Goal: Communication & Community: Share content

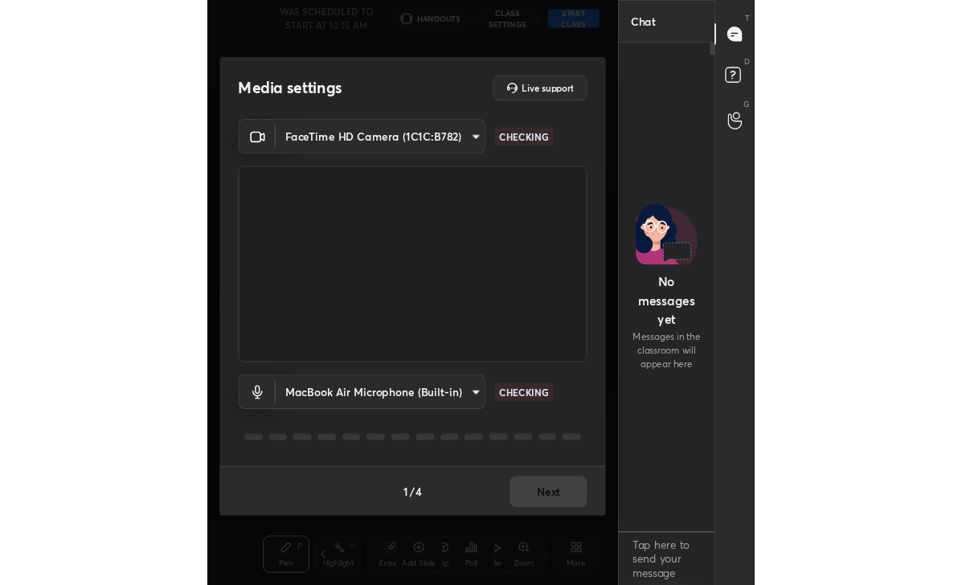
scroll to position [555, 95]
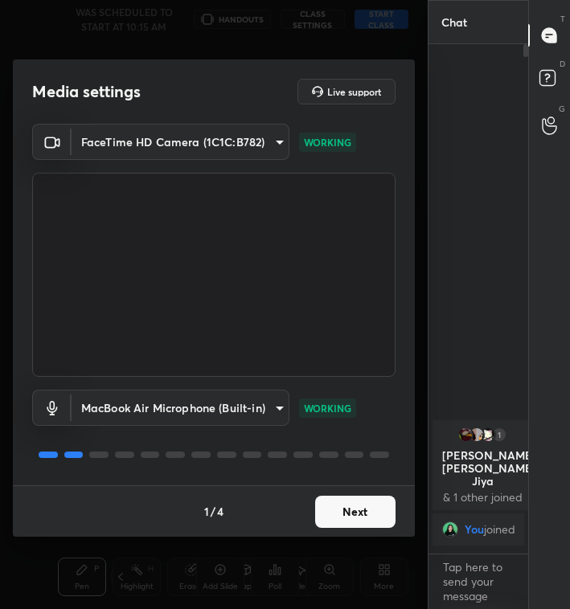
click at [349, 498] on button "Next" at bounding box center [355, 512] width 80 height 32
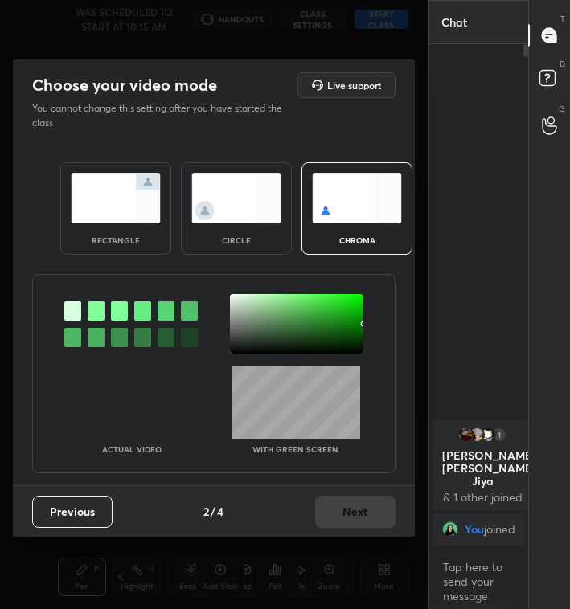
click at [255, 177] on img at bounding box center [236, 198] width 90 height 51
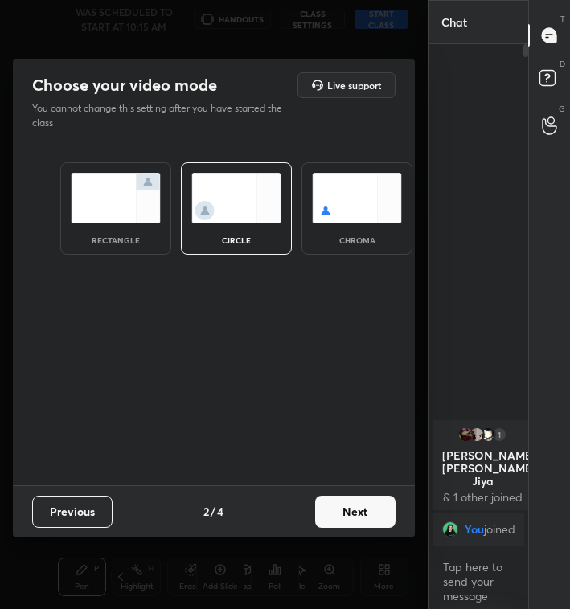
click at [345, 496] on button "Next" at bounding box center [355, 512] width 80 height 32
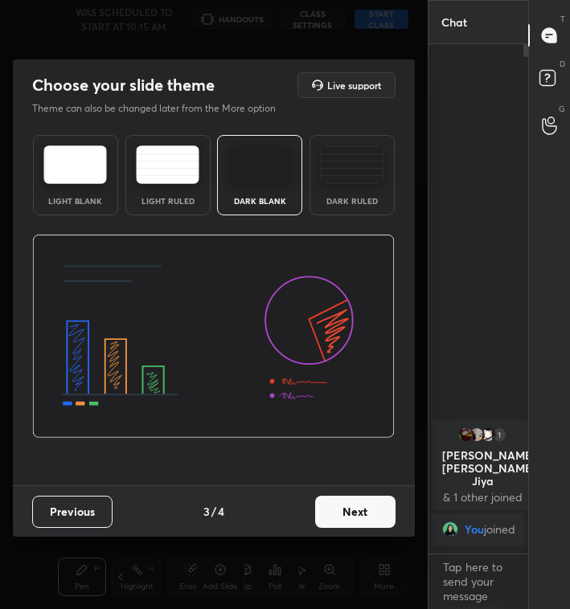
click at [354, 502] on button "Next" at bounding box center [355, 512] width 80 height 32
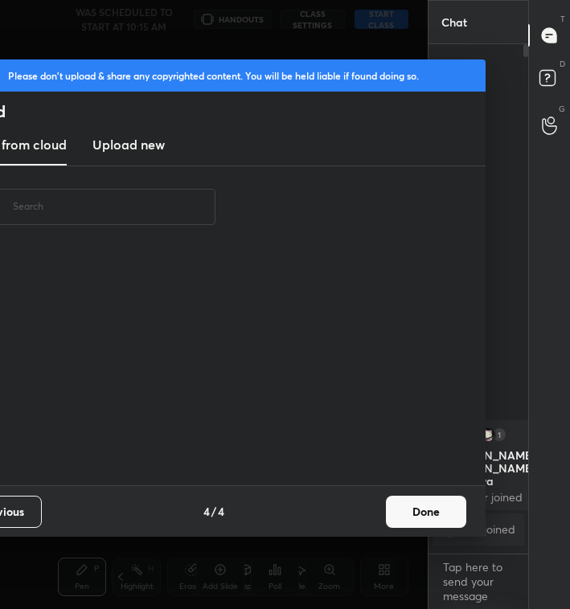
click at [403, 513] on button "Done" at bounding box center [426, 512] width 80 height 32
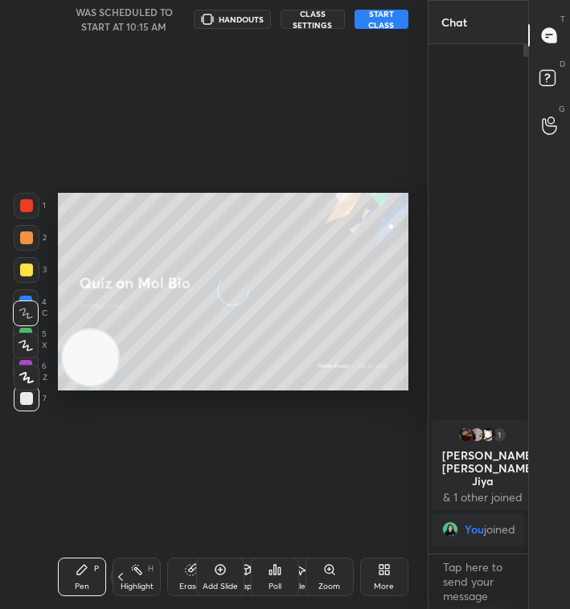
click at [406, 11] on button "START CLASS" at bounding box center [381, 19] width 54 height 19
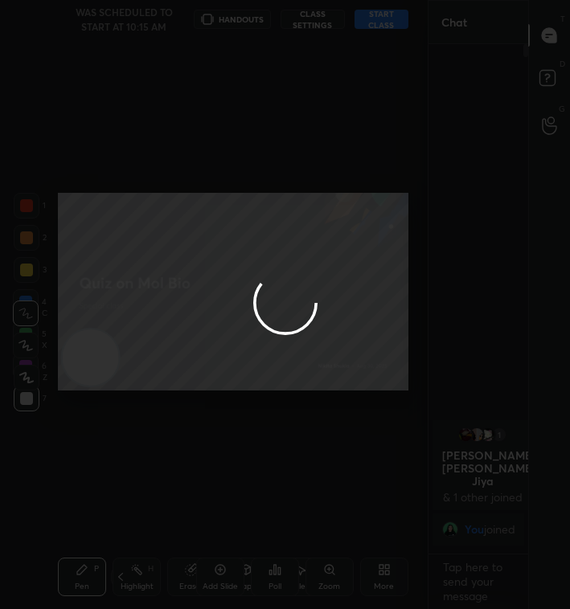
click at [386, 15] on div at bounding box center [285, 304] width 570 height 609
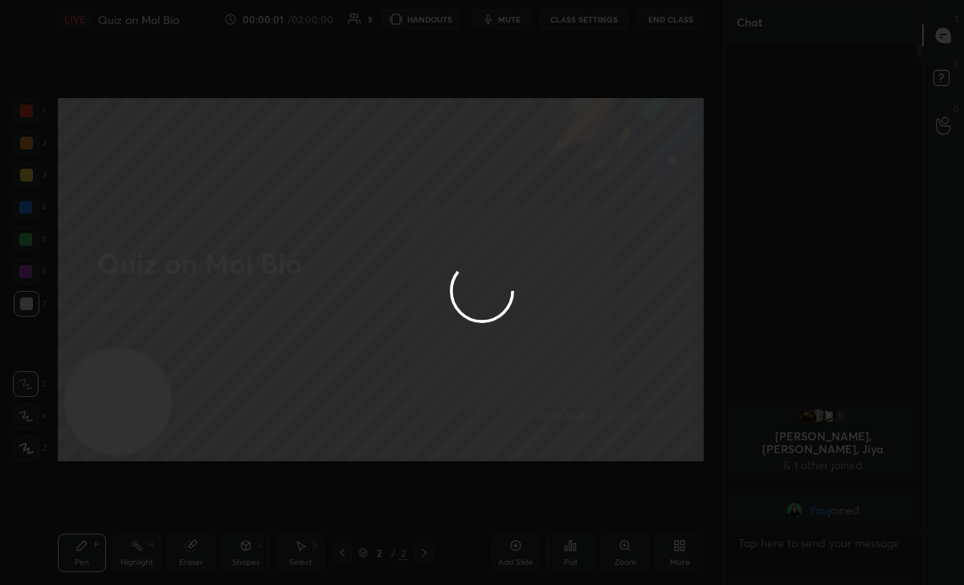
scroll to position [536, 194]
type textarea "x"
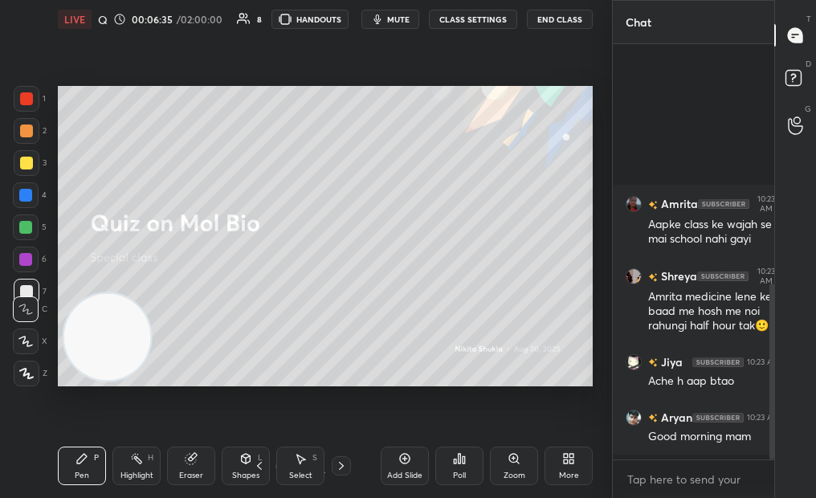
scroll to position [444, 157]
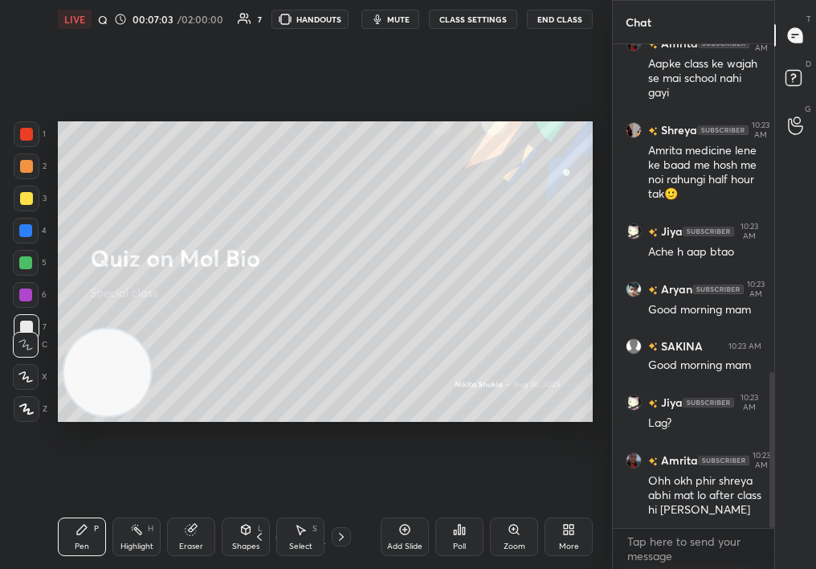
click at [465, 534] on div "Poll" at bounding box center [459, 536] width 48 height 39
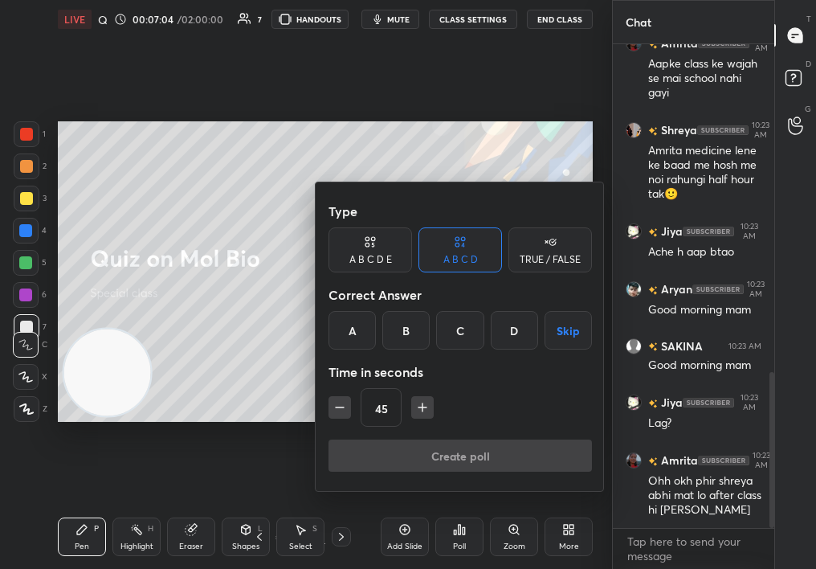
click at [542, 252] on div "TRUE / FALSE" at bounding box center [551, 249] width 84 height 45
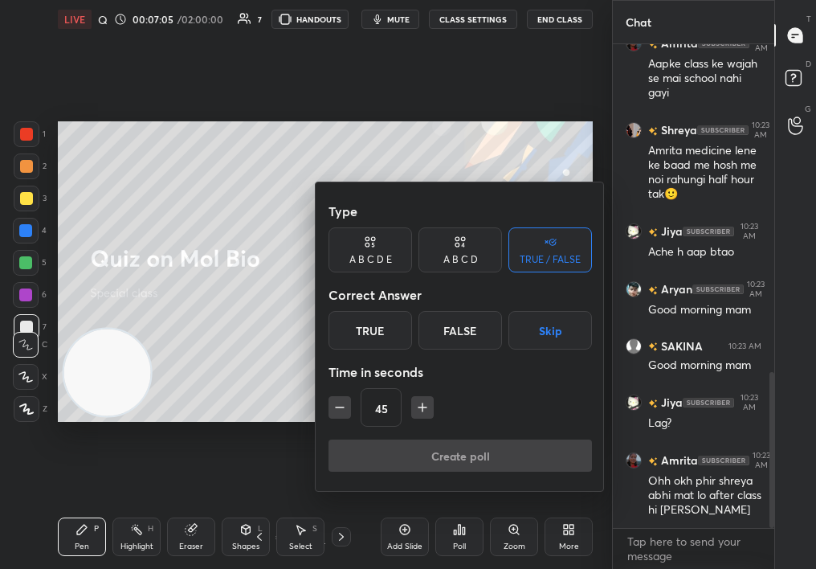
click at [342, 341] on div "True" at bounding box center [371, 330] width 84 height 39
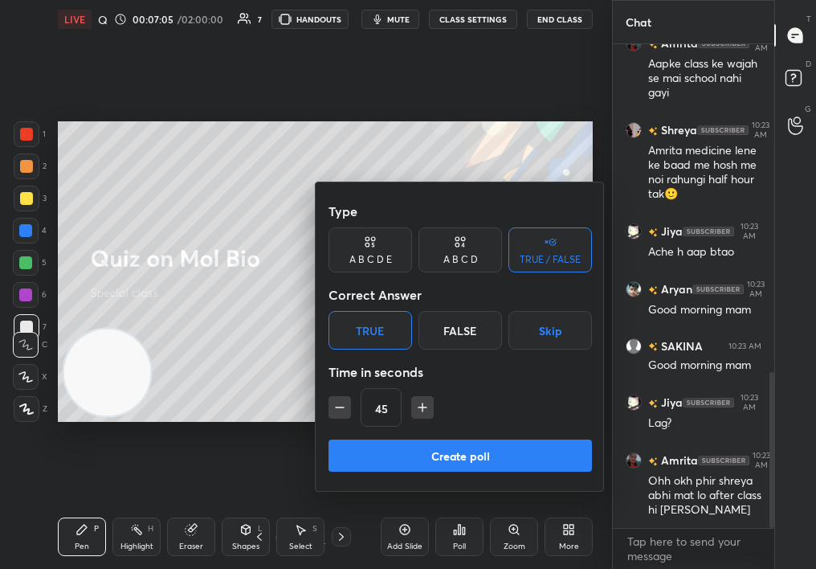
click at [397, 454] on button "Create poll" at bounding box center [461, 455] width 264 height 32
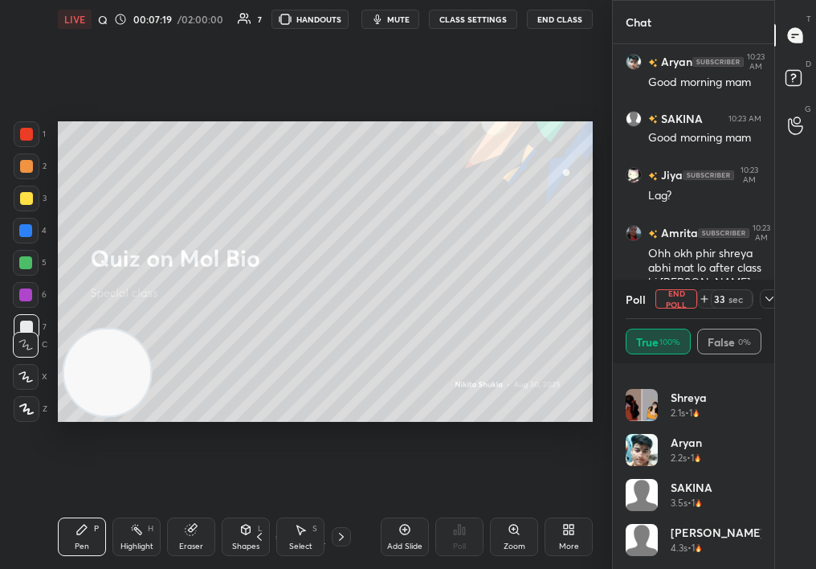
click at [762, 305] on div at bounding box center [769, 298] width 19 height 19
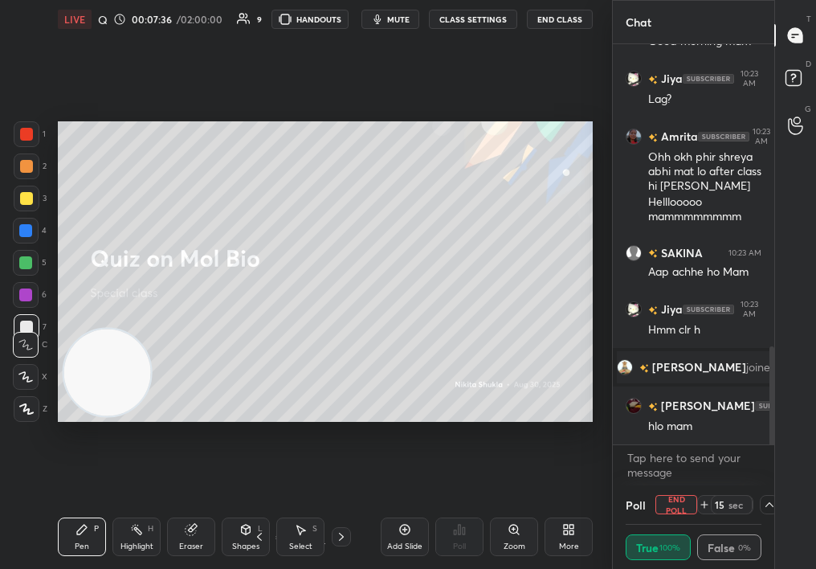
click at [682, 505] on button "End Poll" at bounding box center [677, 504] width 42 height 19
type textarea "x"
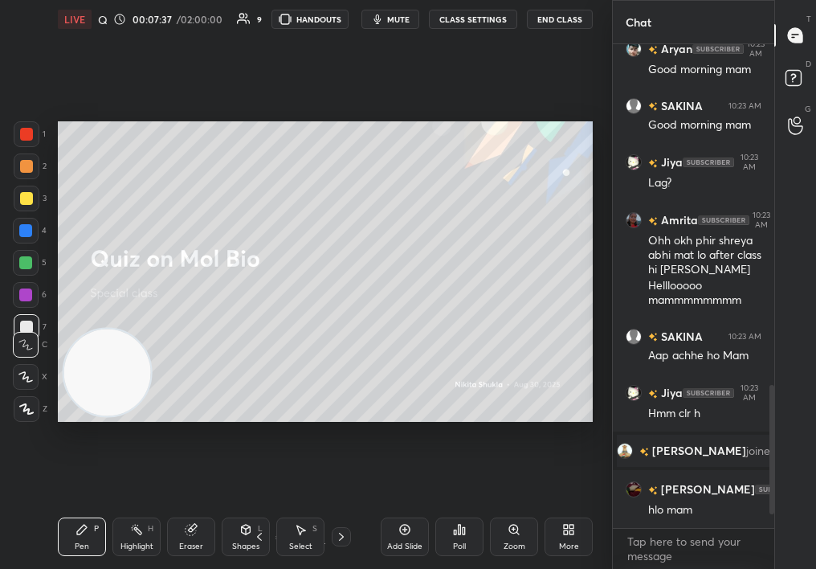
click at [566, 528] on icon at bounding box center [566, 527] width 4 height 4
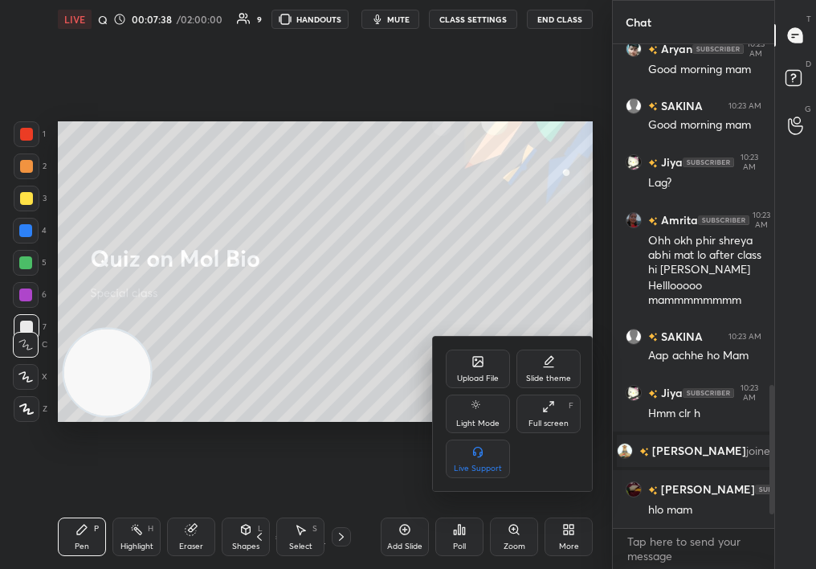
click at [482, 379] on div "Upload File" at bounding box center [478, 378] width 42 height 8
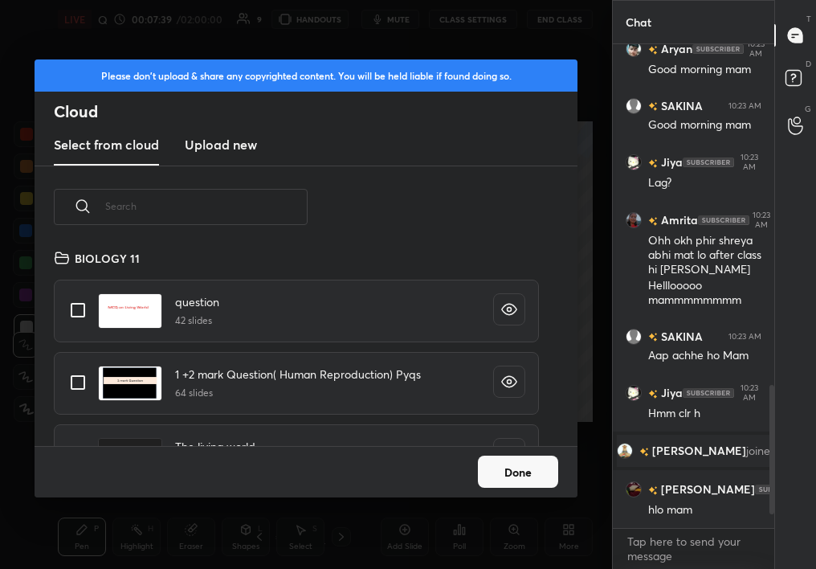
drag, startPoint x: 482, startPoint y: 379, endPoint x: 316, endPoint y: 237, distance: 218.8
click at [316, 237] on div "​ BIOLOGY 11 question 42 slides 1 +2 mark Question( Human Reproduction) Pyqs 64…" at bounding box center [306, 306] width 543 height 280
click at [235, 198] on input "text" at bounding box center [206, 206] width 202 height 68
click at [234, 153] on h3 "Upload new" at bounding box center [221, 144] width 72 height 19
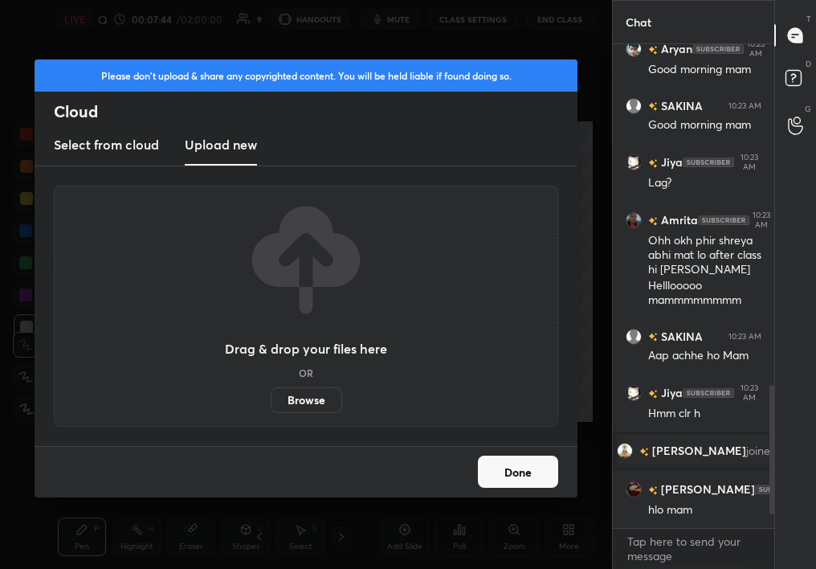
click at [300, 407] on label "Browse" at bounding box center [307, 400] width 72 height 26
click at [271, 407] on input "Browse" at bounding box center [271, 400] width 0 height 26
click at [132, 151] on h3 "Select from cloud" at bounding box center [106, 144] width 105 height 19
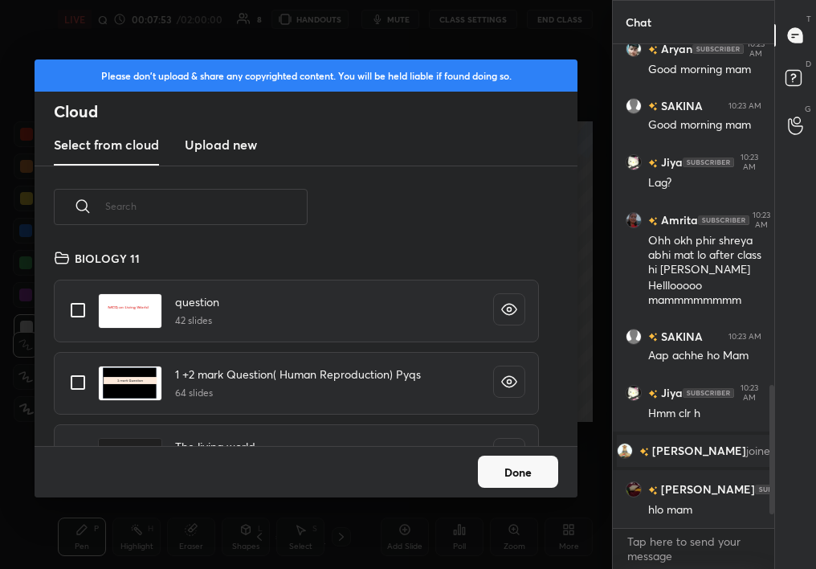
click at [162, 220] on input "text" at bounding box center [206, 206] width 202 height 68
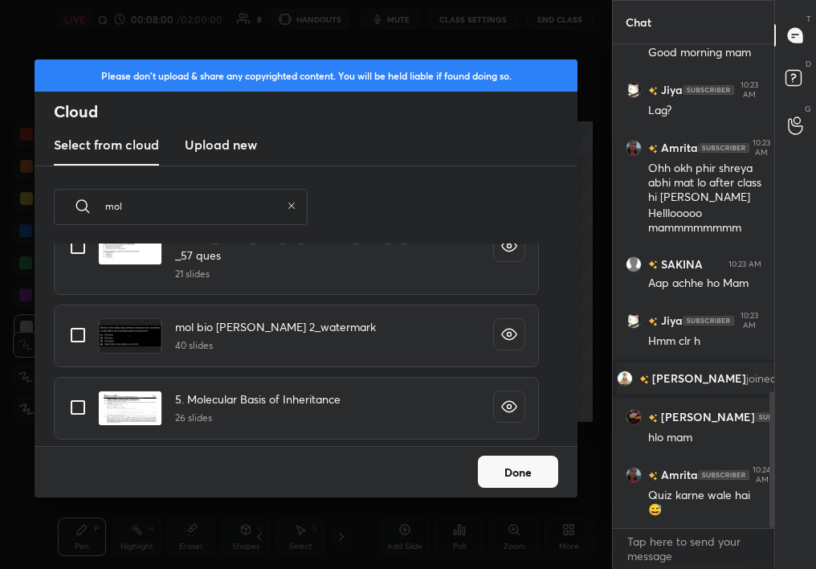
type input "mol"
click at [72, 332] on input "grid" at bounding box center [78, 335] width 34 height 34
checkbox input "true"
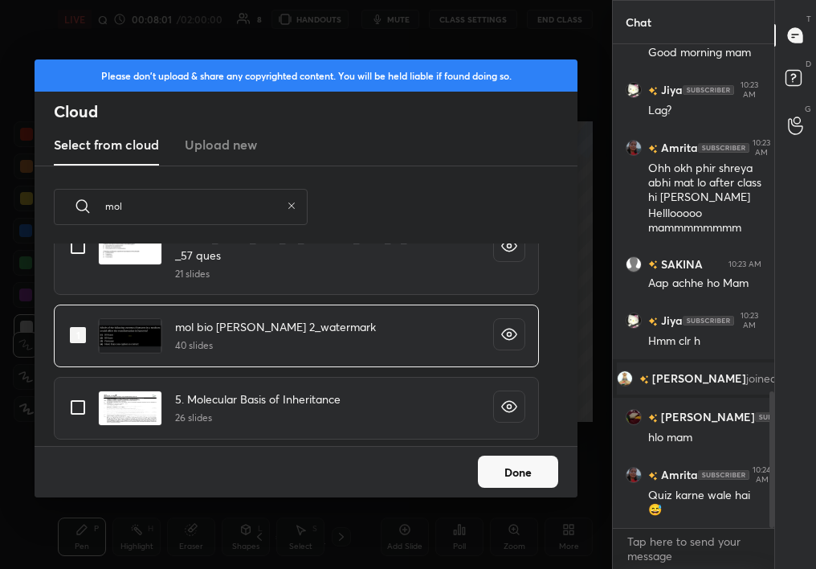
click at [521, 465] on button "Done" at bounding box center [518, 472] width 80 height 32
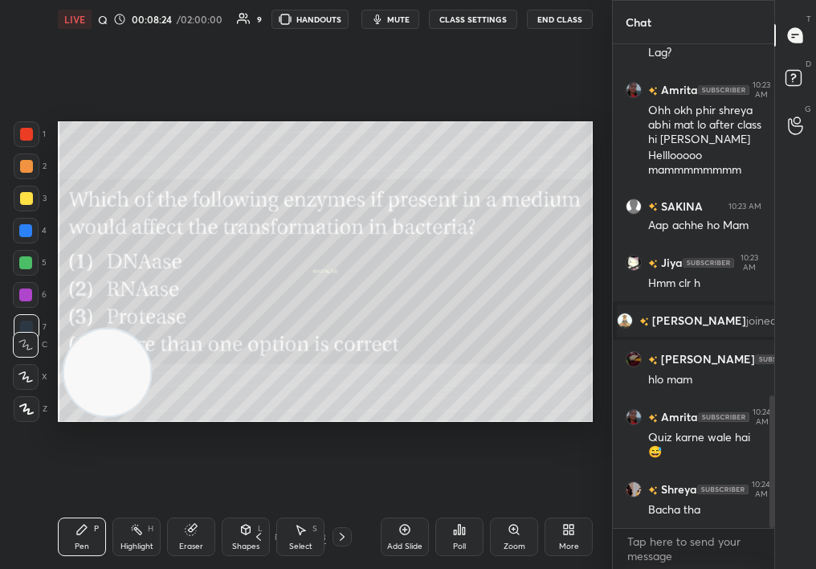
scroll to position [6, 6]
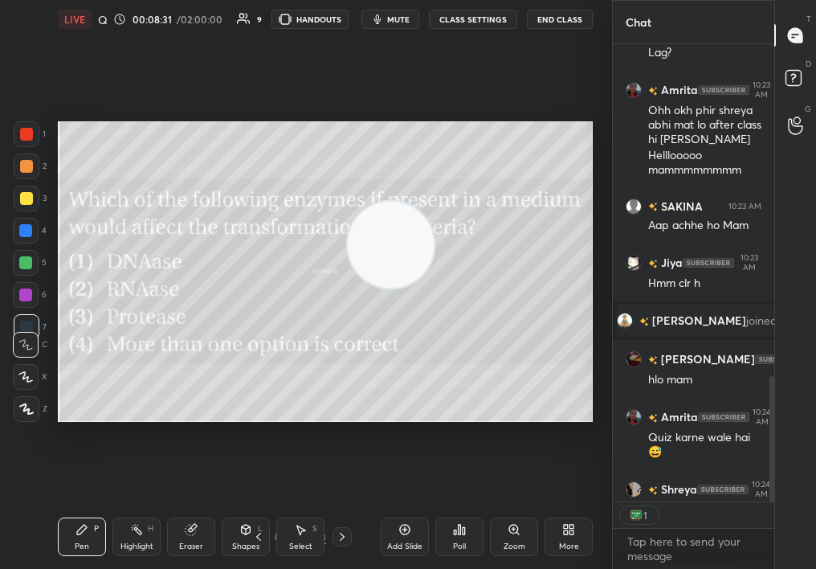
drag, startPoint x: 131, startPoint y: 386, endPoint x: 407, endPoint y: 259, distance: 303.1
click at [407, 258] on video at bounding box center [391, 244] width 87 height 87
click at [546, 537] on div "Add Slide Poll Zoom More" at bounding box center [487, 537] width 212 height 90
click at [551, 543] on div "More" at bounding box center [569, 536] width 48 height 39
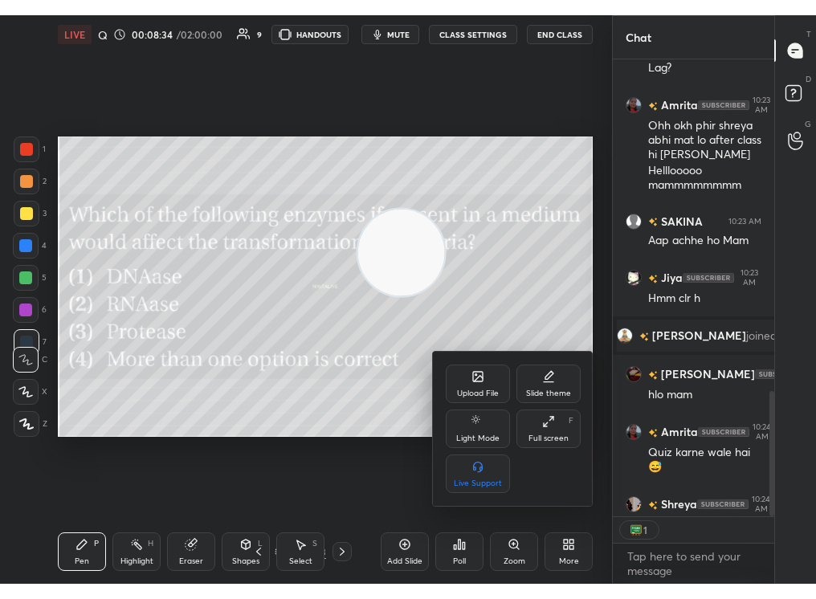
scroll to position [479, 157]
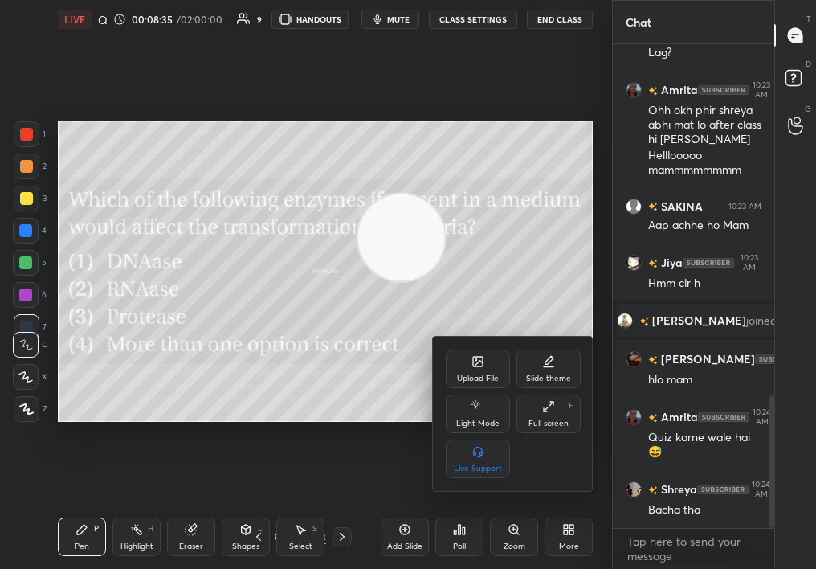
click at [550, 407] on div "Full screen F" at bounding box center [549, 413] width 64 height 39
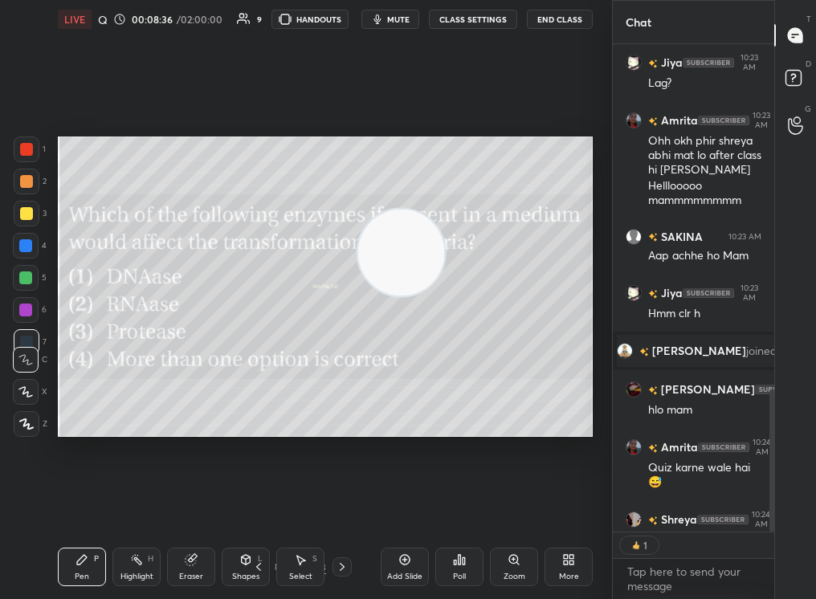
scroll to position [6, 6]
drag, startPoint x: 385, startPoint y: 264, endPoint x: 463, endPoint y: 406, distance: 162.2
click at [446, 299] on video at bounding box center [402, 255] width 87 height 87
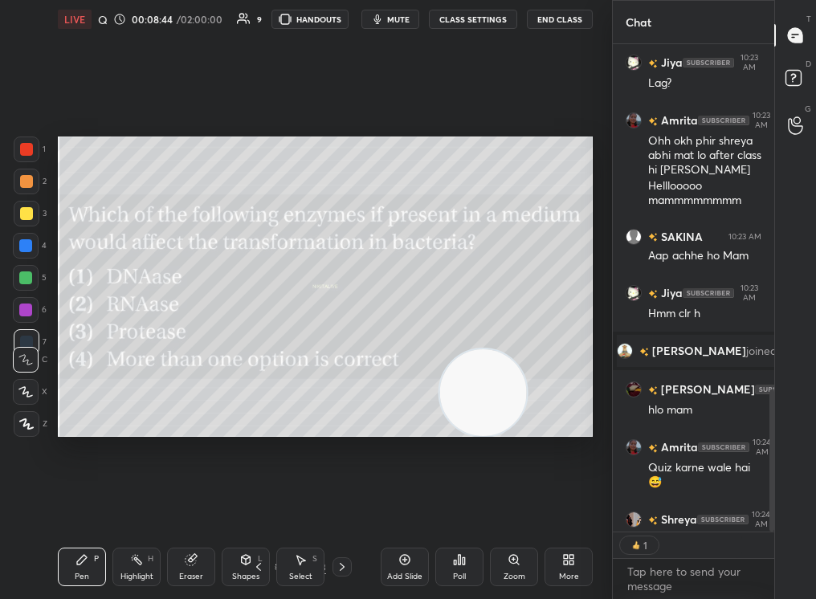
click at [470, 558] on div "Poll" at bounding box center [459, 567] width 48 height 39
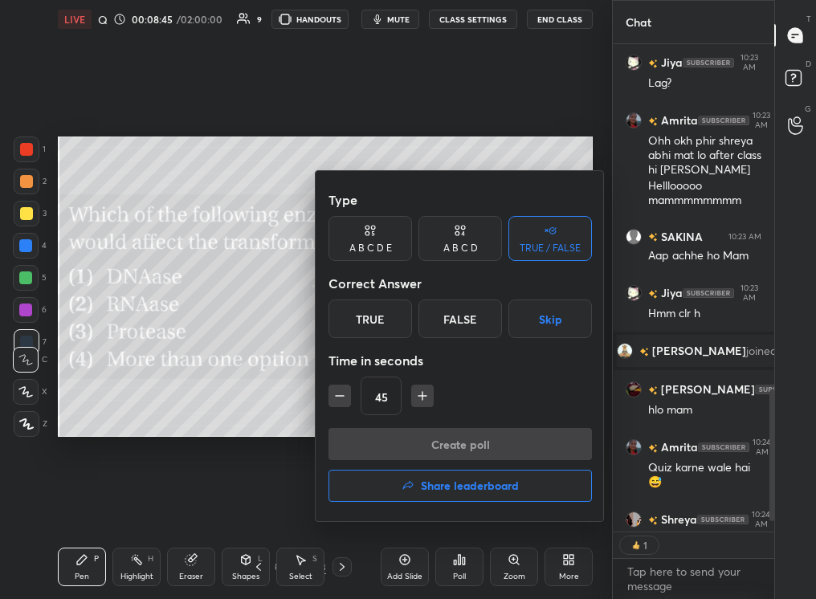
scroll to position [1338, 0]
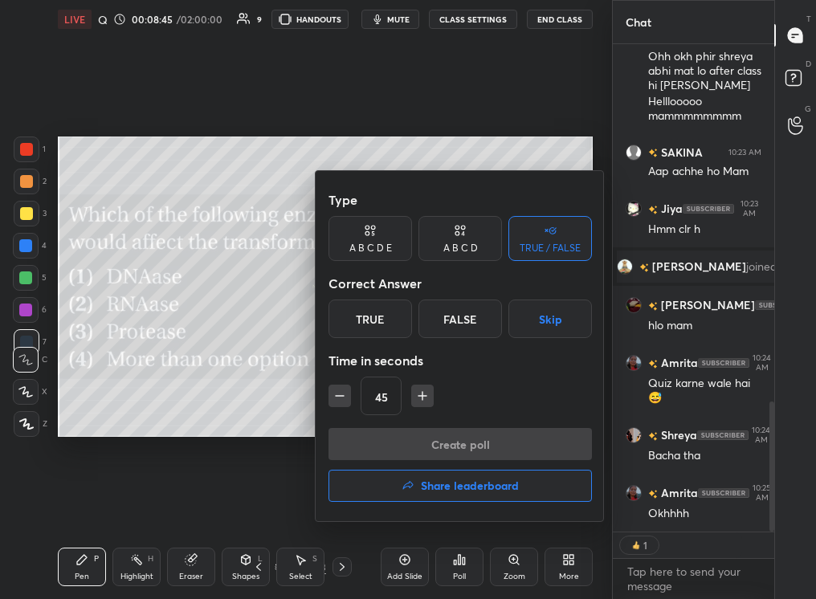
click at [348, 285] on div "Correct Answer" at bounding box center [461, 284] width 264 height 32
click at [456, 239] on div "A B C D" at bounding box center [461, 238] width 84 height 45
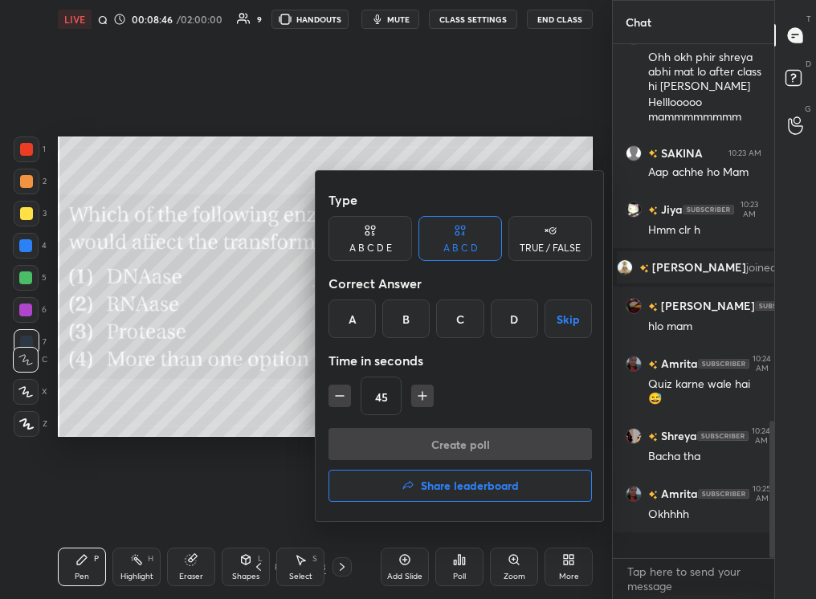
scroll to position [1312, 0]
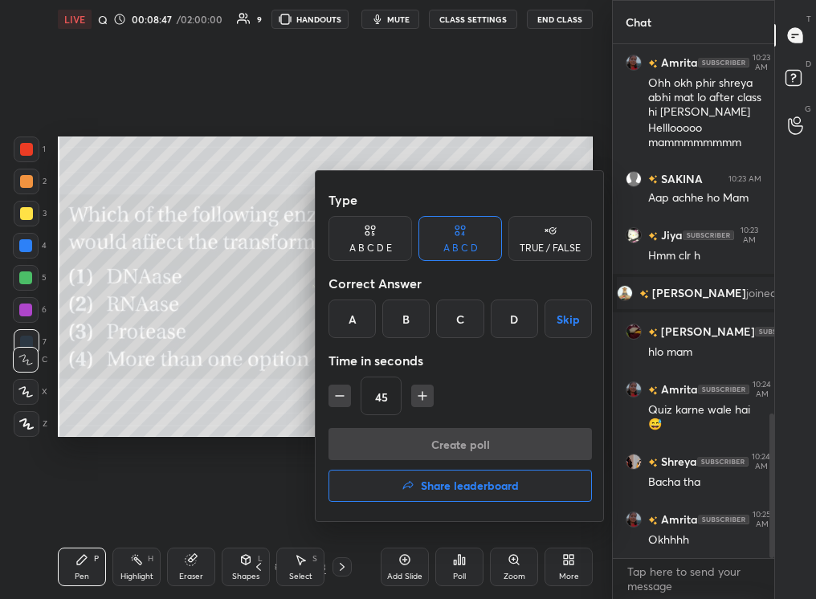
click at [367, 312] on div "A" at bounding box center [352, 319] width 47 height 39
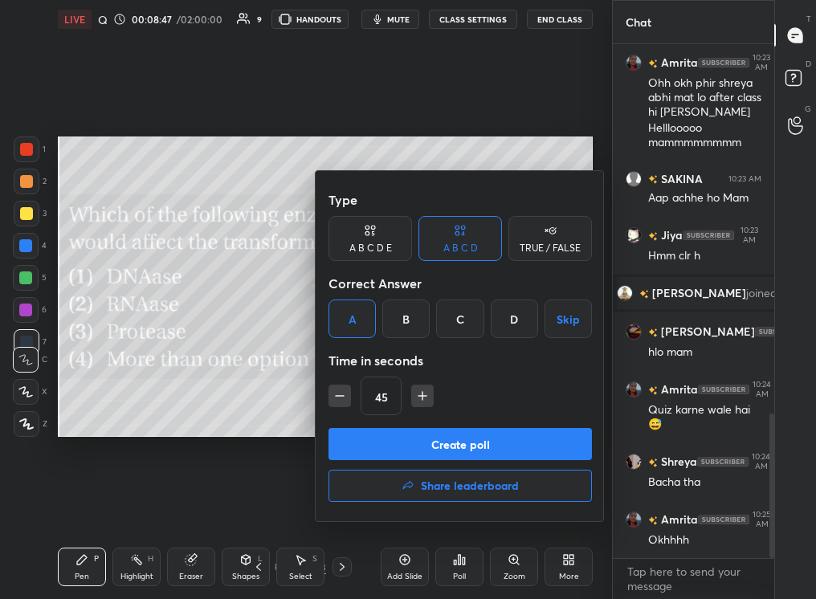
click at [368, 421] on div "Type A B C D E A B C D TRUE / FALSE Correct Answer A B C D Skip Time in seconds…" at bounding box center [461, 306] width 264 height 244
click at [374, 439] on button "Create poll" at bounding box center [461, 444] width 264 height 32
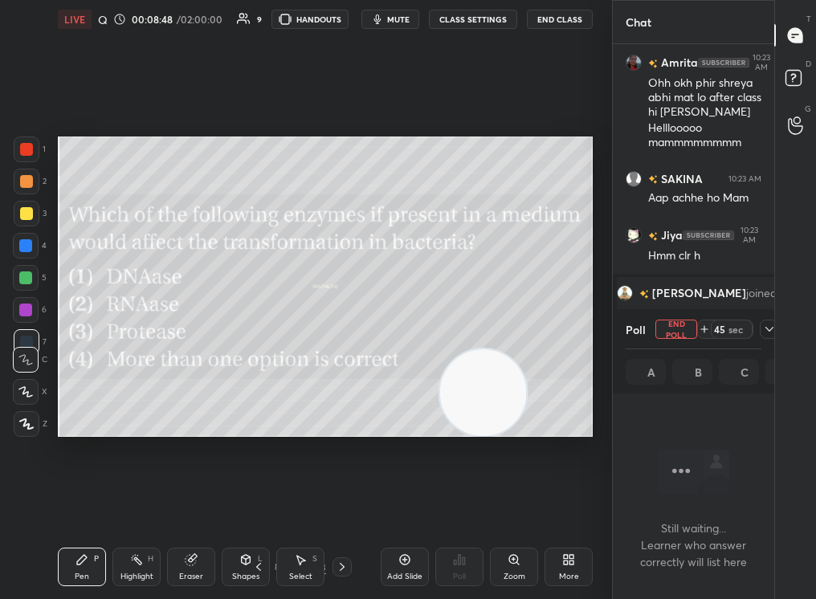
scroll to position [5, 6]
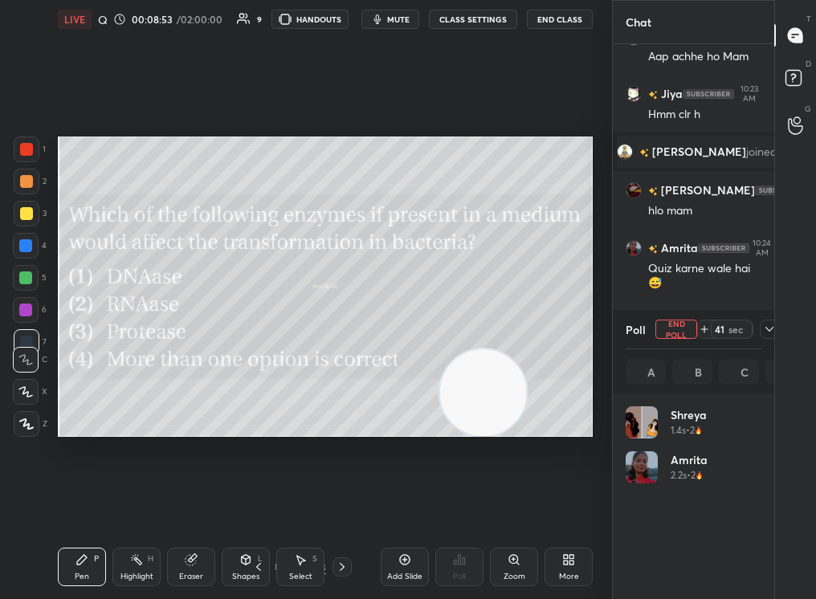
click at [573, 563] on icon at bounding box center [568, 560] width 13 height 13
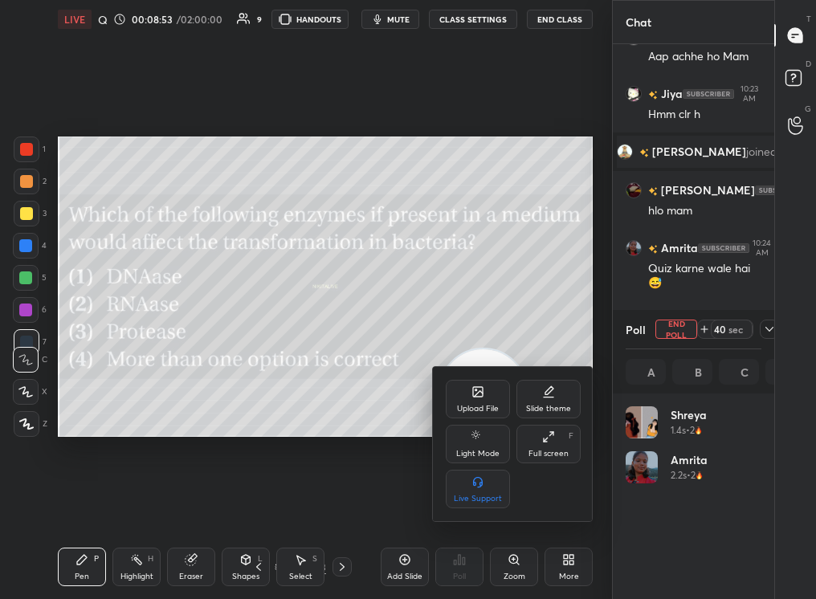
click at [543, 436] on icon at bounding box center [548, 437] width 13 height 13
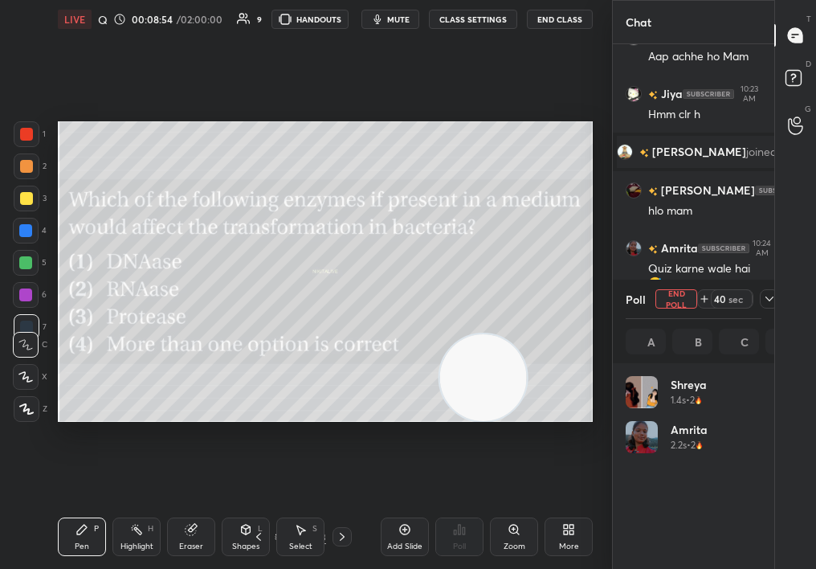
click at [768, 297] on icon at bounding box center [769, 298] width 13 height 13
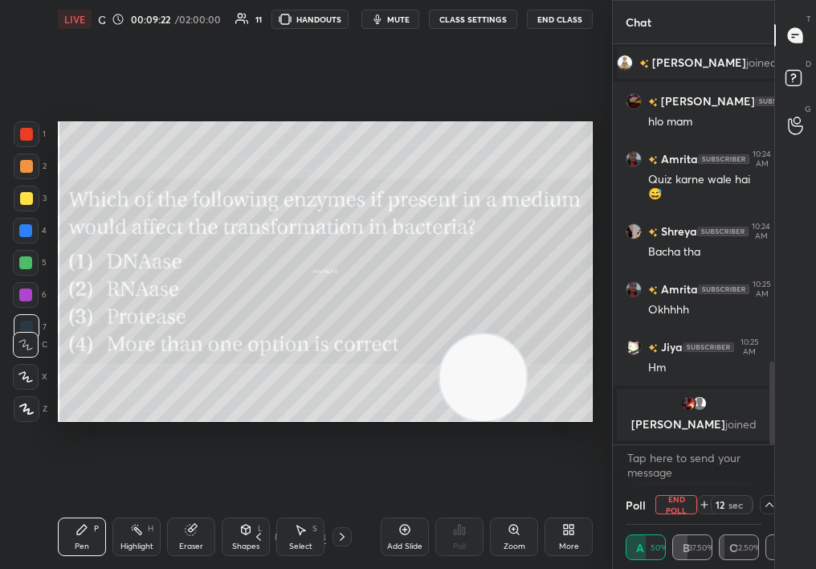
click at [682, 501] on button "End Poll" at bounding box center [677, 504] width 42 height 19
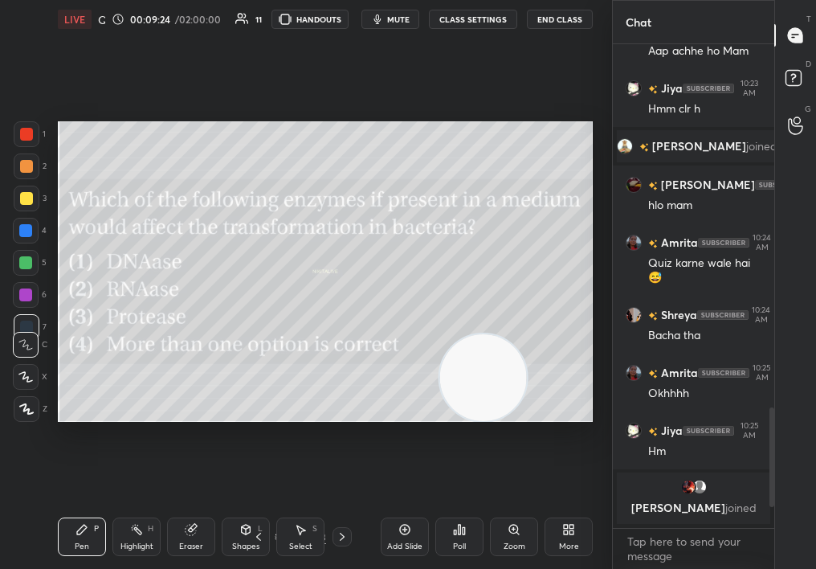
click at [44, 263] on div "1 2 3 4 5 6 7 C X Z C X Z E E Erase all H H LIVE Quiz on Mol Bio 00:09:24 / 02:…" at bounding box center [299, 284] width 599 height 569
click at [27, 420] on div at bounding box center [27, 409] width 26 height 26
click at [19, 421] on div at bounding box center [27, 409] width 26 height 26
click at [27, 137] on div at bounding box center [27, 134] width 26 height 26
click at [28, 139] on div at bounding box center [26, 134] width 13 height 13
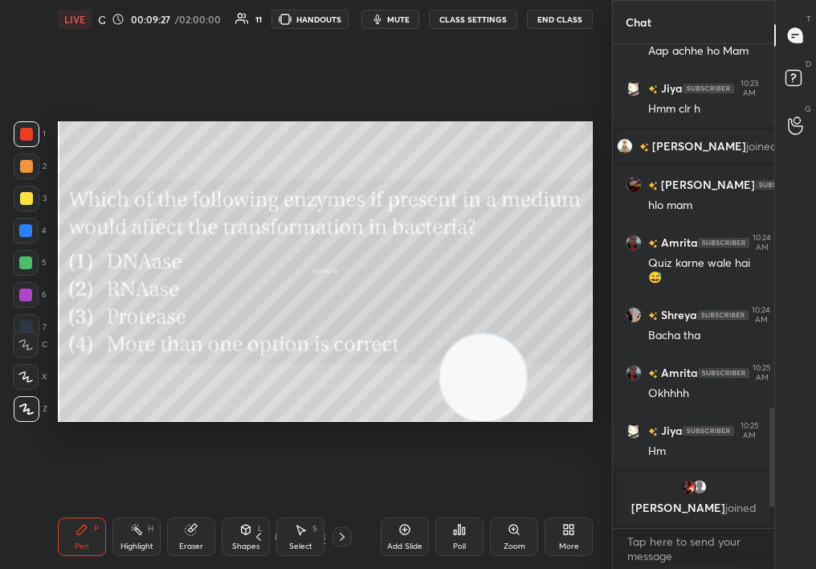
click at [29, 141] on div at bounding box center [27, 134] width 26 height 26
click at [54, 264] on div "Setting up your live class Poll for secs No correct answer Start poll" at bounding box center [325, 272] width 548 height 466
click at [340, 534] on icon at bounding box center [342, 536] width 13 height 13
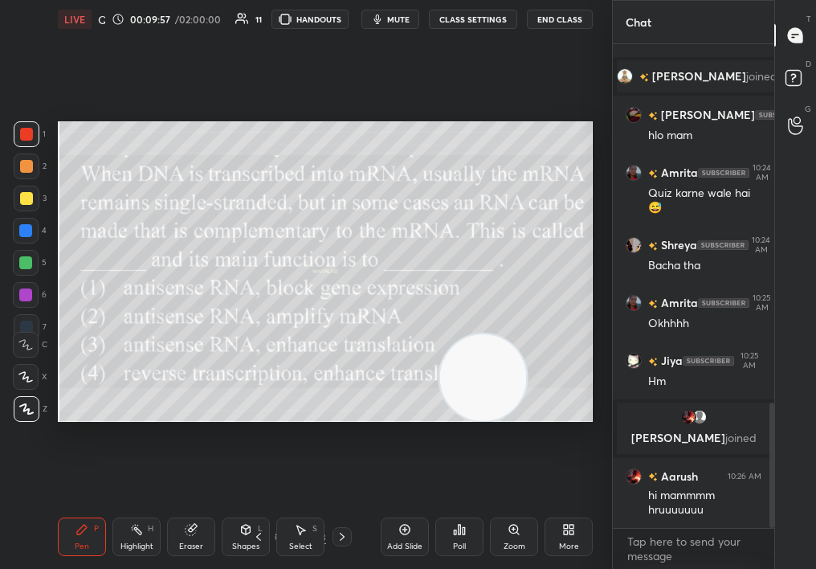
click at [460, 541] on div "Poll" at bounding box center [459, 536] width 48 height 39
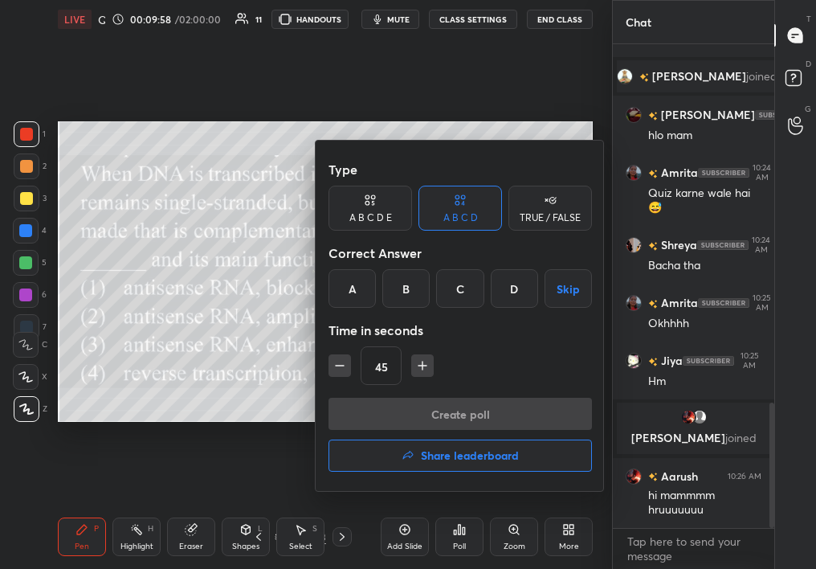
click at [345, 288] on div "A" at bounding box center [352, 288] width 47 height 39
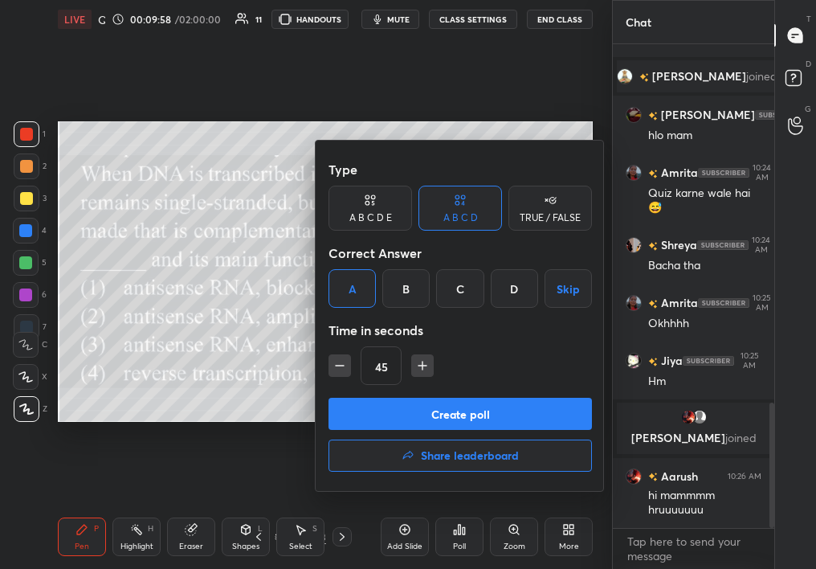
click at [404, 408] on button "Create poll" at bounding box center [461, 414] width 264 height 32
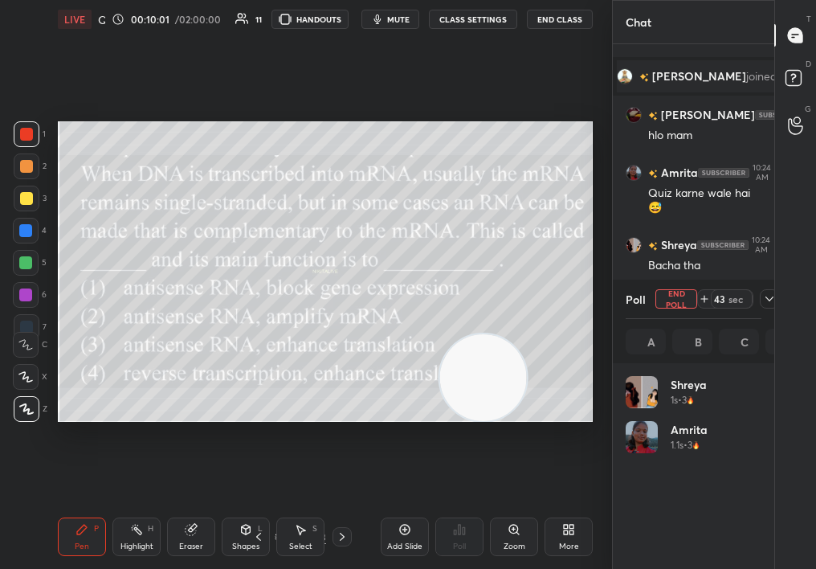
scroll to position [6, 6]
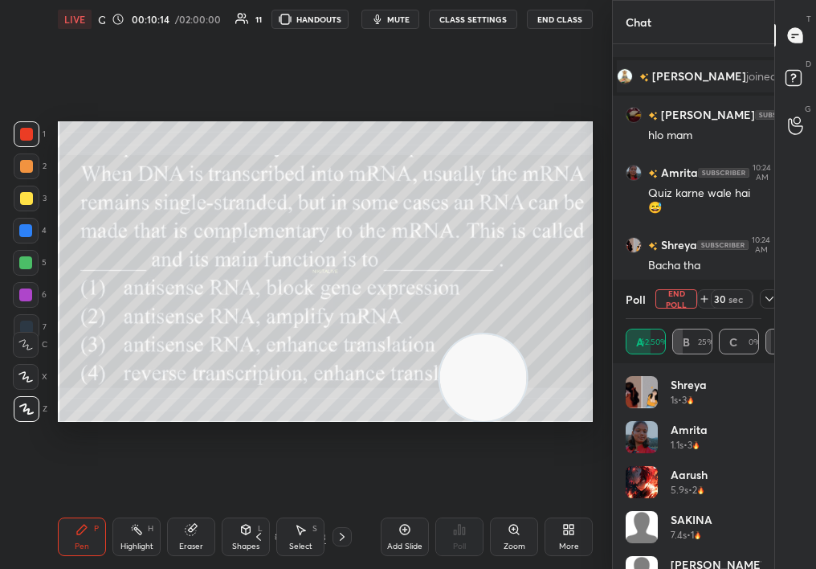
click at [384, 26] on div "LIVE Quiz on Mol Bio 00:10:14 / 02:00:00 11 HANDOUTS mute CLASS SETTINGS End Cl…" at bounding box center [325, 19] width 535 height 39
drag, startPoint x: 678, startPoint y: 292, endPoint x: 783, endPoint y: 290, distance: 105.3
click at [783, 292] on div "Chat SAKINA 10:23 AM Aap achhe ho Mam Jiya 10:23 AM Hmm clr h [PERSON_NAME] joi…" at bounding box center [714, 284] width 204 height 569
click at [766, 296] on icon at bounding box center [769, 298] width 13 height 13
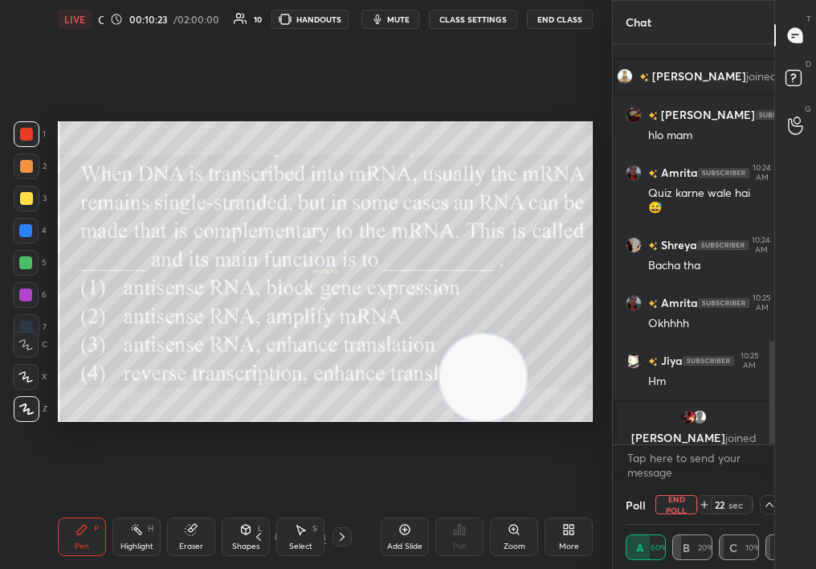
scroll to position [1516, 0]
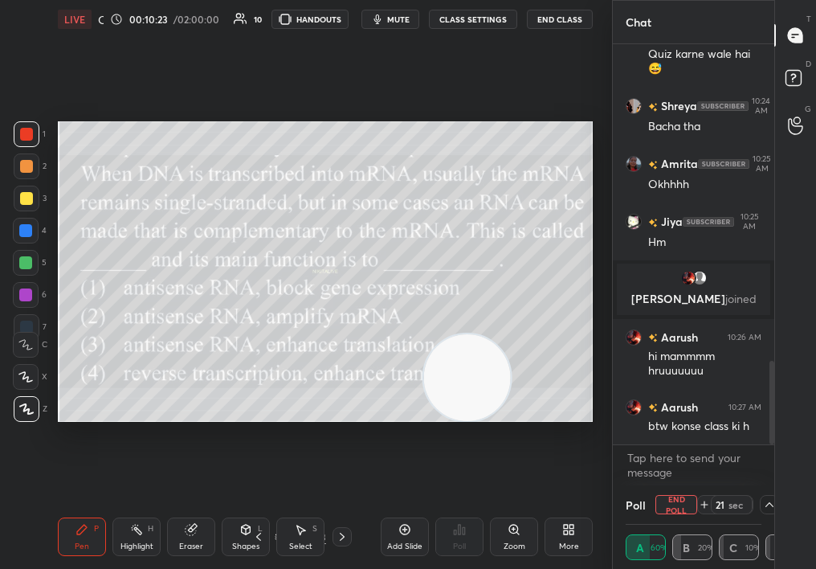
drag, startPoint x: 445, startPoint y: 358, endPoint x: 84, endPoint y: 461, distance: 375.9
click at [80, 464] on div "Setting up your live class Poll for secs No correct answer Start poll" at bounding box center [325, 272] width 548 height 466
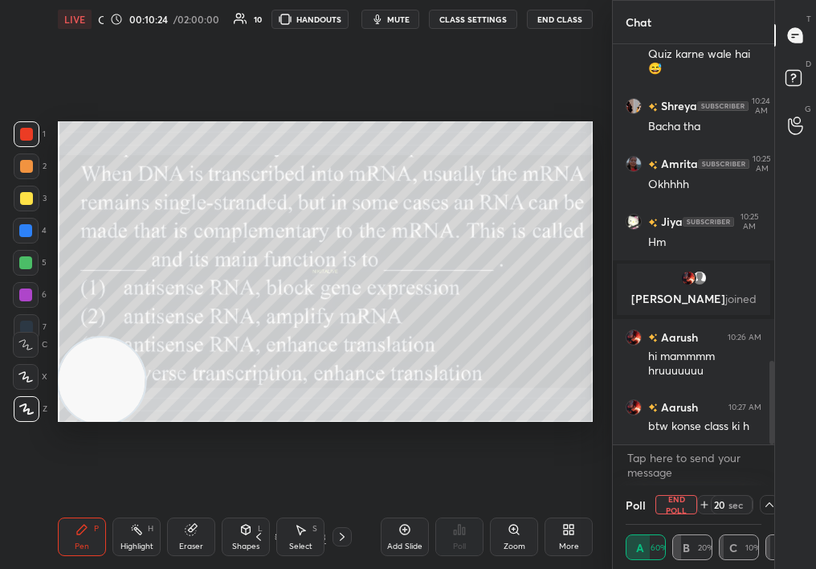
click at [59, 538] on div "LIVE Quiz on Mol Bio 00:10:24 / 02:00:00 10 HANDOUTS mute CLASS SETTINGS End Cl…" at bounding box center [325, 284] width 548 height 569
click at [71, 536] on div "Pen P" at bounding box center [82, 536] width 48 height 39
click at [32, 208] on div at bounding box center [27, 199] width 26 height 26
drag, startPoint x: 37, startPoint y: 195, endPoint x: 25, endPoint y: 196, distance: 12.1
click at [33, 196] on div "3" at bounding box center [30, 199] width 33 height 26
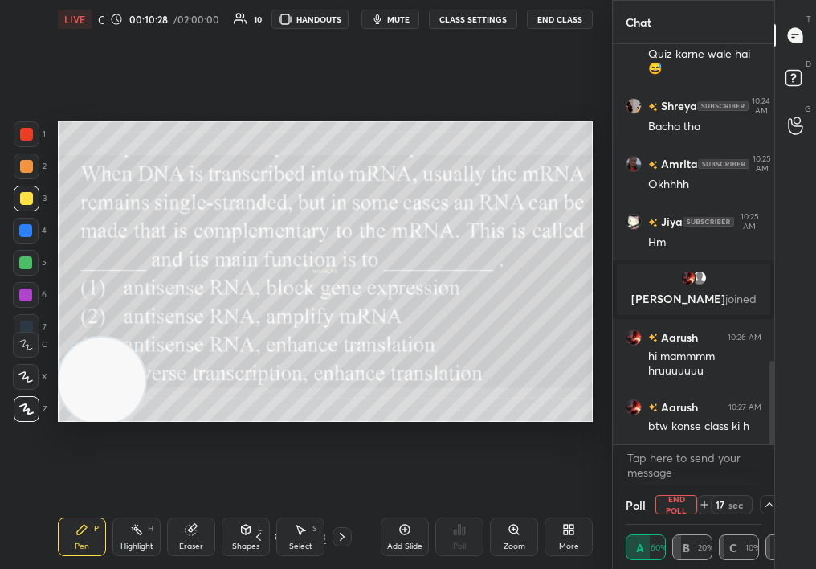
click at [25, 196] on div at bounding box center [26, 198] width 13 height 13
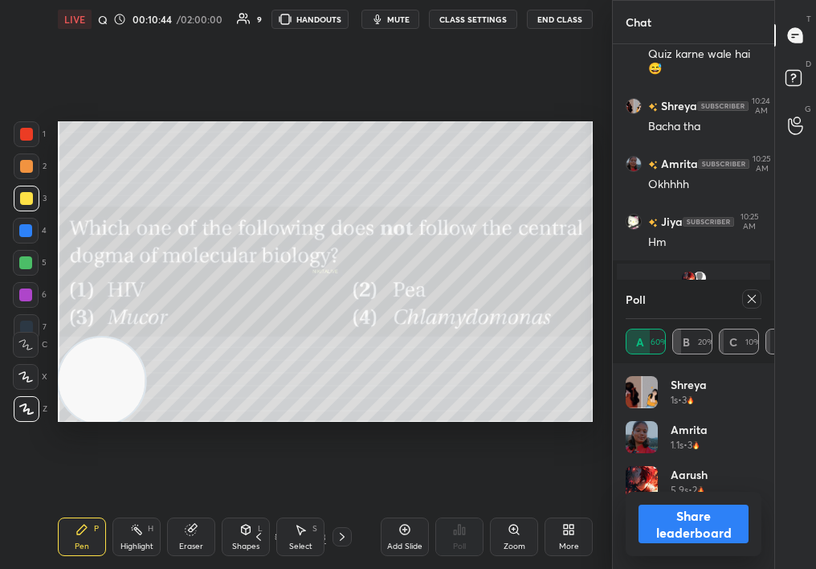
scroll to position [188, 131]
click at [743, 296] on div at bounding box center [751, 298] width 19 height 19
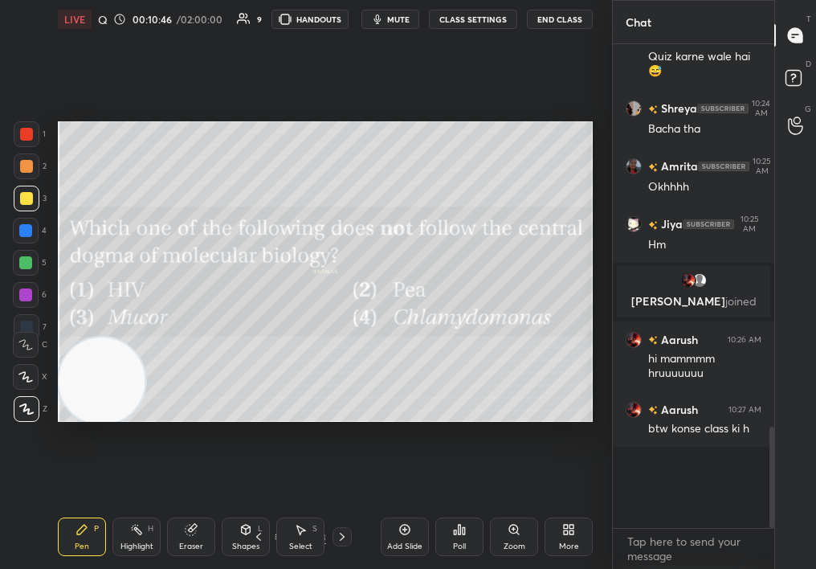
scroll to position [1437, 0]
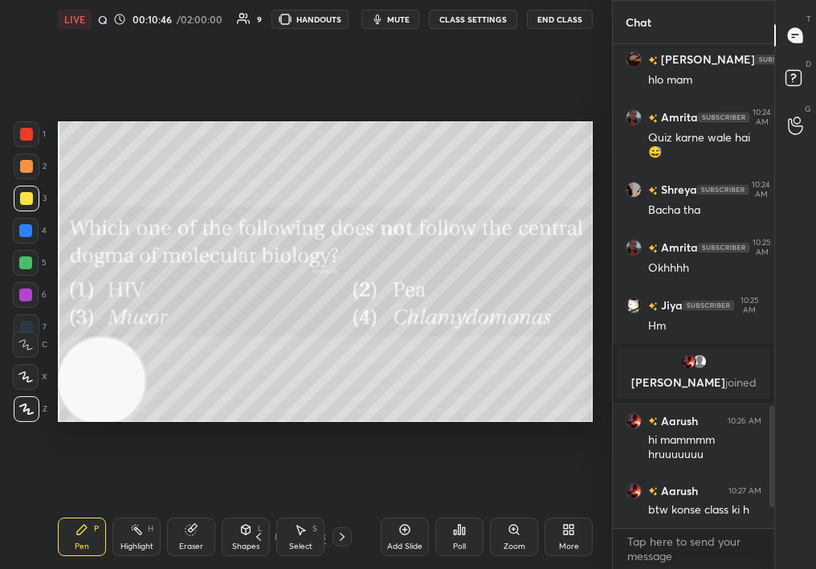
click at [461, 533] on icon at bounding box center [459, 529] width 13 height 13
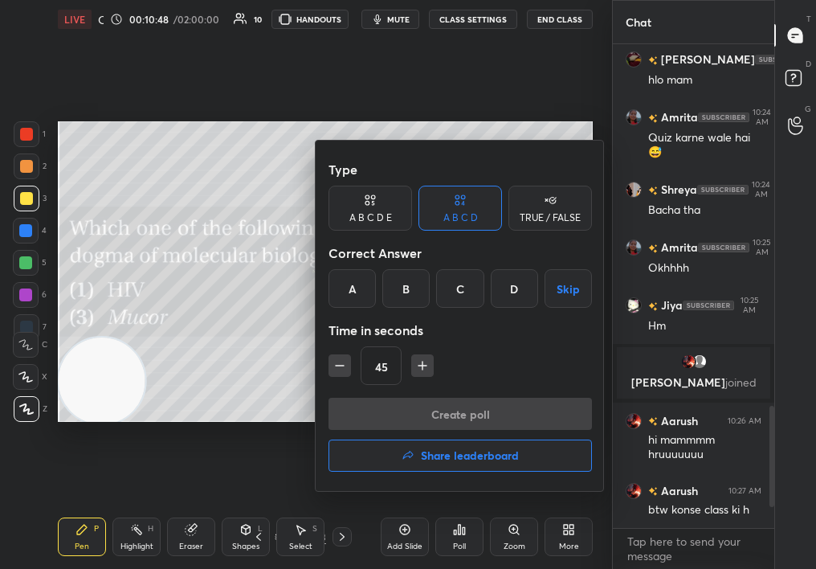
click at [368, 291] on div "A" at bounding box center [352, 288] width 47 height 39
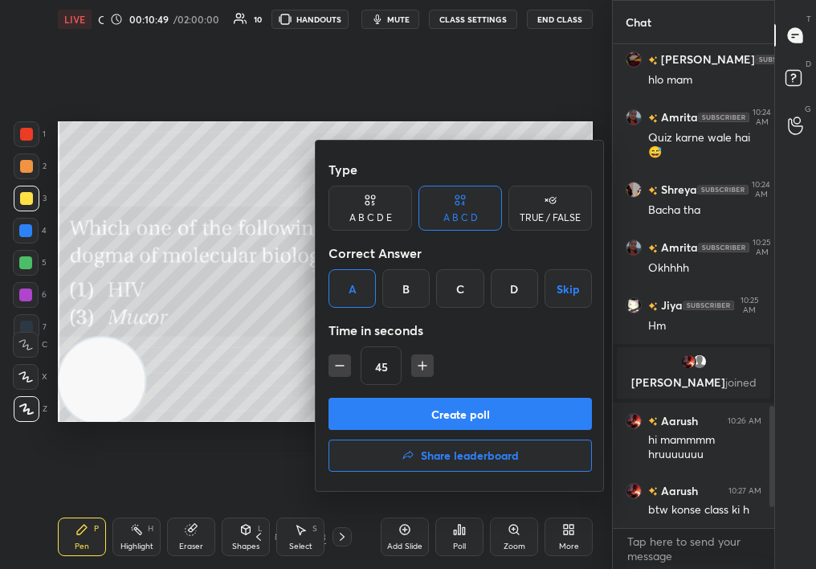
click at [400, 411] on button "Create poll" at bounding box center [461, 414] width 264 height 32
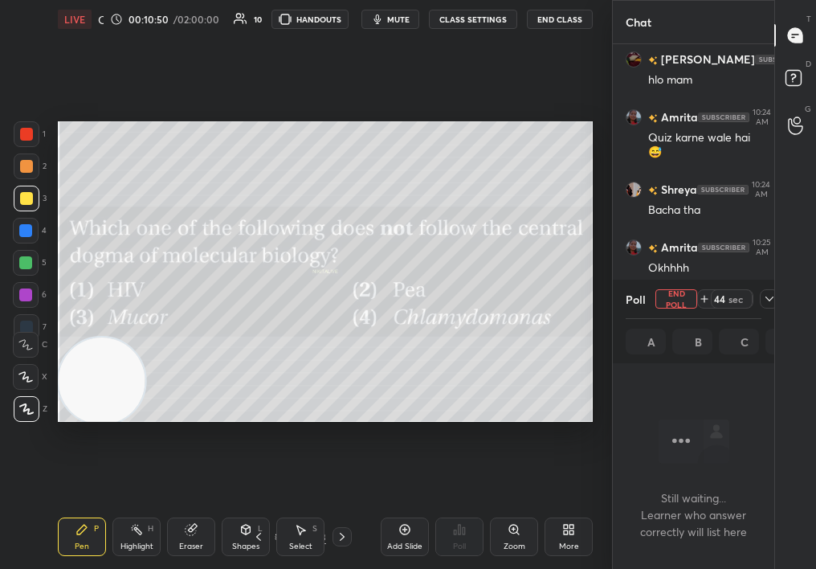
click at [392, 27] on button "mute" at bounding box center [391, 19] width 58 height 19
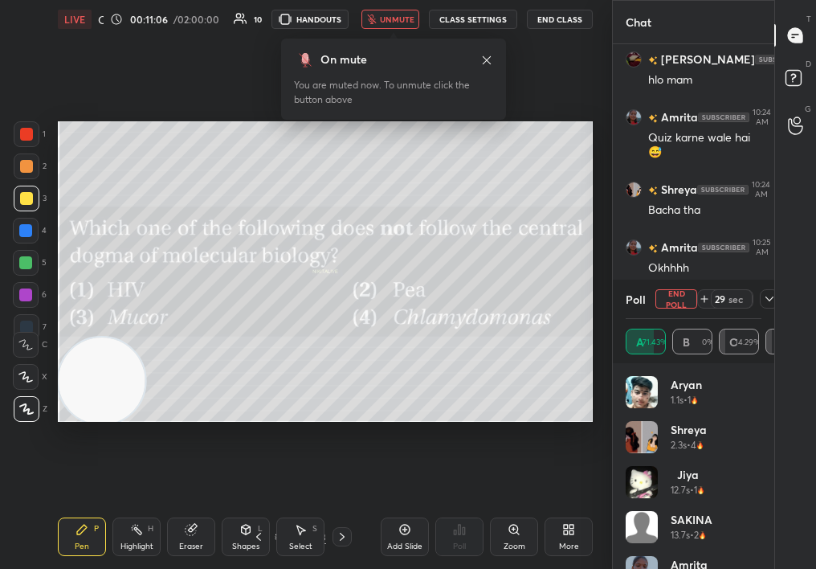
click at [394, 23] on span "unmute" at bounding box center [397, 19] width 35 height 11
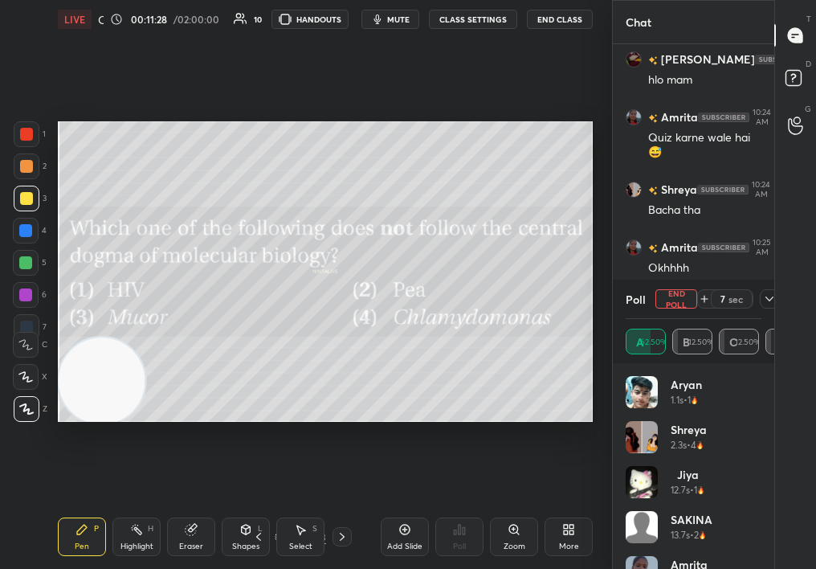
click at [676, 309] on button "End Poll" at bounding box center [677, 298] width 42 height 19
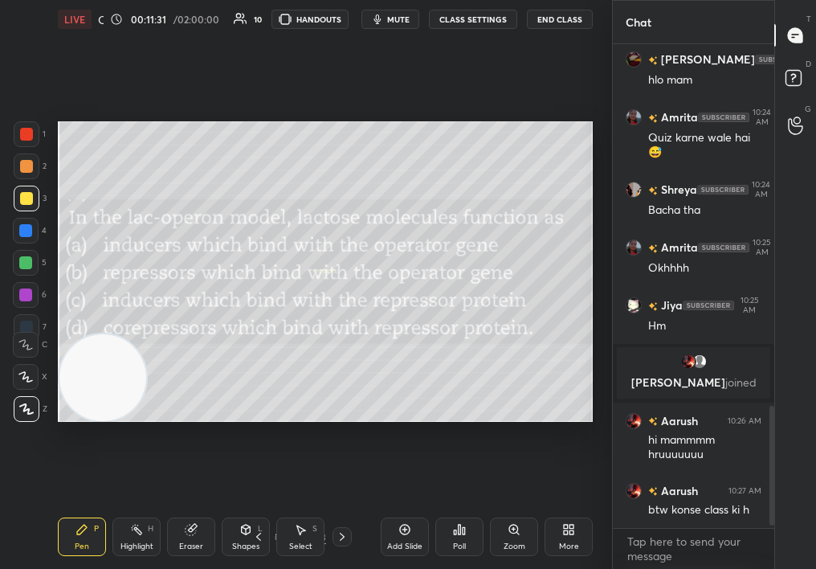
drag, startPoint x: 135, startPoint y: 363, endPoint x: 142, endPoint y: 358, distance: 9.2
click at [146, 334] on video at bounding box center [102, 377] width 87 height 87
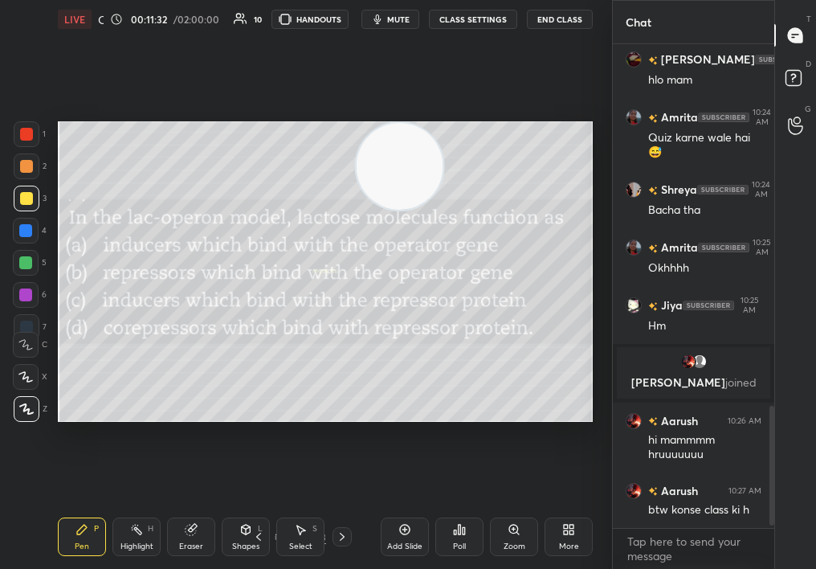
drag, startPoint x: 284, startPoint y: 219, endPoint x: 433, endPoint y: 89, distance: 197.6
click at [433, 89] on div "Setting up your live class Poll for secs No correct answer Start poll" at bounding box center [325, 272] width 548 height 466
click at [36, 127] on div at bounding box center [27, 134] width 26 height 26
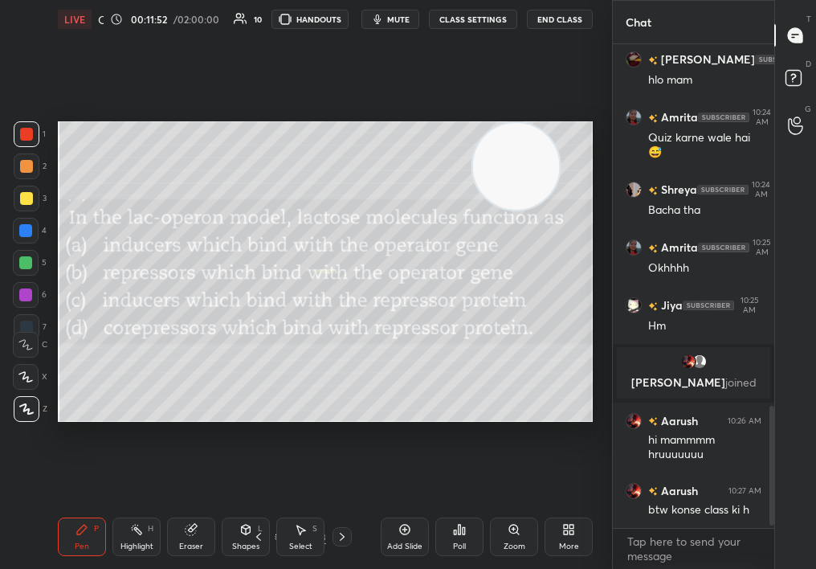
drag, startPoint x: 357, startPoint y: 193, endPoint x: 473, endPoint y: 183, distance: 116.9
click at [473, 183] on video at bounding box center [516, 166] width 87 height 87
click at [459, 533] on icon at bounding box center [460, 530] width 2 height 10
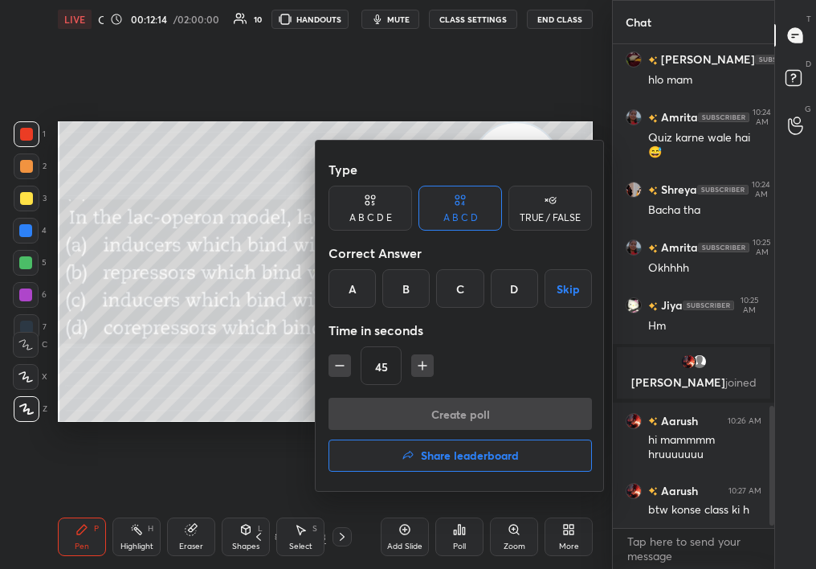
click at [469, 283] on div "C" at bounding box center [459, 288] width 47 height 39
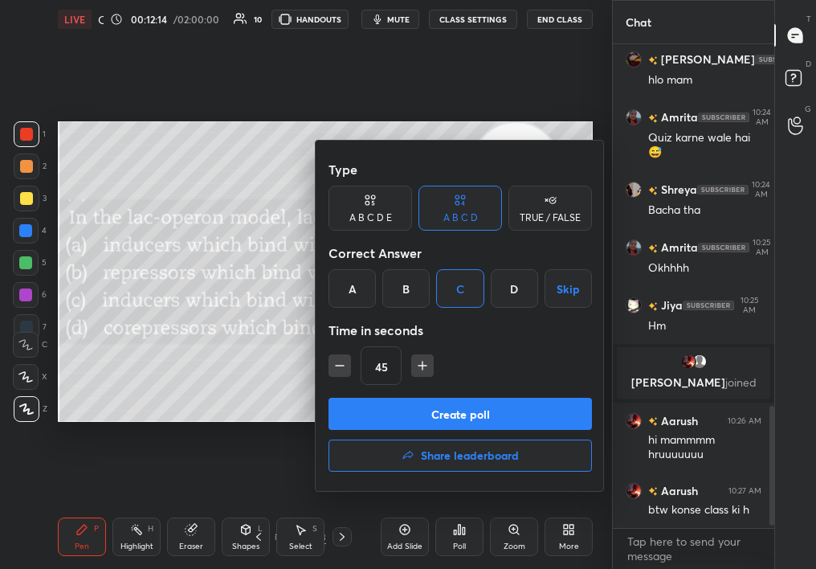
click at [438, 417] on button "Create poll" at bounding box center [461, 414] width 264 height 32
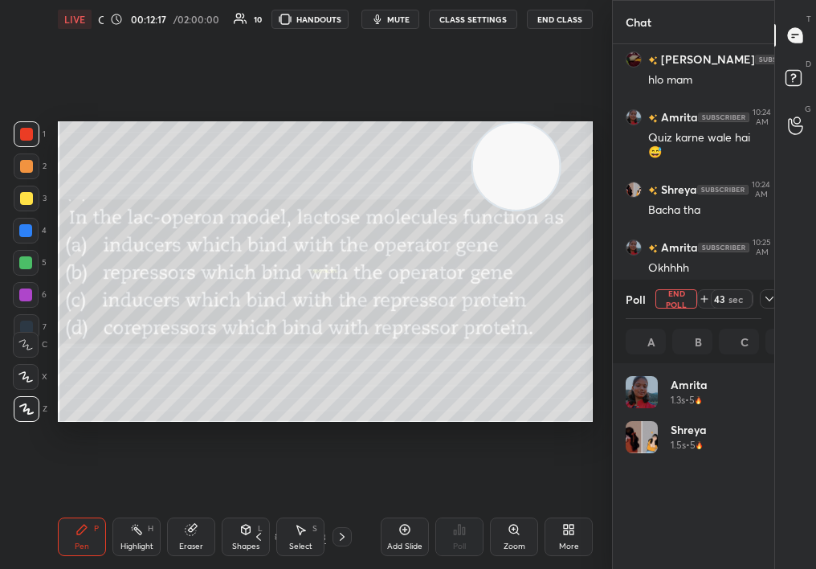
scroll to position [188, 131]
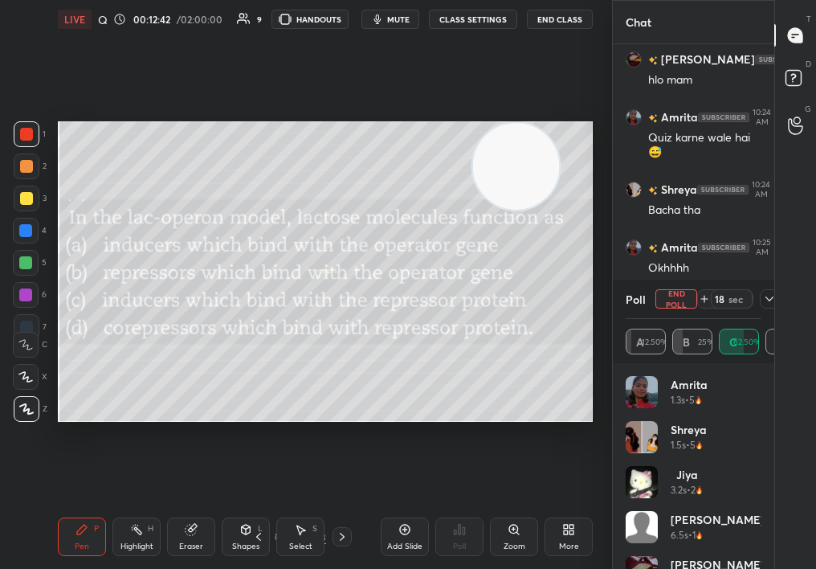
click at [689, 292] on button "End Poll" at bounding box center [677, 298] width 42 height 19
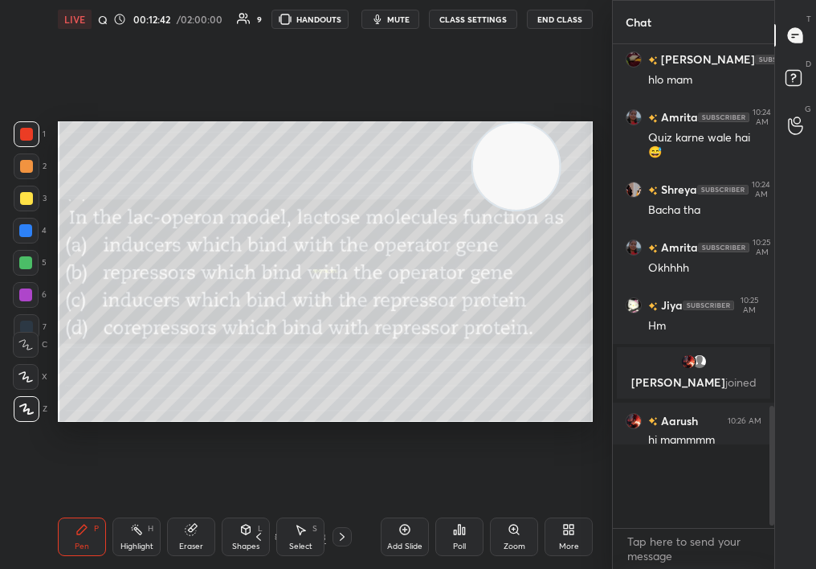
scroll to position [511, 157]
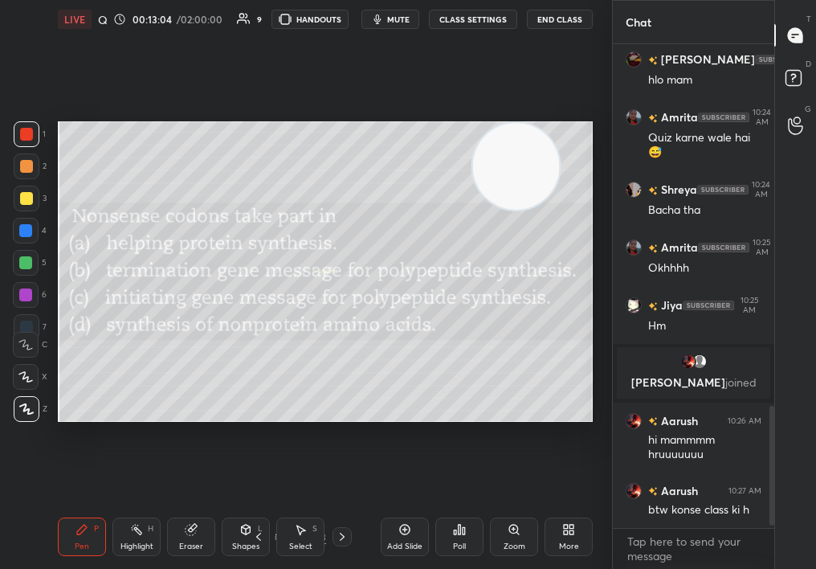
click at [452, 539] on div "Poll" at bounding box center [459, 536] width 48 height 39
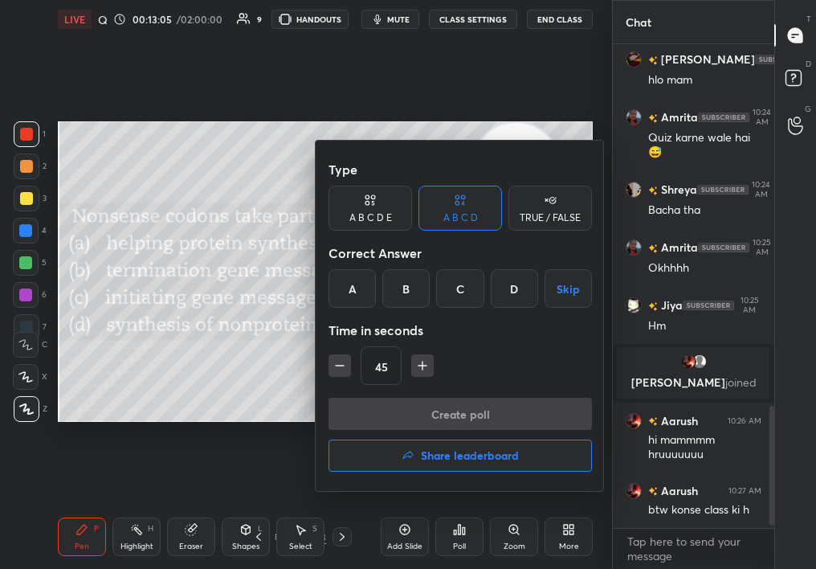
click at [423, 261] on div "Correct Answer" at bounding box center [461, 253] width 264 height 32
click at [410, 293] on div "B" at bounding box center [405, 288] width 47 height 39
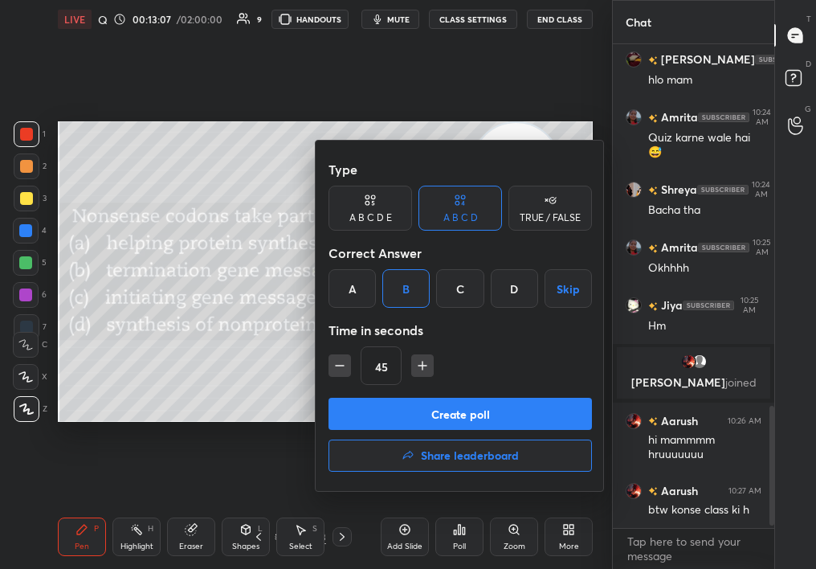
click at [415, 400] on button "Create poll" at bounding box center [461, 414] width 264 height 32
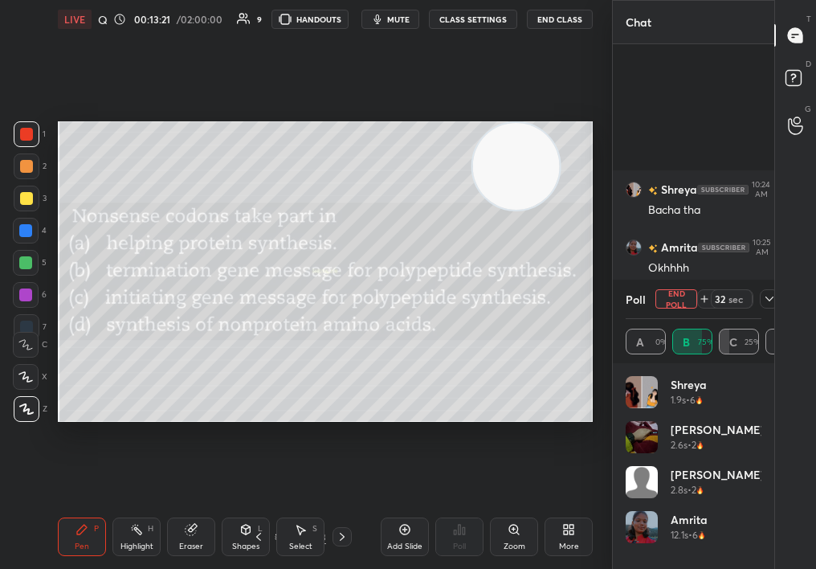
scroll to position [1629, 0]
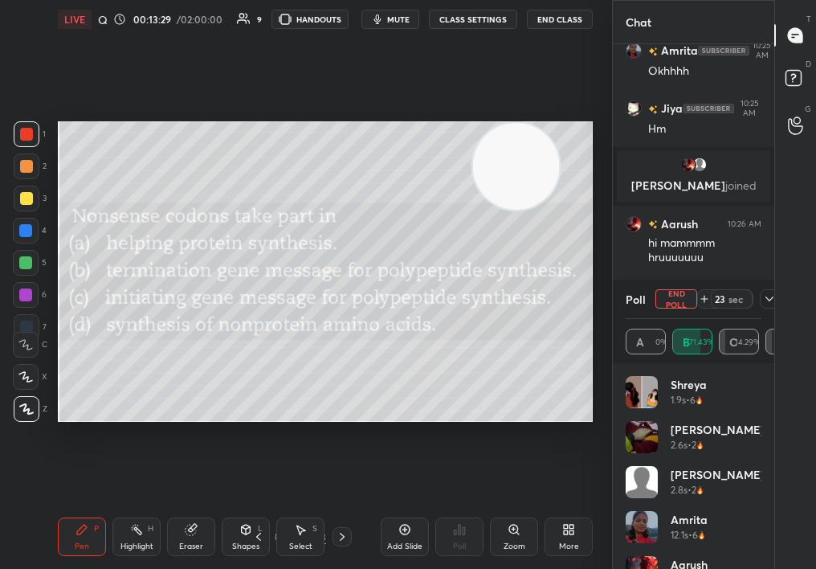
click at [684, 295] on button "End Poll" at bounding box center [677, 298] width 42 height 19
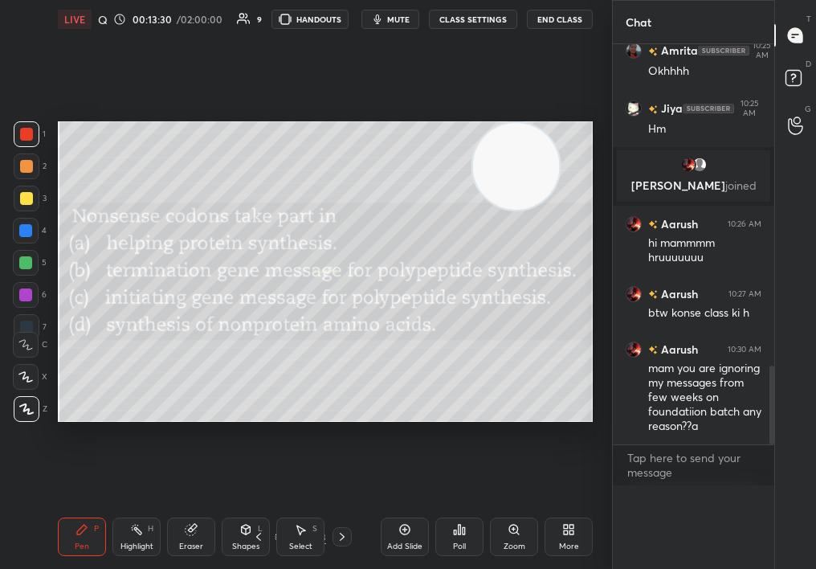
scroll to position [6, 6]
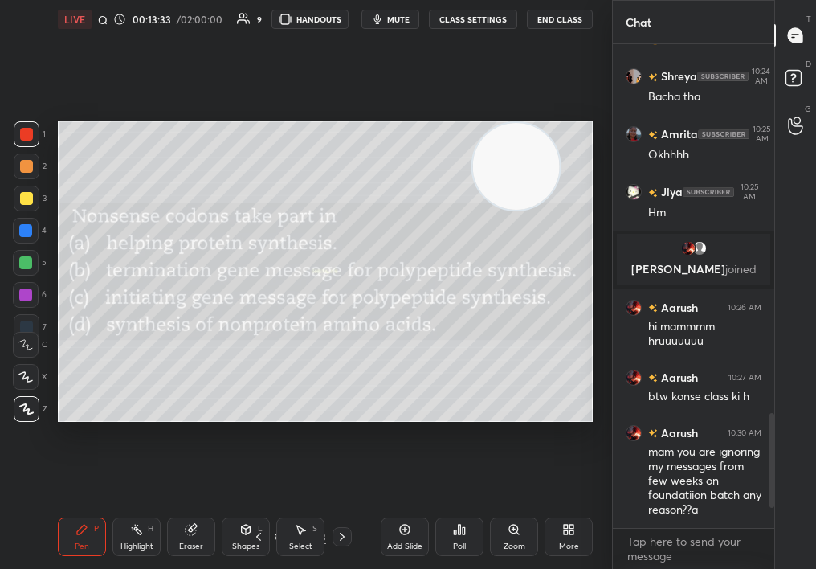
click at [447, 116] on div "Setting up your live class Poll for secs No correct answer Start poll" at bounding box center [325, 272] width 548 height 466
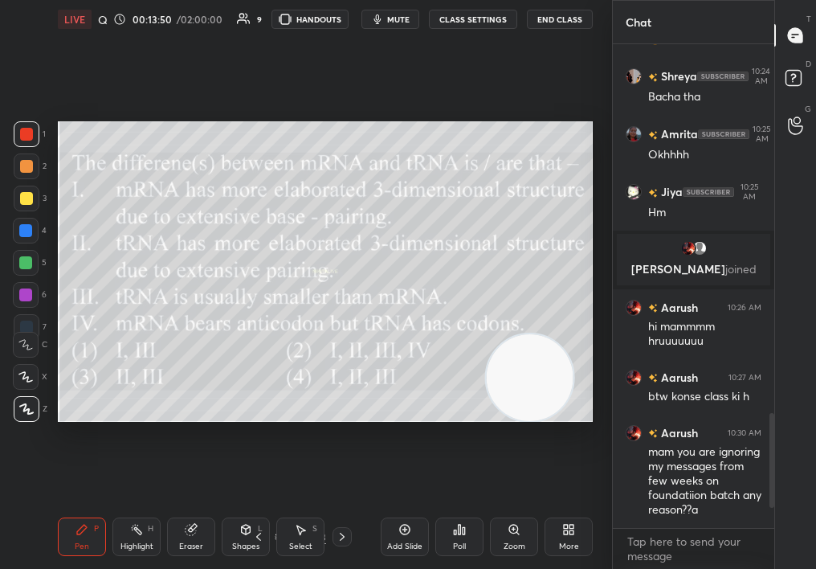
drag, startPoint x: 528, startPoint y: 178, endPoint x: 544, endPoint y: 431, distance: 253.6
click at [545, 431] on div "Setting up your live class Poll for secs No correct answer Start poll" at bounding box center [325, 272] width 548 height 466
click at [26, 174] on div at bounding box center [27, 166] width 26 height 26
click at [464, 519] on div "Poll" at bounding box center [459, 536] width 48 height 39
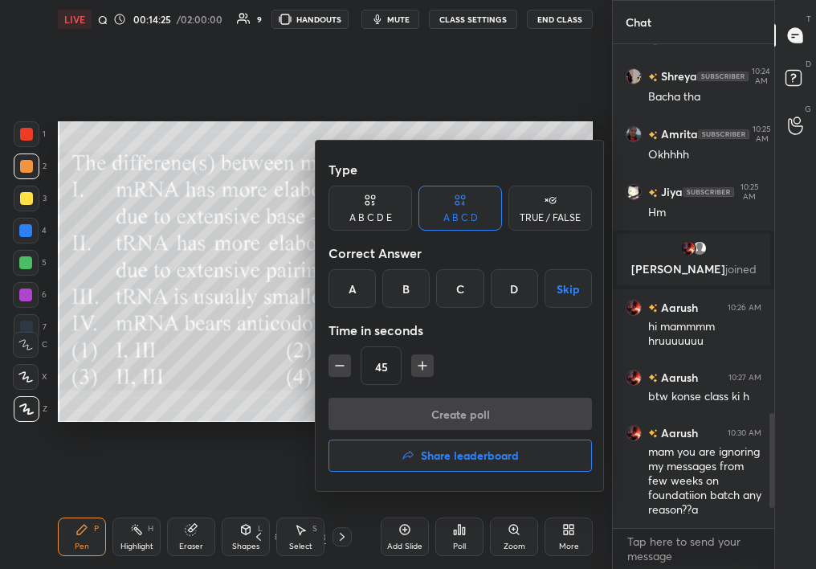
click at [460, 293] on div "C" at bounding box center [459, 288] width 47 height 39
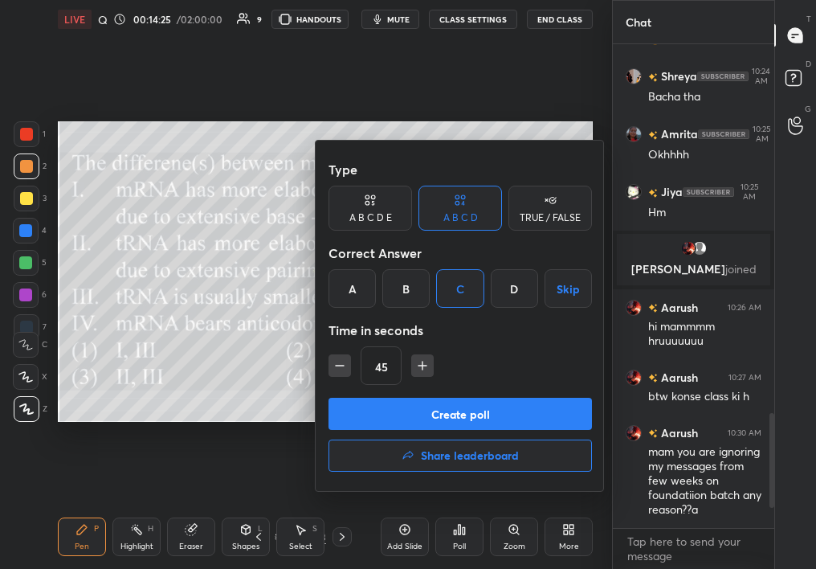
click at [426, 407] on button "Create poll" at bounding box center [461, 414] width 264 height 32
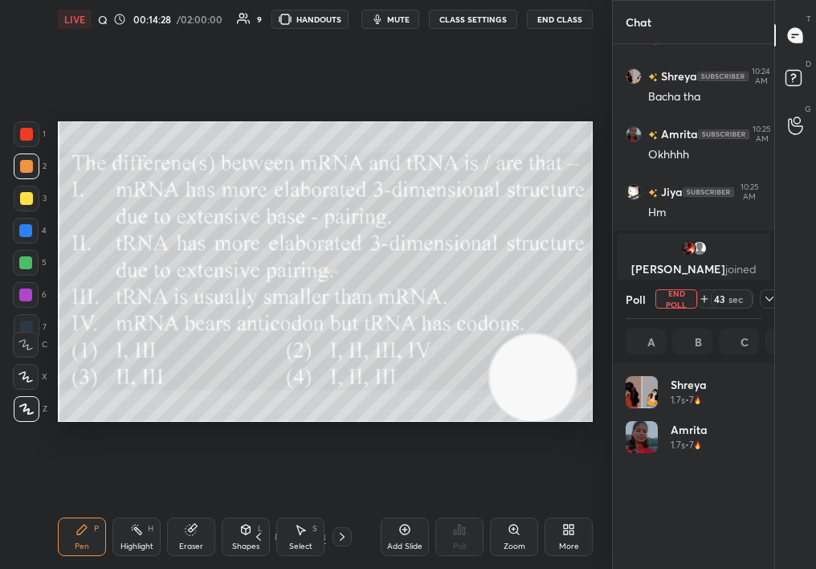
scroll to position [188, 131]
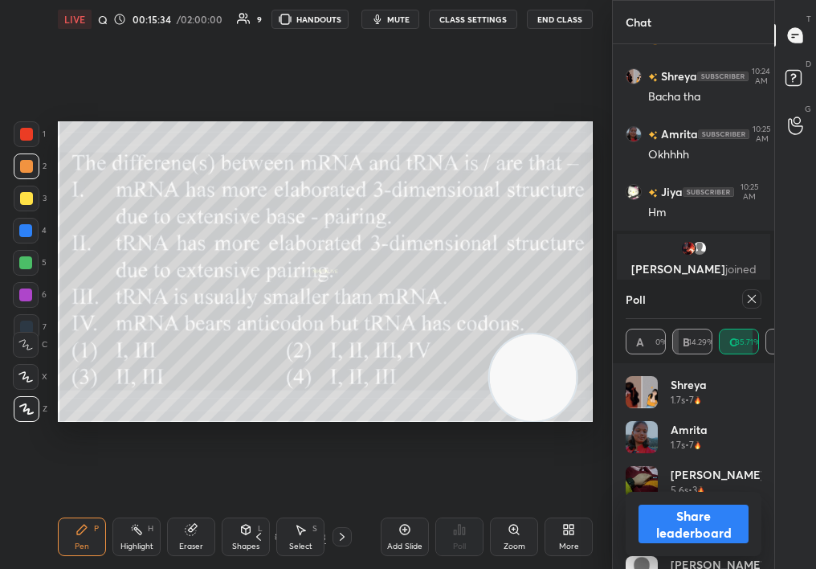
click at [747, 305] on div at bounding box center [751, 298] width 19 height 19
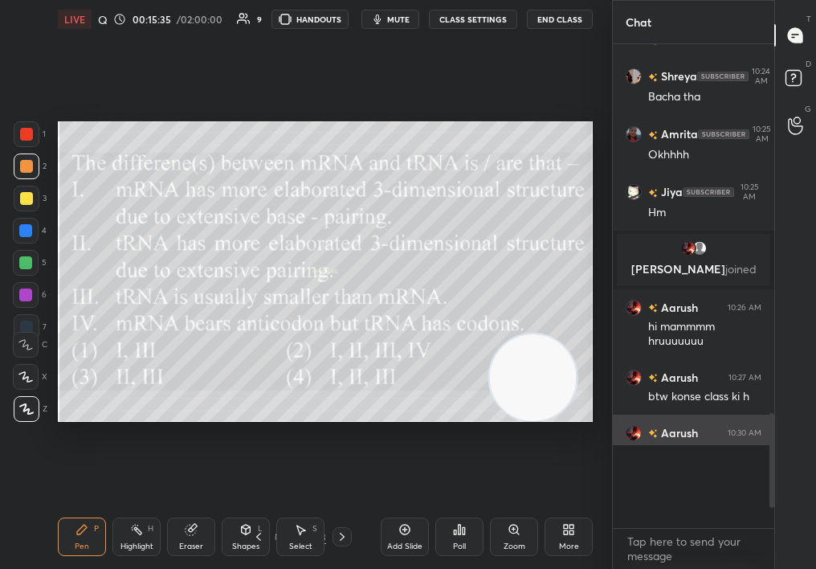
scroll to position [511, 157]
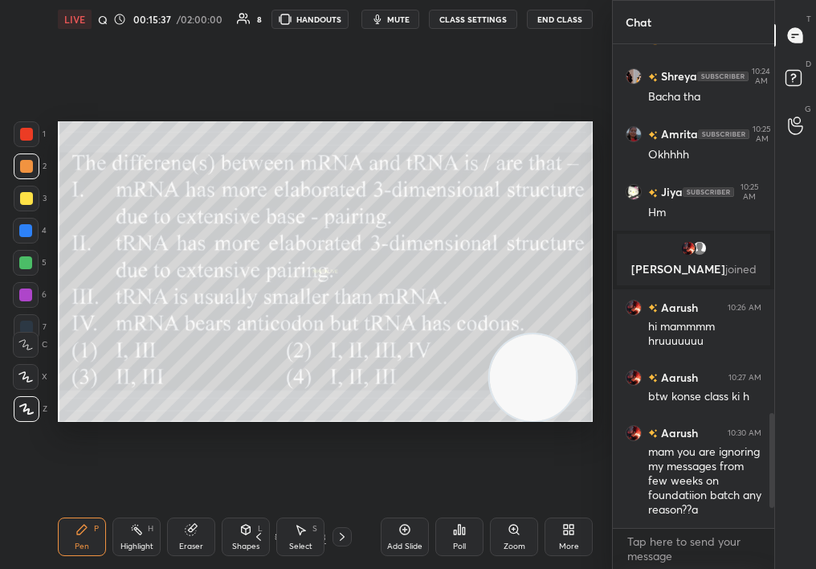
click at [337, 537] on icon at bounding box center [342, 536] width 13 height 13
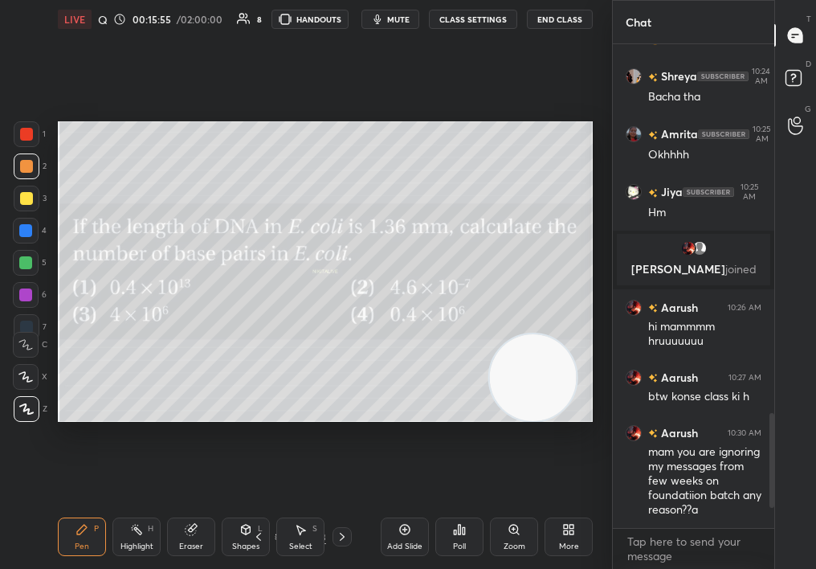
click at [480, 525] on div "Poll" at bounding box center [459, 536] width 48 height 39
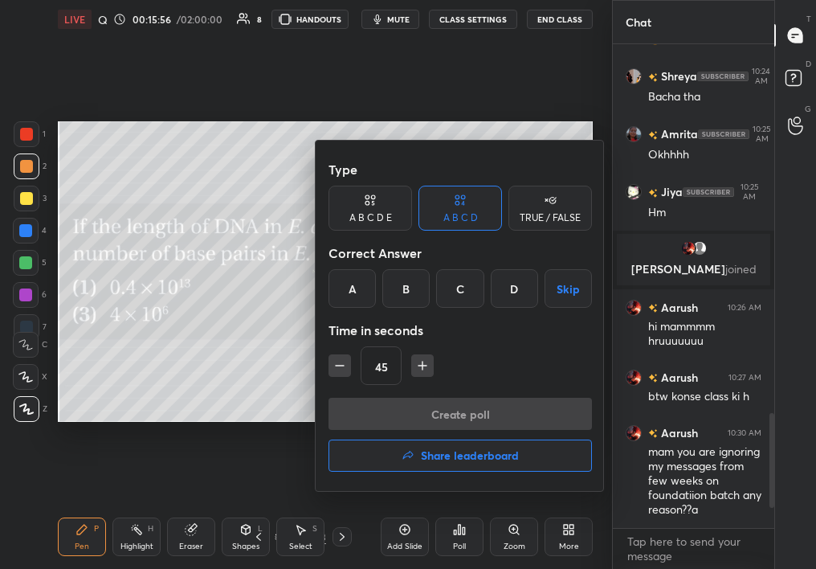
click at [464, 275] on div "C" at bounding box center [459, 288] width 47 height 39
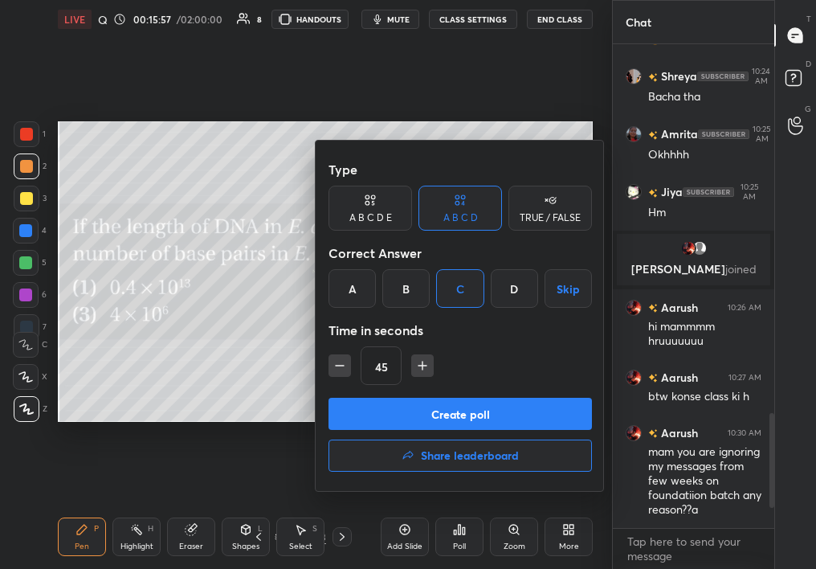
click at [476, 409] on button "Create poll" at bounding box center [461, 414] width 264 height 32
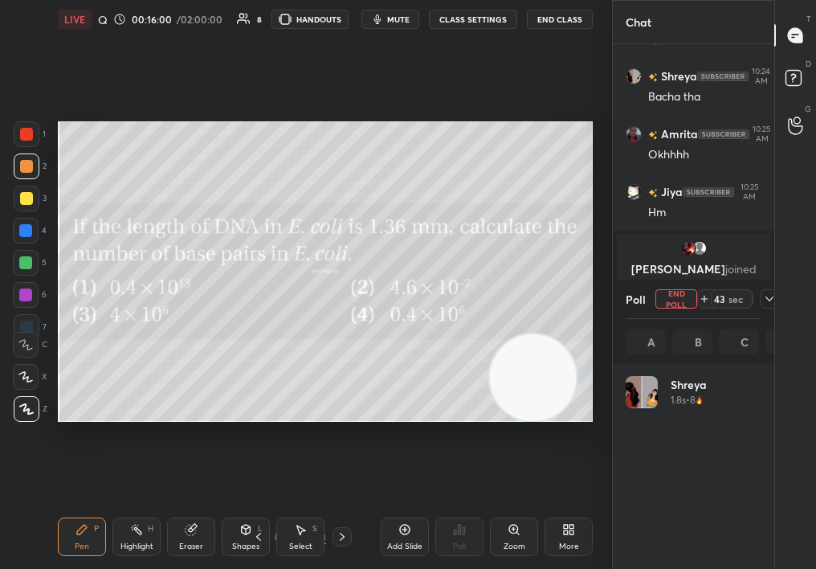
scroll to position [188, 131]
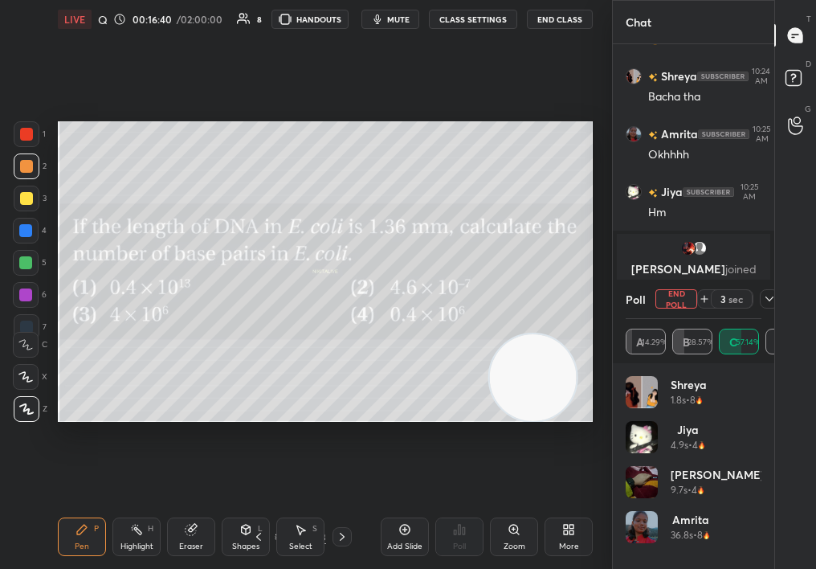
click at [680, 301] on button "End Poll" at bounding box center [677, 298] width 42 height 19
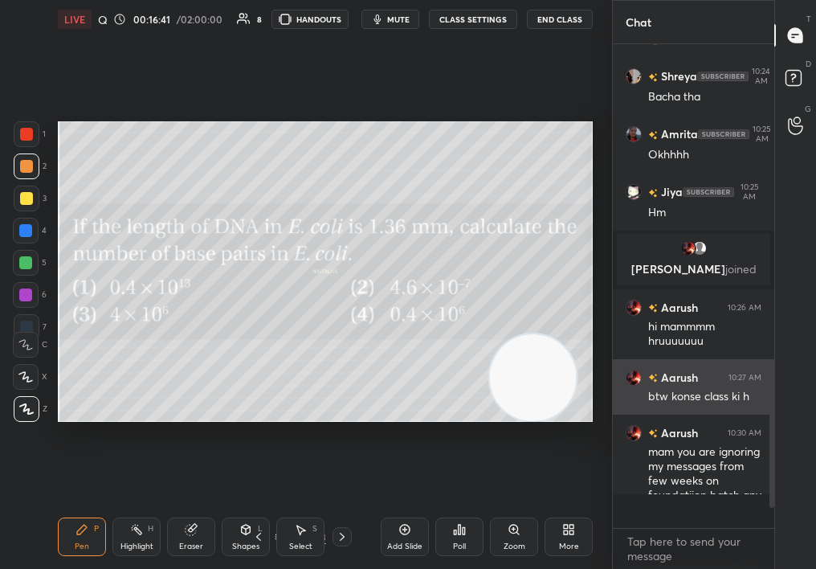
scroll to position [6, 6]
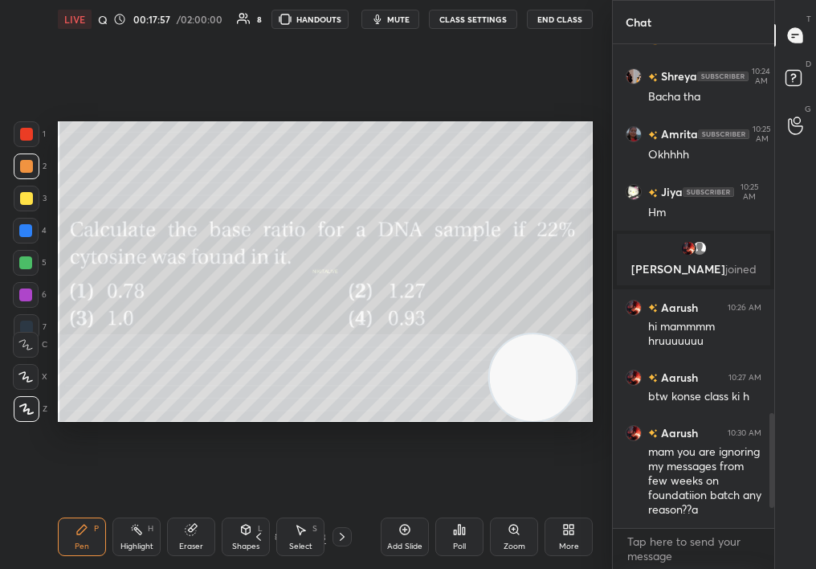
click at [409, 14] on span "mute" at bounding box center [398, 19] width 22 height 11
click at [408, 20] on span "unmute" at bounding box center [397, 19] width 35 height 11
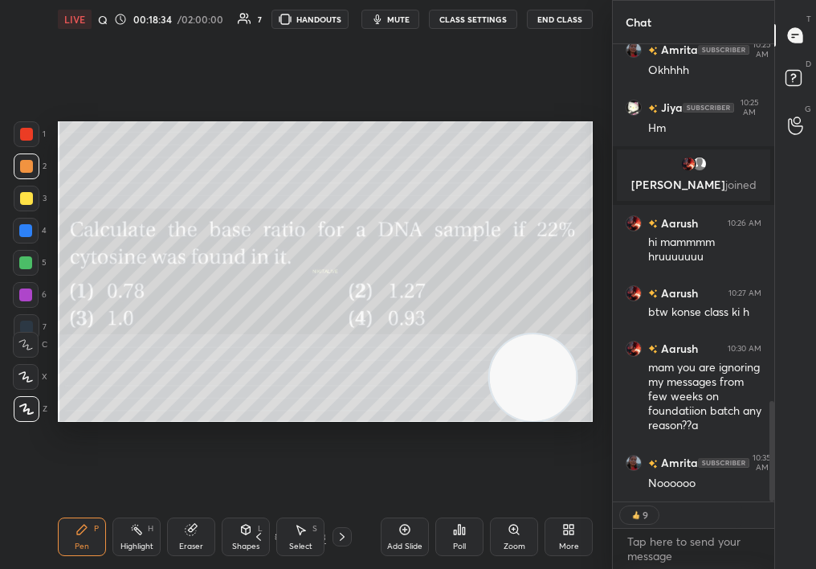
click at [447, 529] on div "Poll" at bounding box center [459, 536] width 48 height 39
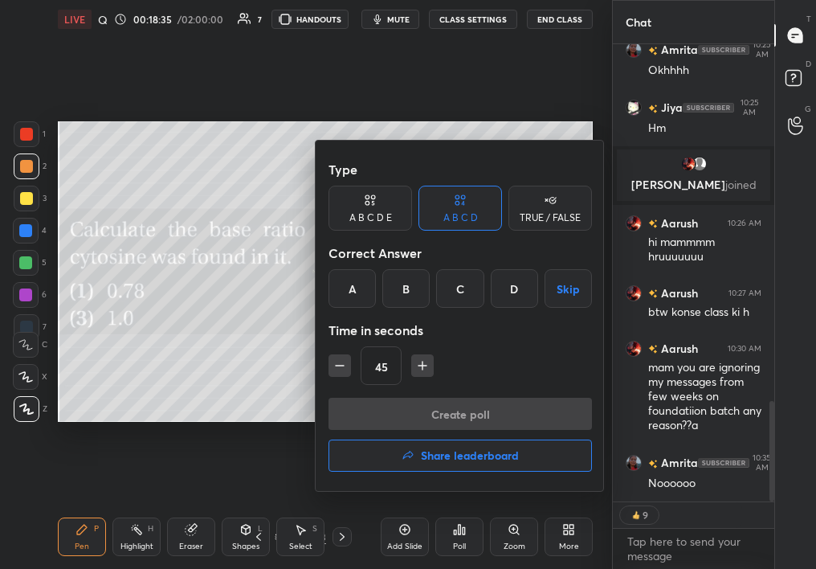
click at [382, 283] on div "B" at bounding box center [405, 288] width 47 height 39
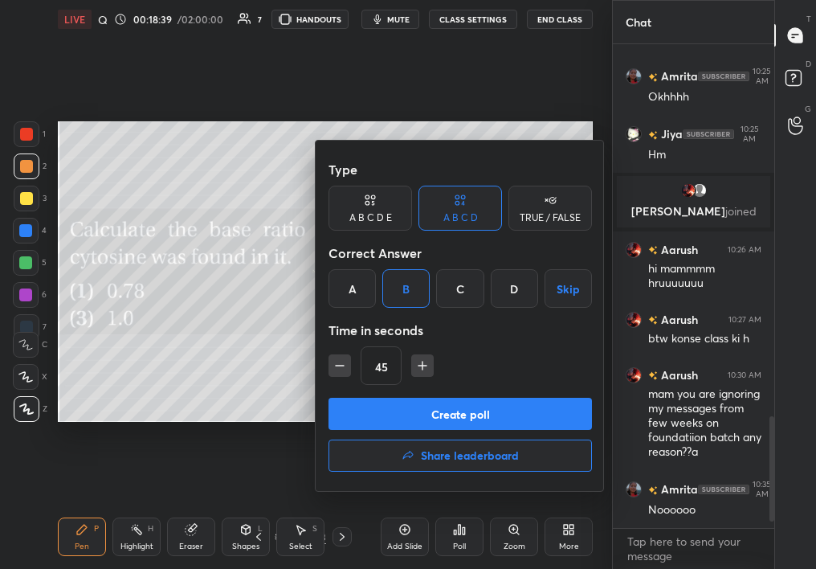
scroll to position [1604, 0]
click at [403, 420] on button "Create poll" at bounding box center [461, 414] width 264 height 32
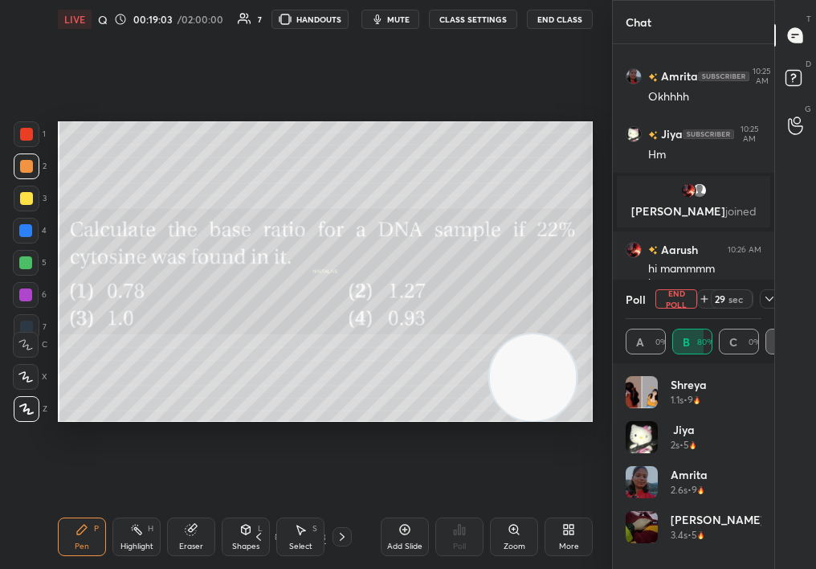
scroll to position [1759, 0]
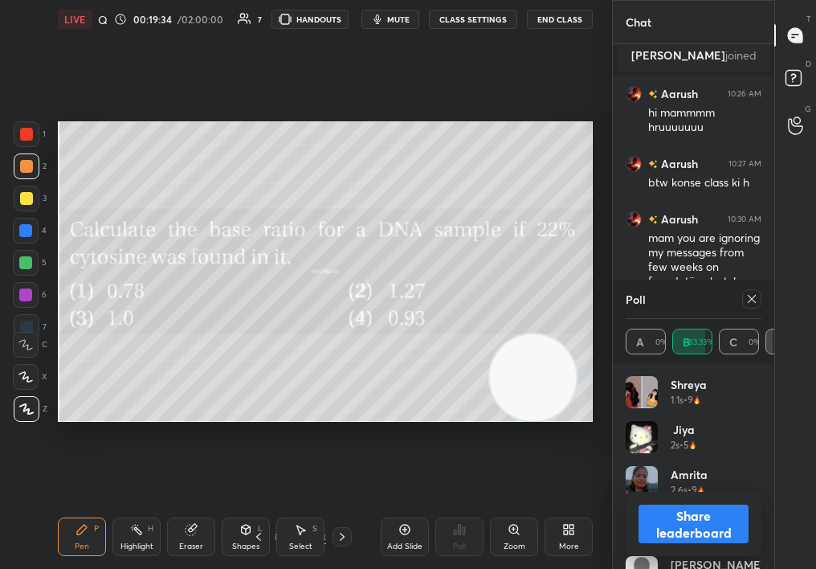
click at [762, 294] on div "Poll A 0% B 83.33% C 0% D 16.67%" at bounding box center [693, 322] width 161 height 84
click at [752, 304] on icon at bounding box center [752, 298] width 13 height 13
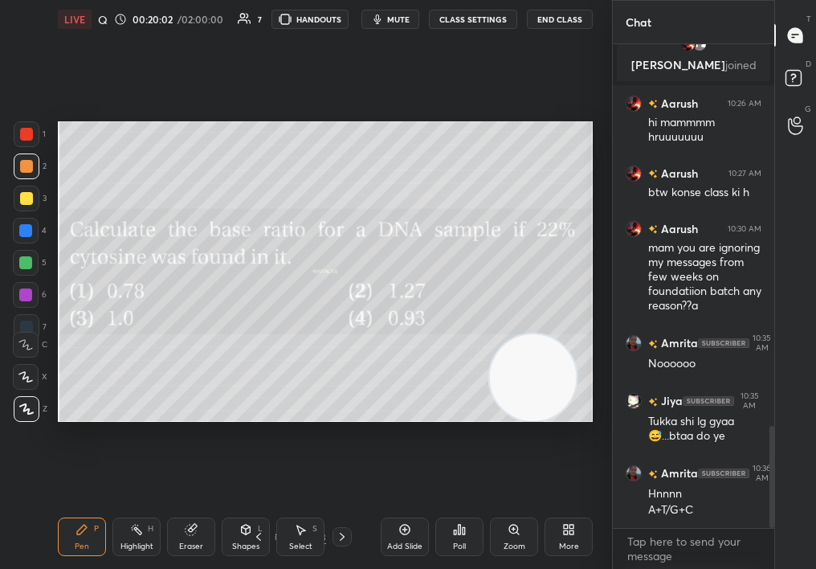
scroll to position [1808, 0]
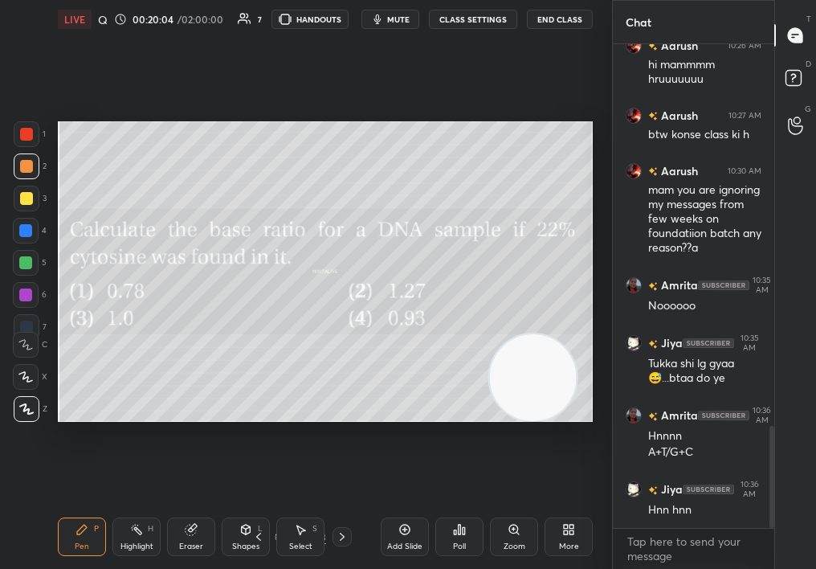
click at [415, 539] on div "Add Slide" at bounding box center [405, 536] width 48 height 39
click at [27, 419] on div "1 2 3 4 5 6 7 C X Z C X Z E E Erase all H H LIVE Quiz on Mol Bio 00:20:05 / 02:…" at bounding box center [299, 284] width 599 height 569
click at [26, 419] on div at bounding box center [27, 409] width 26 height 26
click at [31, 259] on div at bounding box center [26, 263] width 26 height 26
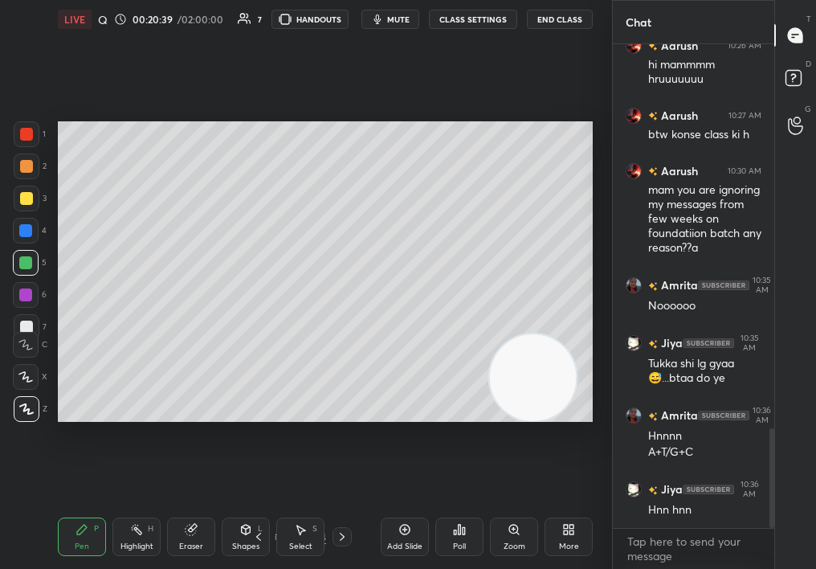
scroll to position [1866, 0]
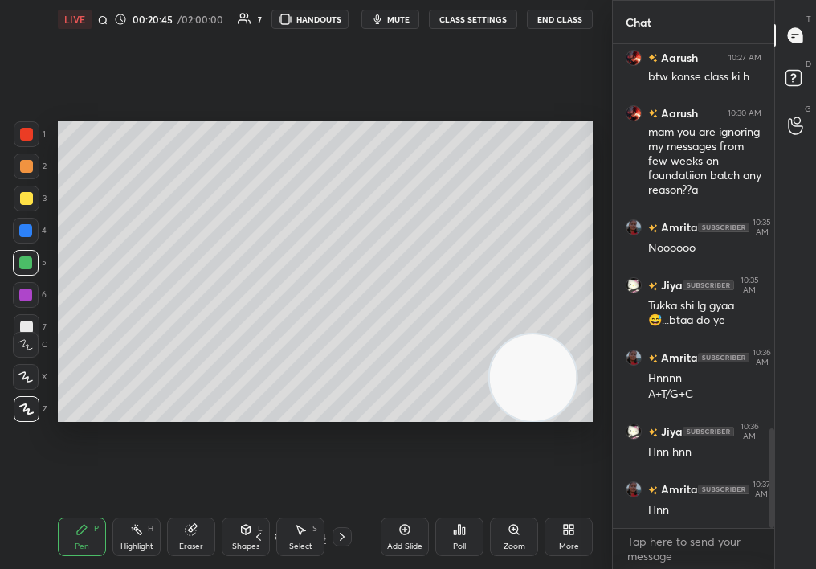
click at [22, 292] on div at bounding box center [25, 294] width 13 height 13
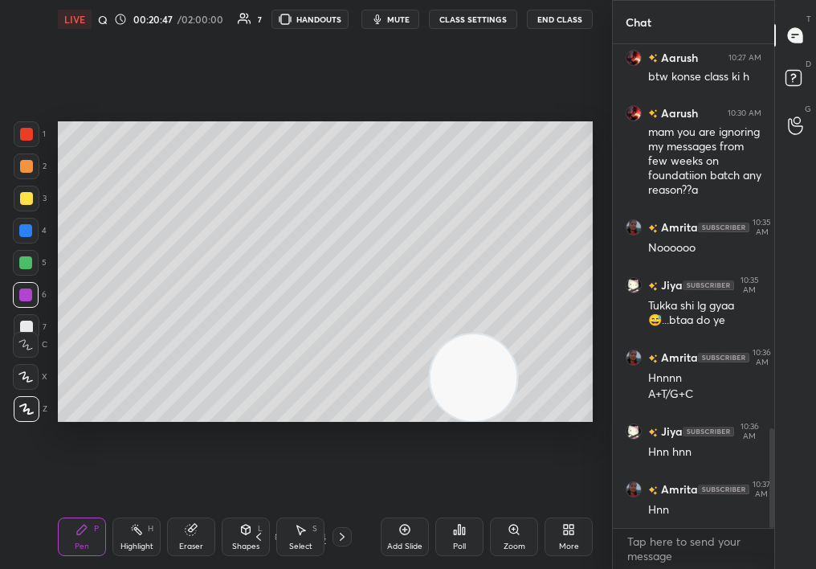
drag, startPoint x: 505, startPoint y: 461, endPoint x: 486, endPoint y: 488, distance: 33.4
click at [485, 489] on div "Setting up your live class Poll for secs No correct answer Start poll" at bounding box center [325, 272] width 548 height 466
drag, startPoint x: 445, startPoint y: 382, endPoint x: 398, endPoint y: 415, distance: 57.7
click at [403, 416] on video at bounding box center [446, 377] width 87 height 87
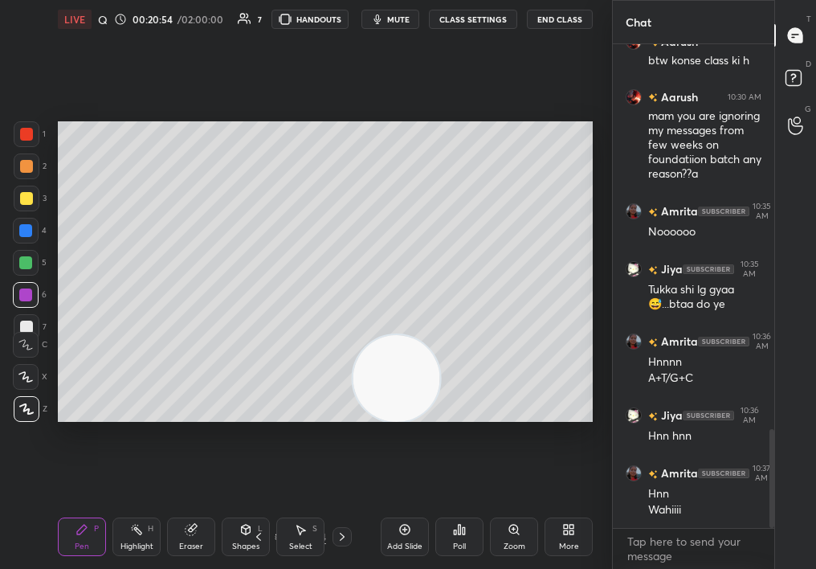
scroll to position [1939, 0]
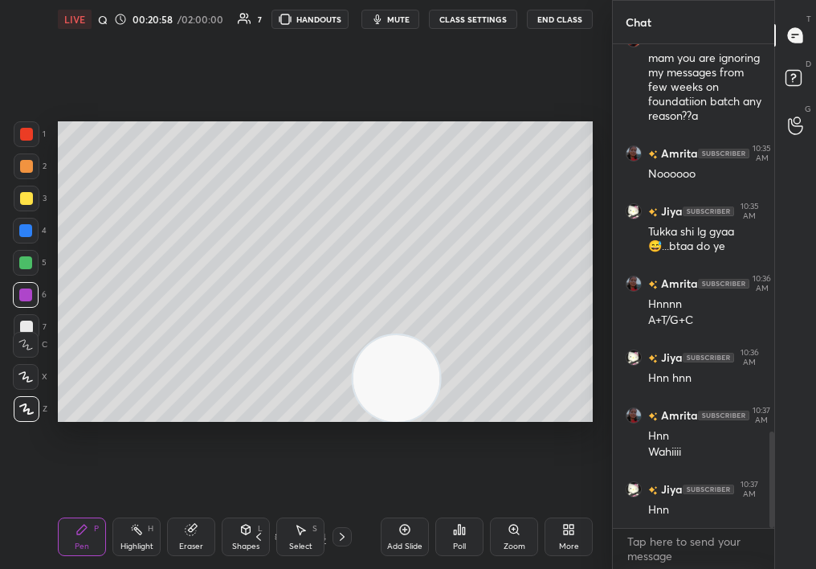
click at [600, 315] on div "1 2 3 4 5 6 7 C X Z C X Z E E Erase all H H LIVE Quiz on Mol Bio 00:20:58 / 02:…" at bounding box center [306, 284] width 612 height 569
click at [610, 321] on div "1 2 3 4 5 6 7 C X Z C X Z E E Erase all H H LIVE Quiz on Mol Bio 00:20:58 / 02:…" at bounding box center [306, 284] width 612 height 569
click at [701, 565] on body "1 2 3 4 5 6 7 C X Z C X Z E E Erase all H H LIVE Quiz on Mol Bio 00:20:59 / 02:…" at bounding box center [408, 284] width 816 height 569
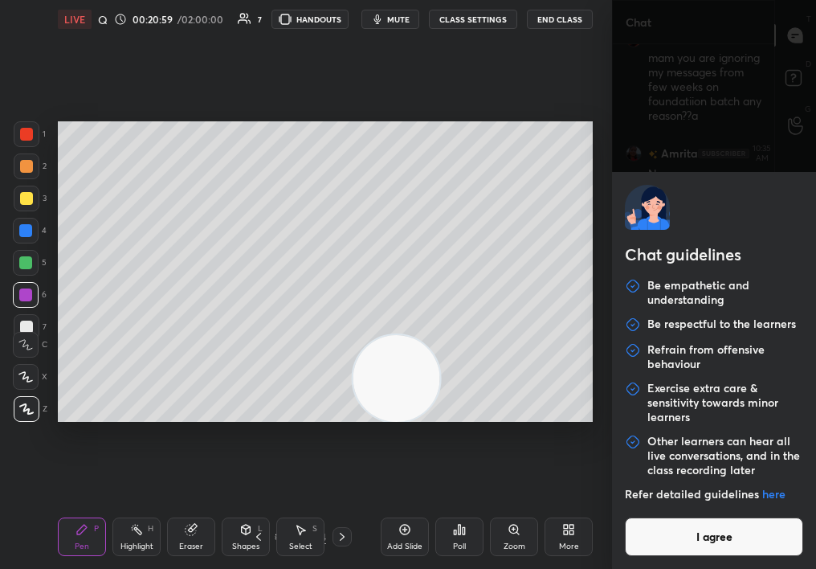
scroll to position [1955, 0]
click at [714, 526] on button "I agree" at bounding box center [714, 536] width 178 height 39
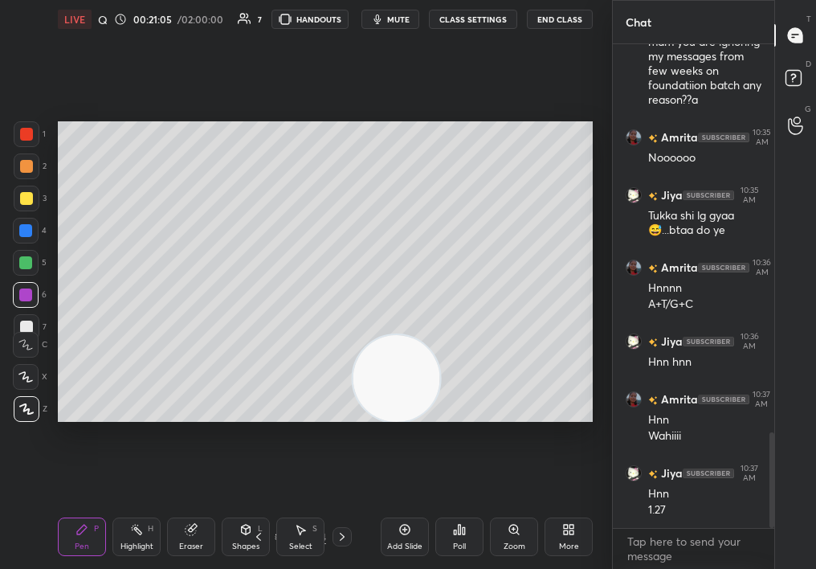
click at [561, 422] on div "Setting up your live class Poll for secs No correct answer Start poll" at bounding box center [325, 272] width 548 height 466
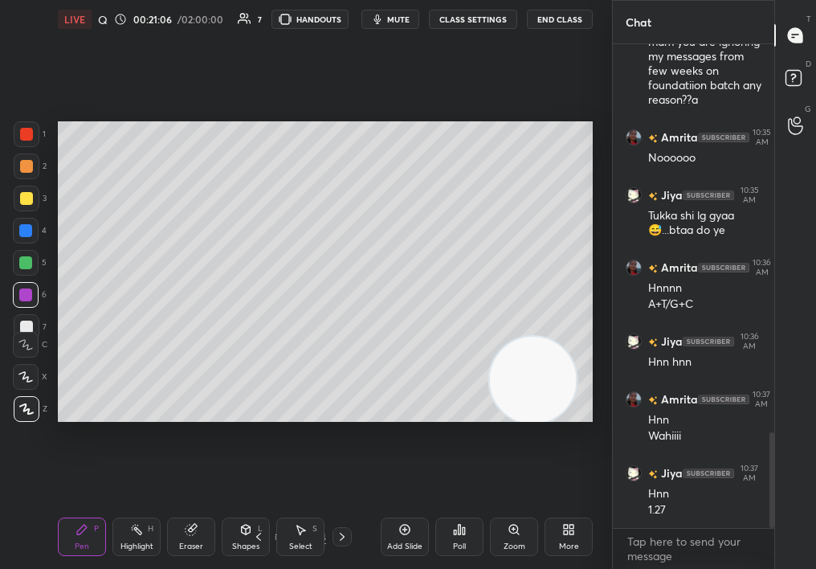
click at [349, 534] on div at bounding box center [342, 536] width 19 height 19
click at [34, 166] on div "2" at bounding box center [30, 169] width 33 height 32
click at [31, 161] on div at bounding box center [27, 166] width 26 height 26
click at [404, 22] on span "mute" at bounding box center [398, 19] width 22 height 11
click at [422, 3] on div "LIVE Quiz on Mol Bio 00:21:30 / 02:00:00 7 HANDOUTS unmute CLASS SETTINGS End C…" at bounding box center [325, 19] width 535 height 39
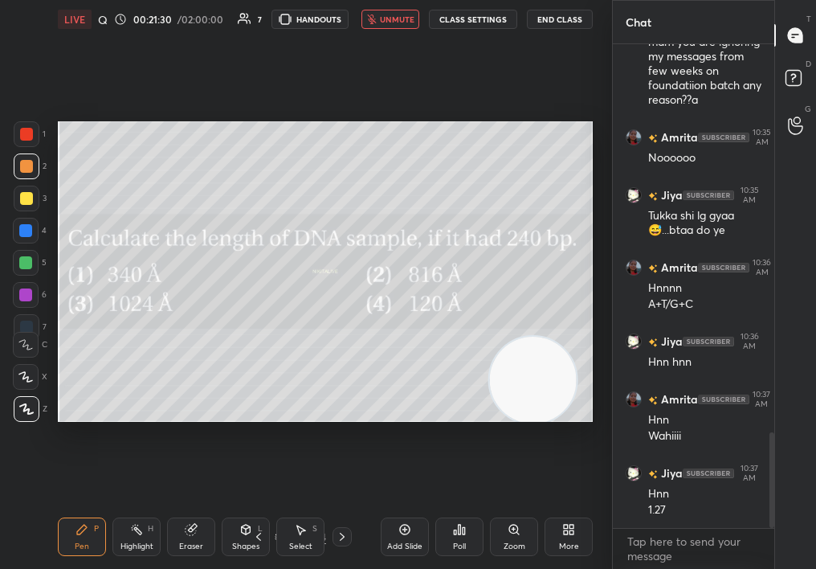
click at [393, 22] on span "unmute" at bounding box center [397, 19] width 35 height 11
click at [451, 534] on div "Poll" at bounding box center [459, 536] width 48 height 39
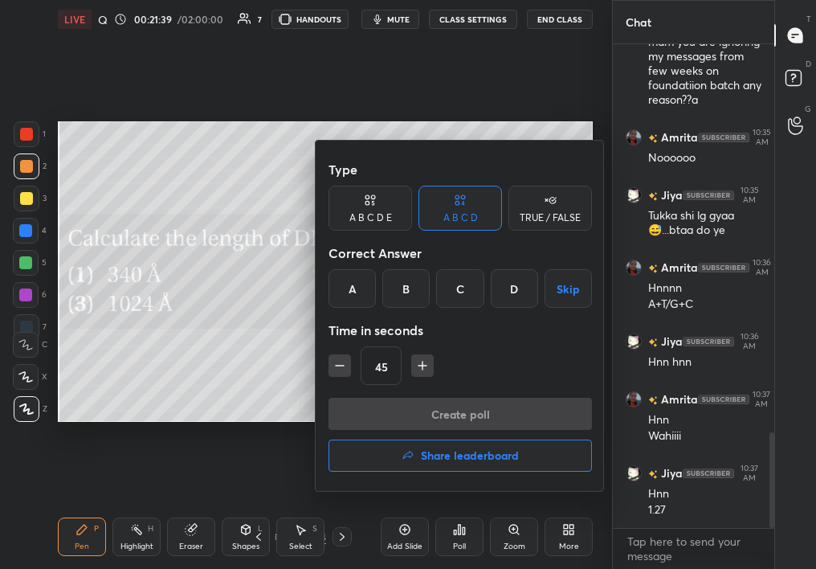
click at [340, 338] on div "Type A B C D E A B C D TRUE / FALSE Correct Answer A B C D Skip Time in seconds…" at bounding box center [460, 316] width 289 height 350
click at [407, 283] on div "B" at bounding box center [405, 288] width 47 height 39
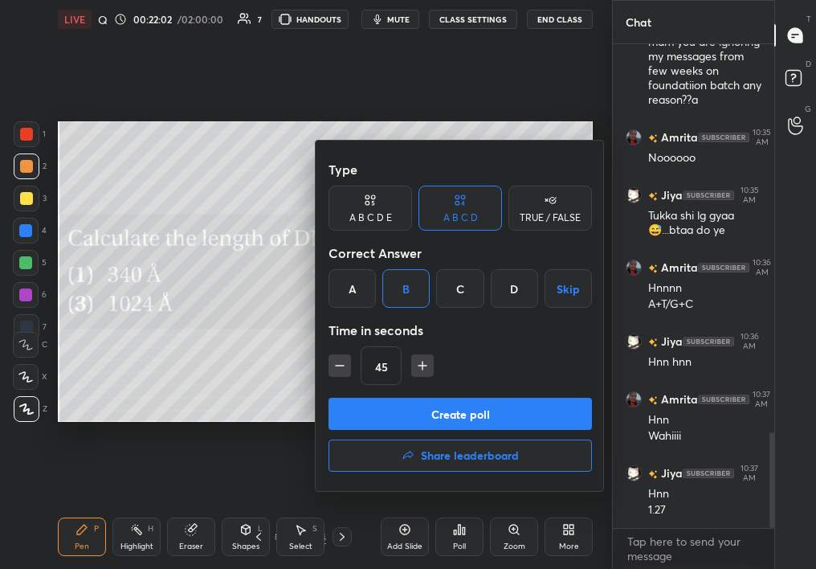
click at [500, 420] on button "Create poll" at bounding box center [461, 414] width 264 height 32
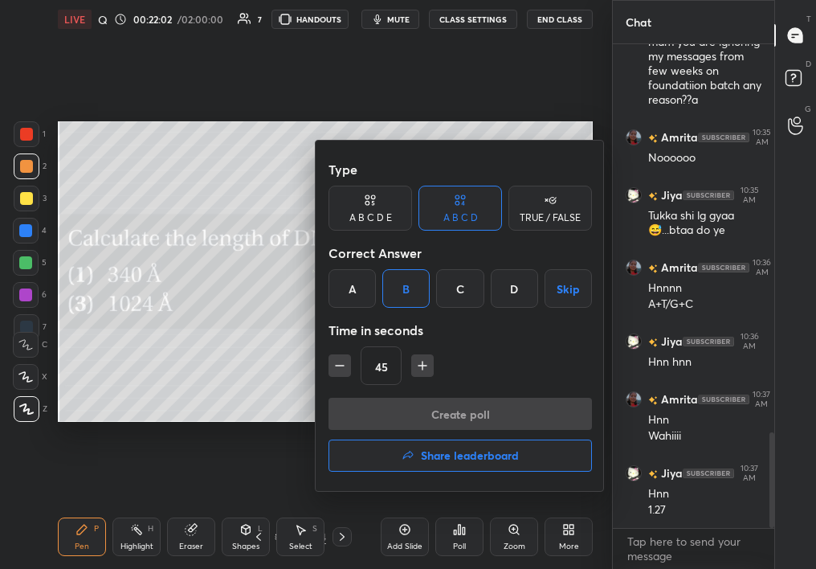
click at [496, 422] on div "Create poll Share leaderboard" at bounding box center [461, 438] width 264 height 80
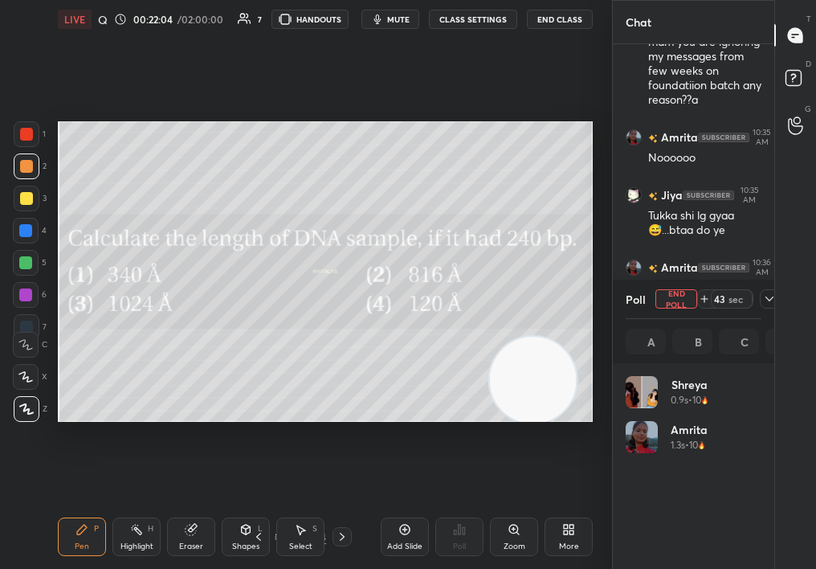
scroll to position [6, 6]
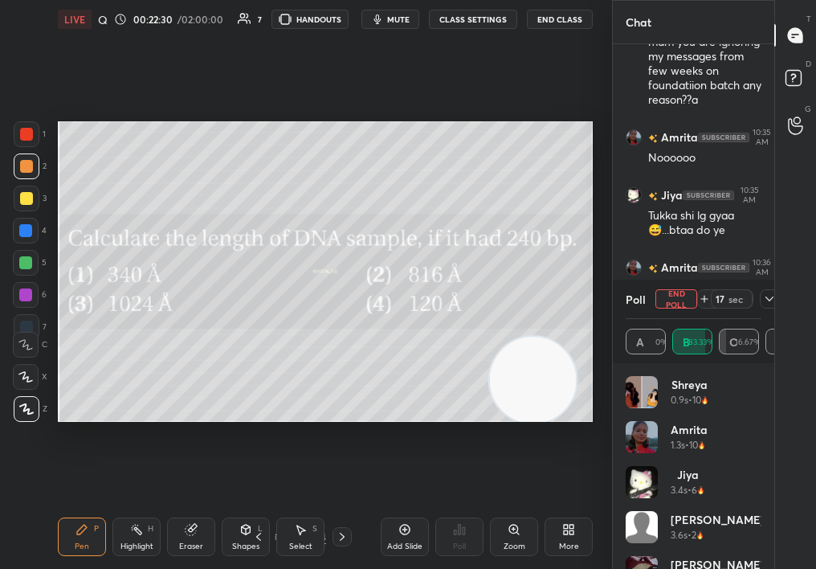
drag, startPoint x: 765, startPoint y: 296, endPoint x: 774, endPoint y: 293, distance: 9.2
click at [774, 293] on div "Chat [PERSON_NAME] 10:27 AM btw konse class ki h [PERSON_NAME] 10:30 AM mam you…" at bounding box center [714, 284] width 204 height 569
click at [765, 292] on div at bounding box center [769, 298] width 19 height 19
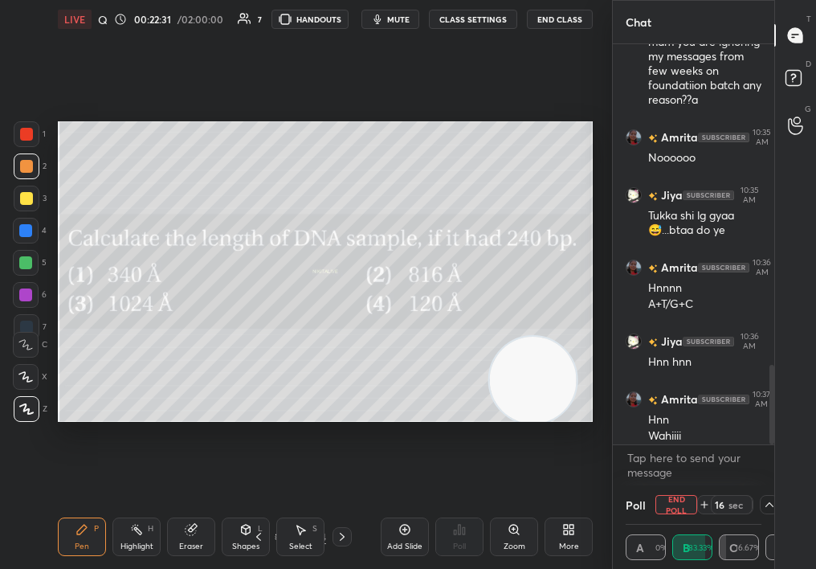
scroll to position [1, 6]
click at [758, 508] on div "16 sec" at bounding box center [738, 504] width 82 height 19
click at [772, 507] on div at bounding box center [769, 504] width 19 height 19
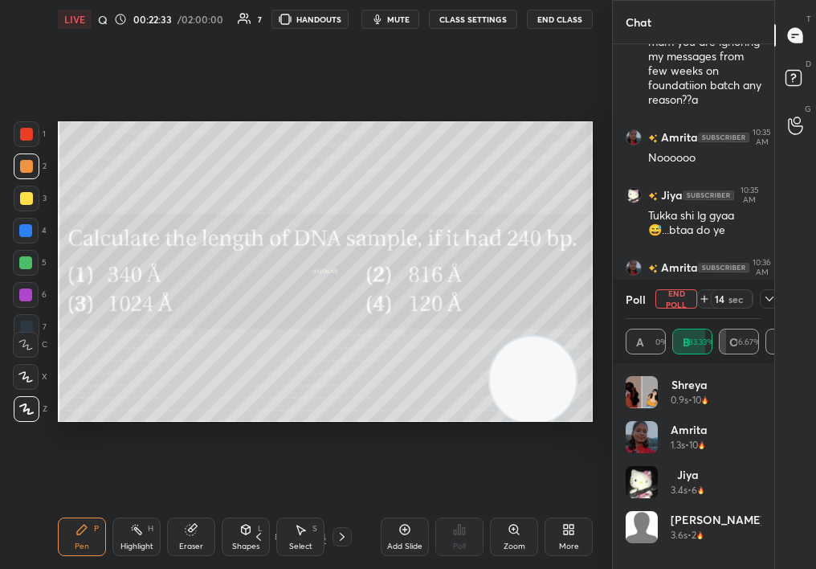
scroll to position [188, 131]
drag, startPoint x: 768, startPoint y: 435, endPoint x: 756, endPoint y: 465, distance: 32.8
click at [757, 466] on div "Shreya 0.9s • 10 Amrita 1.3s • 10 Jiya 3.4s • 6 [PERSON_NAME] 3.6s • 2 [PERSON_…" at bounding box center [693, 466] width 161 height 206
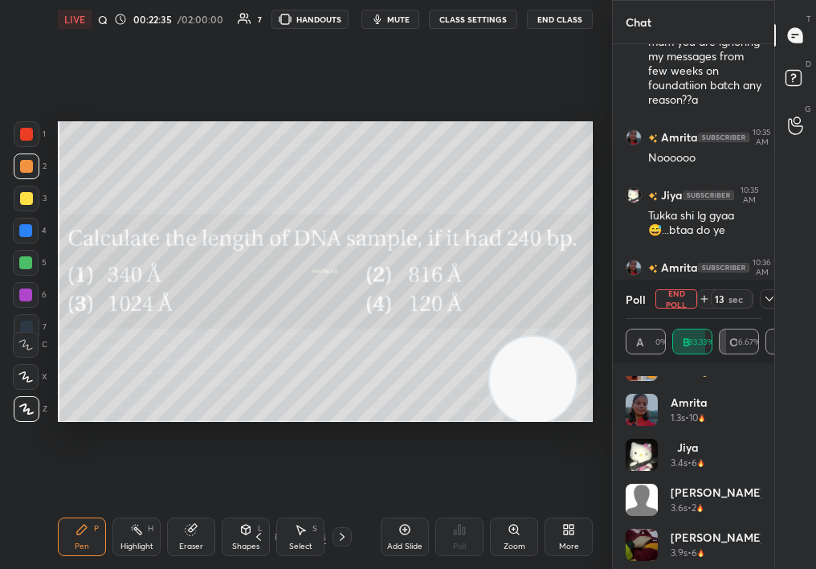
scroll to position [32, 0]
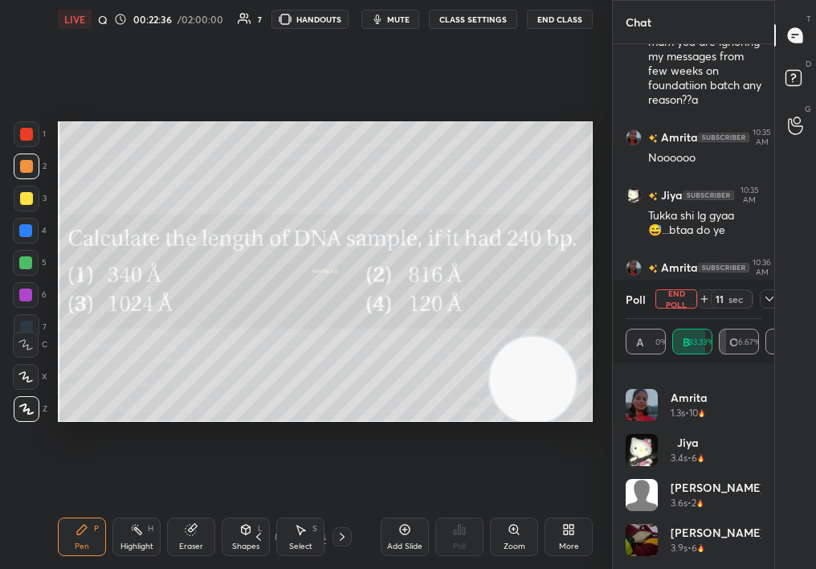
click at [761, 302] on div "Poll End Poll 11 sec" at bounding box center [694, 299] width 136 height 39
click at [767, 300] on icon at bounding box center [769, 298] width 13 height 13
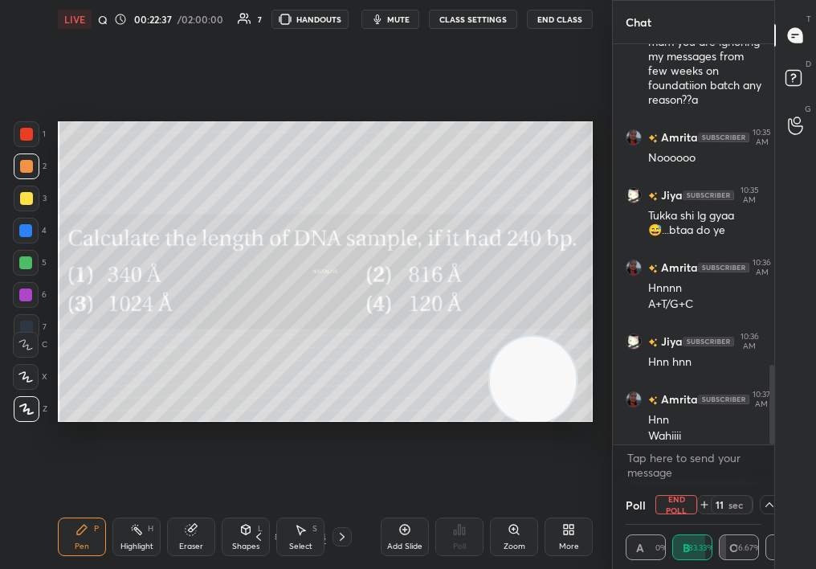
scroll to position [0, 0]
click at [764, 501] on icon at bounding box center [769, 504] width 13 height 13
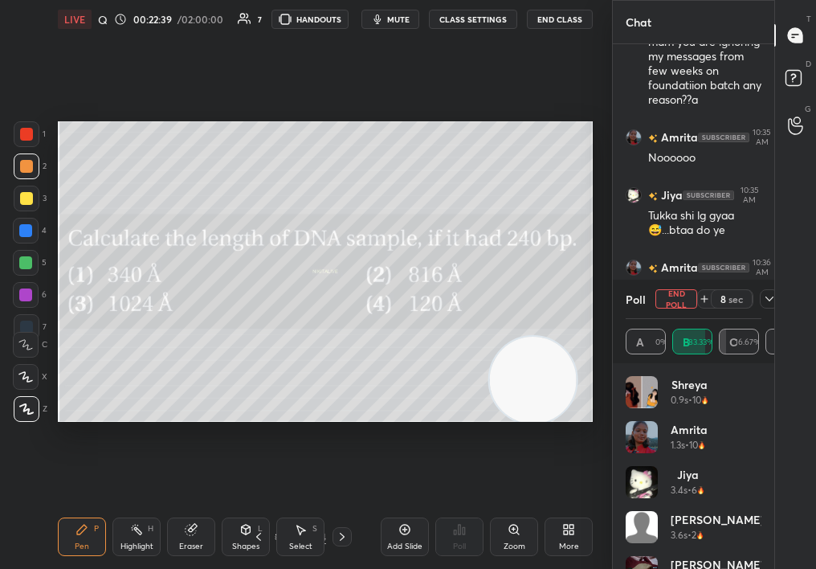
click at [688, 296] on button "End Poll" at bounding box center [677, 298] width 42 height 19
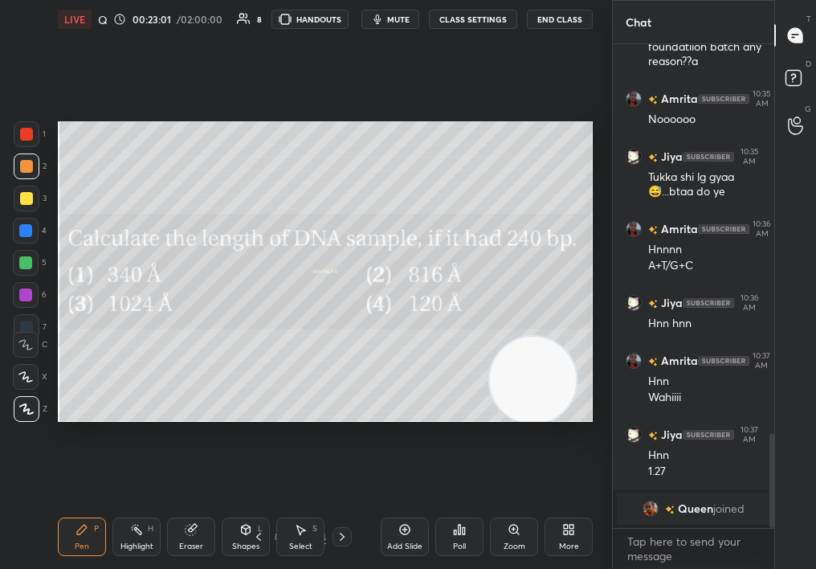
click at [419, 537] on div "Add Slide" at bounding box center [405, 536] width 48 height 39
click at [415, 15] on button "mute" at bounding box center [391, 19] width 58 height 19
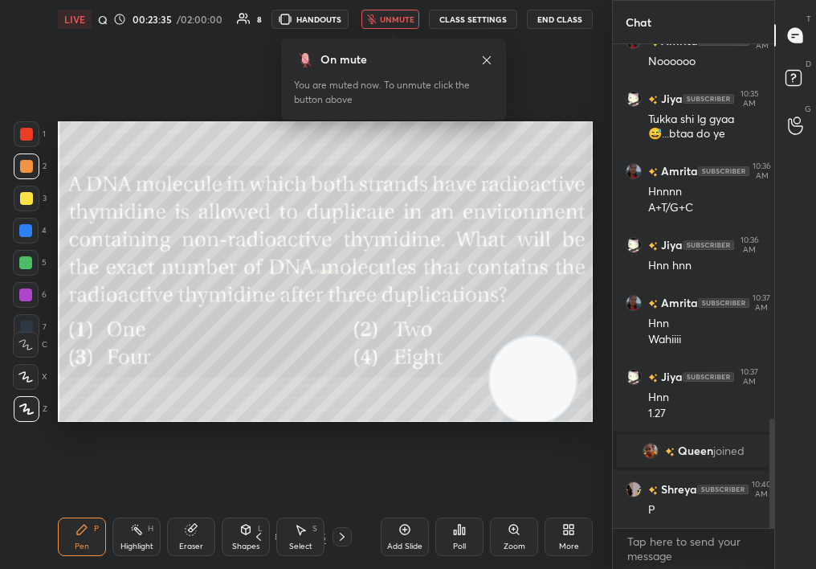
click at [419, 12] on button "unmute" at bounding box center [391, 19] width 58 height 19
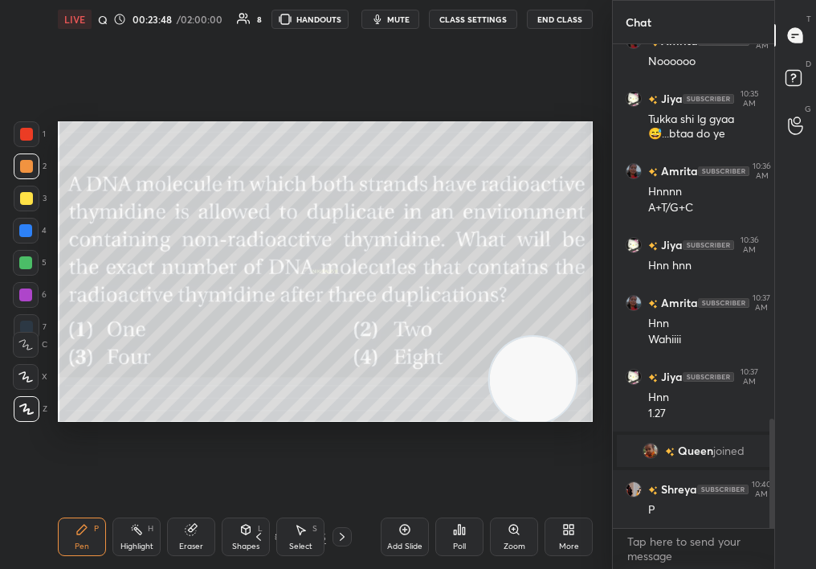
click at [461, 543] on div "Poll" at bounding box center [459, 546] width 13 height 8
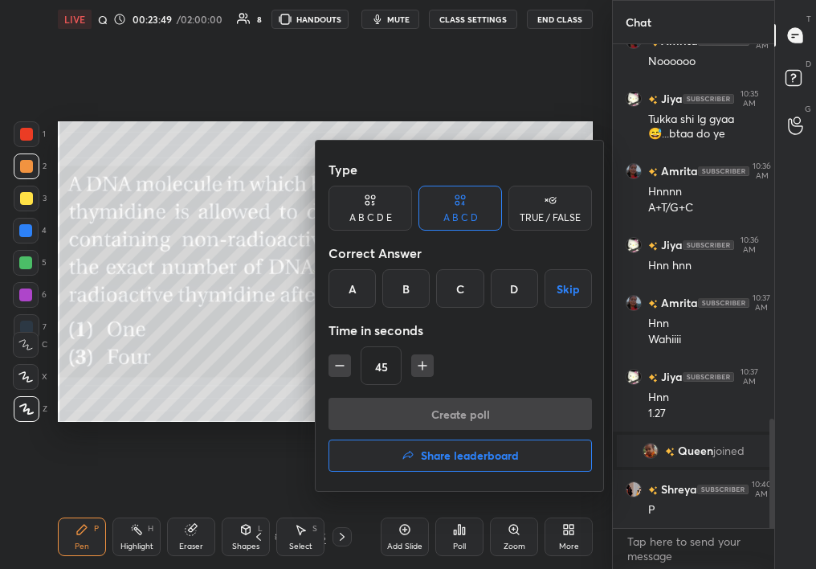
click at [415, 292] on div "B" at bounding box center [405, 288] width 47 height 39
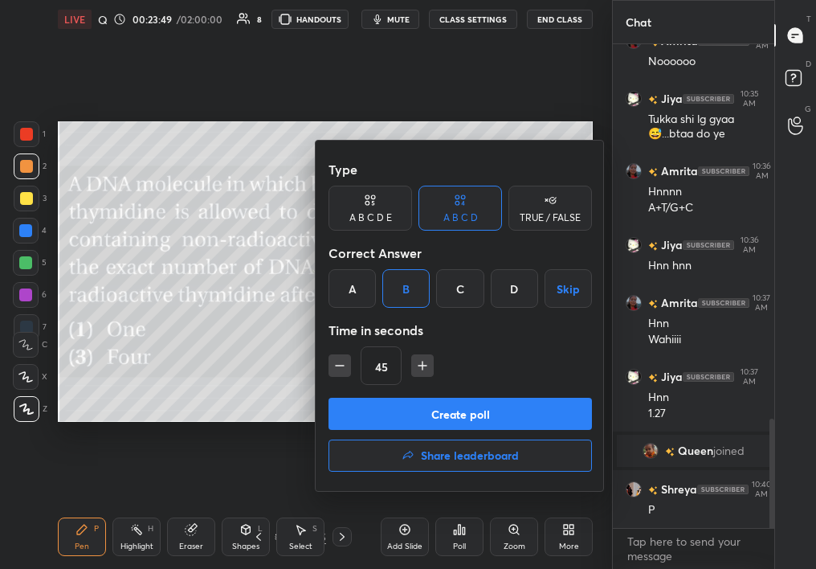
click at [431, 407] on button "Create poll" at bounding box center [461, 414] width 264 height 32
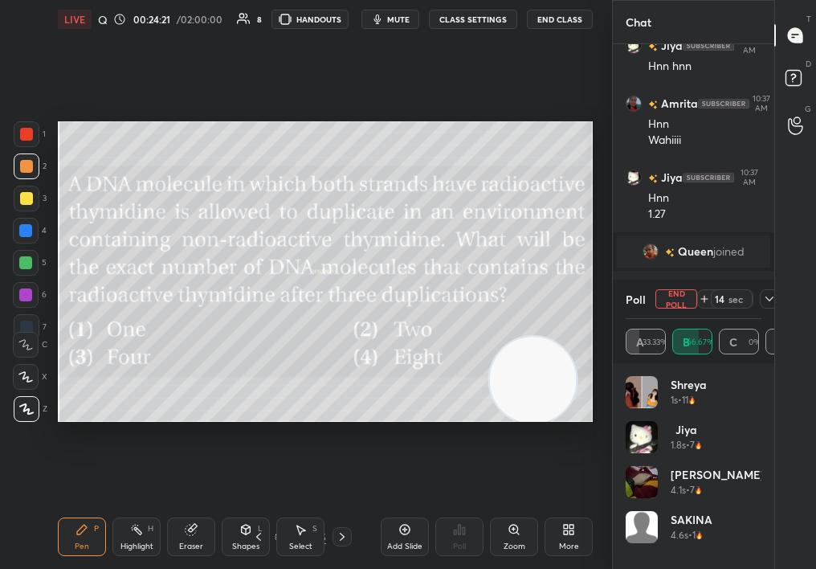
scroll to position [1897, 0]
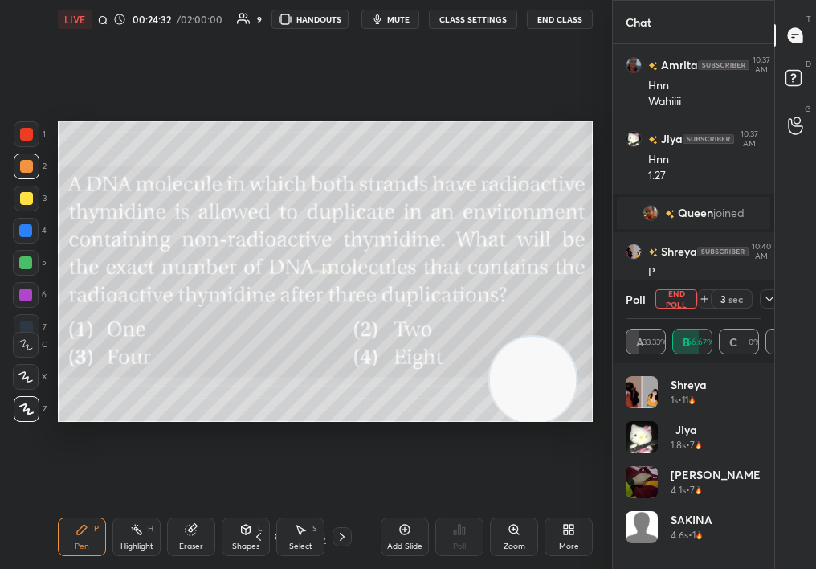
click at [685, 297] on button "End Poll" at bounding box center [677, 298] width 42 height 19
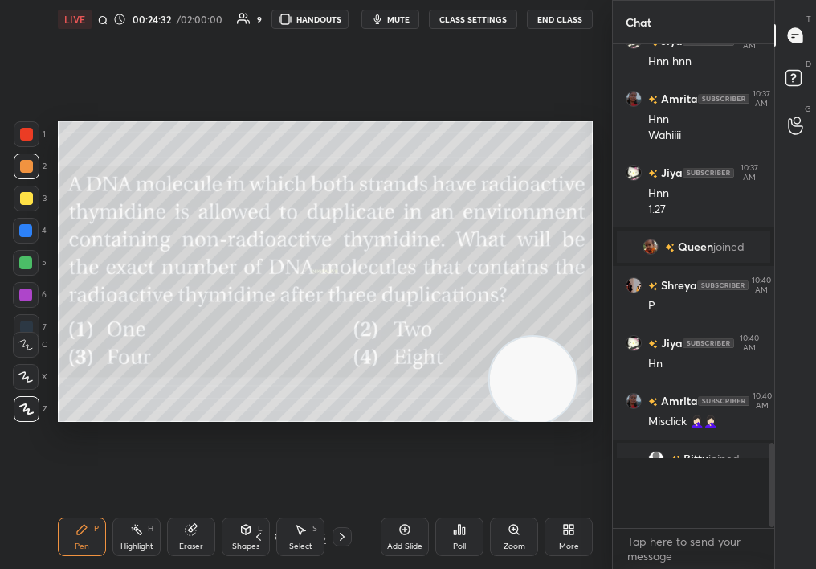
scroll to position [474, 157]
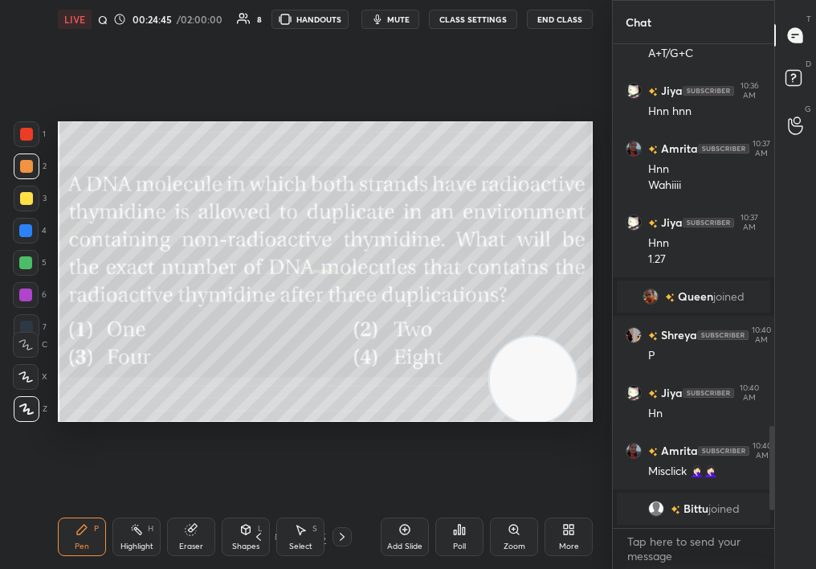
click at [345, 538] on div at bounding box center [342, 536] width 19 height 19
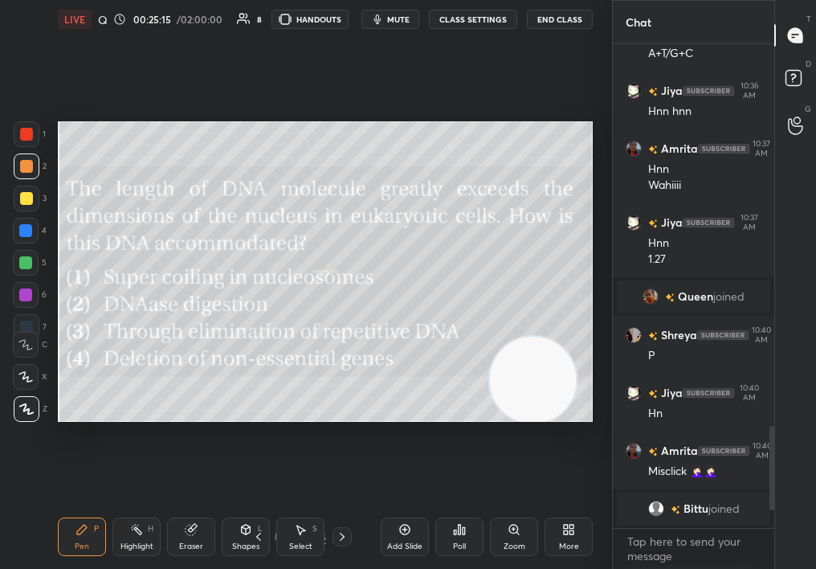
click at [462, 542] on div "Poll" at bounding box center [459, 536] width 48 height 39
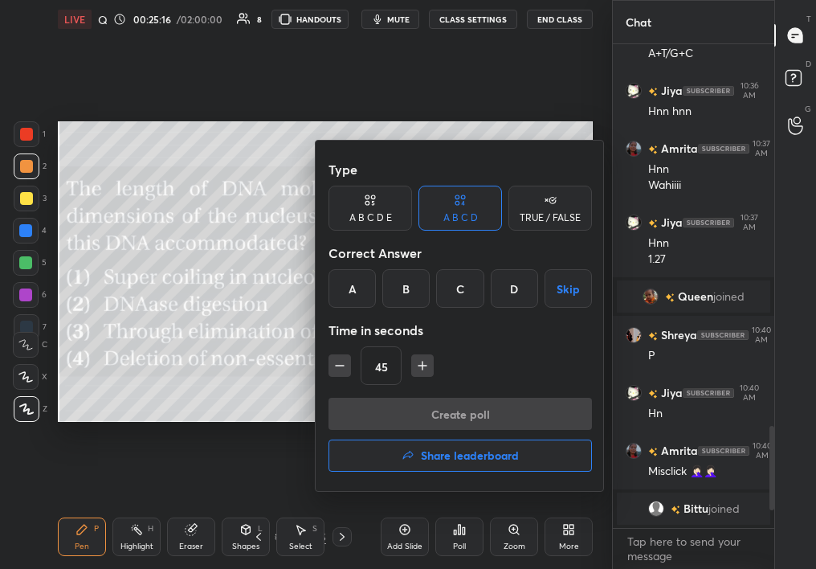
click at [362, 285] on div "A" at bounding box center [352, 288] width 47 height 39
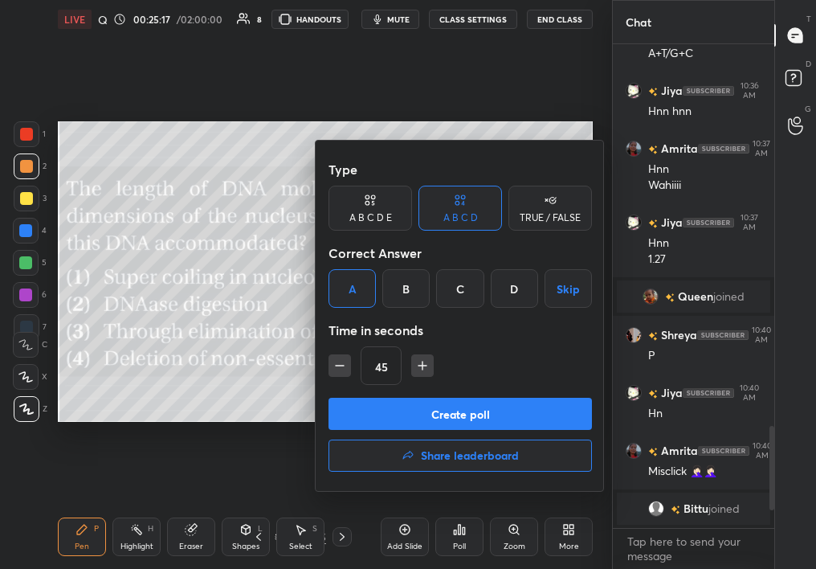
click at [397, 401] on button "Create poll" at bounding box center [461, 414] width 264 height 32
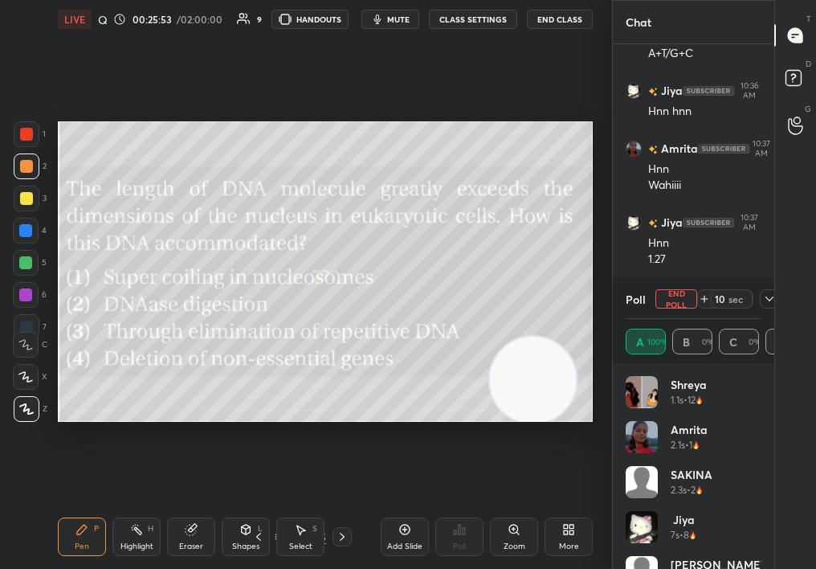
scroll to position [1917, 0]
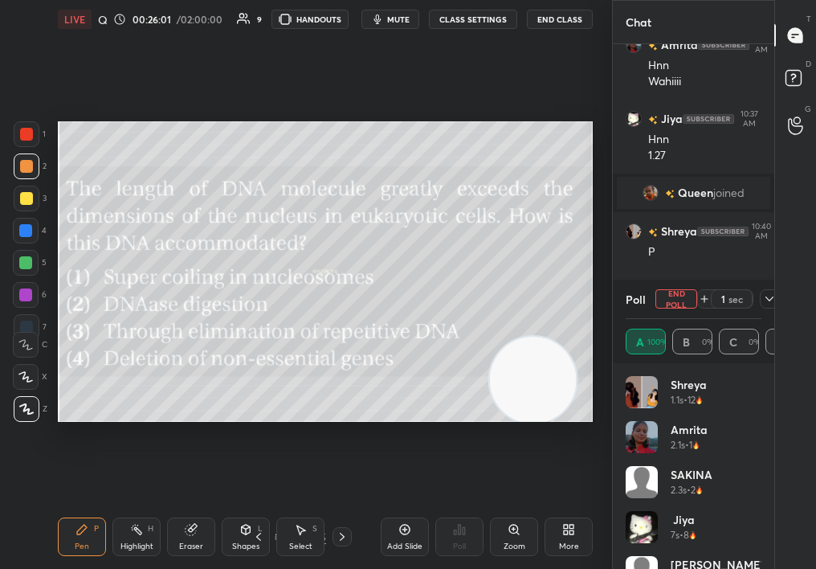
click at [697, 281] on div "Chat Jiya 10:36 AM Hnn hnn Amrita 10:37 AM Hnn Wahiiii Jiya 10:37 AM Hnn 1.27 Q…" at bounding box center [693, 284] width 162 height 569
click at [684, 295] on button "End Poll" at bounding box center [677, 298] width 42 height 19
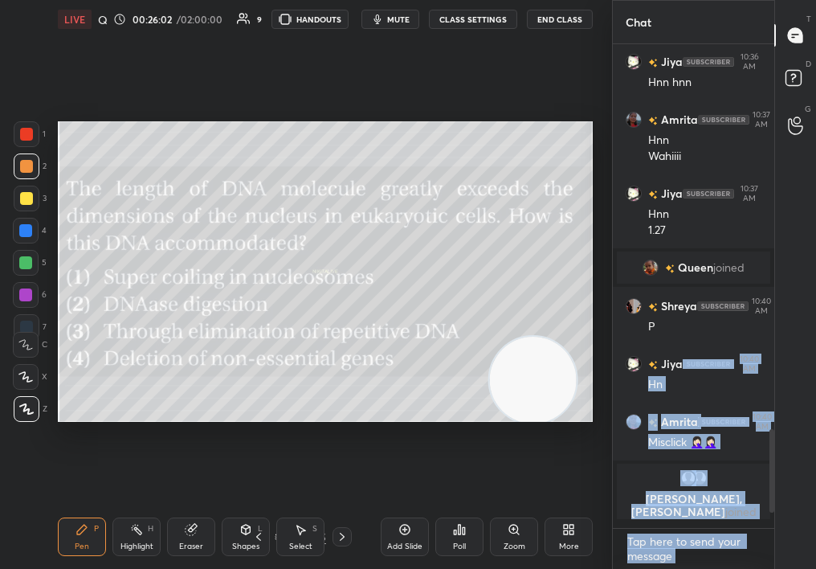
scroll to position [474, 157]
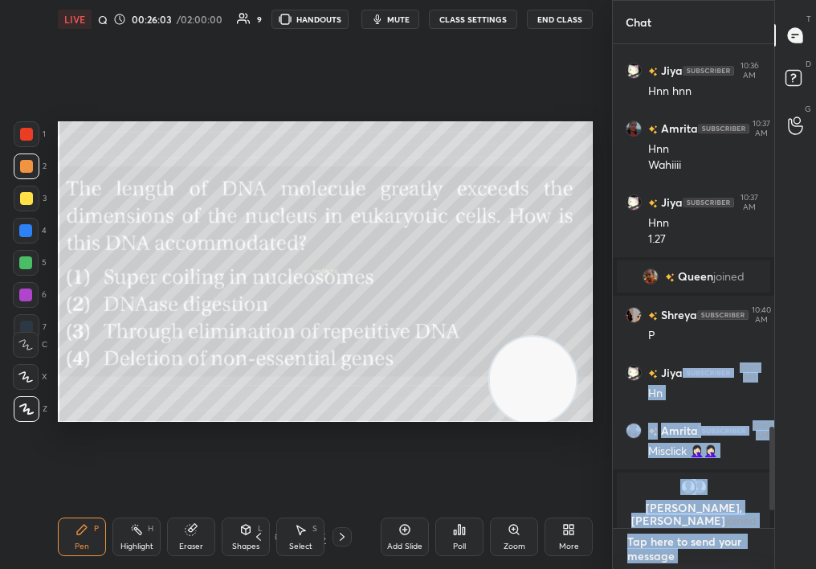
click at [706, 529] on textarea at bounding box center [694, 549] width 136 height 40
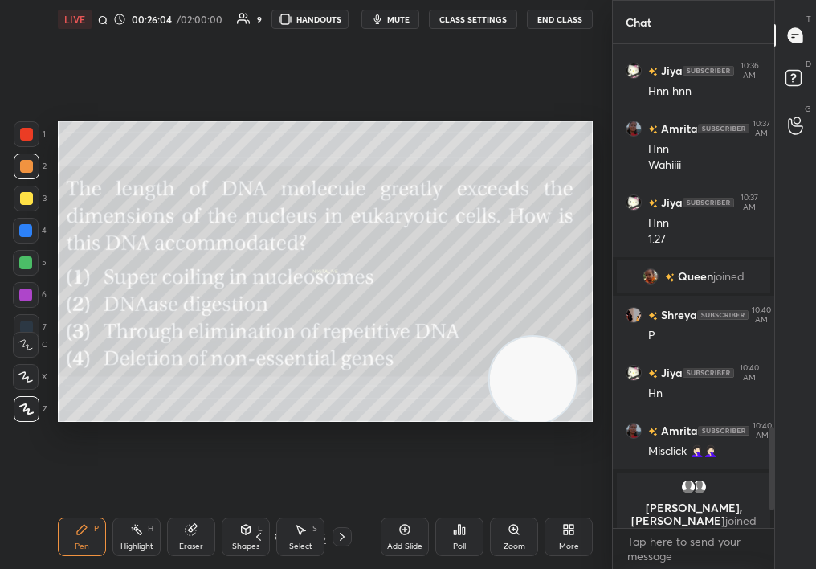
click at [347, 531] on div at bounding box center [342, 536] width 19 height 19
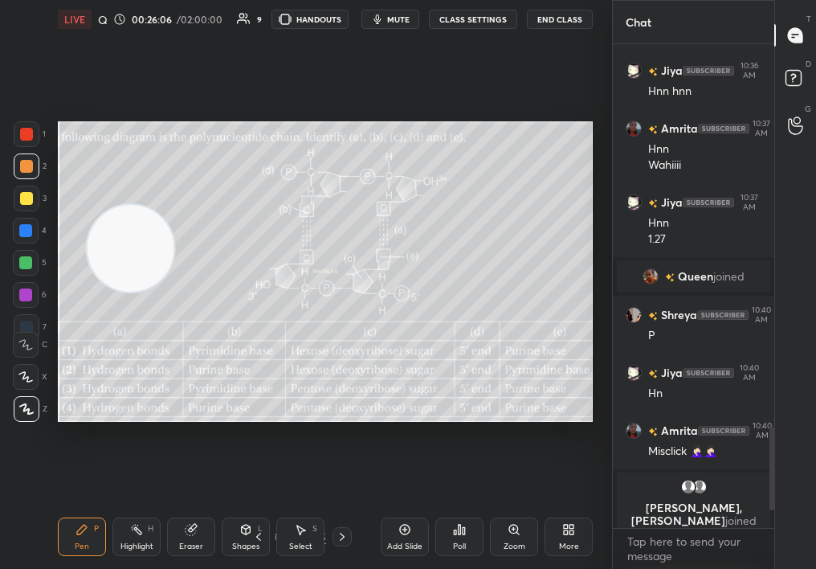
drag, startPoint x: 503, startPoint y: 362, endPoint x: 70, endPoint y: 239, distance: 450.1
click at [88, 242] on video at bounding box center [131, 248] width 87 height 87
click at [349, 537] on div at bounding box center [342, 536] width 19 height 19
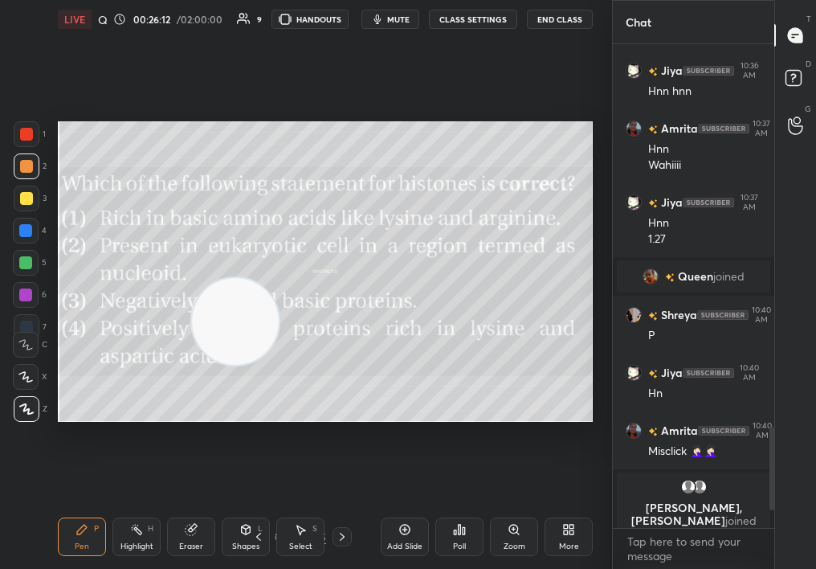
drag, startPoint x: 161, startPoint y: 287, endPoint x: 543, endPoint y: 472, distance: 424.7
click at [548, 472] on div "Setting up your live class Poll for secs No correct answer Start poll" at bounding box center [325, 272] width 548 height 466
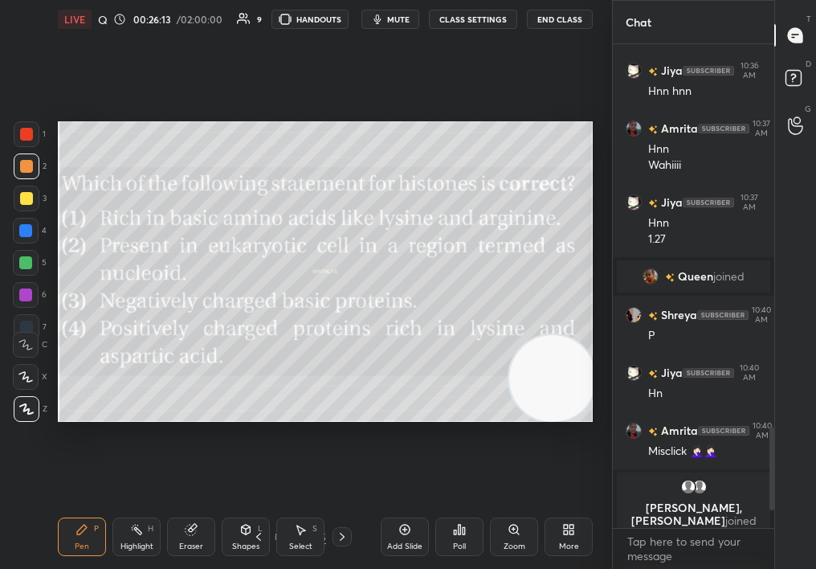
click at [31, 193] on div at bounding box center [27, 199] width 26 height 26
click at [25, 141] on div at bounding box center [27, 134] width 26 height 26
click at [22, 136] on div at bounding box center [26, 134] width 13 height 13
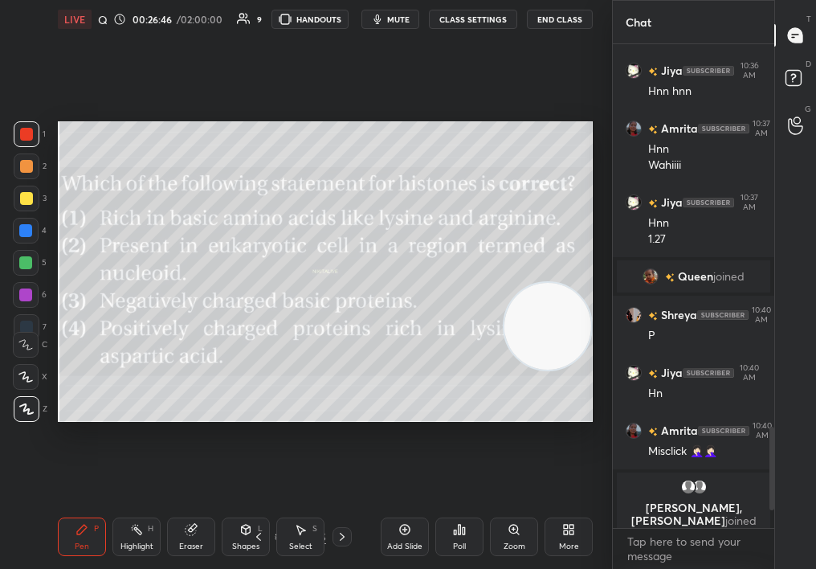
drag, startPoint x: 587, startPoint y: 316, endPoint x: 622, endPoint y: 261, distance: 64.6
click at [621, 259] on div "1 2 3 4 5 6 7 C X Z C X Z E E Erase all H H LIVE Quiz on Mol Bio 00:26:46 / 02:…" at bounding box center [408, 284] width 816 height 569
drag, startPoint x: 562, startPoint y: 295, endPoint x: 543, endPoint y: 430, distance: 136.2
click at [541, 430] on div "Setting up your live class Poll for secs No correct answer Start poll" at bounding box center [325, 272] width 548 height 466
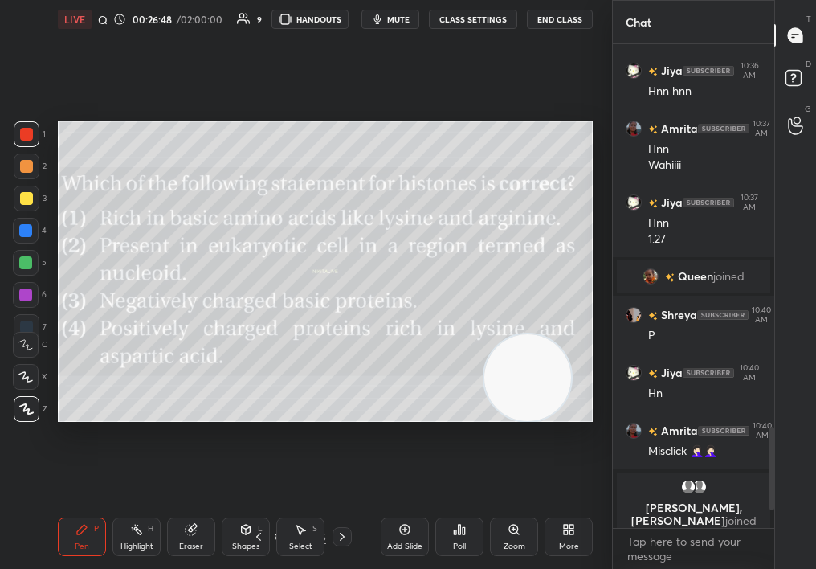
click at [453, 540] on div "Poll" at bounding box center [459, 536] width 48 height 39
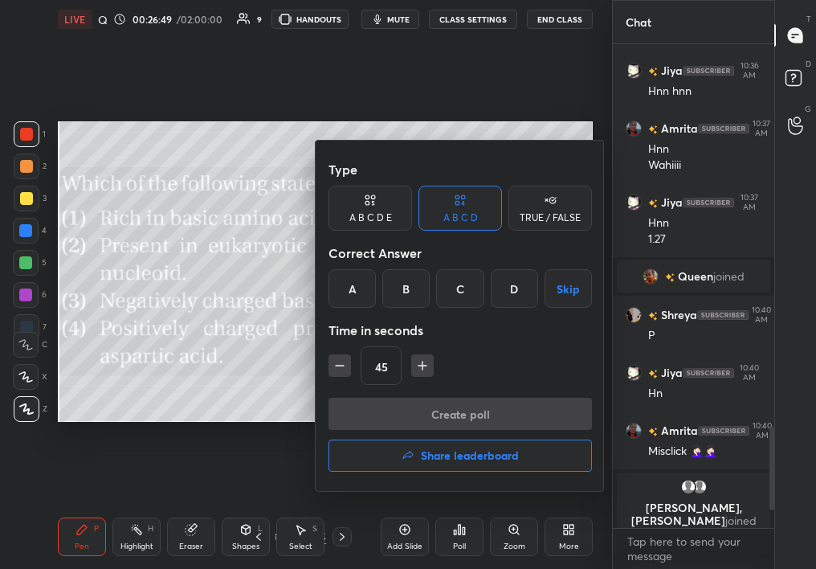
click at [351, 295] on div "A" at bounding box center [352, 288] width 47 height 39
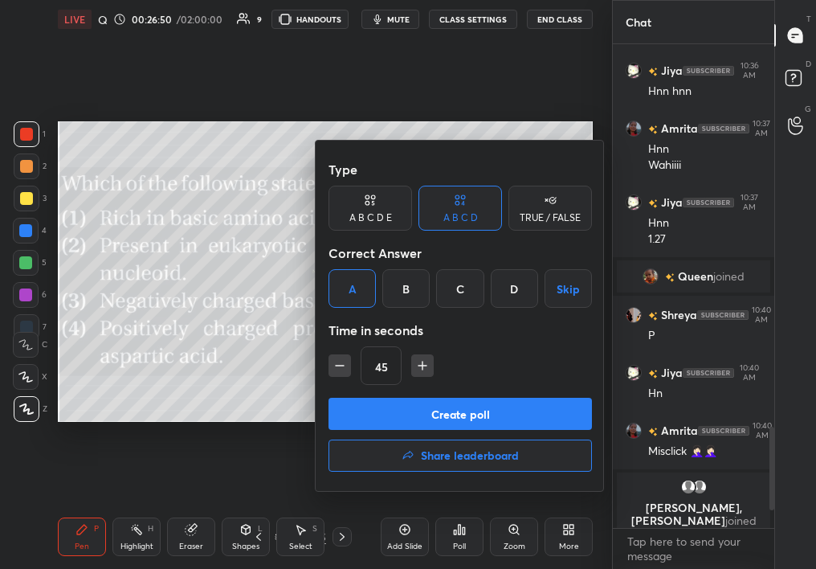
click at [405, 413] on button "Create poll" at bounding box center [461, 414] width 264 height 32
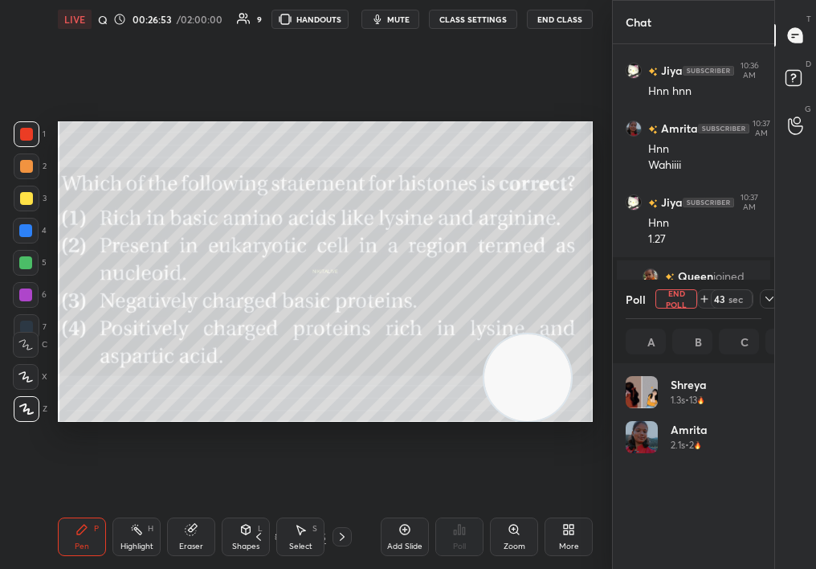
scroll to position [188, 131]
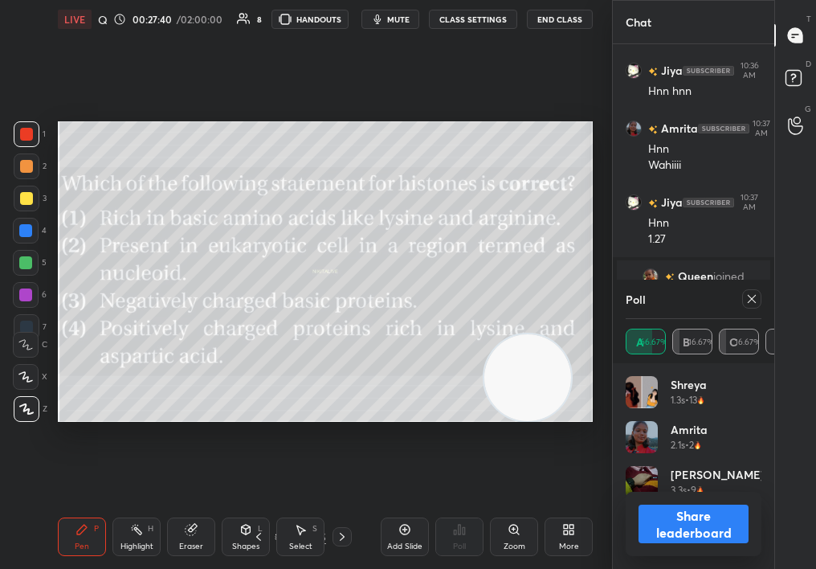
click at [711, 525] on button "Share leaderboard" at bounding box center [694, 524] width 110 height 39
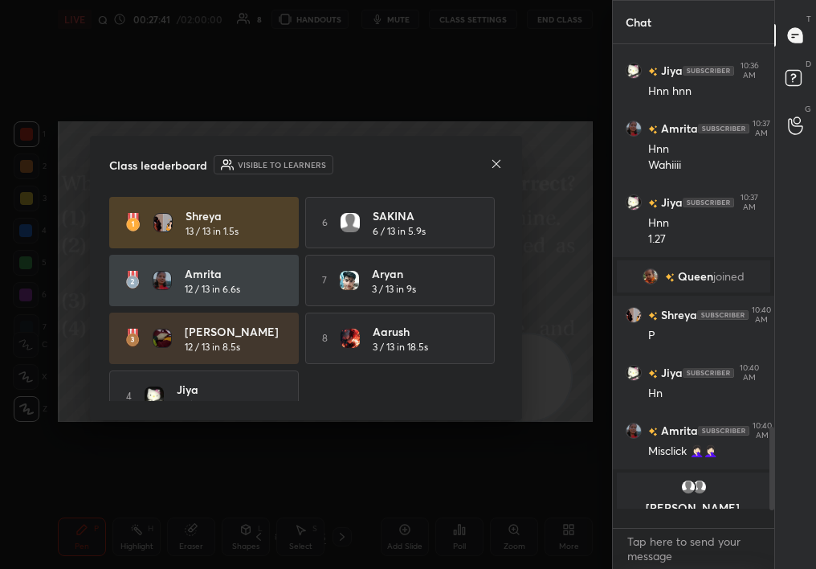
scroll to position [515, 157]
click at [490, 161] on div "Class leaderboard Visible to learners" at bounding box center [306, 164] width 394 height 19
click at [495, 157] on icon at bounding box center [496, 163] width 13 height 13
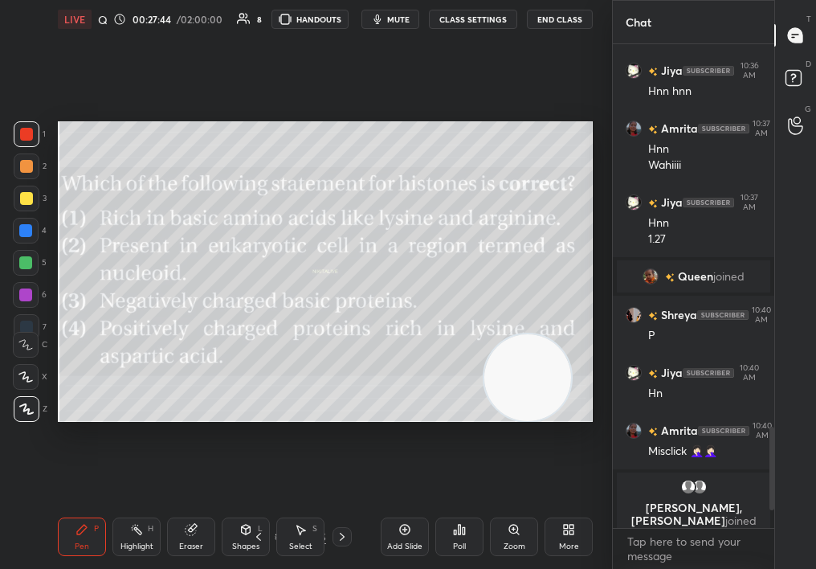
click at [463, 525] on div "Poll" at bounding box center [459, 536] width 48 height 39
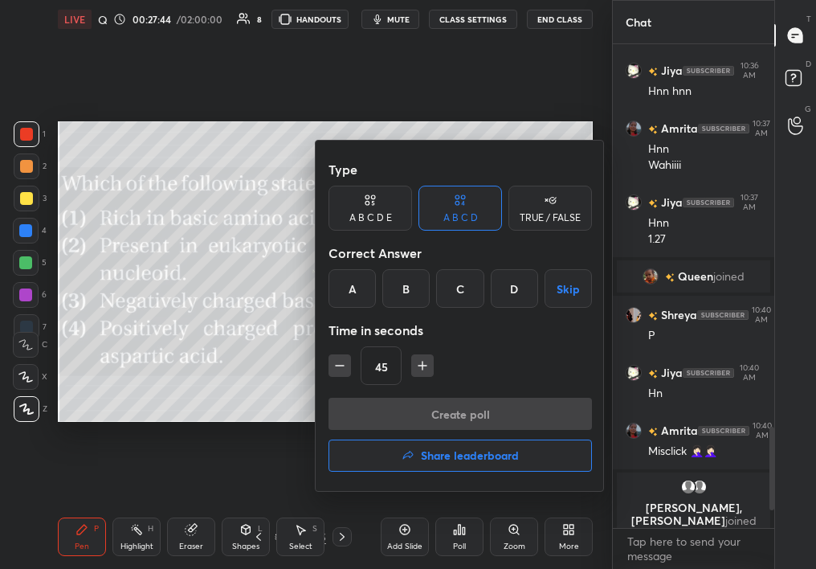
click at [524, 237] on div "Correct Answer" at bounding box center [461, 253] width 264 height 32
click at [550, 206] on icon at bounding box center [550, 200] width 13 height 16
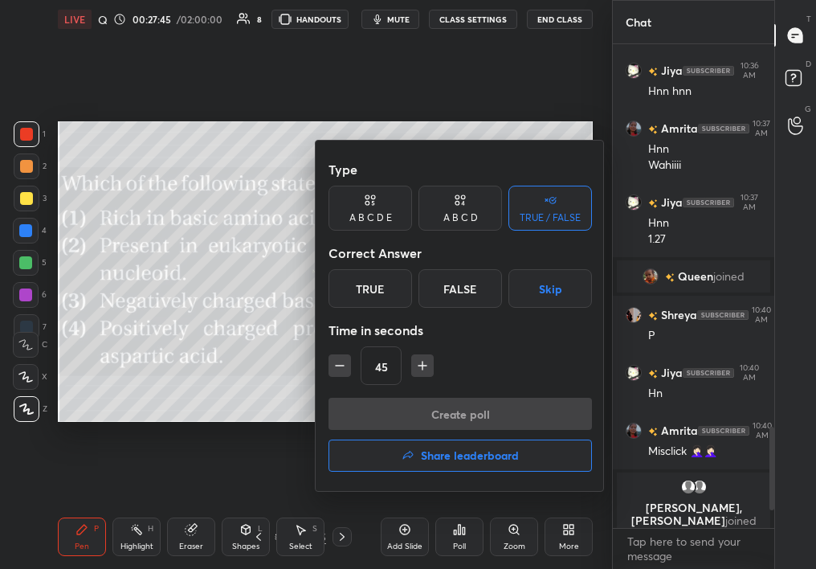
click at [397, 296] on div "True" at bounding box center [371, 288] width 84 height 39
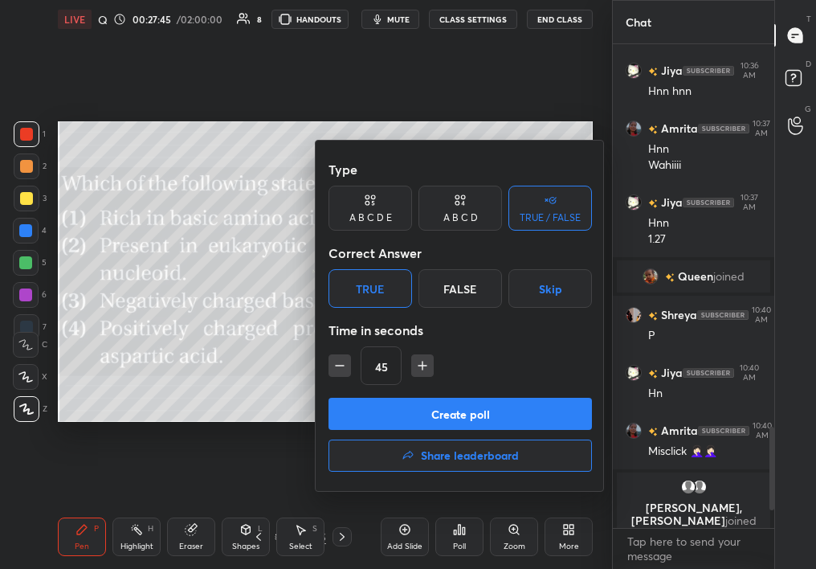
click at [403, 409] on button "Create poll" at bounding box center [461, 414] width 264 height 32
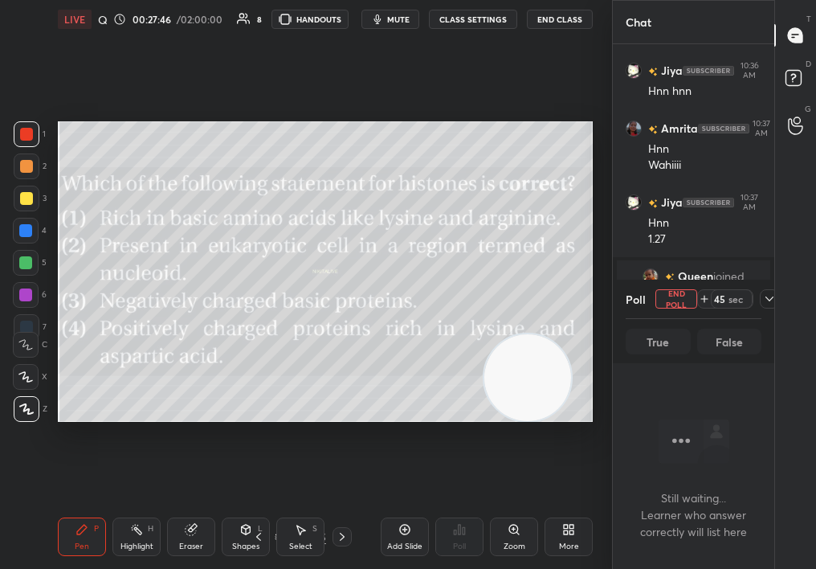
scroll to position [450, 157]
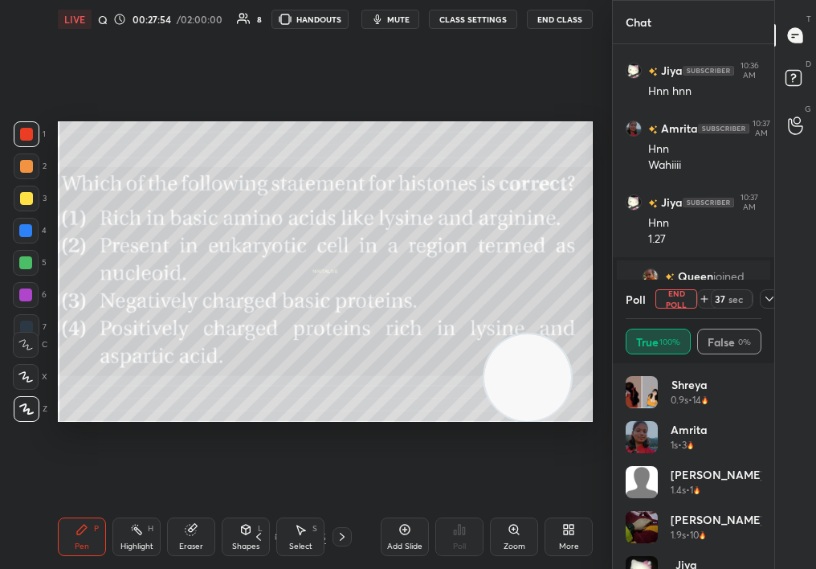
click at [762, 476] on div "Shreya 0.9s • 14 Amrita 1s • 3 [PERSON_NAME] 1.4s • 1 [PERSON_NAME] 1.9s • 10 J…" at bounding box center [693, 466] width 161 height 206
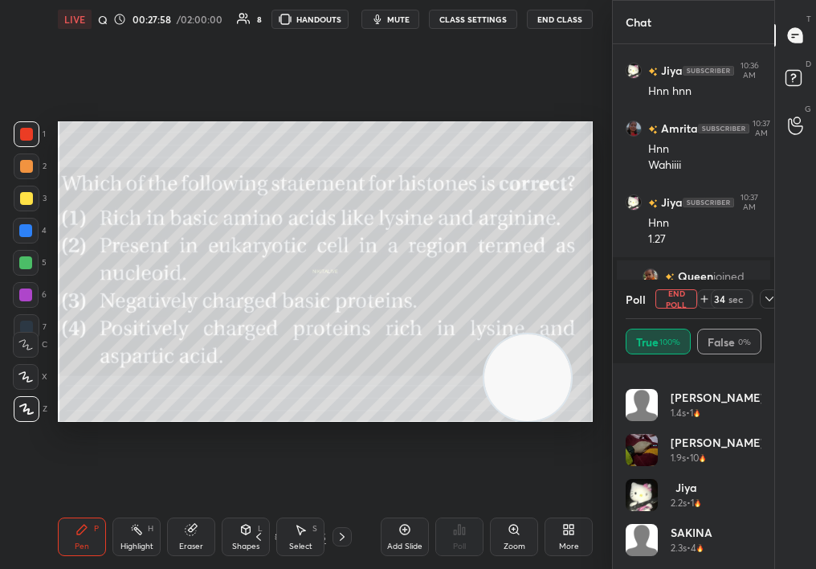
scroll to position [1926, 0]
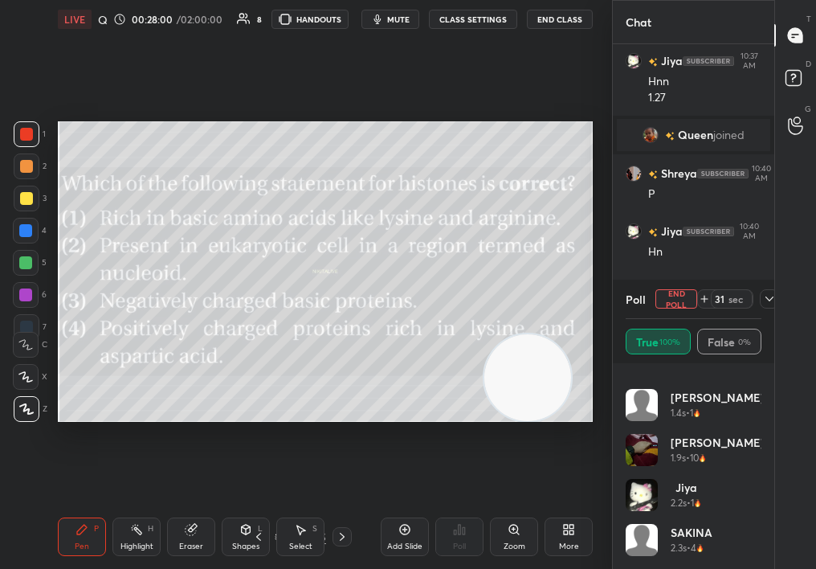
click at [695, 295] on button "End Poll" at bounding box center [677, 298] width 42 height 19
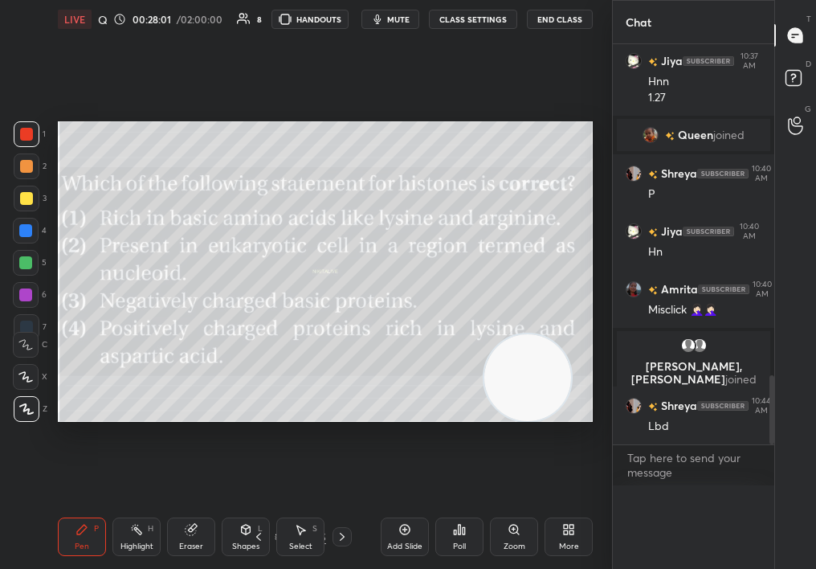
scroll to position [1, 6]
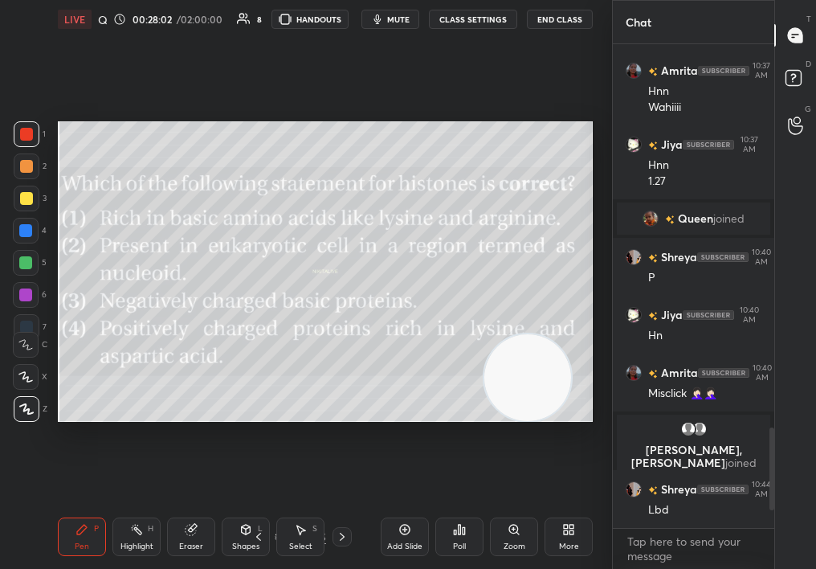
click at [318, 550] on div "Select S" at bounding box center [300, 536] width 48 height 39
click at [313, 543] on div "Select S" at bounding box center [300, 536] width 48 height 39
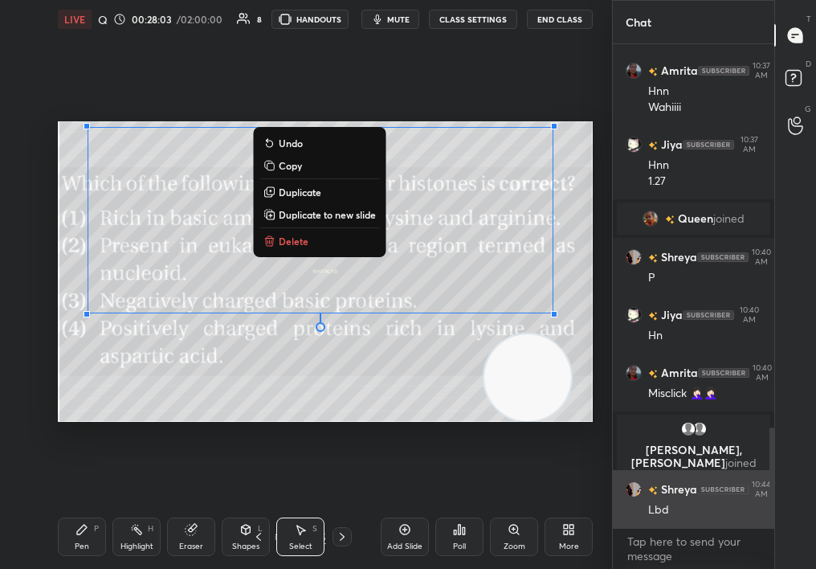
drag, startPoint x: 84, startPoint y: 137, endPoint x: 641, endPoint y: 488, distance: 659.3
click at [634, 484] on div "1 2 3 4 5 6 7 C X Z C X Z E E Erase all H H LIVE Quiz on Mol Bio 00:28:03 / 02:…" at bounding box center [408, 284] width 816 height 569
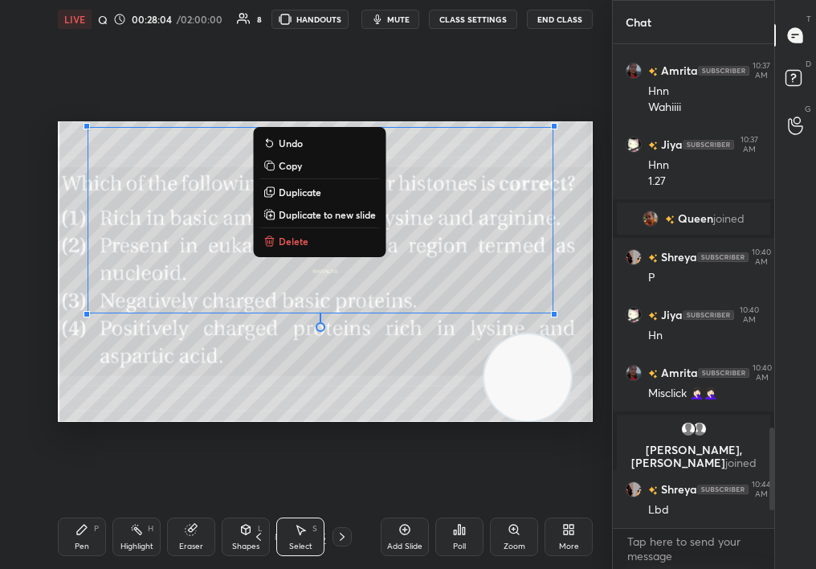
click at [294, 231] on button "Delete" at bounding box center [319, 240] width 120 height 19
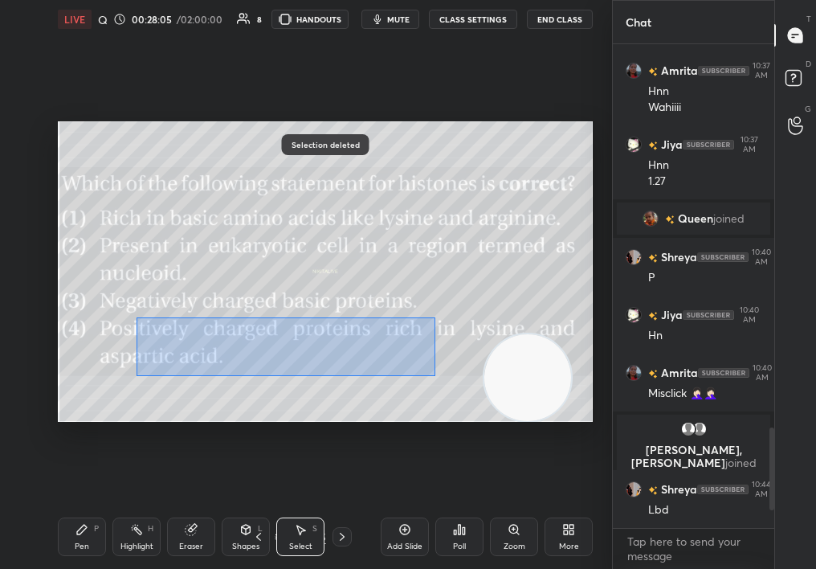
drag, startPoint x: 269, startPoint y: 338, endPoint x: 551, endPoint y: 408, distance: 290.5
click at [554, 409] on div "0 ° Undo Copy Duplicate Duplicate to new slide Delete Selection deleted Setting…" at bounding box center [325, 271] width 535 height 301
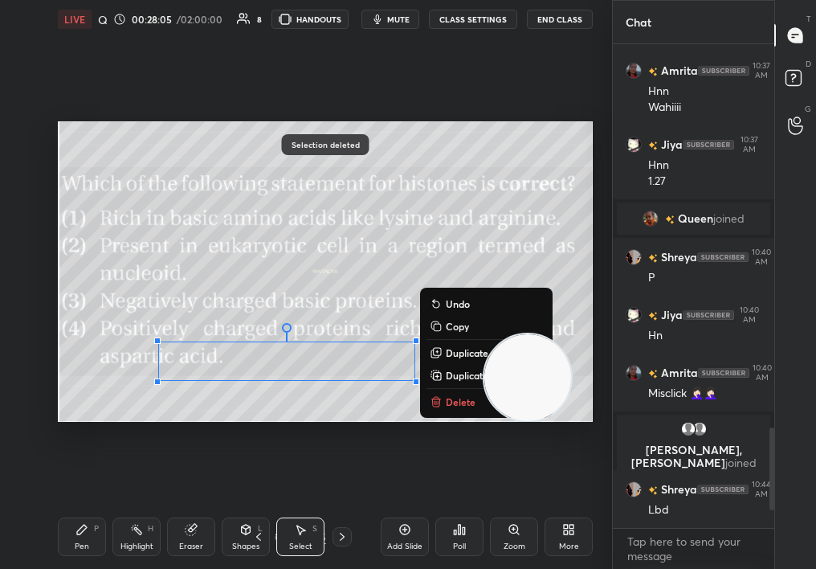
click at [447, 400] on p "Delete" at bounding box center [461, 401] width 30 height 13
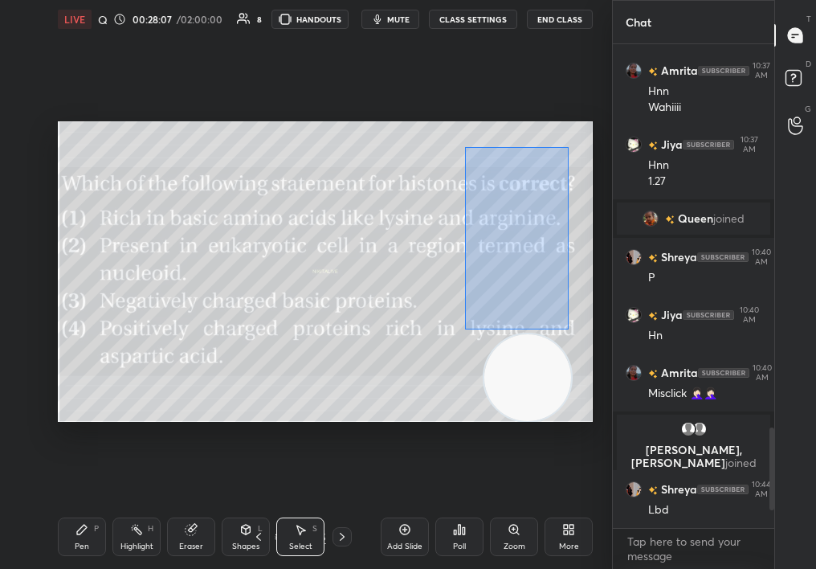
drag, startPoint x: 465, startPoint y: 145, endPoint x: 591, endPoint y: 401, distance: 285.6
click at [591, 403] on div "0 ° Undo Copy Duplicate Duplicate to new slide Delete" at bounding box center [325, 271] width 535 height 301
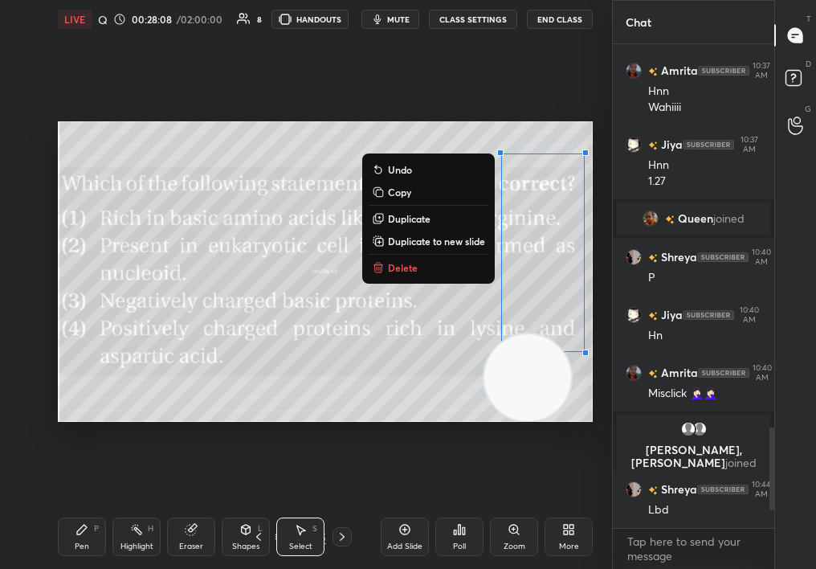
click at [412, 272] on button "Delete" at bounding box center [429, 267] width 120 height 19
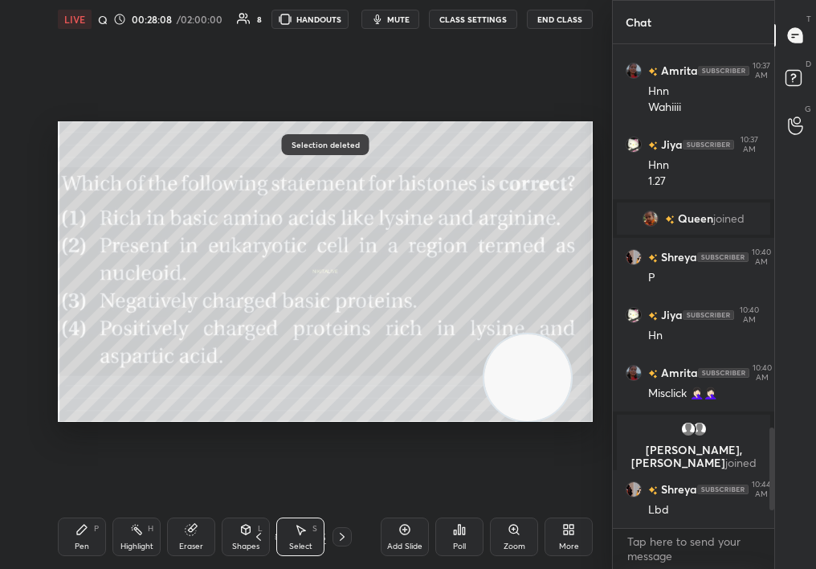
drag, startPoint x: 53, startPoint y: 529, endPoint x: 62, endPoint y: 534, distance: 10.1
click at [63, 535] on div "LIVE Quiz on Mol Bio 00:28:08 / 02:00:00 8 HANDOUTS mute CLASS SETTINGS End Cla…" at bounding box center [325, 284] width 548 height 569
click at [60, 536] on div "Pen P" at bounding box center [82, 536] width 48 height 39
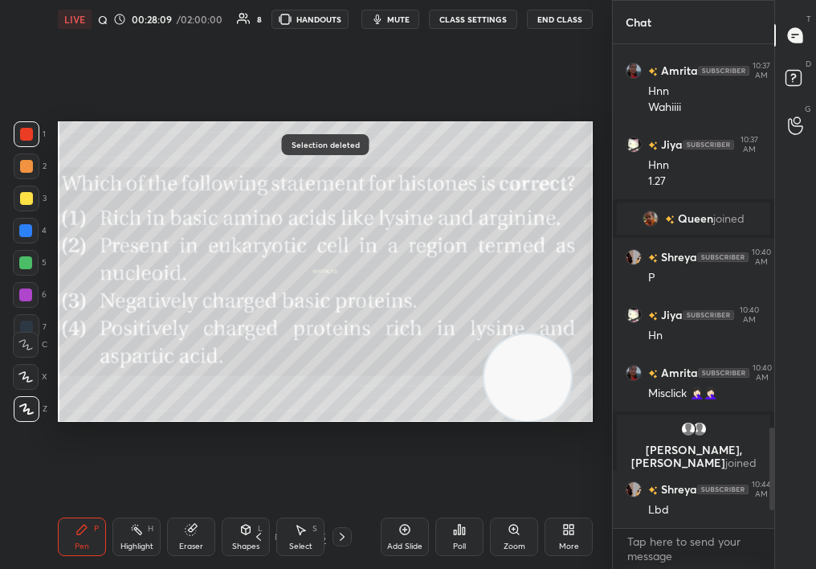
click at [53, 340] on div "Selection deleted Setting up your live class Poll for secs No correct answer St…" at bounding box center [325, 272] width 548 height 466
click at [444, 538] on div "Poll" at bounding box center [459, 536] width 48 height 39
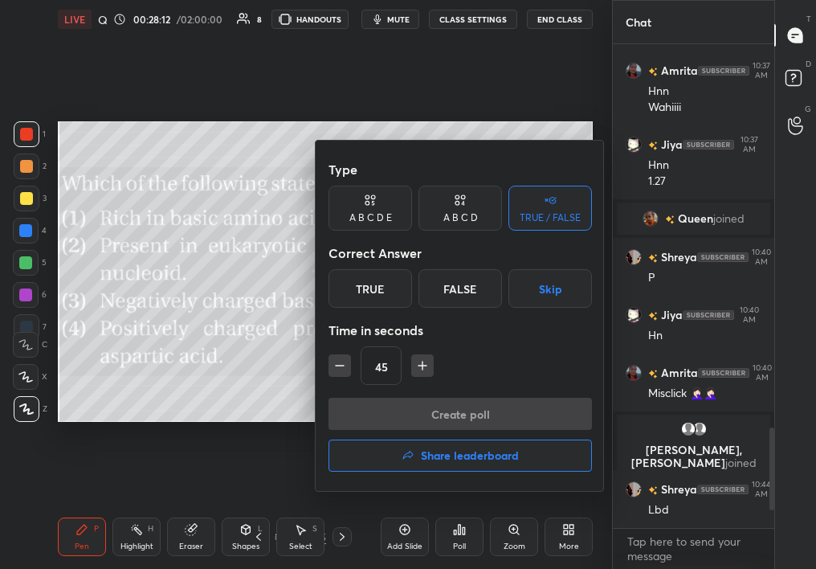
click at [457, 455] on h4 "Share leaderboard" at bounding box center [470, 455] width 98 height 11
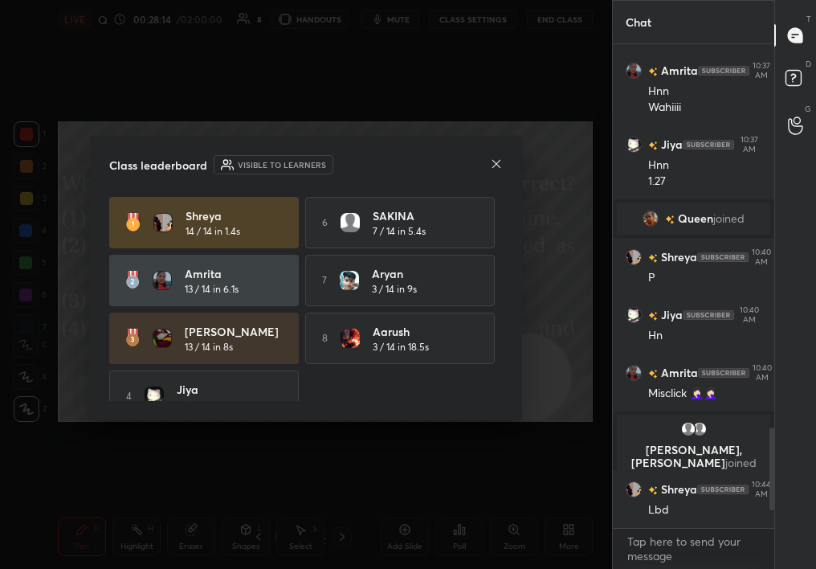
drag, startPoint x: 495, startPoint y: 323, endPoint x: 492, endPoint y: 441, distance: 118.1
click at [492, 440] on div "Class leaderboard Visible to learners Shreya 14 / 14 in 1.4s 6 SAKINA 7 / 14 in…" at bounding box center [306, 284] width 612 height 569
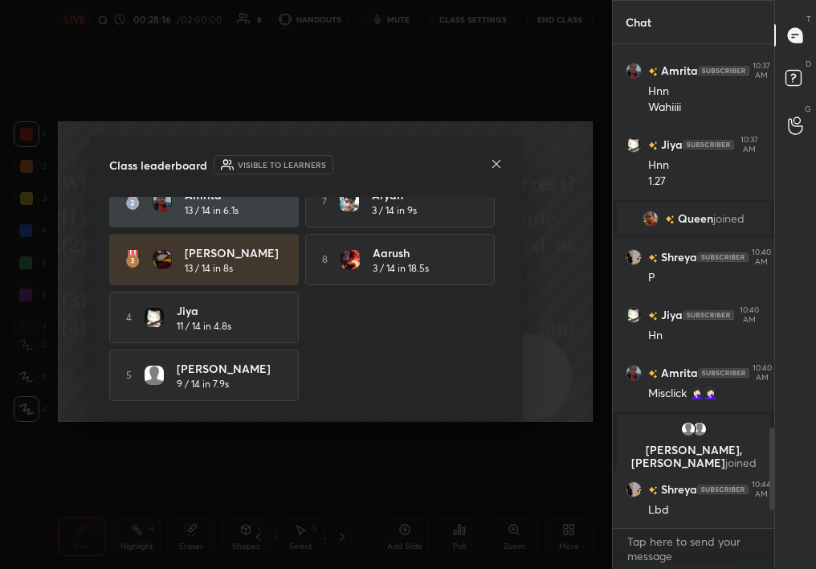
drag, startPoint x: 505, startPoint y: 380, endPoint x: 513, endPoint y: 261, distance: 119.2
click at [513, 262] on div "Class leaderboard Visible to learners Shreya 14 / 14 in 1.4s 6 SAKINA 7 / 14 in…" at bounding box center [306, 278] width 432 height 284
drag, startPoint x: 493, startPoint y: 272, endPoint x: 497, endPoint y: 176, distance: 96.5
click at [497, 177] on div "Class leaderboard Visible to learners Shreya 14 / 14 in 1.4s 6 SAKINA 7 / 14 in…" at bounding box center [306, 278] width 432 height 284
click at [490, 225] on div "7 Aryan 3 / 14 in 9s" at bounding box center [400, 203] width 190 height 51
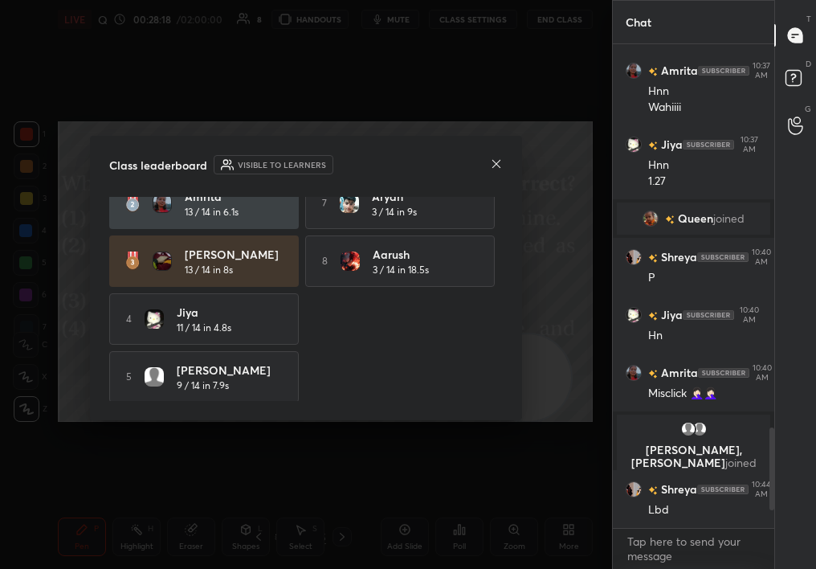
drag, startPoint x: 491, startPoint y: 267, endPoint x: 508, endPoint y: 184, distance: 84.5
click at [508, 186] on div "Class leaderboard Visible to learners Shreya 14 / 14 in 1.4s 6 SAKINA 7 / 14 in…" at bounding box center [306, 278] width 432 height 284
click at [492, 160] on div "Class leaderboard Visible to learners" at bounding box center [306, 164] width 394 height 19
click at [490, 161] on div "Class leaderboard Visible to learners" at bounding box center [306, 164] width 394 height 19
click at [497, 164] on icon at bounding box center [496, 163] width 13 height 13
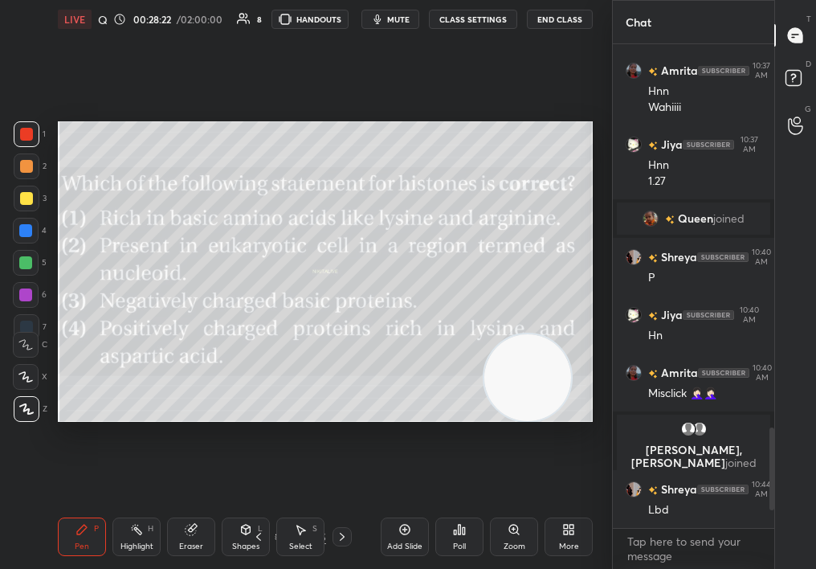
drag, startPoint x: 533, startPoint y: 534, endPoint x: 511, endPoint y: 528, distance: 23.4
click at [509, 528] on div "Add Slide Poll Zoom More" at bounding box center [487, 537] width 212 height 90
click at [472, 535] on div "Poll" at bounding box center [459, 536] width 48 height 39
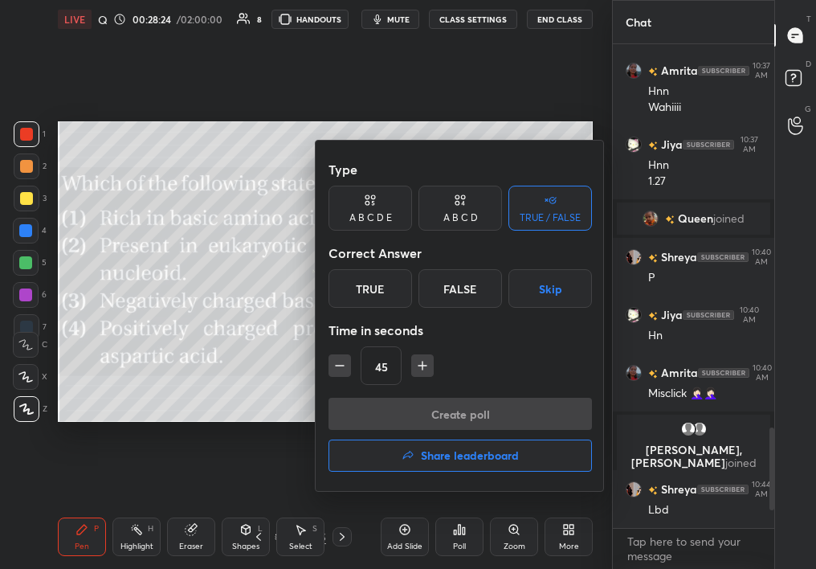
click at [387, 281] on div "True" at bounding box center [371, 288] width 84 height 39
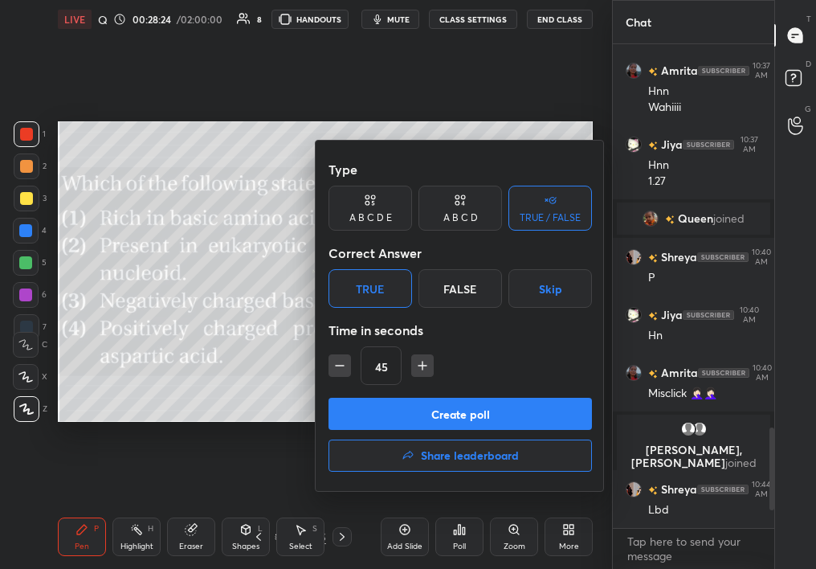
click at [429, 418] on button "Create poll" at bounding box center [461, 414] width 264 height 32
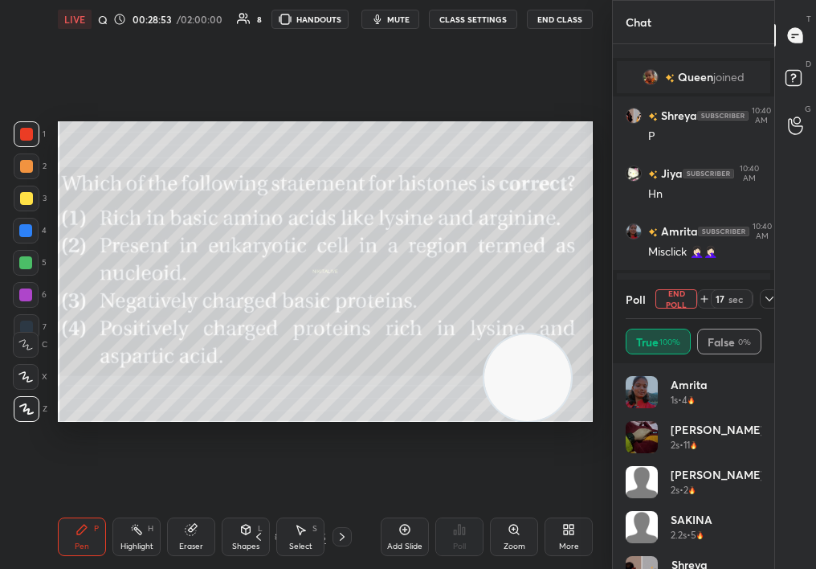
click at [773, 295] on icon at bounding box center [769, 298] width 13 height 13
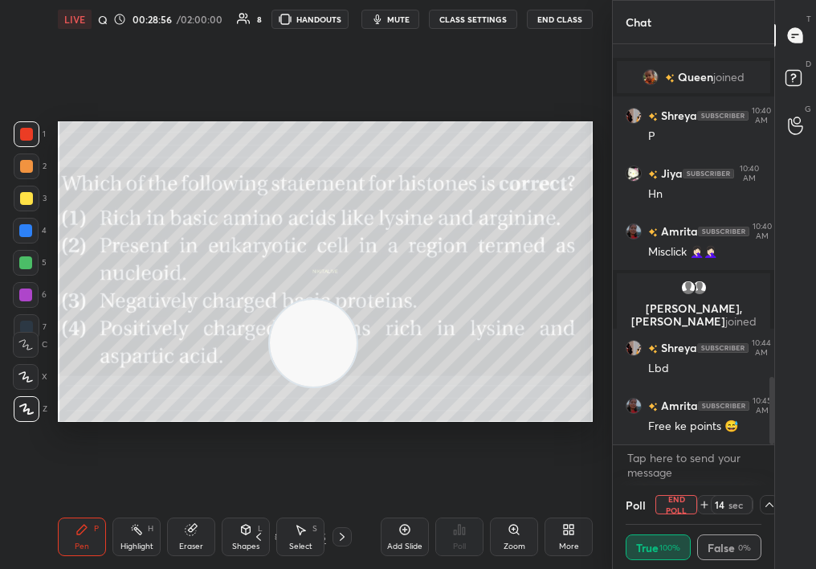
drag, startPoint x: 529, startPoint y: 321, endPoint x: 566, endPoint y: 225, distance: 102.8
click at [357, 300] on video at bounding box center [313, 343] width 87 height 87
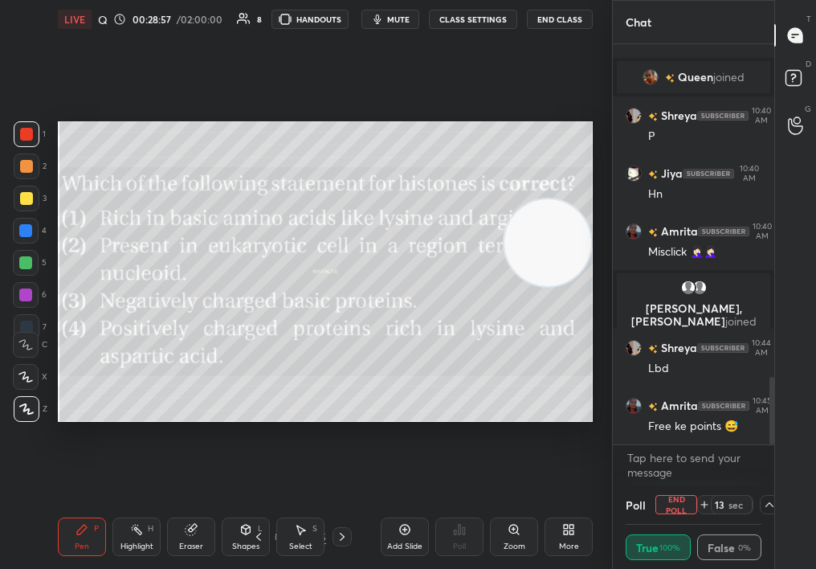
click at [300, 531] on icon at bounding box center [300, 529] width 13 height 13
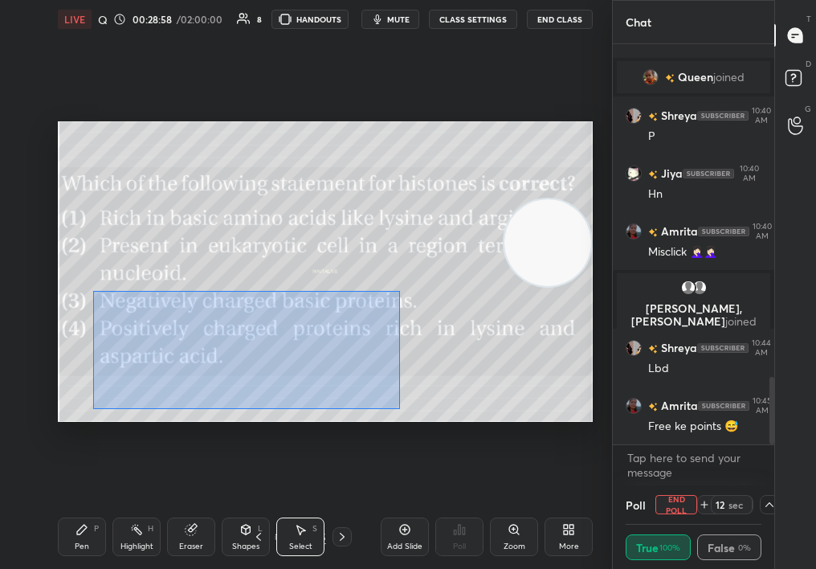
drag, startPoint x: 102, startPoint y: 294, endPoint x: 432, endPoint y: 411, distance: 350.1
click at [435, 410] on div "0 ° Undo Copy Duplicate Duplicate to new slide Delete" at bounding box center [325, 271] width 535 height 301
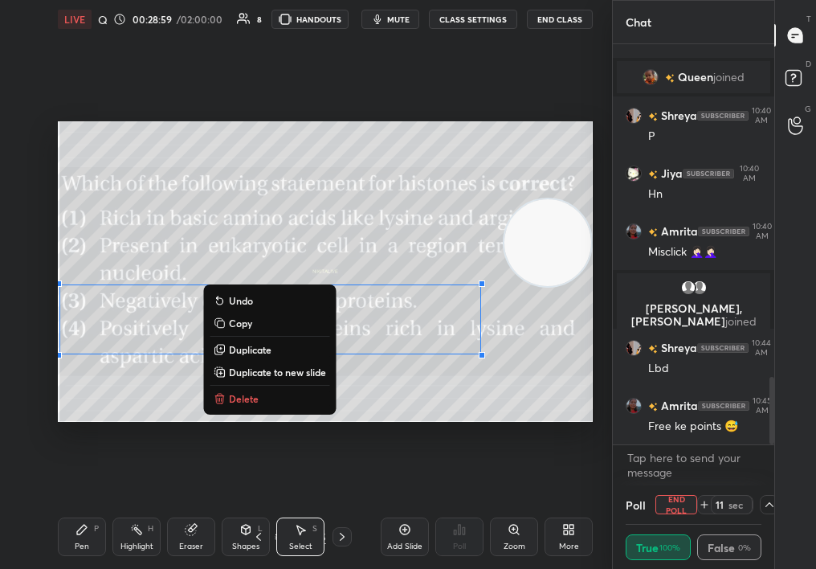
click at [266, 396] on button "Delete" at bounding box center [270, 398] width 120 height 19
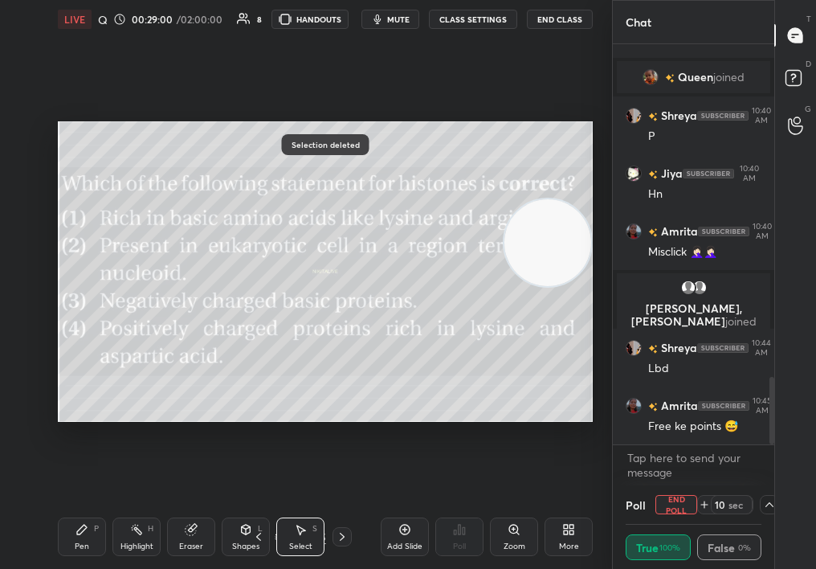
click at [762, 506] on div at bounding box center [769, 504] width 19 height 19
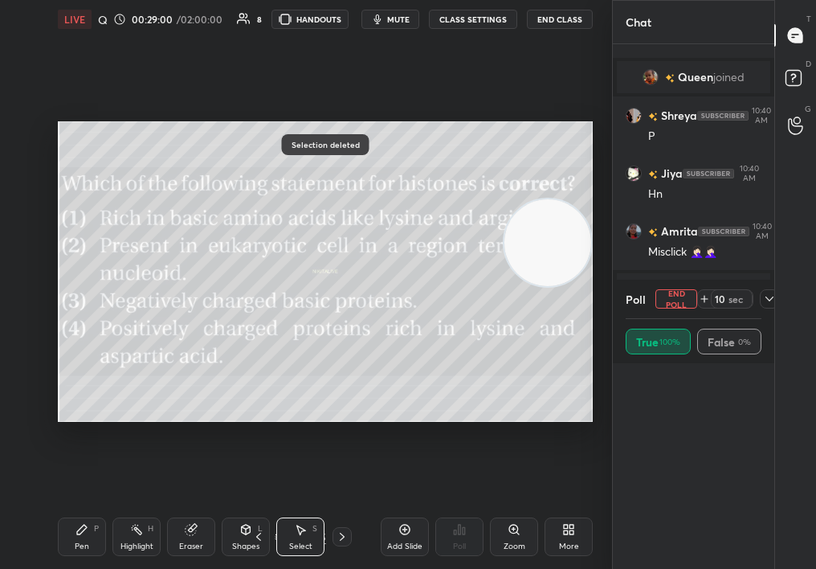
click at [762, 507] on div "Poll End Poll 10 sec True 100% False 0%" at bounding box center [693, 424] width 161 height 289
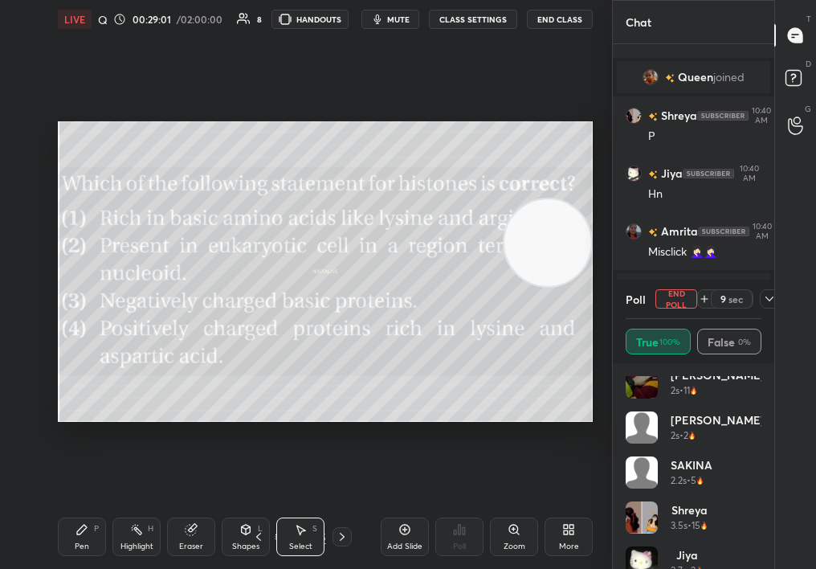
scroll to position [77, 0]
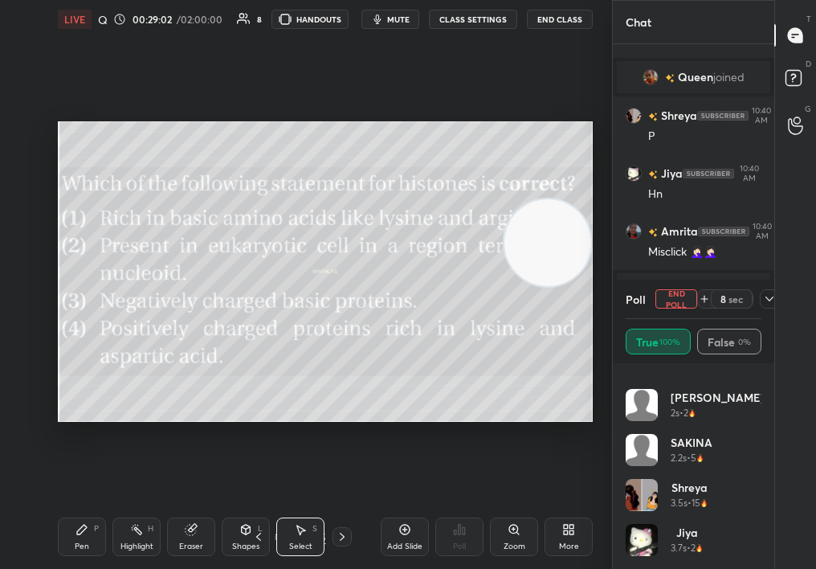
click at [766, 380] on div "Amrita 1s • 4 [PERSON_NAME] 2s • 11 [PERSON_NAME] 2s • 2 SAKINA 2.2s • 5 Shreya…" at bounding box center [693, 466] width 161 height 206
click at [760, 386] on div "Amrita 1s • 4 [PERSON_NAME] 2s • 11 [PERSON_NAME] 2s • 2 SAKINA 2.2s • 5 Shreya…" at bounding box center [693, 466] width 161 height 206
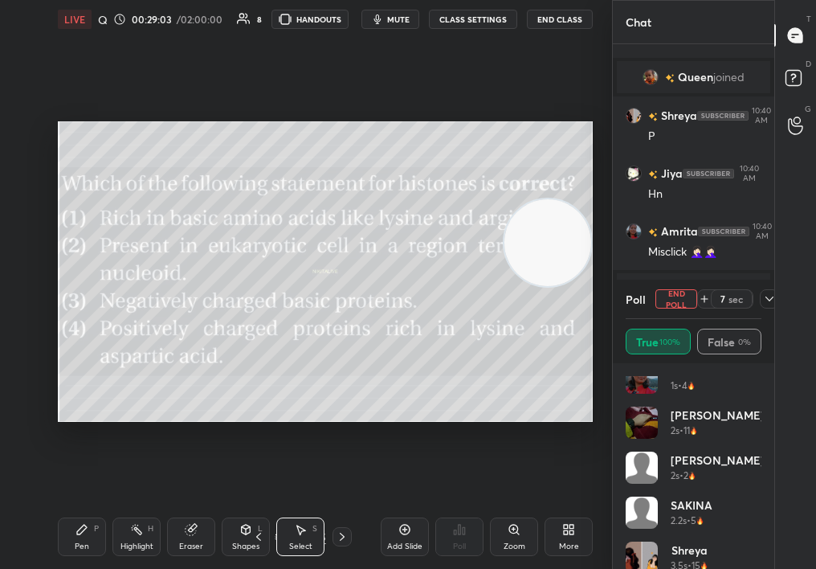
scroll to position [0, 0]
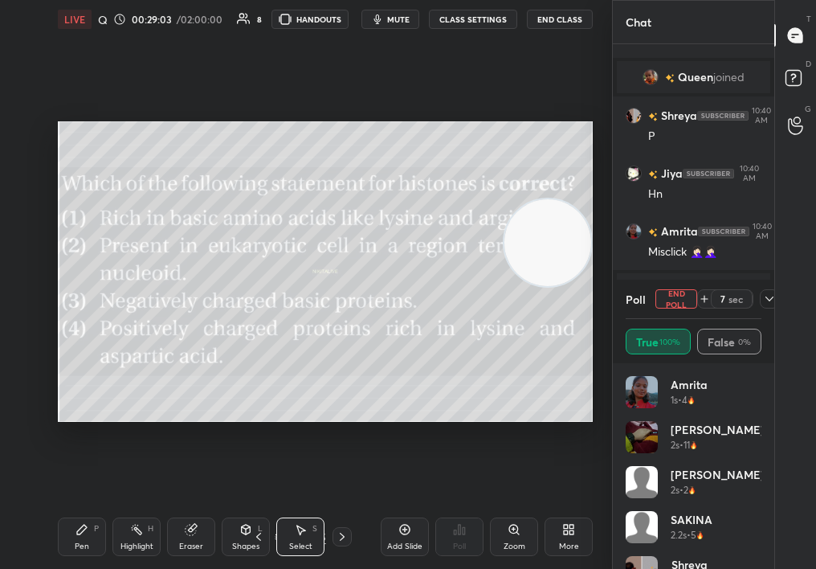
drag, startPoint x: 752, startPoint y: 391, endPoint x: 749, endPoint y: 331, distance: 60.3
click at [749, 331] on div "Poll End Poll 7 sec True 100% False 0% Amrita 1s • 4 [PERSON_NAME] 2s • 11 [PER…" at bounding box center [693, 424] width 161 height 289
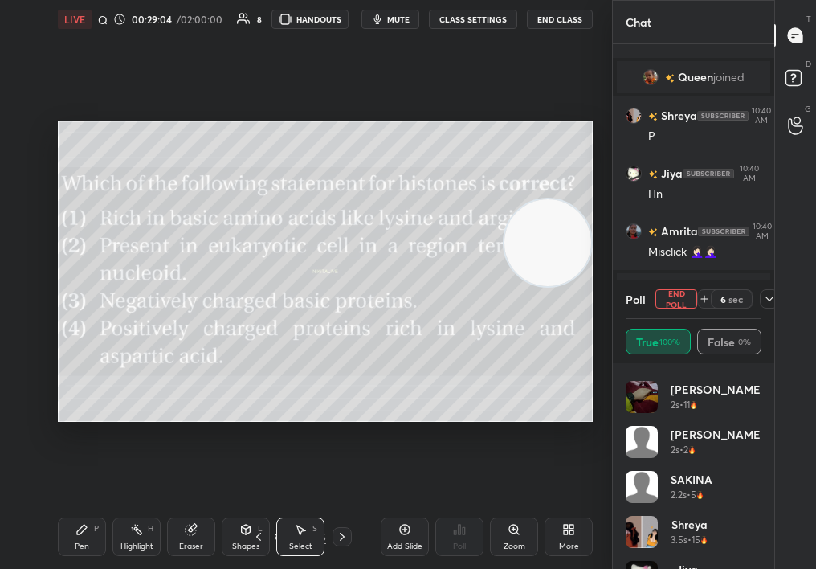
scroll to position [77, 0]
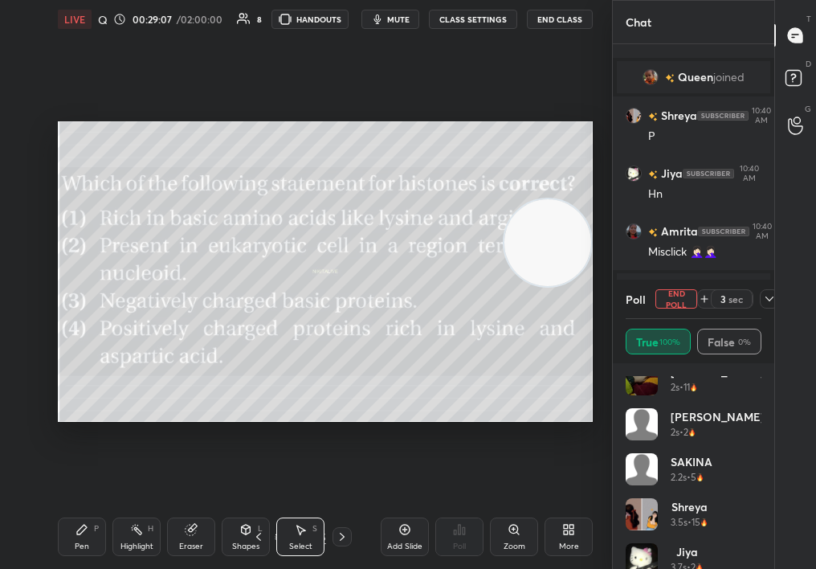
drag, startPoint x: 752, startPoint y: 431, endPoint x: 756, endPoint y: 542, distance: 110.9
click at [755, 540] on div "Amrita 1s • 4 [PERSON_NAME] 2s • 11 [PERSON_NAME] 2s • 2 SAKINA 2.2s • 5 Shreya…" at bounding box center [694, 472] width 136 height 193
click at [684, 293] on button "End Poll" at bounding box center [677, 298] width 42 height 19
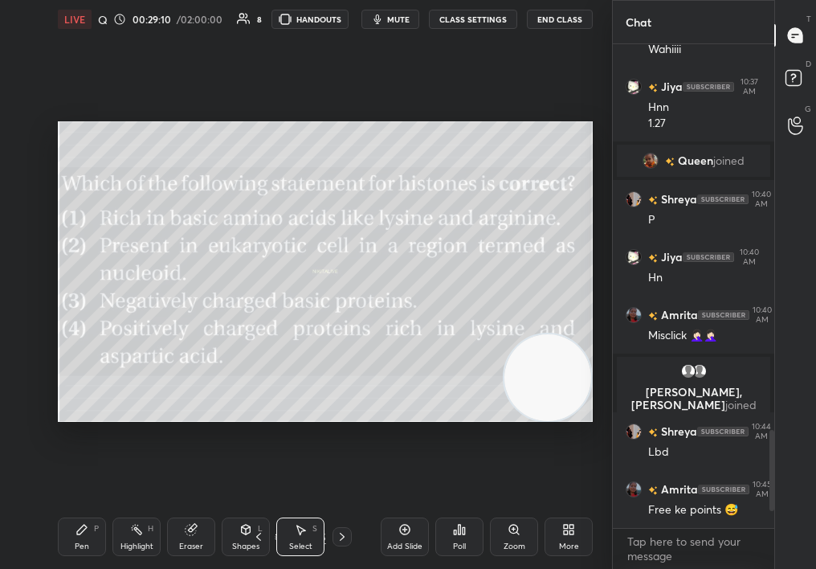
drag, startPoint x: 512, startPoint y: 240, endPoint x: 533, endPoint y: 409, distance: 170.0
click at [534, 408] on video at bounding box center [548, 377] width 87 height 87
drag, startPoint x: 184, startPoint y: 345, endPoint x: 178, endPoint y: 358, distance: 14.0
click at [170, 361] on div "0 ° Undo Copy Duplicate Duplicate to new slide Delete" at bounding box center [325, 271] width 535 height 301
click at [37, 517] on div "1 2 3 4 5 6 7 C X Z C X Z E E Erase all H H LIVE Quiz on Mol Bio 00:29:12 / 02:…" at bounding box center [299, 284] width 599 height 569
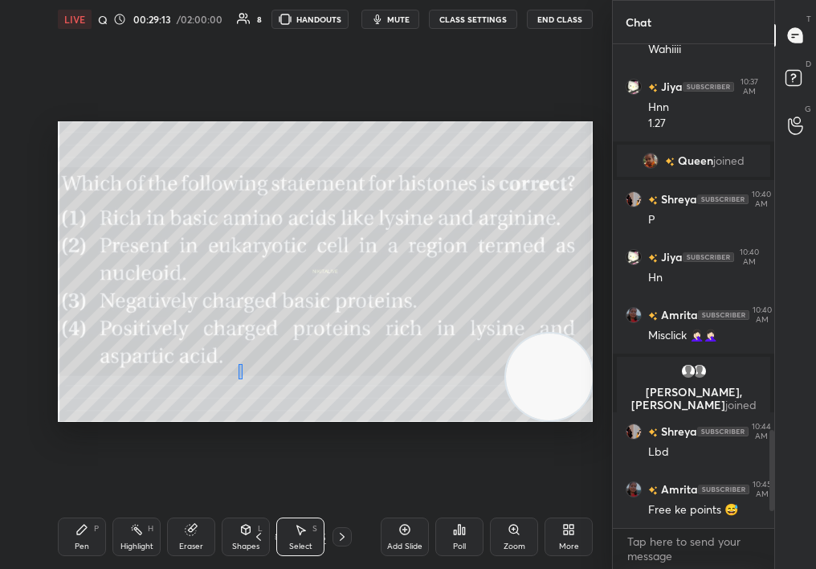
drag, startPoint x: 243, startPoint y: 363, endPoint x: 186, endPoint y: 349, distance: 58.8
click at [178, 352] on div "0 ° Undo Copy Duplicate Duplicate to new slide Delete" at bounding box center [325, 271] width 535 height 301
click at [58, 546] on div "Pen P" at bounding box center [82, 536] width 48 height 39
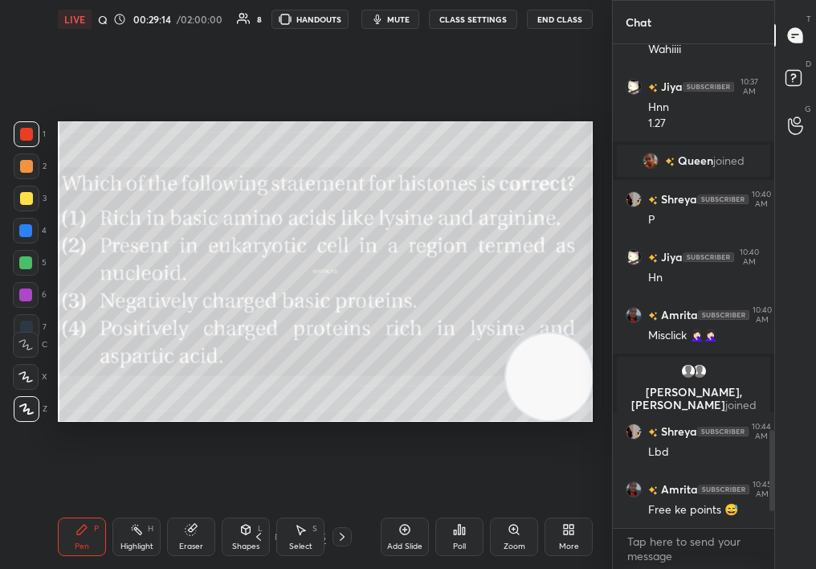
click at [59, 541] on div "Pen P" at bounding box center [82, 536] width 48 height 39
click at [67, 525] on div "Pen P" at bounding box center [82, 536] width 48 height 39
drag, startPoint x: 20, startPoint y: 228, endPoint x: 21, endPoint y: 218, distance: 10.5
click at [19, 227] on div at bounding box center [25, 230] width 13 height 13
click at [22, 210] on div "1 2 3 4 5 6 7" at bounding box center [30, 233] width 34 height 225
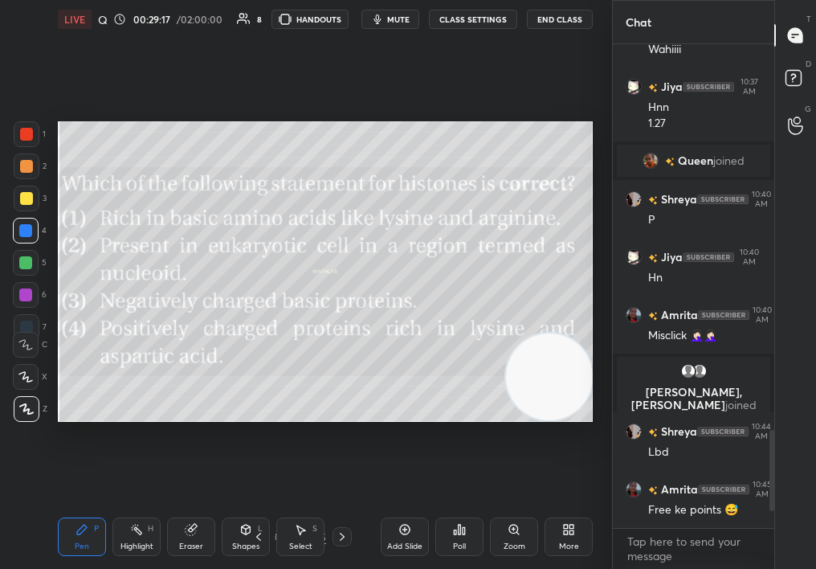
click at [22, 194] on div at bounding box center [26, 198] width 13 height 13
drag, startPoint x: 25, startPoint y: 193, endPoint x: 18, endPoint y: 198, distance: 9.2
click at [17, 200] on div at bounding box center [27, 199] width 26 height 26
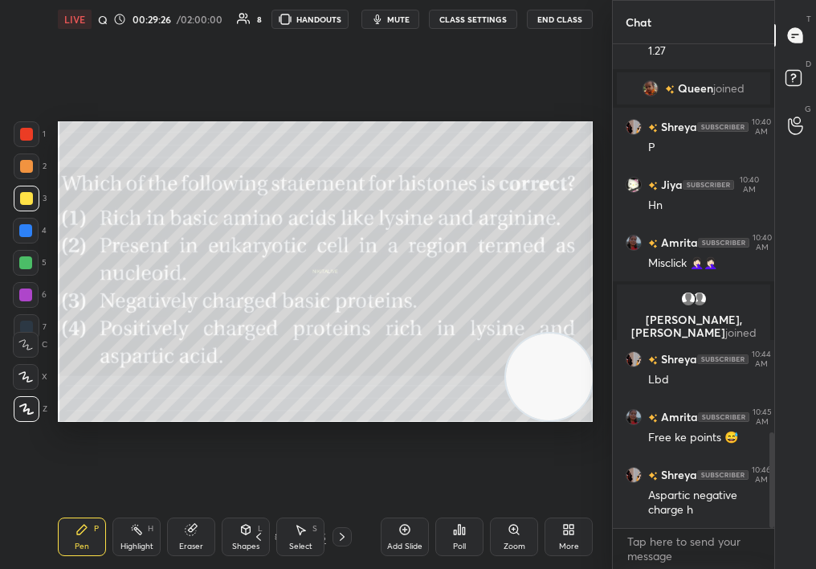
click at [28, 215] on div "1 2 3 4 5 6 7" at bounding box center [30, 233] width 34 height 225
click at [25, 214] on div "3" at bounding box center [30, 202] width 33 height 32
click at [25, 220] on div at bounding box center [26, 231] width 26 height 26
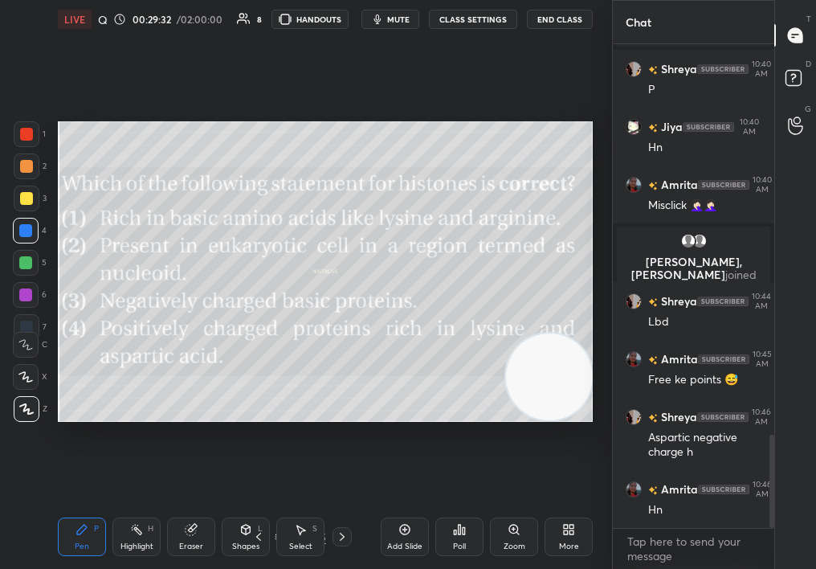
click at [343, 541] on div at bounding box center [342, 536] width 19 height 19
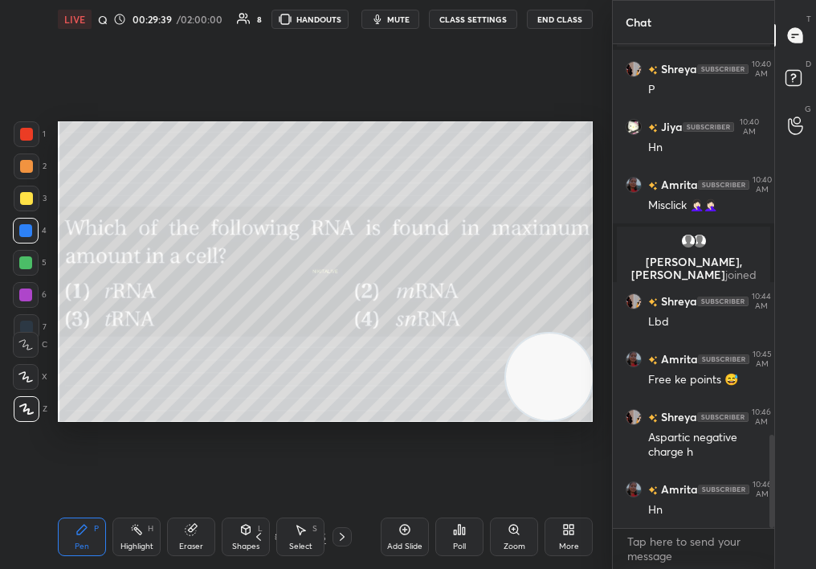
click at [461, 540] on div "Poll" at bounding box center [459, 536] width 48 height 39
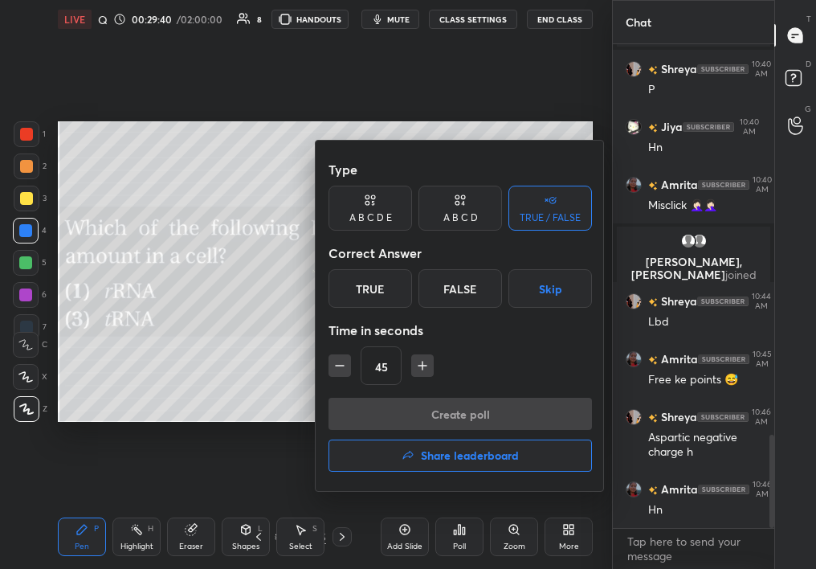
click at [448, 205] on div "A B C D" at bounding box center [461, 208] width 84 height 45
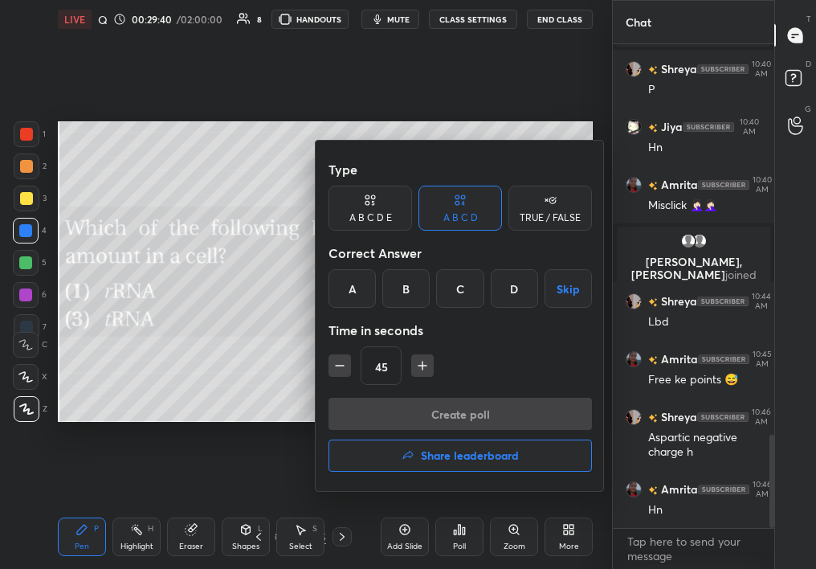
click at [370, 289] on div "A" at bounding box center [352, 288] width 47 height 39
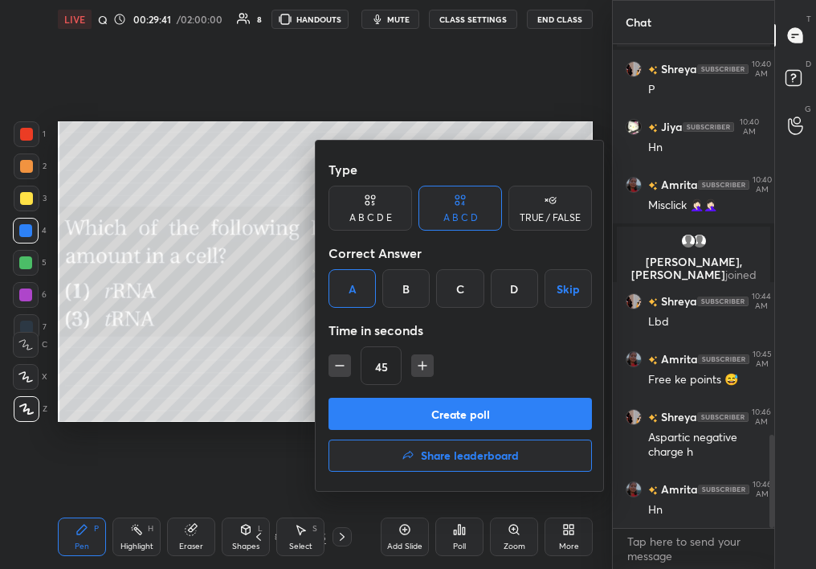
click at [403, 391] on div "Type A B C D E A B C D TRUE / FALSE Correct Answer A B C D Skip Time in seconds…" at bounding box center [461, 275] width 264 height 244
click at [468, 403] on button "Create poll" at bounding box center [461, 414] width 264 height 32
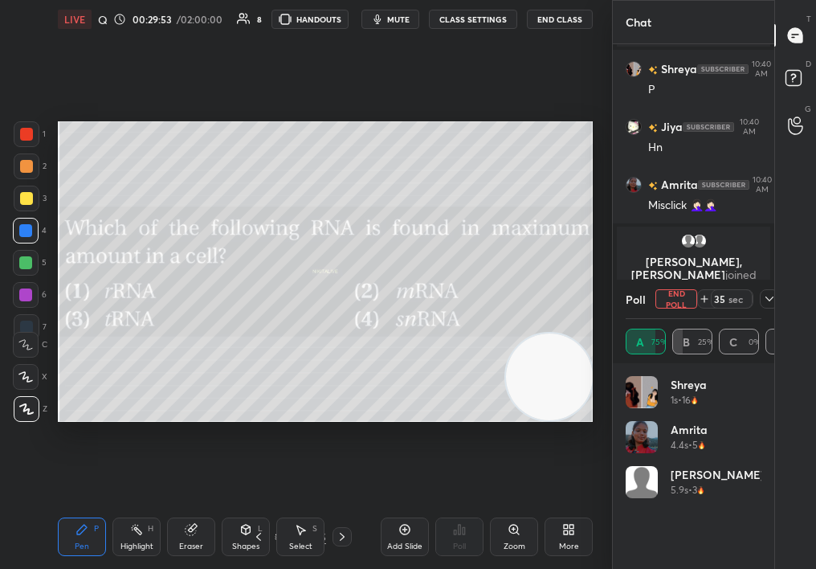
click at [386, 26] on button "mute" at bounding box center [391, 19] width 58 height 19
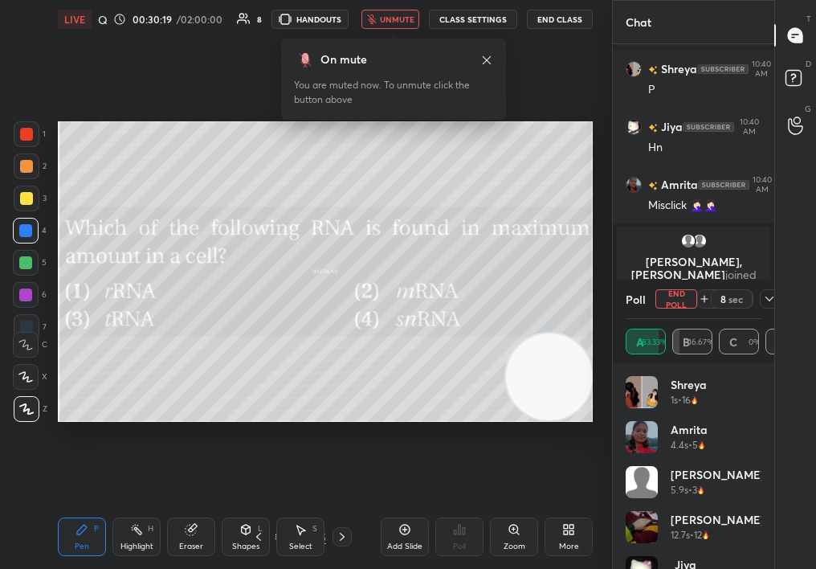
click at [404, 26] on button "unmute" at bounding box center [391, 19] width 58 height 19
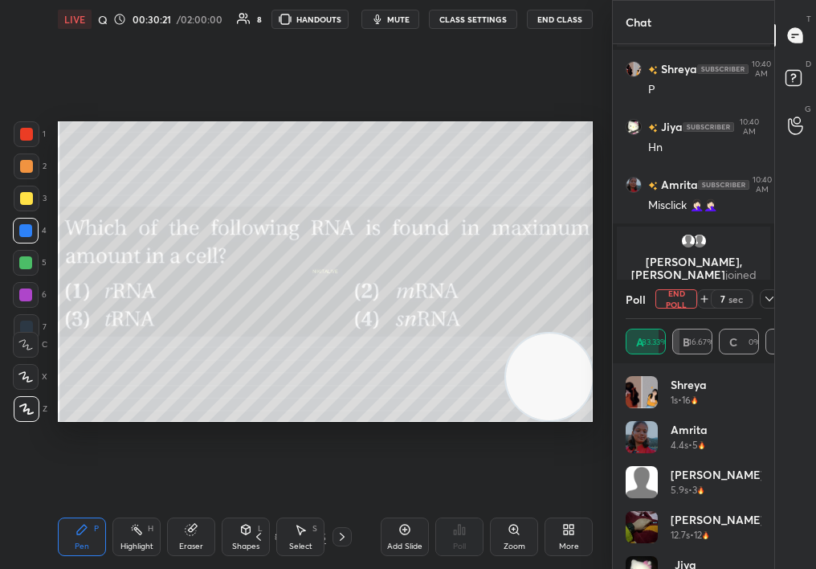
click at [771, 290] on div at bounding box center [769, 298] width 19 height 19
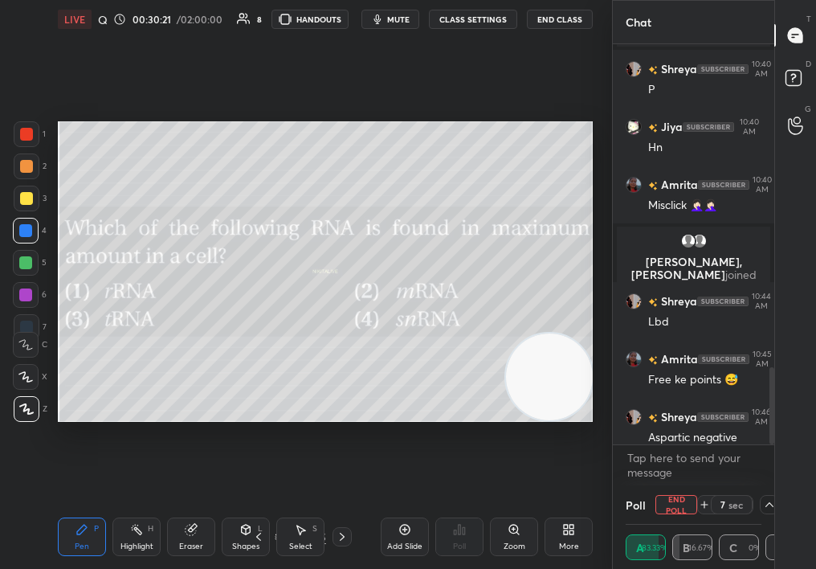
click at [778, 302] on div "T Messages (T) D Doubts (D) G Raise Hand (G)" at bounding box center [795, 284] width 42 height 569
click at [316, 533] on div "Select S" at bounding box center [300, 536] width 48 height 39
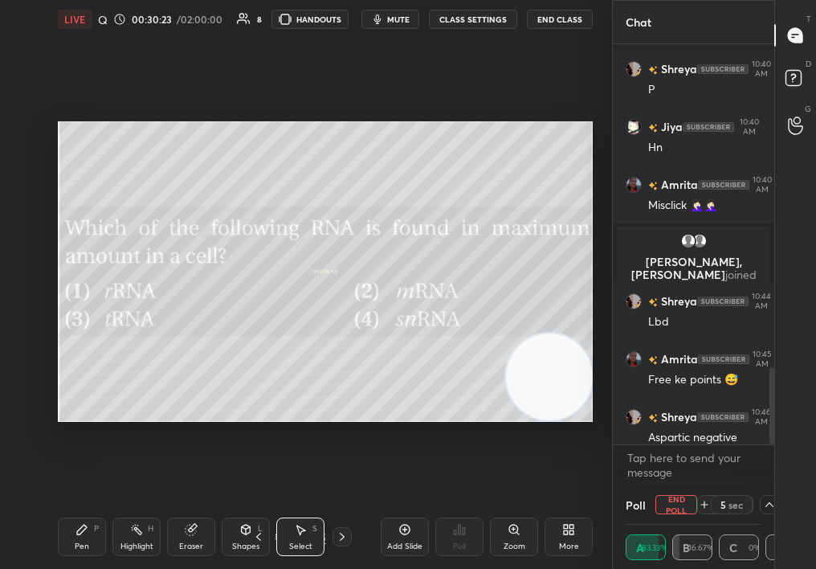
click at [310, 543] on div "Select S" at bounding box center [300, 536] width 48 height 39
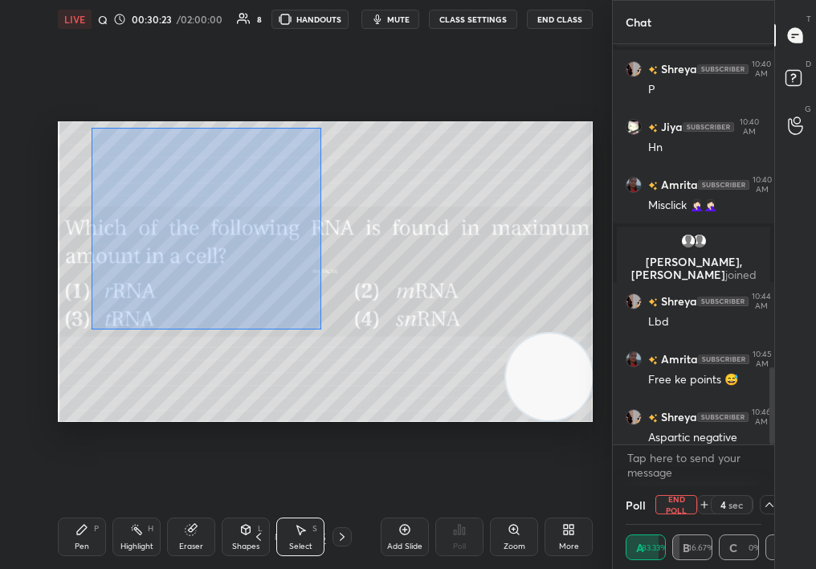
drag, startPoint x: 92, startPoint y: 128, endPoint x: 611, endPoint y: 529, distance: 656.9
click at [616, 533] on div "1 2 3 4 5 6 7 C X Z C X Z E E Erase all H H LIVE Quiz on Mol Bio 00:30:23 / 02:…" at bounding box center [408, 284] width 816 height 569
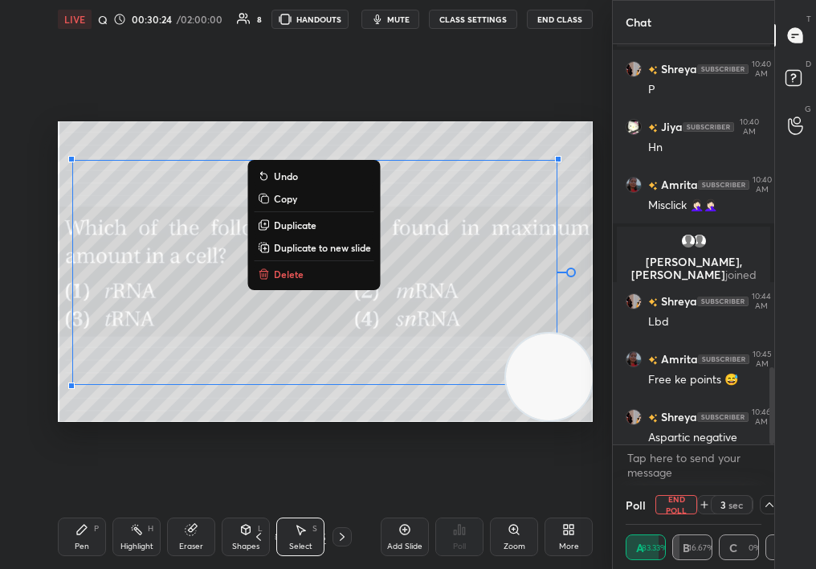
click at [320, 279] on button "Delete" at bounding box center [315, 273] width 120 height 19
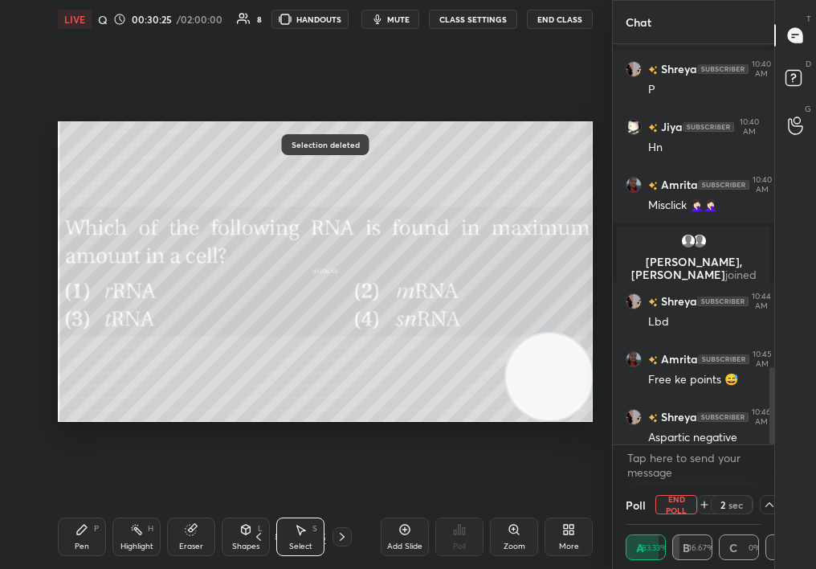
drag, startPoint x: 783, startPoint y: 434, endPoint x: 752, endPoint y: 514, distance: 86.2
click at [750, 517] on div "Chat Jiya 10:37 AM Hnn 1.27 Queen joined Shreya 10:40 AM P Jiya 10:40 AM Hn Amr…" at bounding box center [714, 284] width 204 height 569
drag, startPoint x: 774, startPoint y: 439, endPoint x: 781, endPoint y: 541, distance: 102.2
click at [781, 550] on div "T Messages (T) D Doubts (D) G Raise Hand (G)" at bounding box center [795, 284] width 42 height 569
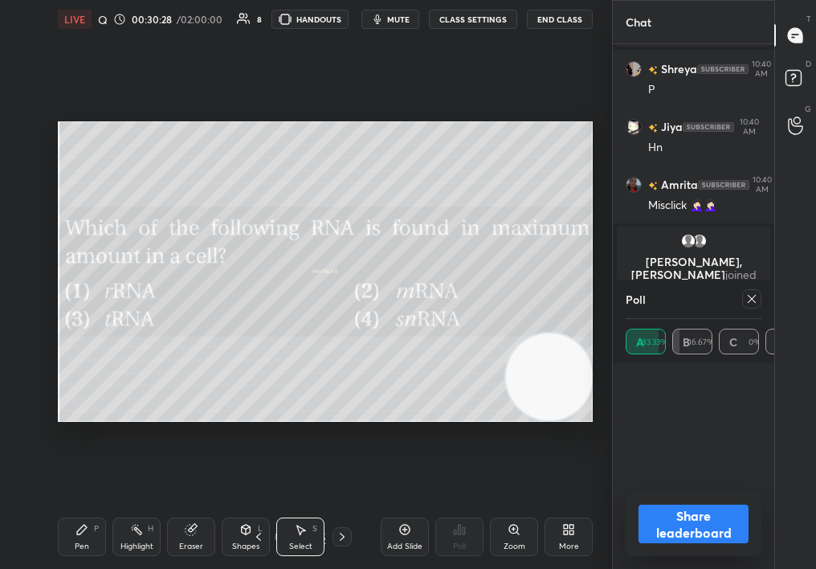
scroll to position [188, 131]
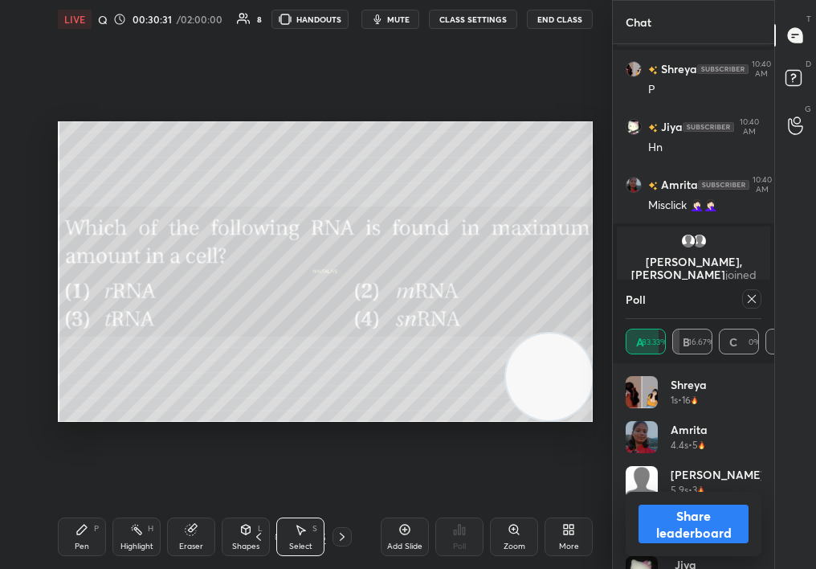
click at [675, 509] on button "Share leaderboard" at bounding box center [694, 524] width 110 height 39
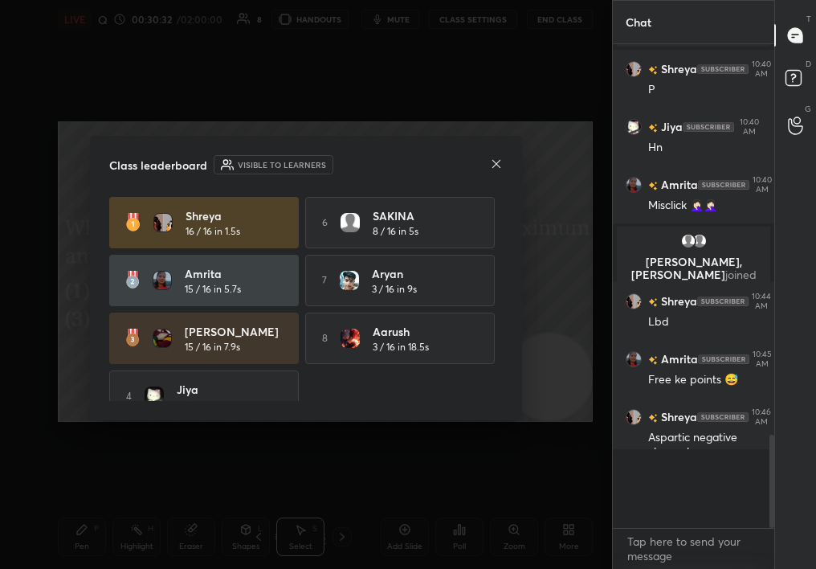
scroll to position [506, 157]
drag, startPoint x: 427, startPoint y: 413, endPoint x: 453, endPoint y: 482, distance: 73.7
click at [455, 486] on div "Class leaderboard Visible to learners Shreya 16 / 16 in 1.5s 6 SAKINA 8 / 16 in…" at bounding box center [306, 284] width 612 height 569
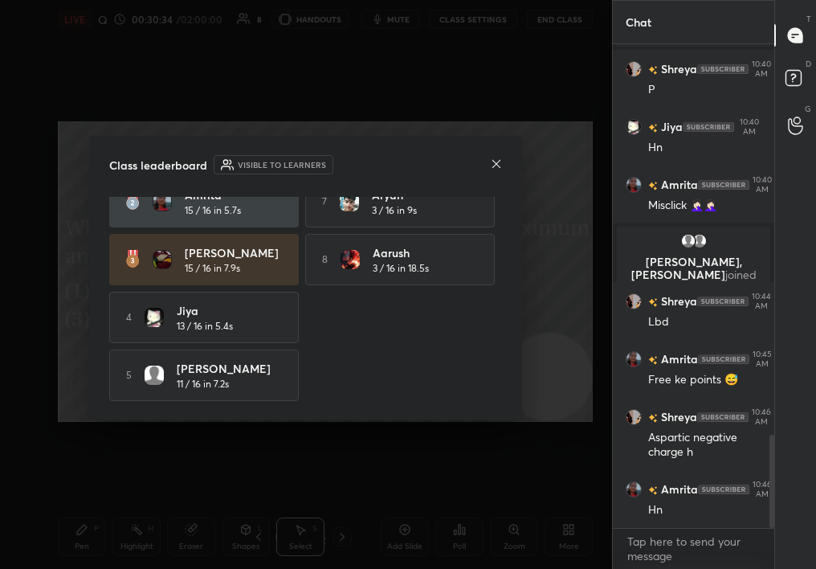
click at [504, 167] on div "Class leaderboard Visible to learners Shreya 16 / 16 in 1.5s 6 SAKINA 8 / 16 in…" at bounding box center [306, 278] width 432 height 284
click at [508, 164] on div "Class leaderboard Visible to learners Shreya 16 / 16 in 1.5s 6 SAKINA 8 / 16 in…" at bounding box center [306, 278] width 432 height 284
click at [496, 161] on icon at bounding box center [496, 163] width 13 height 13
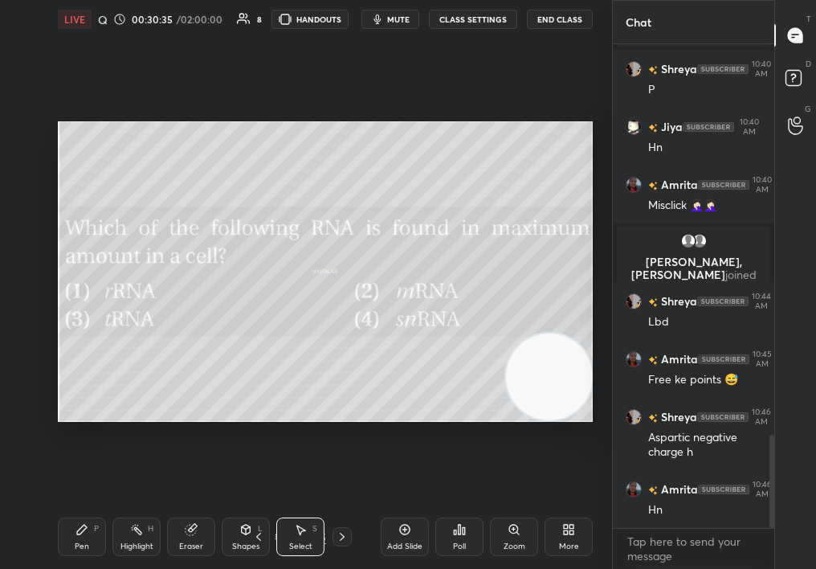
click at [511, 170] on div "0 ° Undo Copy Duplicate Duplicate to new slide Delete" at bounding box center [325, 271] width 535 height 301
drag, startPoint x: 64, startPoint y: 269, endPoint x: 201, endPoint y: 259, distance: 136.9
click at [206, 259] on div "0 ° Undo Copy Duplicate Duplicate to new slide Delete" at bounding box center [325, 271] width 535 height 301
click at [67, 541] on div "Pen P" at bounding box center [82, 536] width 48 height 39
click at [88, 536] on div "Pen P" at bounding box center [82, 536] width 48 height 39
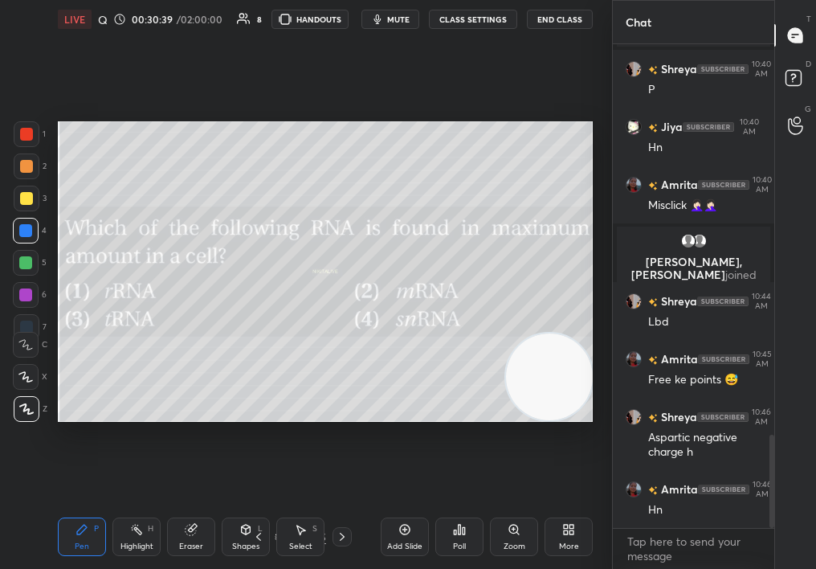
click at [342, 537] on div at bounding box center [342, 536] width 19 height 19
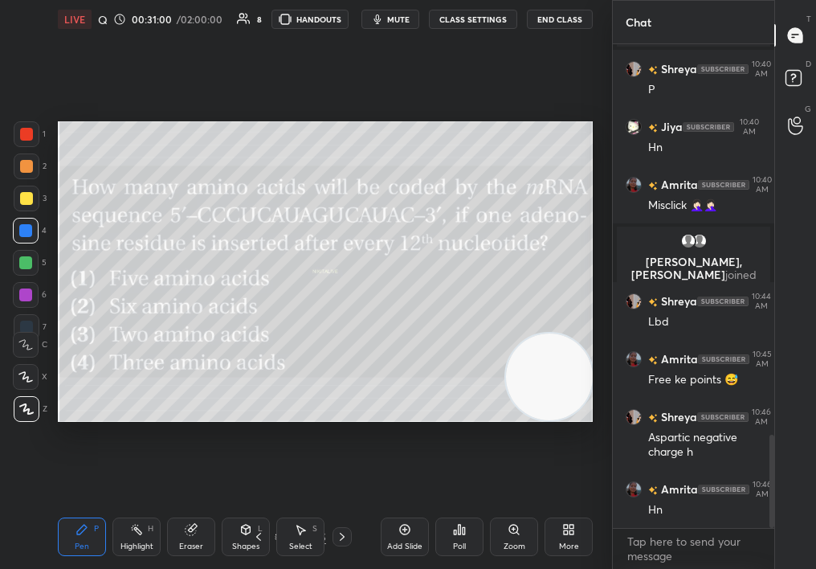
click at [313, 532] on div "Select S" at bounding box center [300, 536] width 48 height 39
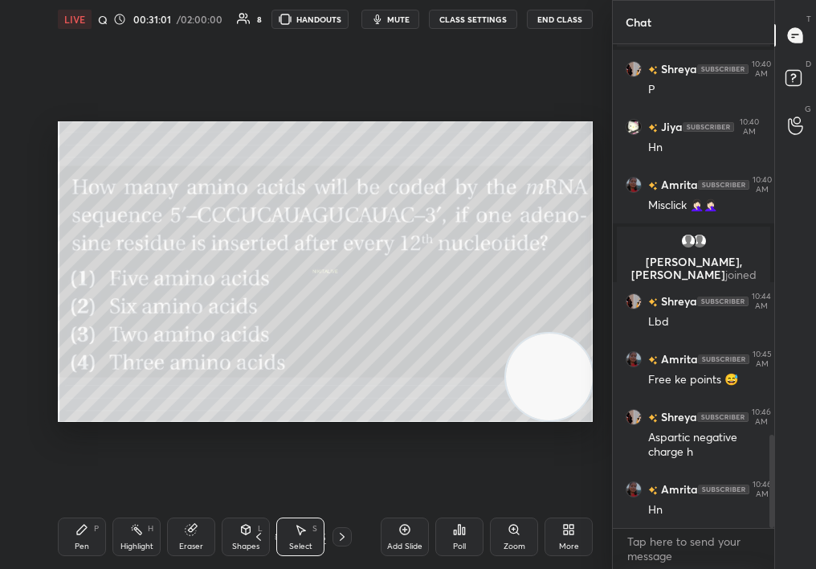
click at [317, 562] on div "Pen P Highlight H Eraser Shapes L Select S 20 / 45 Add Slide Poll Zoom More" at bounding box center [325, 537] width 535 height 64
click at [325, 528] on div "20 / 45" at bounding box center [300, 536] width 103 height 19
drag, startPoint x: 252, startPoint y: 200, endPoint x: 509, endPoint y: 441, distance: 352.4
click at [514, 447] on div "0 ° Undo Copy Duplicate Duplicate to new slide Delete Setting up your live clas…" at bounding box center [325, 272] width 548 height 466
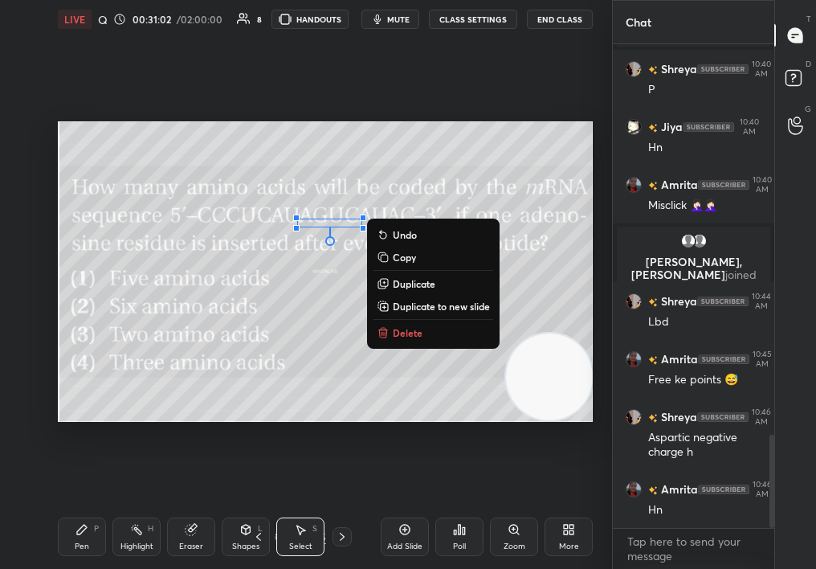
click at [416, 313] on div "0 ° Undo Copy Duplicate Duplicate to new slide Delete" at bounding box center [325, 271] width 535 height 301
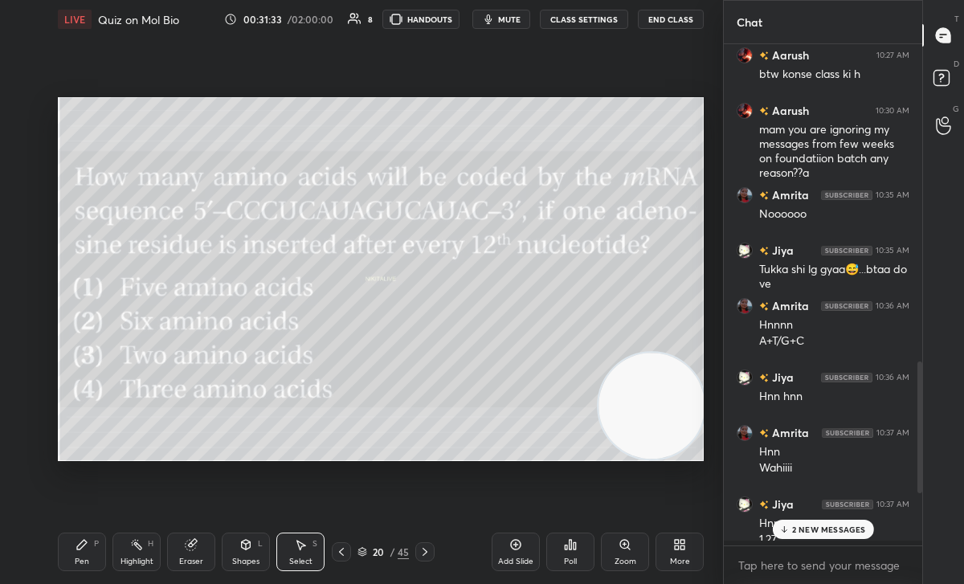
scroll to position [6, 6]
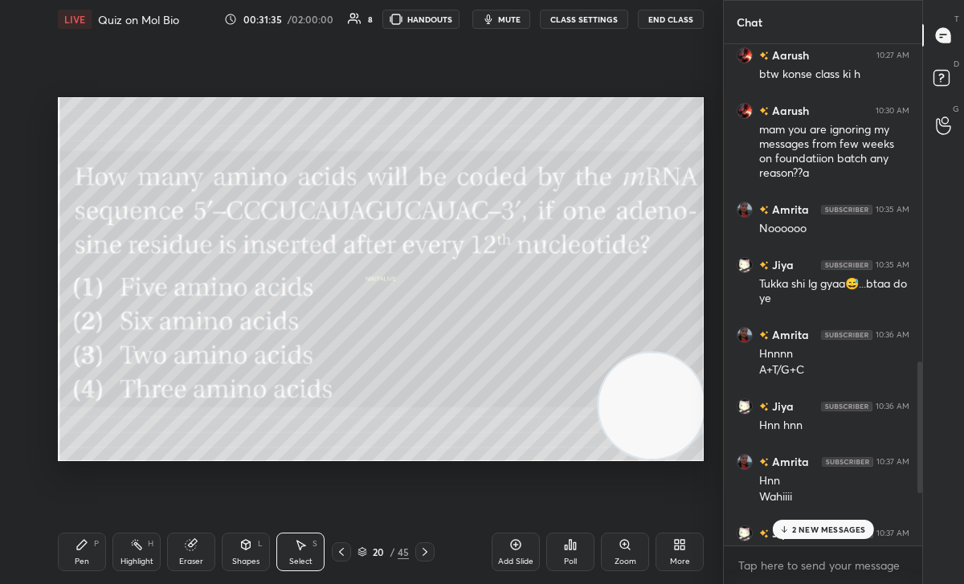
click at [568, 553] on div "Poll" at bounding box center [570, 552] width 48 height 39
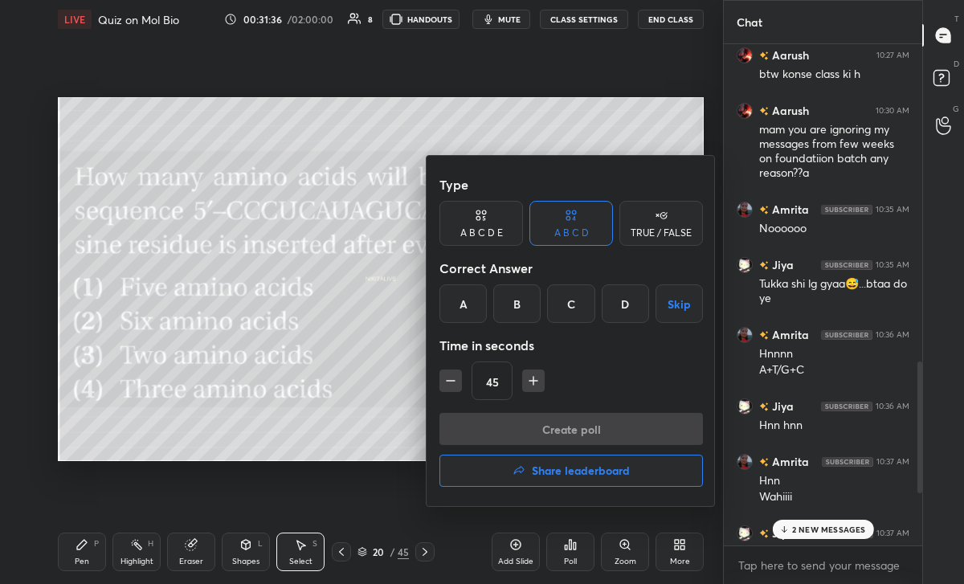
click at [581, 304] on div "C" at bounding box center [570, 303] width 47 height 39
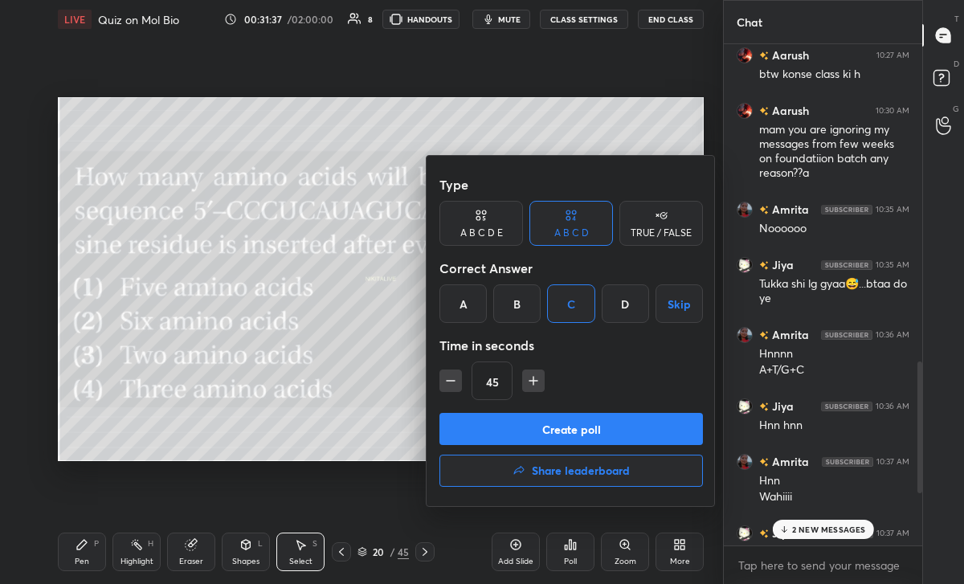
click at [583, 413] on button "Create poll" at bounding box center [571, 429] width 264 height 32
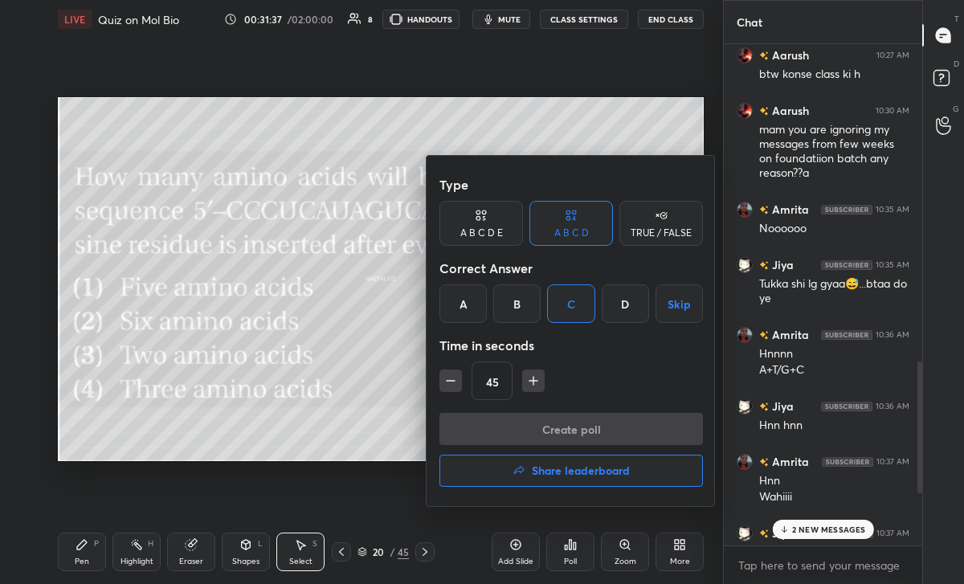
scroll to position [463, 194]
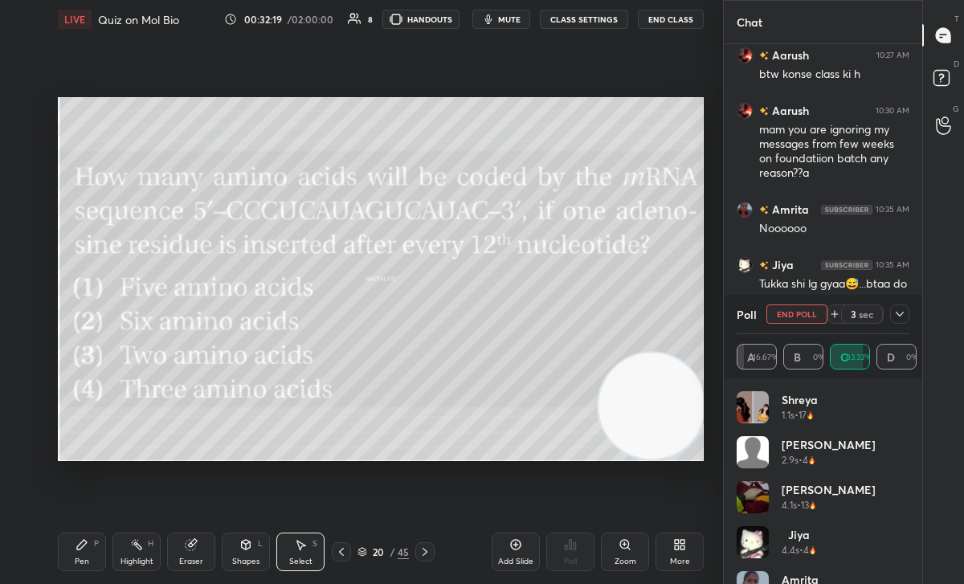
click at [783, 303] on div "Poll End Poll 3 sec" at bounding box center [823, 314] width 173 height 39
click at [783, 304] on button "End Poll" at bounding box center [796, 313] width 61 height 19
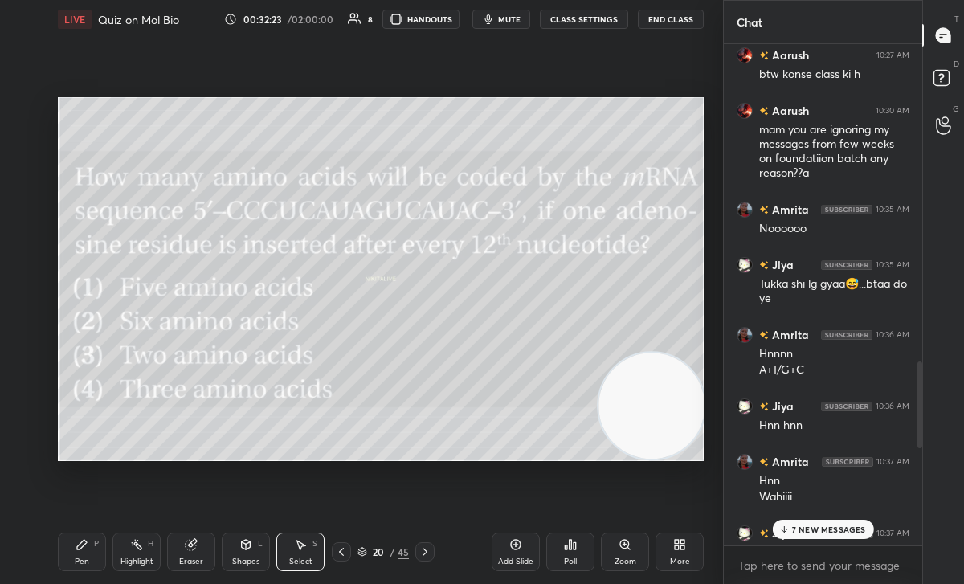
click at [88, 545] on div "Pen P" at bounding box center [82, 552] width 48 height 39
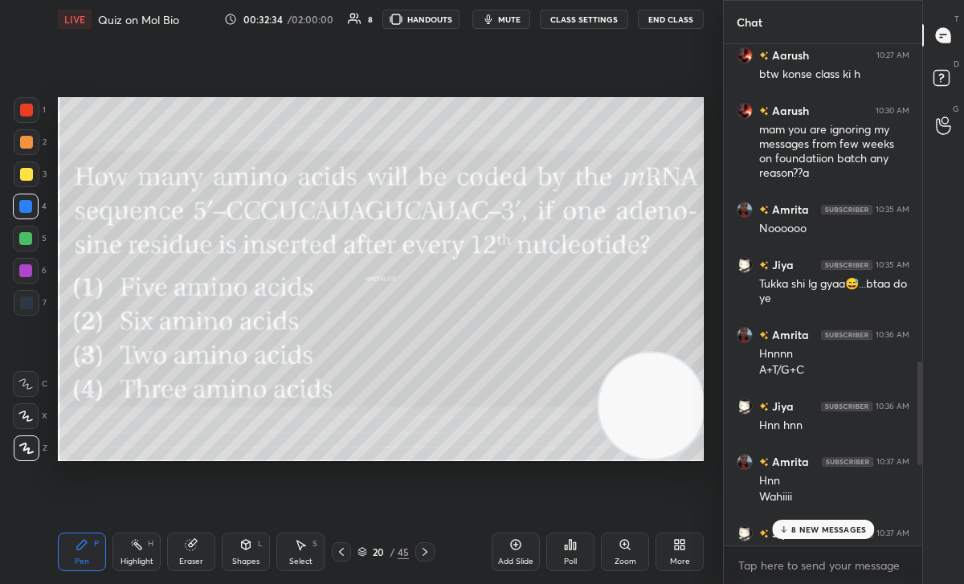
click at [27, 108] on div at bounding box center [26, 110] width 13 height 13
click at [816, 532] on p "8 NEW MESSAGES" at bounding box center [828, 530] width 75 height 10
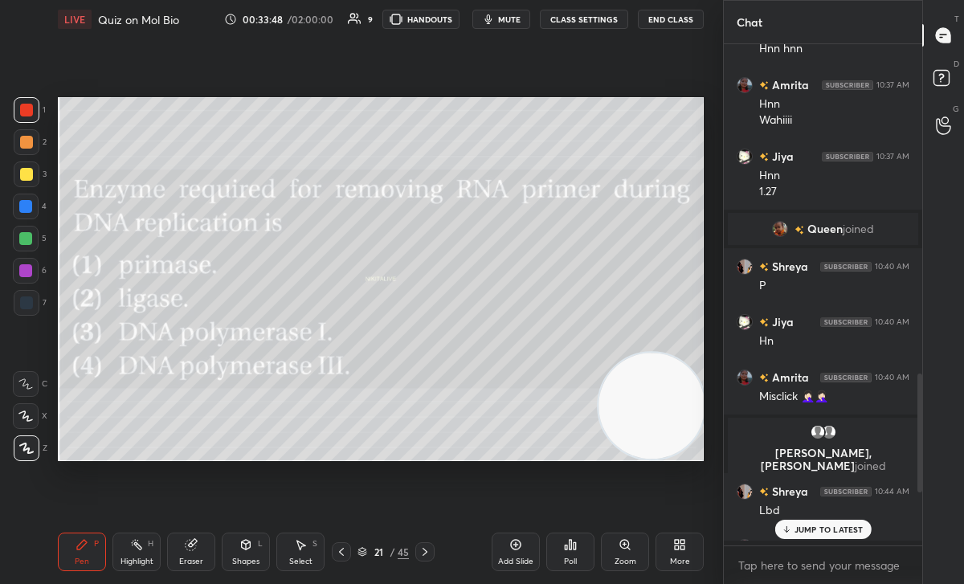
scroll to position [6, 6]
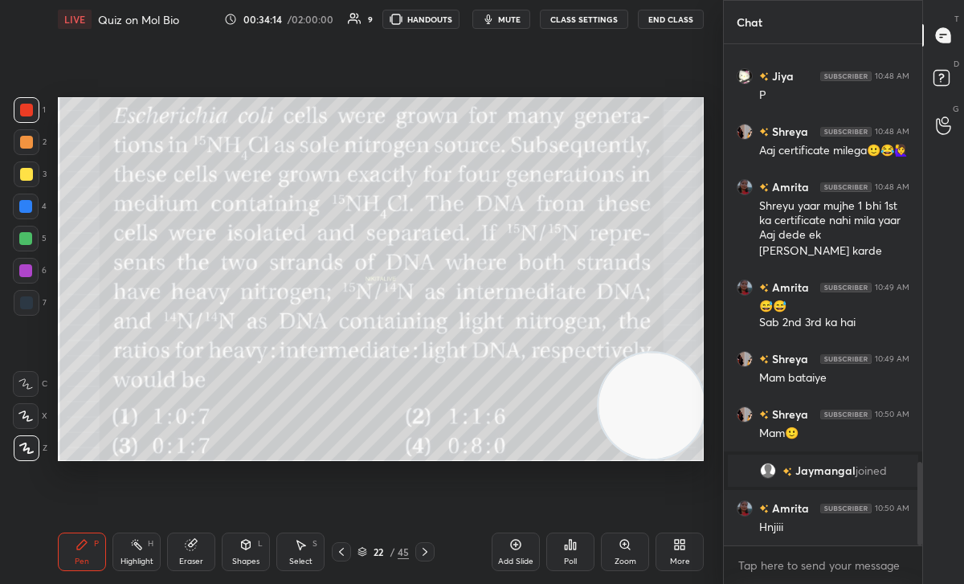
drag, startPoint x: 314, startPoint y: 9, endPoint x: 498, endPoint y: -2, distance: 184.3
click at [498, 0] on html "1 2 3 4 5 6 7 C X Z C X Z E E Erase all H H LIVE Quiz on Mol Bio 00:34:14 / 02:…" at bounding box center [482, 0] width 964 height 0
drag, startPoint x: 186, startPoint y: 16, endPoint x: 311, endPoint y: 13, distance: 124.6
click at [311, 13] on div "LIVE Quiz on Mol Bio 00:34:15 / 02:00:00 9 HANDOUTS mute CLASS SETTINGS End Cla…" at bounding box center [381, 19] width 646 height 39
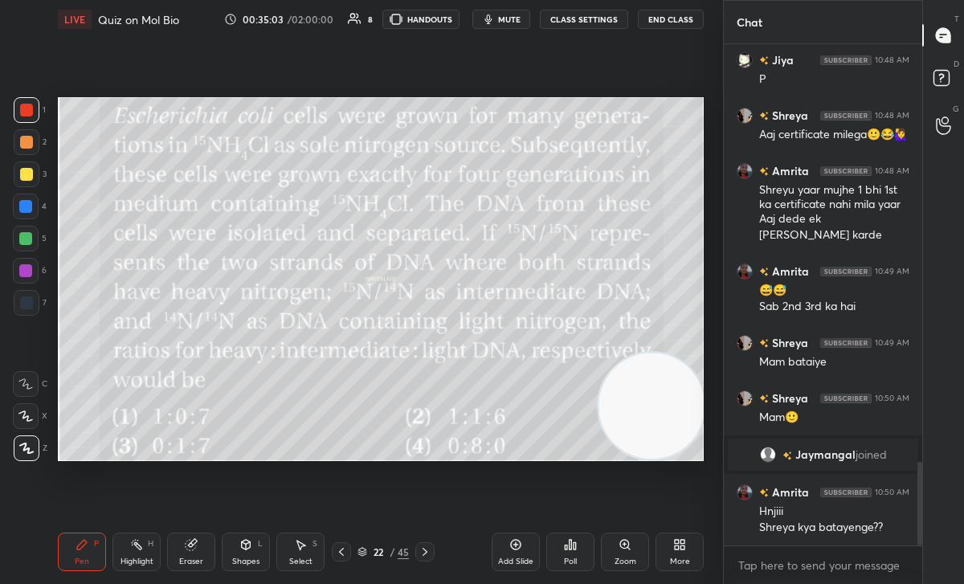
scroll to position [2568, 0]
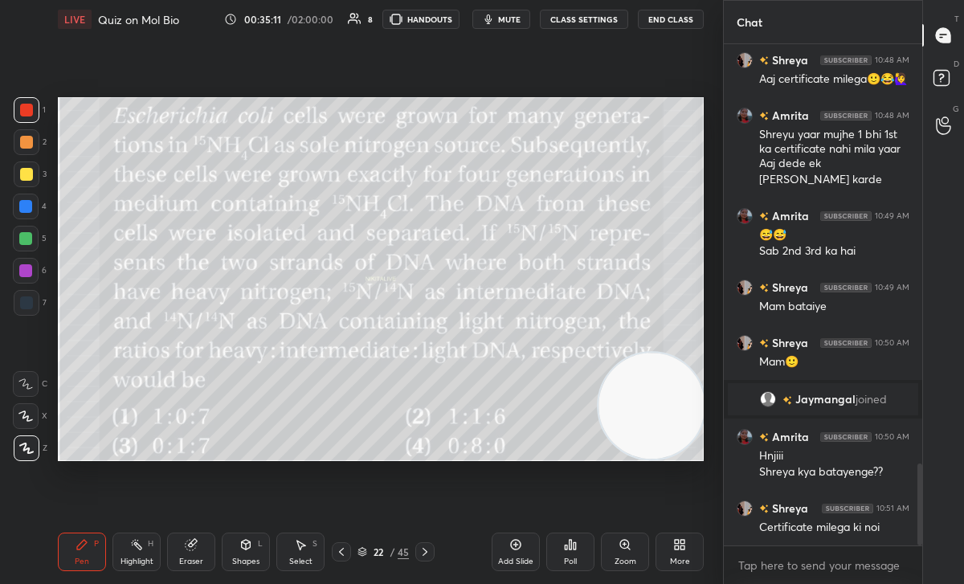
click at [562, 548] on div "Poll" at bounding box center [570, 552] width 48 height 39
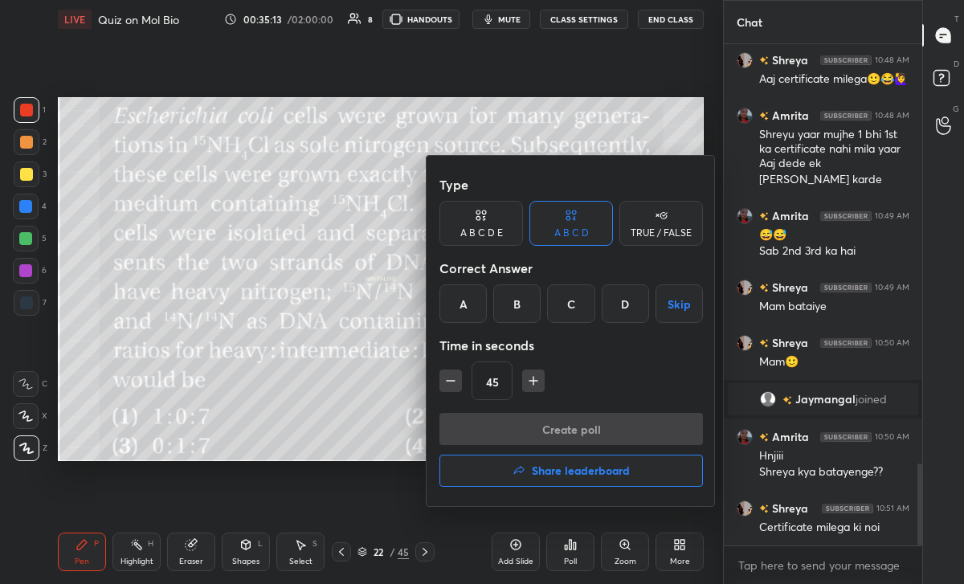
click at [577, 300] on div "C" at bounding box center [570, 303] width 47 height 39
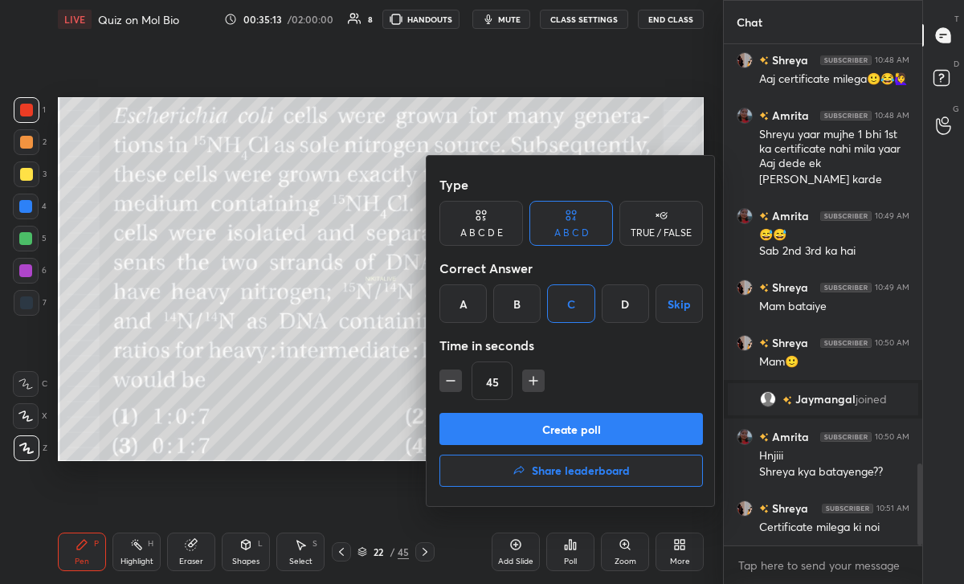
click at [577, 427] on button "Create poll" at bounding box center [571, 429] width 264 height 32
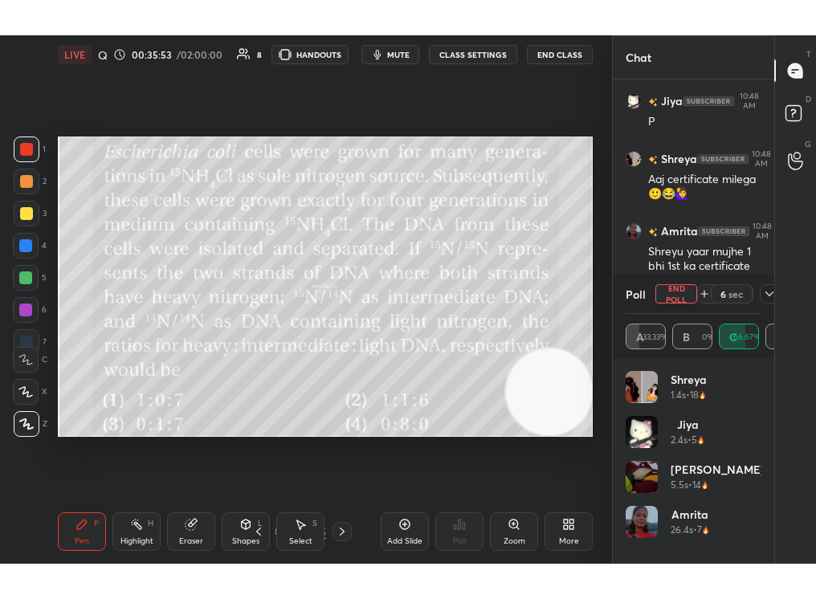
scroll to position [79844, 79792]
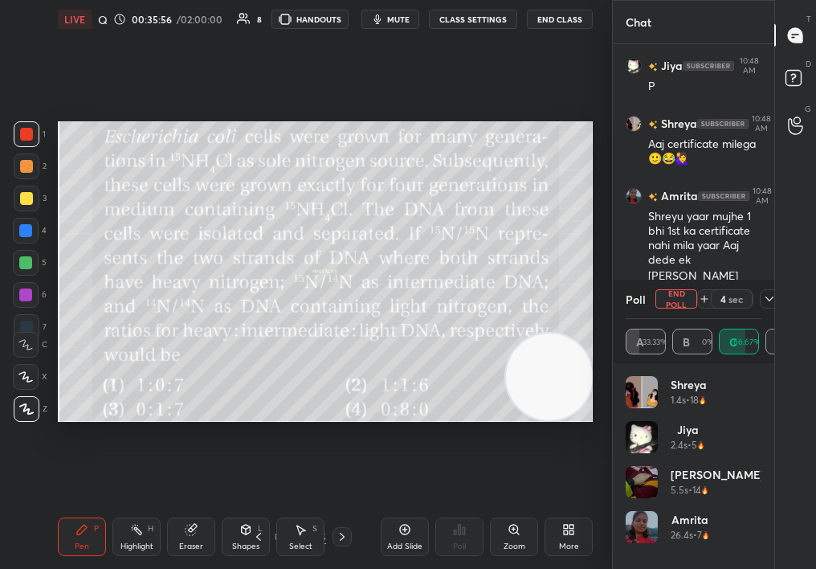
click at [774, 304] on icon at bounding box center [769, 298] width 13 height 13
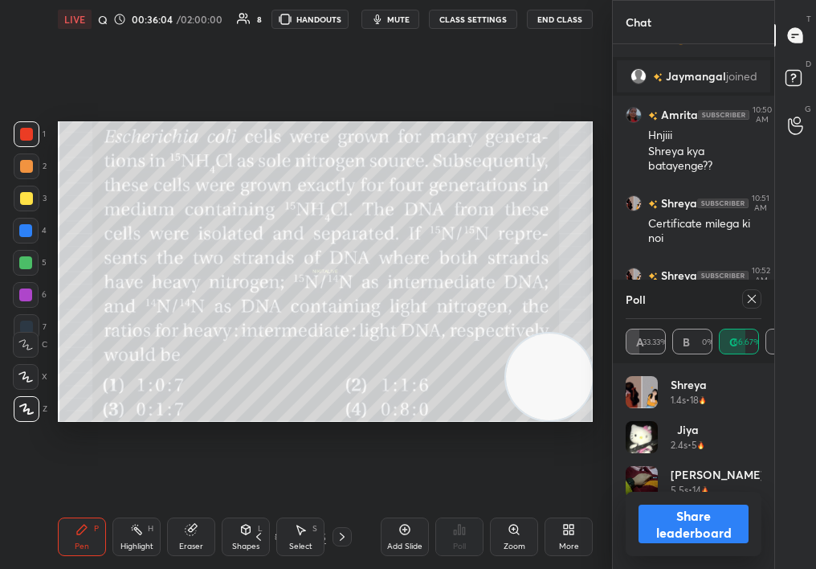
click at [752, 301] on icon at bounding box center [752, 298] width 13 height 13
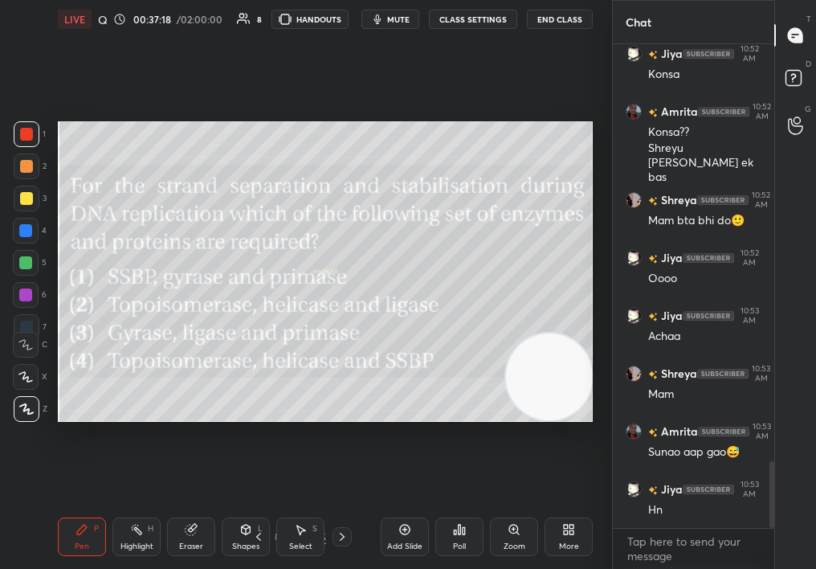
scroll to position [3030, 0]
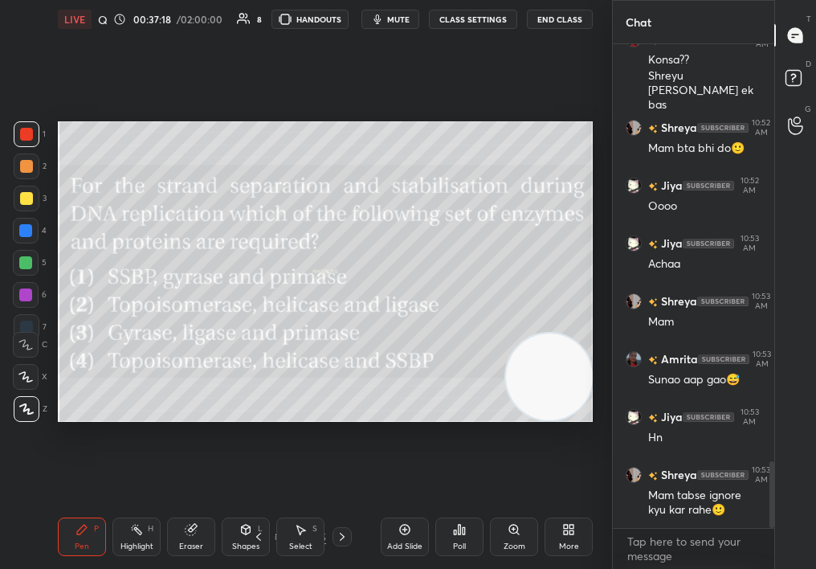
click at [408, 527] on div "Add Slide" at bounding box center [405, 536] width 48 height 39
click at [83, 525] on icon at bounding box center [82, 530] width 10 height 10
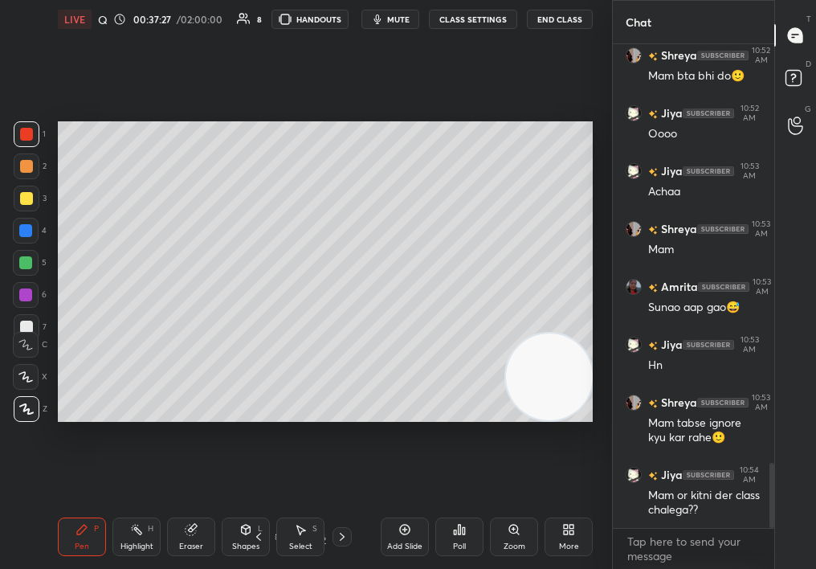
click at [24, 164] on div at bounding box center [27, 166] width 26 height 26
click at [27, 166] on div at bounding box center [26, 166] width 13 height 13
click at [22, 169] on div at bounding box center [26, 166] width 13 height 13
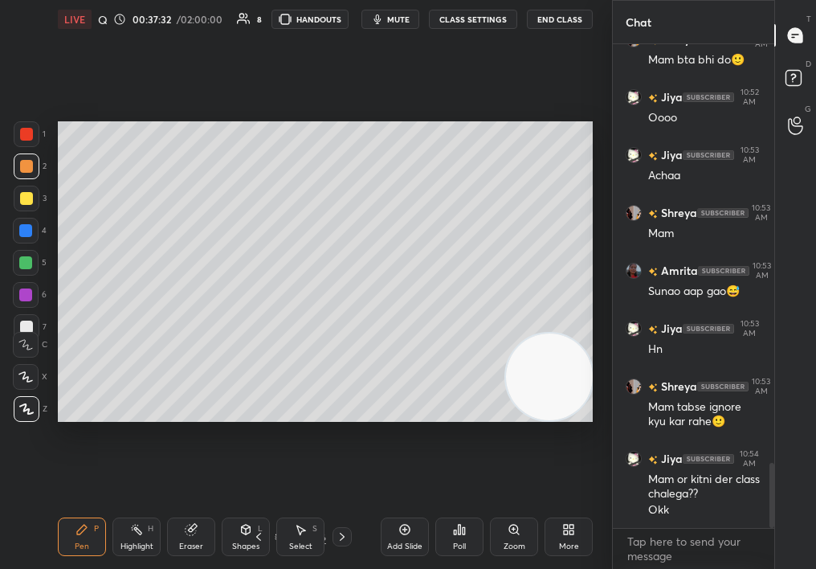
click at [510, 349] on div "Setting up your live class Poll for secs No correct answer Start poll" at bounding box center [325, 271] width 535 height 301
click at [512, 345] on div "Setting up your live class Poll for secs No correct answer Start poll" at bounding box center [325, 271] width 535 height 301
click at [21, 245] on div "4" at bounding box center [30, 234] width 34 height 32
click at [25, 256] on div at bounding box center [26, 263] width 26 height 26
click at [22, 268] on div at bounding box center [26, 263] width 26 height 26
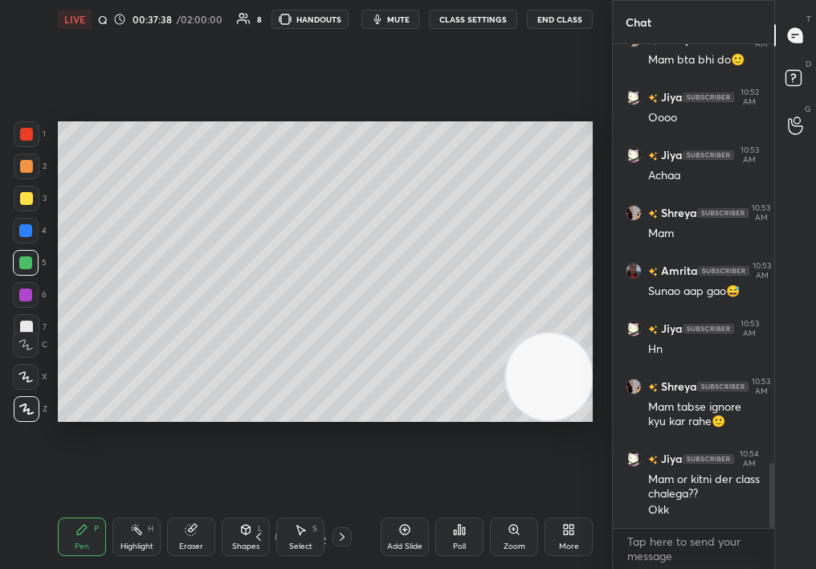
click at [188, 542] on div "Eraser" at bounding box center [191, 546] width 24 height 8
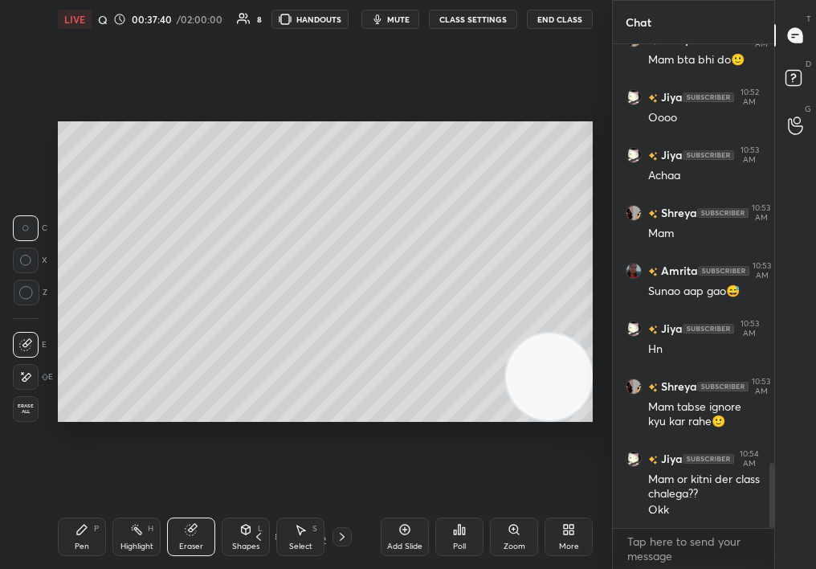
click at [70, 546] on div "Pen P" at bounding box center [82, 536] width 48 height 39
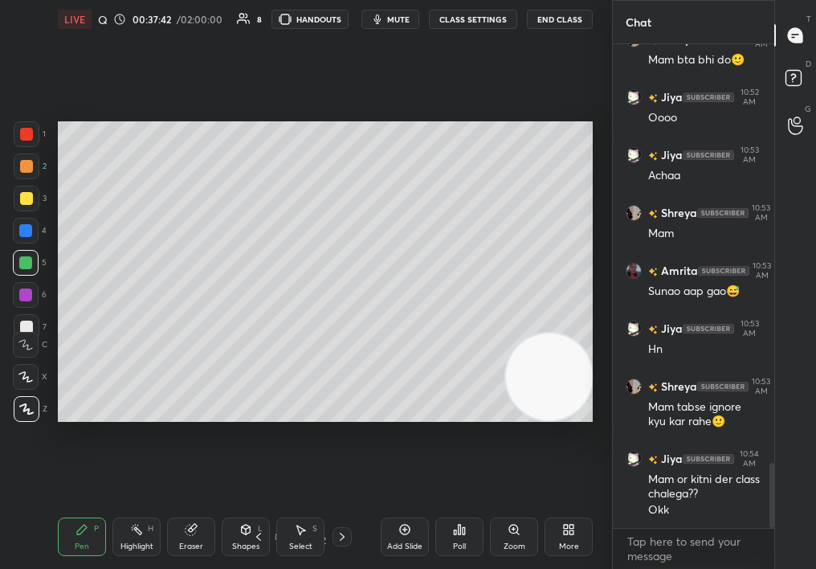
click at [404, 537] on div "Add Slide" at bounding box center [405, 536] width 48 height 39
click at [27, 276] on div "5" at bounding box center [30, 266] width 34 height 32
click at [26, 299] on div at bounding box center [25, 294] width 13 height 13
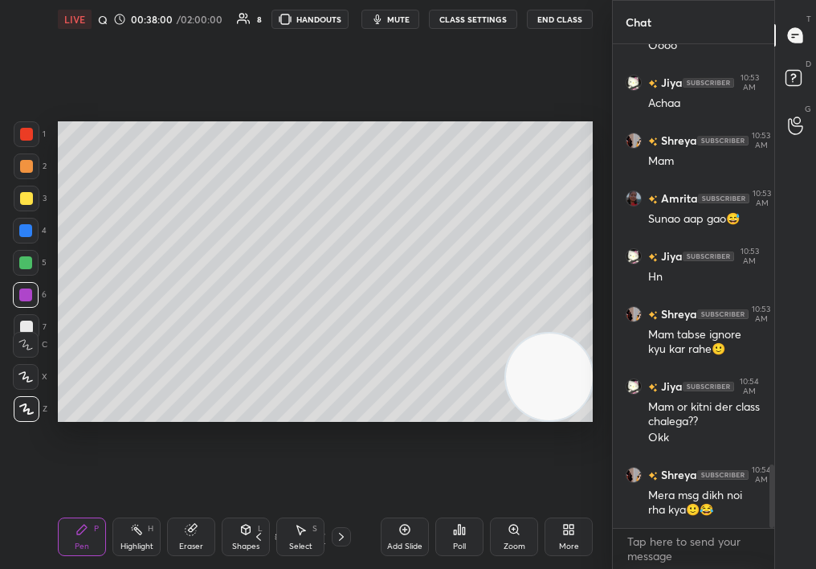
click at [779, 459] on div "T Messages (T) D Doubts (D) G Raise Hand (G)" at bounding box center [795, 284] width 42 height 569
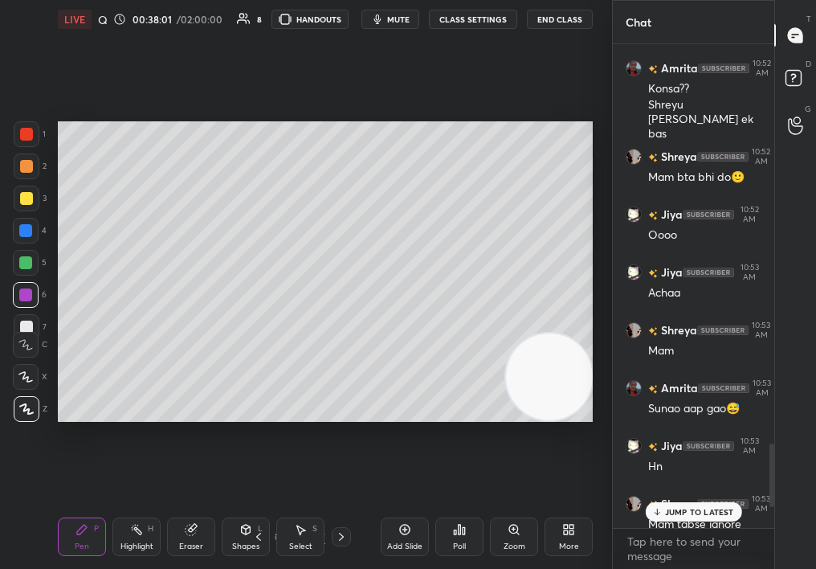
drag, startPoint x: 771, startPoint y: 471, endPoint x: 773, endPoint y: 444, distance: 26.6
click at [774, 444] on div at bounding box center [772, 474] width 5 height 63
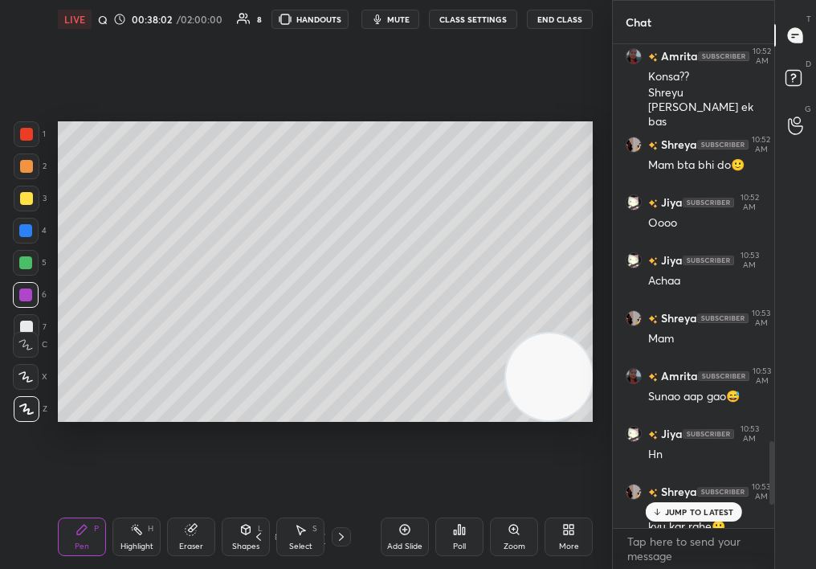
drag, startPoint x: 776, startPoint y: 468, endPoint x: 774, endPoint y: 444, distance: 24.2
click at [774, 444] on div "T Messages (T) D Doubts (D) G Raise Hand (G)" at bounding box center [795, 284] width 42 height 569
drag, startPoint x: 774, startPoint y: 440, endPoint x: 774, endPoint y: 389, distance: 51.4
click at [774, 389] on div "Chat Jiya 10:52 AM Konsa Amrita 10:52 AM Konsa?? Shreyu [PERSON_NAME] ek bas Sh…" at bounding box center [714, 284] width 204 height 569
click at [774, 397] on div "T Messages (T) D Doubts (D) G Raise Hand (G)" at bounding box center [795, 284] width 42 height 569
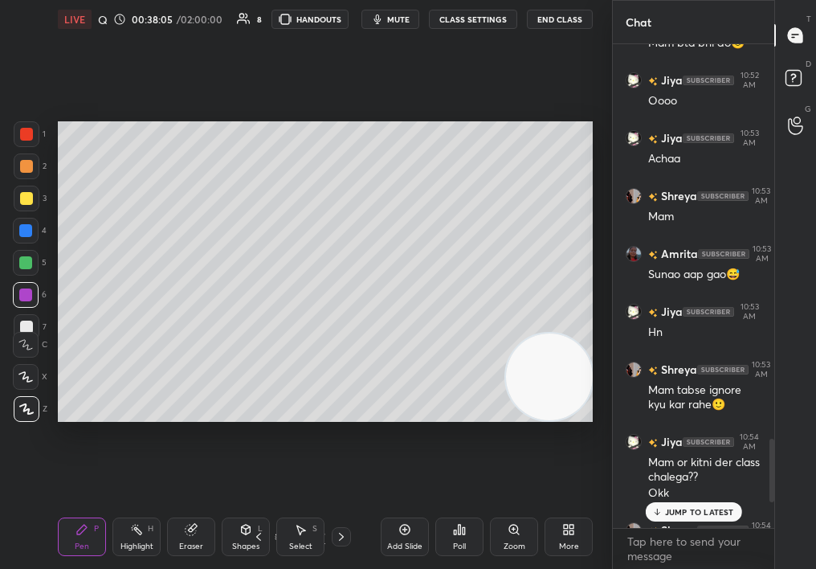
drag, startPoint x: 771, startPoint y: 473, endPoint x: 764, endPoint y: 511, distance: 38.4
click at [765, 512] on div at bounding box center [770, 286] width 10 height 484
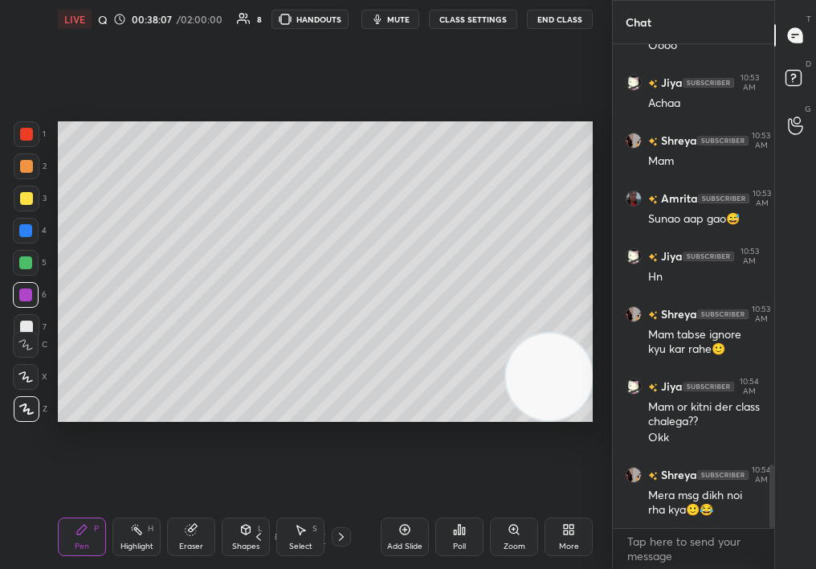
click at [353, 540] on div "25 / 47" at bounding box center [299, 536] width 161 height 19
click at [343, 539] on icon at bounding box center [341, 536] width 13 height 13
click at [471, 529] on div "Poll" at bounding box center [459, 536] width 48 height 39
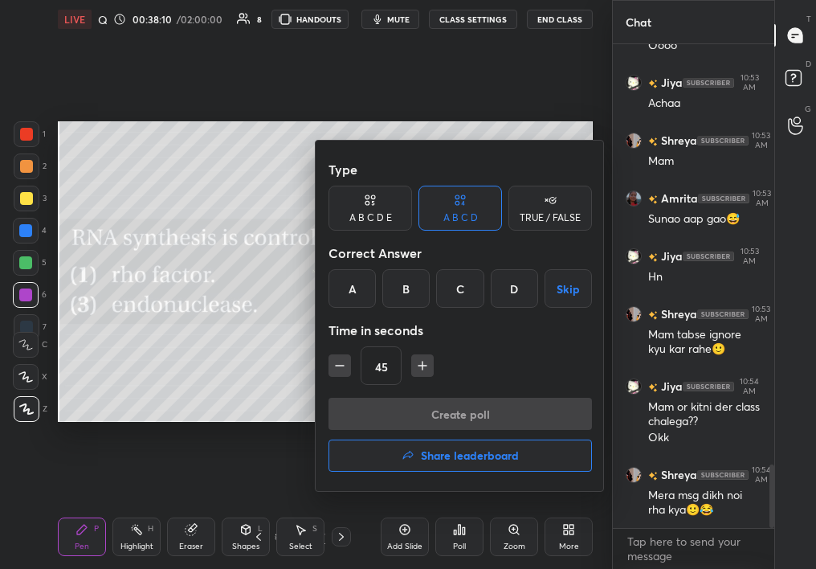
click at [496, 464] on button "Share leaderboard" at bounding box center [461, 455] width 264 height 32
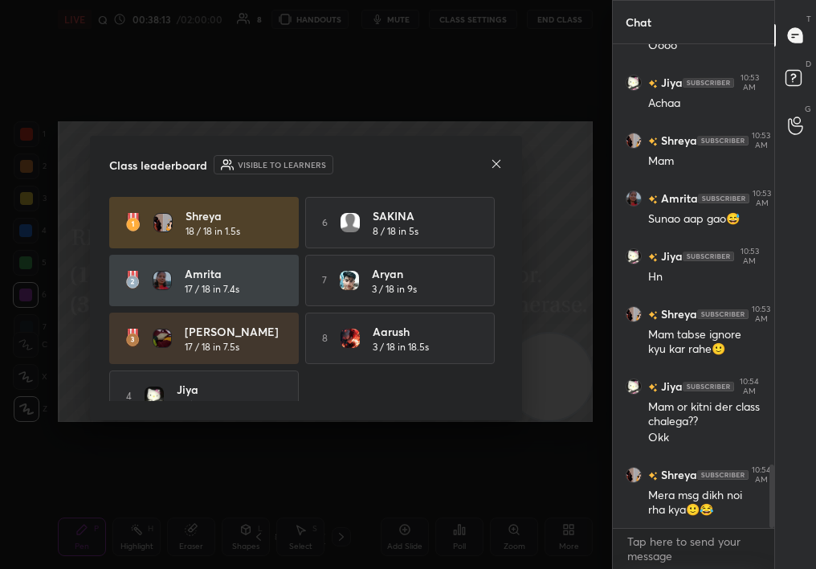
drag, startPoint x: 502, startPoint y: 324, endPoint x: 506, endPoint y: 425, distance: 101.3
click at [505, 423] on div "Class leaderboard Visible to learners Shreya 18 / 18 in 1.5s 6 SAKINA 8 / 18 in…" at bounding box center [306, 284] width 612 height 569
drag, startPoint x: 496, startPoint y: 358, endPoint x: 492, endPoint y: 437, distance: 79.6
click at [491, 434] on div "Class leaderboard Visible to learners Shreya 18 / 18 in 1.5s 6 SAKINA 8 / 18 in…" at bounding box center [306, 284] width 612 height 569
drag, startPoint x: 490, startPoint y: 337, endPoint x: 492, endPoint y: 411, distance: 73.1
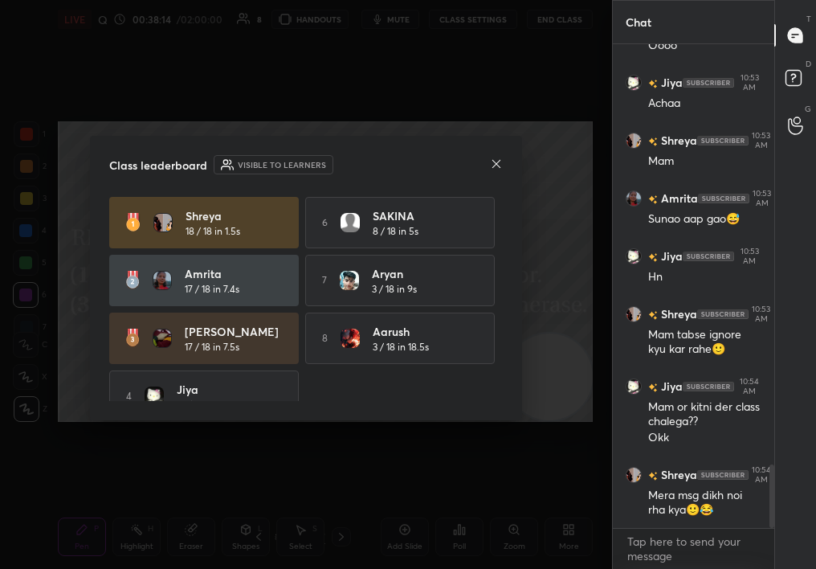
click at [492, 407] on div "Class leaderboard Visible to learners Shreya 18 / 18 in 1.5s 6 SAKINA 8 / 18 in…" at bounding box center [306, 278] width 432 height 284
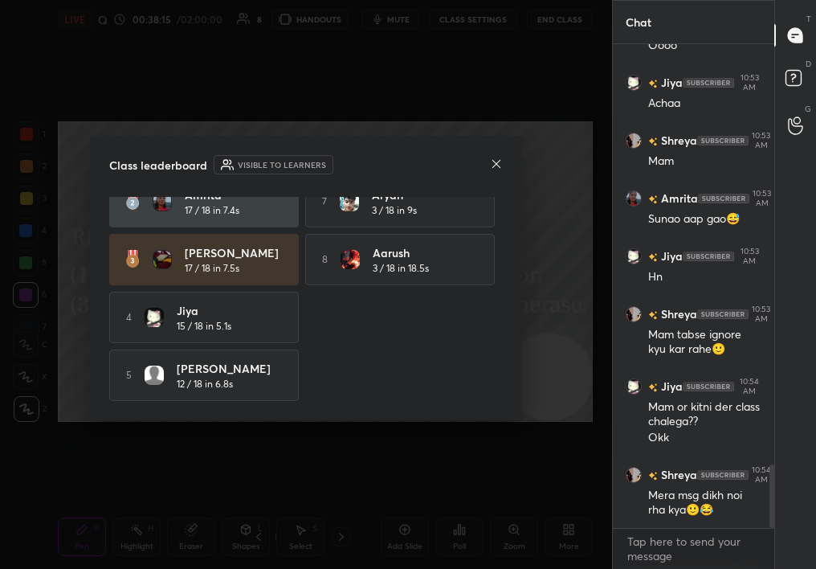
click at [497, 160] on icon at bounding box center [496, 163] width 13 height 13
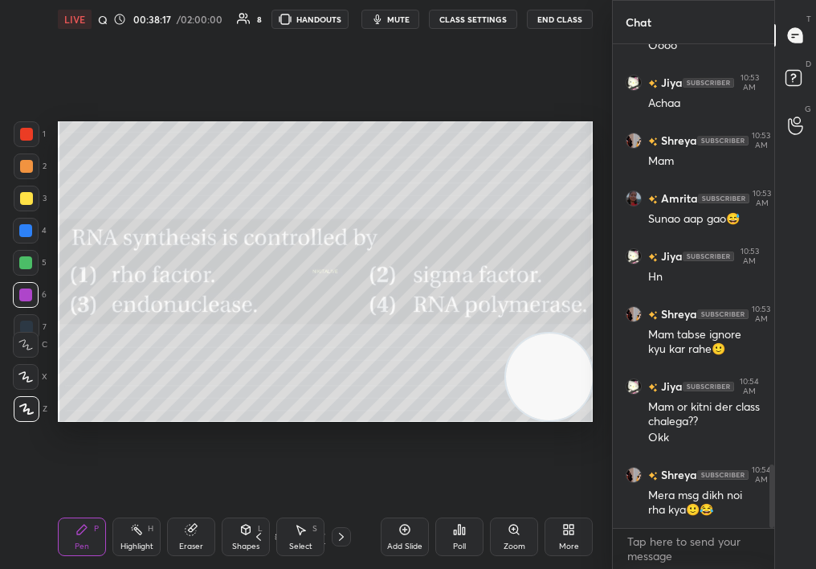
click at [25, 147] on div "1" at bounding box center [30, 137] width 32 height 32
click at [31, 135] on div at bounding box center [26, 134] width 13 height 13
click at [39, 223] on div "1 2 3 4 5 6 7 C X Z C X Z E E Erase all H H LIVE Quiz on Mol Bio 00:38:18 / 02:…" at bounding box center [299, 284] width 599 height 569
click at [460, 529] on div "Poll" at bounding box center [459, 536] width 48 height 39
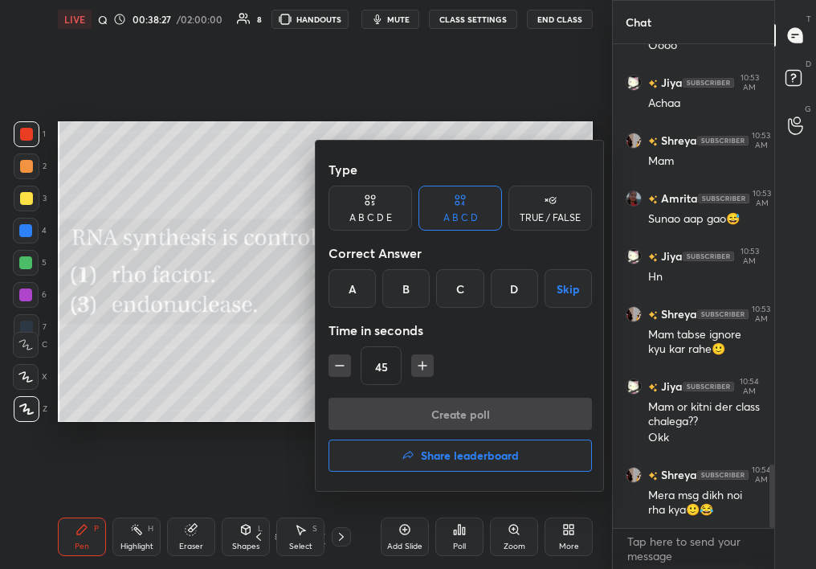
click at [268, 414] on div at bounding box center [408, 284] width 816 height 569
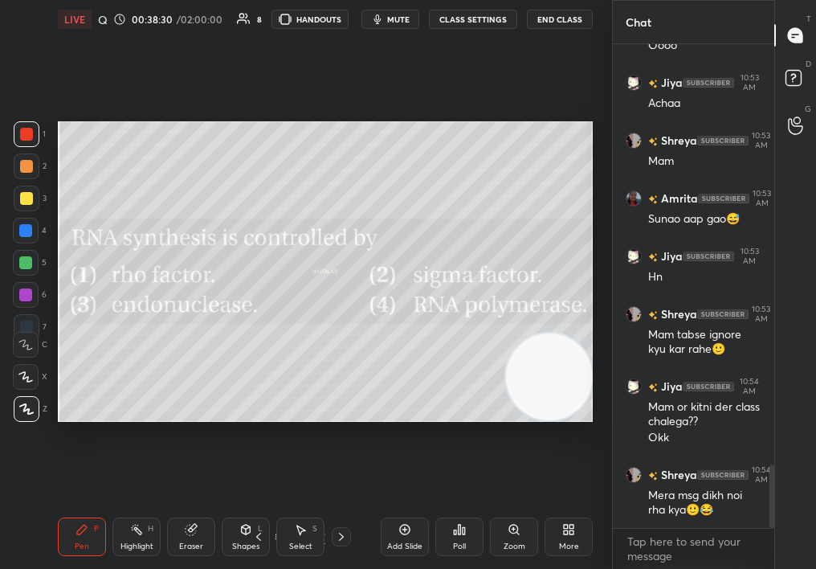
click at [454, 535] on icon at bounding box center [459, 529] width 13 height 13
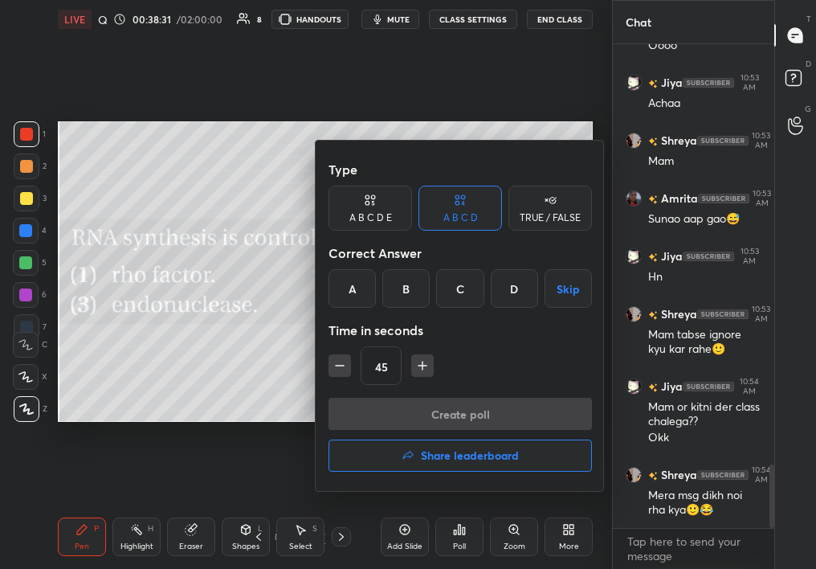
click at [268, 396] on div at bounding box center [408, 284] width 816 height 569
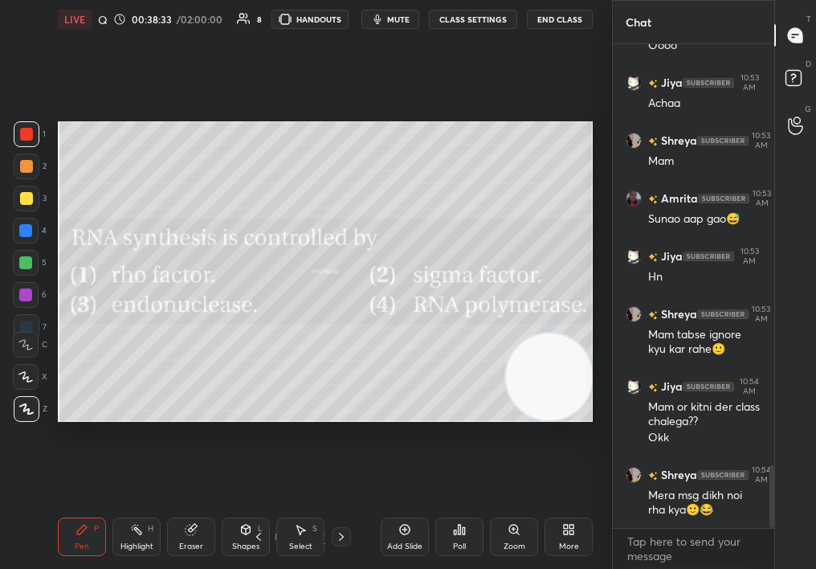
scroll to position [3263, 0]
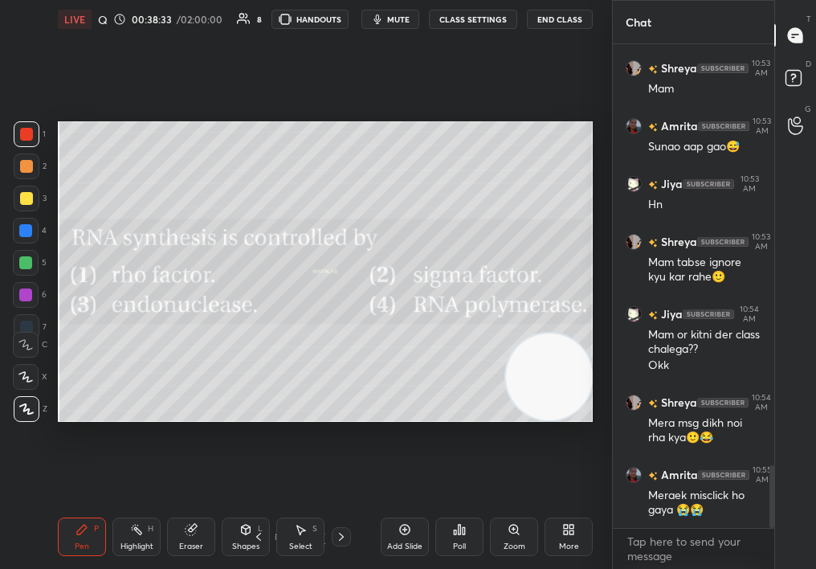
click at [464, 525] on icon at bounding box center [459, 529] width 13 height 13
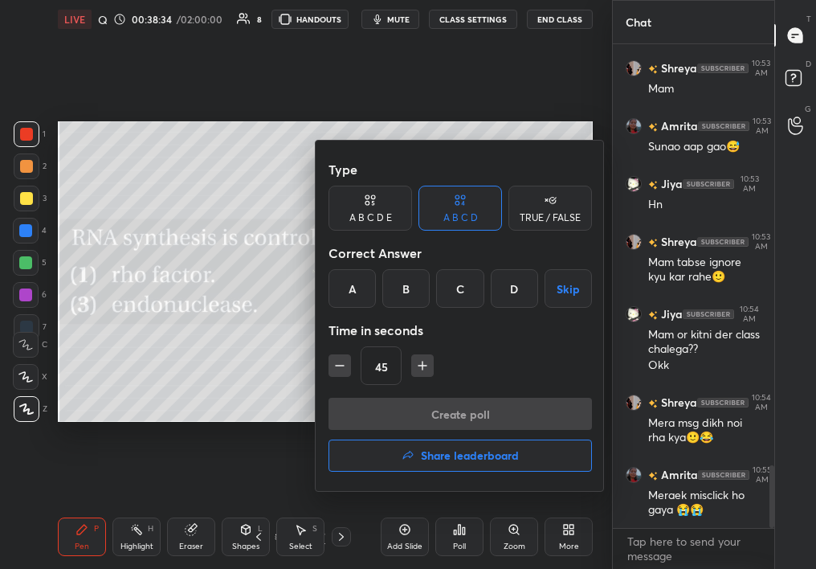
click at [252, 370] on div at bounding box center [408, 284] width 816 height 569
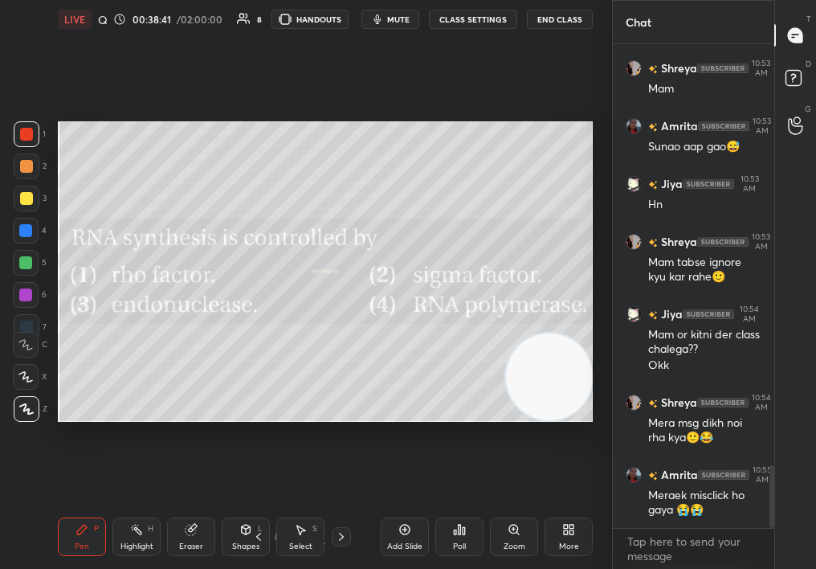
click at [457, 536] on div "Poll" at bounding box center [459, 536] width 48 height 39
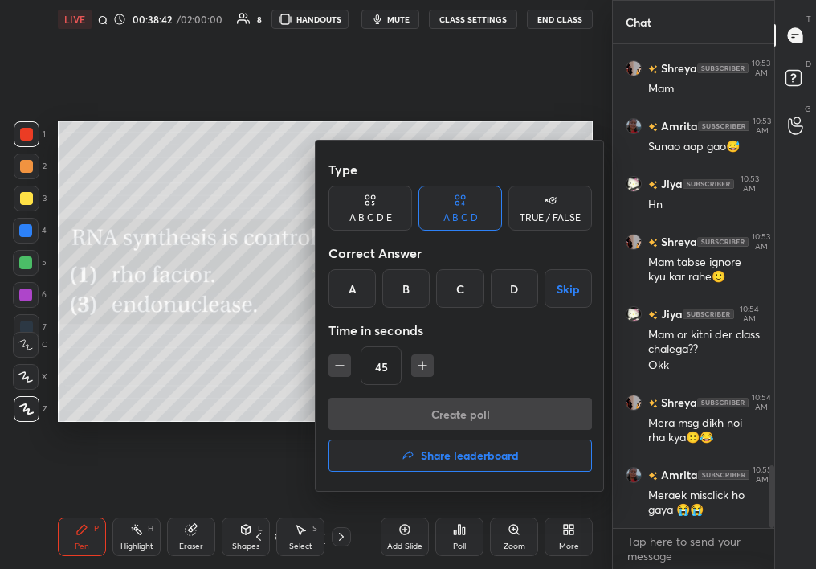
click at [509, 297] on div "D" at bounding box center [514, 288] width 47 height 39
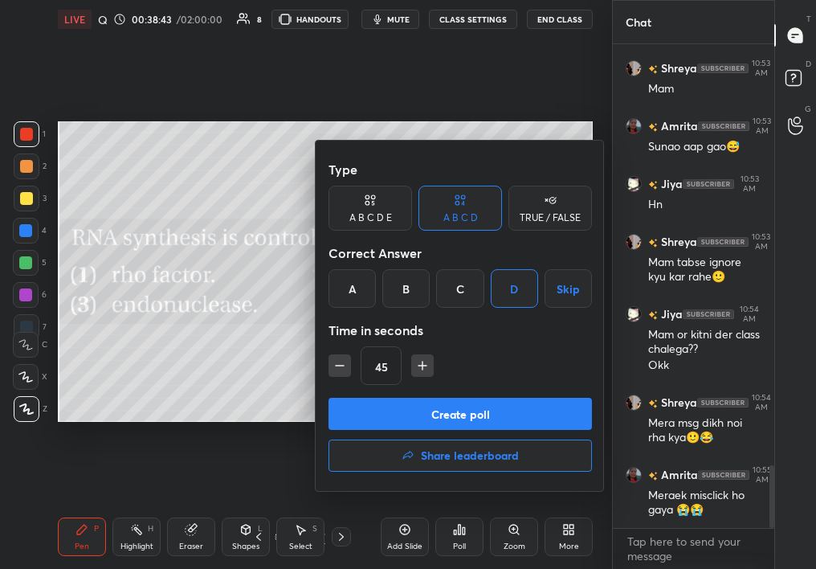
click at [472, 414] on button "Create poll" at bounding box center [461, 414] width 264 height 32
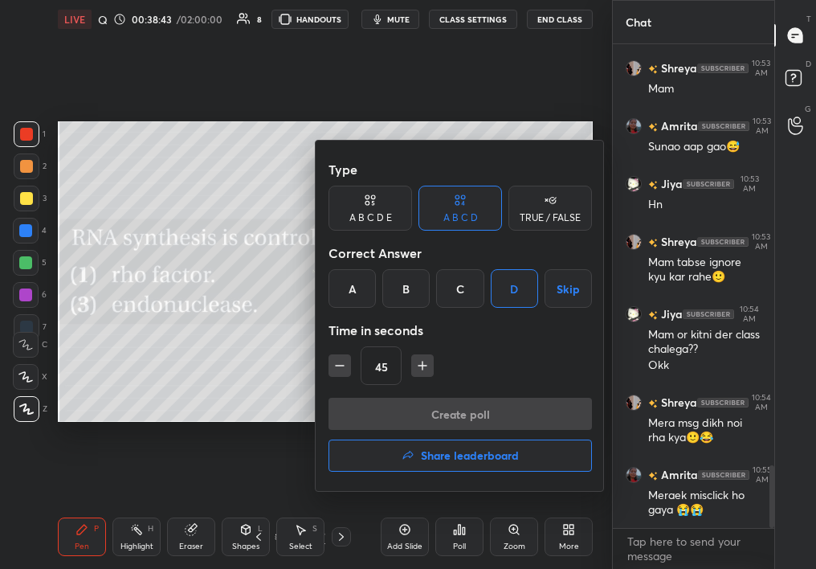
click at [488, 404] on div "Create poll Share leaderboard" at bounding box center [461, 438] width 264 height 80
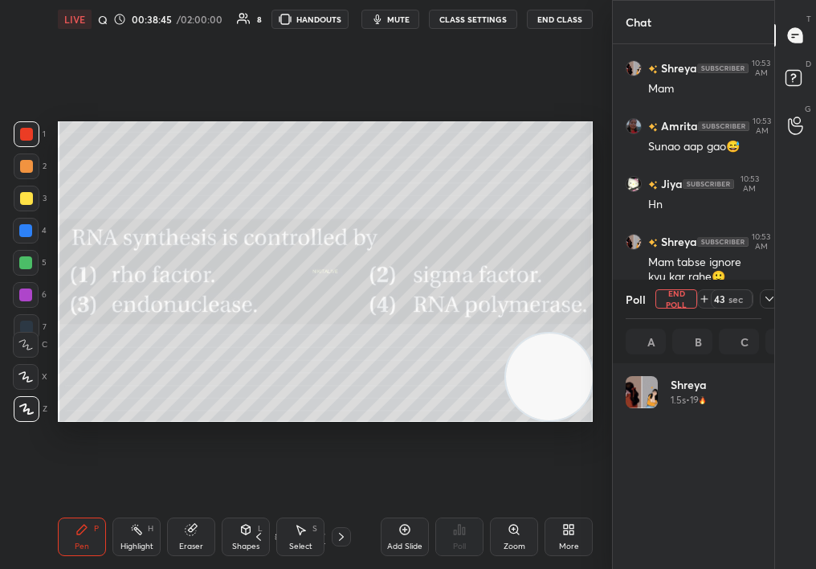
scroll to position [6, 6]
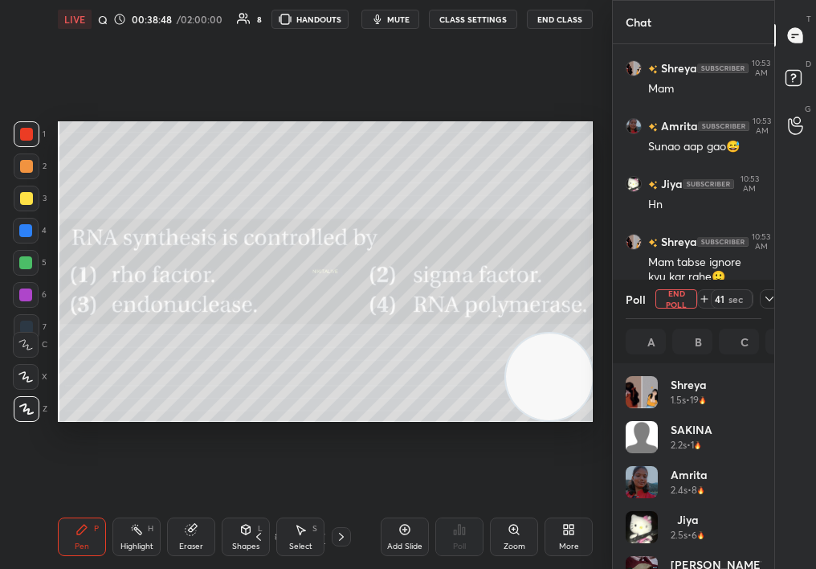
click at [398, 24] on span "mute" at bounding box center [398, 19] width 22 height 11
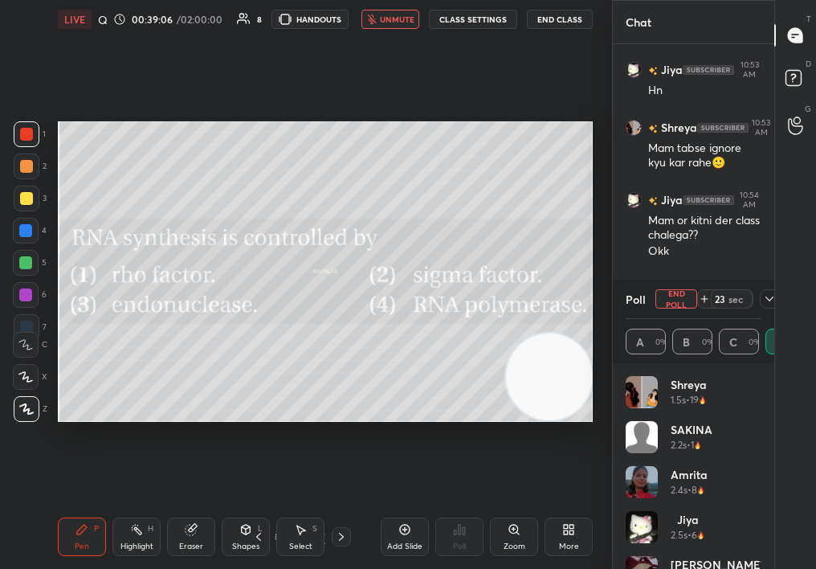
click at [792, 309] on div "T Messages (T) D Doubts (D) G Raise Hand (G)" at bounding box center [795, 284] width 42 height 569
click at [762, 280] on div "Poll End Poll 22 sec A 0% B 0% C 0% D 100%" at bounding box center [693, 322] width 161 height 84
click at [759, 269] on div "Shreya 10:54 AM Mera msg dikh noi rha kya🙂😂" at bounding box center [693, 305] width 161 height 72
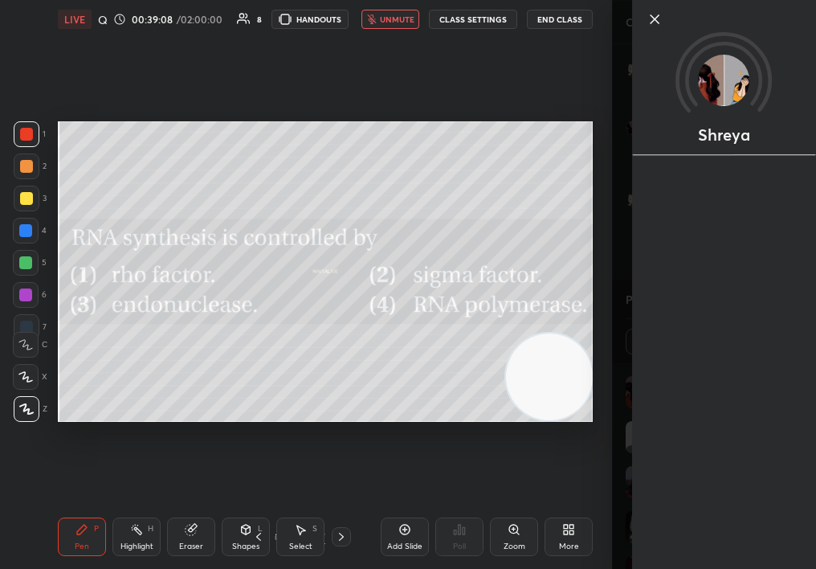
click at [675, 262] on div "Shreya" at bounding box center [724, 284] width 184 height 569
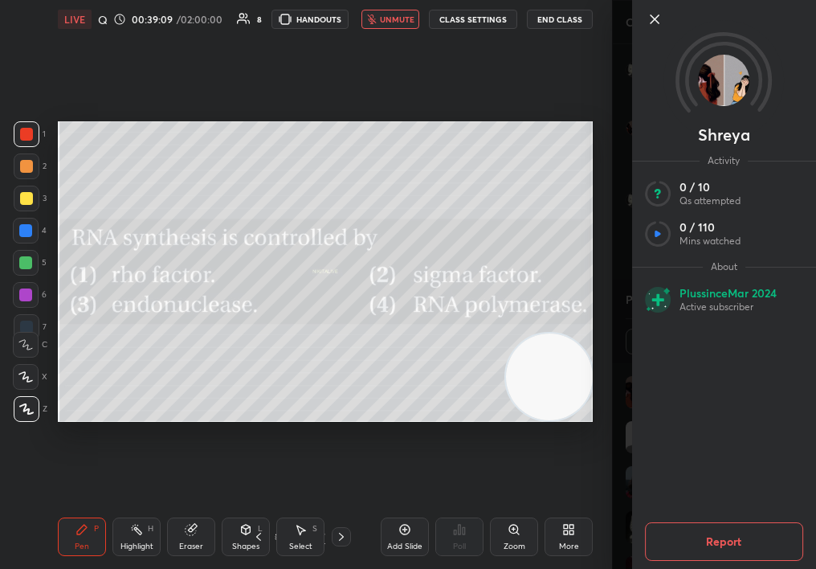
click at [595, 212] on div "Setting up your live class Poll for secs No correct answer Start poll" at bounding box center [325, 272] width 548 height 466
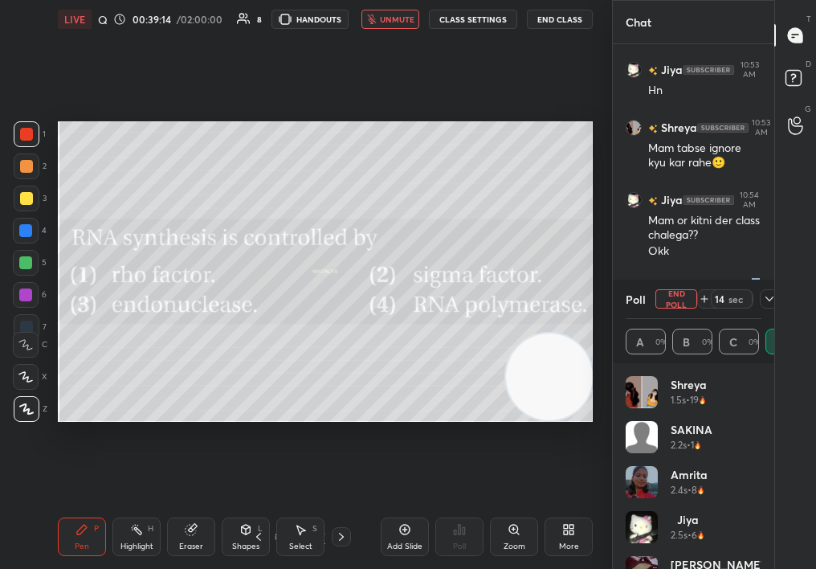
click at [768, 321] on div "Poll End Poll 14 sec A 0% B 0% C 0% D 100%" at bounding box center [693, 322] width 161 height 84
click at [769, 347] on div "Poll End Poll 14 sec A 0% B 0% C 0% D 100%" at bounding box center [693, 322] width 161 height 84
drag, startPoint x: 761, startPoint y: 425, endPoint x: 753, endPoint y: 531, distance: 106.4
click at [753, 531] on div "Shreya 1.5s • 19 SAKINA 2.2s • 1 Amrita 2.4s • 8 Jiya 2.5s • 6 [PERSON_NAME] 2.…" at bounding box center [693, 466] width 161 height 206
drag, startPoint x: 756, startPoint y: 524, endPoint x: 758, endPoint y: 562, distance: 37.8
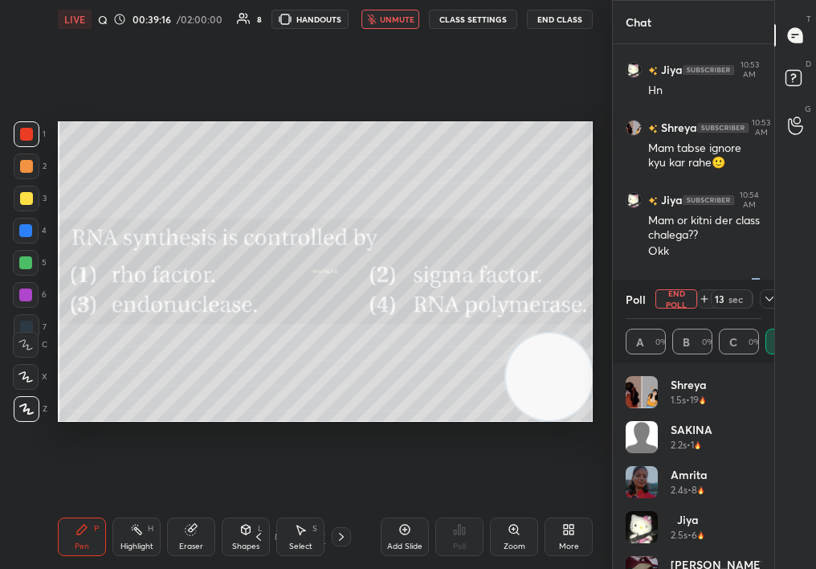
click at [758, 560] on div "Shreya 1.5s • 19 SAKINA 2.2s • 1 Amrita 2.4s • 8 Jiya 2.5s • 6 [PERSON_NAME] 2.…" at bounding box center [694, 472] width 136 height 193
drag, startPoint x: 762, startPoint y: 560, endPoint x: 761, endPoint y: 568, distance: 8.1
click at [761, 568] on div "Shreya 1.5s • 19 SAKINA 2.2s • 1 Amrita 2.4s • 8 Jiya 2.5s • 6 [PERSON_NAME] 2.…" at bounding box center [693, 466] width 161 height 206
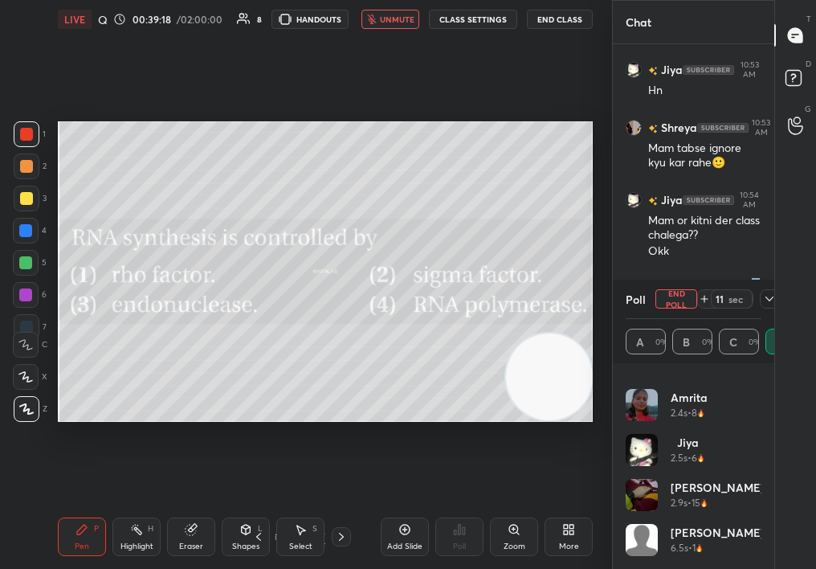
click at [764, 299] on icon at bounding box center [769, 298] width 13 height 13
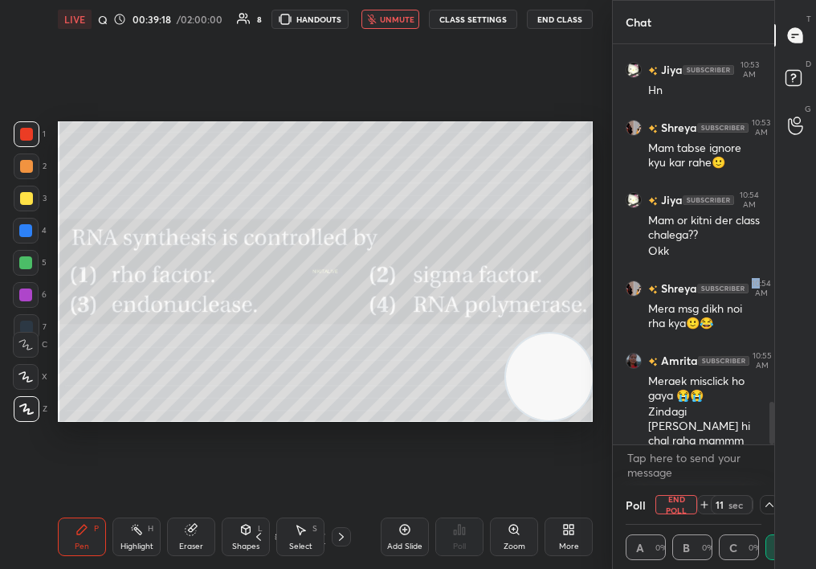
scroll to position [0, 0]
click at [386, 67] on div "Setting up your live class Poll for secs No correct answer Start poll" at bounding box center [325, 272] width 548 height 466
click at [389, 18] on span "unmute" at bounding box center [397, 19] width 35 height 11
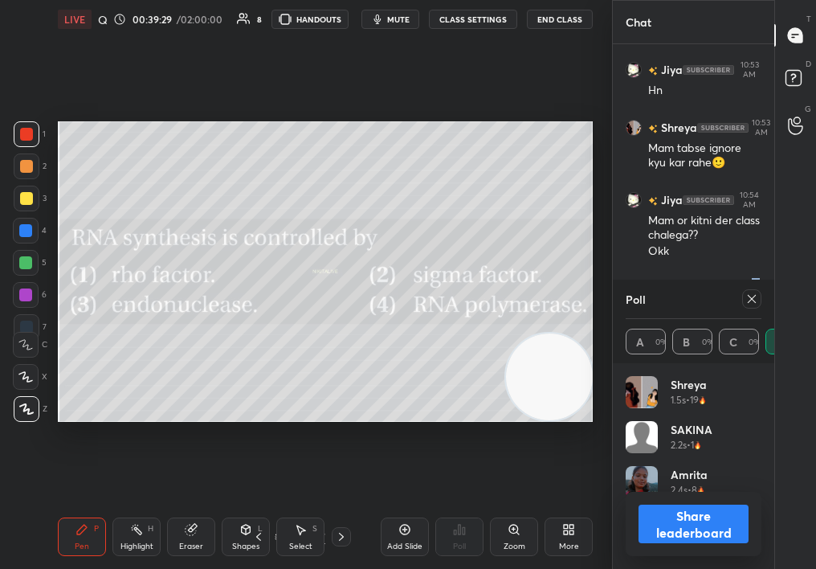
scroll to position [188, 131]
click at [746, 296] on icon at bounding box center [752, 298] width 13 height 13
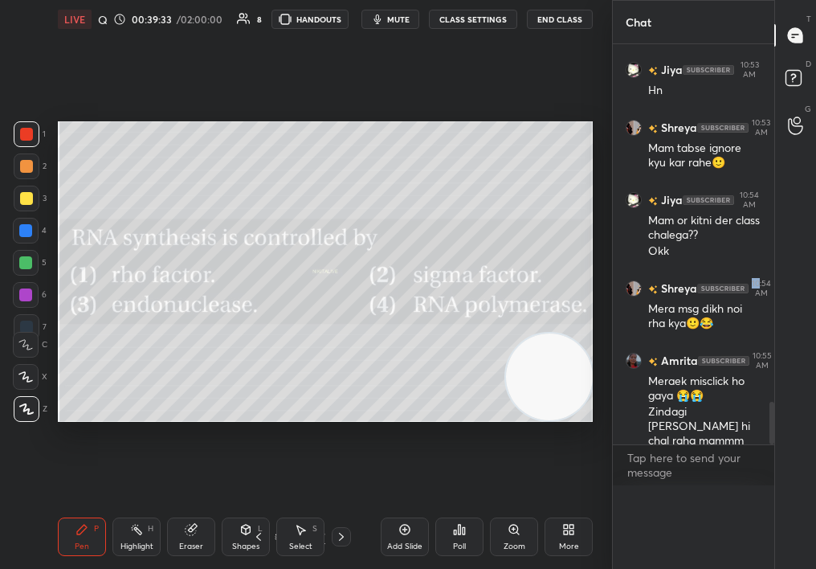
scroll to position [0, 0]
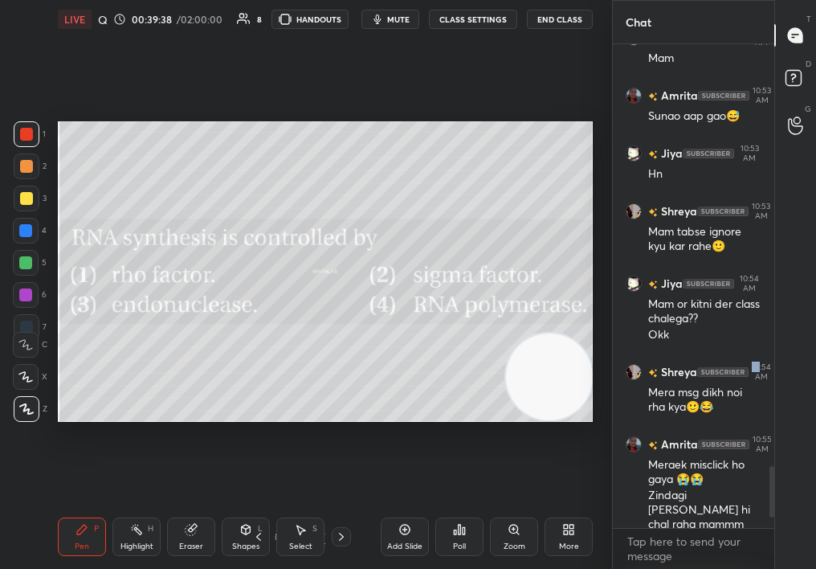
drag, startPoint x: 22, startPoint y: 208, endPoint x: 22, endPoint y: 198, distance: 10.5
click at [25, 206] on div "3" at bounding box center [30, 202] width 33 height 32
click at [22, 196] on div at bounding box center [27, 199] width 26 height 26
click at [22, 196] on div at bounding box center [26, 198] width 13 height 13
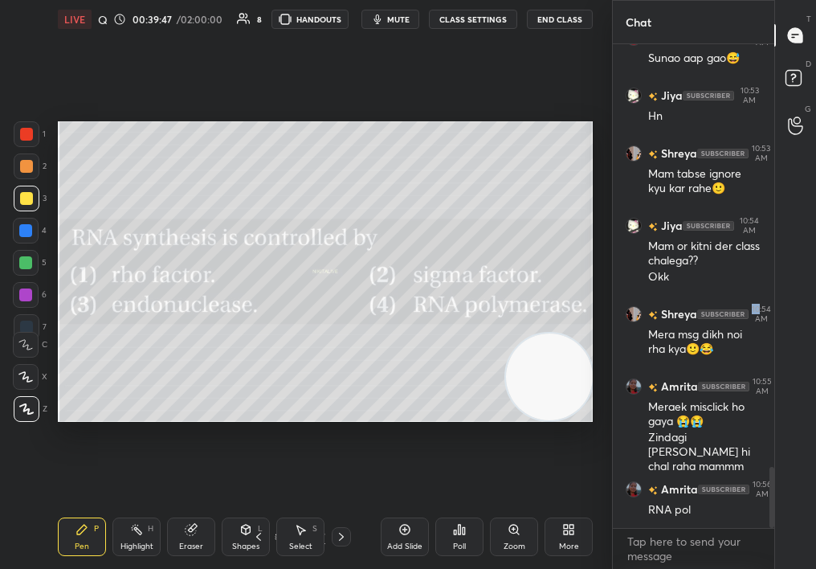
click at [255, 534] on icon at bounding box center [258, 536] width 13 height 13
click at [258, 533] on icon at bounding box center [258, 536] width 13 height 13
click at [262, 529] on div "Pen P Highlight H Eraser Shapes L Select S 24 / 47 Add Slide Poll Zoom More" at bounding box center [325, 537] width 535 height 64
click at [260, 534] on icon at bounding box center [258, 536] width 13 height 13
click at [259, 528] on div "L" at bounding box center [260, 529] width 5 height 8
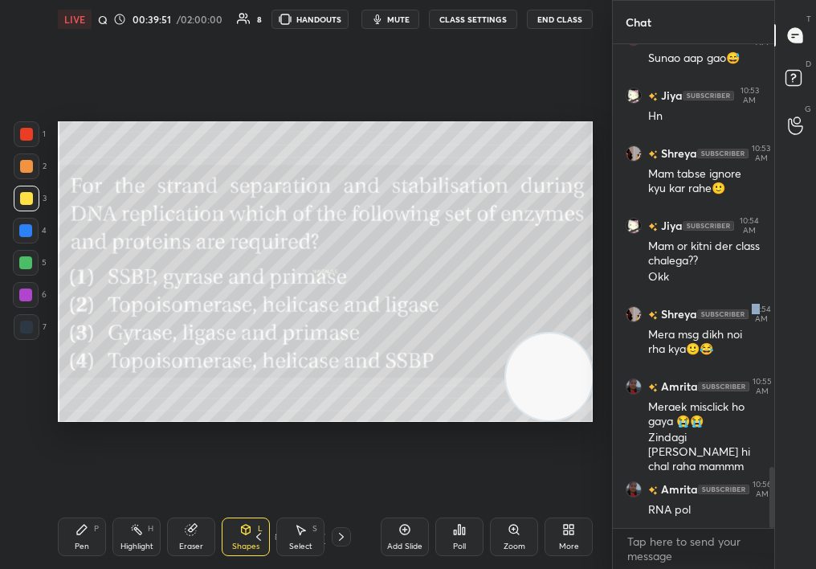
click at [263, 525] on div "Shapes L" at bounding box center [246, 536] width 48 height 39
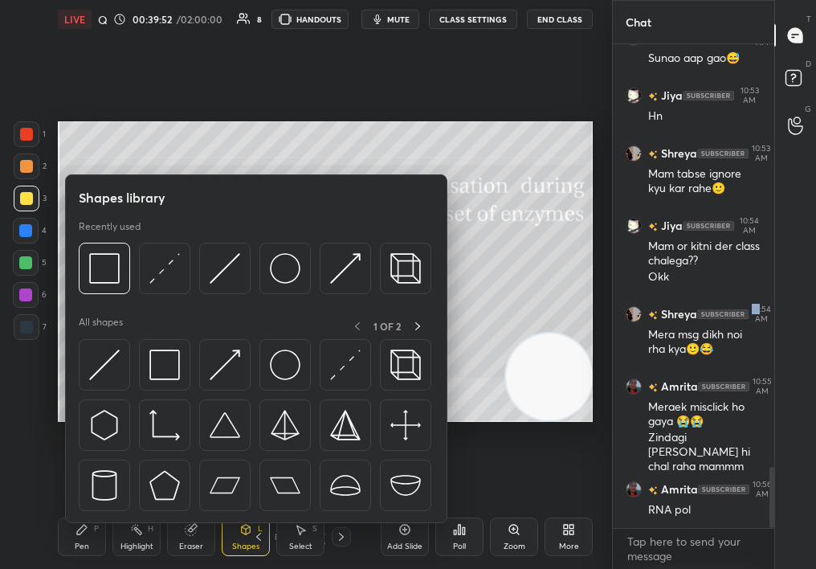
click at [262, 530] on icon at bounding box center [258, 536] width 13 height 13
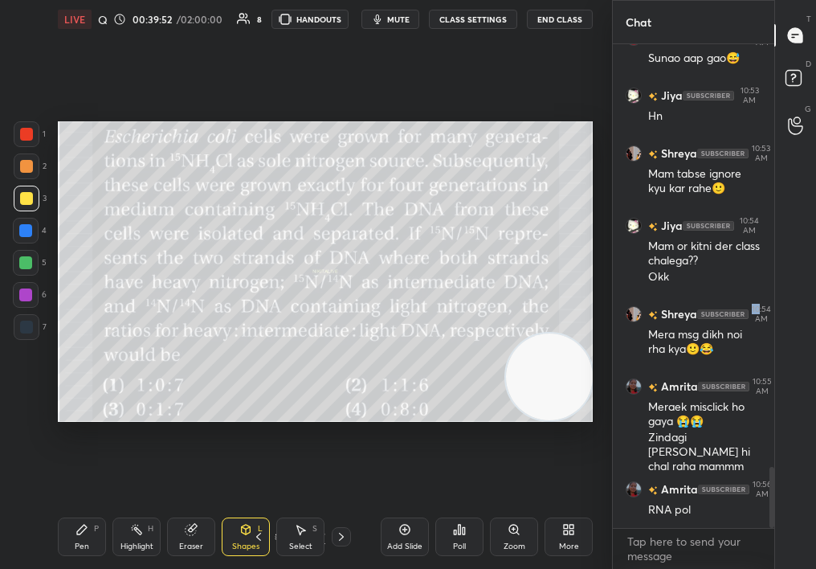
click at [263, 533] on icon at bounding box center [258, 536] width 13 height 13
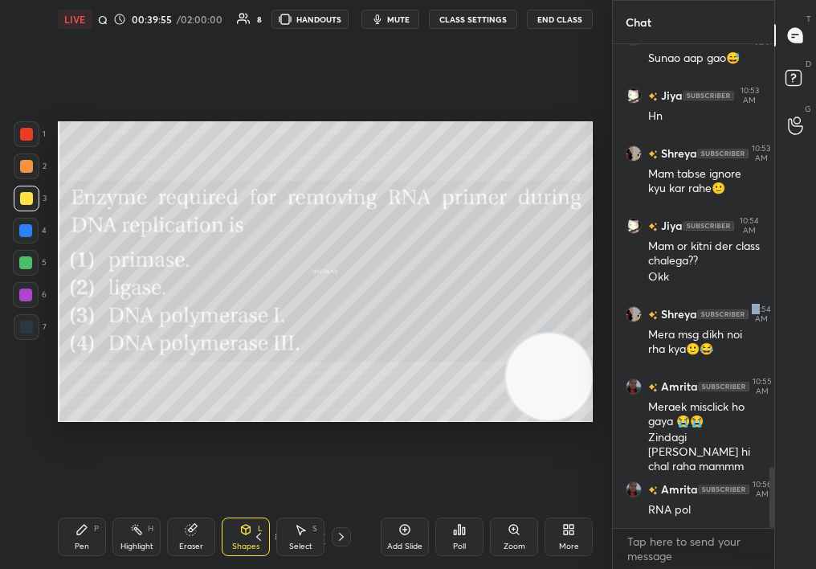
drag, startPoint x: 259, startPoint y: 533, endPoint x: 271, endPoint y: 492, distance: 41.9
click at [272, 493] on div "LIVE Quiz on Mol Bio 00:39:55 / 02:00:00 8 HANDOUTS mute CLASS SETTINGS End Cla…" at bounding box center [325, 284] width 548 height 569
click at [398, 17] on span "mute" at bounding box center [398, 19] width 22 height 11
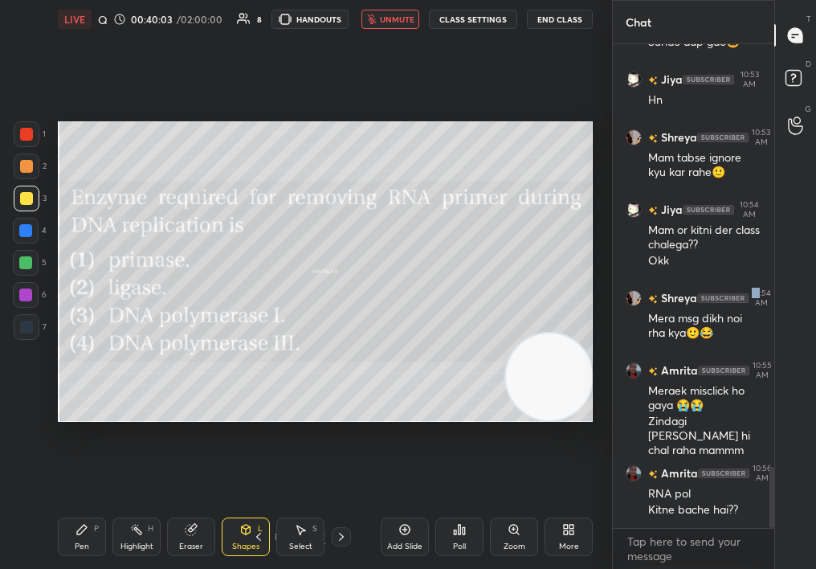
click at [404, 22] on span "unmute" at bounding box center [397, 19] width 35 height 11
click at [462, 534] on div "Poll" at bounding box center [459, 536] width 48 height 39
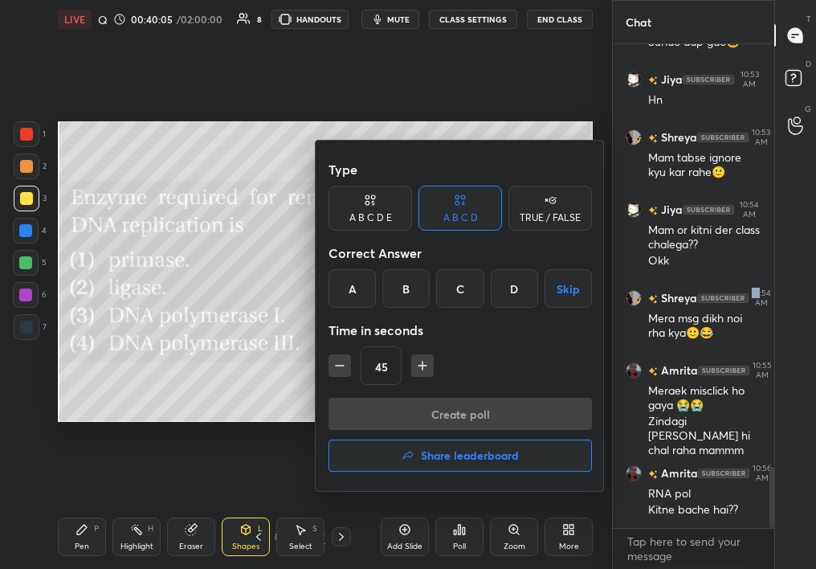
click at [432, 458] on h4 "Share leaderboard" at bounding box center [470, 455] width 98 height 11
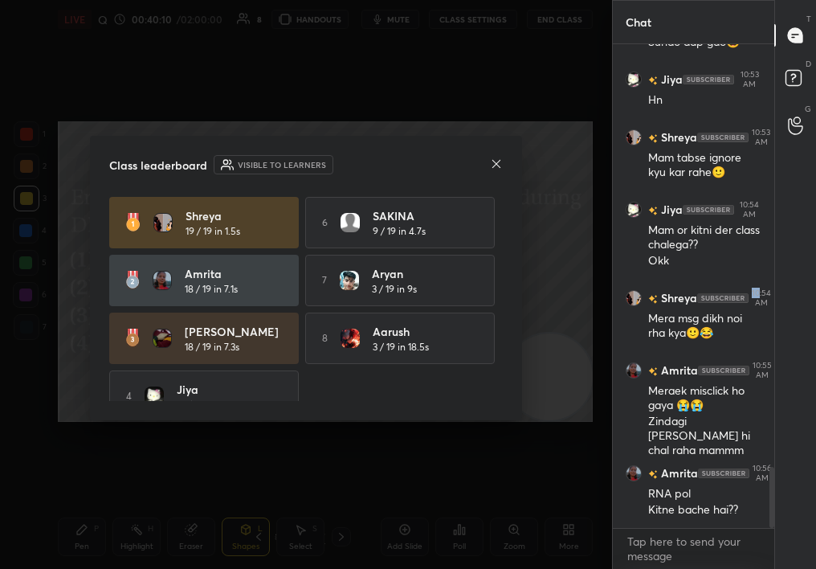
click at [500, 161] on icon at bounding box center [496, 163] width 13 height 13
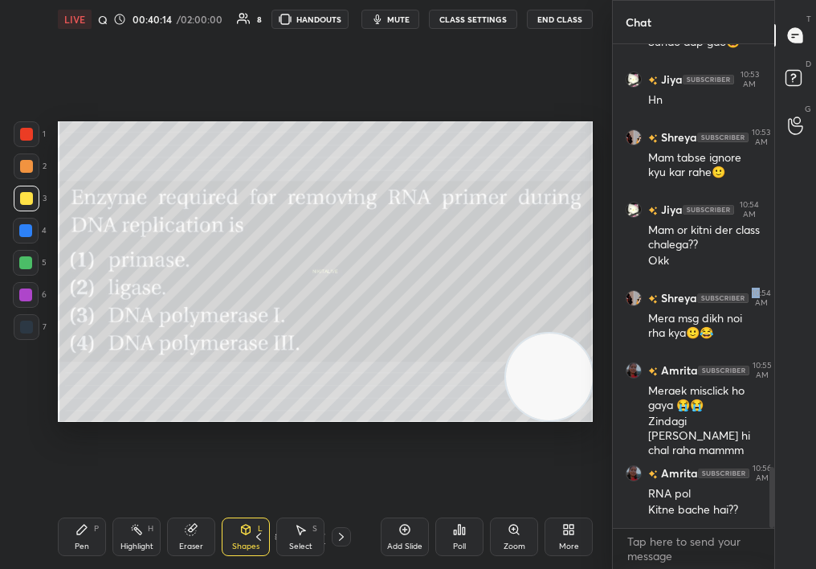
click at [466, 525] on div "Poll" at bounding box center [459, 536] width 48 height 39
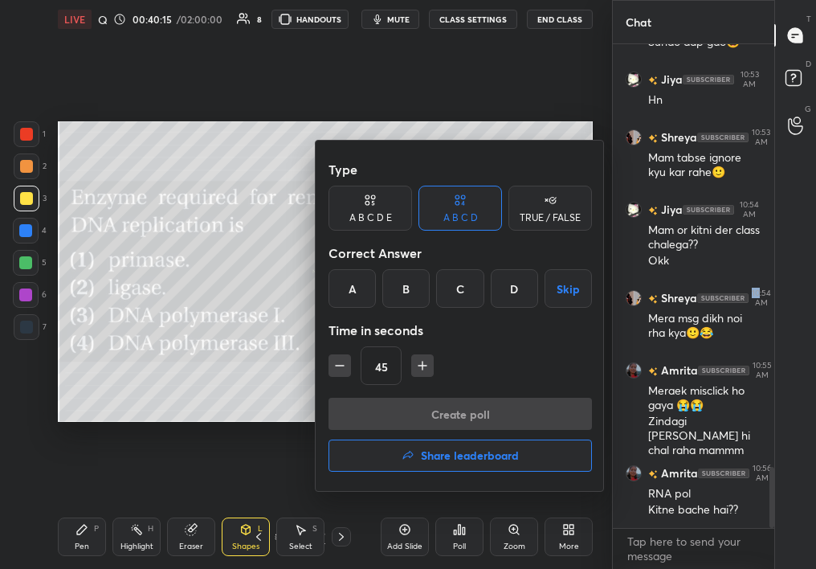
click at [451, 283] on div "C" at bounding box center [459, 288] width 47 height 39
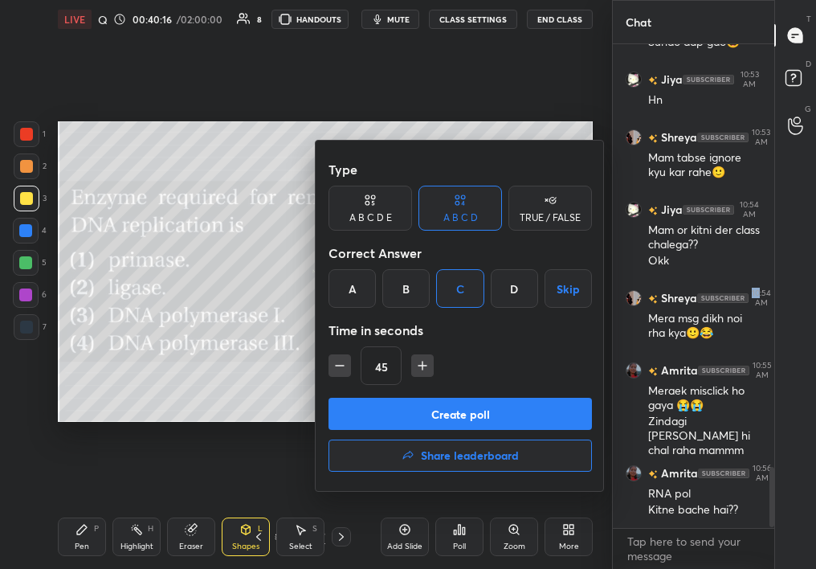
scroll to position [3425, 0]
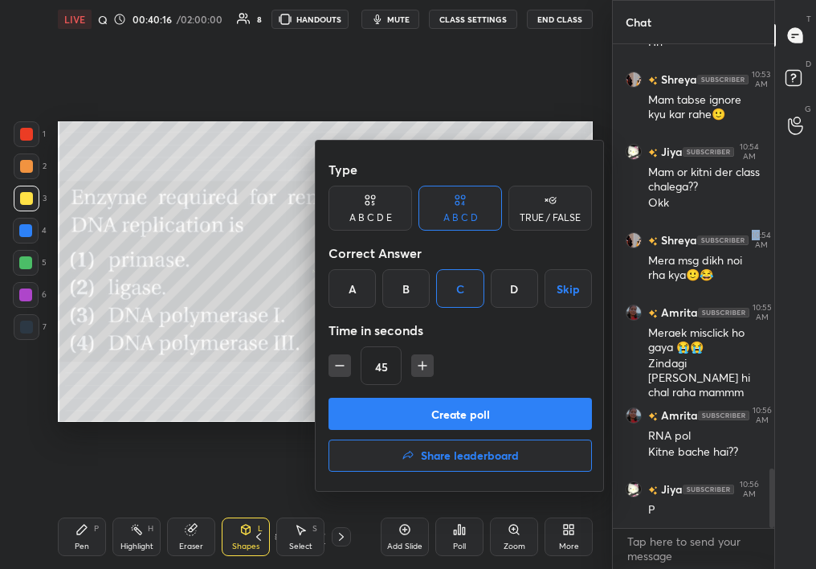
click at [443, 414] on button "Create poll" at bounding box center [461, 414] width 264 height 32
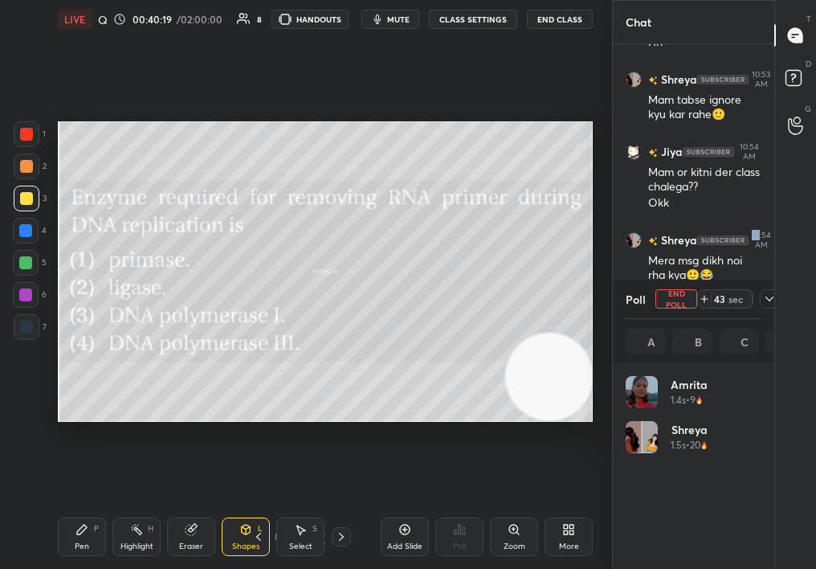
scroll to position [6, 6]
click at [390, 26] on button "mute" at bounding box center [391, 19] width 58 height 19
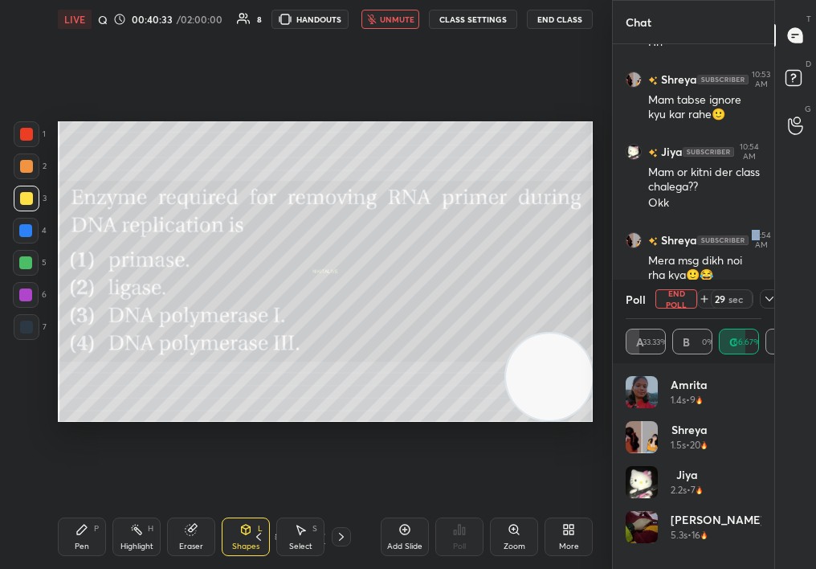
click at [770, 295] on div "Chat Amrita 10:53 AM Sunao aap gao😅 Jiya 10:53 AM Hn Shreya 10:53 AM Mam tabse …" at bounding box center [714, 284] width 204 height 569
click at [762, 303] on div at bounding box center [769, 298] width 19 height 19
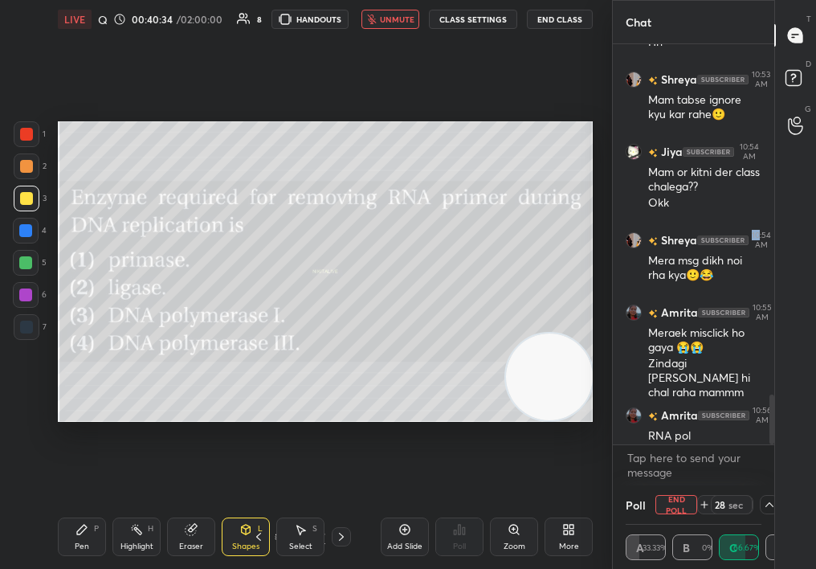
scroll to position [1, 6]
click at [376, 22] on icon "button" at bounding box center [371, 19] width 9 height 10
click at [681, 509] on button "End Poll" at bounding box center [677, 504] width 42 height 19
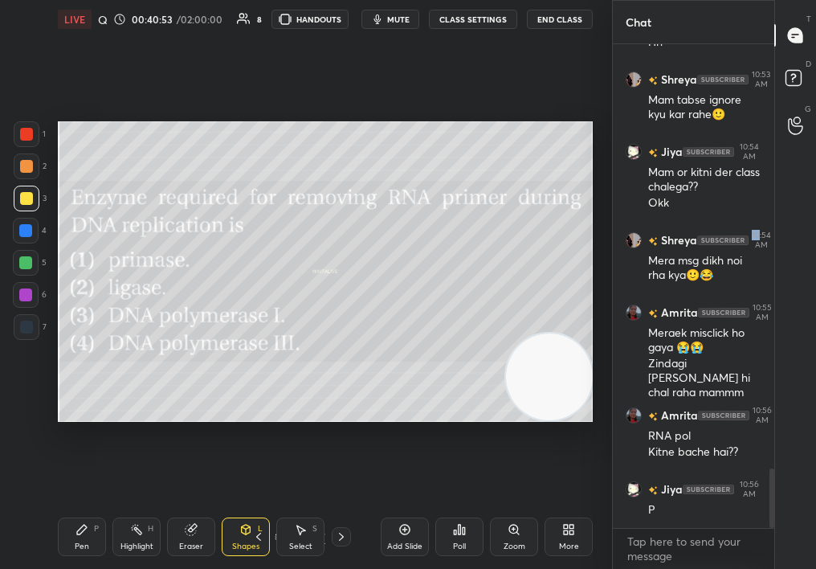
scroll to position [520, 157]
click at [73, 553] on div "Pen P Highlight H Eraser Shapes L Select S 21 / 47 Add Slide Poll Zoom More" at bounding box center [325, 537] width 535 height 64
click at [66, 510] on div "Pen P Highlight H Eraser Shapes L Select S 21 / 47 Add Slide Poll Zoom More" at bounding box center [325, 537] width 535 height 64
click at [288, 536] on div "Select S" at bounding box center [300, 536] width 48 height 39
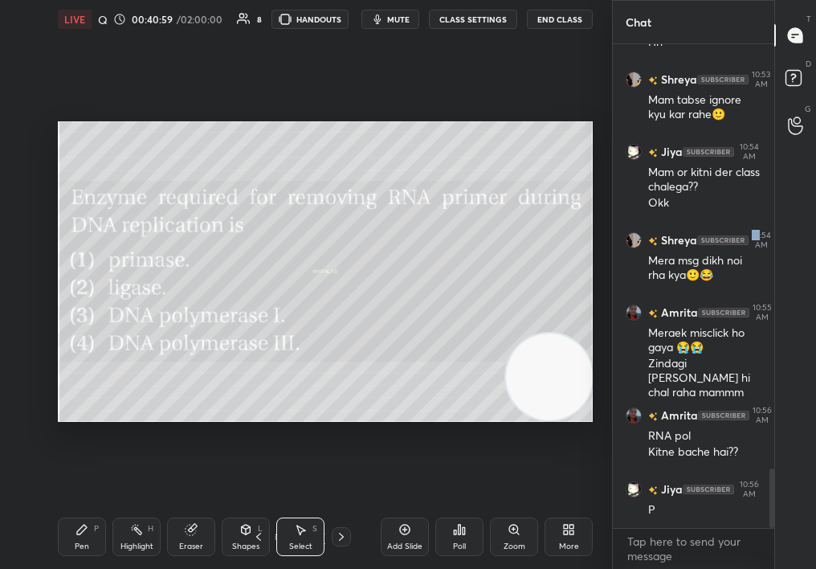
click at [304, 533] on div "Select S" at bounding box center [300, 536] width 48 height 39
drag, startPoint x: 151, startPoint y: 287, endPoint x: 325, endPoint y: 377, distance: 196.2
click at [329, 378] on div "0 ° Undo Copy Duplicate Duplicate to new slide Delete" at bounding box center [325, 271] width 535 height 301
drag, startPoint x: 124, startPoint y: 311, endPoint x: 247, endPoint y: 411, distance: 158.7
click at [248, 411] on div "0 ° Undo Copy Duplicate Duplicate to new slide Delete" at bounding box center [325, 271] width 535 height 301
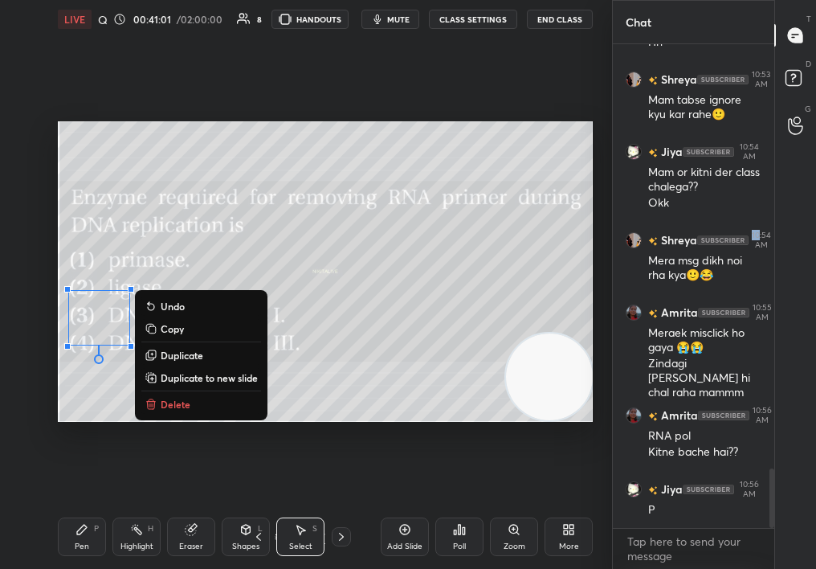
click at [189, 403] on button "Delete" at bounding box center [201, 403] width 120 height 19
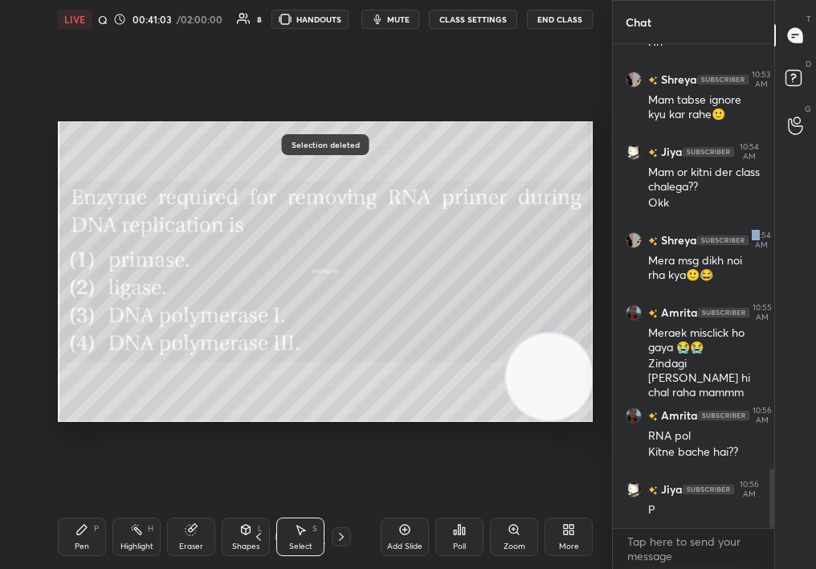
click at [341, 541] on icon at bounding box center [341, 536] width 13 height 13
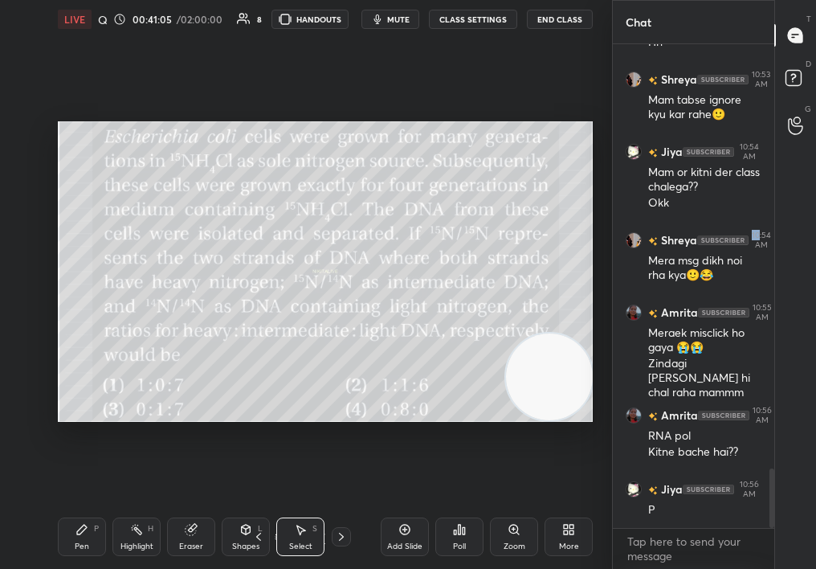
click at [346, 542] on div "Pen P Highlight H Eraser Shapes L Select S 22 / 47 Add Slide Poll Zoom More" at bounding box center [325, 537] width 535 height 64
click at [341, 534] on icon at bounding box center [341, 537] width 5 height 8
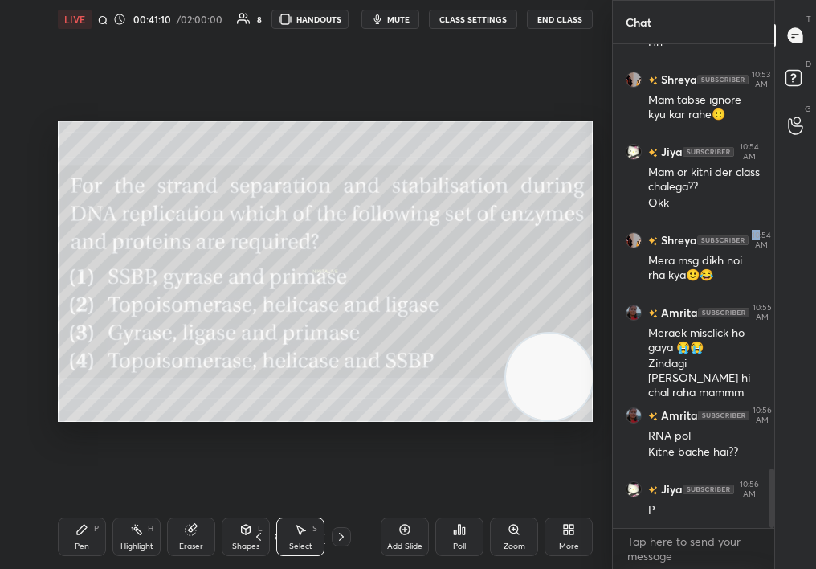
click at [85, 542] on div "Pen" at bounding box center [82, 546] width 14 height 8
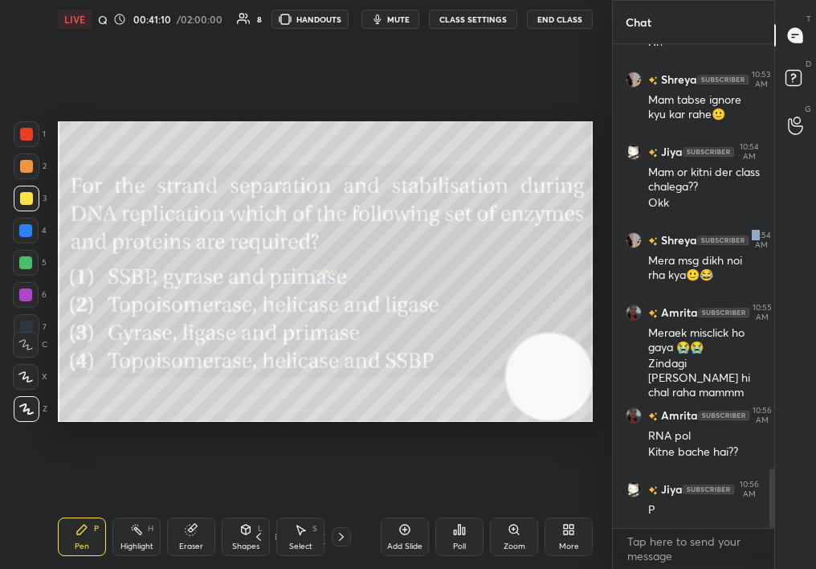
click at [90, 547] on div "Pen P" at bounding box center [82, 536] width 48 height 39
click at [17, 173] on div at bounding box center [27, 166] width 26 height 26
click at [23, 173] on div at bounding box center [27, 166] width 26 height 26
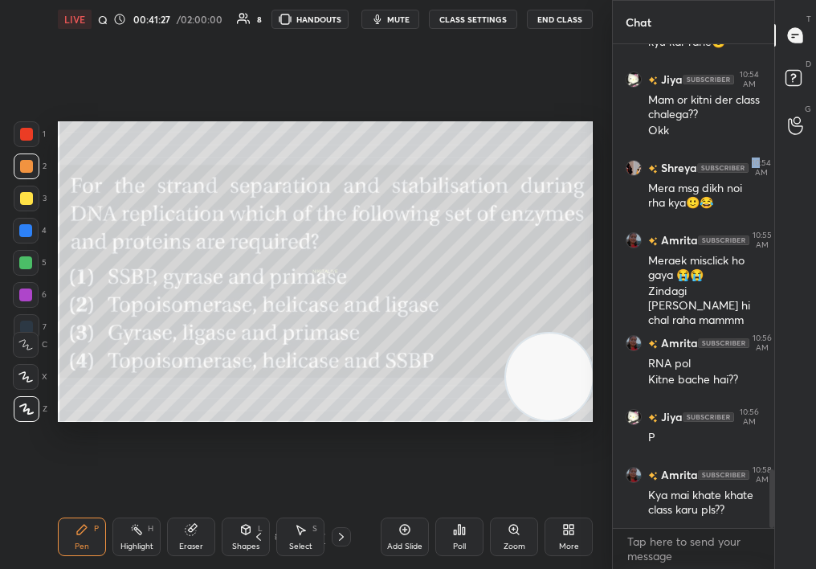
click at [194, 543] on div "Eraser" at bounding box center [191, 536] width 48 height 39
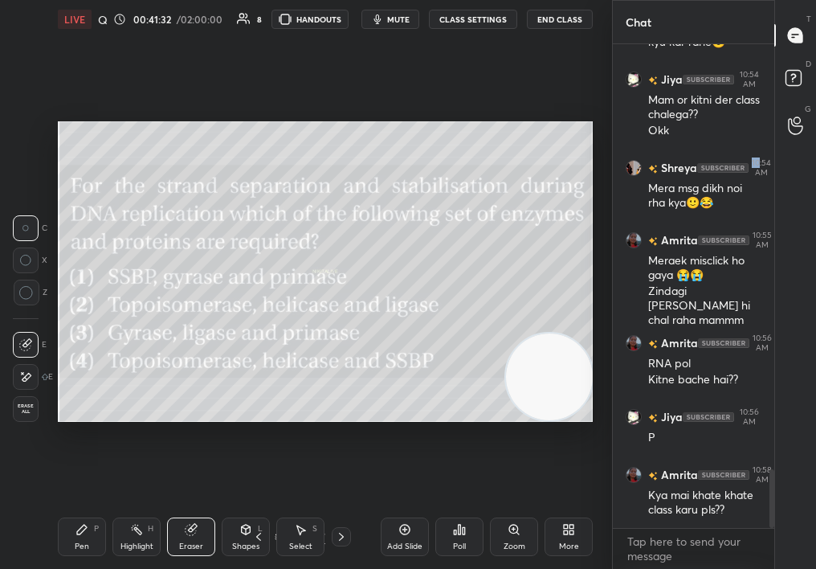
click at [239, 118] on div "Setting up your live class Poll for secs No correct answer Start poll" at bounding box center [325, 272] width 548 height 466
click at [92, 532] on div "Pen P" at bounding box center [82, 536] width 48 height 39
click at [90, 530] on div "Pen P" at bounding box center [82, 536] width 48 height 39
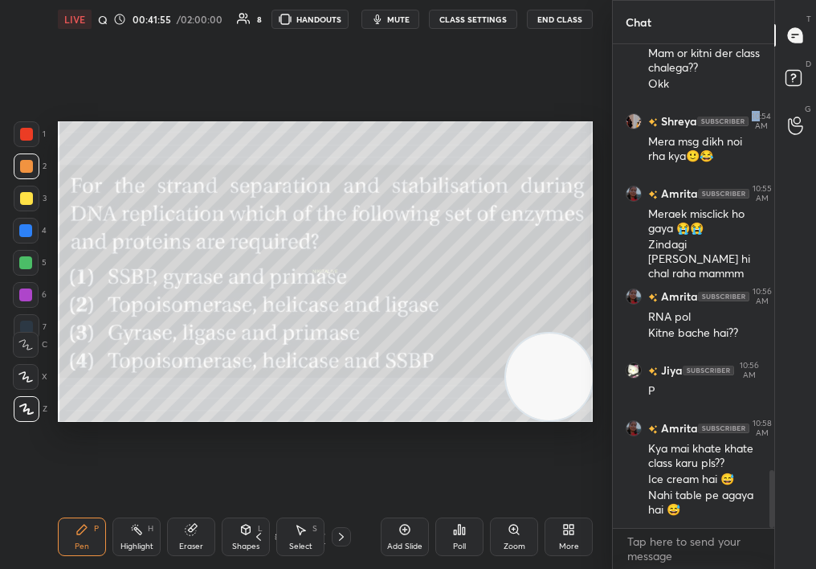
scroll to position [3560, 0]
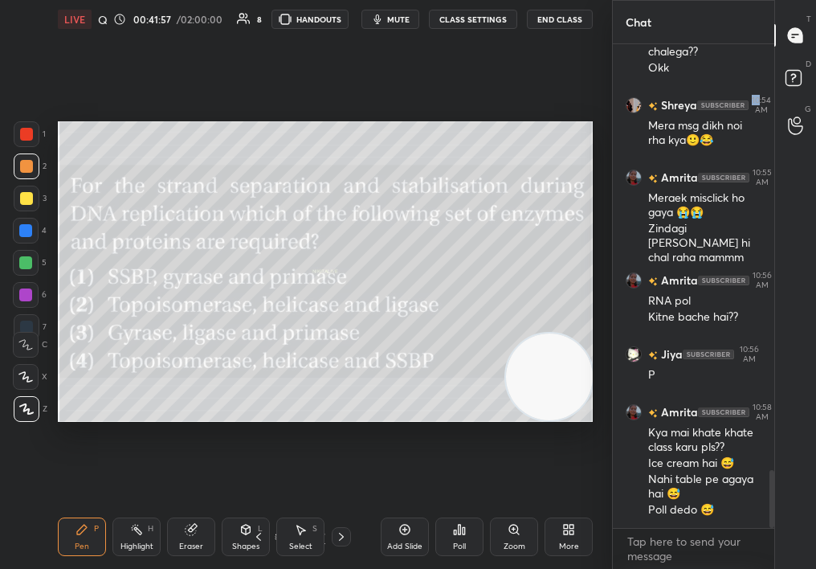
click at [133, 501] on div "LIVE Quiz on Mol Bio 00:41:57 / 02:00:00 8 HANDOUTS mute CLASS SETTINGS End Cla…" at bounding box center [325, 284] width 548 height 569
click at [140, 535] on icon at bounding box center [136, 529] width 13 height 13
click at [125, 525] on div "Highlight H" at bounding box center [136, 536] width 48 height 39
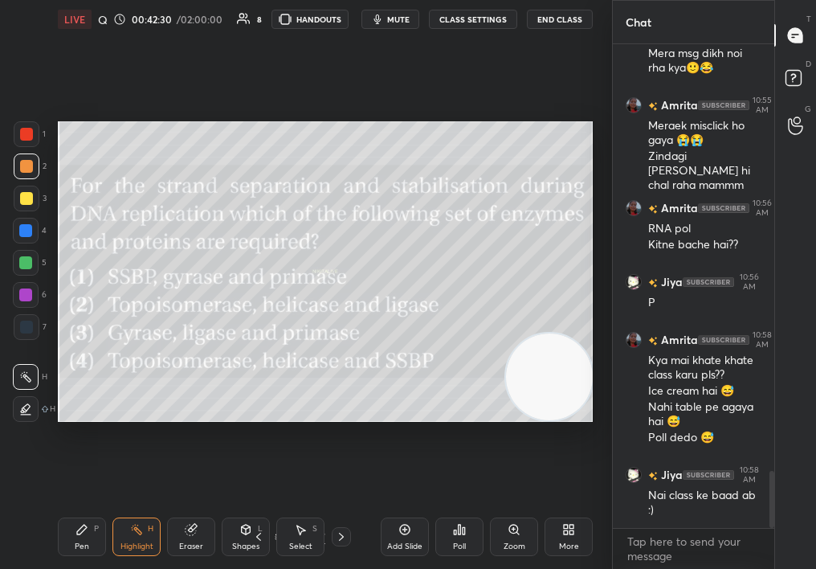
scroll to position [3690, 0]
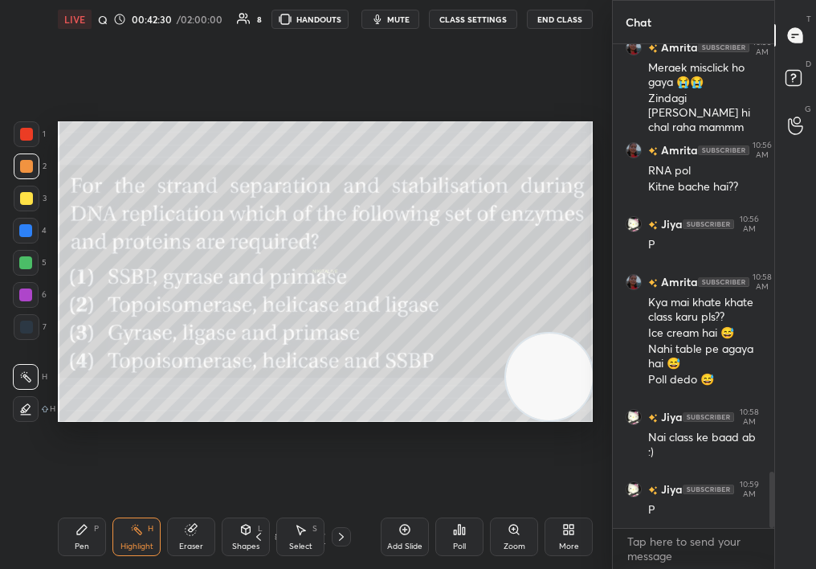
click at [454, 523] on icon at bounding box center [459, 529] width 13 height 13
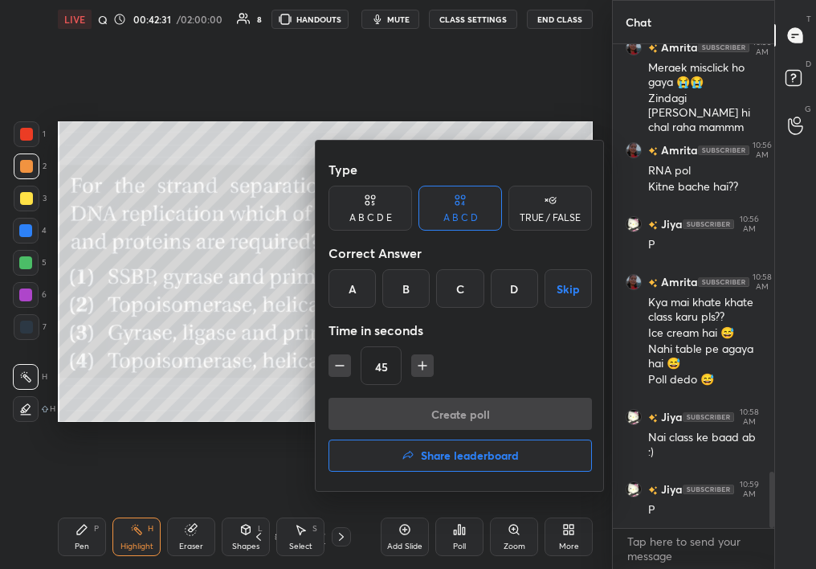
click at [514, 288] on div "D" at bounding box center [514, 288] width 47 height 39
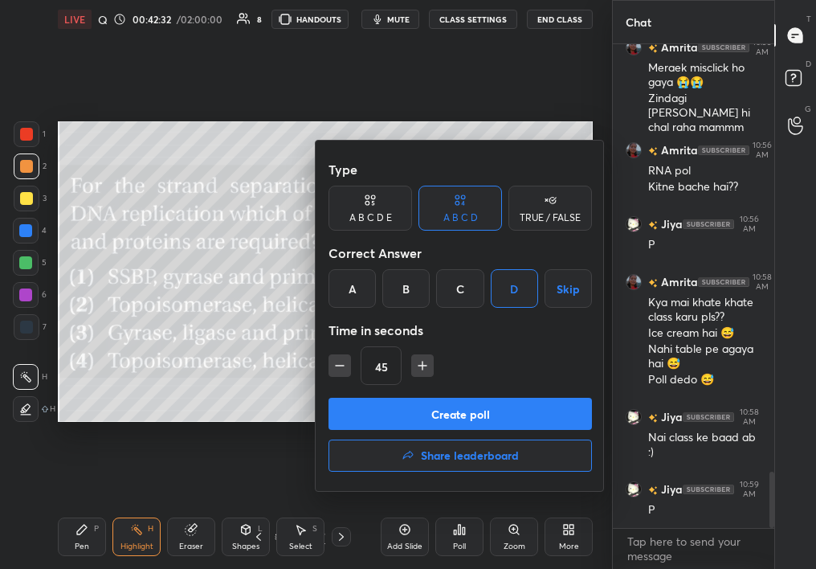
click at [467, 424] on button "Create poll" at bounding box center [461, 414] width 264 height 32
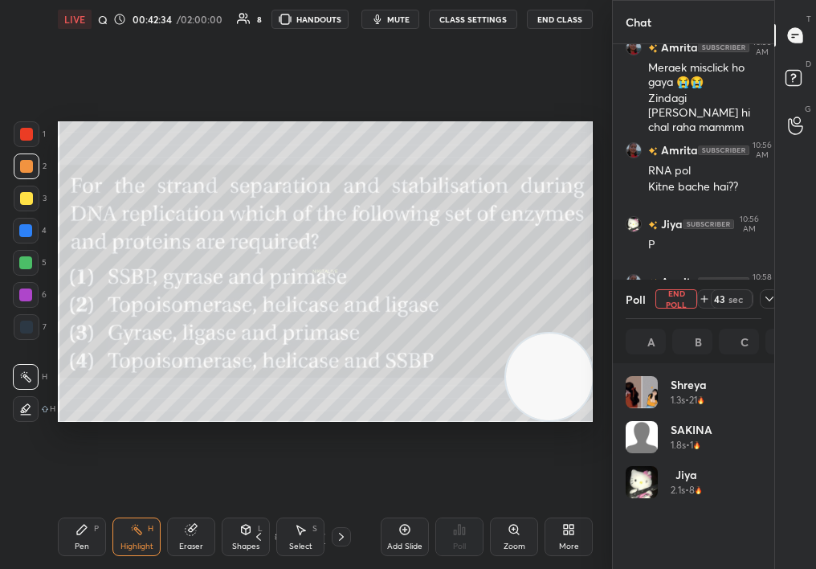
scroll to position [188, 131]
click at [411, 22] on div "LIVE Quiz on Mol Bio 00:42:35 / 02:00:00 8 HANDOUTS mute CLASS SETTINGS End Cla…" at bounding box center [325, 19] width 535 height 39
click at [415, 22] on button "mute" at bounding box center [391, 19] width 58 height 19
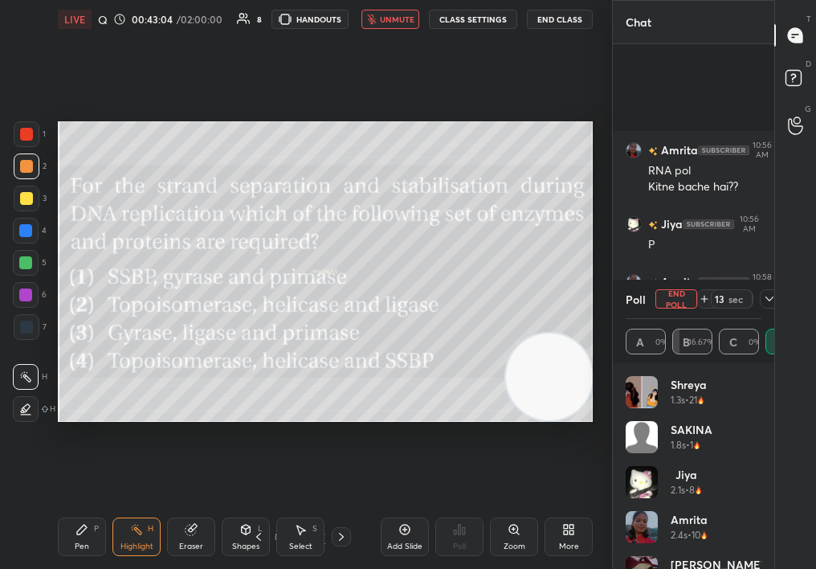
scroll to position [3875, 0]
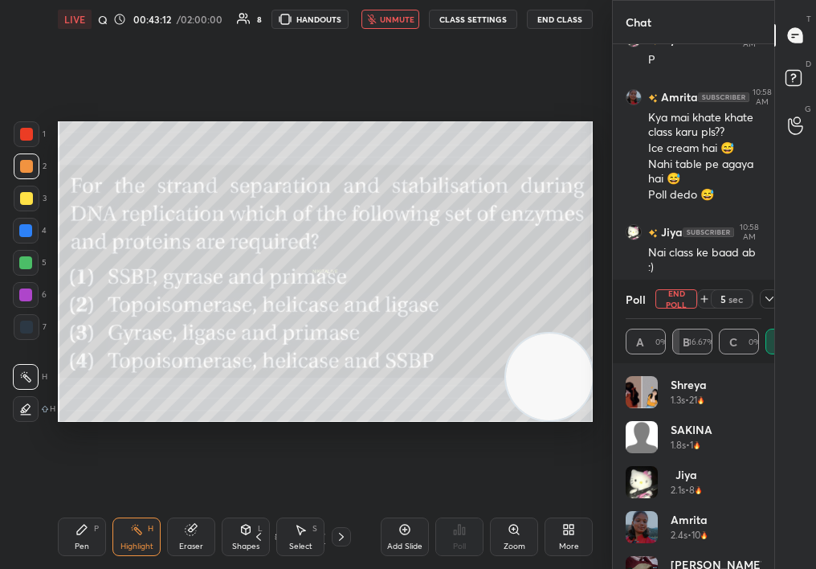
click at [390, 21] on button "unmute" at bounding box center [391, 19] width 58 height 19
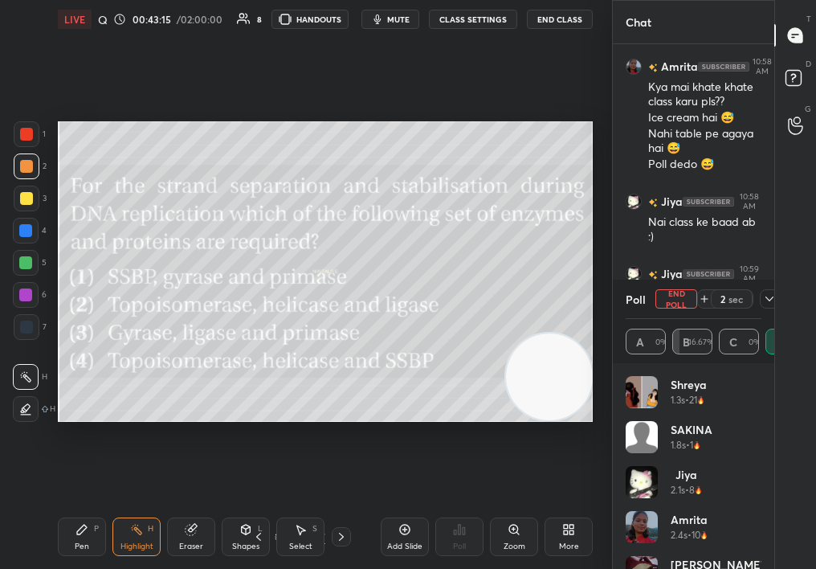
click at [766, 297] on icon at bounding box center [770, 298] width 8 height 5
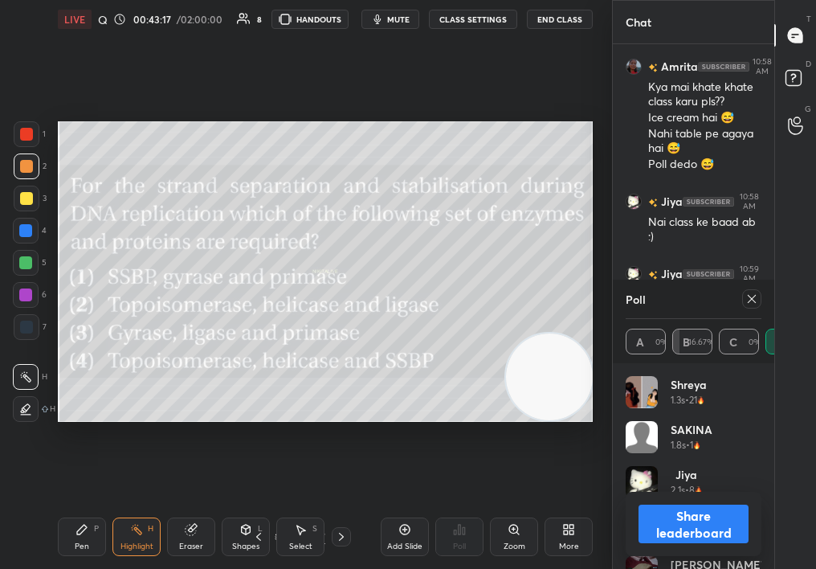
scroll to position [6, 6]
click at [752, 298] on icon at bounding box center [752, 298] width 13 height 13
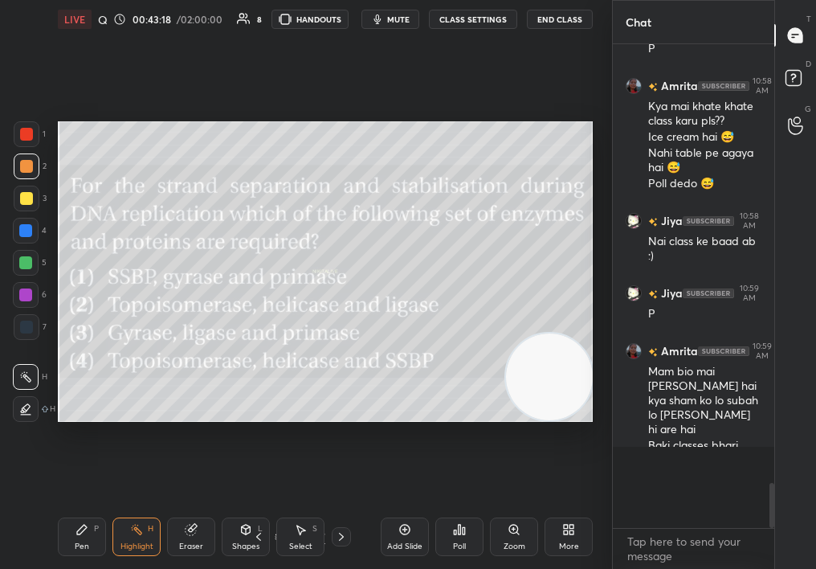
scroll to position [3835, 0]
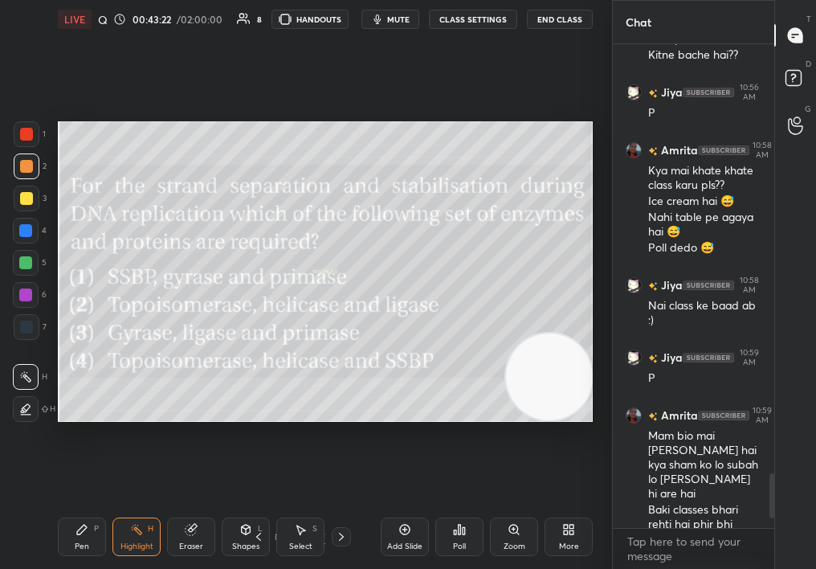
click at [76, 533] on div "Pen P Highlight H Eraser Shapes L Select S 23 / 47 Add Slide Poll Zoom More" at bounding box center [325, 537] width 535 height 64
click at [79, 537] on div "Pen P" at bounding box center [82, 536] width 48 height 39
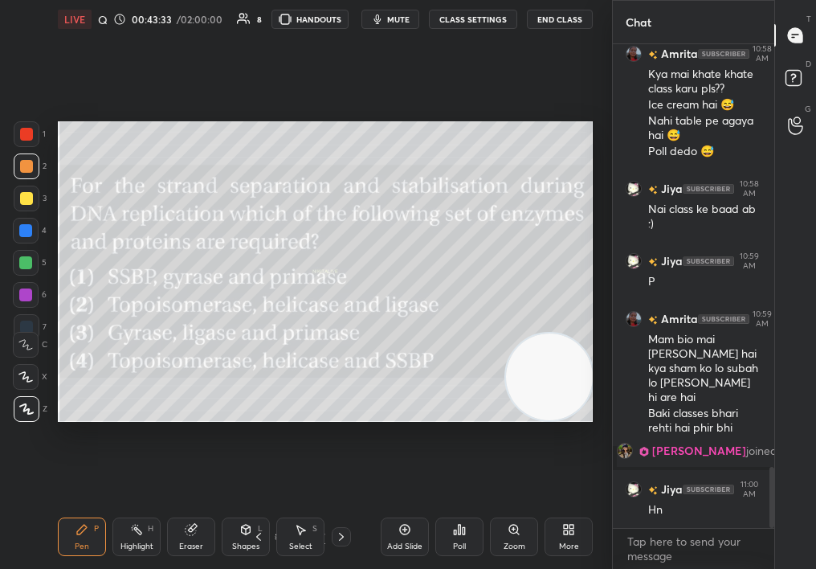
scroll to position [3355, 0]
click at [339, 533] on icon at bounding box center [341, 536] width 13 height 13
click at [341, 533] on div at bounding box center [341, 536] width 19 height 19
click at [352, 529] on div "25 / 47" at bounding box center [299, 536] width 161 height 19
click at [353, 535] on div "25 / 47" at bounding box center [299, 536] width 161 height 19
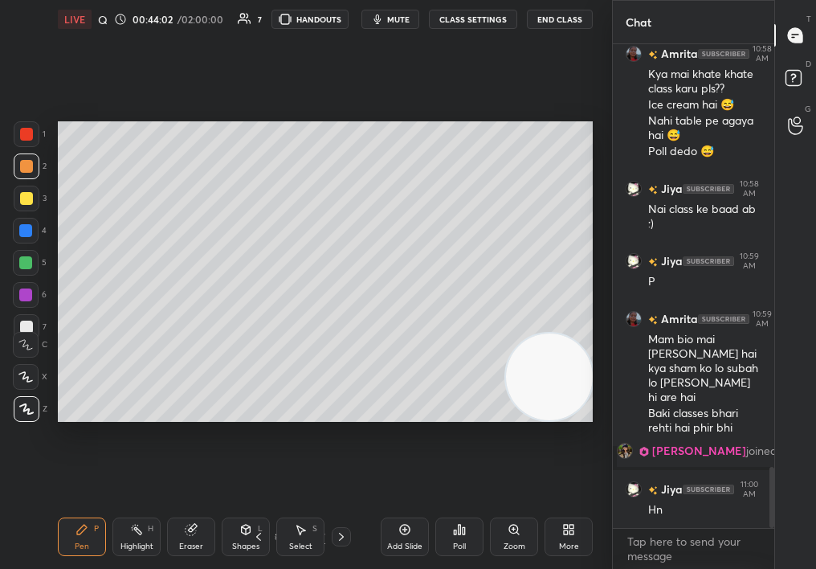
click at [349, 541] on div at bounding box center [341, 536] width 19 height 19
click at [340, 529] on div "Pen P Highlight H Eraser Shapes L Select S 26 / 47 Add Slide Poll Zoom More" at bounding box center [325, 537] width 535 height 64
click at [345, 536] on div at bounding box center [341, 536] width 19 height 19
click at [460, 531] on icon at bounding box center [459, 529] width 13 height 13
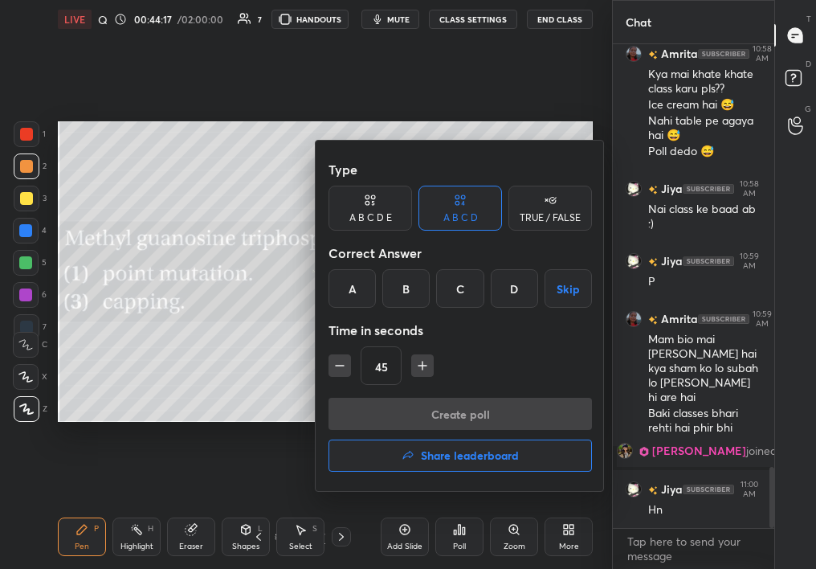
click at [467, 283] on div "C" at bounding box center [459, 288] width 47 height 39
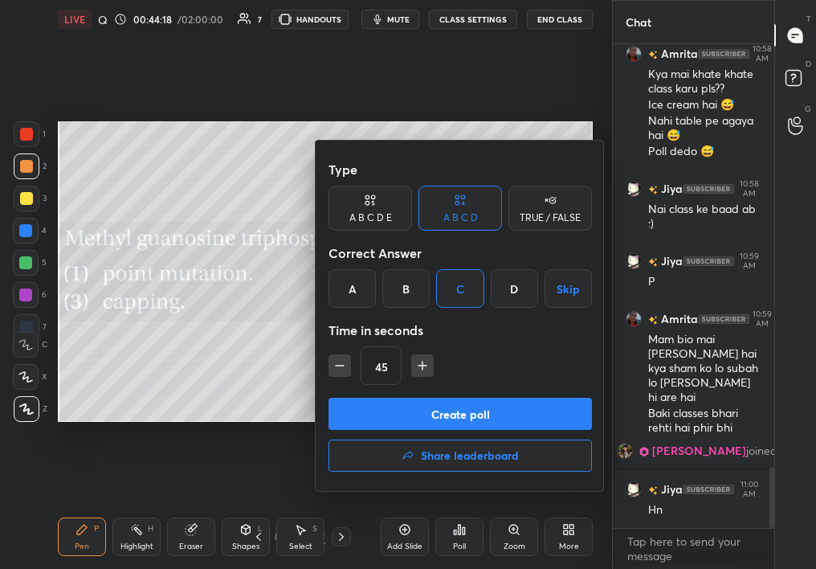
click at [541, 416] on button "Create poll" at bounding box center [461, 414] width 264 height 32
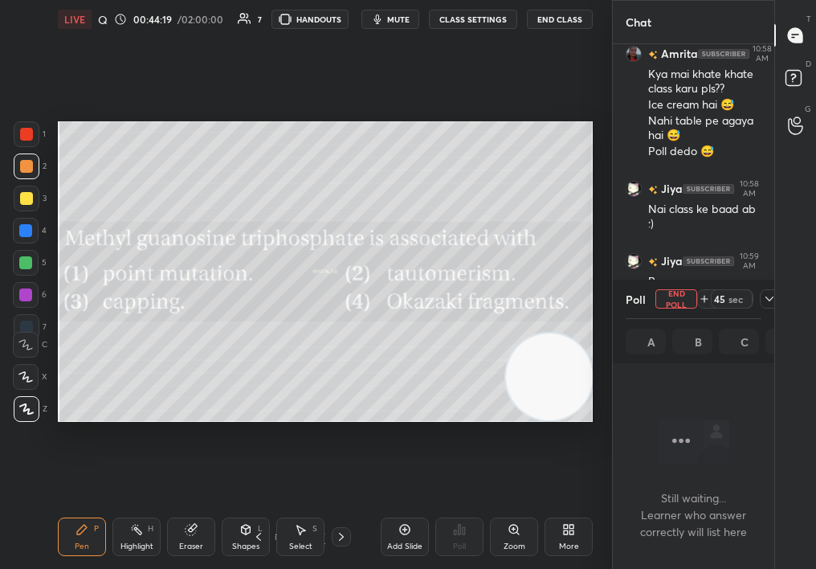
scroll to position [6, 6]
click at [766, 299] on icon at bounding box center [769, 298] width 13 height 13
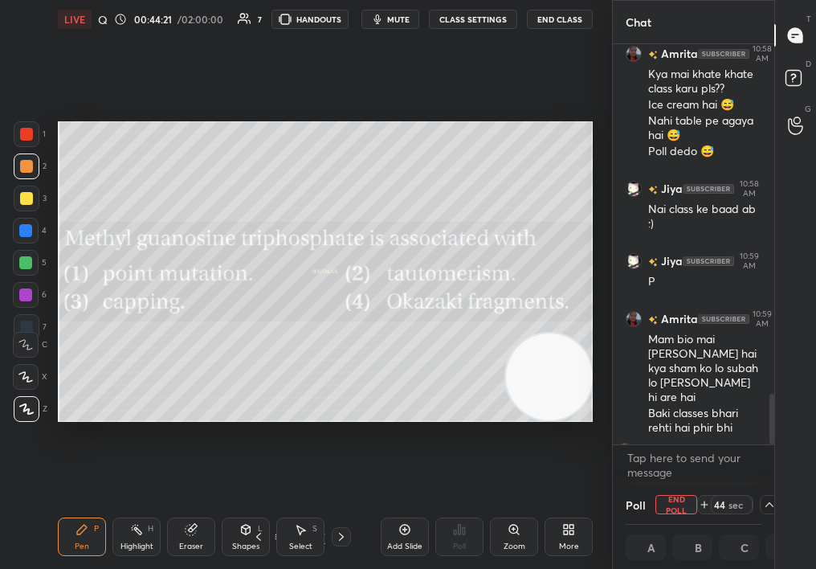
drag, startPoint x: 767, startPoint y: 438, endPoint x: 774, endPoint y: 487, distance: 49.5
click at [774, 485] on div "T Messages (T) D Doubts (D) G Raise Hand (G)" at bounding box center [795, 284] width 42 height 569
drag, startPoint x: 781, startPoint y: 471, endPoint x: 781, endPoint y: 487, distance: 16.1
click at [781, 486] on div "T Messages (T) D Doubts (D) G Raise Hand (G)" at bounding box center [795, 284] width 42 height 569
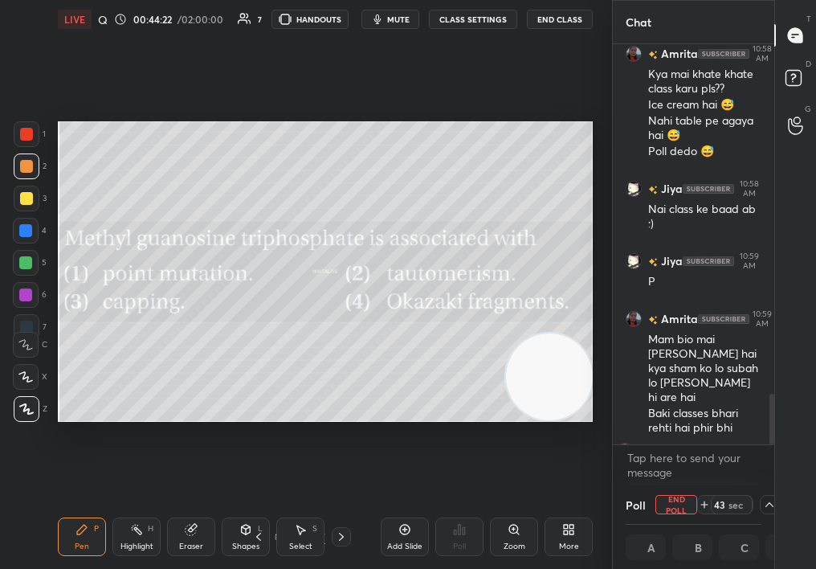
click at [778, 485] on div "T Messages (T) D Doubts (D) G Raise Hand (G)" at bounding box center [795, 284] width 42 height 569
drag, startPoint x: 774, startPoint y: 429, endPoint x: 777, endPoint y: 486, distance: 57.1
click at [777, 484] on div "T Messages (T) D Doubts (D) G Raise Hand (G)" at bounding box center [795, 284] width 42 height 569
click at [770, 460] on div "x" at bounding box center [693, 465] width 161 height 40
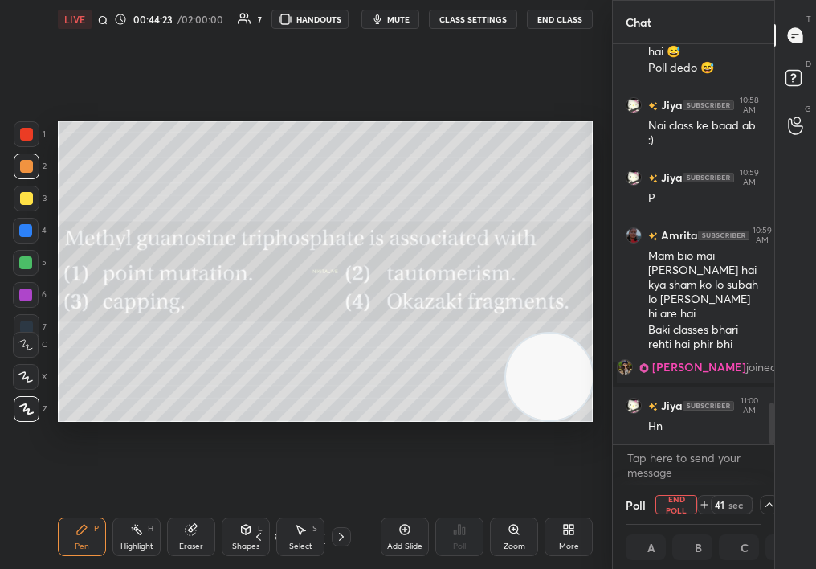
drag, startPoint x: 777, startPoint y: 466, endPoint x: 774, endPoint y: 483, distance: 17.0
click at [774, 481] on div "Chat Jiya 10:56 AM P Amrita 10:58 AM Kya mai khate khate class karu pls?? Ice c…" at bounding box center [714, 284] width 204 height 569
click at [403, 18] on span "mute" at bounding box center [398, 19] width 22 height 11
click at [768, 505] on icon at bounding box center [769, 504] width 13 height 13
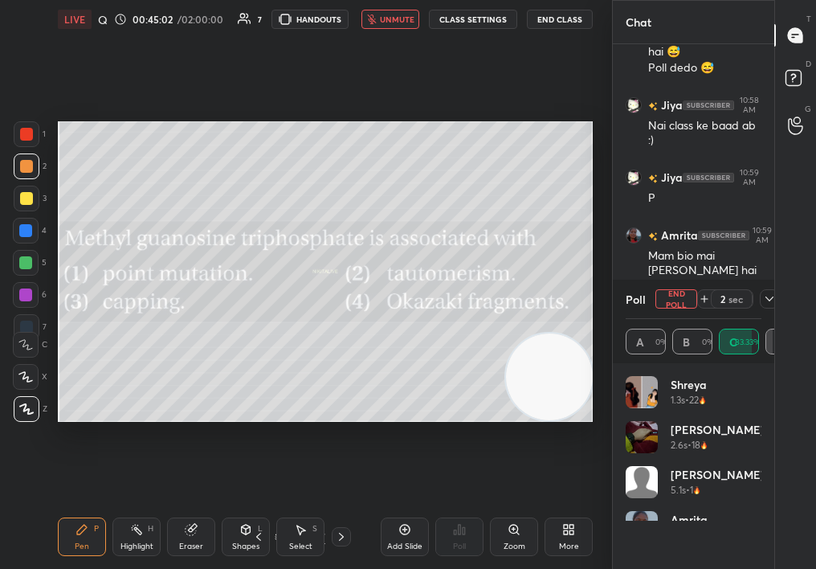
scroll to position [188, 131]
click at [758, 304] on div "1 sec" at bounding box center [738, 298] width 82 height 19
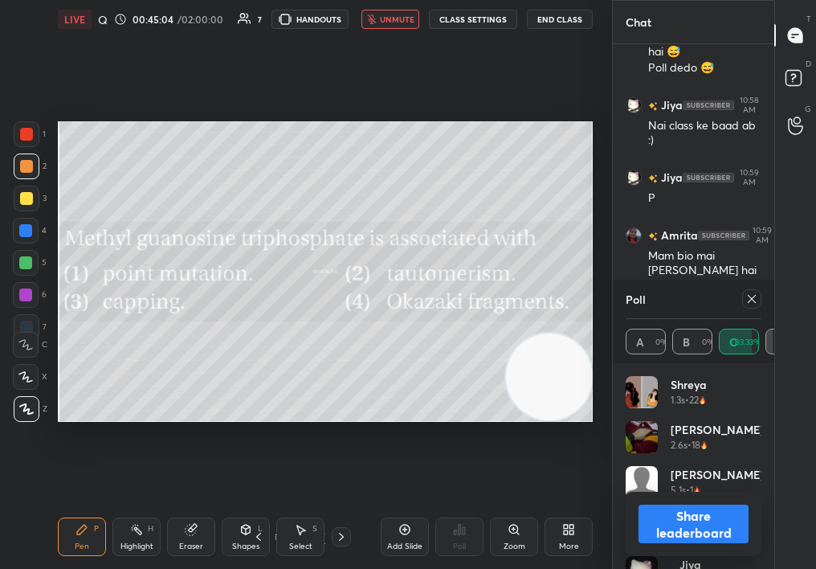
click at [768, 293] on div "Poll A 0% B 0% C 83.33% D 16.67%" at bounding box center [693, 322] width 161 height 84
click at [749, 297] on icon at bounding box center [752, 298] width 13 height 13
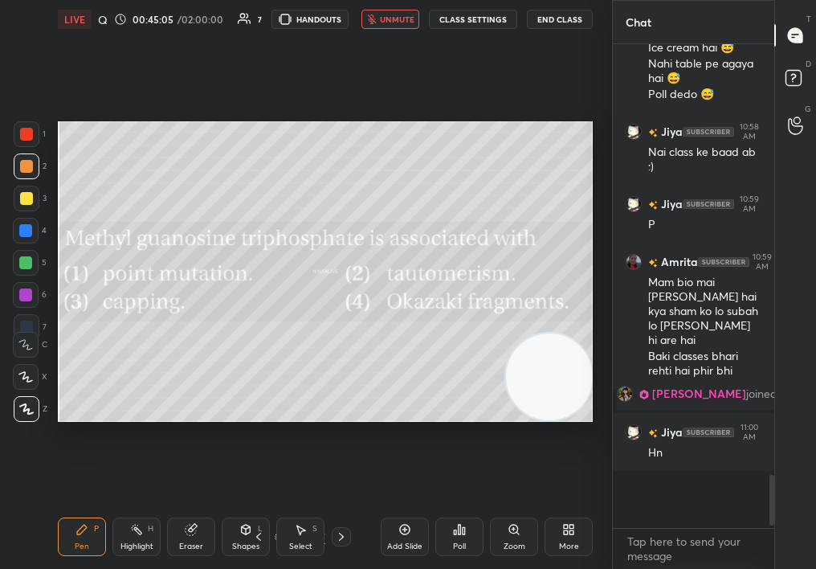
scroll to position [470, 157]
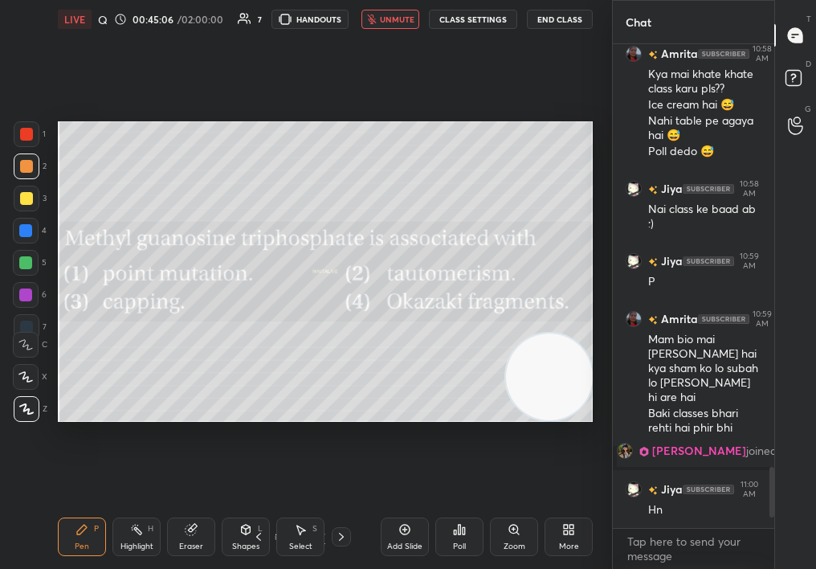
click at [404, 15] on span "unmute" at bounding box center [397, 19] width 35 height 11
click at [345, 535] on div at bounding box center [341, 536] width 19 height 19
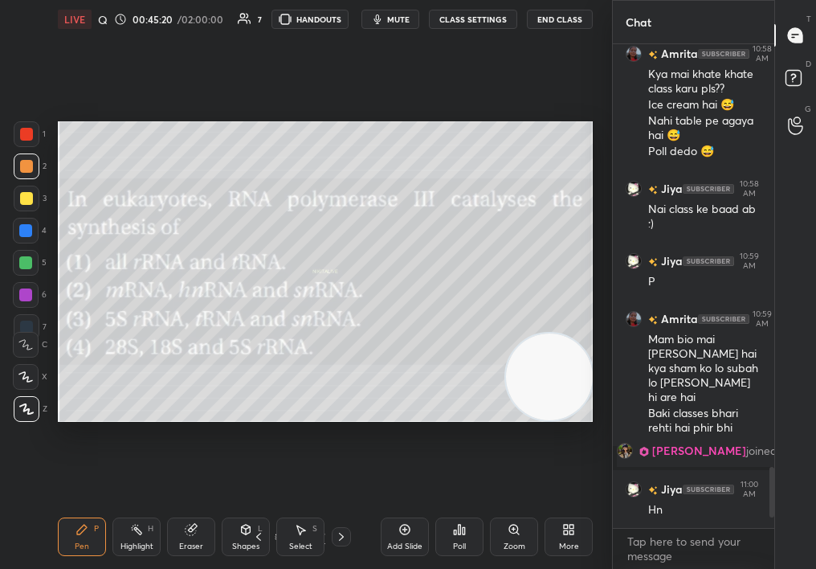
click at [293, 537] on div "Select S" at bounding box center [300, 536] width 48 height 39
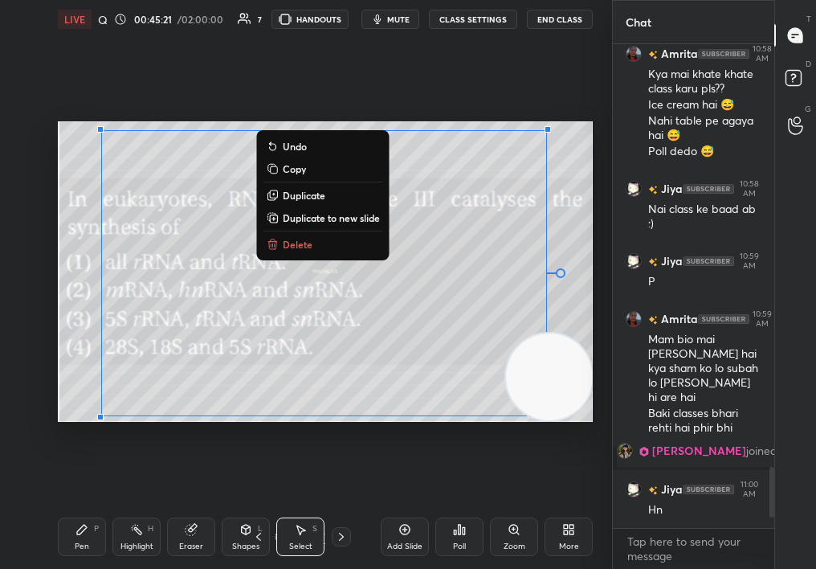
drag, startPoint x: 80, startPoint y: 174, endPoint x: 574, endPoint y: 439, distance: 560.4
click at [575, 437] on div "0 ° Undo Copy Duplicate Duplicate to new slide Delete Setting up your live clas…" at bounding box center [325, 272] width 548 height 466
click at [313, 244] on button "Delete" at bounding box center [324, 244] width 120 height 19
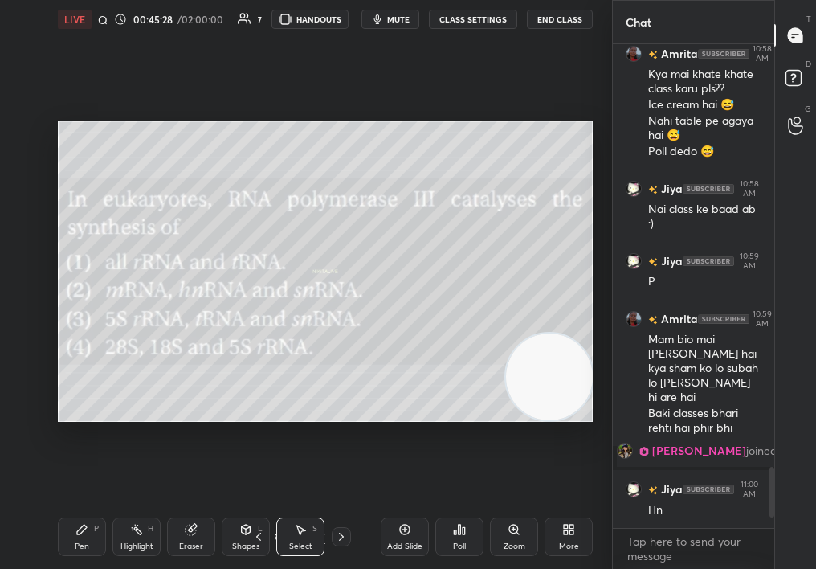
click at [466, 533] on div "Poll" at bounding box center [459, 536] width 48 height 39
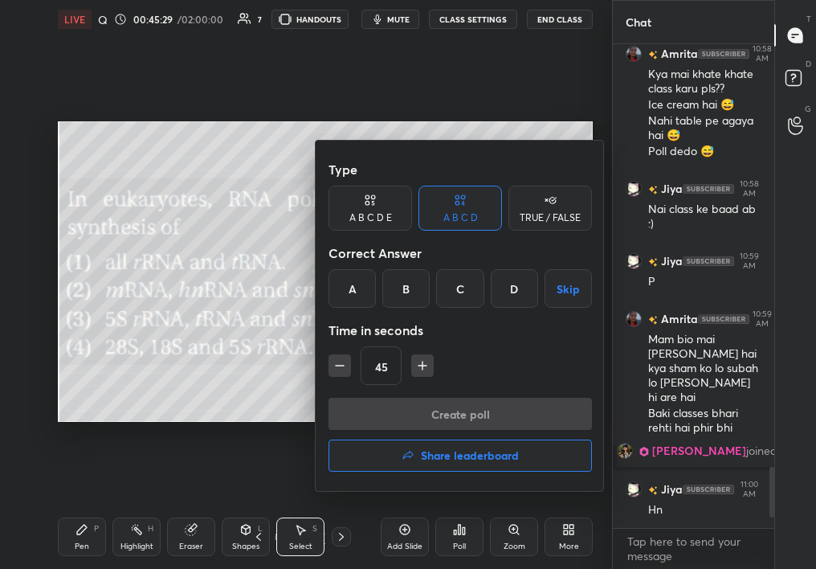
click at [466, 281] on div "C" at bounding box center [459, 288] width 47 height 39
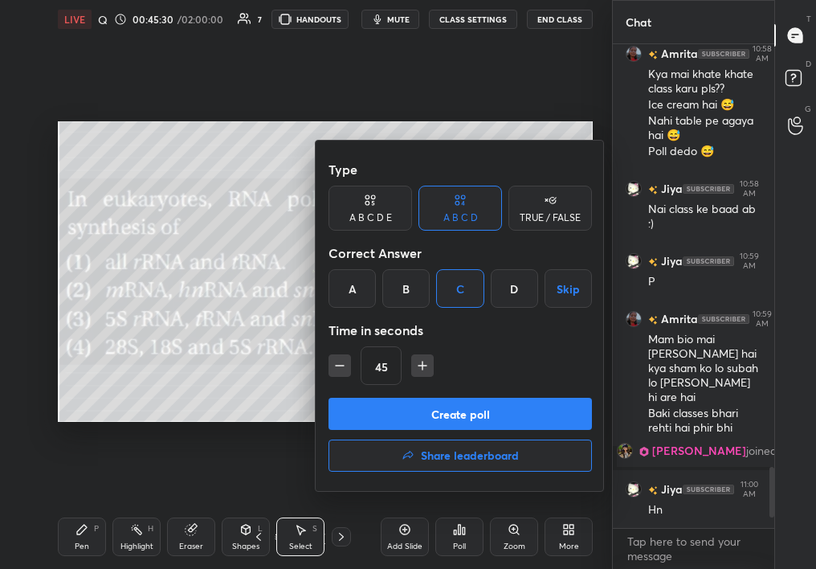
click at [466, 416] on button "Create poll" at bounding box center [461, 414] width 264 height 32
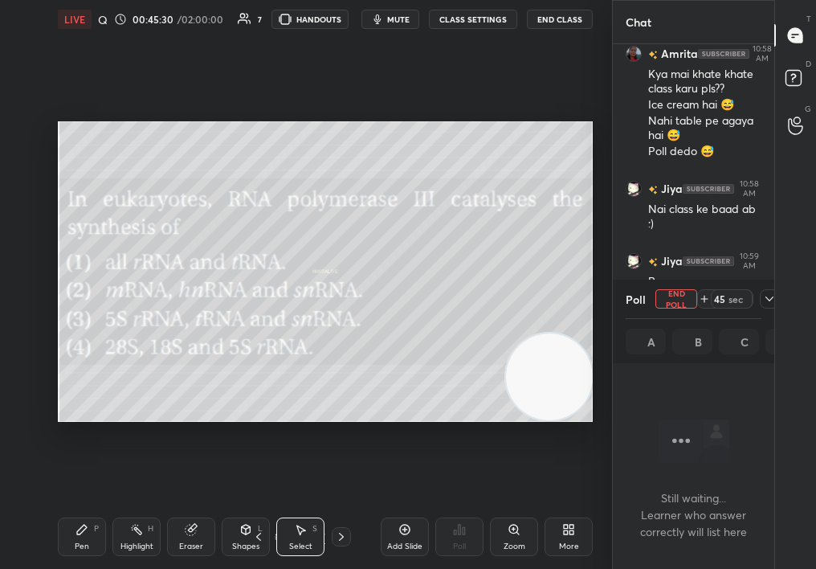
scroll to position [395, 157]
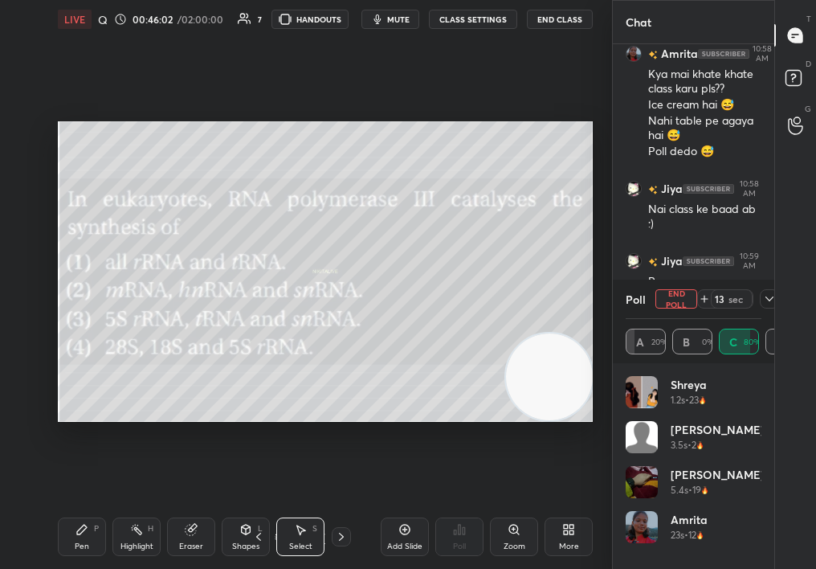
drag, startPoint x: 652, startPoint y: 299, endPoint x: 661, endPoint y: 300, distance: 9.0
click at [662, 301] on div "Poll End Poll" at bounding box center [662, 298] width 72 height 19
click at [668, 302] on button "End Poll" at bounding box center [677, 298] width 42 height 19
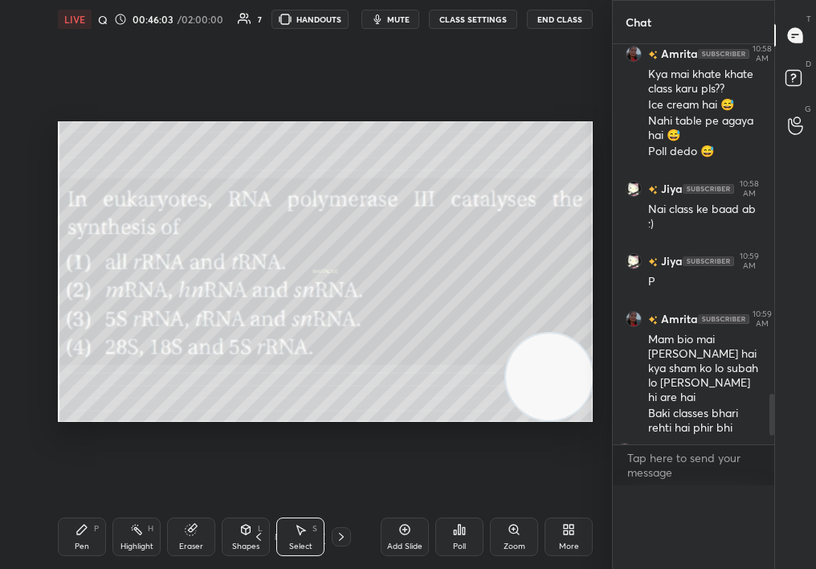
scroll to position [0, 0]
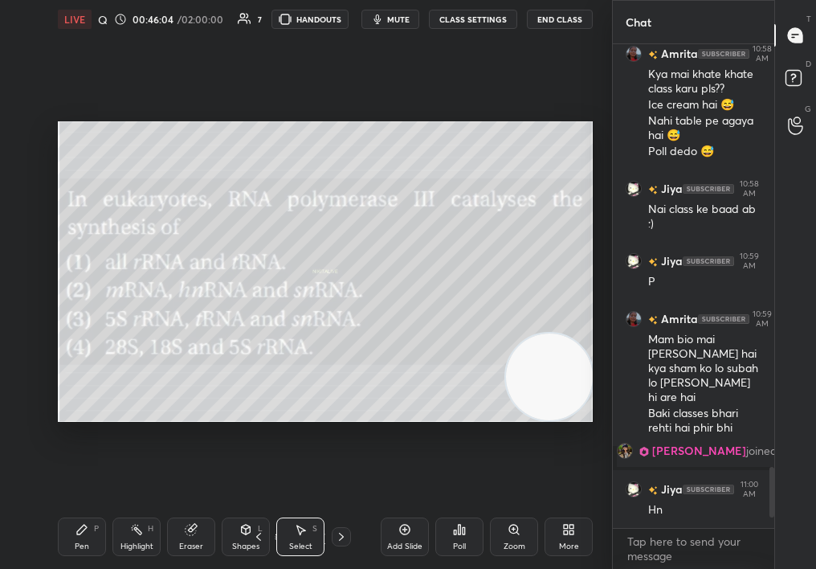
click at [344, 534] on icon at bounding box center [341, 536] width 13 height 13
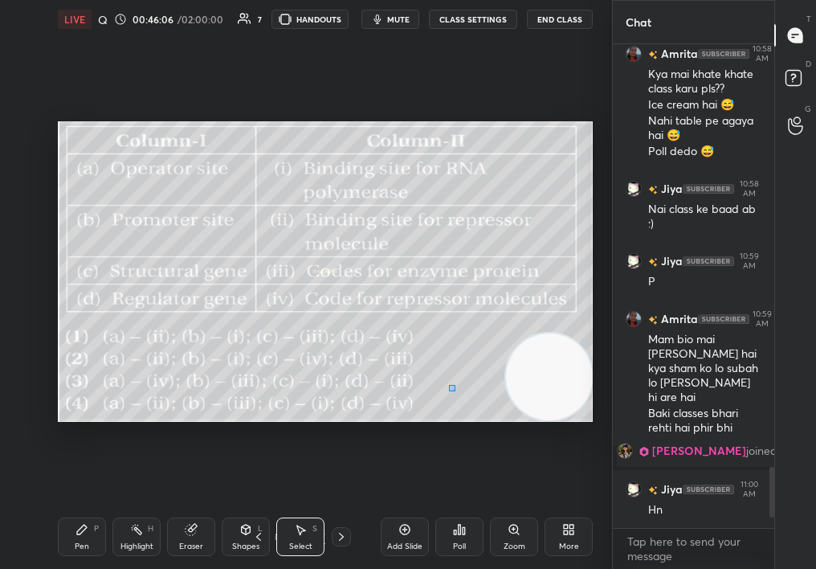
drag, startPoint x: 455, startPoint y: 391, endPoint x: 562, endPoint y: 308, distance: 135.6
click at [567, 304] on div "0 ° Undo Copy Duplicate Duplicate to new slide Delete" at bounding box center [325, 271] width 535 height 301
drag, startPoint x: 73, startPoint y: 550, endPoint x: 79, endPoint y: 543, distance: 8.5
click at [80, 541] on div "Pen P" at bounding box center [82, 536] width 48 height 39
click at [83, 535] on div "Pen P" at bounding box center [82, 536] width 48 height 39
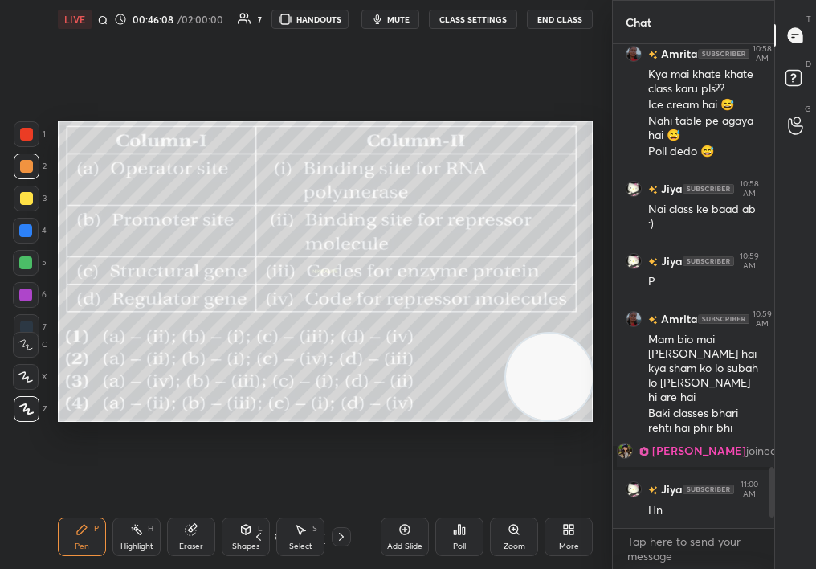
drag, startPoint x: 459, startPoint y: 551, endPoint x: 468, endPoint y: 550, distance: 8.9
click at [469, 550] on div "Poll" at bounding box center [459, 537] width 48 height 90
click at [464, 544] on div "Poll" at bounding box center [459, 546] width 13 height 8
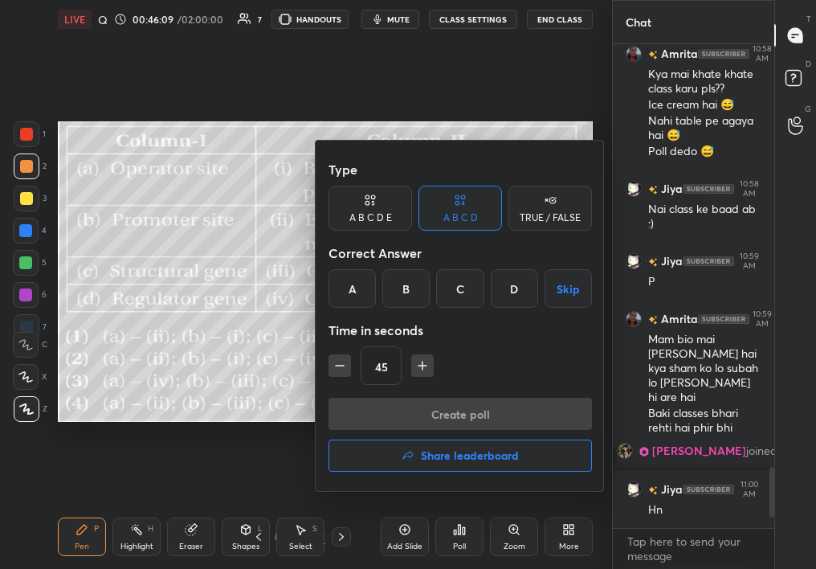
click at [556, 214] on div "TRUE / FALSE" at bounding box center [550, 218] width 61 height 10
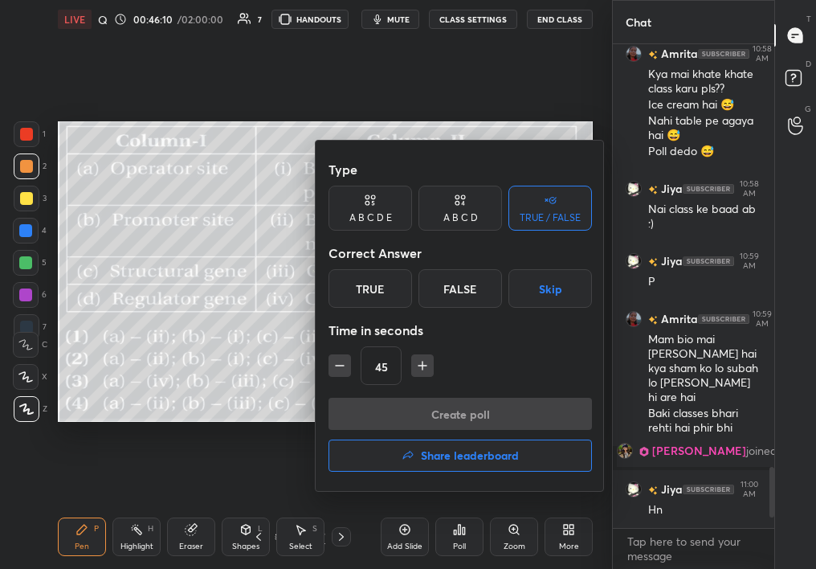
click at [388, 290] on div "True" at bounding box center [371, 288] width 84 height 39
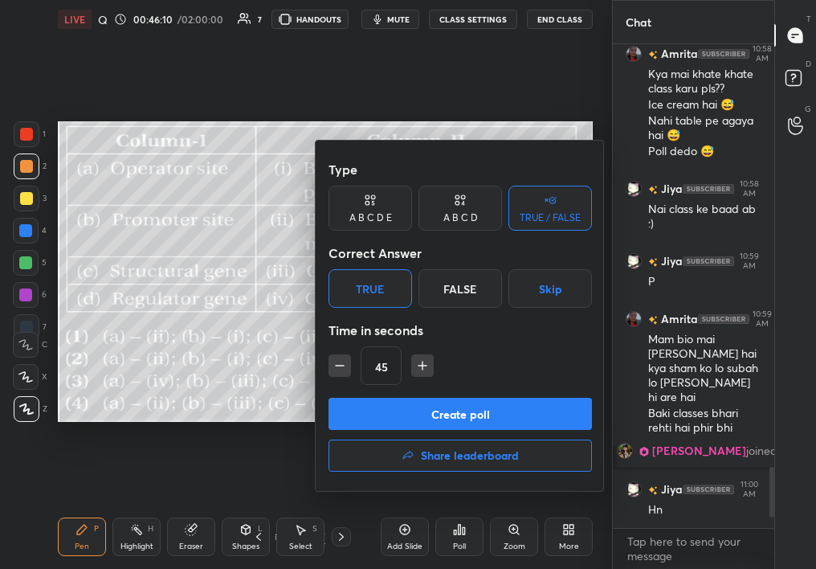
click at [434, 405] on button "Create poll" at bounding box center [461, 414] width 264 height 32
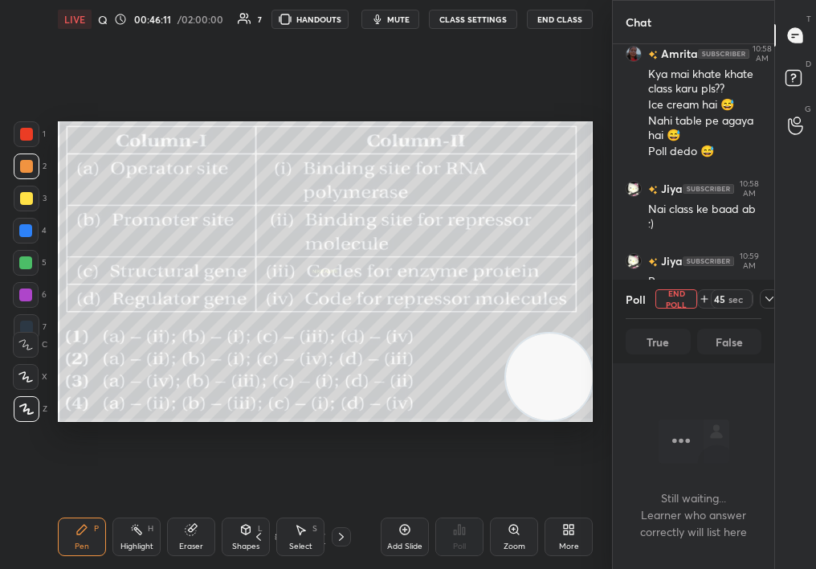
scroll to position [6, 6]
click at [773, 295] on div "Chat Jiya 10:53 AM Achaa Shreya 10:53 AM Mam Amrita 10:53 AM Sunao aap gao😅 Jiy…" at bounding box center [714, 284] width 204 height 569
click at [762, 300] on div at bounding box center [769, 298] width 19 height 19
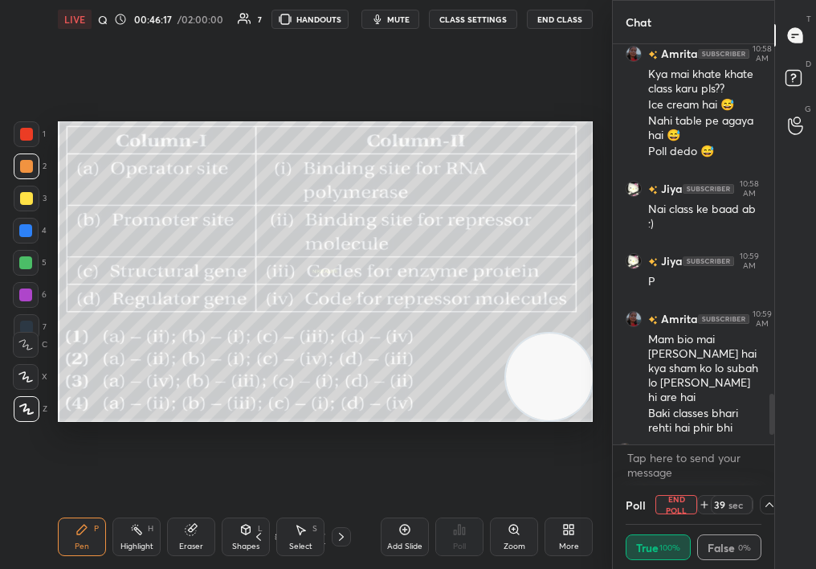
scroll to position [3511, 0]
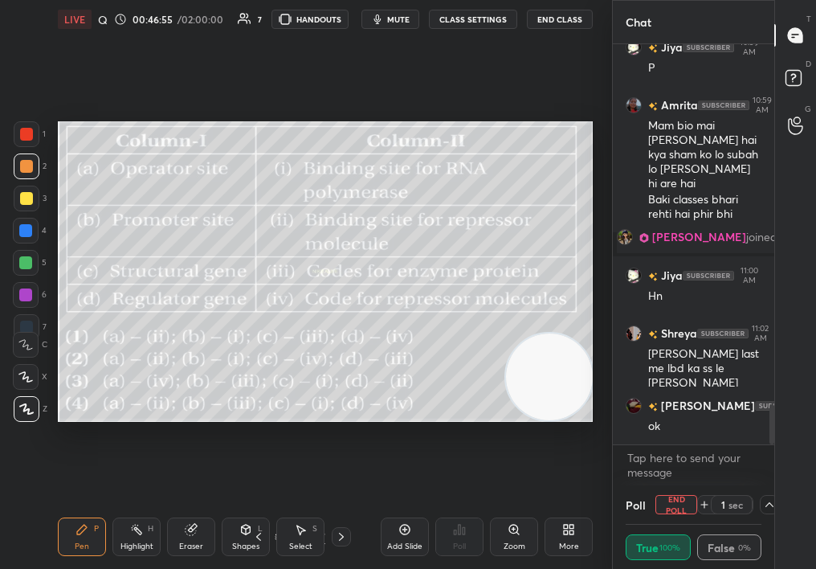
click at [770, 501] on icon at bounding box center [769, 504] width 13 height 13
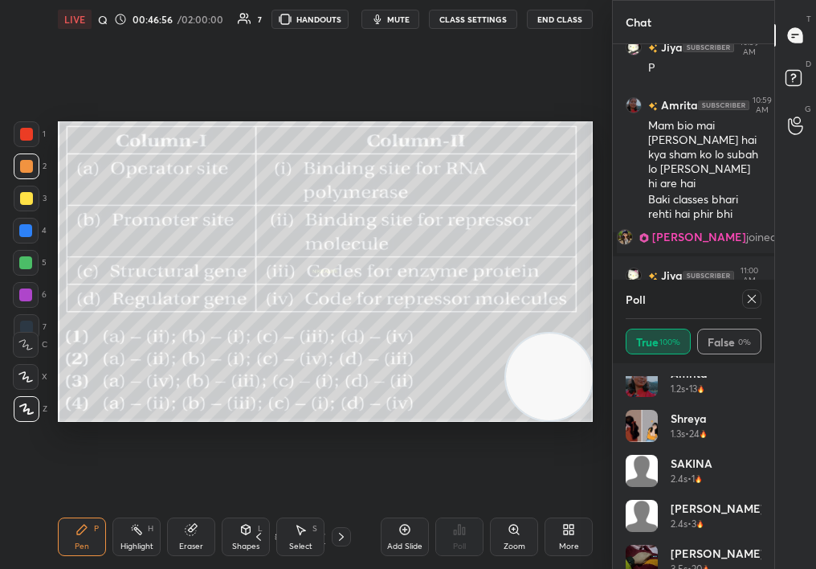
scroll to position [77, 0]
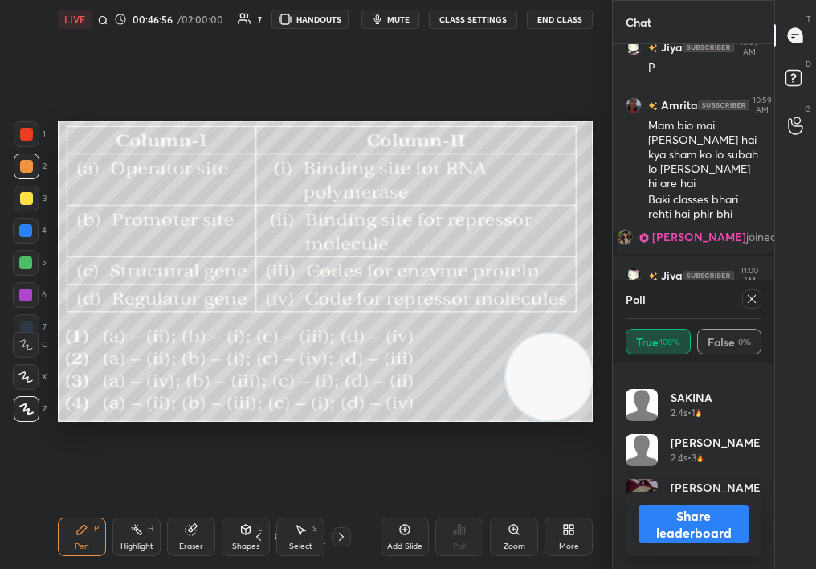
click at [713, 533] on button "Share leaderboard" at bounding box center [694, 524] width 110 height 39
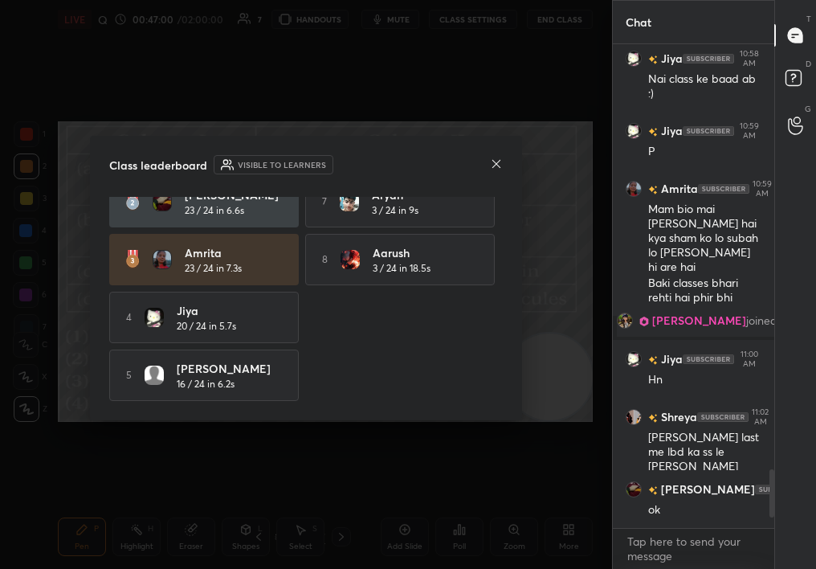
click at [502, 154] on div "Class leaderboard Visible to learners Shreya 24 / 24 in 1.5s 6 SAKINA 11 / 24 i…" at bounding box center [306, 278] width 432 height 284
click at [497, 162] on icon at bounding box center [496, 163] width 8 height 8
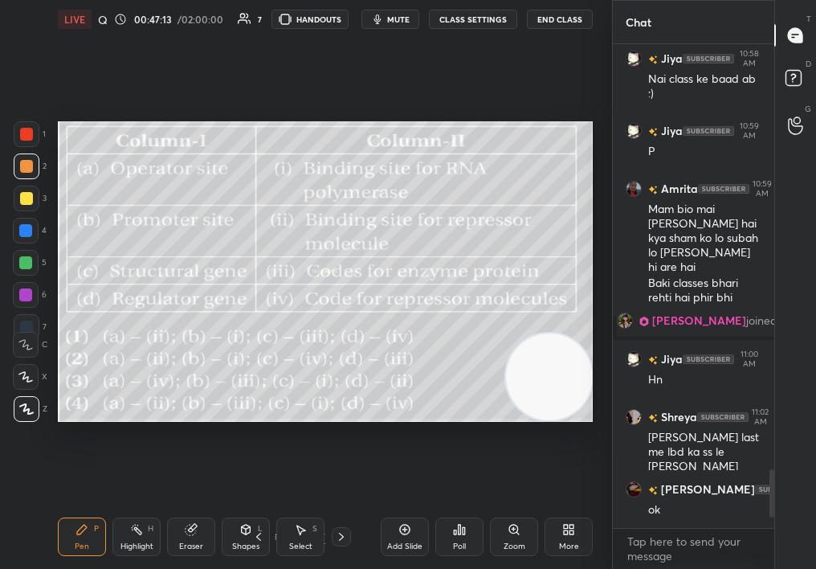
click at [124, 522] on div "Highlight H" at bounding box center [136, 536] width 48 height 39
click at [132, 534] on icon at bounding box center [136, 529] width 13 height 13
click at [76, 540] on div "Pen P" at bounding box center [82, 536] width 48 height 39
click at [73, 526] on div "Pen P" at bounding box center [82, 536] width 48 height 39
click at [396, 427] on div "Setting up your live class Poll for secs No correct answer Start poll" at bounding box center [325, 272] width 548 height 466
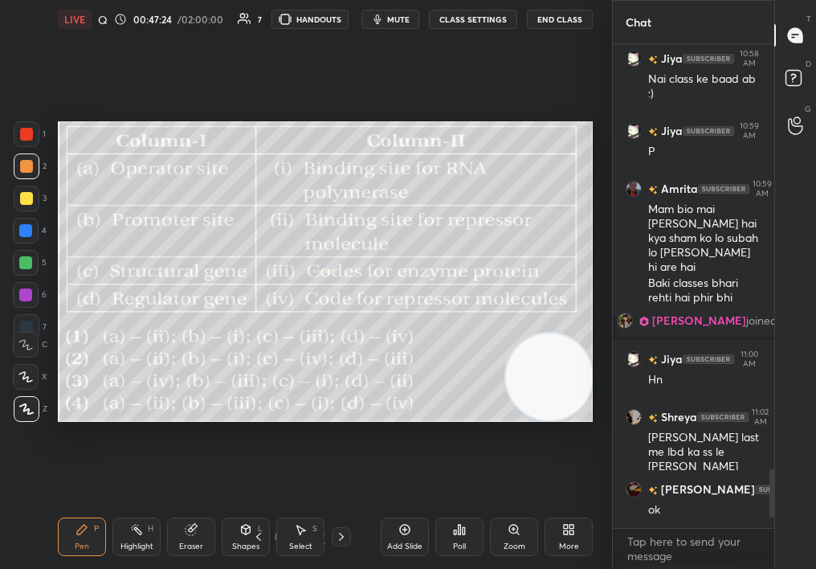
click at [133, 534] on icon at bounding box center [136, 529] width 13 height 13
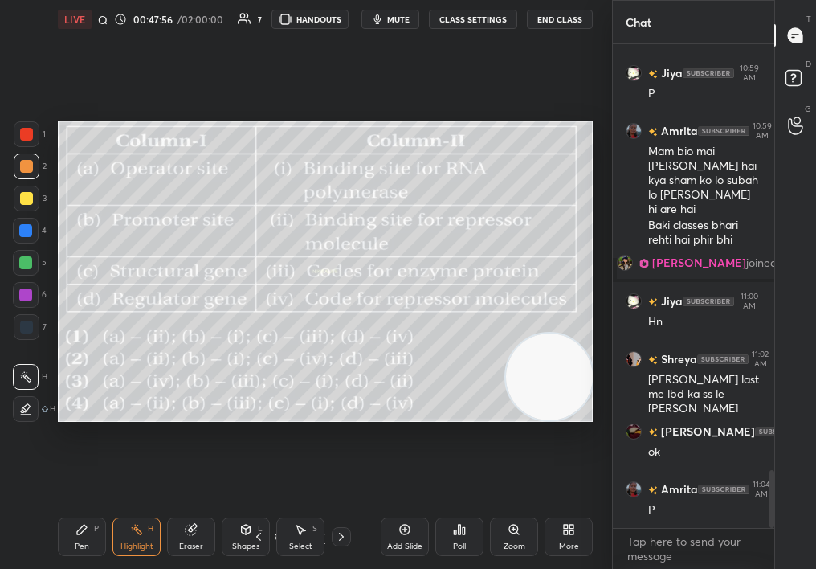
scroll to position [3574, 0]
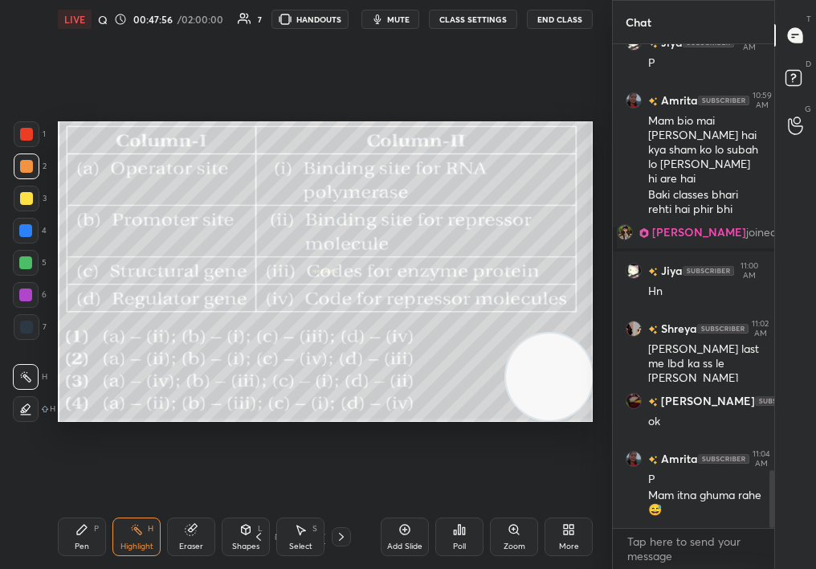
click at [452, 529] on div "Poll" at bounding box center [459, 536] width 48 height 39
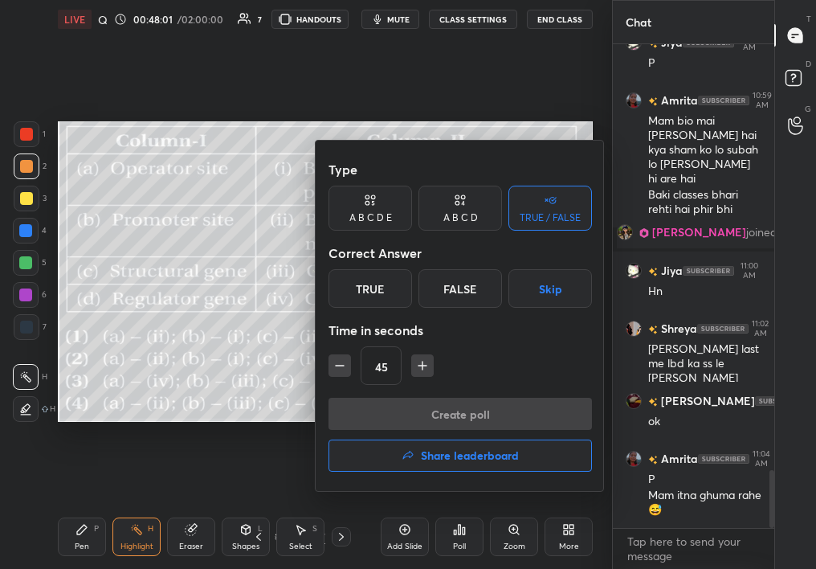
scroll to position [6, 6]
click at [471, 210] on div "A B C D" at bounding box center [461, 208] width 84 height 45
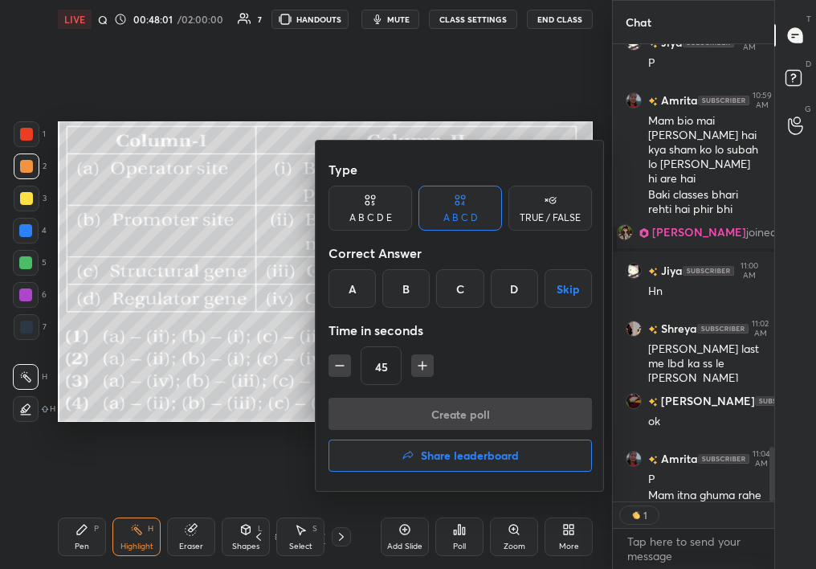
click at [362, 293] on div "A" at bounding box center [352, 288] width 47 height 39
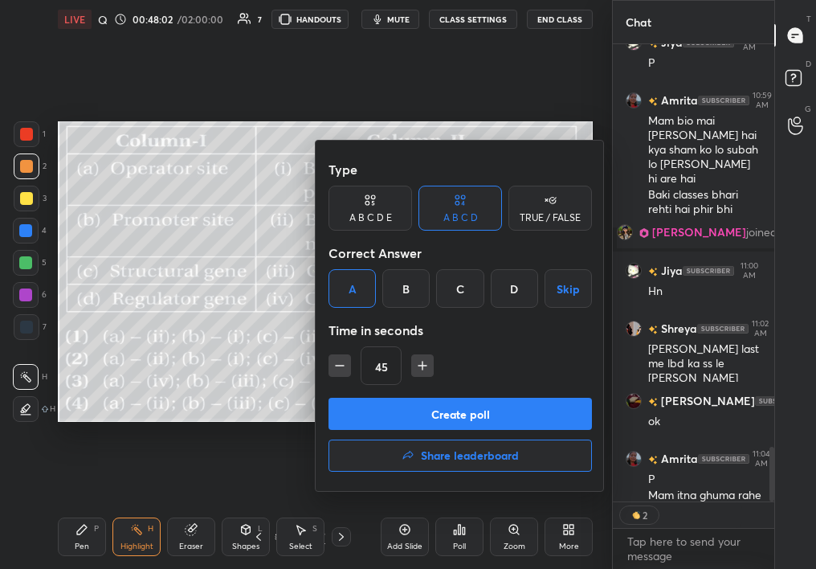
click at [381, 423] on button "Create poll" at bounding box center [461, 414] width 264 height 32
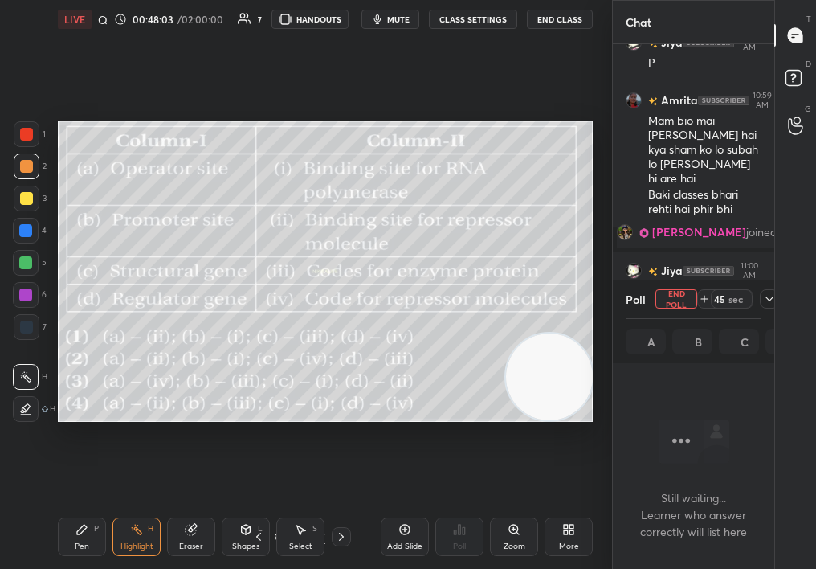
click at [762, 301] on div "45 sec" at bounding box center [738, 298] width 82 height 19
click at [778, 306] on div "T Messages (T) D Doubts (D) G Raise Hand (G)" at bounding box center [795, 284] width 42 height 569
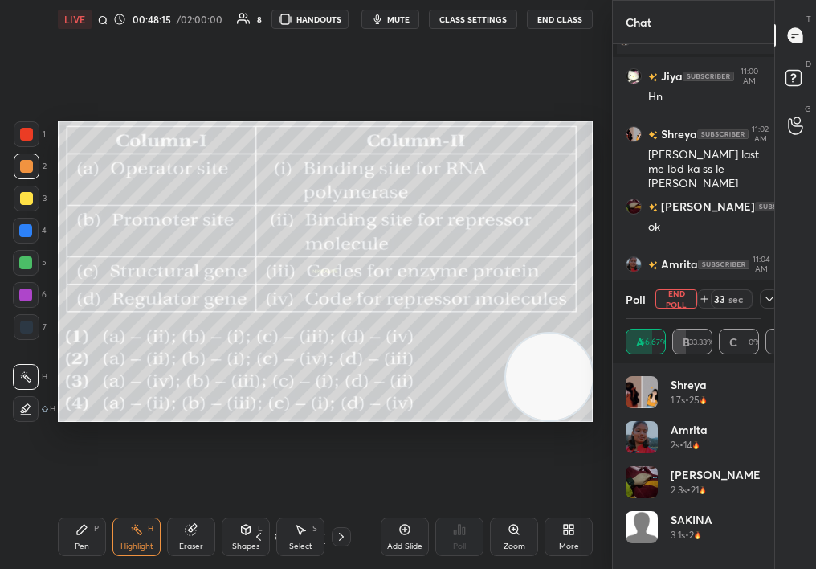
scroll to position [3680, 0]
click at [409, 15] on span "mute" at bounding box center [398, 19] width 22 height 11
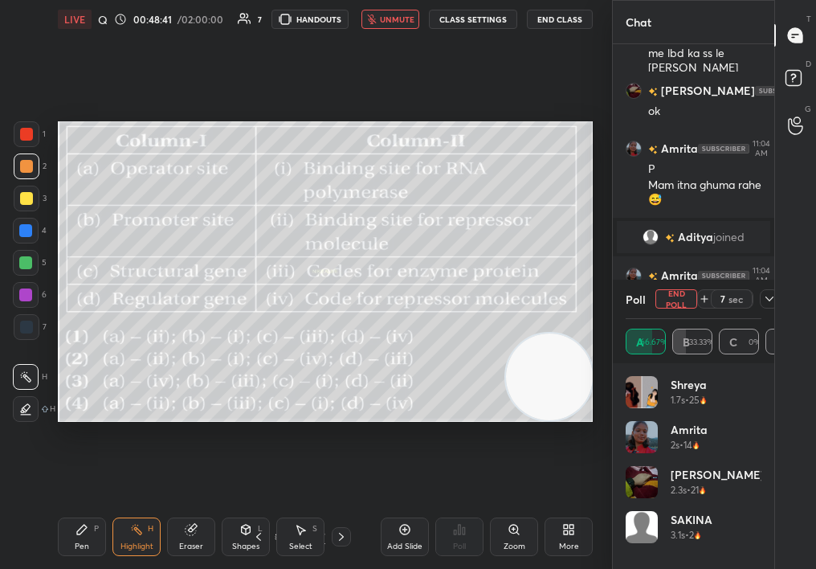
scroll to position [3868, 0]
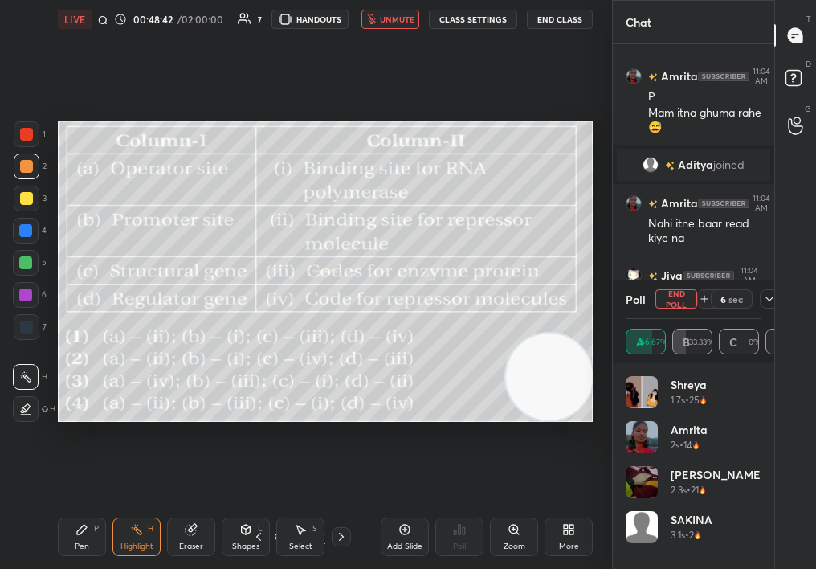
drag, startPoint x: 681, startPoint y: 303, endPoint x: 689, endPoint y: 302, distance: 8.1
click at [689, 302] on button "End Poll" at bounding box center [677, 298] width 42 height 19
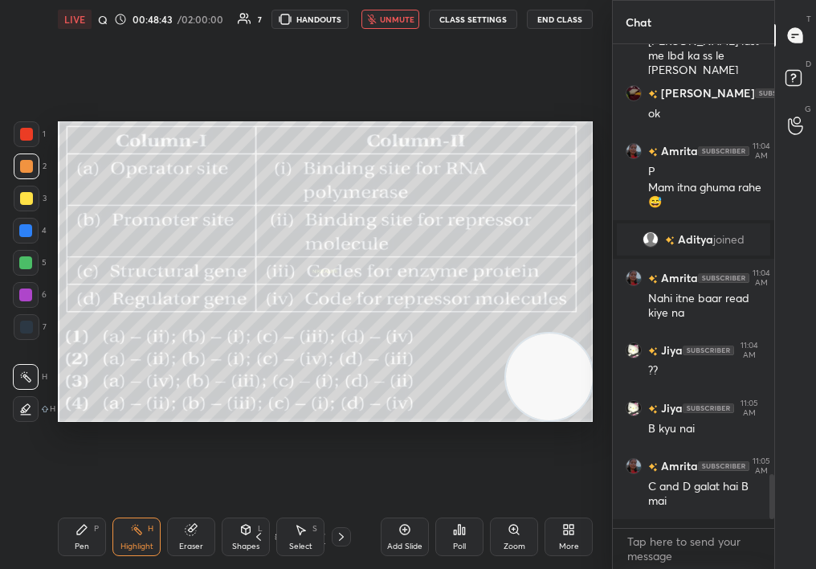
scroll to position [520, 157]
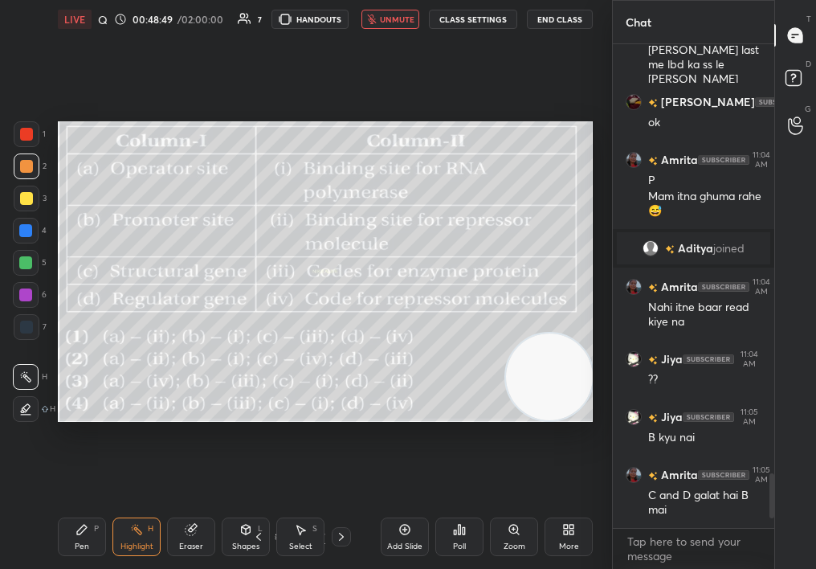
click at [304, 539] on div "Select S" at bounding box center [300, 536] width 48 height 39
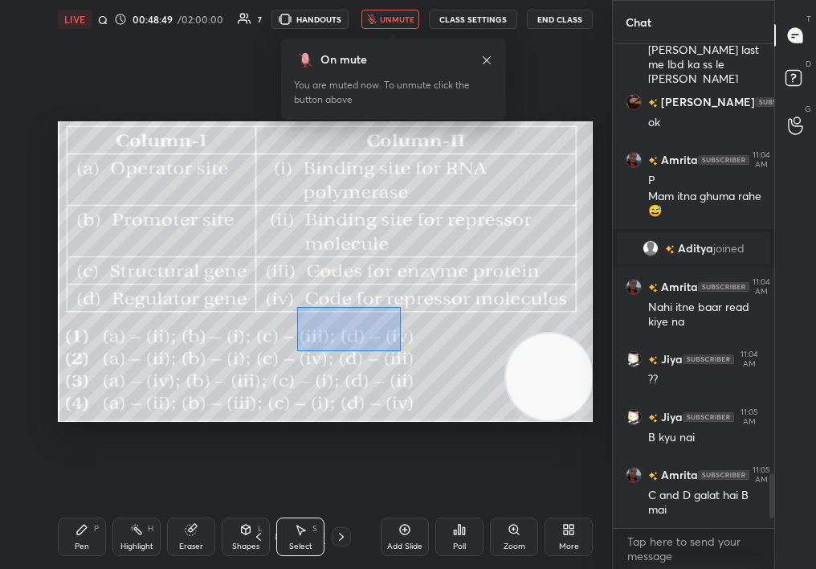
drag, startPoint x: 325, startPoint y: 312, endPoint x: 567, endPoint y: 423, distance: 267.1
click at [570, 423] on div "0 ° Undo Copy Duplicate Duplicate to new slide Delete Setting up your live clas…" at bounding box center [325, 272] width 548 height 466
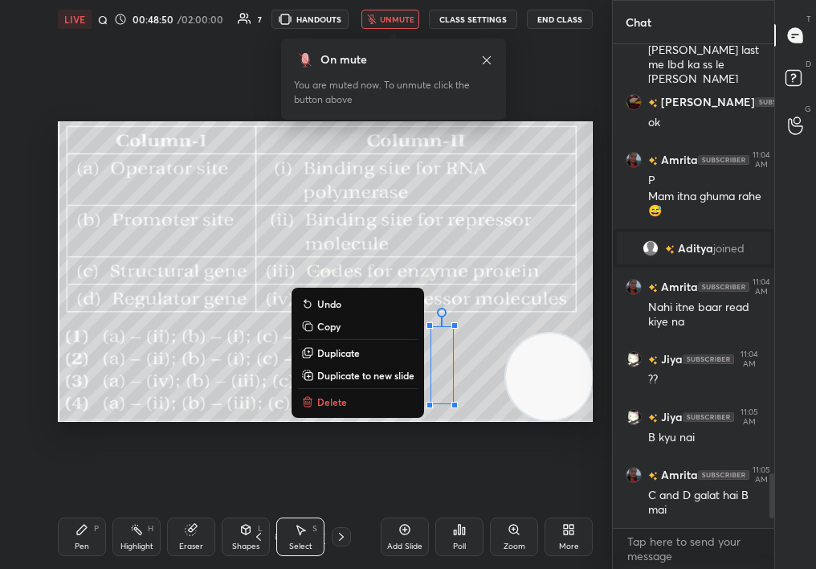
click at [407, 13] on button "unmute" at bounding box center [391, 19] width 58 height 19
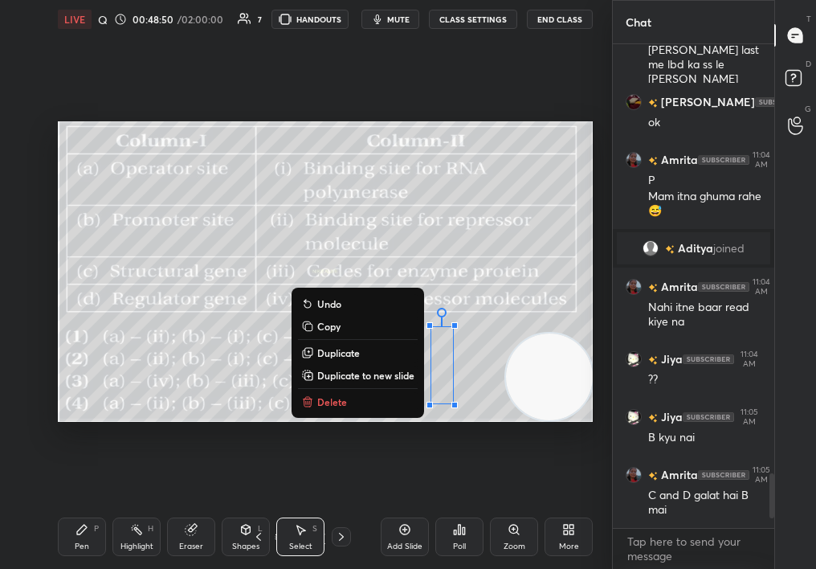
click at [407, 10] on button "mute" at bounding box center [391, 19] width 58 height 19
click at [410, 10] on button "unmute" at bounding box center [391, 19] width 58 height 19
click at [360, 403] on button "Delete" at bounding box center [358, 401] width 120 height 19
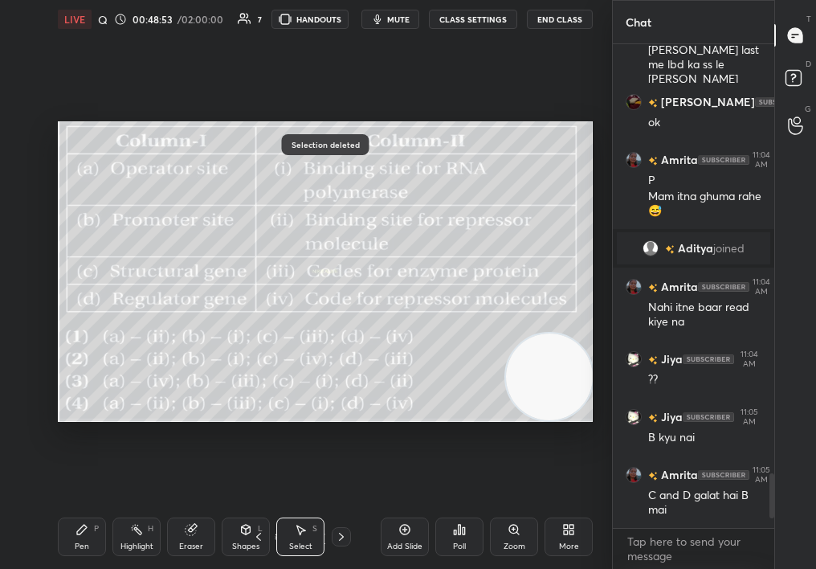
click at [71, 541] on div "LIVE Quiz on Mol Bio 00:48:53 / 02:00:00 7 HANDOUTS mute CLASS SETTINGS End Cla…" at bounding box center [325, 284] width 548 height 569
click at [86, 539] on div "Pen P" at bounding box center [82, 536] width 48 height 39
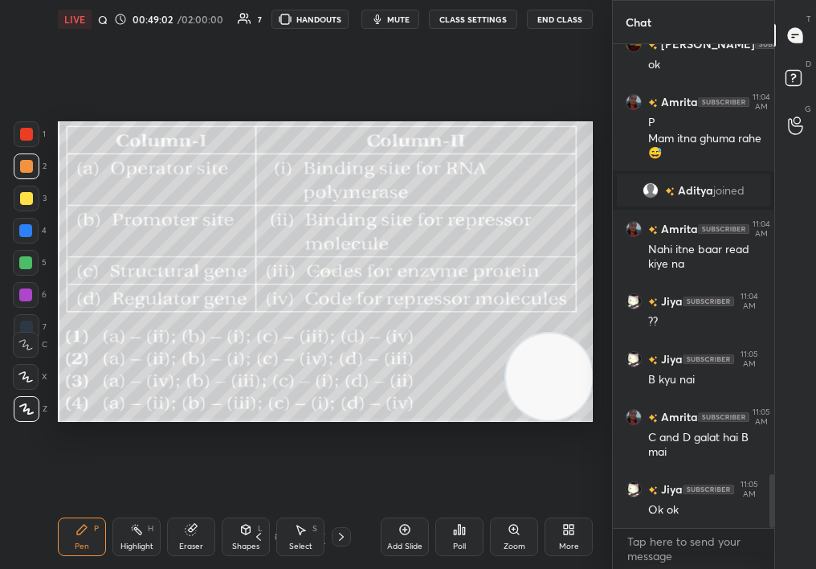
click at [20, 272] on div "5" at bounding box center [30, 266] width 34 height 32
click at [22, 261] on div at bounding box center [25, 262] width 13 height 13
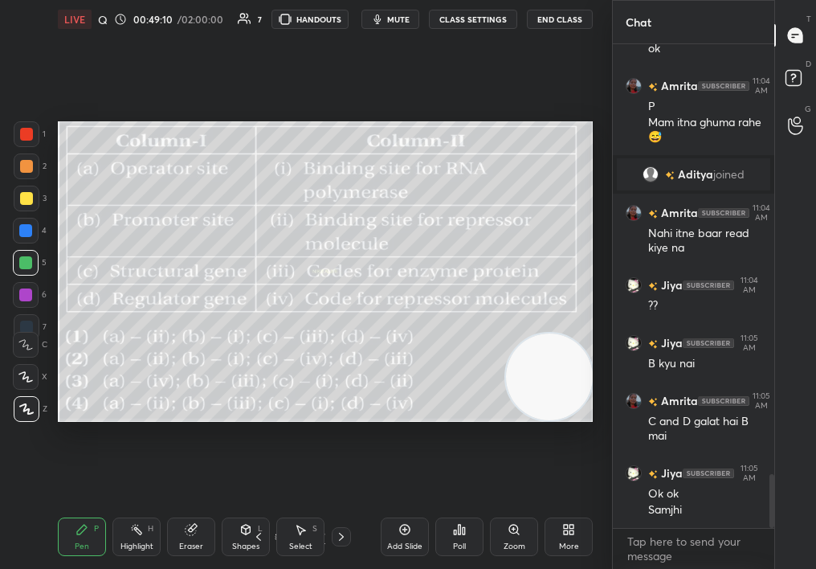
click at [343, 536] on icon at bounding box center [341, 536] width 13 height 13
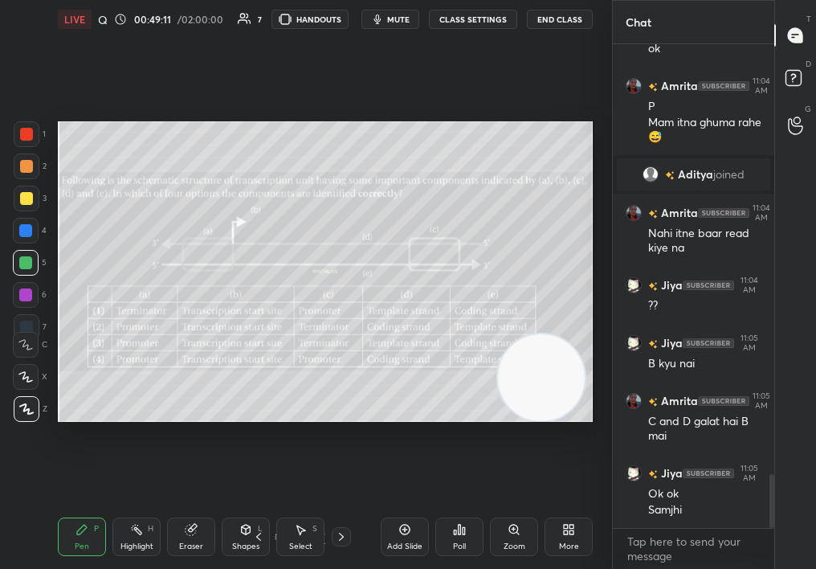
drag, startPoint x: 541, startPoint y: 360, endPoint x: 498, endPoint y: 411, distance: 66.8
click at [498, 414] on video at bounding box center [541, 377] width 87 height 87
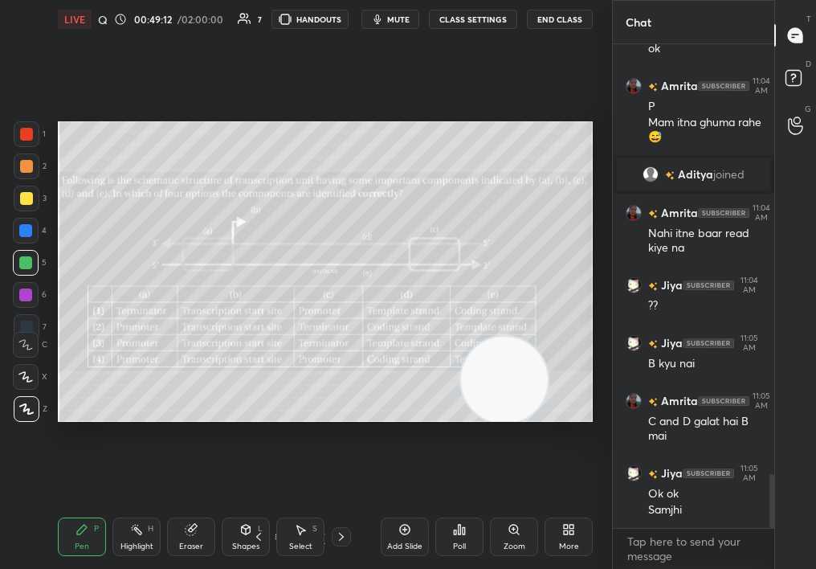
click at [340, 537] on icon at bounding box center [341, 536] width 13 height 13
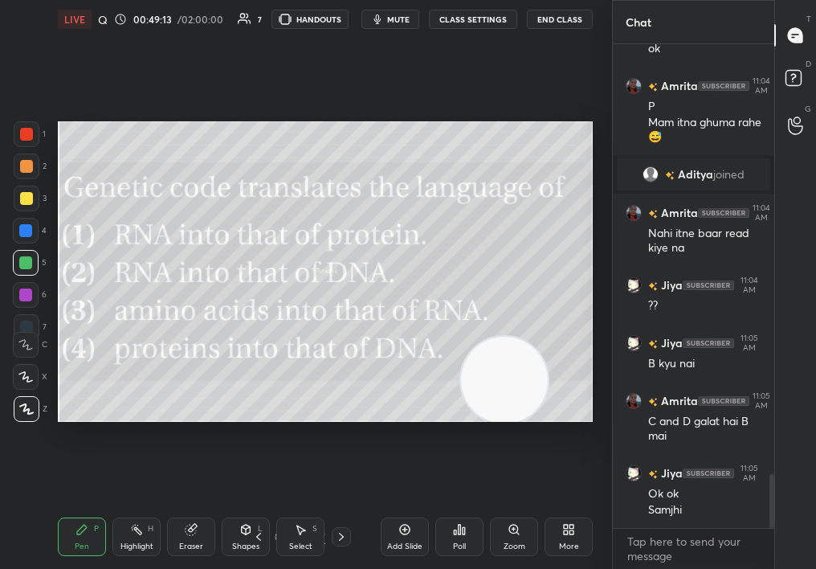
click at [346, 532] on icon at bounding box center [341, 536] width 13 height 13
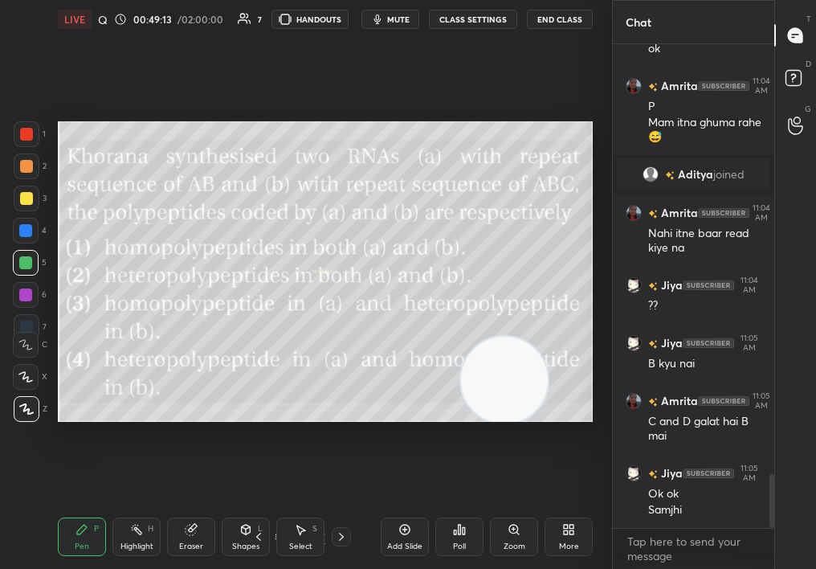
click at [349, 531] on div at bounding box center [341, 536] width 19 height 19
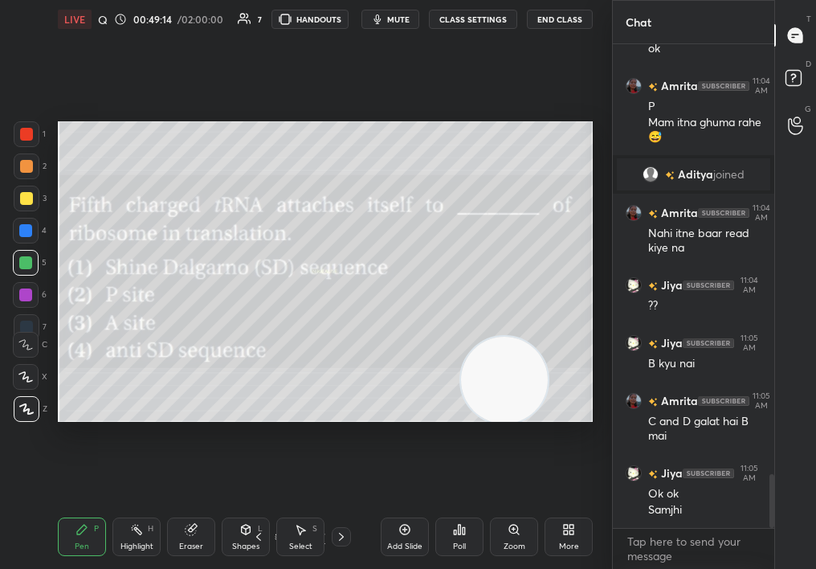
click at [342, 535] on icon at bounding box center [341, 536] width 13 height 13
click at [342, 537] on icon at bounding box center [341, 537] width 5 height 8
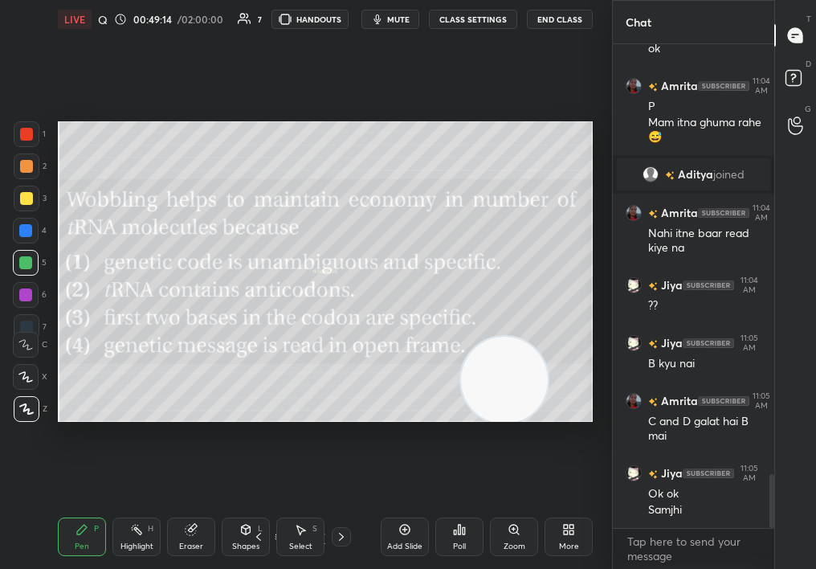
click at [342, 535] on icon at bounding box center [341, 537] width 5 height 8
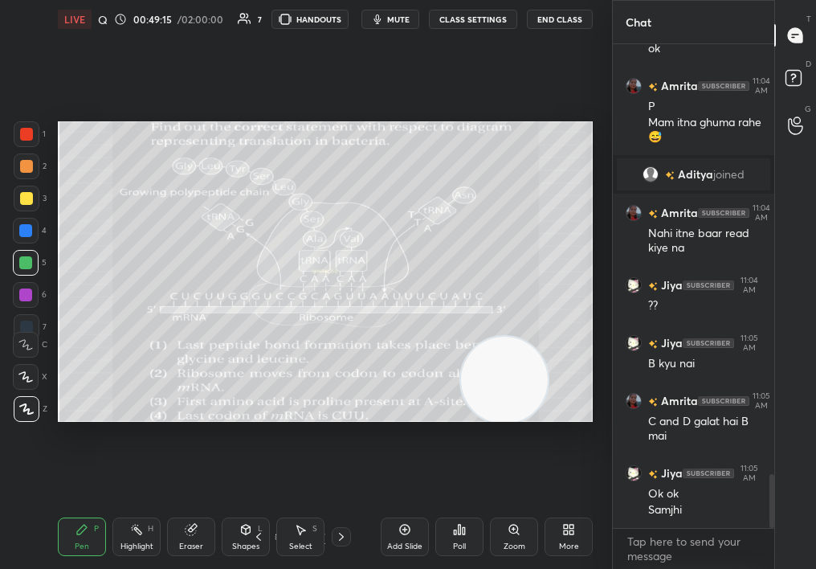
click at [342, 536] on icon at bounding box center [341, 537] width 5 height 8
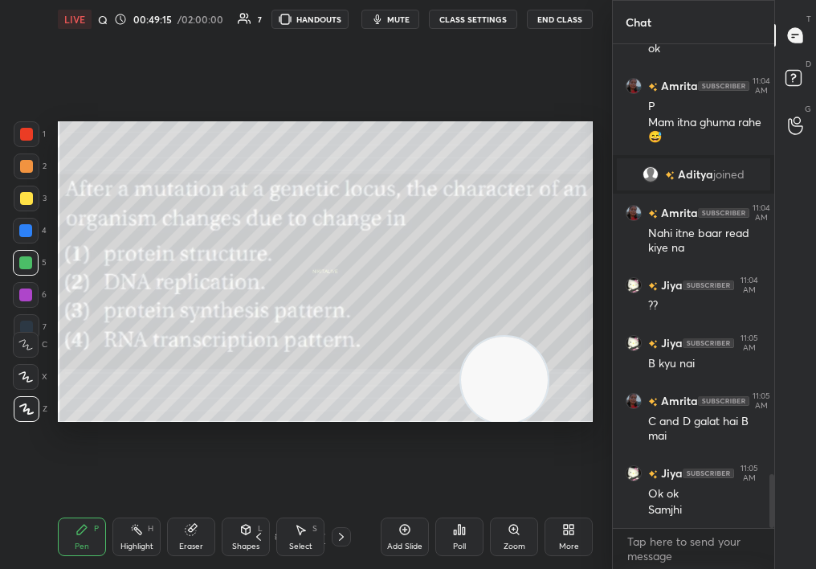
click at [342, 536] on icon at bounding box center [341, 536] width 13 height 13
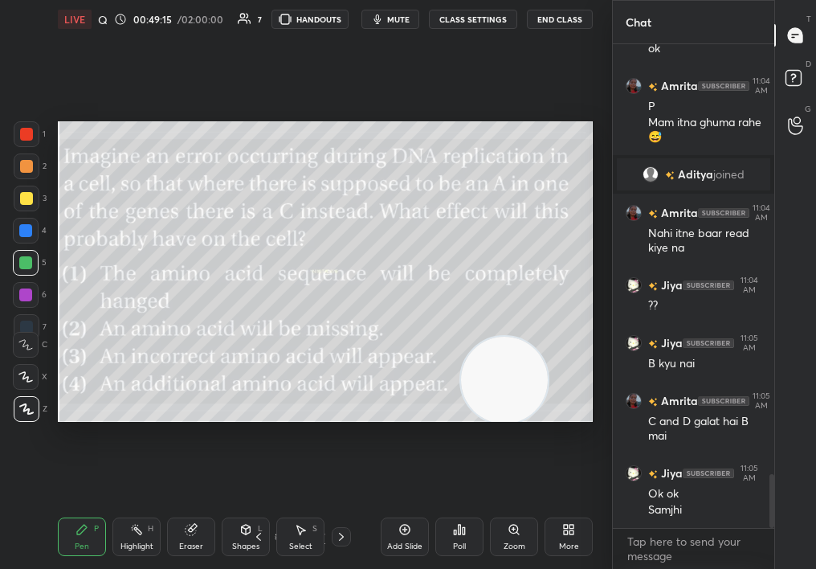
click at [343, 533] on icon at bounding box center [341, 536] width 13 height 13
click at [345, 534] on icon at bounding box center [341, 536] width 13 height 13
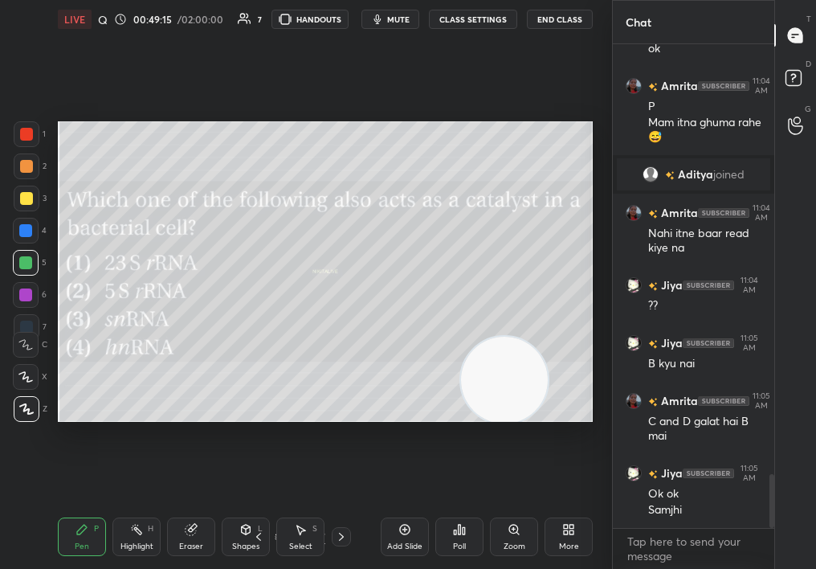
click at [345, 533] on icon at bounding box center [341, 536] width 13 height 13
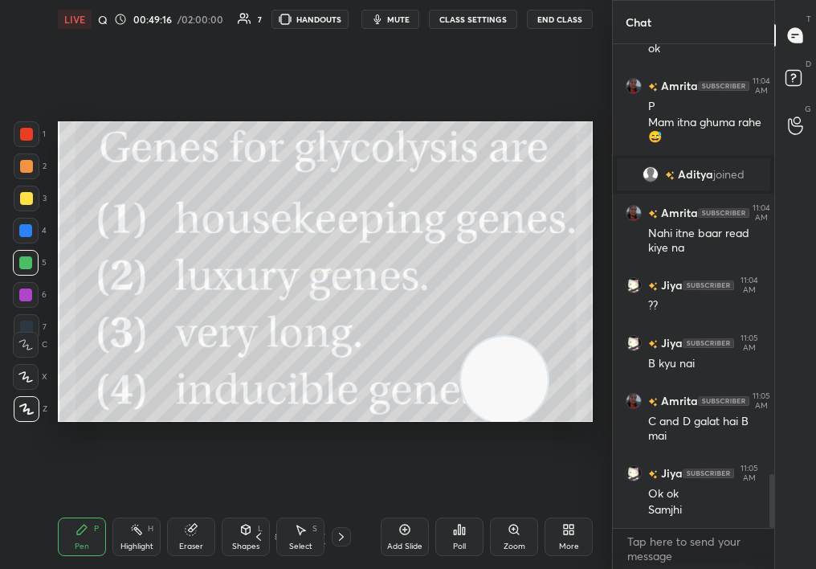
click at [346, 532] on icon at bounding box center [341, 536] width 13 height 13
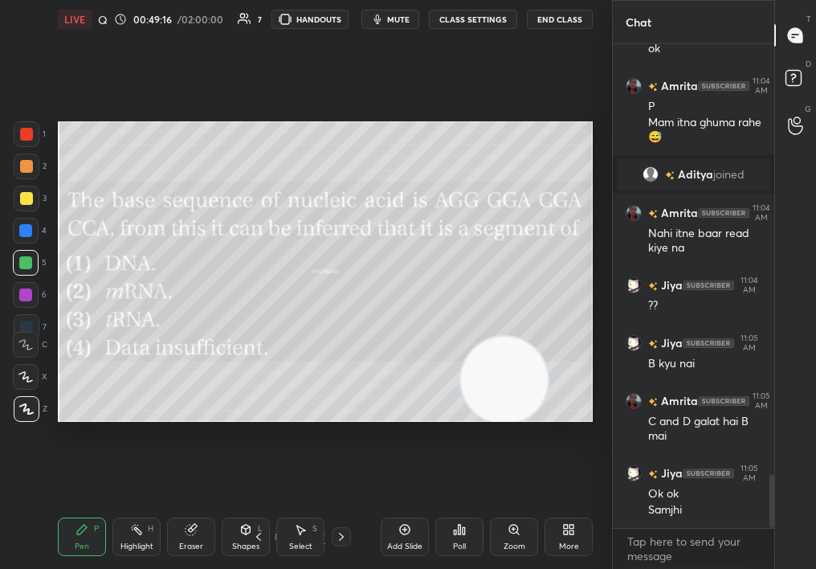
click at [345, 533] on icon at bounding box center [341, 536] width 13 height 13
click at [345, 534] on icon at bounding box center [341, 536] width 13 height 13
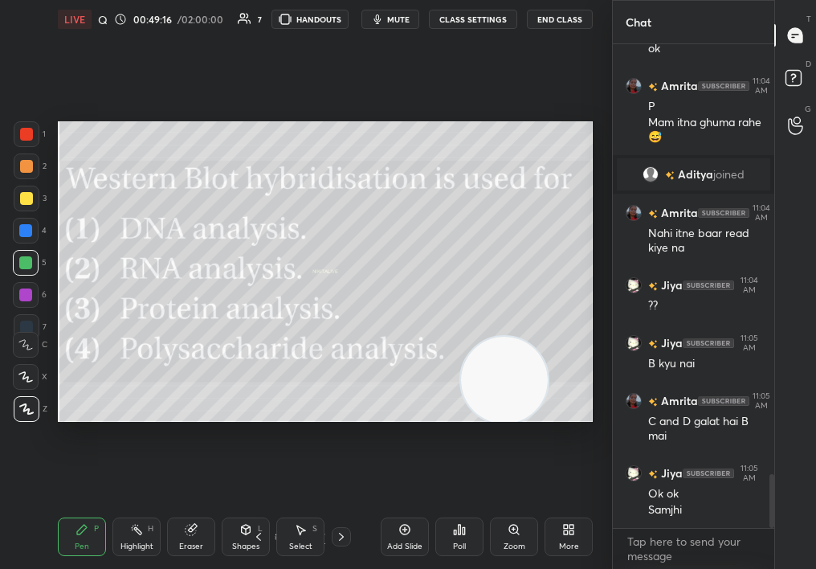
click at [345, 533] on icon at bounding box center [341, 536] width 13 height 13
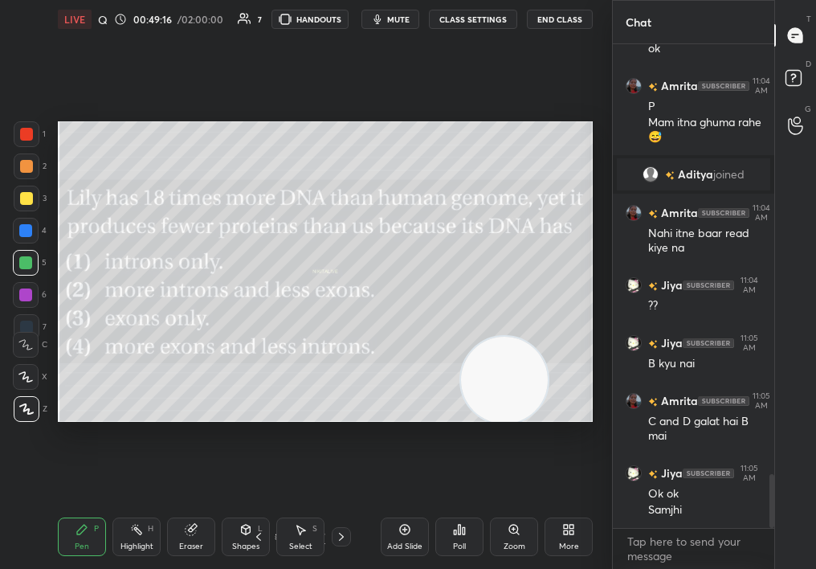
click at [345, 533] on icon at bounding box center [341, 536] width 13 height 13
click at [346, 532] on div at bounding box center [341, 536] width 19 height 19
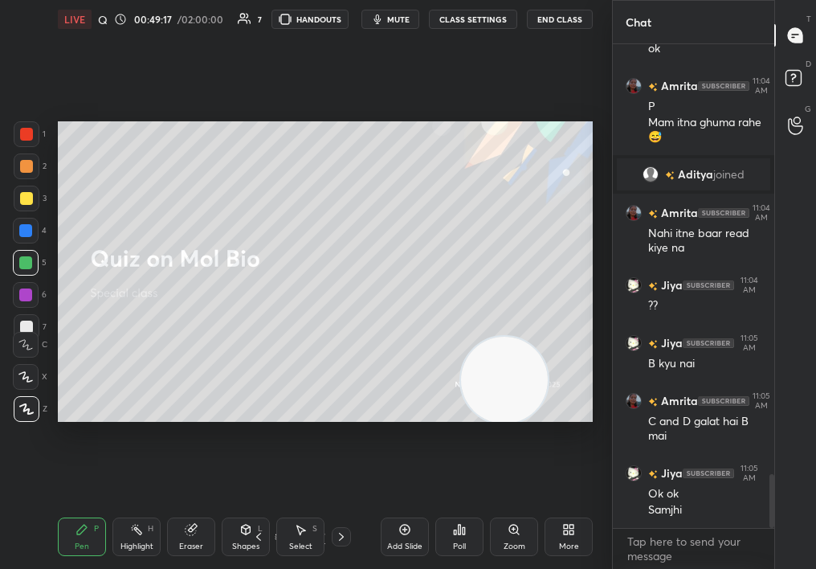
click at [345, 531] on div at bounding box center [341, 536] width 19 height 19
click at [345, 531] on icon at bounding box center [341, 536] width 13 height 13
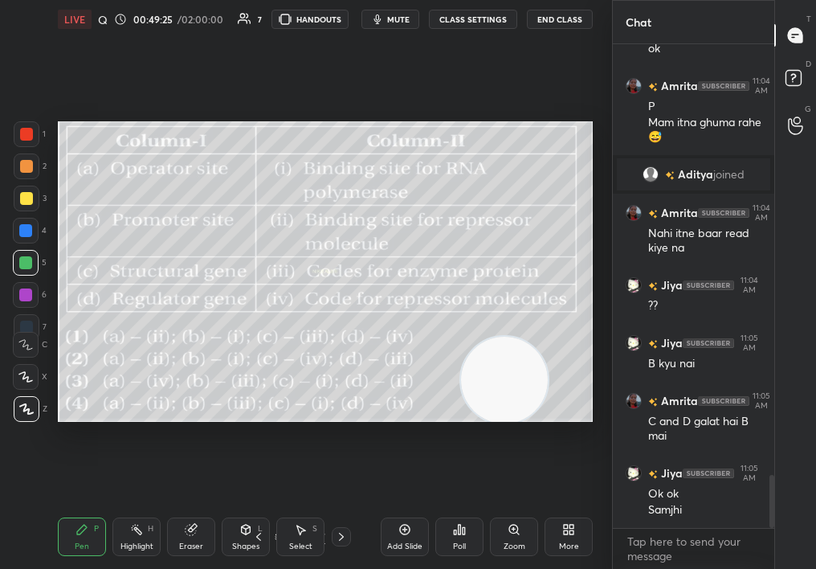
scroll to position [3916, 0]
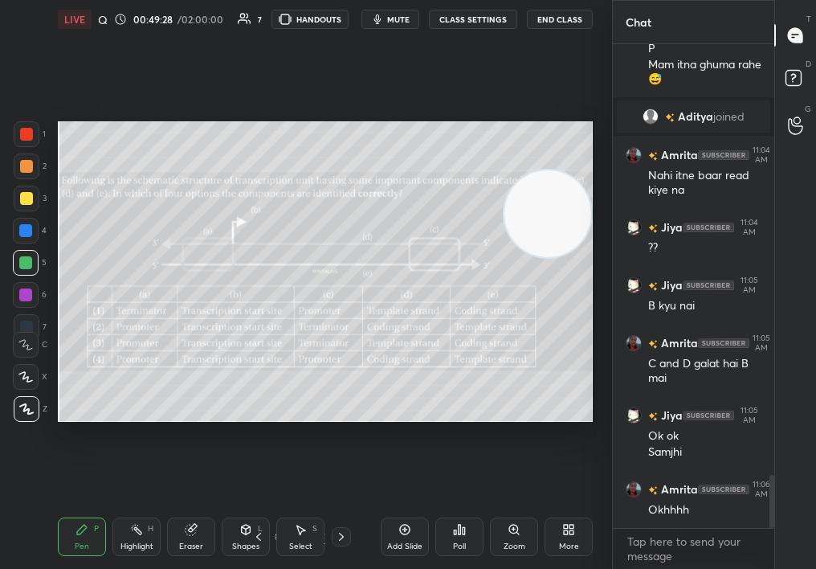
drag, startPoint x: 528, startPoint y: 368, endPoint x: 574, endPoint y: 219, distance: 155.5
click at [574, 220] on video at bounding box center [548, 213] width 87 height 87
click at [306, 114] on div "Setting up your live class Poll for secs No correct answer Start poll" at bounding box center [325, 272] width 548 height 466
click at [43, 336] on div "1 2 3 4 5 6 7 C X Z C X Z E E Erase all H H" at bounding box center [25, 271] width 51 height 301
click at [26, 382] on div at bounding box center [26, 377] width 26 height 26
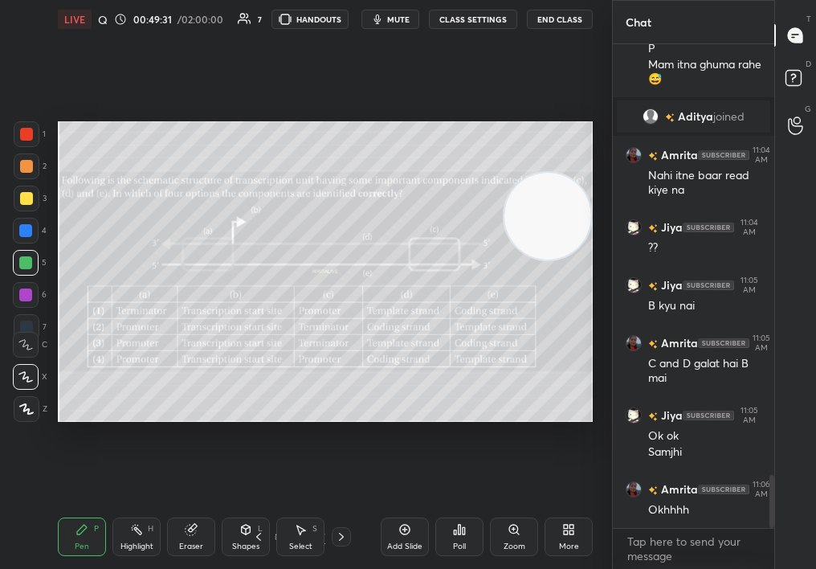
click at [26, 379] on icon at bounding box center [25, 376] width 14 height 11
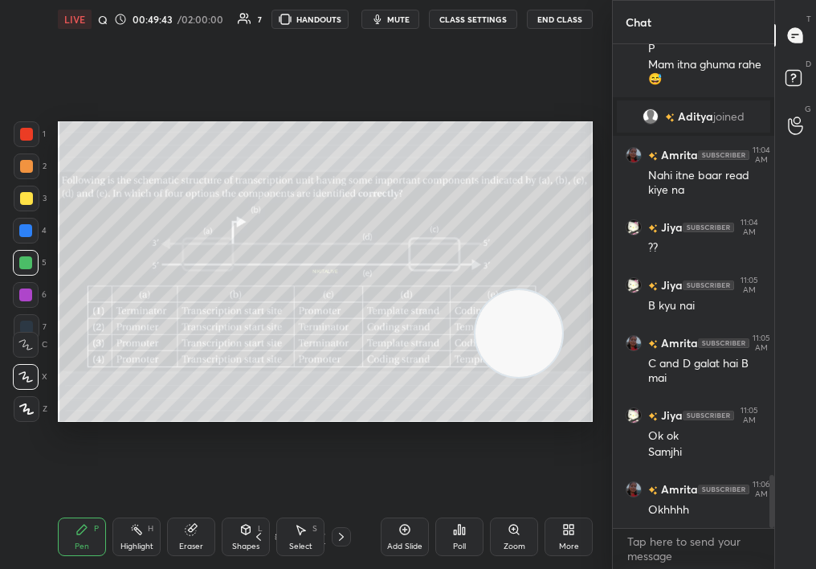
drag, startPoint x: 544, startPoint y: 308, endPoint x: 531, endPoint y: 447, distance: 140.4
click at [532, 451] on div "Setting up your live class Poll for secs No correct answer Start poll" at bounding box center [325, 272] width 548 height 466
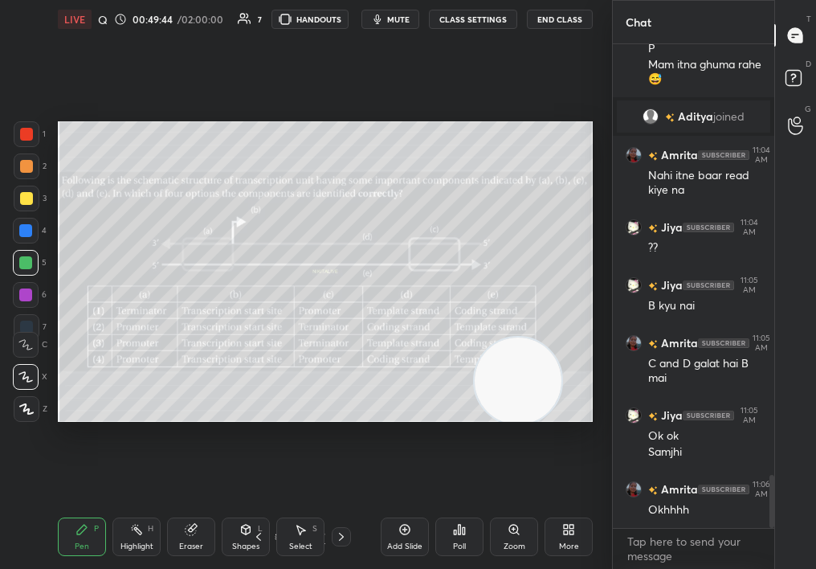
click at [316, 537] on div "Select S" at bounding box center [300, 536] width 48 height 39
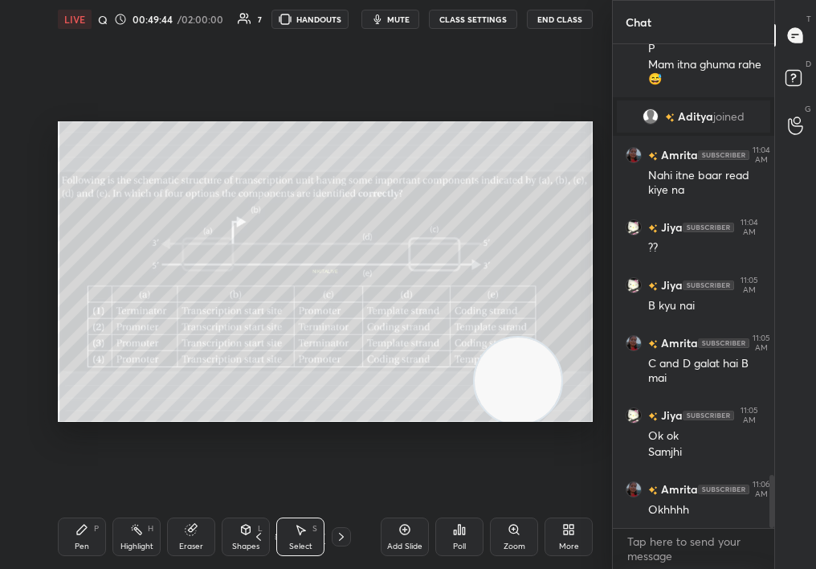
click at [309, 540] on div "Select S" at bounding box center [300, 536] width 48 height 39
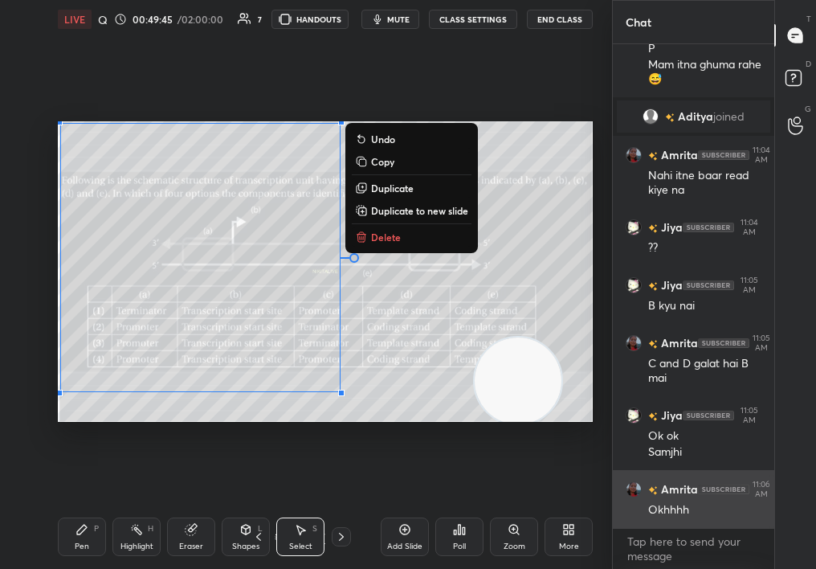
drag, startPoint x: 156, startPoint y: 170, endPoint x: 668, endPoint y: 515, distance: 617.5
click at [665, 516] on div "1 2 3 4 5 6 7 C X Z C X Z E E Erase all H H LIVE Quiz on Mol Bio 00:49:45 / 02:…" at bounding box center [408, 284] width 816 height 569
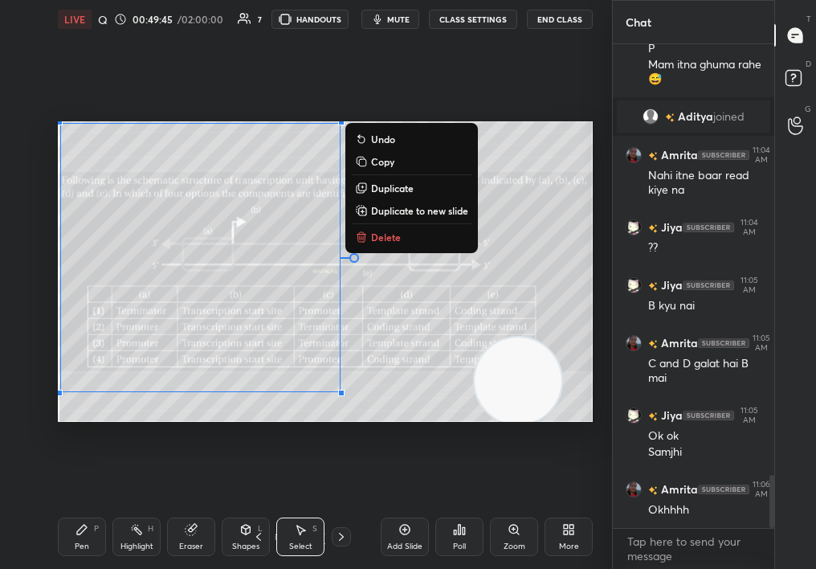
click at [384, 227] on button "Delete" at bounding box center [412, 236] width 120 height 19
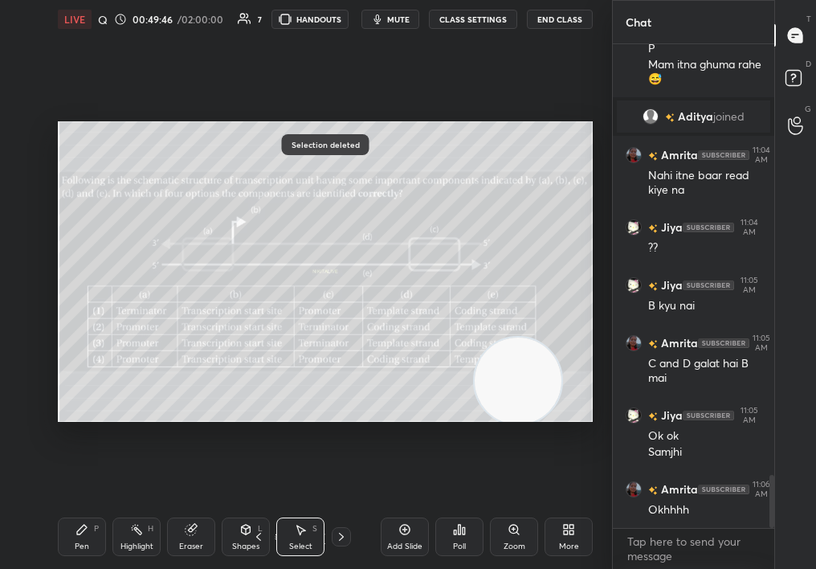
click at [72, 543] on div "Pen P" at bounding box center [82, 536] width 48 height 39
click at [67, 538] on div "Pen P" at bounding box center [82, 536] width 48 height 39
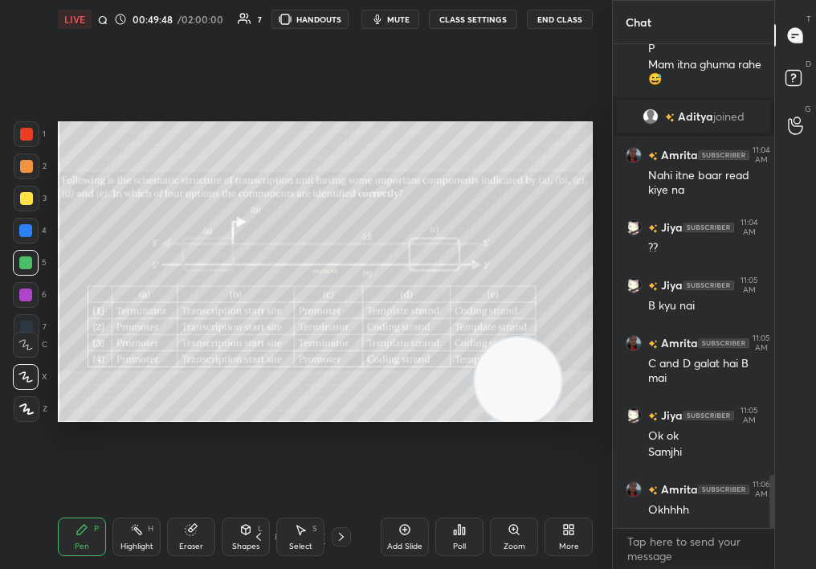
click at [27, 302] on div at bounding box center [26, 295] width 26 height 26
click at [31, 302] on div at bounding box center [26, 295] width 26 height 26
click at [26, 292] on div at bounding box center [25, 294] width 13 height 13
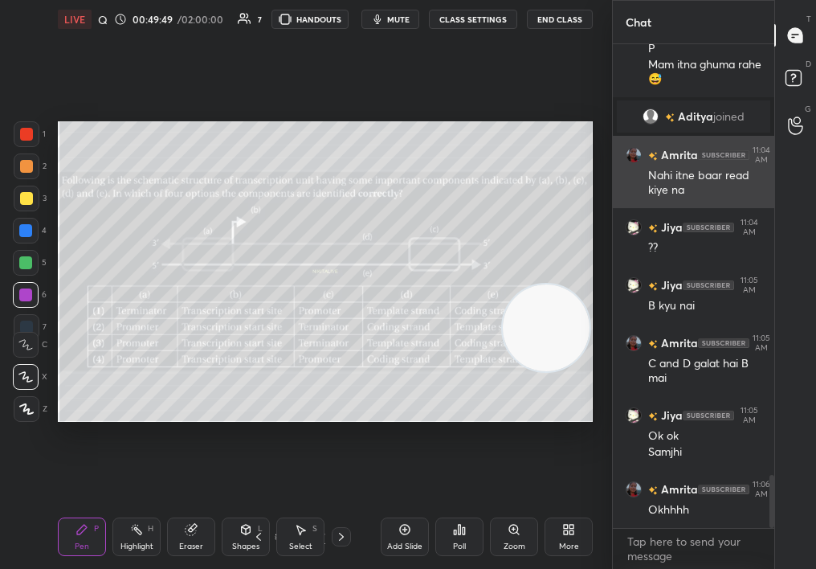
drag, startPoint x: 549, startPoint y: 345, endPoint x: 629, endPoint y: 181, distance: 182.5
click at [629, 177] on div "1 2 3 4 5 6 7 C X Z C X Z E E Erase all H H LIVE Quiz on Mol Bio 00:49:49 / 02:…" at bounding box center [408, 284] width 816 height 569
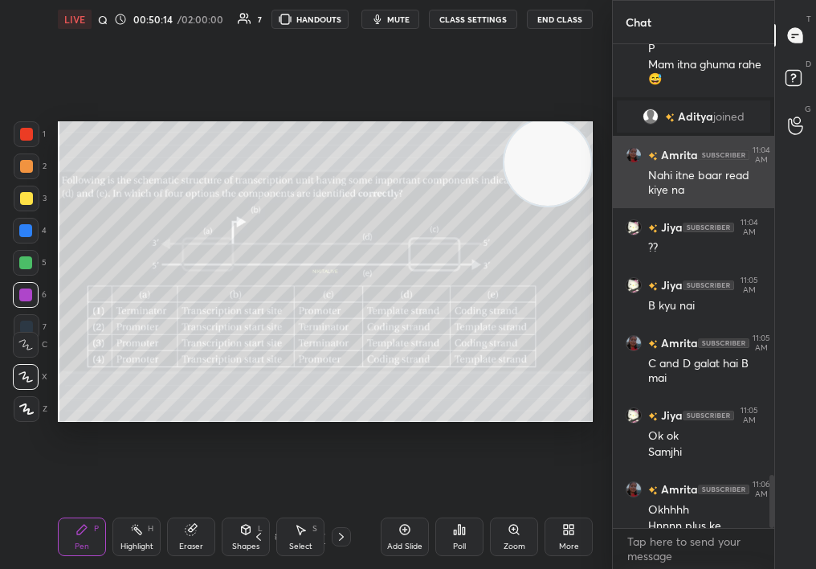
scroll to position [3946, 0]
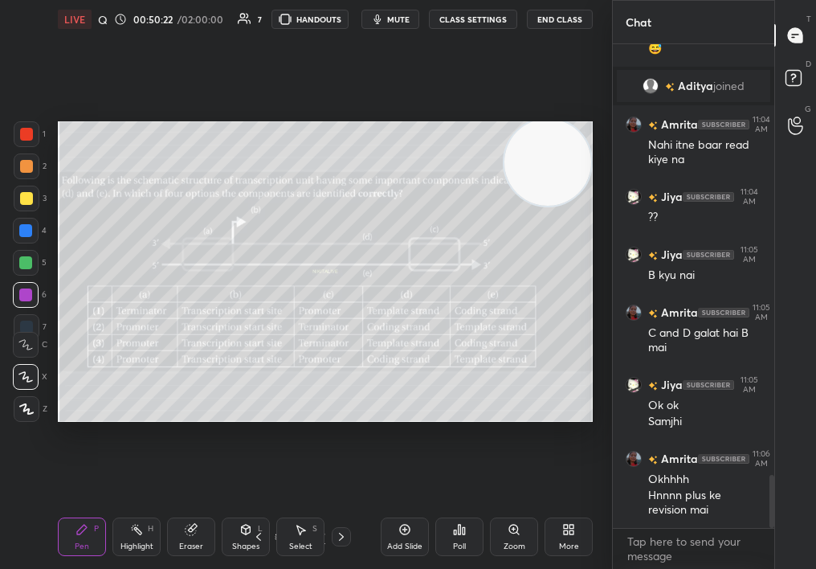
click at [455, 525] on div "Poll" at bounding box center [459, 536] width 48 height 39
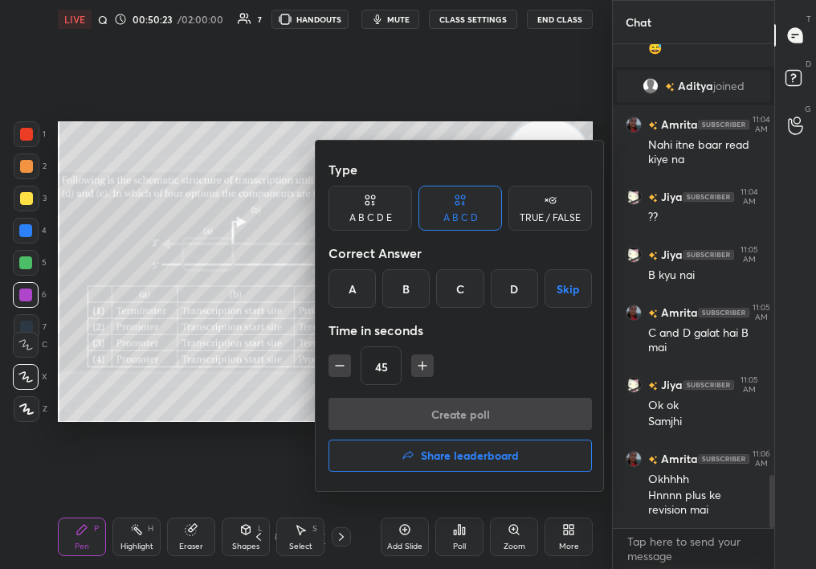
scroll to position [4004, 0]
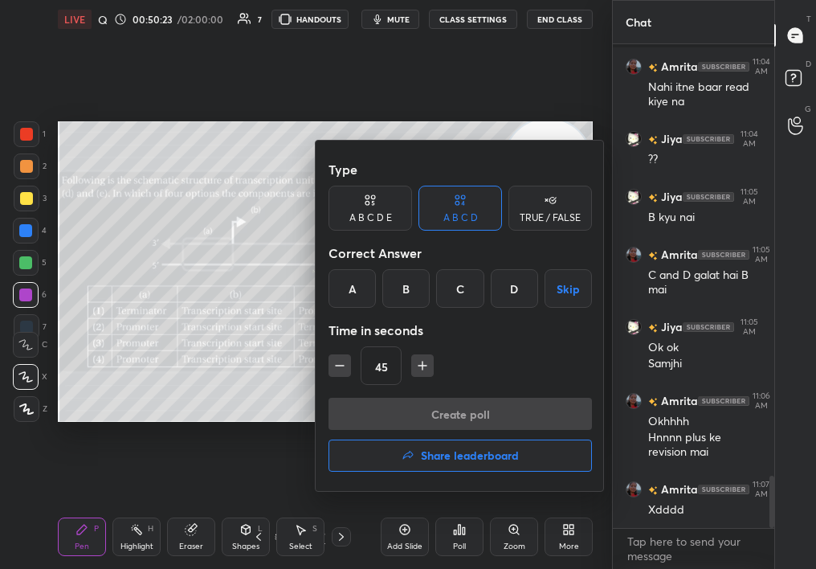
click at [473, 293] on div "C" at bounding box center [459, 288] width 47 height 39
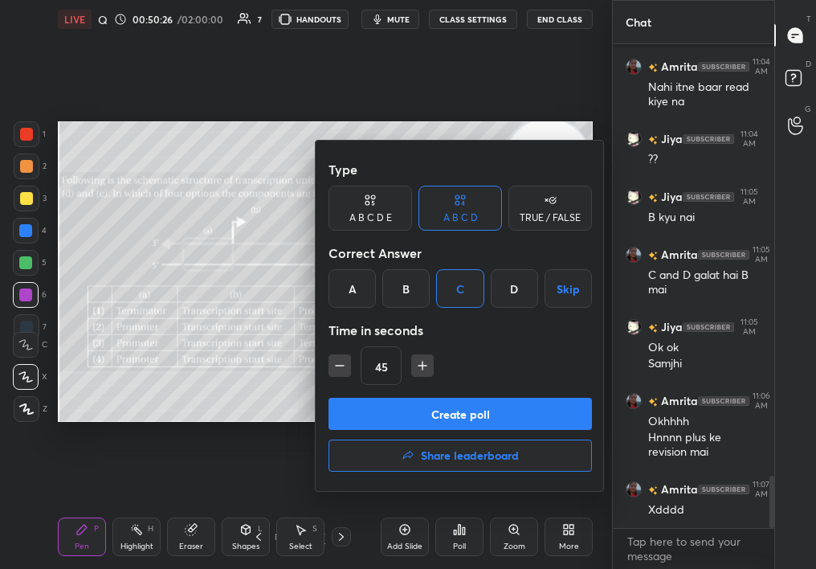
click at [443, 407] on button "Create poll" at bounding box center [461, 414] width 264 height 32
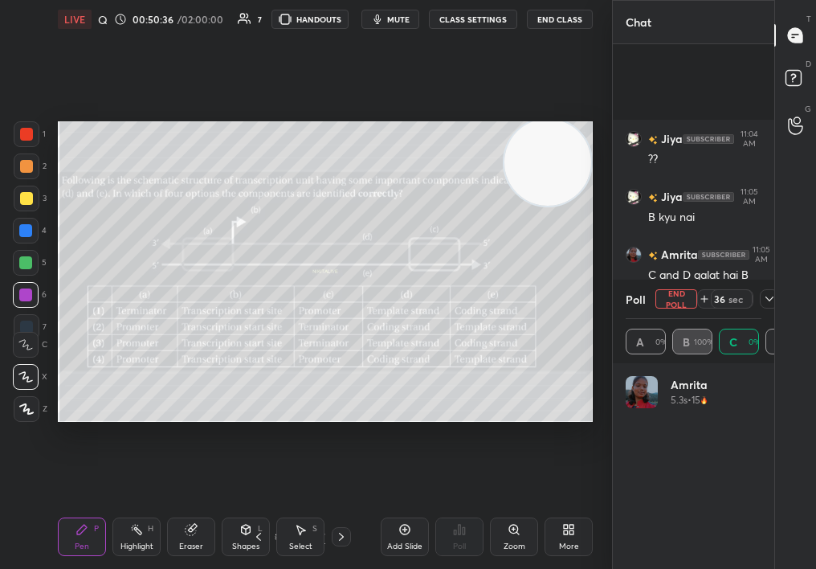
scroll to position [4146, 0]
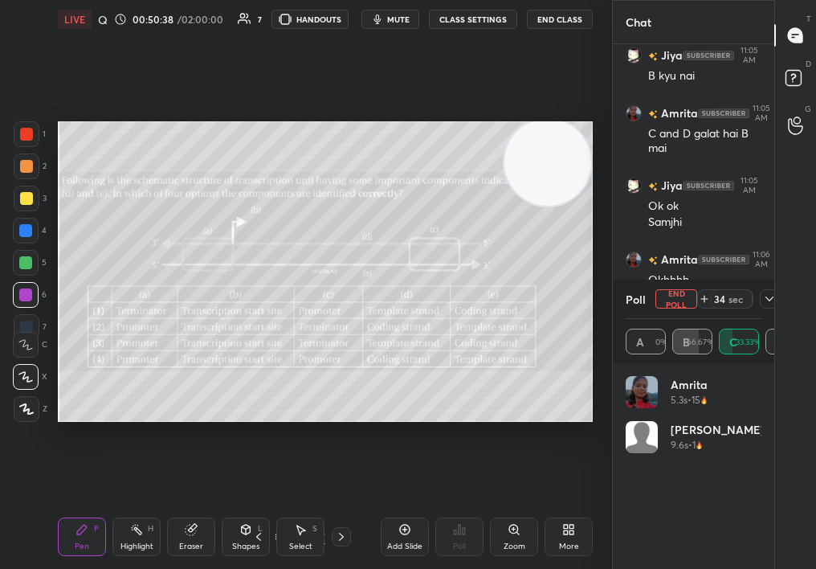
click at [762, 297] on div at bounding box center [769, 298] width 19 height 19
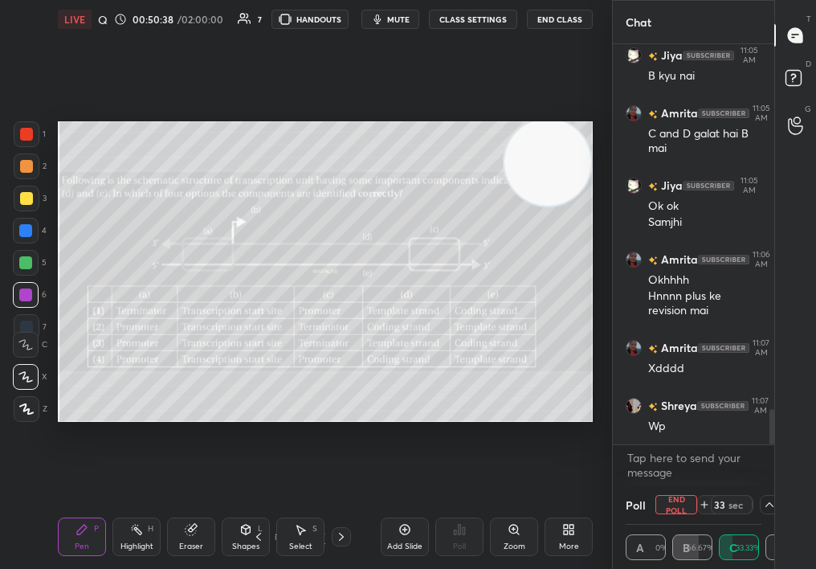
scroll to position [1, 6]
click at [282, 549] on div "Select S" at bounding box center [300, 536] width 48 height 39
click at [292, 534] on div "Select S" at bounding box center [300, 536] width 48 height 39
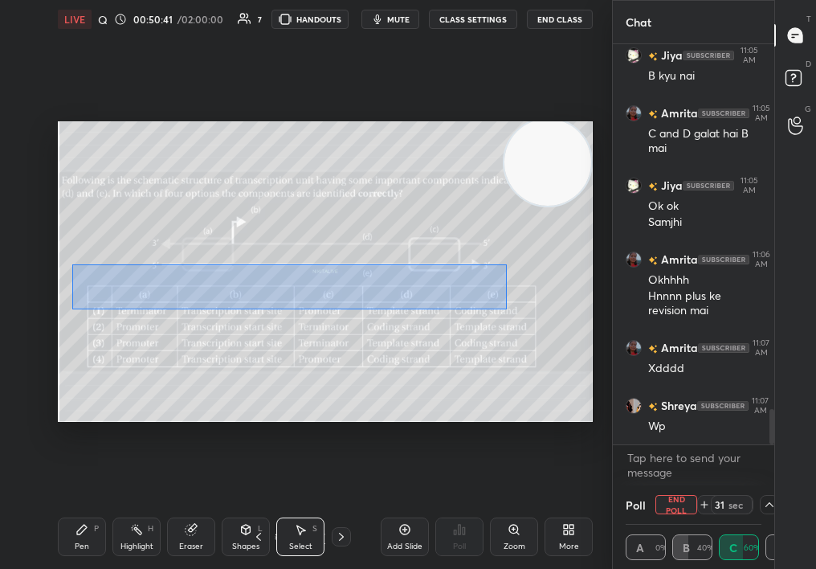
drag, startPoint x: 101, startPoint y: 242, endPoint x: 722, endPoint y: 447, distance: 654.2
click at [723, 448] on div "1 2 3 4 5 6 7 C X Z C X Z E E Erase all H H LIVE Quiz on Mol Bio 00:50:41 / 02:…" at bounding box center [408, 284] width 816 height 569
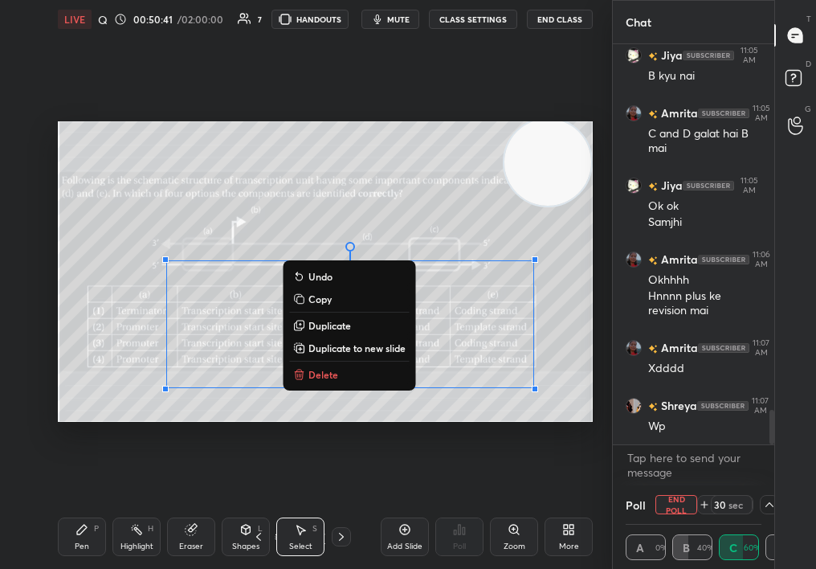
scroll to position [4203, 0]
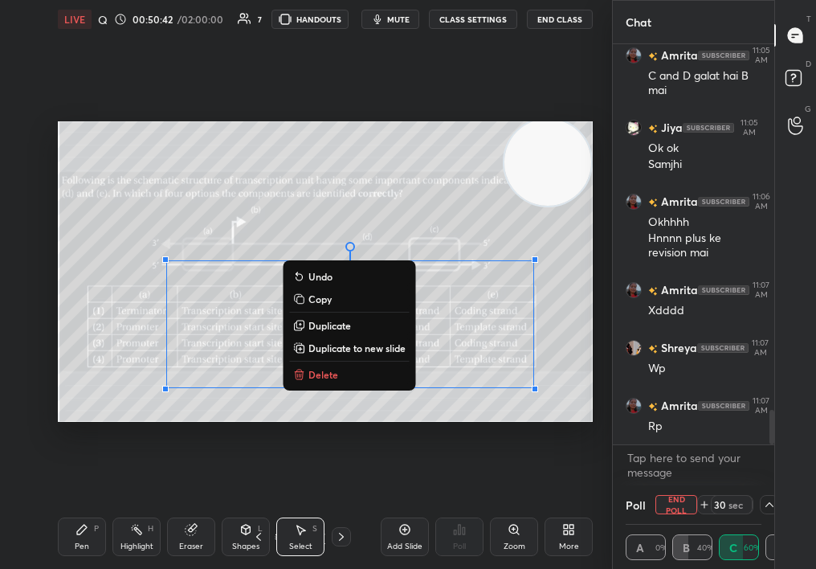
click at [354, 369] on button "Delete" at bounding box center [349, 374] width 120 height 19
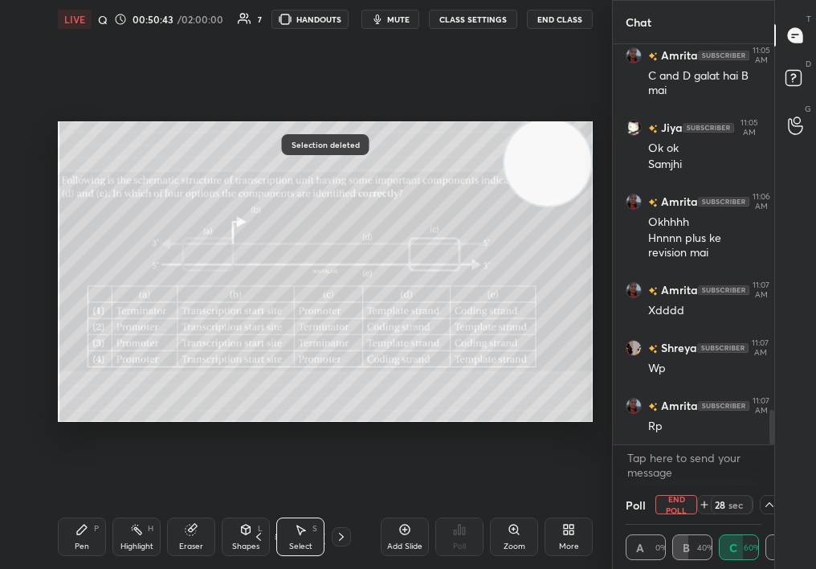
click at [72, 532] on div "Pen P" at bounding box center [82, 536] width 48 height 39
click at [72, 537] on div "Pen P" at bounding box center [82, 536] width 48 height 39
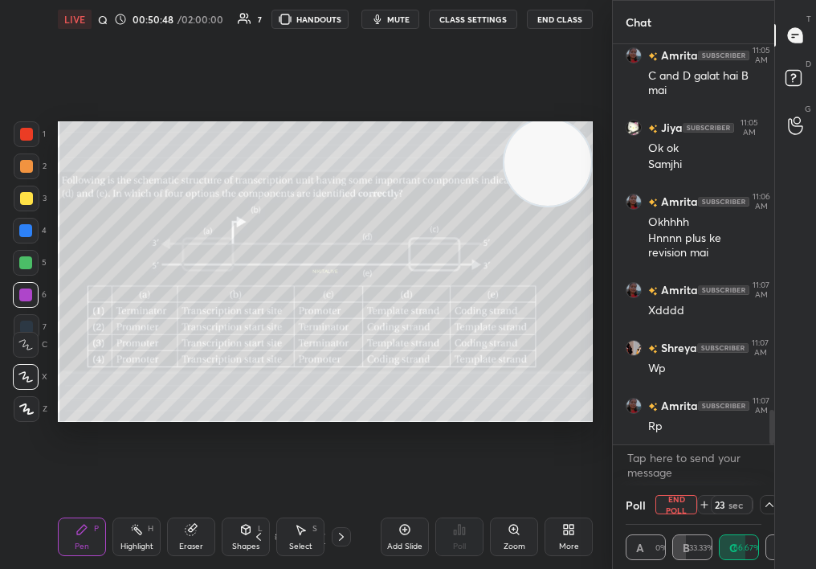
click at [303, 534] on icon at bounding box center [300, 529] width 13 height 13
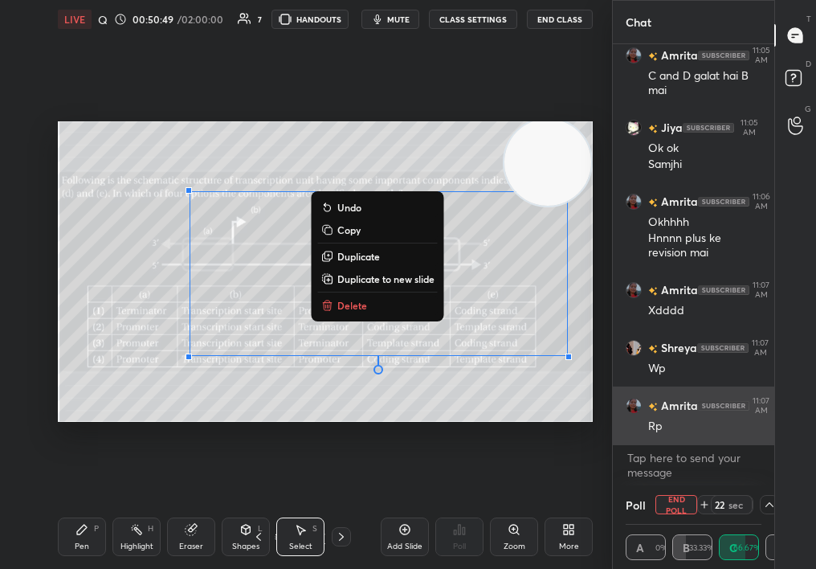
drag, startPoint x: 194, startPoint y: 198, endPoint x: 704, endPoint y: 443, distance: 565.2
click at [706, 441] on div "1 2 3 4 5 6 7 C X Z C X Z E E Erase all H H LIVE Quiz on Mol Bio 00:50:49 / 02:…" at bounding box center [408, 284] width 816 height 569
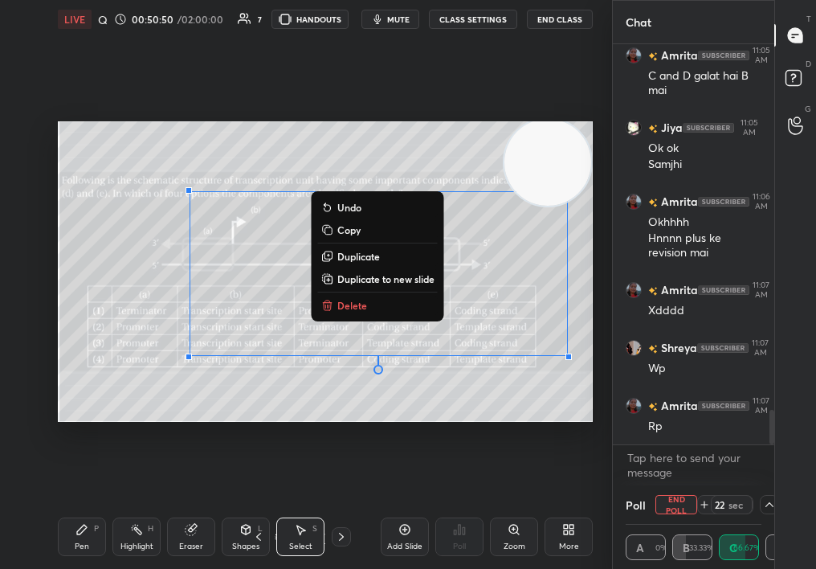
click at [340, 306] on p "Delete" at bounding box center [352, 305] width 30 height 13
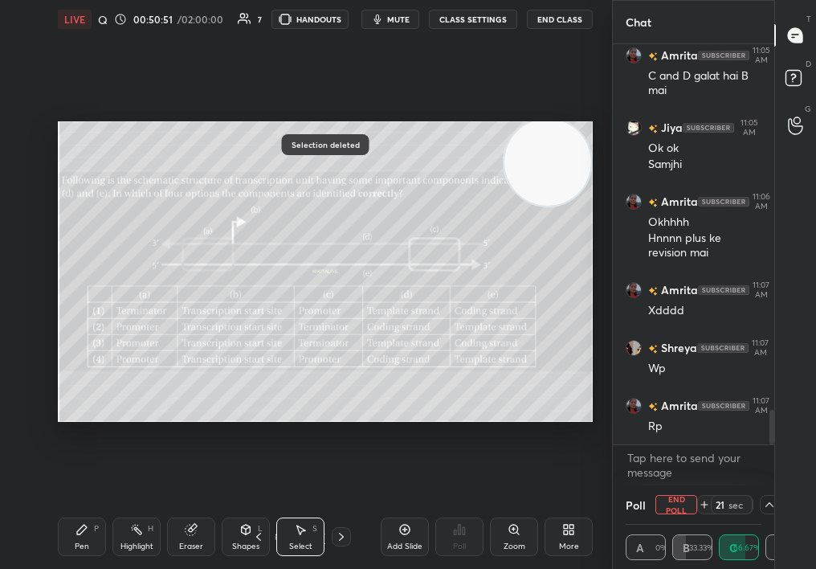
click at [125, 534] on div "Highlight H" at bounding box center [136, 536] width 48 height 39
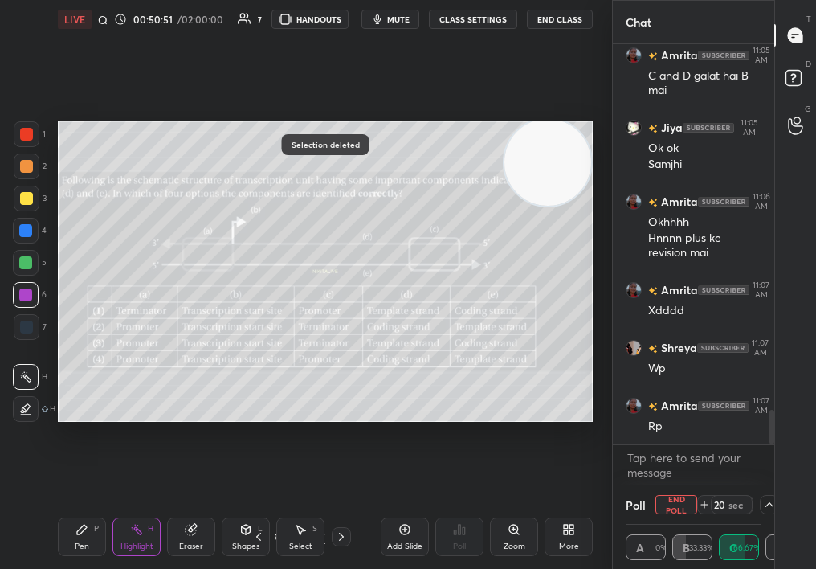
click at [113, 535] on div "Highlight H" at bounding box center [136, 536] width 48 height 39
click at [102, 537] on div "Pen P" at bounding box center [82, 536] width 48 height 39
click at [100, 538] on div "Pen P" at bounding box center [82, 536] width 48 height 39
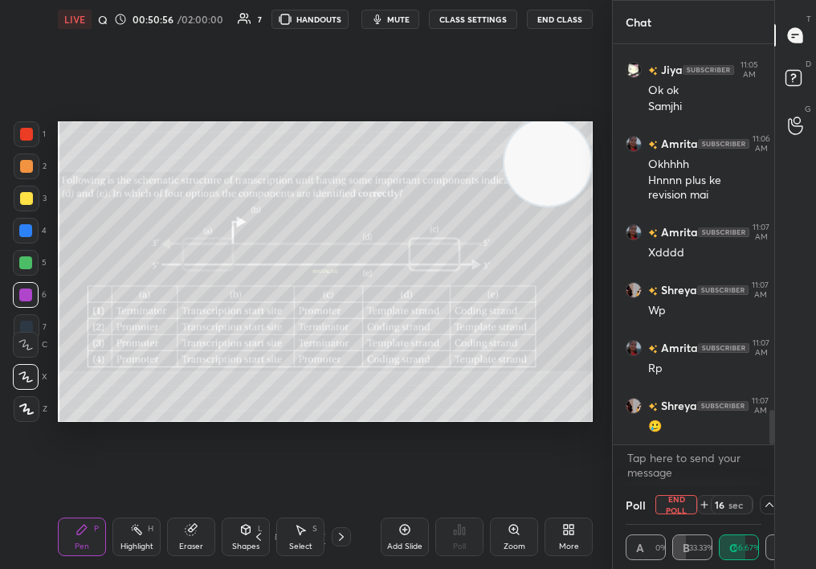
scroll to position [4319, 0]
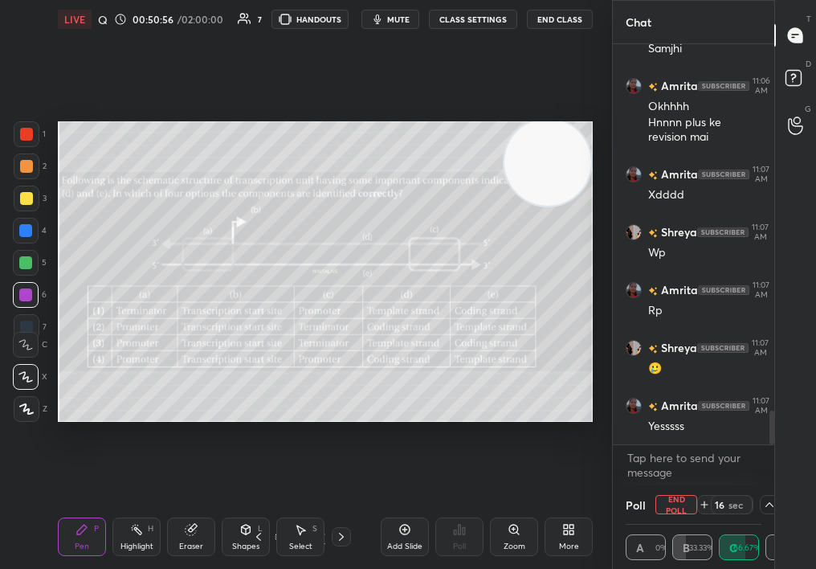
click at [42, 403] on div "Z" at bounding box center [31, 409] width 34 height 26
click at [33, 410] on div "Z" at bounding box center [31, 409] width 34 height 26
click at [21, 423] on div "1 2 3 4 5 6 7 C X Z C X Z E E Erase all H H LIVE Quiz on Mol Bio 00:50:56 / 02:…" at bounding box center [299, 284] width 599 height 569
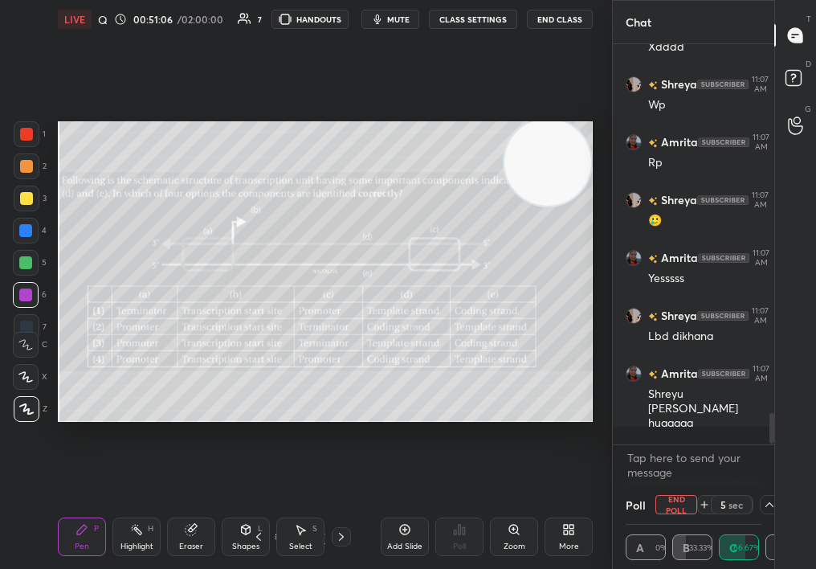
scroll to position [4449, 0]
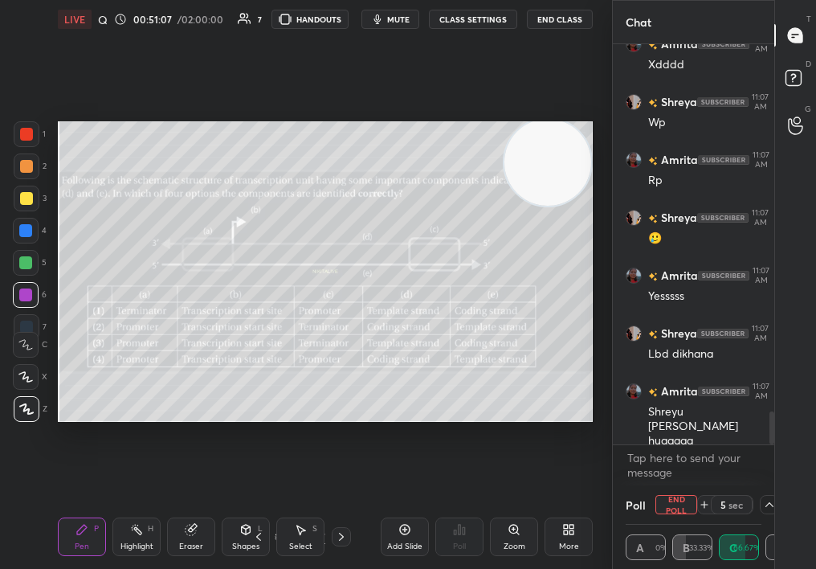
drag, startPoint x: 673, startPoint y: 504, endPoint x: 676, endPoint y: 495, distance: 9.4
click at [678, 495] on button "End Poll" at bounding box center [677, 504] width 42 height 19
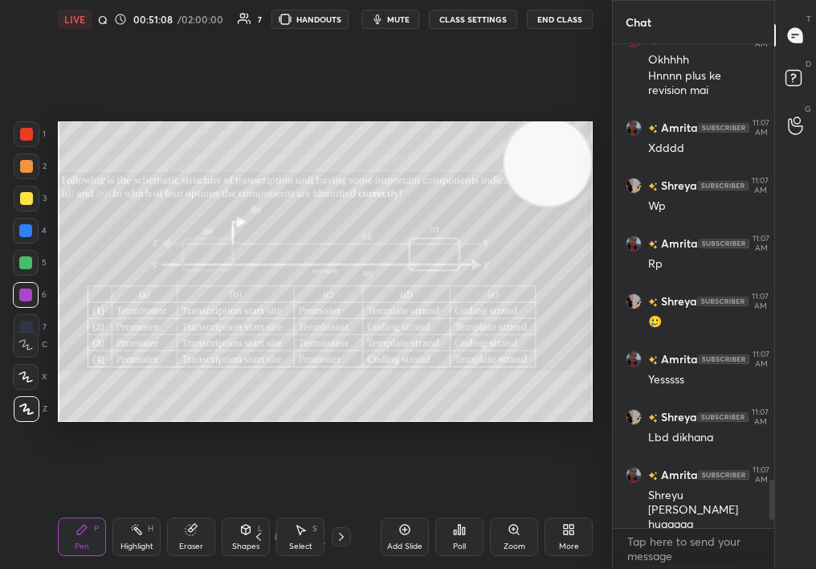
click at [446, 539] on div "Poll" at bounding box center [459, 536] width 48 height 39
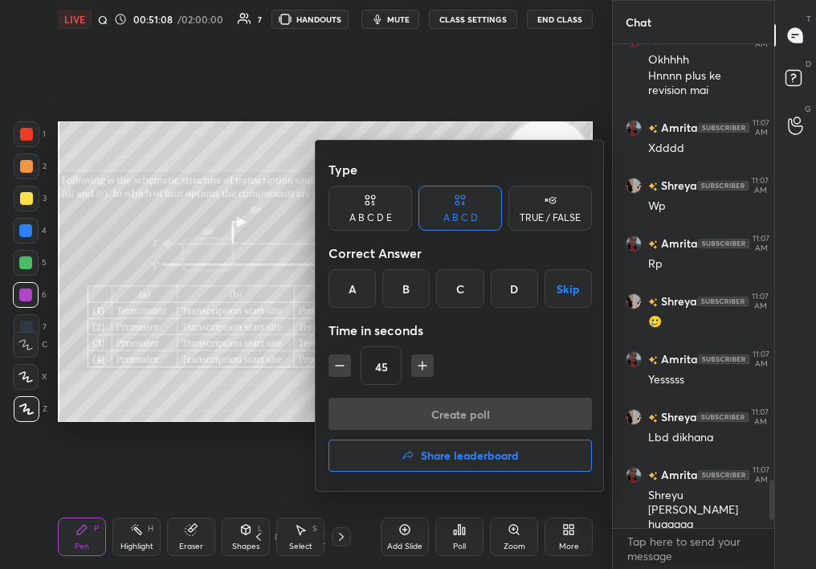
click at [461, 458] on h4 "Share leaderboard" at bounding box center [470, 455] width 98 height 11
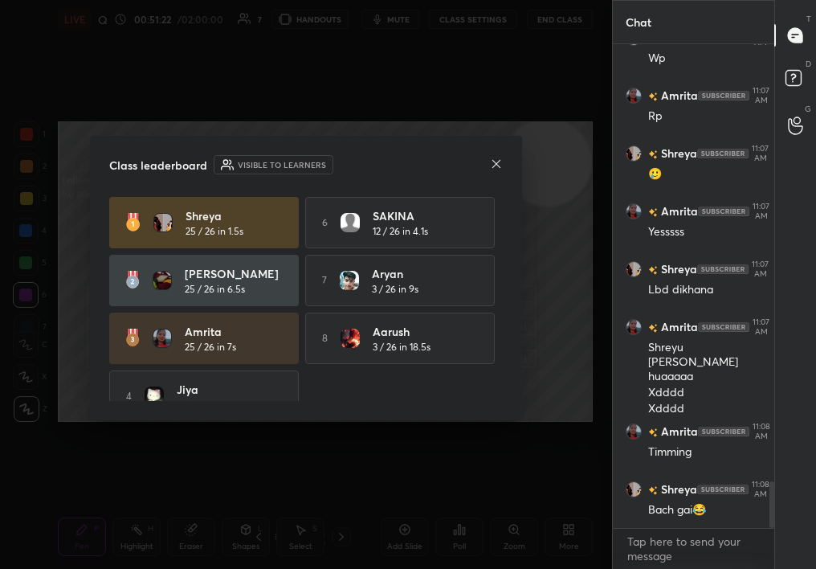
click at [498, 153] on div "Class leaderboard Visible to learners Shreya 25 / 26 in 1.5s 6 SAKINA 12 / 26 i…" at bounding box center [306, 278] width 432 height 284
click at [492, 162] on icon at bounding box center [496, 163] width 13 height 13
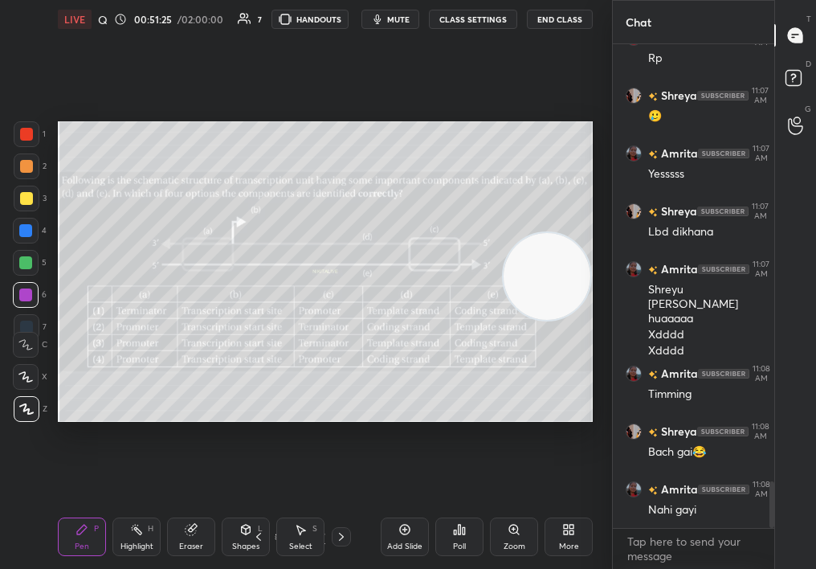
drag, startPoint x: 545, startPoint y: 202, endPoint x: 559, endPoint y: 415, distance: 212.6
click at [557, 320] on video at bounding box center [547, 276] width 87 height 87
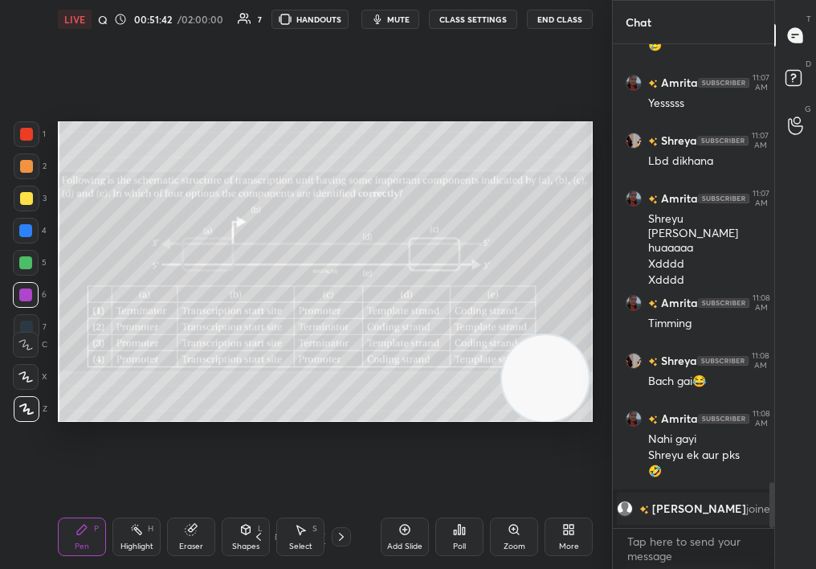
click at [335, 540] on icon at bounding box center [341, 536] width 13 height 13
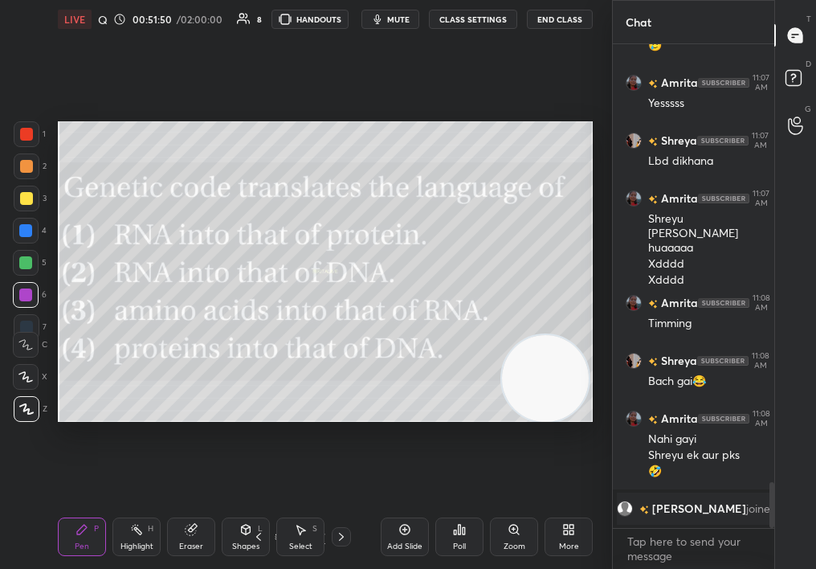
click at [460, 528] on icon at bounding box center [459, 529] width 13 height 13
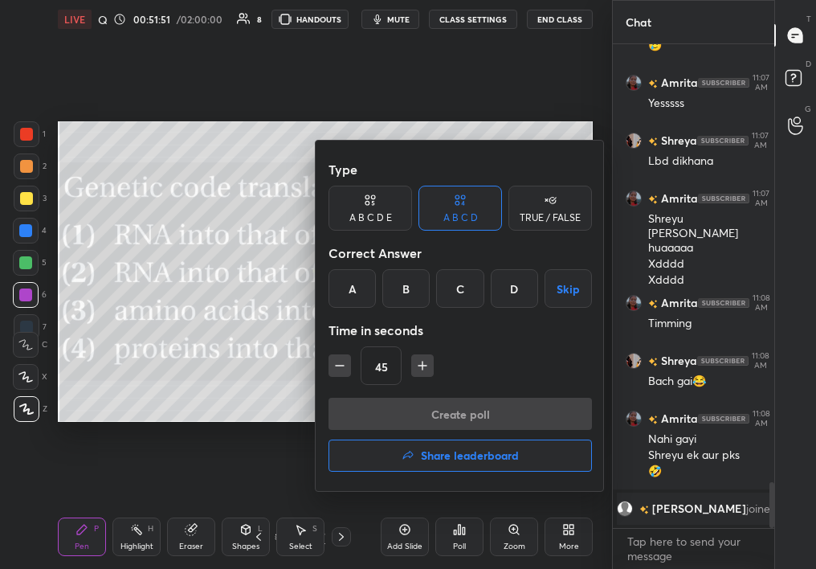
click at [550, 217] on div "TRUE / FALSE" at bounding box center [550, 218] width 61 height 10
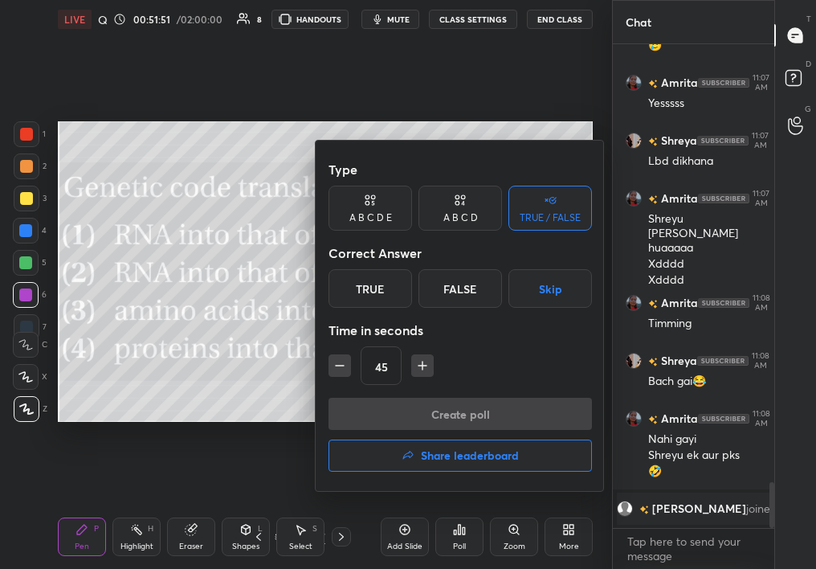
click at [373, 287] on div "True" at bounding box center [371, 288] width 84 height 39
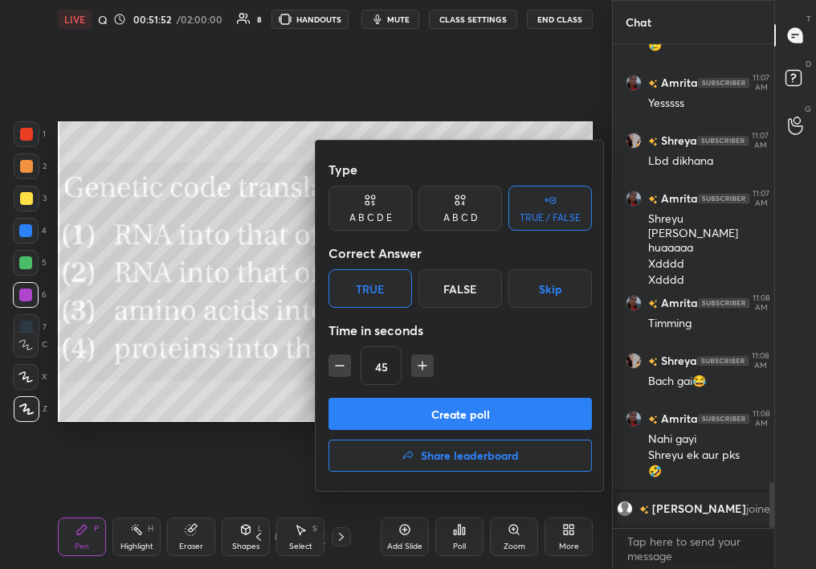
click at [415, 404] on button "Create poll" at bounding box center [461, 414] width 264 height 32
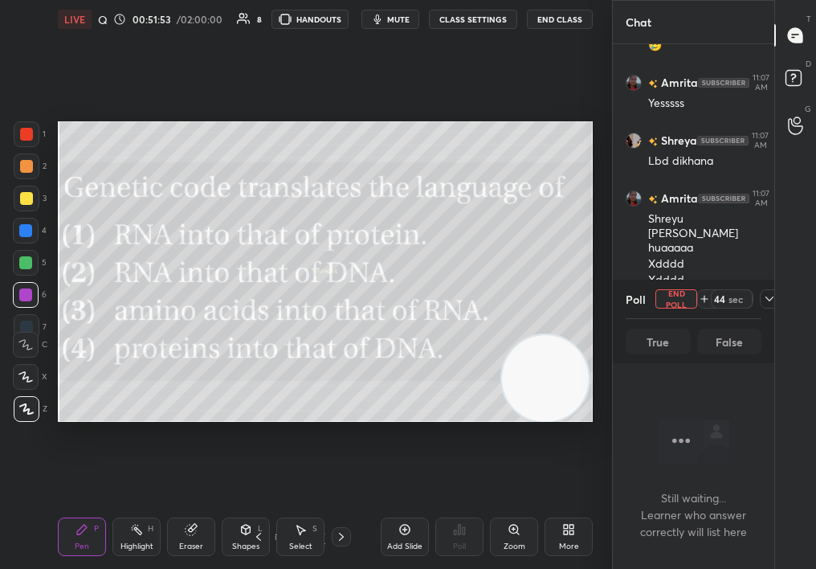
click at [401, 21] on span "mute" at bounding box center [398, 19] width 22 height 11
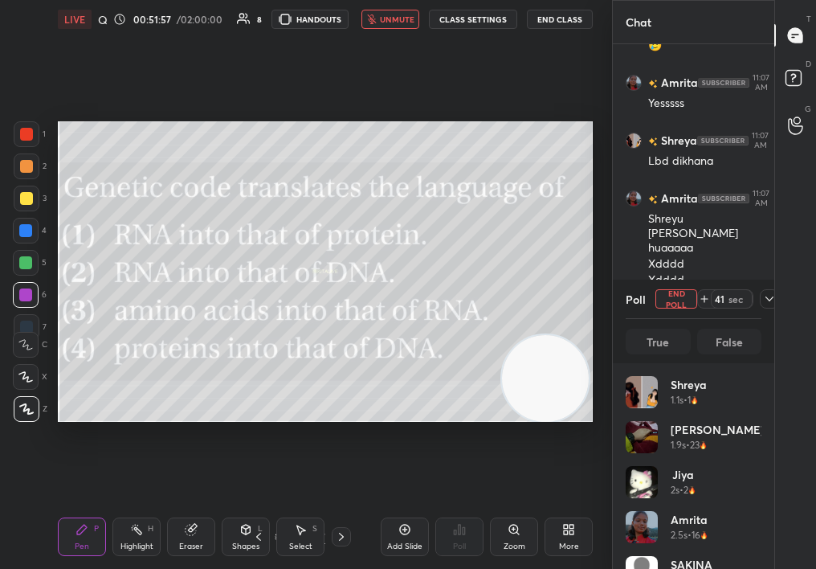
drag, startPoint x: 27, startPoint y: 166, endPoint x: 24, endPoint y: 157, distance: 8.7
click at [26, 157] on div at bounding box center [27, 166] width 26 height 26
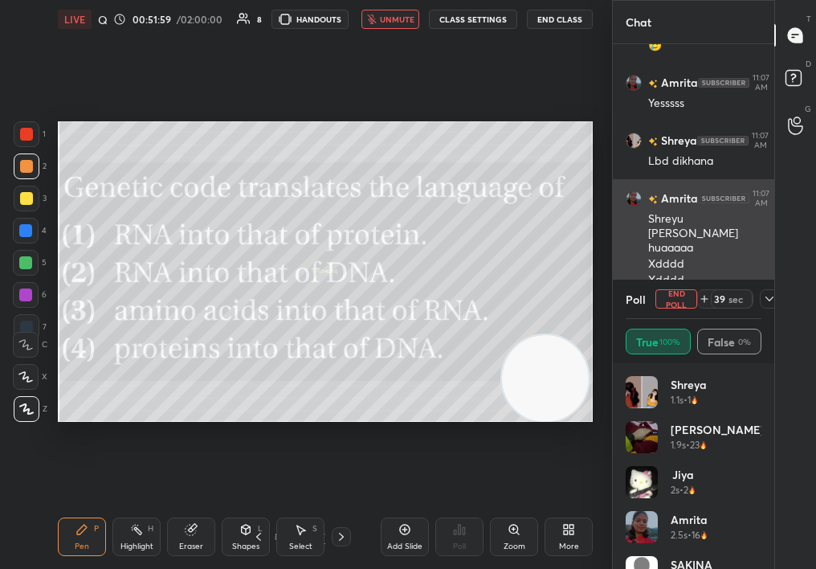
click at [646, 213] on div "1 2 3 4 5 6 7 C X Z C X Z E E Erase all H H LIVE Quiz on Mol Bio 00:51:59 / 02:…" at bounding box center [408, 284] width 816 height 569
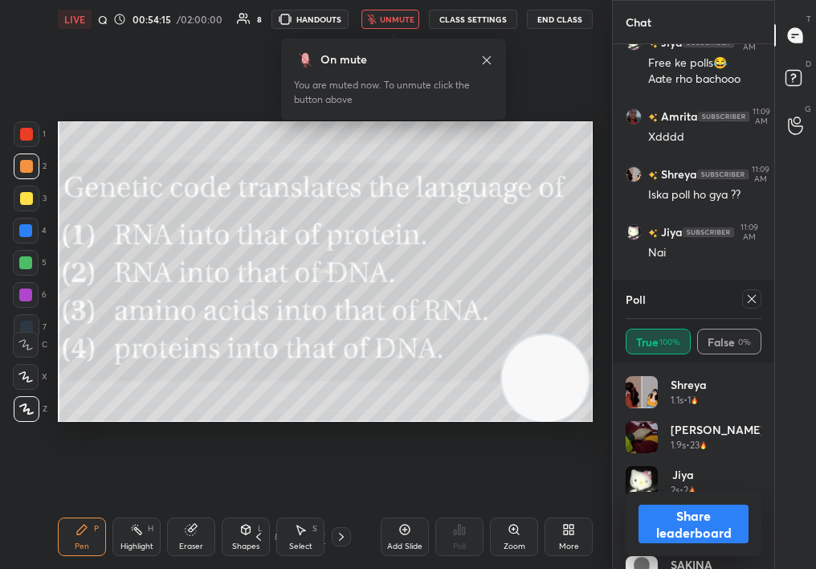
scroll to position [4657, 0]
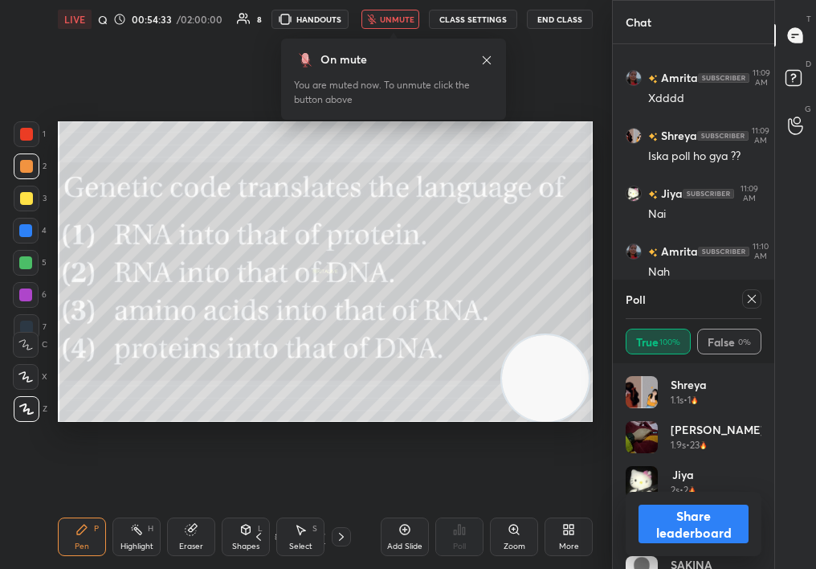
click at [748, 300] on icon at bounding box center [752, 298] width 13 height 13
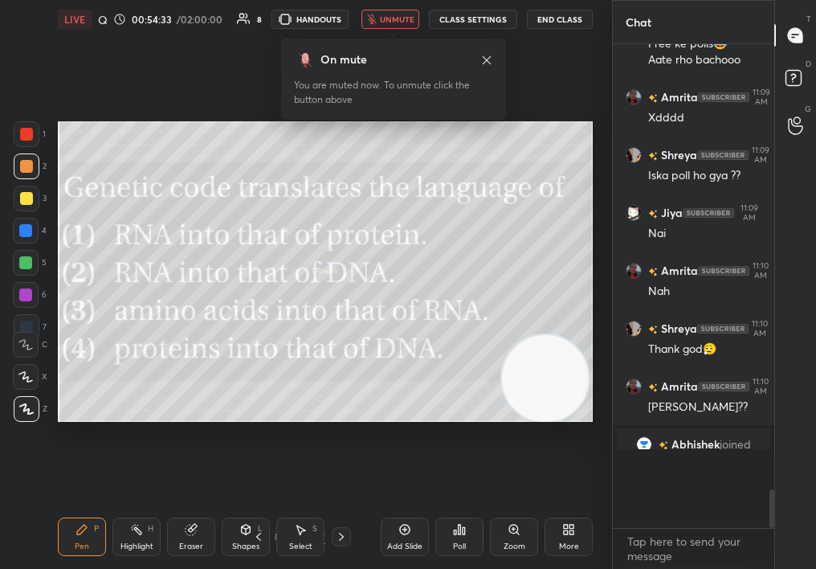
scroll to position [4587, 0]
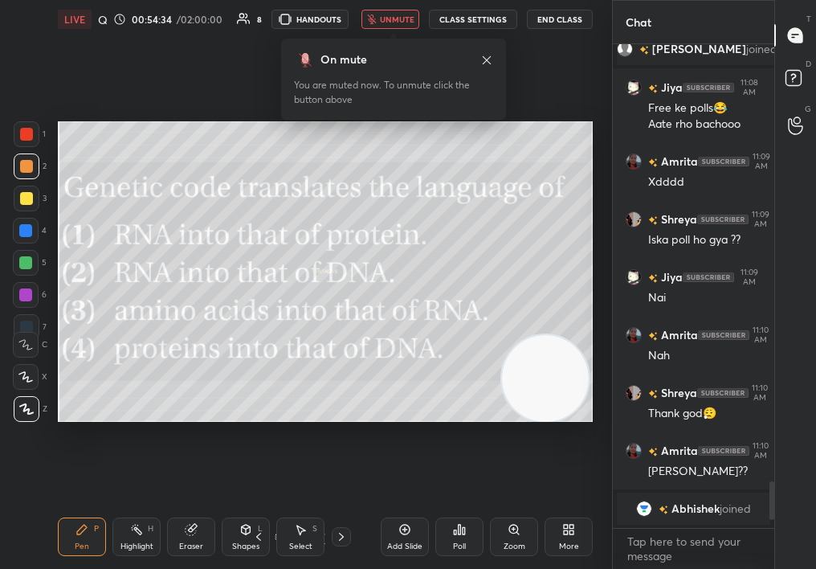
click at [459, 536] on div "Poll" at bounding box center [459, 536] width 48 height 39
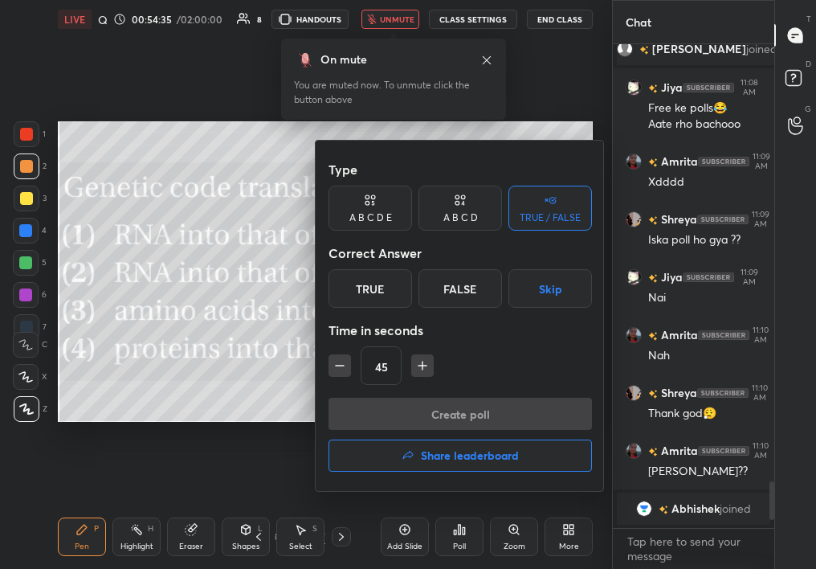
click at [295, 251] on div at bounding box center [408, 284] width 816 height 569
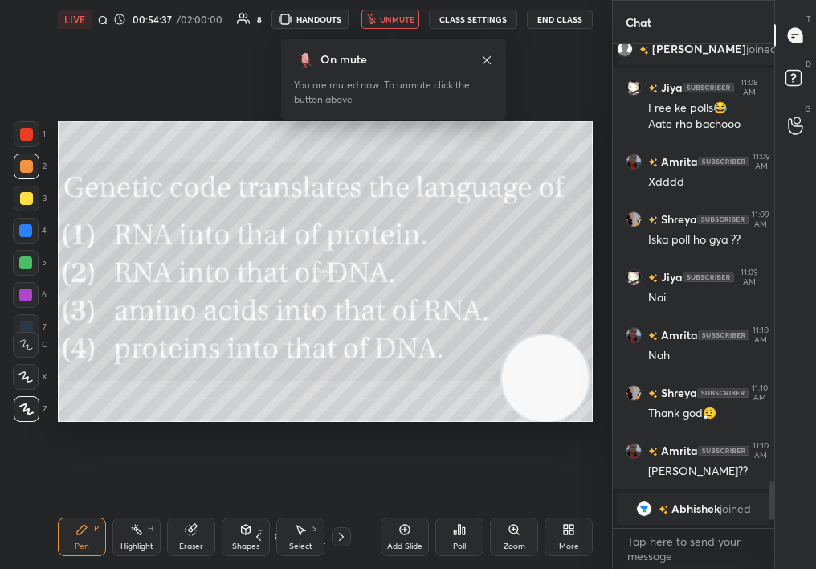
click at [456, 530] on icon at bounding box center [459, 529] width 13 height 13
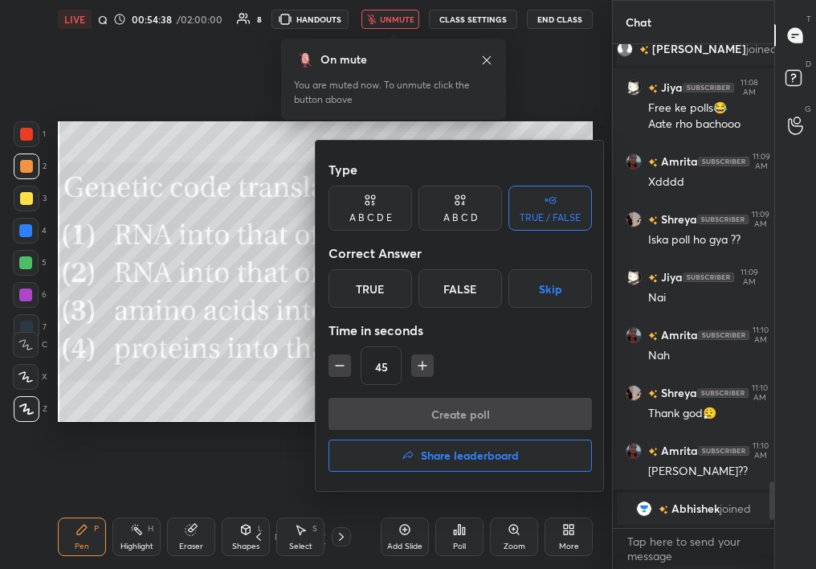
click at [455, 194] on icon at bounding box center [460, 200] width 13 height 16
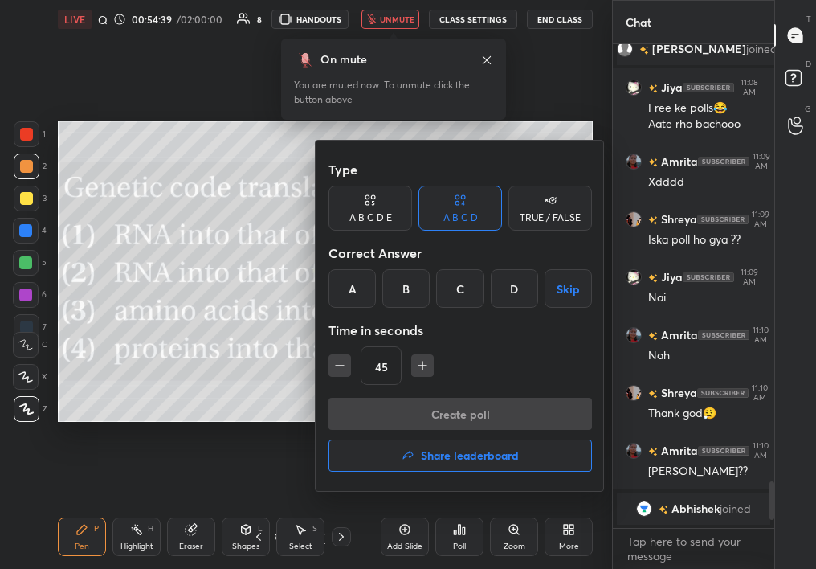
click at [337, 292] on div "A" at bounding box center [352, 288] width 47 height 39
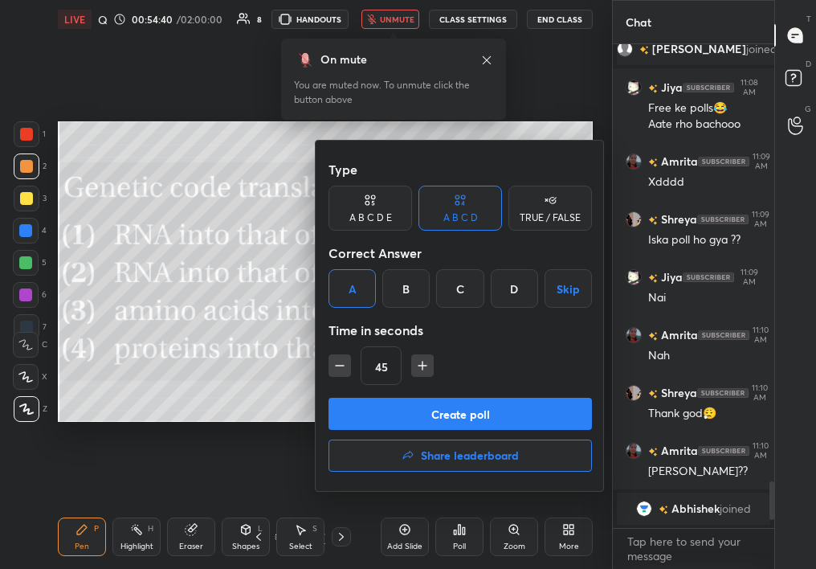
click at [362, 413] on button "Create poll" at bounding box center [461, 414] width 264 height 32
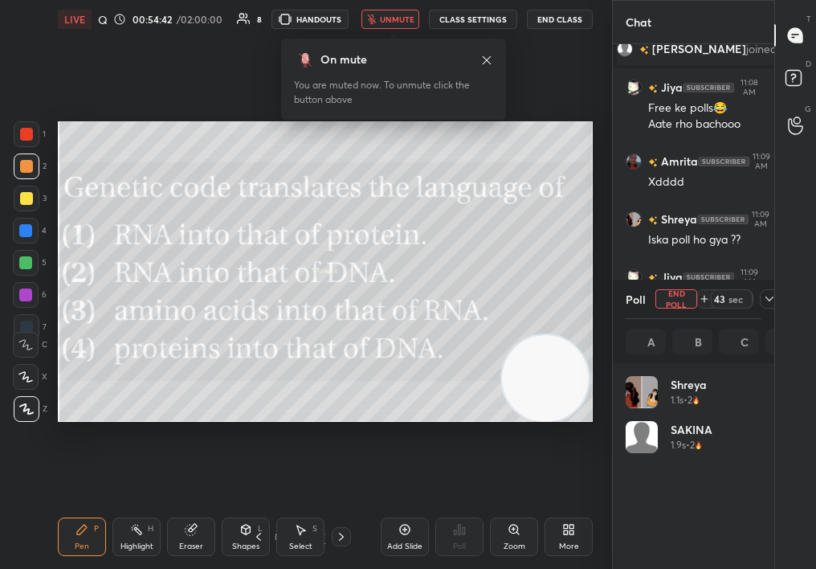
scroll to position [188, 131]
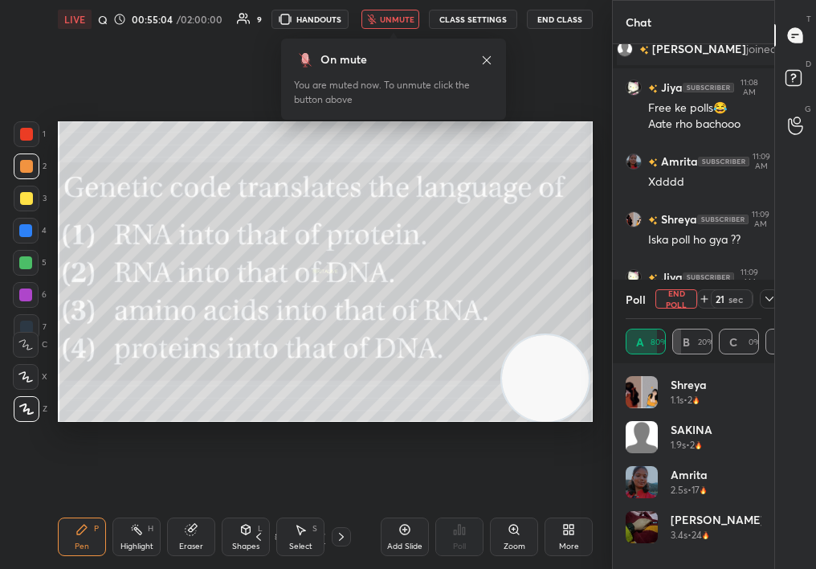
click at [14, 423] on div "1 2 3 4 5 6 7 C X Z C X Z E E Erase all H H LIVE Quiz on Mol Bio 00:55:04 / 02:…" at bounding box center [299, 284] width 599 height 569
click at [28, 132] on div at bounding box center [27, 134] width 26 height 26
click at [29, 133] on div at bounding box center [26, 134] width 13 height 13
click at [25, 139] on div at bounding box center [27, 134] width 26 height 26
click at [764, 304] on icon at bounding box center [769, 298] width 13 height 13
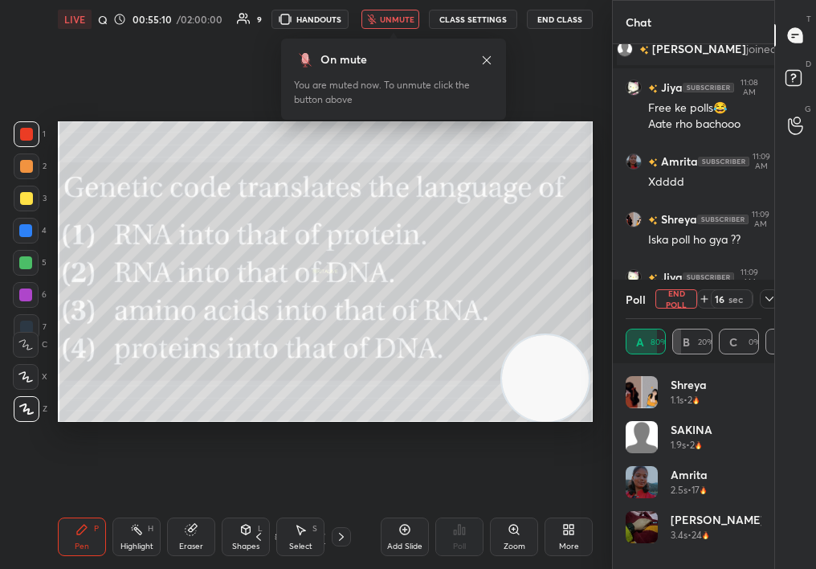
scroll to position [6, 6]
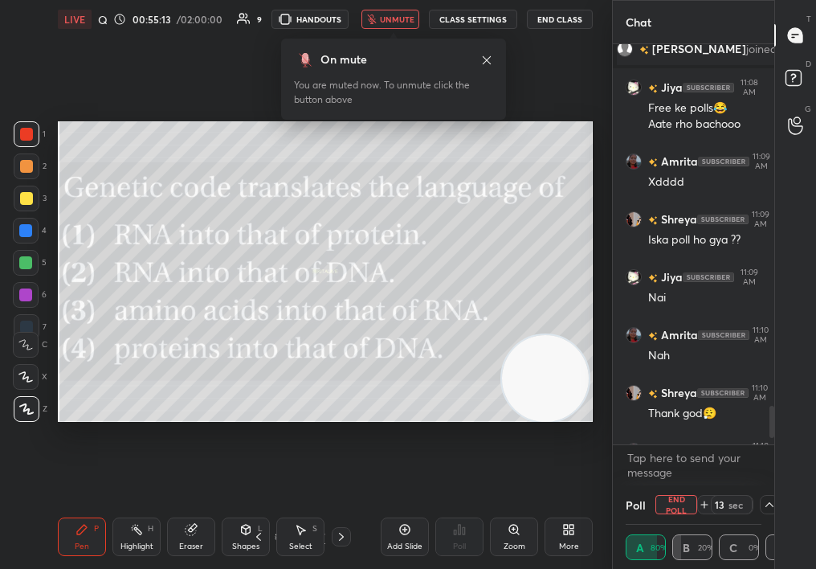
click at [677, 500] on button "End Poll" at bounding box center [677, 504] width 42 height 19
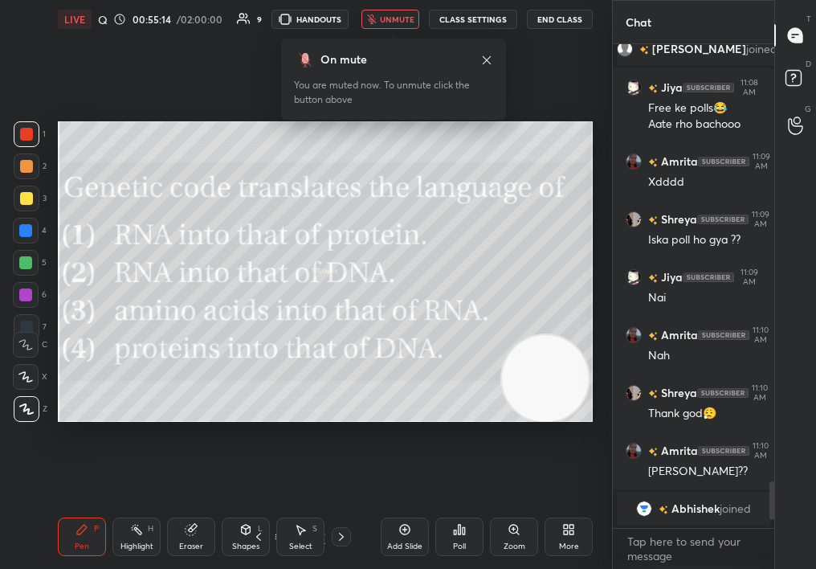
click at [345, 538] on icon at bounding box center [341, 536] width 13 height 13
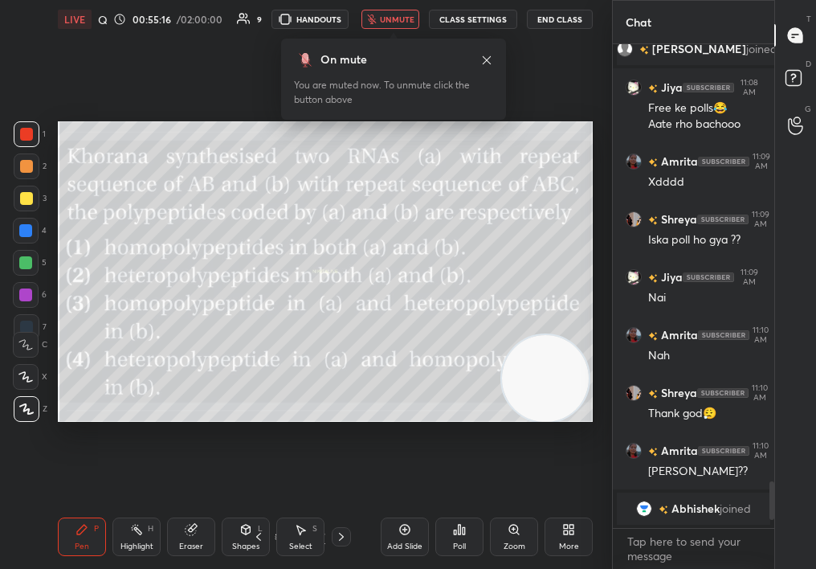
click at [28, 168] on div at bounding box center [26, 166] width 13 height 13
click at [27, 170] on div at bounding box center [26, 166] width 13 height 13
click at [460, 539] on div "Poll" at bounding box center [459, 536] width 48 height 39
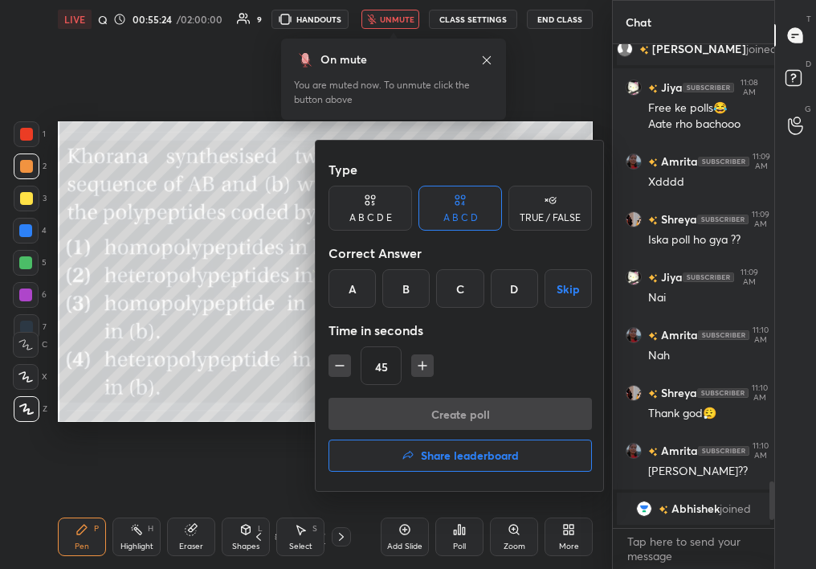
click at [460, 534] on div at bounding box center [408, 284] width 816 height 569
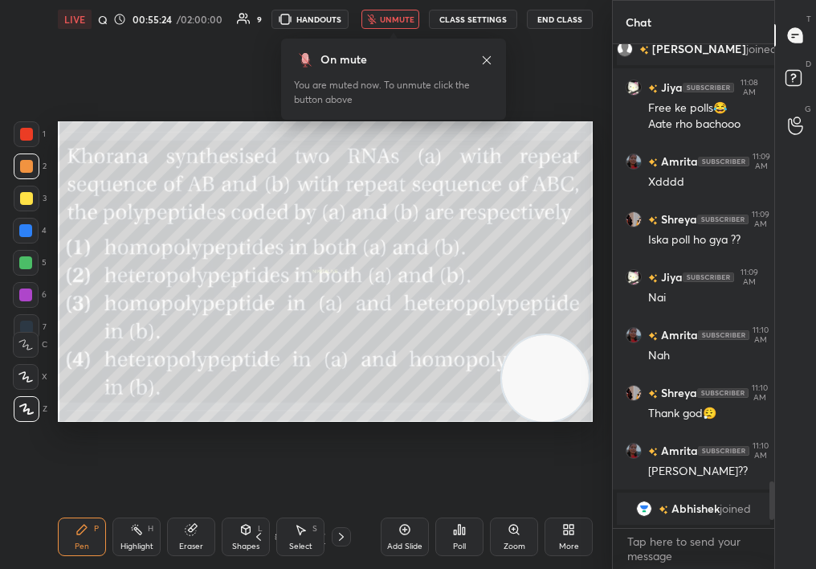
click at [452, 519] on div "Poll" at bounding box center [459, 537] width 48 height 90
click at [460, 537] on div "Poll" at bounding box center [459, 536] width 48 height 39
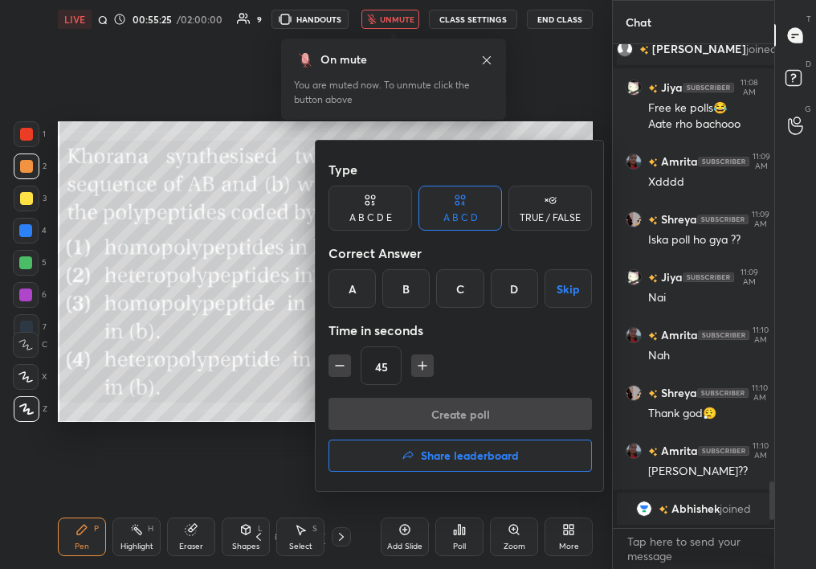
click at [460, 445] on button "Share leaderboard" at bounding box center [461, 455] width 264 height 32
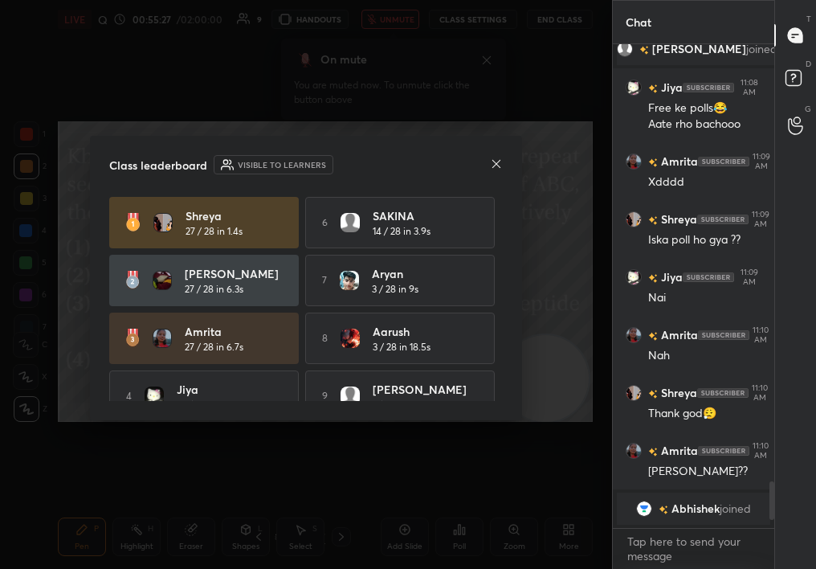
drag, startPoint x: 497, startPoint y: 320, endPoint x: 500, endPoint y: 390, distance: 70.8
click at [501, 390] on div "Shreya 27 / 28 in 1.4s 6 SAKINA 14 / 28 in 3.9s [PERSON_NAME] 27 / 28 in 6.3s 7…" at bounding box center [306, 299] width 394 height 204
drag, startPoint x: 501, startPoint y: 351, endPoint x: 502, endPoint y: 417, distance: 65.9
click at [503, 416] on div "Class leaderboard Visible to learners Shreya 27 / 28 in 1.4s 6 SAKINA 14 / 28 i…" at bounding box center [306, 278] width 432 height 284
click at [496, 166] on icon at bounding box center [496, 163] width 13 height 13
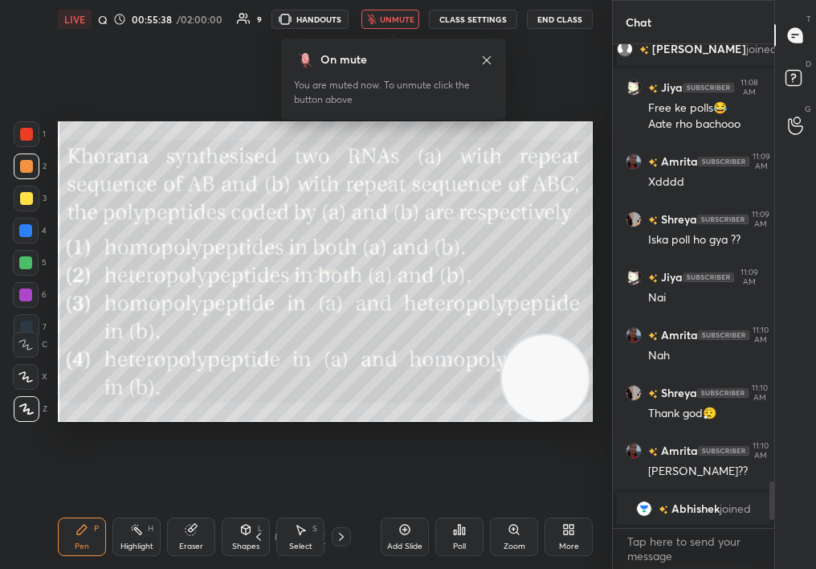
click at [391, 16] on span "unmute" at bounding box center [397, 19] width 35 height 11
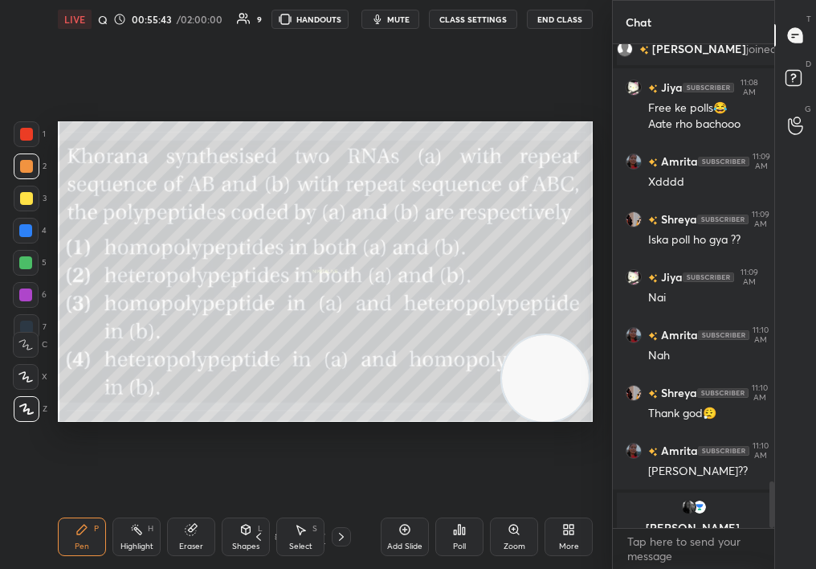
scroll to position [4593, 0]
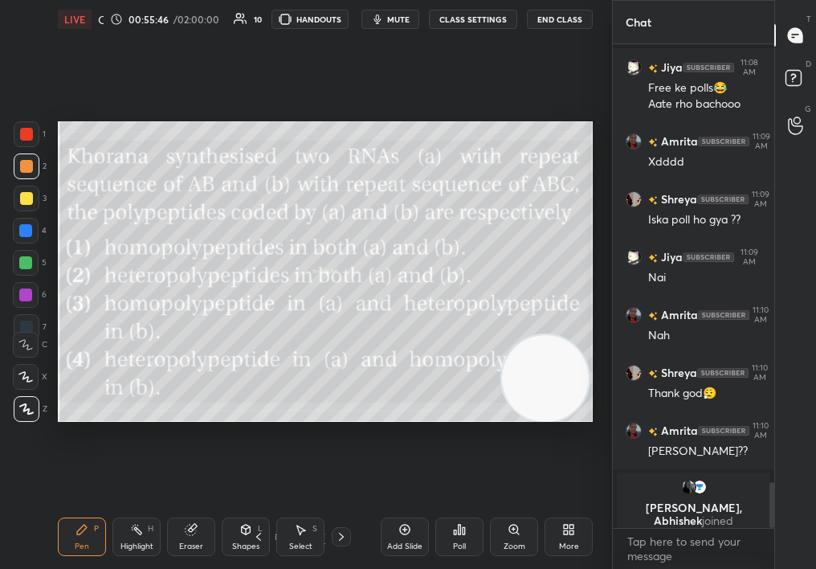
click at [472, 528] on div "Poll" at bounding box center [459, 536] width 48 height 39
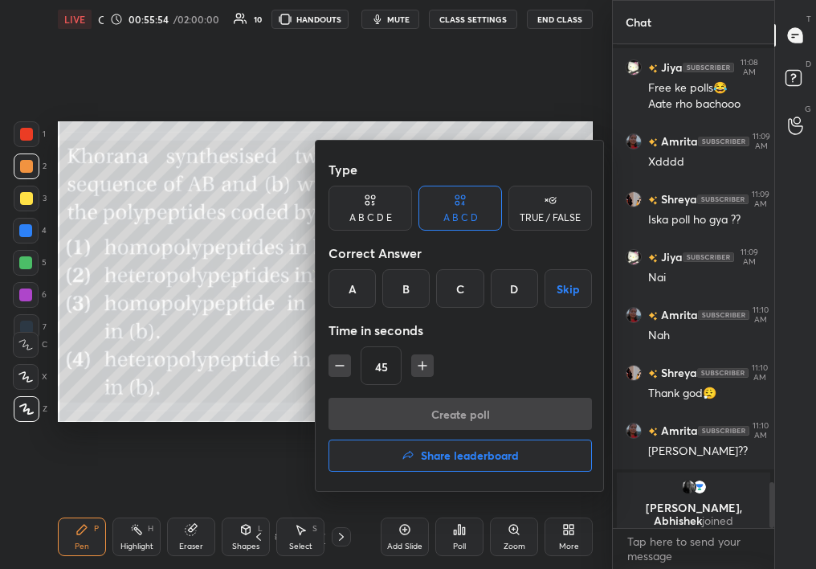
scroll to position [4405, 0]
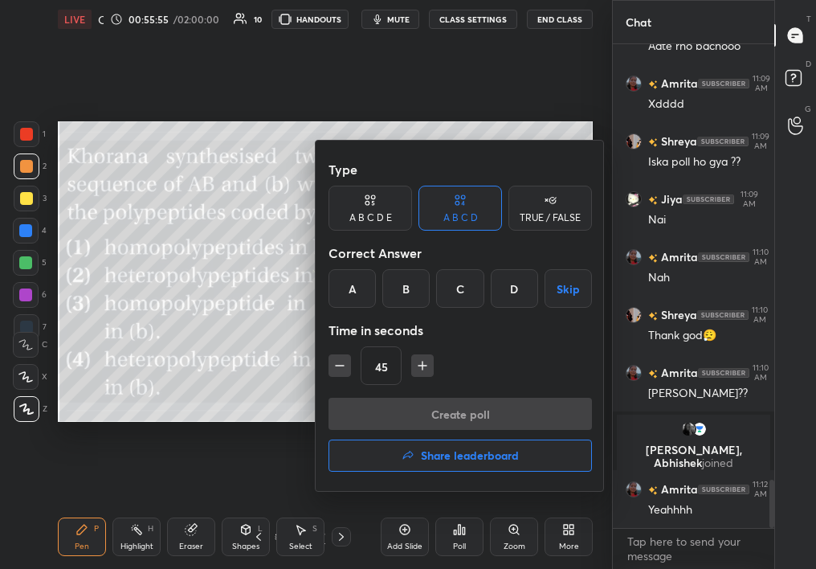
click at [518, 223] on div "TRUE / FALSE" at bounding box center [551, 208] width 84 height 45
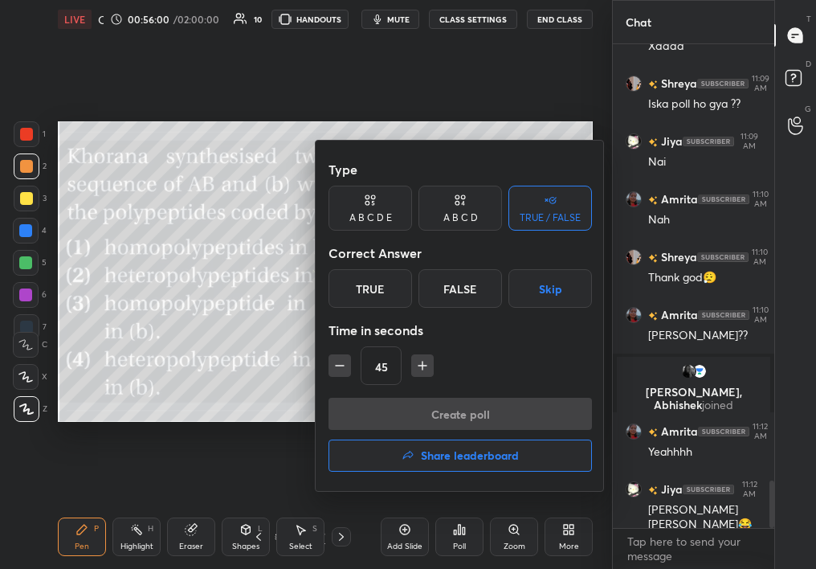
scroll to position [4521, 0]
click at [243, 394] on div at bounding box center [408, 284] width 816 height 569
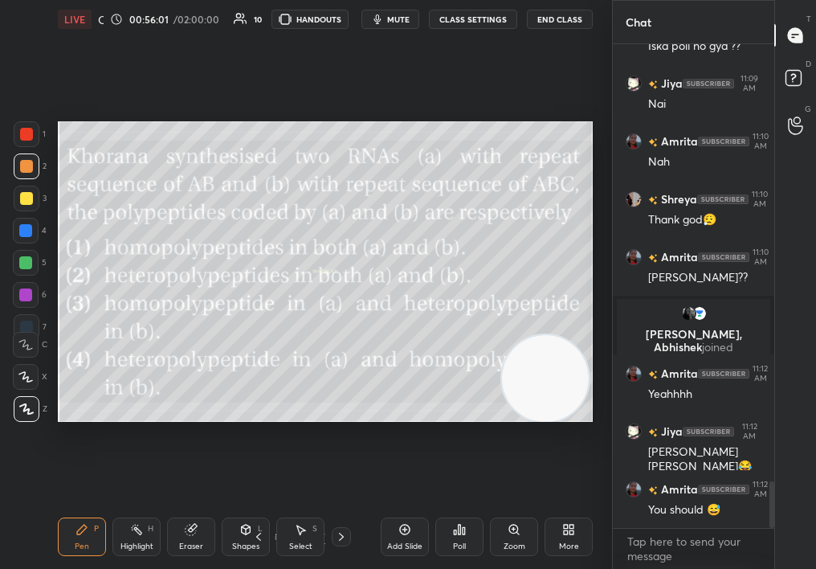
click at [291, 519] on div "Select S" at bounding box center [300, 536] width 48 height 39
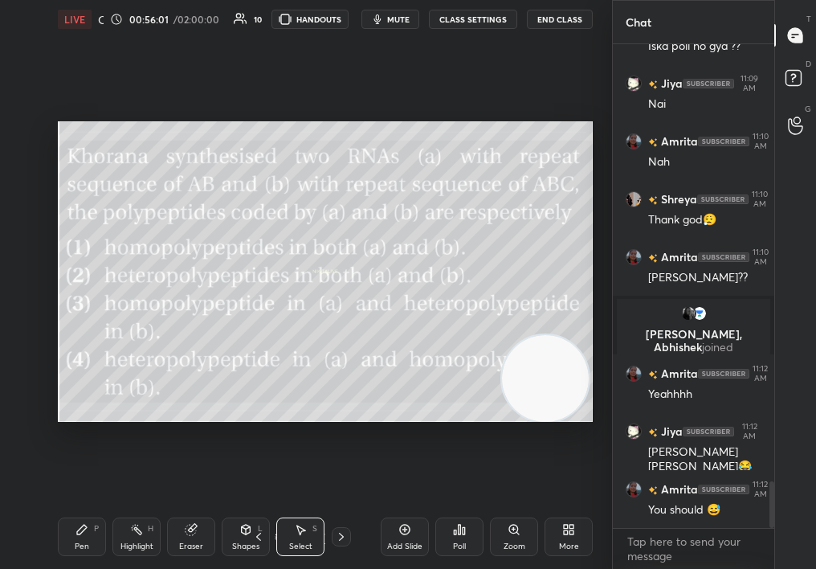
click at [297, 536] on div "Select S" at bounding box center [300, 536] width 48 height 39
click at [303, 546] on div "Select S" at bounding box center [300, 536] width 48 height 39
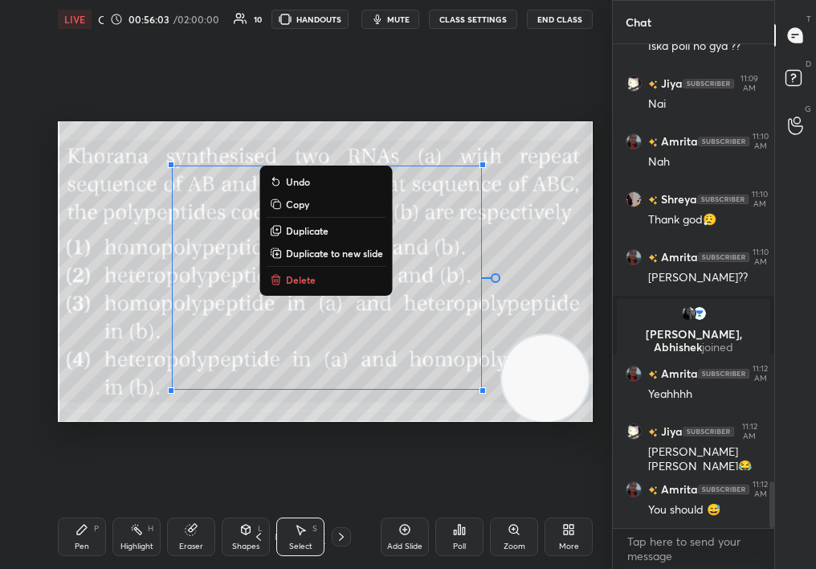
drag, startPoint x: 194, startPoint y: 217, endPoint x: 596, endPoint y: 492, distance: 486.7
click at [600, 494] on div "1 2 3 4 5 6 7 C X Z C X Z E E Erase all H H LIVE Quiz on Mol Bio 00:56:03 / 02:…" at bounding box center [306, 284] width 612 height 569
click at [314, 276] on button "Delete" at bounding box center [327, 279] width 120 height 19
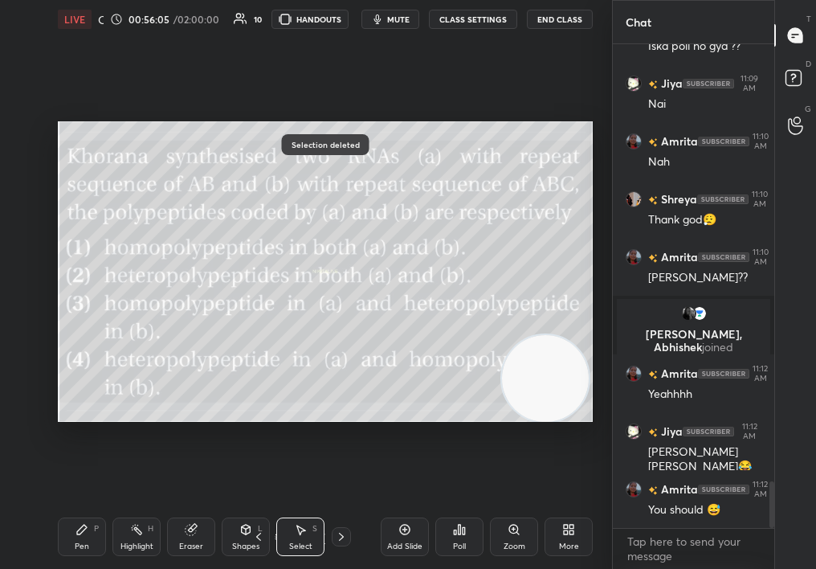
click at [82, 525] on icon at bounding box center [82, 529] width 13 height 13
click at [86, 524] on div "Pen P" at bounding box center [82, 536] width 48 height 39
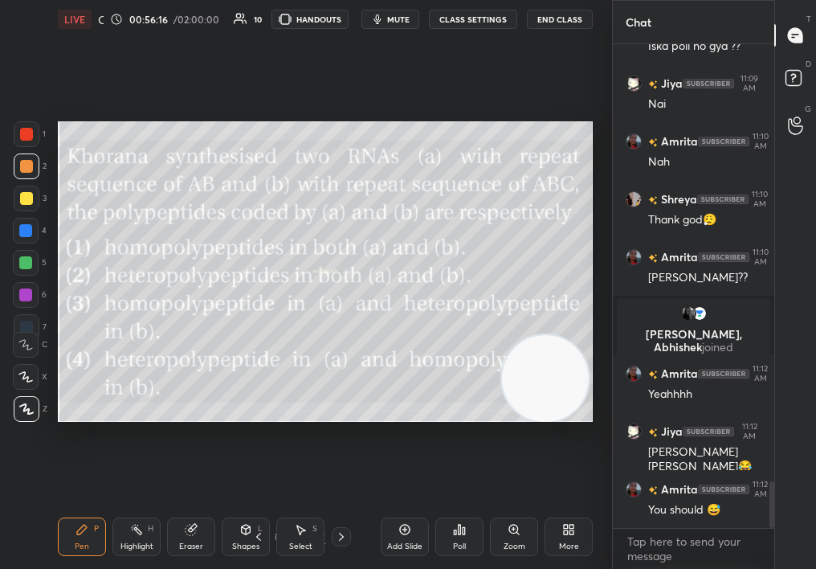
drag, startPoint x: 307, startPoint y: 528, endPoint x: 303, endPoint y: 535, distance: 8.3
click at [307, 531] on div "Select S" at bounding box center [300, 536] width 48 height 39
click at [301, 534] on div "Select S" at bounding box center [300, 536] width 48 height 39
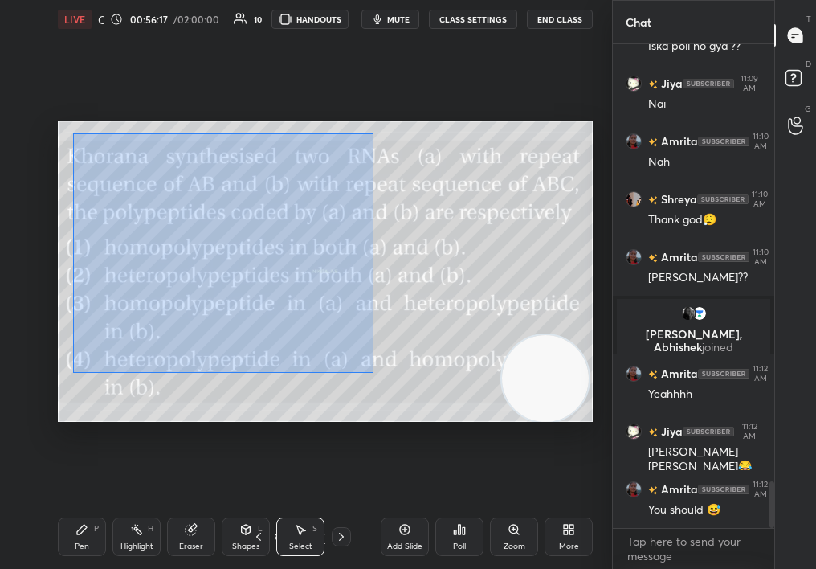
drag, startPoint x: 77, startPoint y: 133, endPoint x: 583, endPoint y: 517, distance: 635.8
click at [589, 517] on div "LIVE Quiz on Mol Bio 00:56:17 / 02:00:00 10 HANDOUTS mute CLASS SETTINGS End Cl…" at bounding box center [325, 284] width 548 height 569
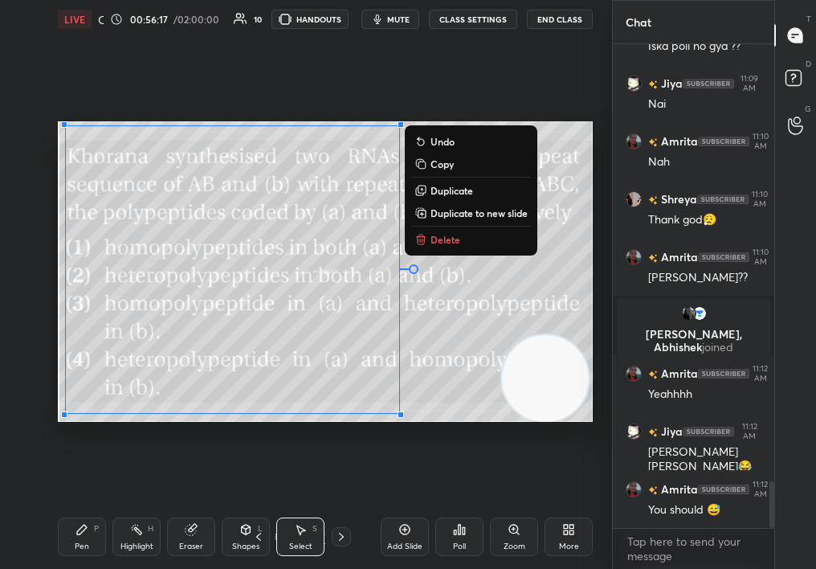
click at [470, 246] on button "Delete" at bounding box center [471, 239] width 120 height 19
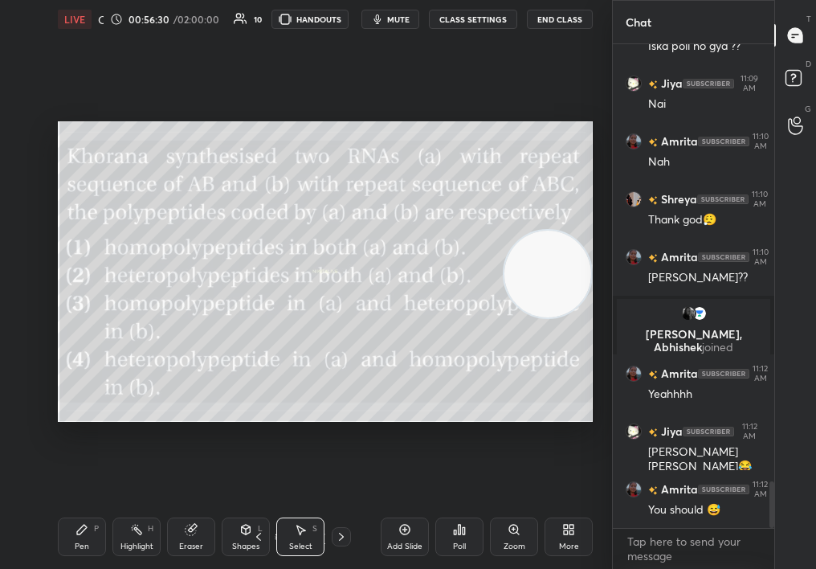
drag, startPoint x: 557, startPoint y: 304, endPoint x: 573, endPoint y: 274, distance: 34.5
click at [573, 275] on video at bounding box center [548, 274] width 87 height 87
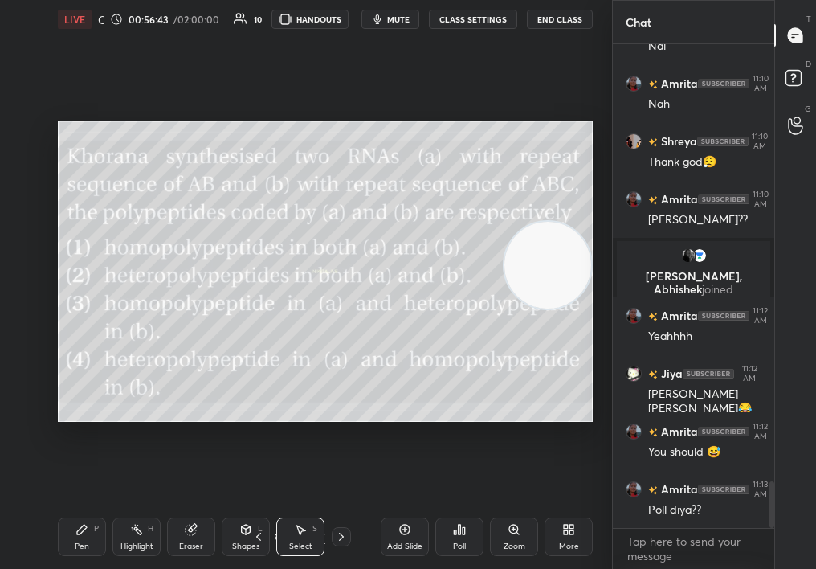
scroll to position [4651, 0]
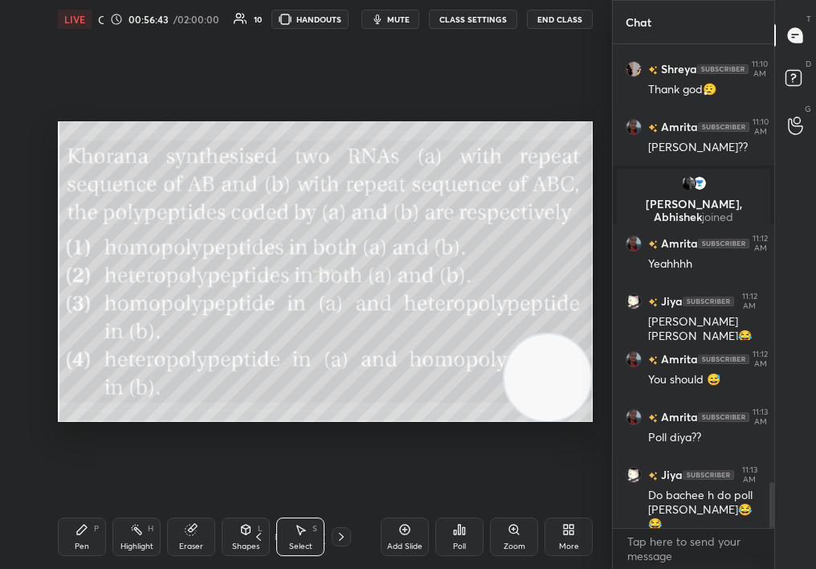
drag, startPoint x: 551, startPoint y: 263, endPoint x: 575, endPoint y: 475, distance: 213.5
click at [574, 476] on div "0 ° Undo Copy Duplicate Duplicate to new slide Delete Setting up your live clas…" at bounding box center [325, 272] width 548 height 466
click at [417, 17] on button "mute" at bounding box center [391, 19] width 58 height 19
click at [379, 15] on button "unmute" at bounding box center [391, 19] width 58 height 19
click at [456, 533] on icon at bounding box center [459, 529] width 13 height 13
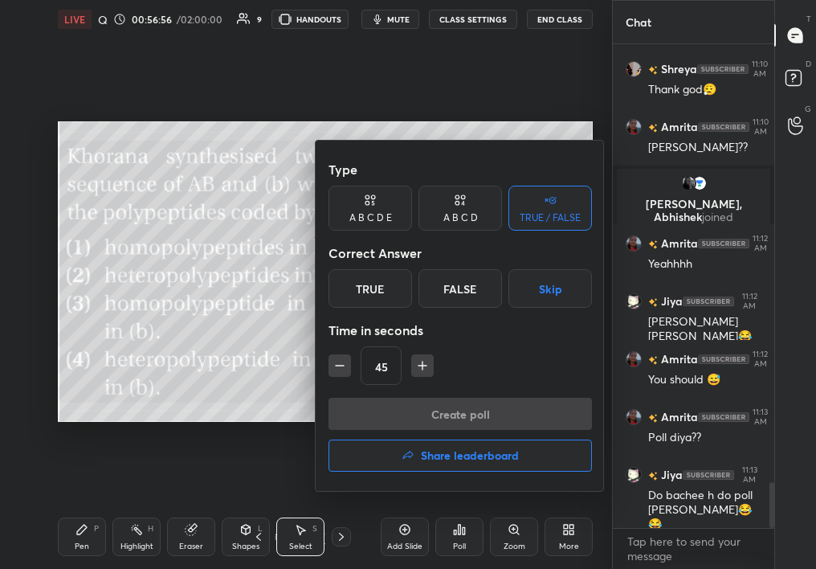
click at [355, 298] on div "True" at bounding box center [371, 288] width 84 height 39
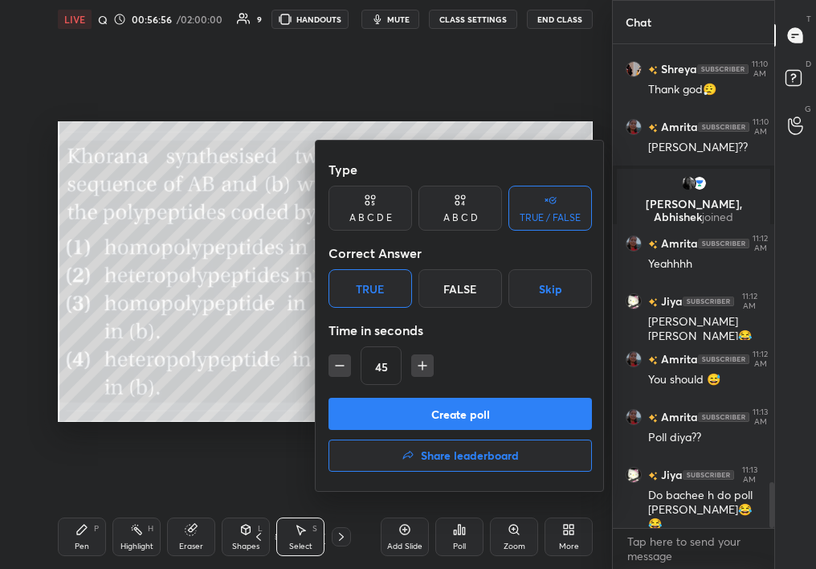
click at [411, 405] on button "Create poll" at bounding box center [461, 414] width 264 height 32
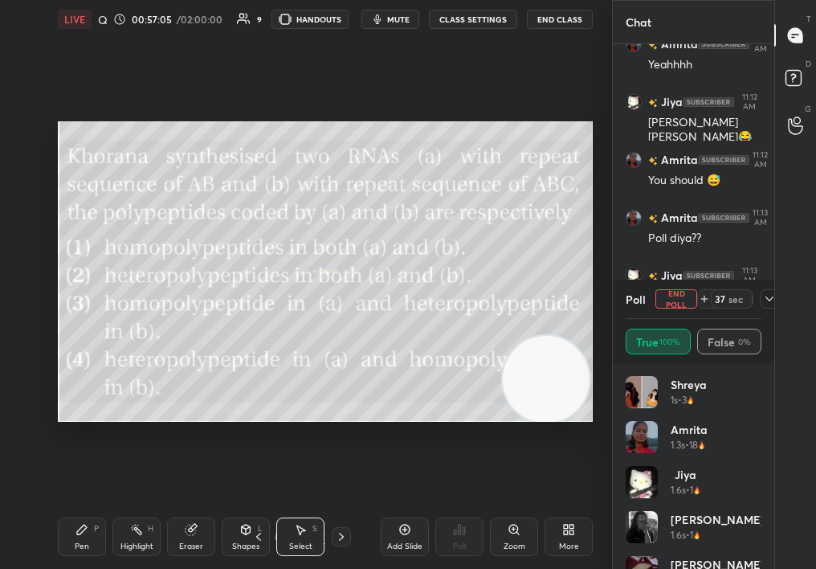
scroll to position [4908, 0]
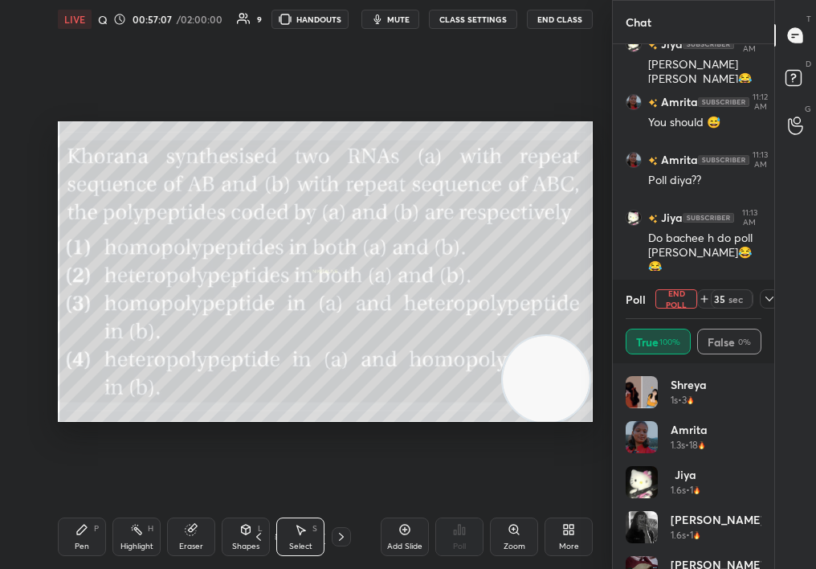
drag, startPoint x: 758, startPoint y: 499, endPoint x: 778, endPoint y: 568, distance: 72.0
click at [778, 568] on div "Chat Amrita 11:12 AM Yeahhhh Jiya 11:12 AM [PERSON_NAME] [PERSON_NAME]😂😭 Amrita…" at bounding box center [714, 284] width 204 height 569
drag, startPoint x: 742, startPoint y: 474, endPoint x: 763, endPoint y: 546, distance: 74.5
click at [765, 544] on div "Shreya 1s • 3 Amrita 1.3s • 18 Jiya 1.6s • 1 [PERSON_NAME] 1.6s • 1 [PERSON_NAM…" at bounding box center [693, 466] width 161 height 206
drag, startPoint x: 752, startPoint y: 476, endPoint x: 775, endPoint y: 564, distance: 90.6
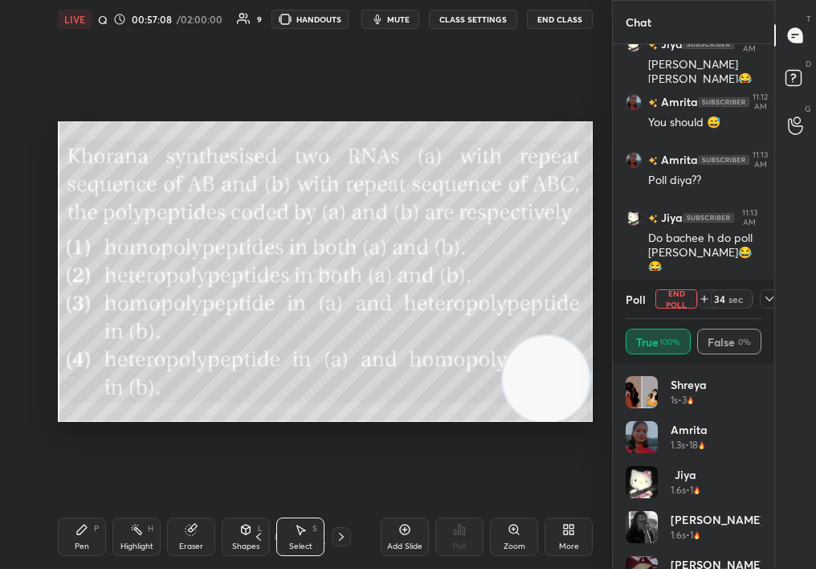
click at [776, 562] on div "Chat Amrita 11:12 AM Yeahhhh Jiya 11:12 AM [PERSON_NAME] [PERSON_NAME]😂😭 Amrita…" at bounding box center [714, 284] width 204 height 569
drag, startPoint x: 762, startPoint y: 513, endPoint x: 778, endPoint y: 539, distance: 30.3
click at [781, 536] on div "Chat Amrita 11:12 AM Yeahhhh Jiya 11:12 AM [PERSON_NAME] [PERSON_NAME]😂😭 Amrita…" at bounding box center [714, 284] width 204 height 569
drag, startPoint x: 767, startPoint y: 515, endPoint x: 776, endPoint y: 548, distance: 34.1
click at [778, 544] on div "Chat Amrita 11:12 AM Yeahhhh Jiya 11:12 AM [PERSON_NAME] [PERSON_NAME]😂😭 Amrita…" at bounding box center [714, 284] width 204 height 569
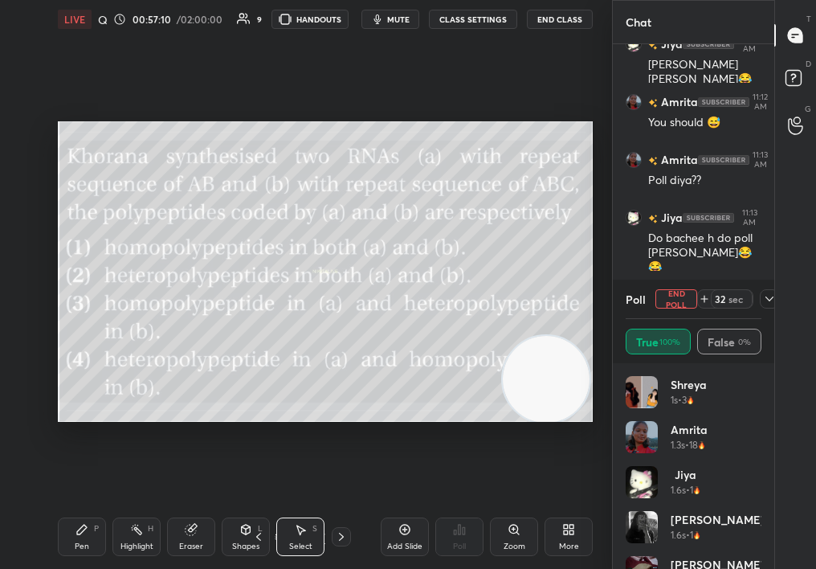
drag, startPoint x: 764, startPoint y: 524, endPoint x: 774, endPoint y: 568, distance: 45.4
click at [775, 568] on div "Chat Amrita 11:12 AM Yeahhhh Jiya 11:12 AM [PERSON_NAME] [PERSON_NAME]😂😭 Amrita…" at bounding box center [714, 284] width 204 height 569
drag, startPoint x: 762, startPoint y: 541, endPoint x: 771, endPoint y: 558, distance: 19.0
click at [774, 555] on div "Shreya 1s • 3 Amrita 1.3s • 18 Jiya 1.6s • 1 [PERSON_NAME] 1.6s • 1 [PERSON_NAM…" at bounding box center [693, 466] width 161 height 206
drag, startPoint x: 765, startPoint y: 513, endPoint x: 766, endPoint y: 522, distance: 9.8
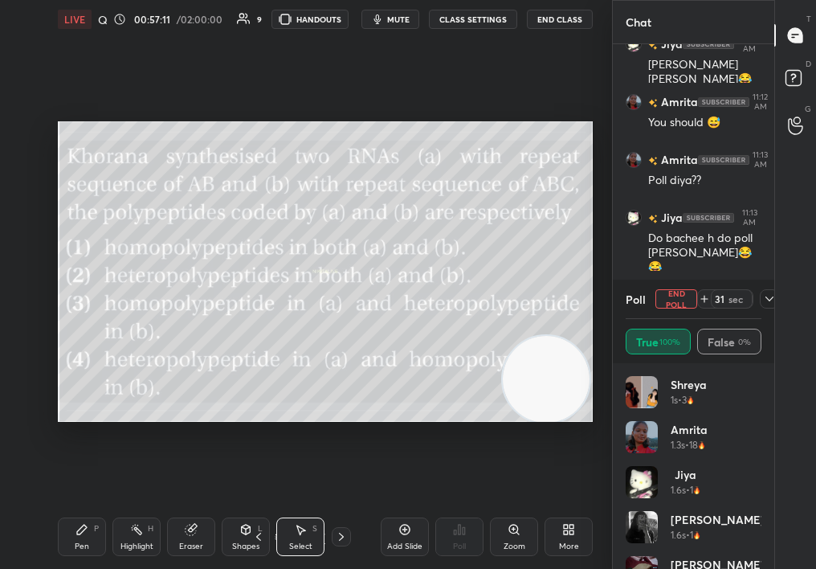
click at [767, 524] on div "Shreya 1s • 3 Amrita 1.3s • 18 Jiya 1.6s • 1 [PERSON_NAME] 1.6s • 1 [PERSON_NAM…" at bounding box center [693, 466] width 161 height 206
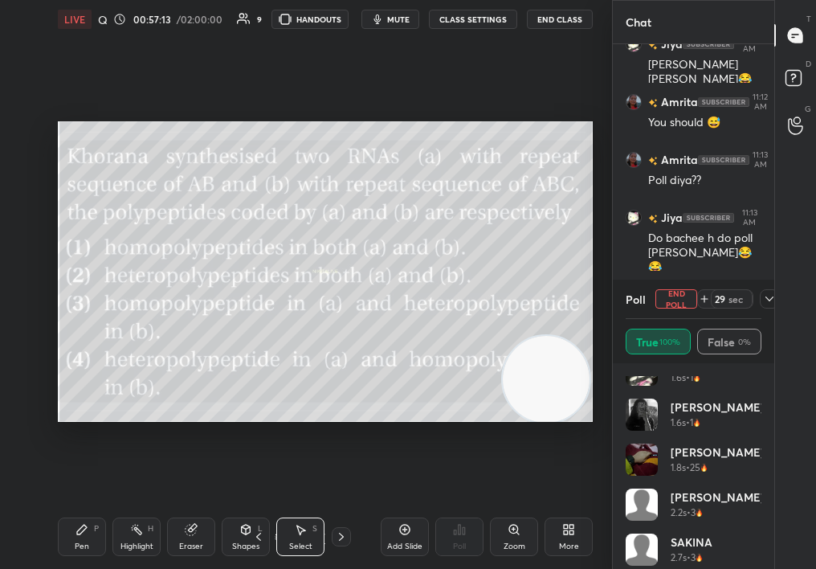
scroll to position [0, 0]
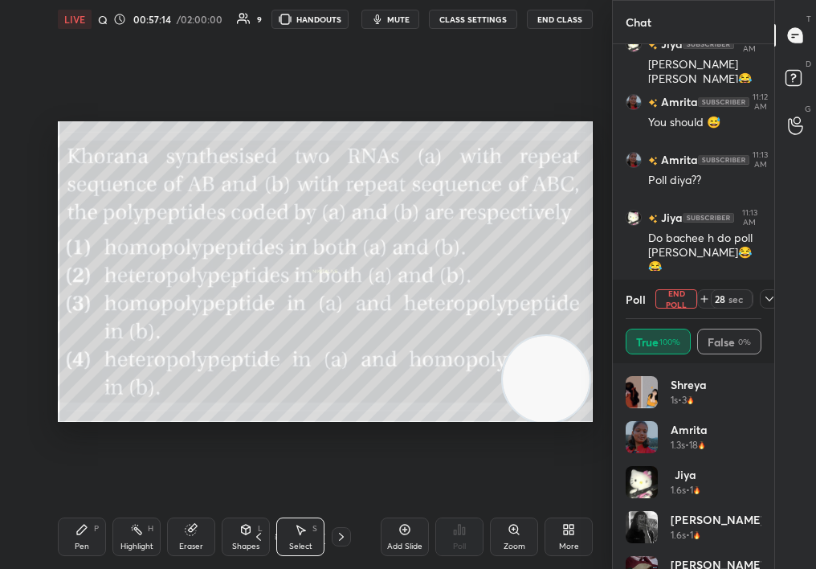
click at [682, 303] on div "Poll End Poll 28 sec" at bounding box center [694, 299] width 136 height 39
click at [675, 303] on button "End Poll" at bounding box center [677, 298] width 42 height 19
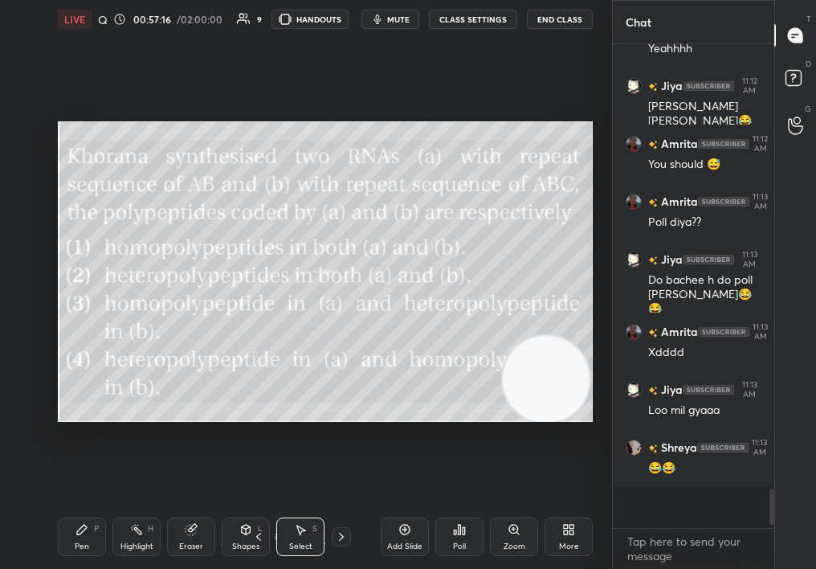
scroll to position [515, 157]
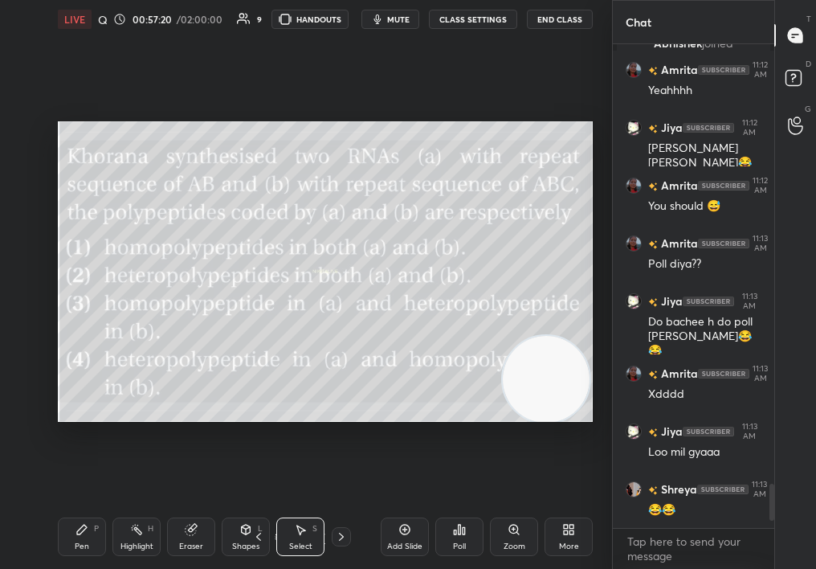
click at [472, 541] on div "Poll" at bounding box center [459, 536] width 48 height 39
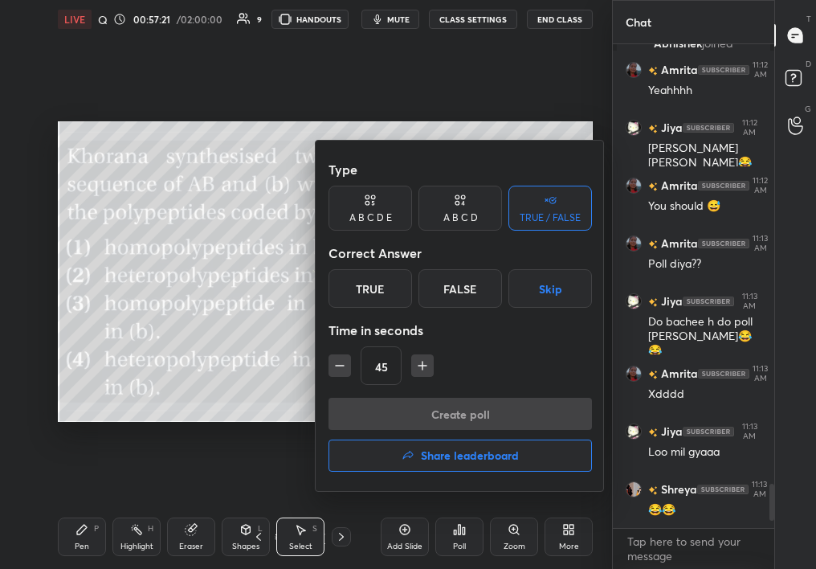
click at [471, 208] on div "A B C D" at bounding box center [461, 208] width 84 height 45
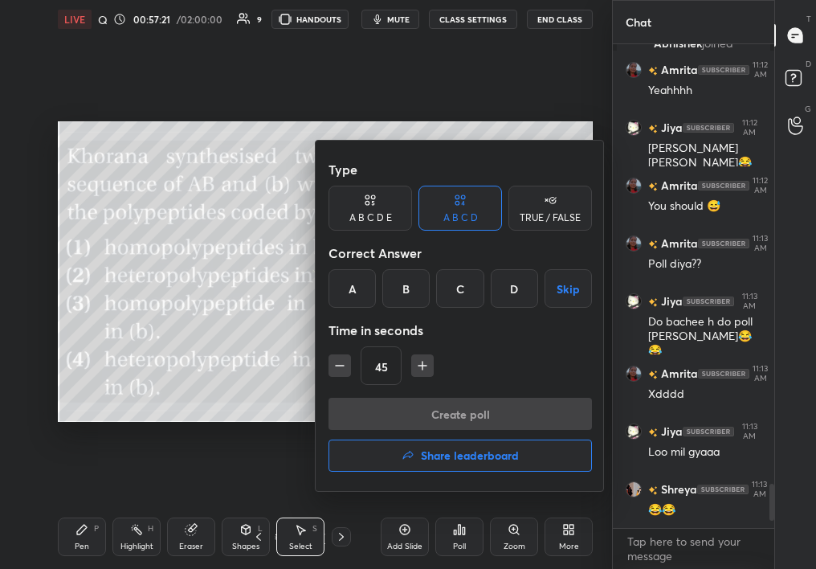
click at [415, 297] on div "B" at bounding box center [405, 288] width 47 height 39
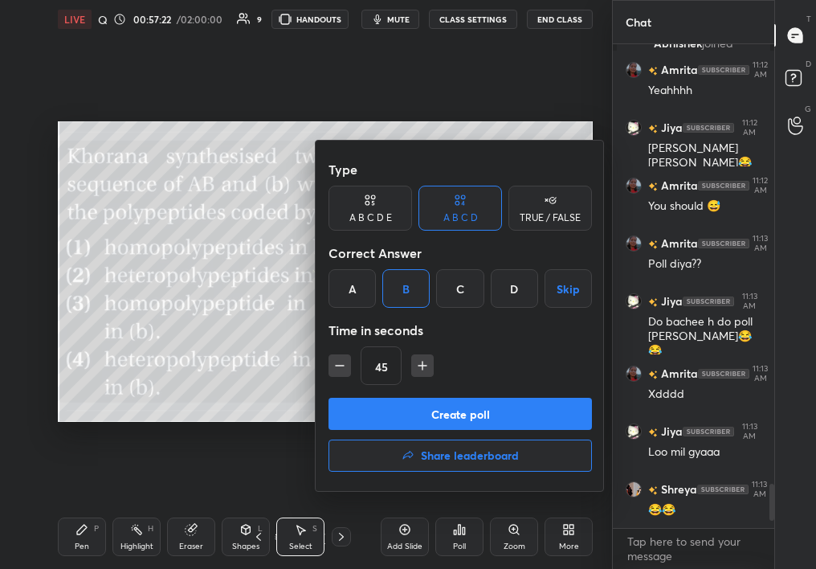
click at [417, 418] on button "Create poll" at bounding box center [461, 414] width 264 height 32
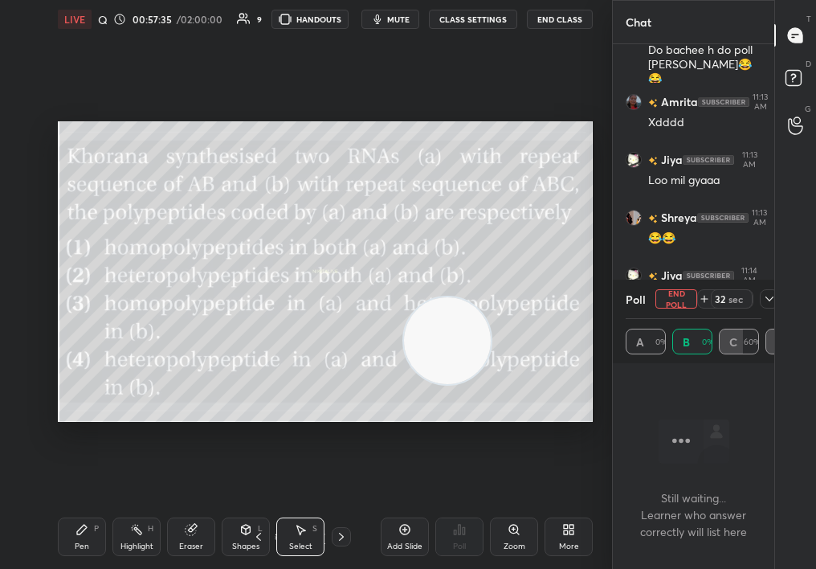
drag, startPoint x: 536, startPoint y: 383, endPoint x: 437, endPoint y: 372, distance: 99.5
click at [438, 374] on video at bounding box center [447, 340] width 87 height 87
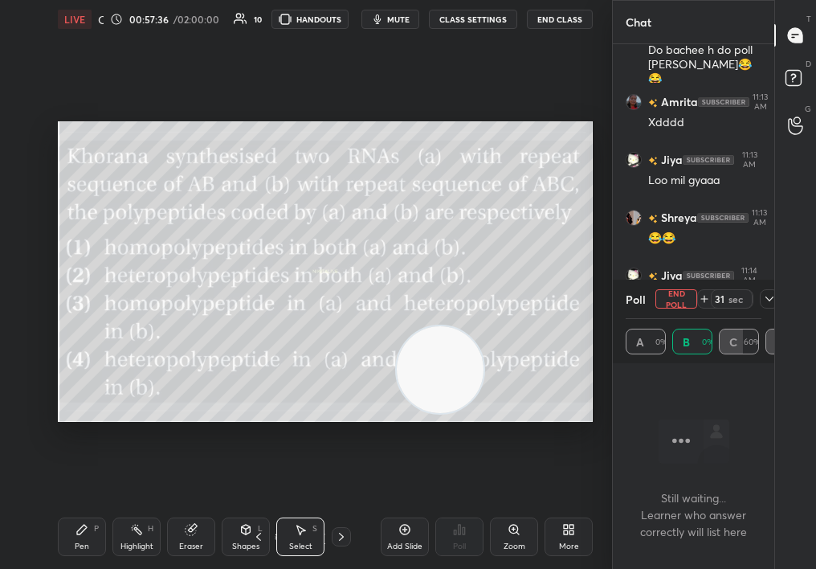
click at [66, 550] on div "Pen P" at bounding box center [82, 536] width 48 height 39
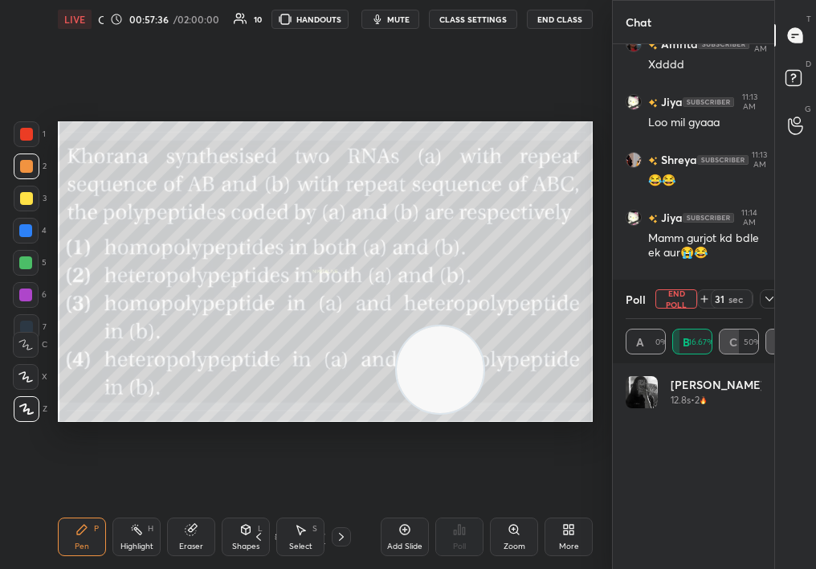
click at [74, 554] on div "Pen P" at bounding box center [82, 536] width 48 height 39
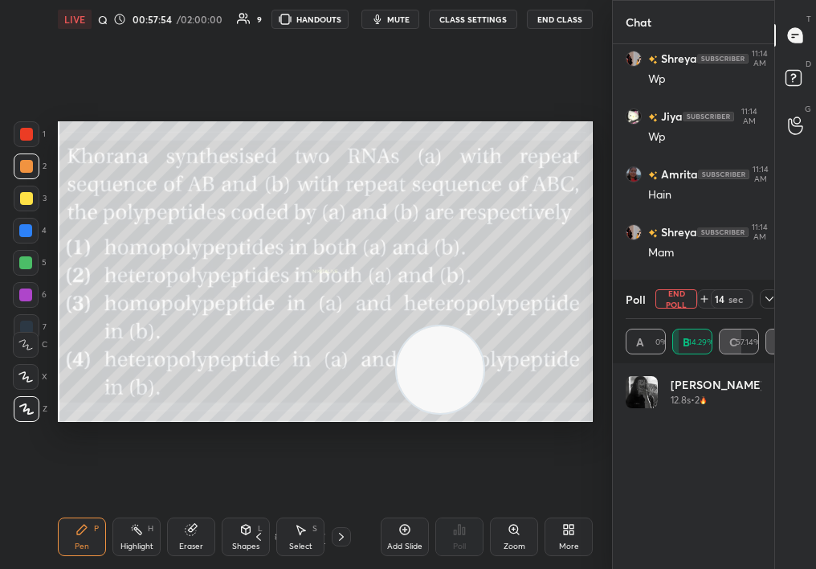
click at [665, 300] on button "End Poll" at bounding box center [677, 298] width 42 height 19
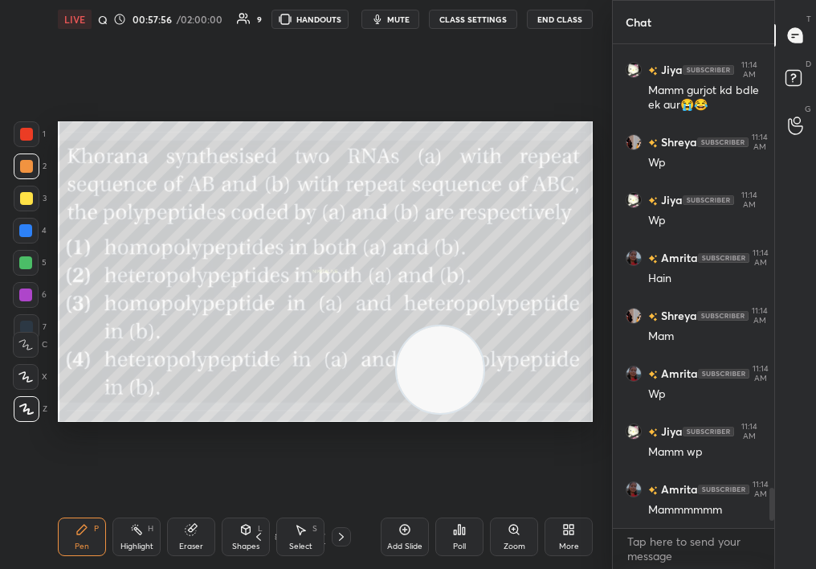
drag, startPoint x: 27, startPoint y: 186, endPoint x: 26, endPoint y: 195, distance: 9.8
click at [26, 196] on div "1 2 3 4 5 6 7" at bounding box center [30, 233] width 34 height 225
click at [23, 208] on div at bounding box center [27, 199] width 26 height 26
click at [22, 209] on div at bounding box center [27, 199] width 26 height 26
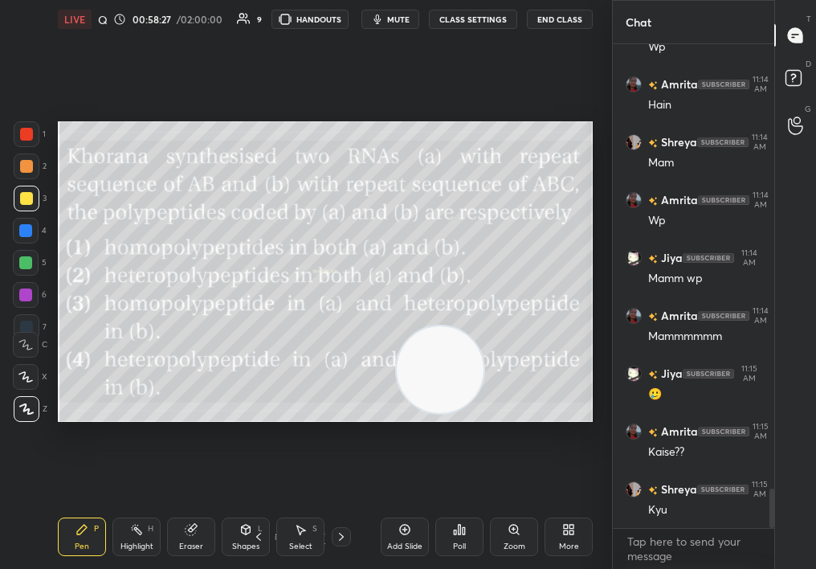
scroll to position [5533, 0]
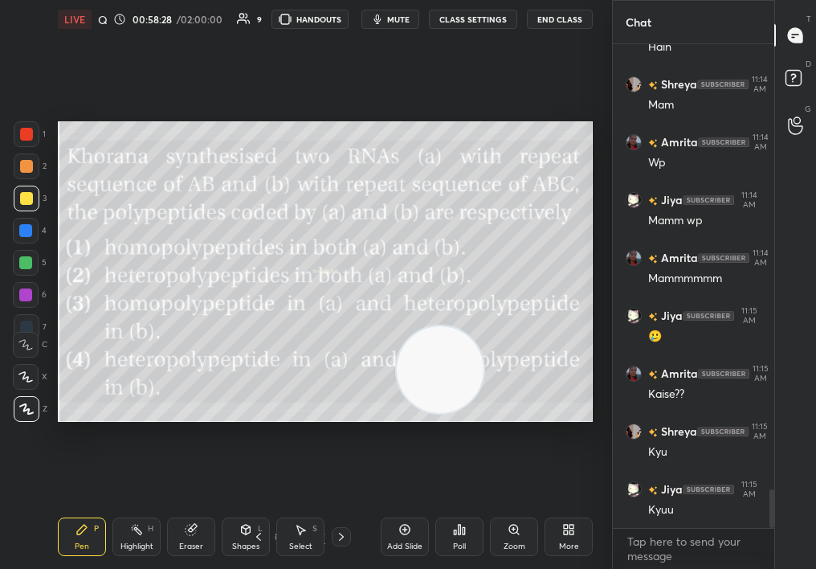
click at [397, 537] on div "Add Slide" at bounding box center [405, 536] width 48 height 39
click at [261, 537] on icon at bounding box center [258, 536] width 13 height 13
drag, startPoint x: 25, startPoint y: 153, endPoint x: 25, endPoint y: 162, distance: 9.6
click at [26, 164] on div at bounding box center [27, 166] width 26 height 26
drag, startPoint x: 19, startPoint y: 174, endPoint x: 32, endPoint y: 170, distance: 13.3
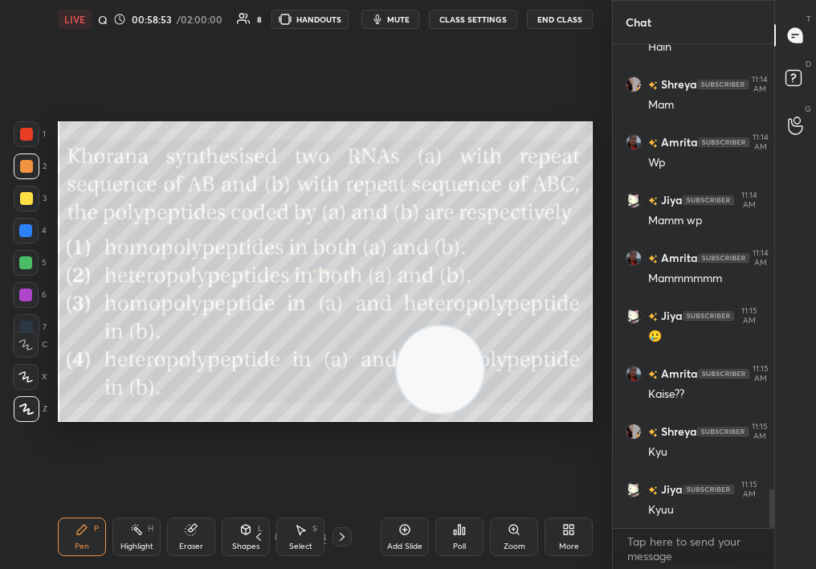
click at [34, 170] on div at bounding box center [27, 166] width 26 height 26
click at [423, 349] on video at bounding box center [438, 369] width 87 height 87
click at [401, 542] on div "Add Slide" at bounding box center [404, 546] width 35 height 8
click at [262, 533] on icon at bounding box center [258, 536] width 13 height 13
click at [313, 537] on div "Select S" at bounding box center [300, 536] width 48 height 39
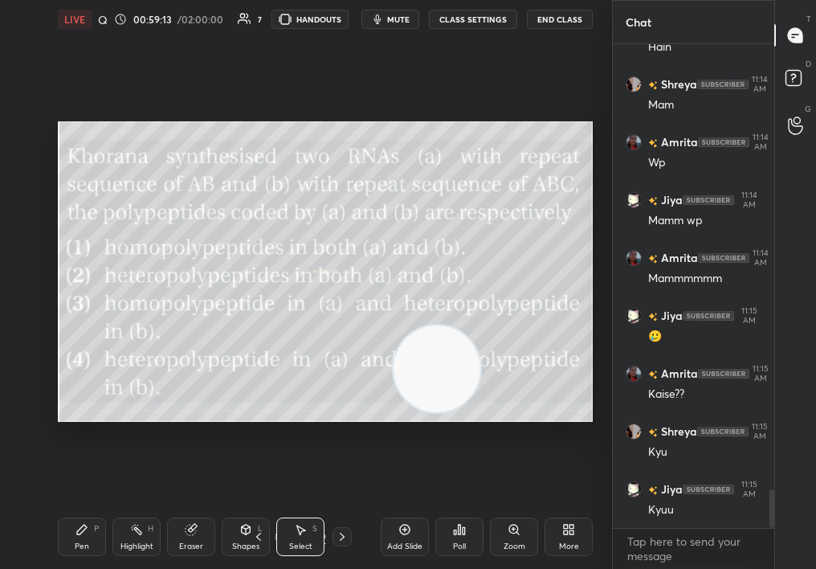
click at [308, 538] on div "Select S" at bounding box center [300, 536] width 48 height 39
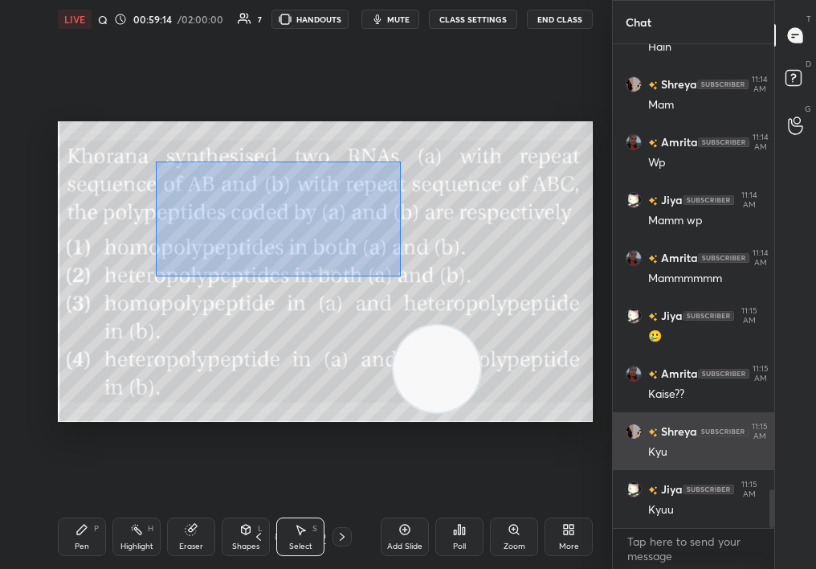
drag, startPoint x: 157, startPoint y: 159, endPoint x: 704, endPoint y: 442, distance: 615.2
click at [704, 443] on div "1 2 3 4 5 6 7 C X Z C X Z E E Erase all H H LIVE Quiz on Mol Bio 00:59:14 / 02:…" at bounding box center [408, 284] width 816 height 569
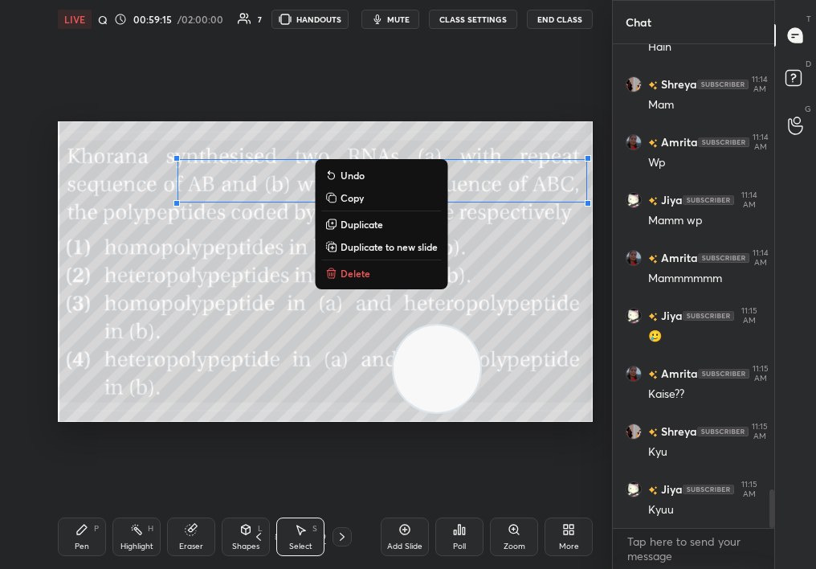
click at [368, 275] on p "Delete" at bounding box center [356, 273] width 30 height 13
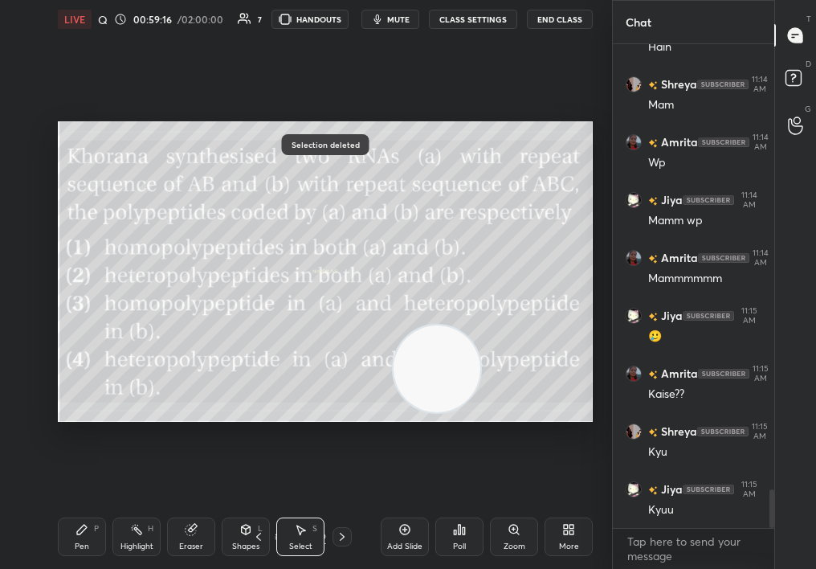
click at [87, 532] on div "Pen P" at bounding box center [82, 536] width 48 height 39
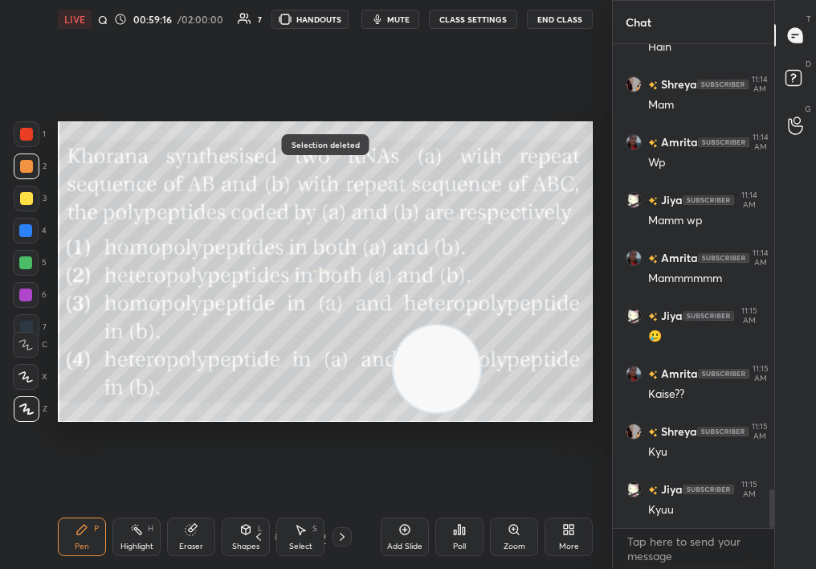
click at [80, 539] on div "Pen P" at bounding box center [82, 536] width 48 height 39
drag, startPoint x: 22, startPoint y: 194, endPoint x: 28, endPoint y: 201, distance: 9.7
click at [36, 190] on div at bounding box center [27, 199] width 26 height 26
click at [22, 204] on div at bounding box center [27, 199] width 26 height 26
click at [304, 527] on div "Select S" at bounding box center [300, 536] width 48 height 39
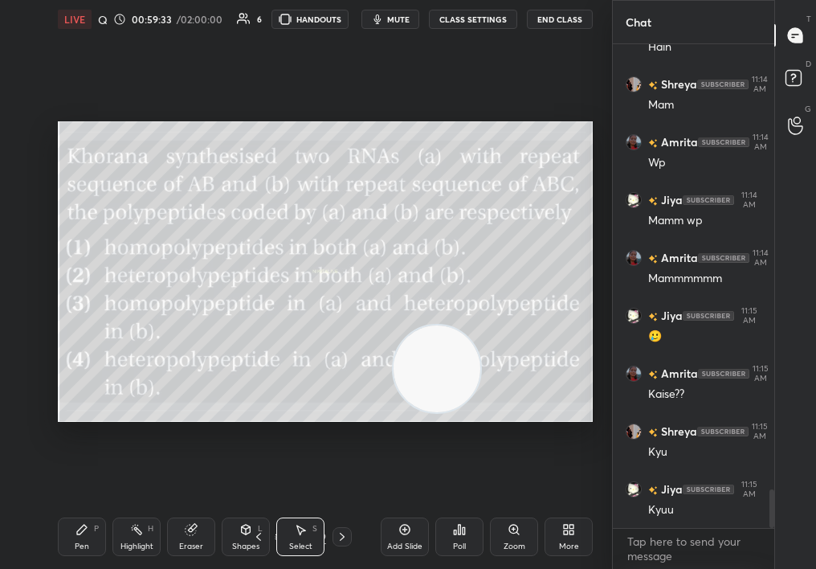
click at [297, 537] on div "Select S" at bounding box center [300, 536] width 48 height 39
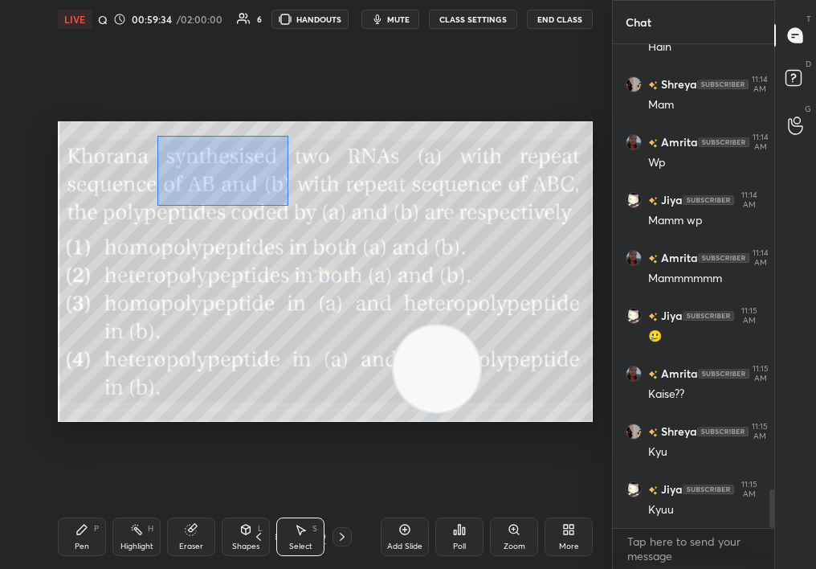
scroll to position [5591, 0]
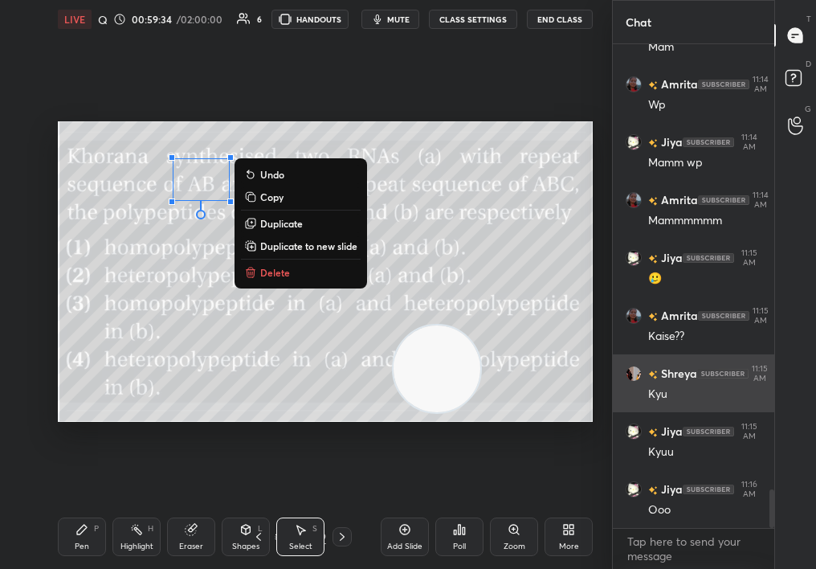
drag, startPoint x: 202, startPoint y: 153, endPoint x: 678, endPoint y: 383, distance: 529.3
click at [678, 381] on div "1 2 3 4 5 6 7 C X Z C X Z E E Erase all H H LIVE Quiz on Mol Bio 00:59:34 / 02:…" at bounding box center [408, 284] width 816 height 569
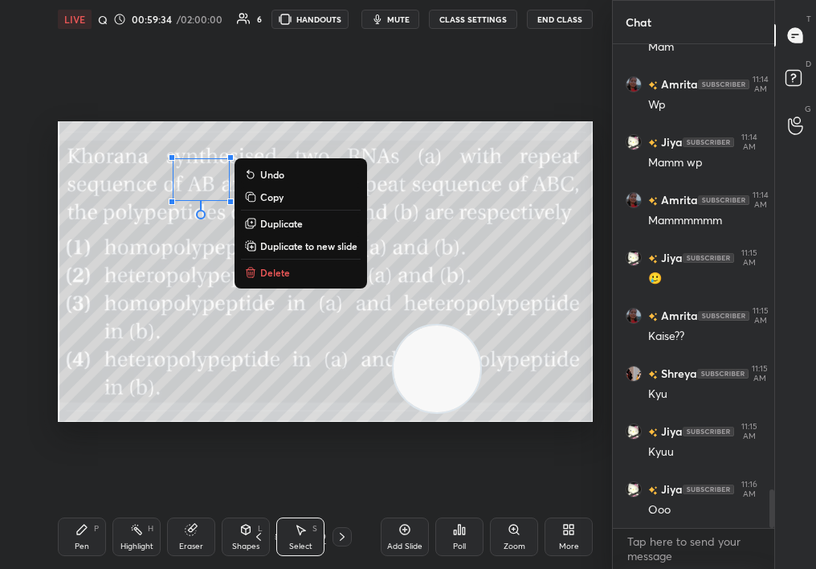
click at [289, 276] on button "Delete" at bounding box center [301, 272] width 120 height 19
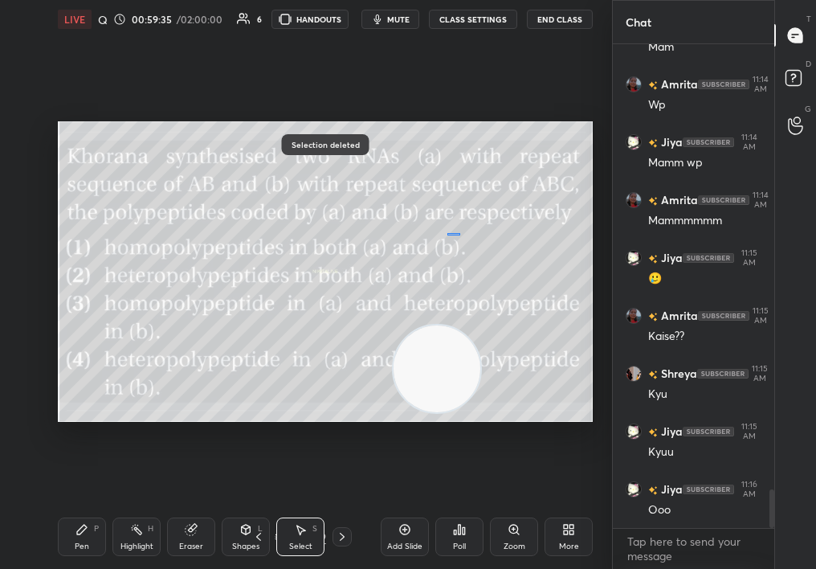
drag, startPoint x: 460, startPoint y: 232, endPoint x: 603, endPoint y: 387, distance: 210.9
click at [607, 390] on div "1 2 3 4 5 6 7 C X Z C X Z E E Erase all H H LIVE Quiz on Mol Bio 00:59:35 / 02:…" at bounding box center [306, 284] width 612 height 569
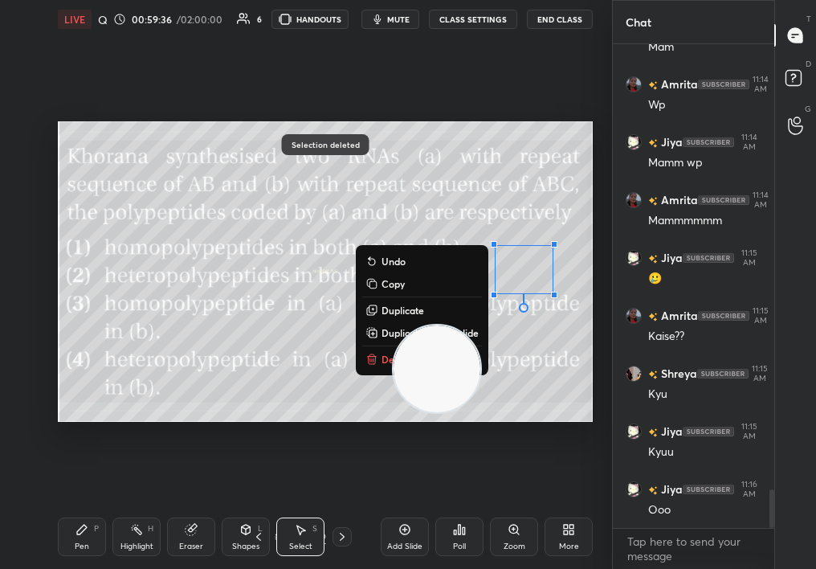
click at [378, 358] on button "Delete" at bounding box center [422, 358] width 120 height 19
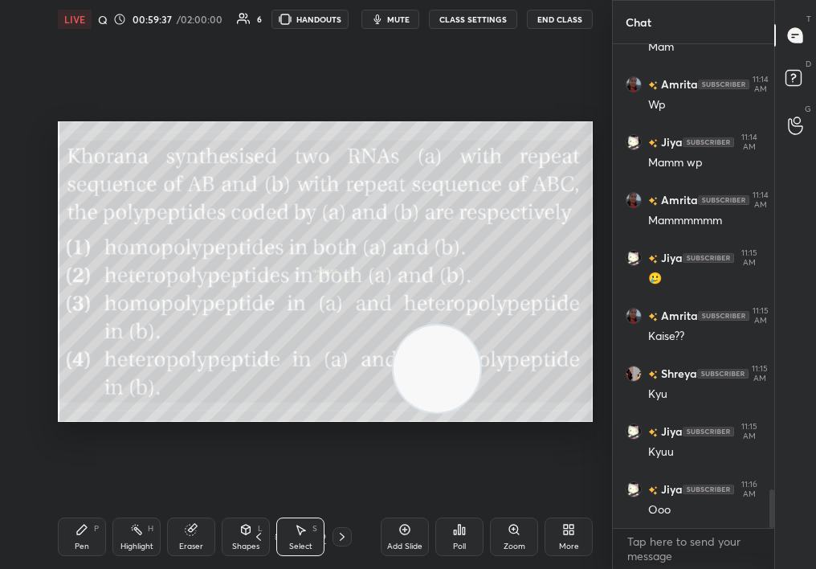
click at [66, 543] on div "Pen P" at bounding box center [82, 536] width 48 height 39
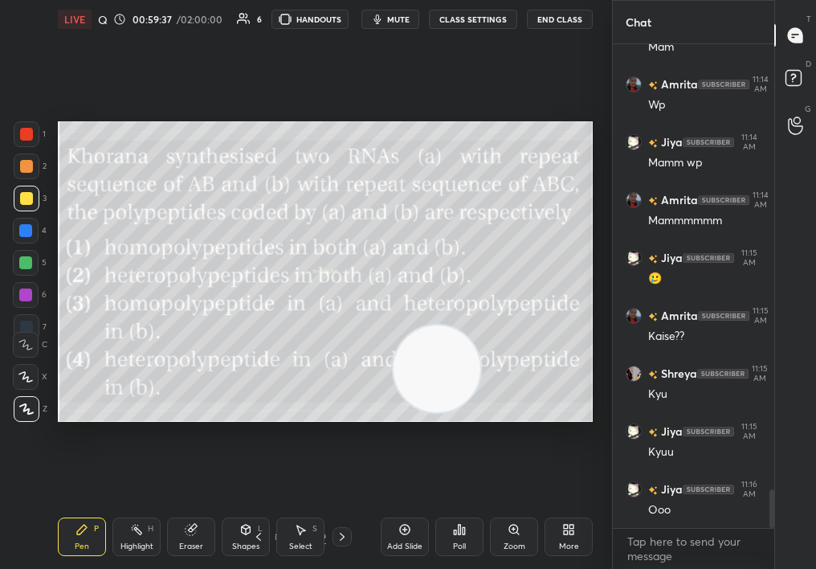
scroll to position [5649, 0]
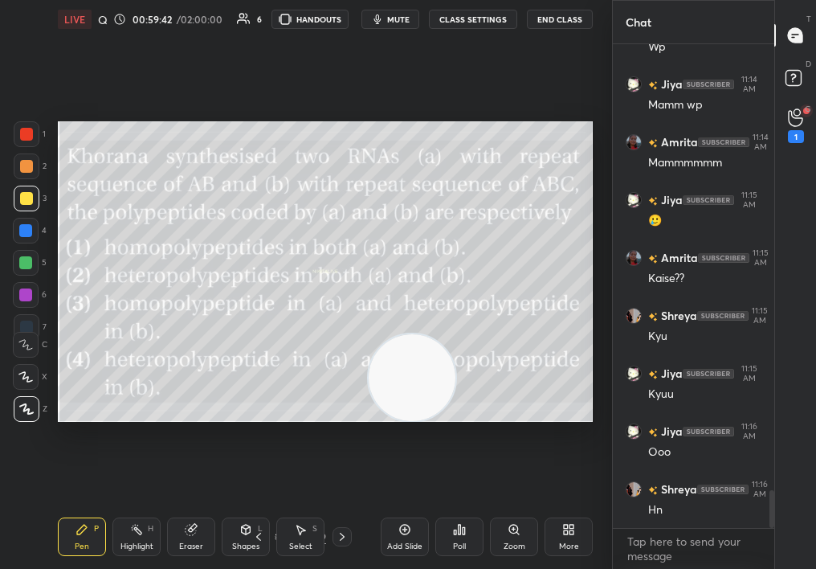
drag, startPoint x: 450, startPoint y: 360, endPoint x: 528, endPoint y: 387, distance: 82.6
click at [456, 387] on video at bounding box center [412, 377] width 87 height 87
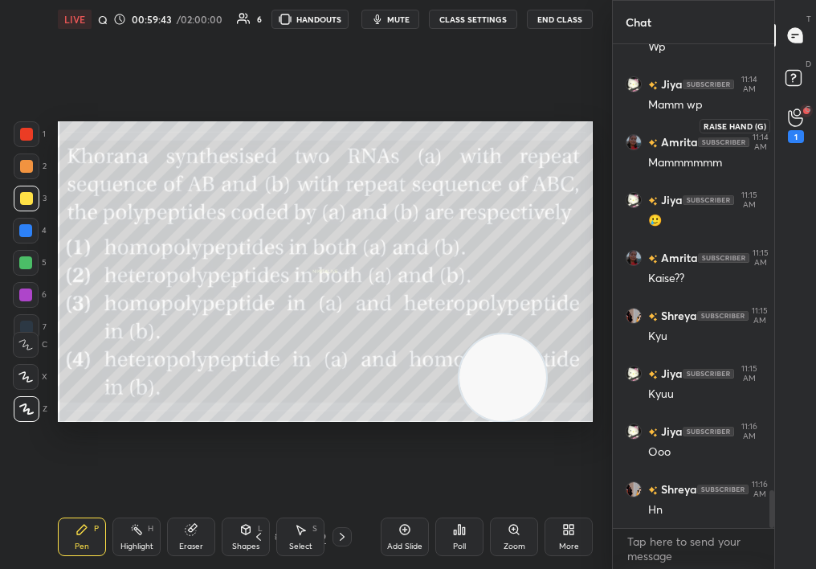
click at [791, 122] on icon at bounding box center [795, 117] width 15 height 18
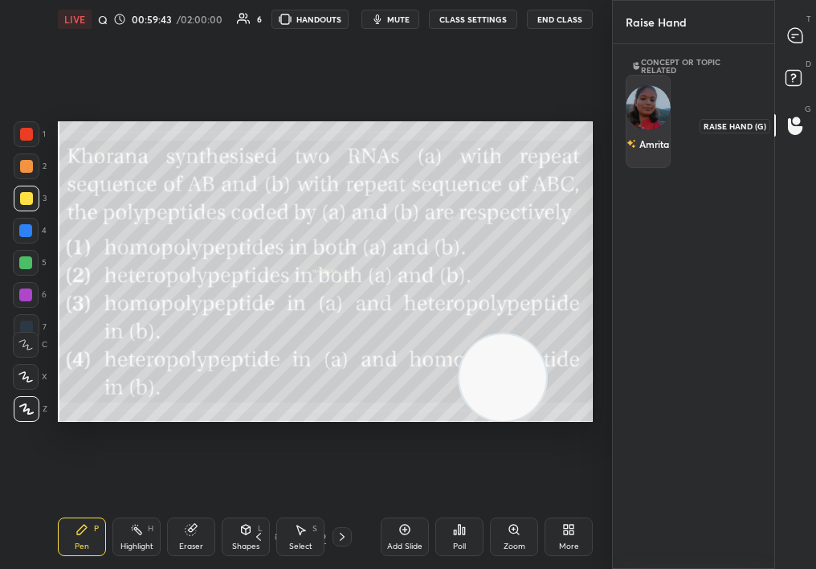
click at [651, 123] on div "Amrita" at bounding box center [648, 121] width 45 height 93
click at [650, 151] on button "INVITE" at bounding box center [648, 155] width 31 height 21
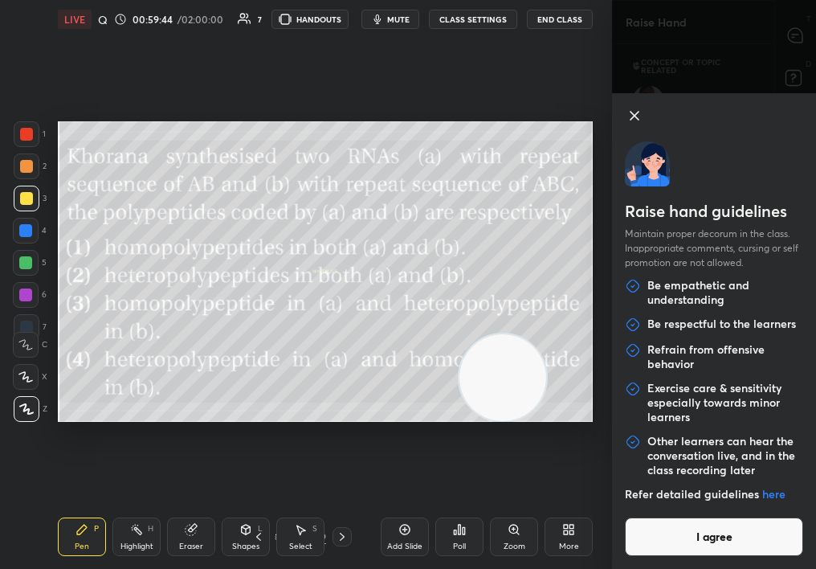
click at [801, 40] on div "Raise hand guidelines Maintain proper decorum in the class. Inappropriate comme…" at bounding box center [714, 284] width 204 height 569
click at [708, 521] on button "I agree" at bounding box center [714, 536] width 178 height 39
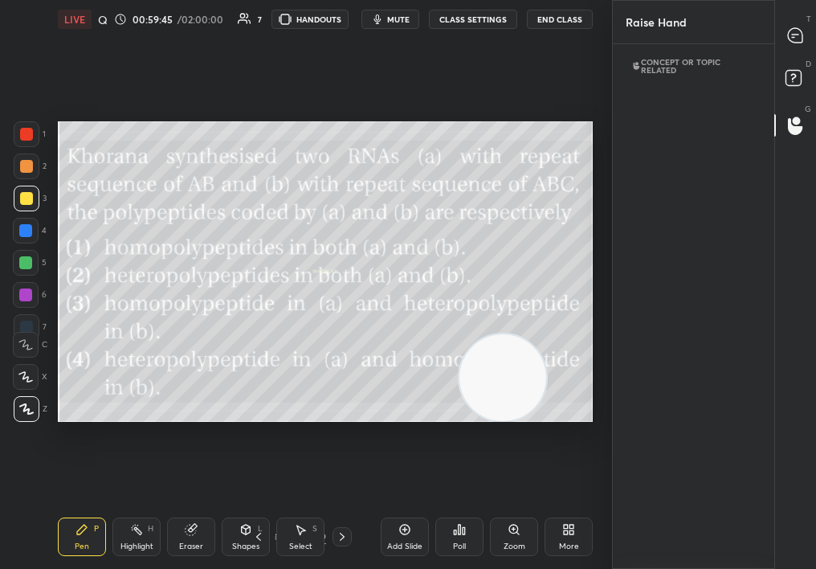
scroll to position [450, 176]
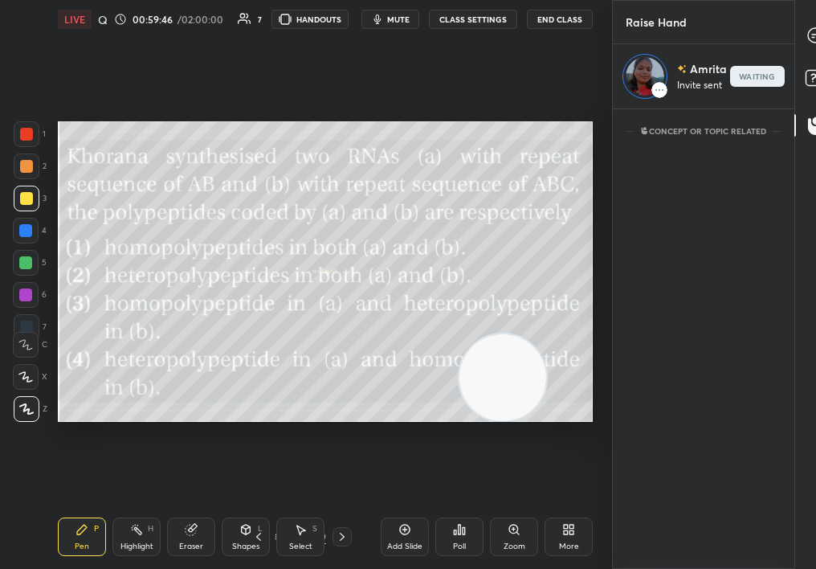
click at [815, 35] on div "1 2 3 4 5 6 7 C X Z C X Z E E Erase all H H LIVE Quiz on Mol Bio 00:59:46 / 02:…" at bounding box center [408, 284] width 816 height 569
click at [815, 36] on div "1 2 3 4 5 6 7 C X Z C X Z E E Erase all H H LIVE Quiz on Mol Bio 00:59:46 / 02:…" at bounding box center [408, 284] width 816 height 569
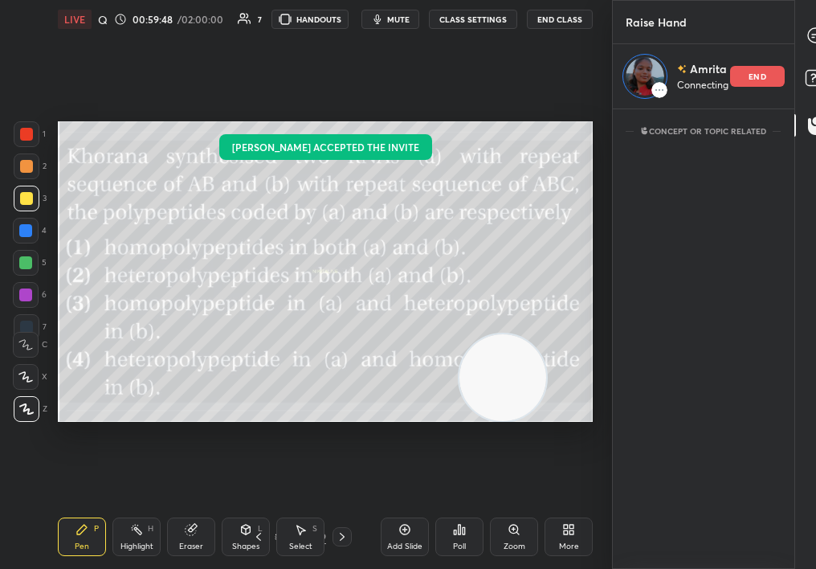
click at [810, 32] on div at bounding box center [816, 35] width 32 height 29
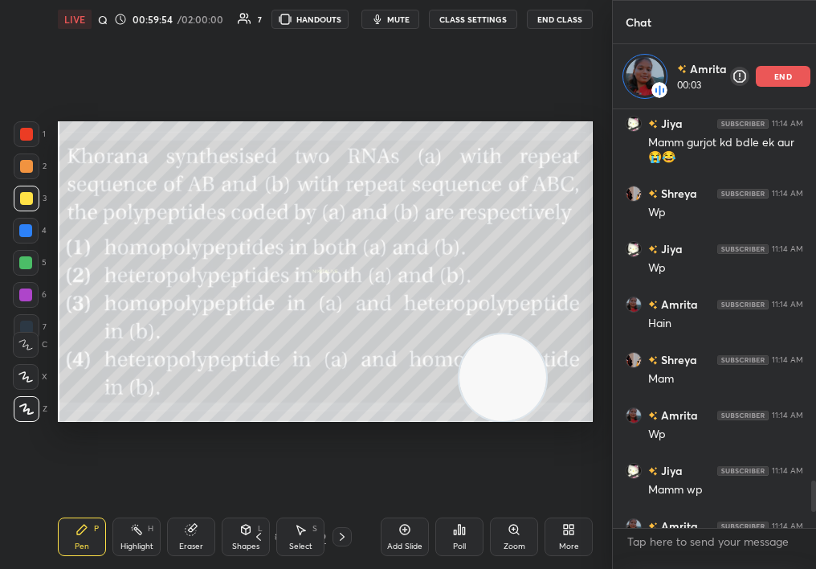
scroll to position [5282, 0]
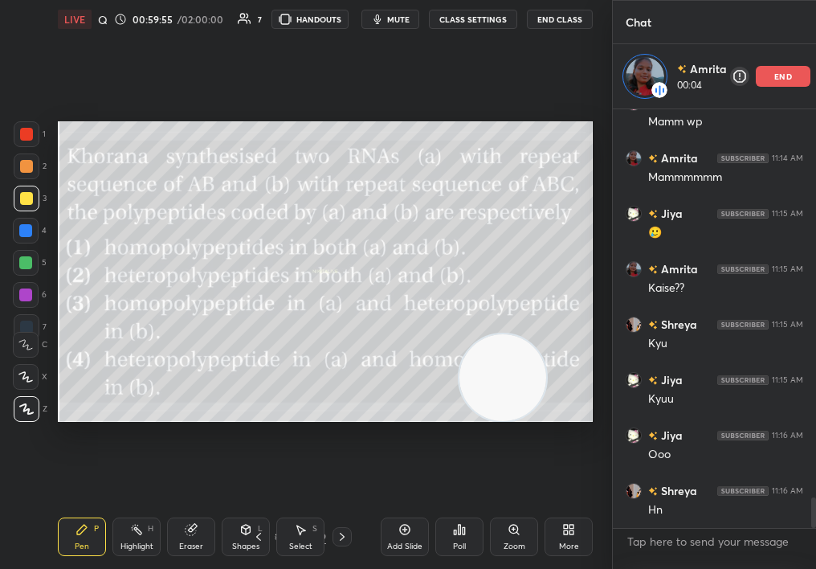
click at [566, 536] on div "More" at bounding box center [569, 536] width 48 height 39
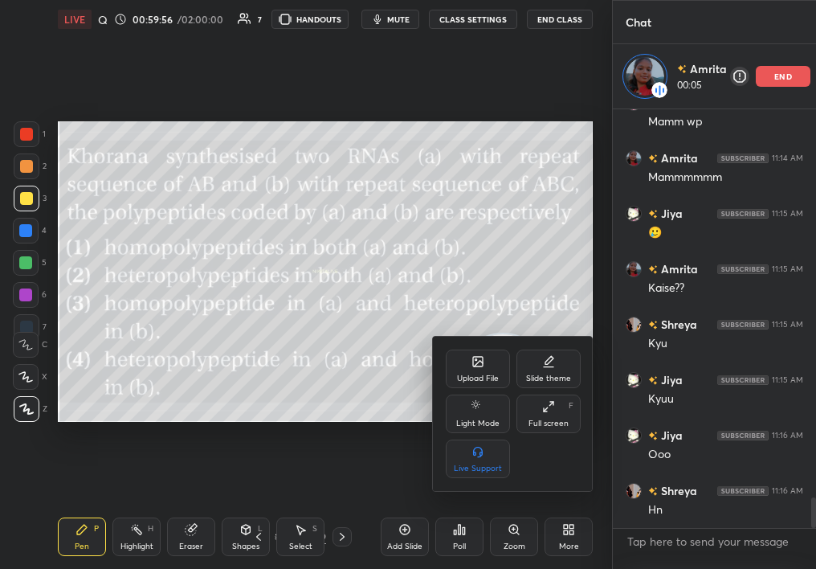
click at [468, 364] on div "Upload File" at bounding box center [478, 368] width 64 height 39
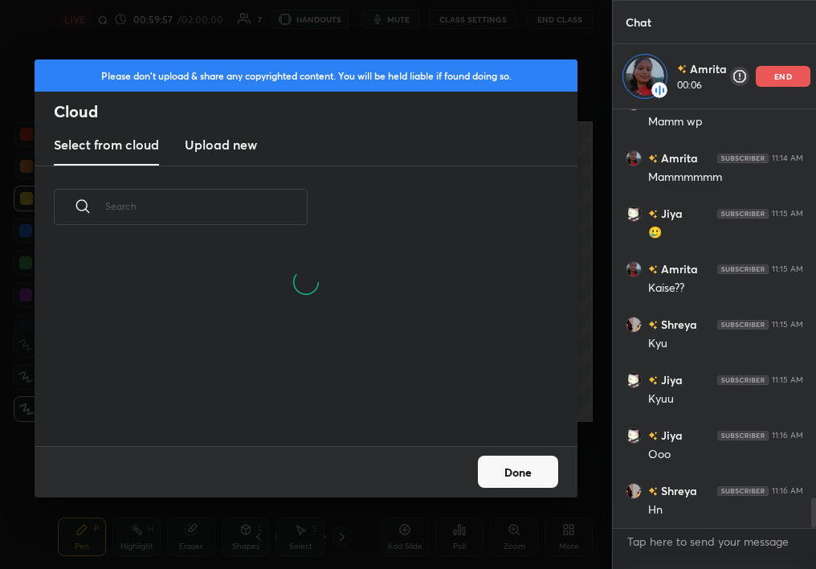
click at [229, 141] on h3 "Upload new" at bounding box center [221, 144] width 72 height 19
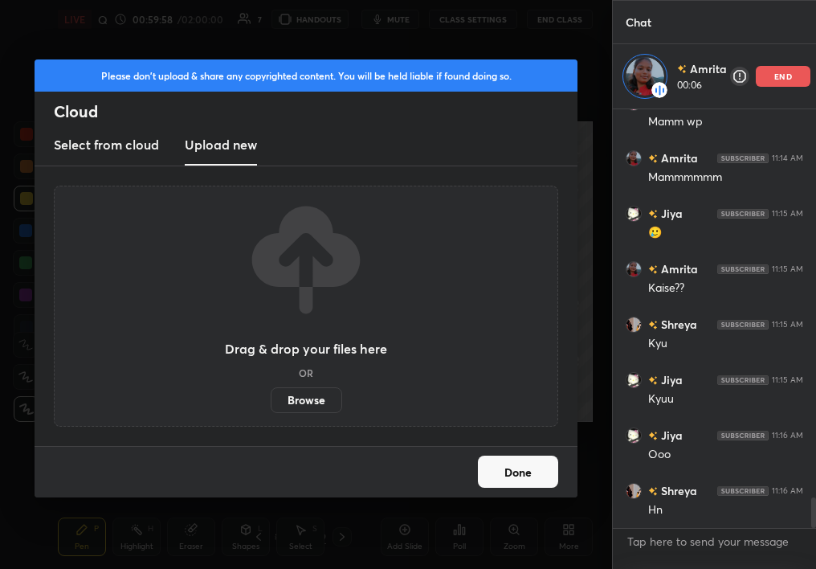
click at [309, 407] on label "Browse" at bounding box center [307, 400] width 72 height 26
click at [271, 407] on input "Browse" at bounding box center [271, 400] width 0 height 26
click at [533, 473] on button "Done" at bounding box center [518, 472] width 80 height 32
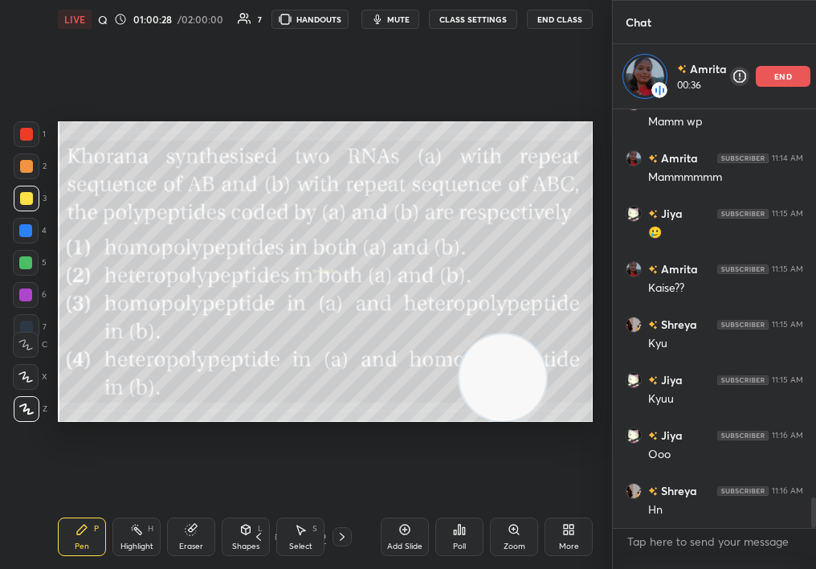
click at [26, 170] on div at bounding box center [27, 166] width 26 height 26
click at [29, 155] on div at bounding box center [27, 166] width 26 height 26
click at [35, 149] on div "1 2 3 4 5 6 7" at bounding box center [30, 233] width 34 height 225
click at [44, 146] on div "1 2 3 4 5 6 7" at bounding box center [30, 233] width 34 height 225
click at [41, 178] on div "2" at bounding box center [30, 166] width 33 height 26
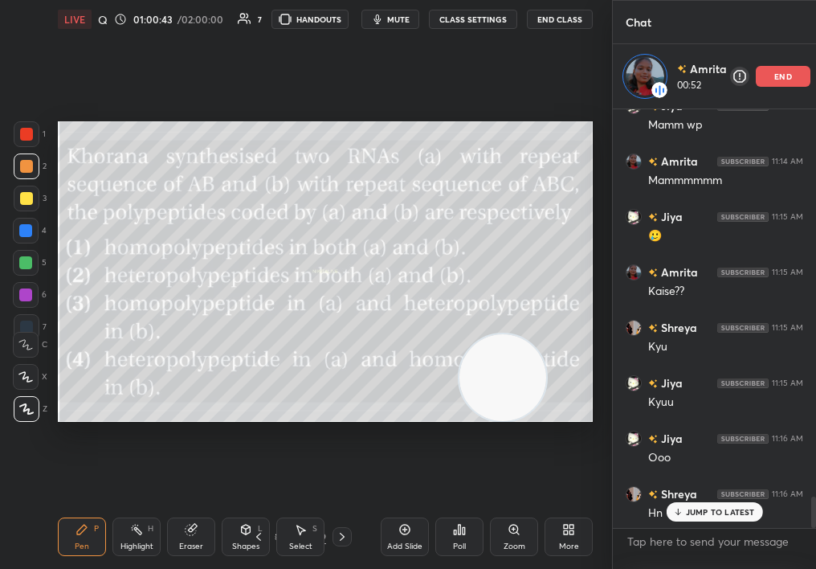
scroll to position [5338, 0]
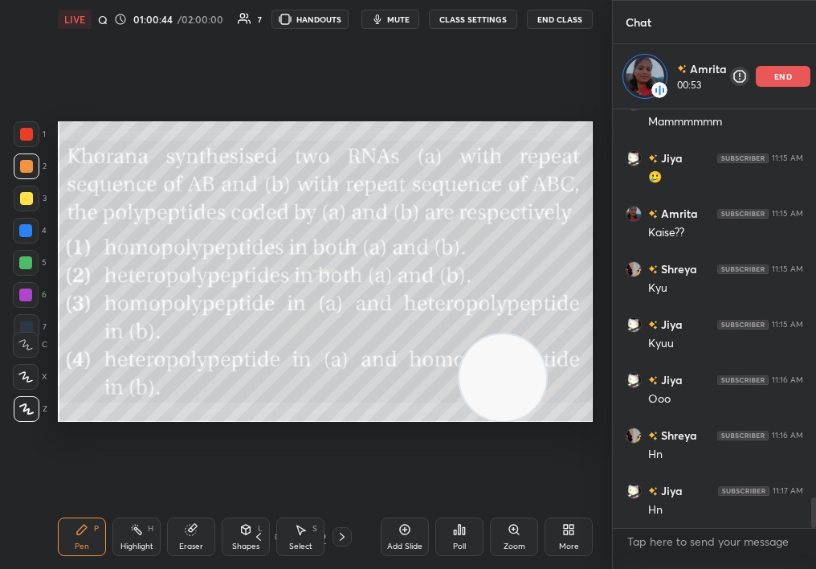
click at [413, 533] on div "Add Slide" at bounding box center [405, 536] width 48 height 39
click at [27, 205] on div at bounding box center [27, 199] width 26 height 26
click at [29, 204] on div at bounding box center [27, 199] width 26 height 26
click at [190, 543] on div "Eraser" at bounding box center [191, 546] width 24 height 8
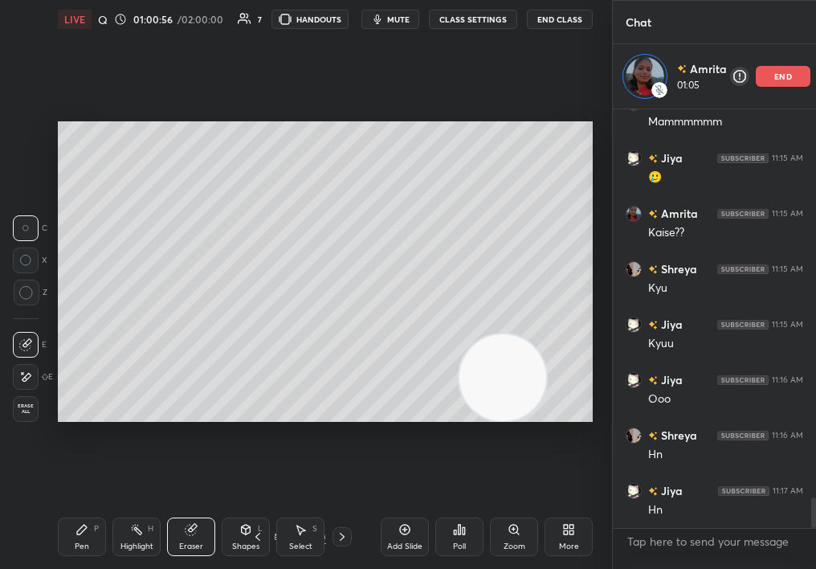
click at [64, 545] on div "Pen P" at bounding box center [82, 536] width 48 height 39
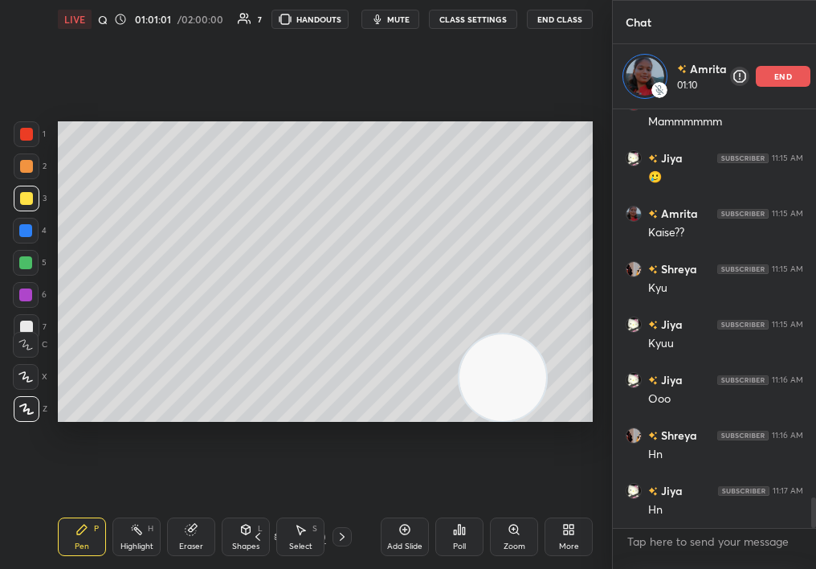
click at [197, 531] on icon at bounding box center [191, 529] width 13 height 13
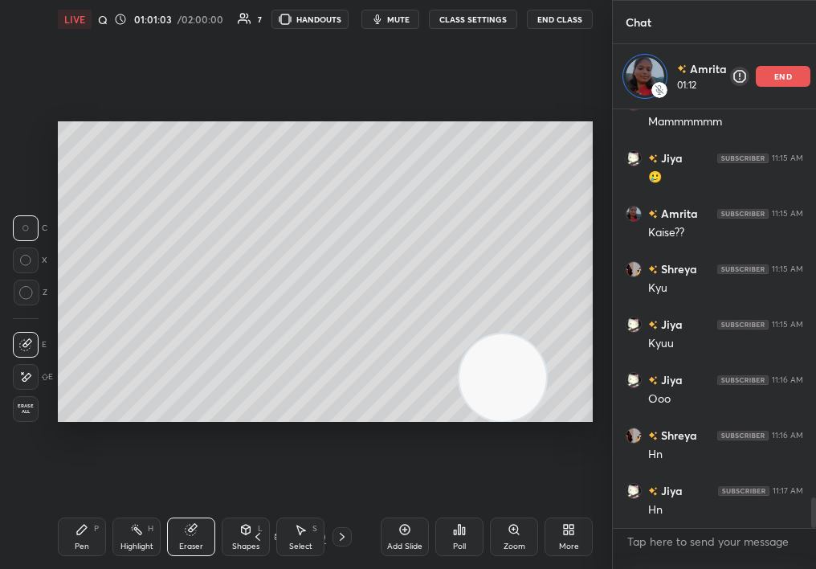
click at [60, 541] on div "Pen P" at bounding box center [82, 536] width 48 height 39
click at [66, 550] on div "Pen P" at bounding box center [82, 536] width 48 height 39
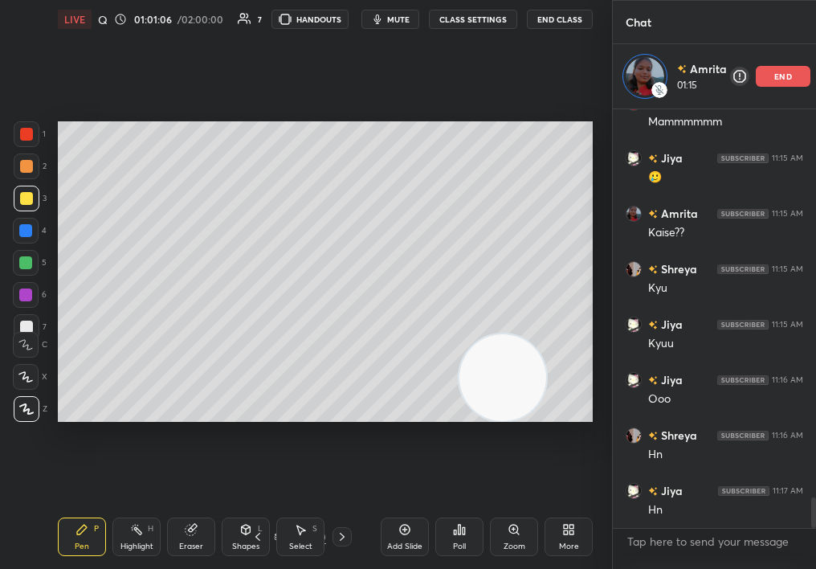
click at [22, 138] on div at bounding box center [26, 134] width 13 height 13
click at [27, 133] on div at bounding box center [26, 134] width 13 height 13
click at [31, 131] on div at bounding box center [26, 134] width 13 height 13
click at [31, 129] on div at bounding box center [26, 134] width 13 height 13
click at [34, 129] on div at bounding box center [27, 134] width 26 height 26
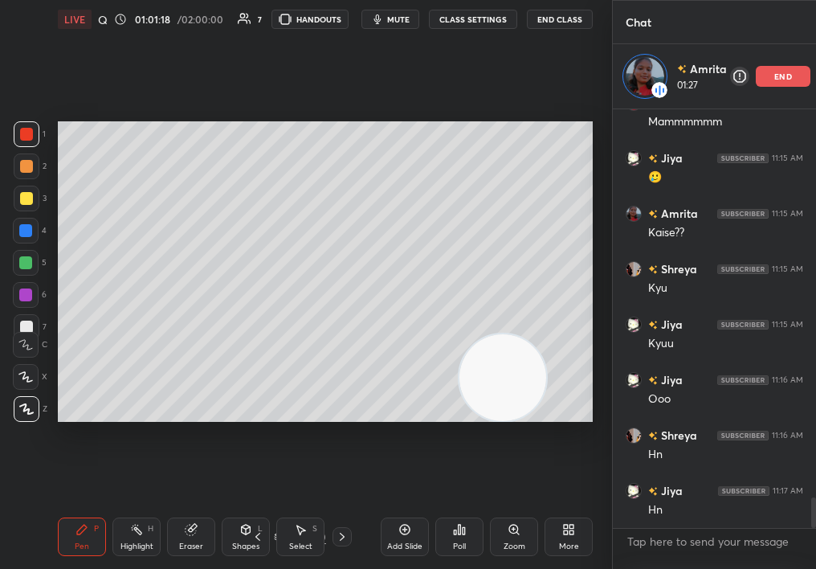
click at [28, 374] on div at bounding box center [26, 377] width 26 height 26
click at [29, 378] on icon at bounding box center [25, 376] width 14 height 11
click at [28, 375] on icon at bounding box center [25, 376] width 14 height 11
click at [596, 319] on div "Setting up your live class Poll for secs No correct answer Start poll" at bounding box center [325, 272] width 548 height 466
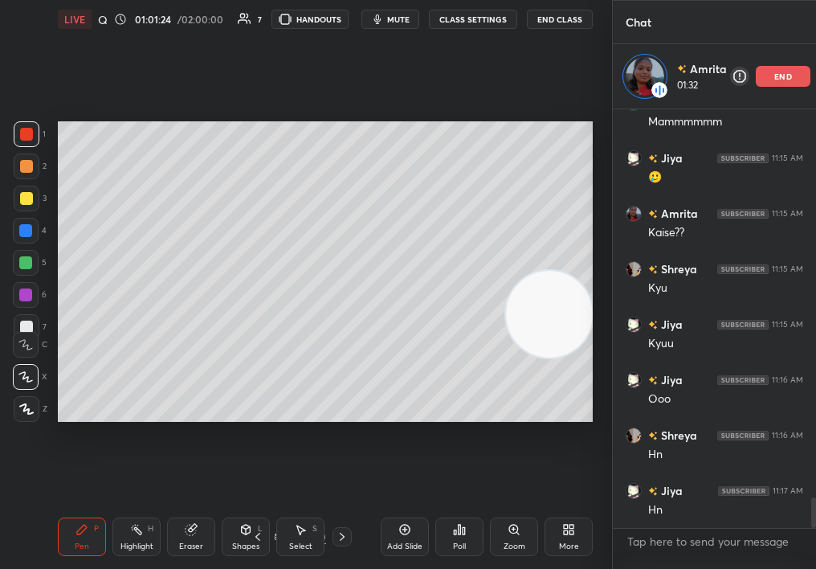
click at [240, 536] on div "Shapes L" at bounding box center [246, 536] width 48 height 39
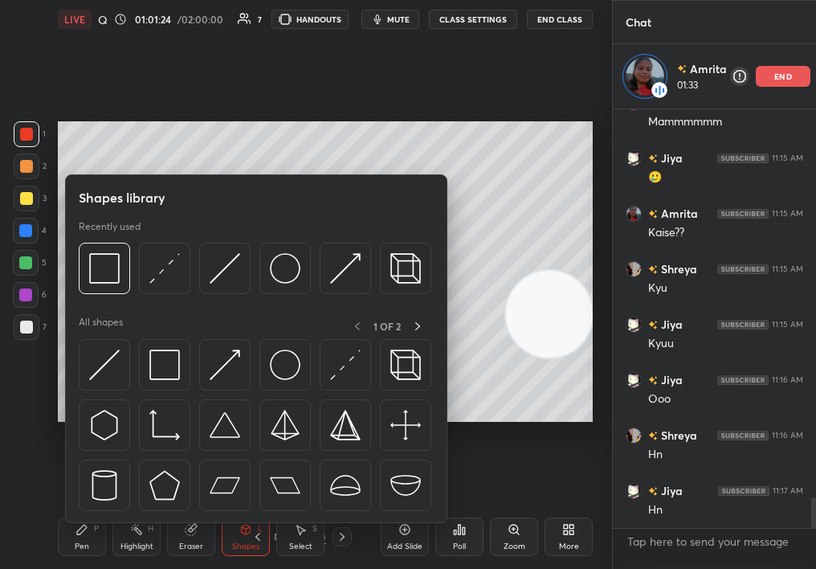
click at [183, 536] on div "Eraser" at bounding box center [191, 536] width 48 height 39
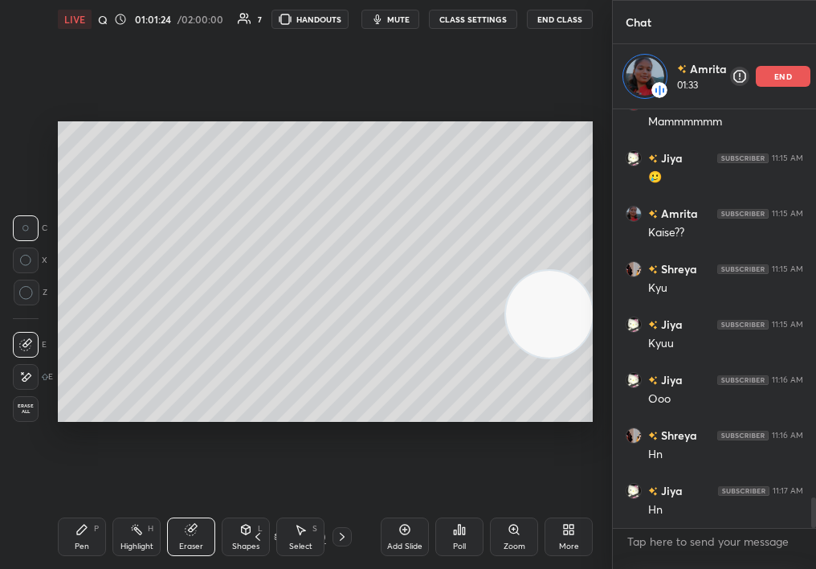
click at [192, 534] on icon at bounding box center [191, 530] width 10 height 10
click at [72, 546] on div "Pen P" at bounding box center [82, 536] width 48 height 39
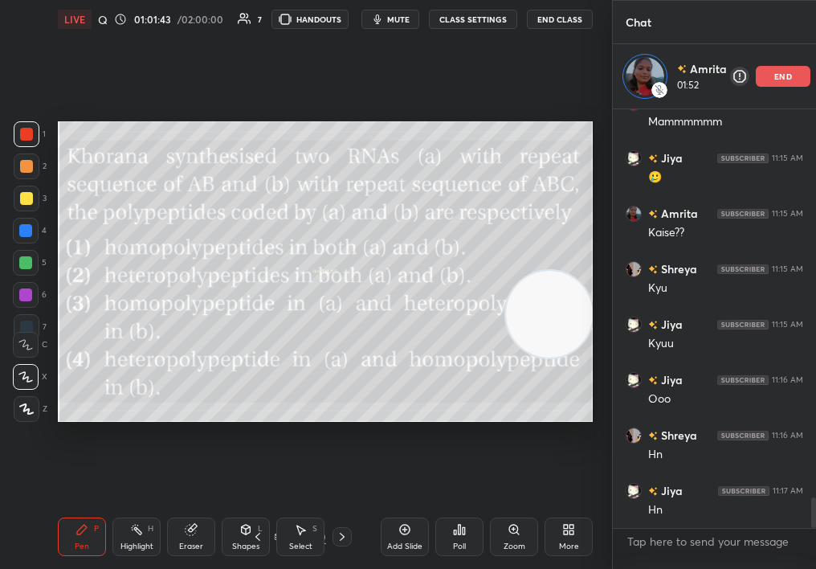
click at [345, 533] on icon at bounding box center [342, 536] width 13 height 13
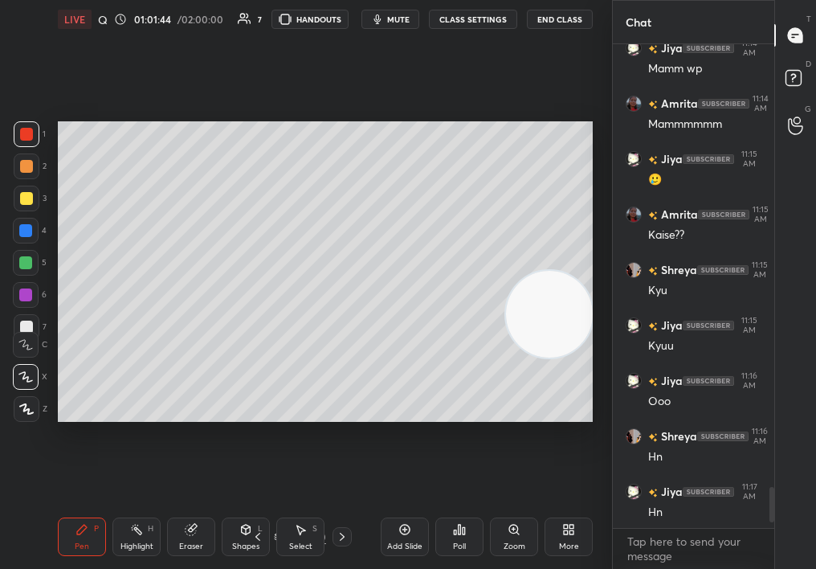
scroll to position [5406, 0]
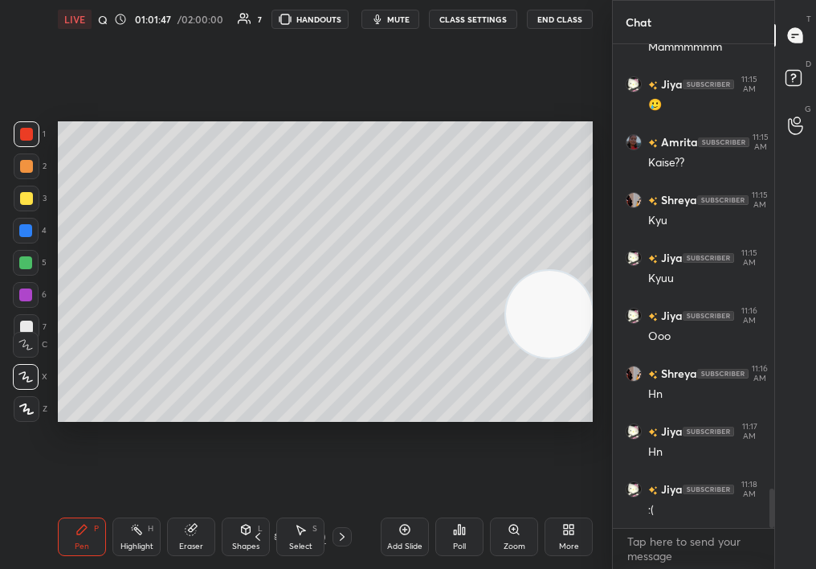
click at [457, 530] on icon at bounding box center [459, 529] width 13 height 13
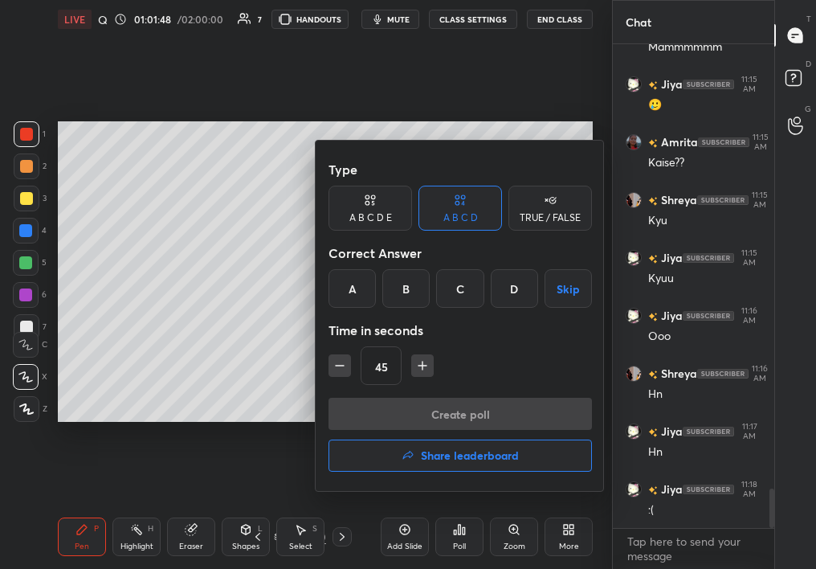
click at [223, 364] on div at bounding box center [408, 284] width 816 height 569
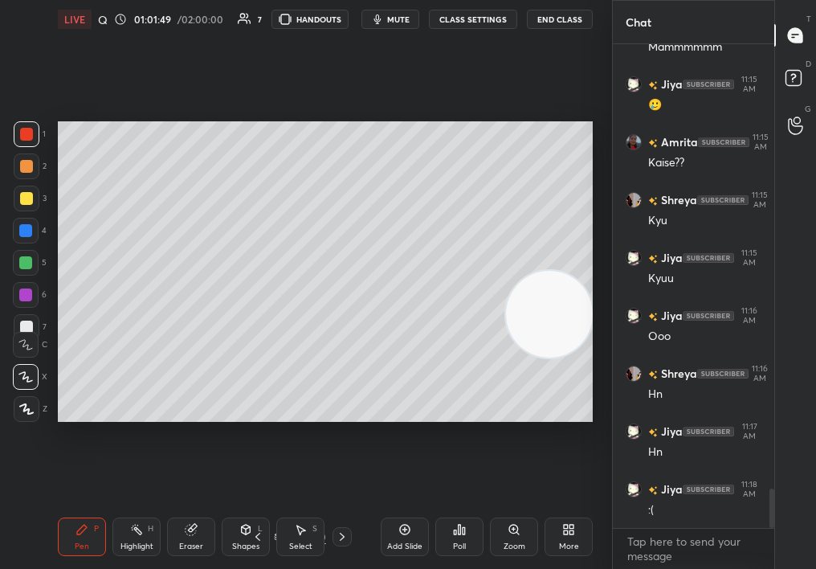
click at [262, 533] on icon at bounding box center [257, 536] width 13 height 13
click at [447, 539] on div "Poll" at bounding box center [459, 536] width 48 height 39
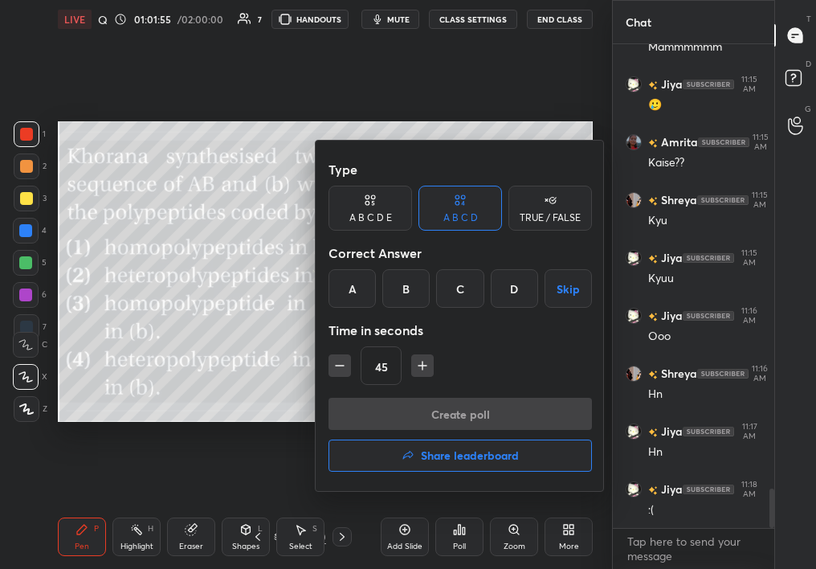
click at [502, 349] on div "45" at bounding box center [461, 365] width 264 height 39
click at [517, 287] on div "D" at bounding box center [514, 288] width 47 height 39
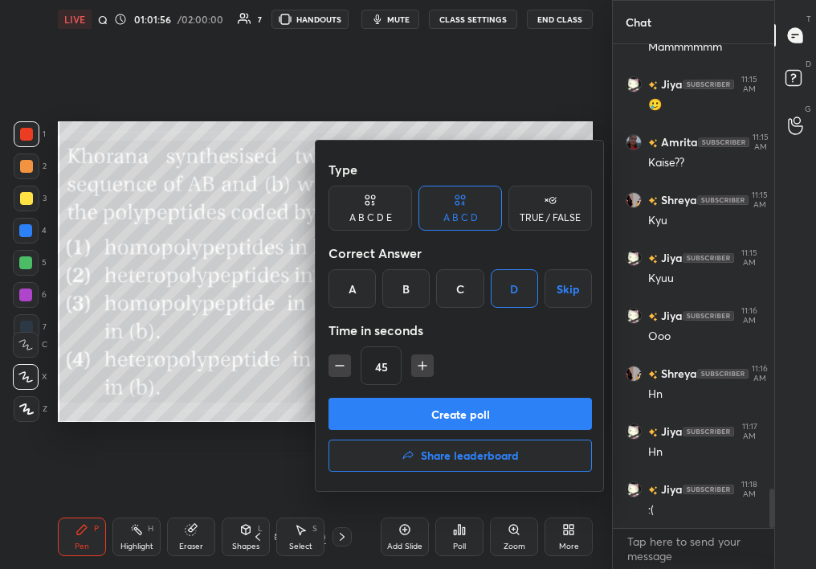
click at [505, 406] on button "Create poll" at bounding box center [461, 414] width 264 height 32
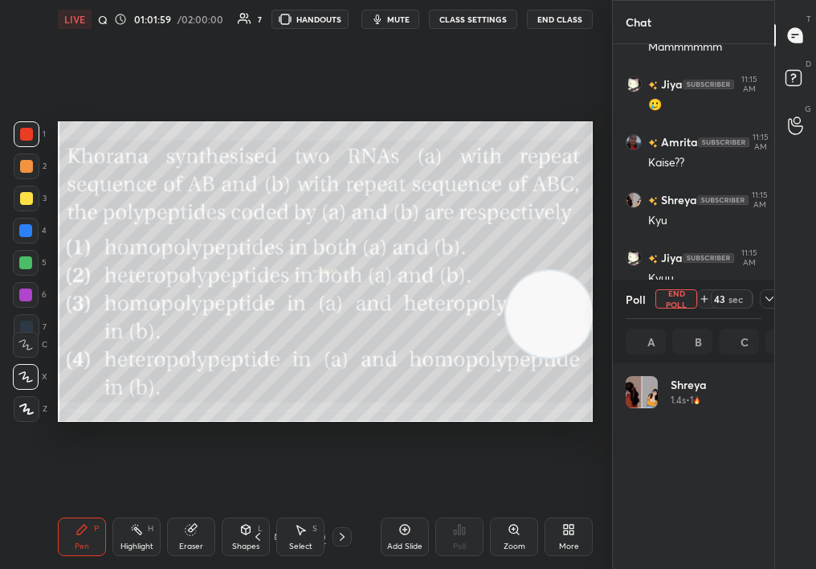
scroll to position [188, 131]
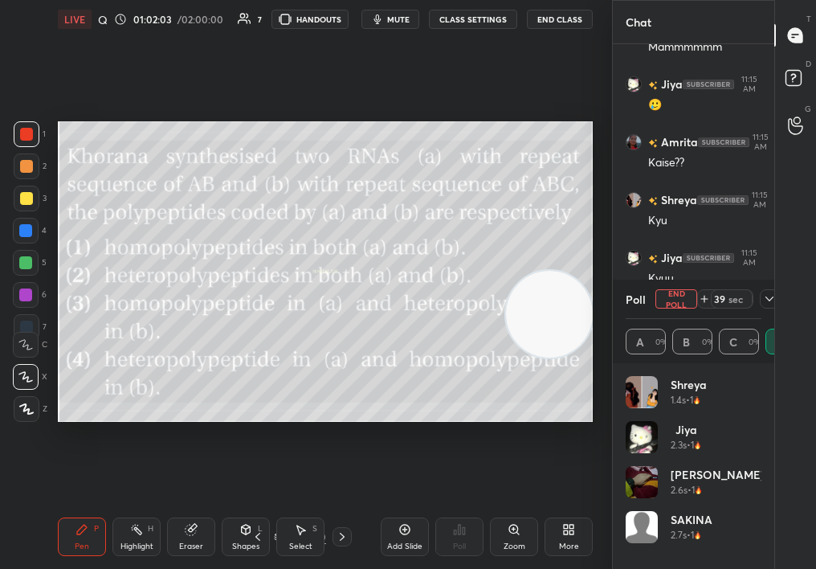
click at [24, 180] on div "2" at bounding box center [30, 169] width 33 height 32
click at [24, 170] on div at bounding box center [27, 166] width 26 height 26
click at [23, 165] on div at bounding box center [26, 166] width 13 height 13
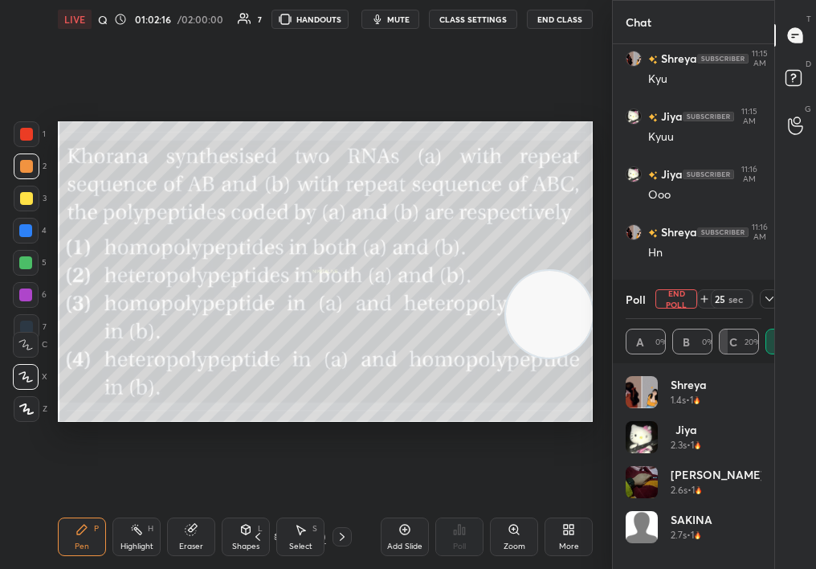
click at [768, 296] on icon at bounding box center [769, 298] width 13 height 13
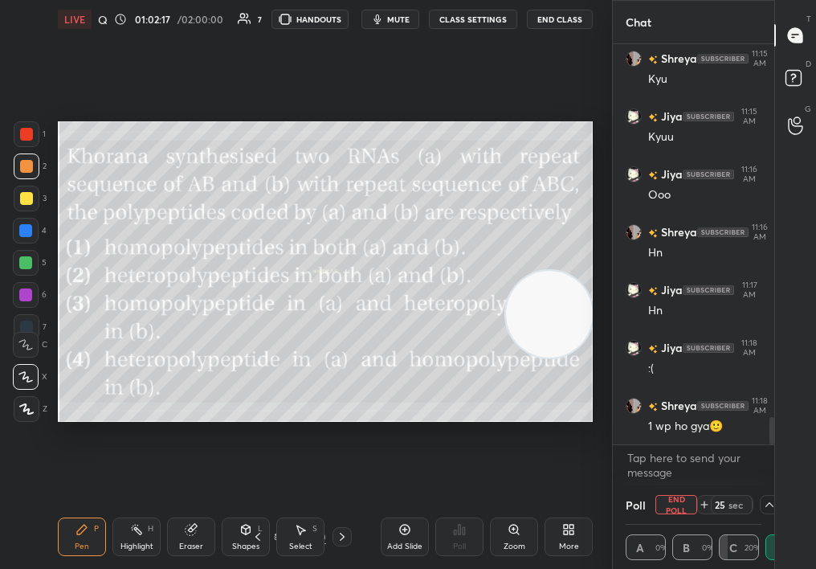
scroll to position [1, 6]
click at [190, 537] on div "Eraser" at bounding box center [191, 536] width 48 height 39
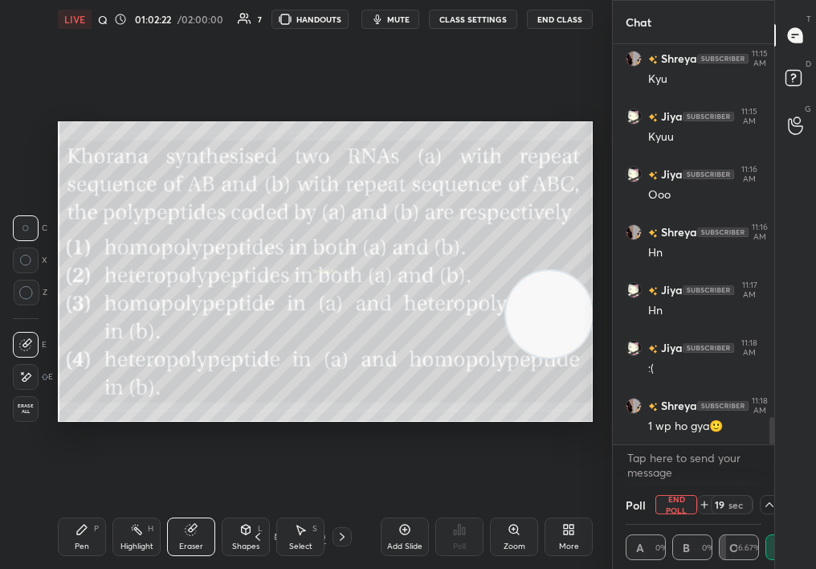
click at [304, 529] on div "Select S" at bounding box center [300, 536] width 48 height 39
click at [308, 530] on div "Select S" at bounding box center [300, 536] width 48 height 39
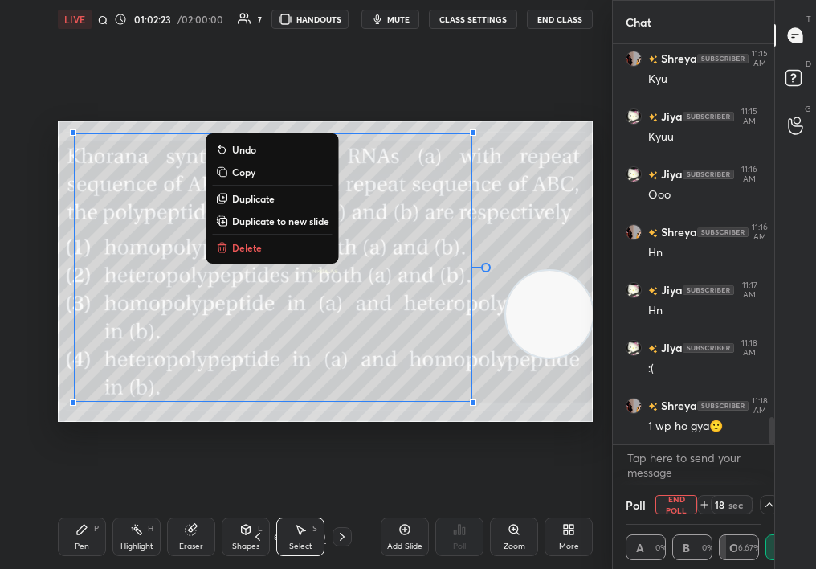
drag, startPoint x: 187, startPoint y: 203, endPoint x: 684, endPoint y: 559, distance: 610.9
click at [684, 557] on div "1 2 3 4 5 6 7 C X Z C X Z E E Erase all H H LIVE Quiz on Mol Bio 01:02:23 / 02:…" at bounding box center [408, 284] width 816 height 569
click at [252, 244] on p "Delete" at bounding box center [247, 247] width 30 height 13
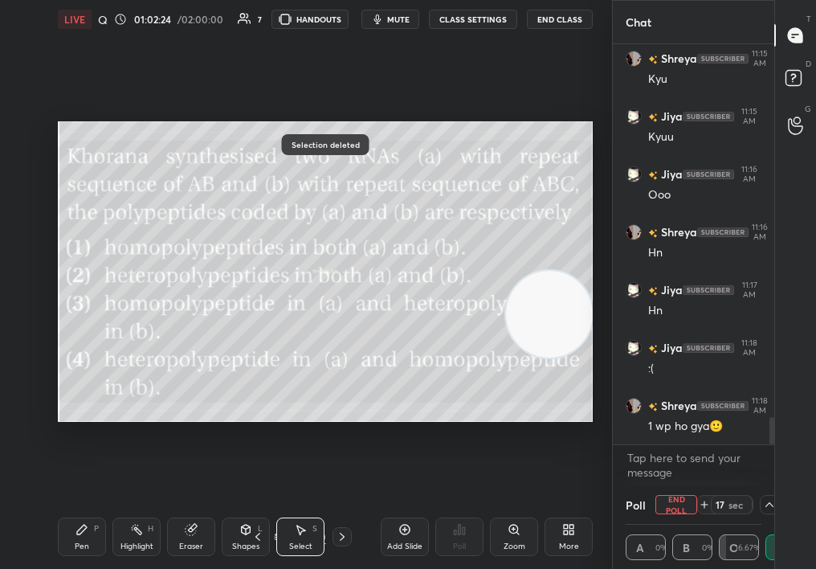
click at [66, 537] on div "Pen P" at bounding box center [82, 536] width 48 height 39
click at [67, 536] on div "Pen P" at bounding box center [82, 536] width 48 height 39
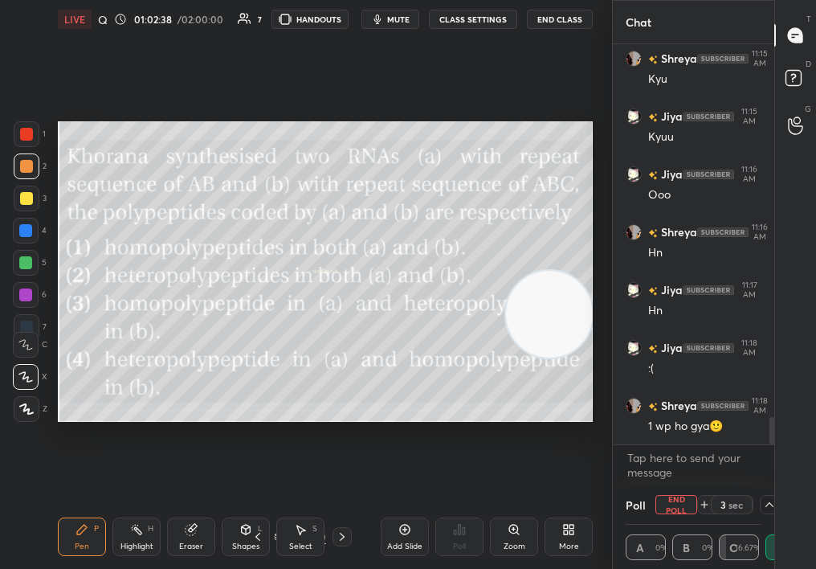
scroll to position [5605, 0]
click at [404, 532] on icon at bounding box center [404, 529] width 13 height 13
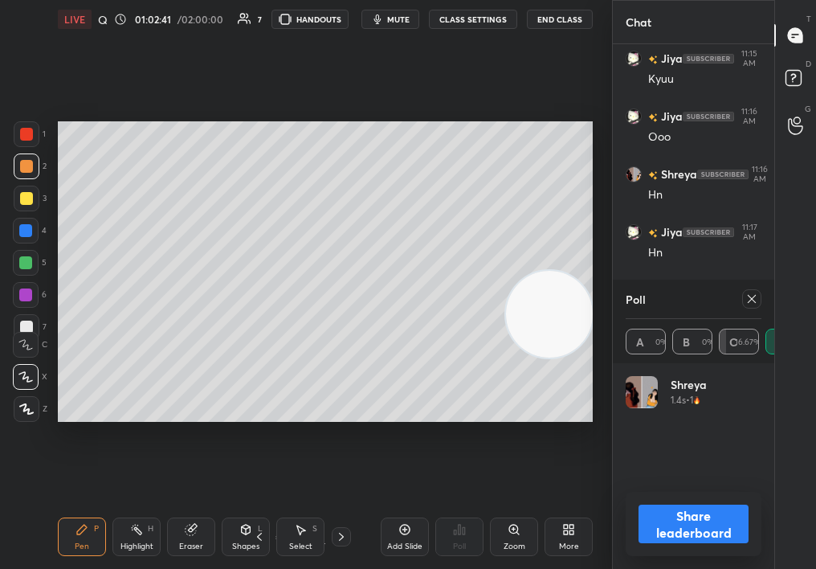
scroll to position [182, 131]
click at [757, 296] on icon at bounding box center [752, 298] width 13 height 13
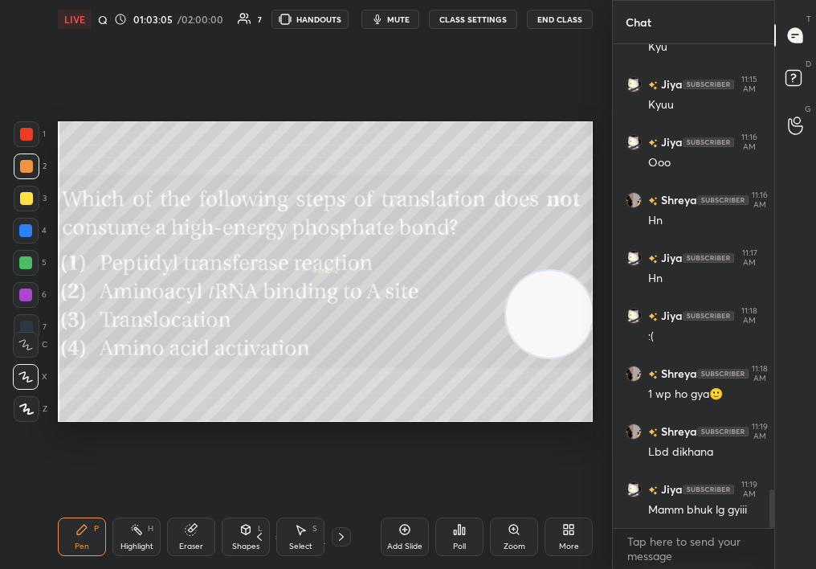
scroll to position [5637, 0]
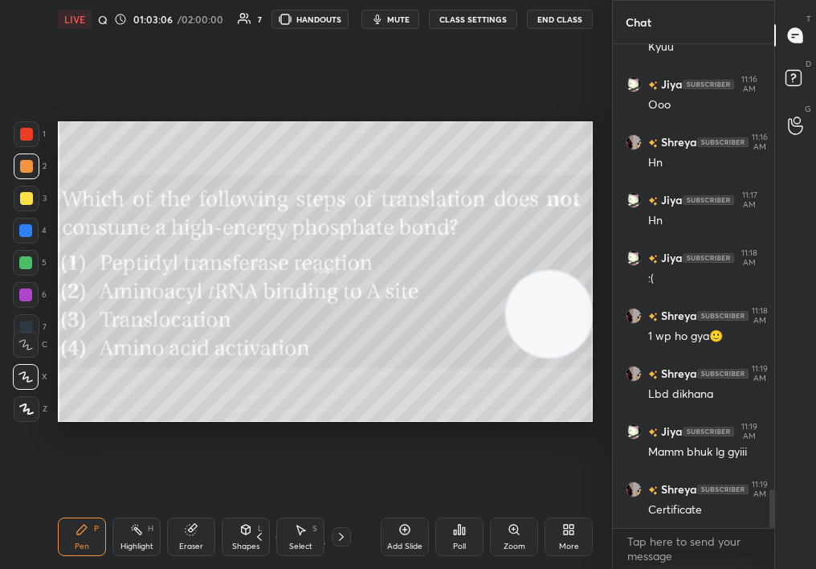
click at [564, 533] on icon at bounding box center [566, 532] width 4 height 4
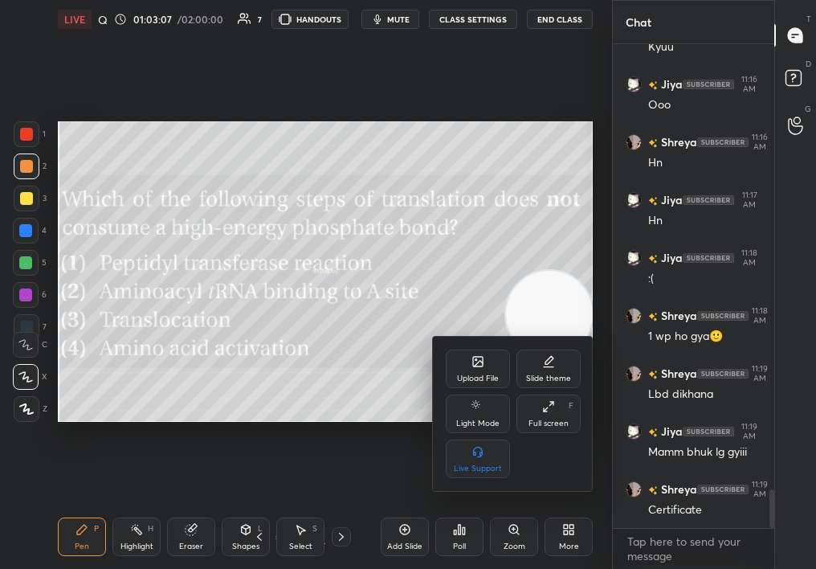
click at [464, 362] on div "Upload File" at bounding box center [478, 368] width 64 height 39
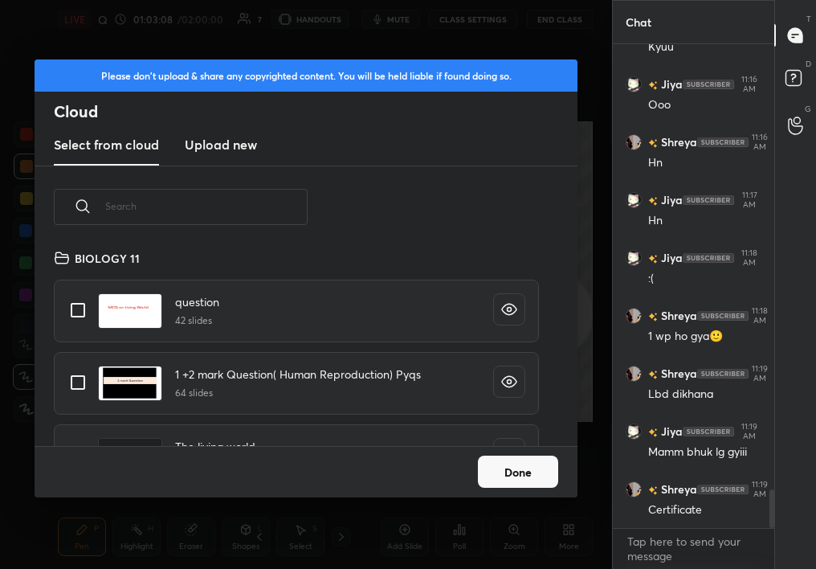
scroll to position [6, 9]
click at [231, 159] on new "Upload new" at bounding box center [221, 145] width 72 height 40
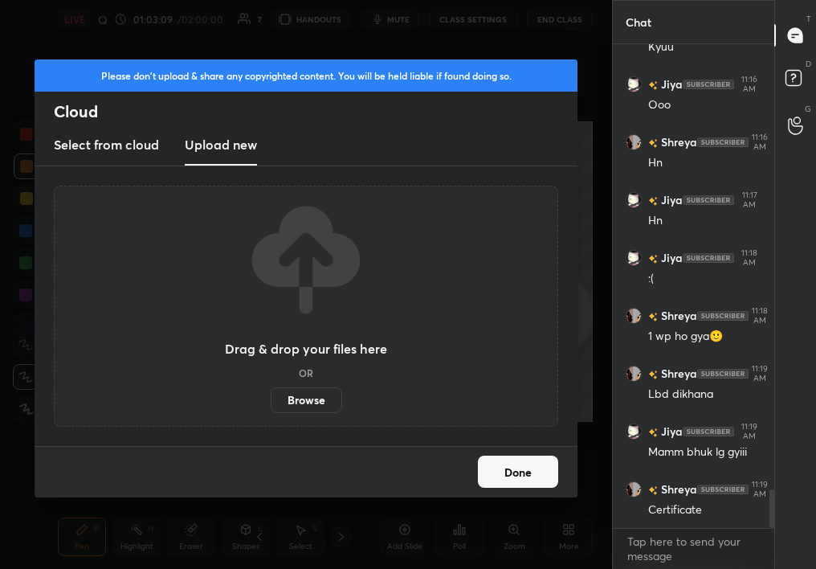
click at [313, 400] on label "Browse" at bounding box center [307, 400] width 72 height 26
click at [271, 400] on input "Browse" at bounding box center [271, 400] width 0 height 26
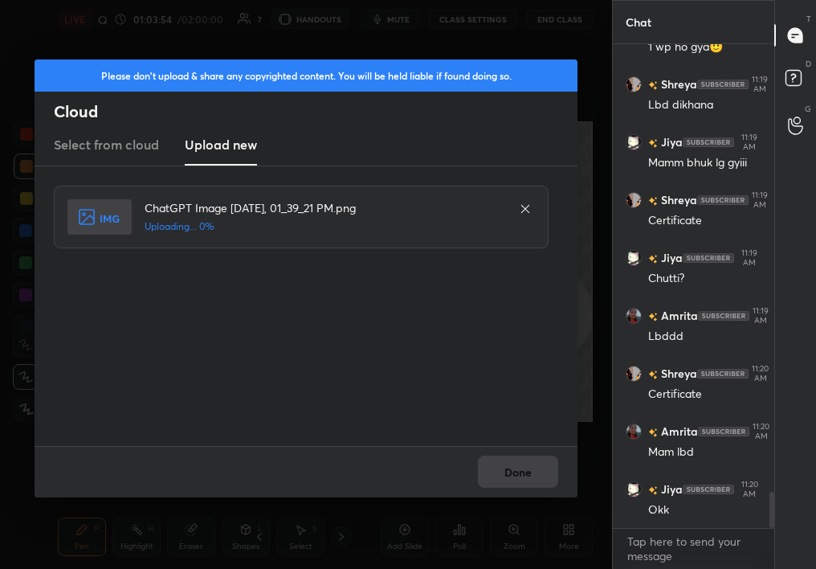
click at [520, 476] on div "Done" at bounding box center [306, 471] width 543 height 51
click at [518, 481] on div "Done" at bounding box center [306, 471] width 543 height 51
click at [513, 480] on div "Done" at bounding box center [306, 471] width 543 height 51
click at [518, 476] on div "Done" at bounding box center [306, 471] width 543 height 51
click at [528, 459] on div "Done" at bounding box center [306, 471] width 543 height 51
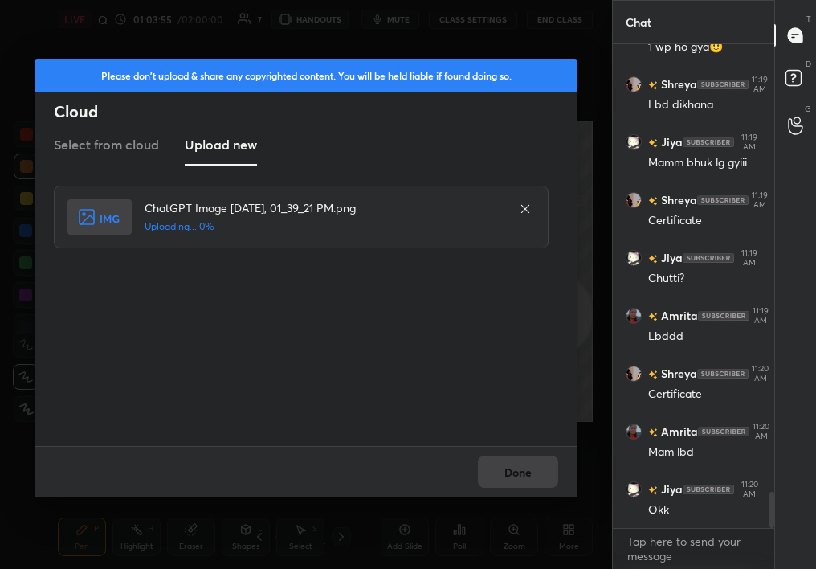
click at [525, 462] on div "Done" at bounding box center [306, 471] width 543 height 51
click at [524, 468] on div "Done" at bounding box center [306, 471] width 543 height 51
click at [525, 468] on div "Done" at bounding box center [306, 471] width 543 height 51
click at [525, 456] on div "Done" at bounding box center [306, 471] width 543 height 51
click at [527, 458] on div "Done" at bounding box center [306, 471] width 543 height 51
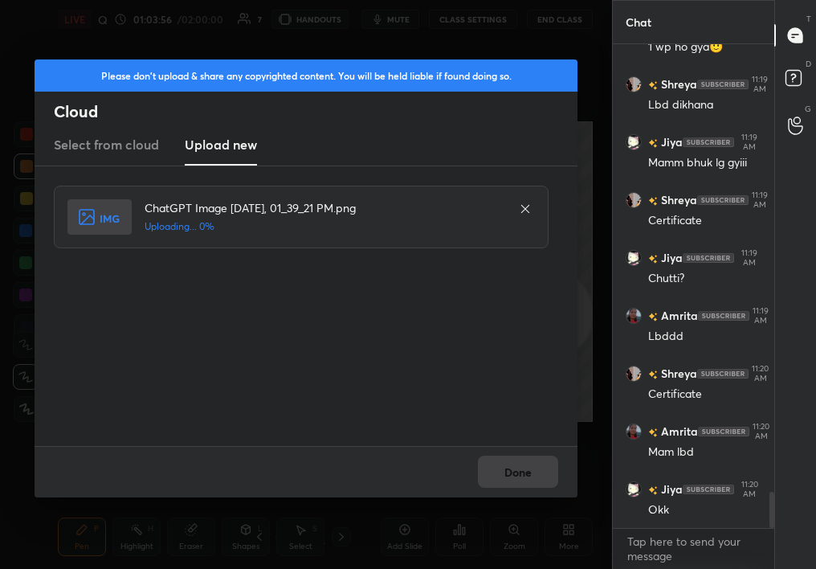
click at [525, 457] on div "Done" at bounding box center [306, 471] width 543 height 51
click at [528, 461] on div "Done" at bounding box center [306, 471] width 543 height 51
click at [526, 454] on div "Done" at bounding box center [306, 471] width 543 height 51
click at [528, 463] on button "Done" at bounding box center [518, 472] width 80 height 32
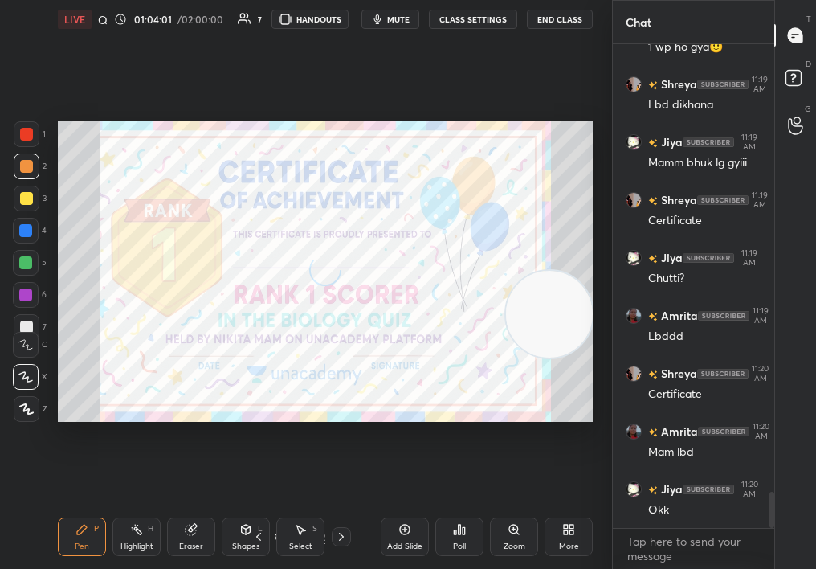
click at [24, 193] on div at bounding box center [26, 198] width 13 height 13
click at [23, 192] on div at bounding box center [26, 198] width 13 height 13
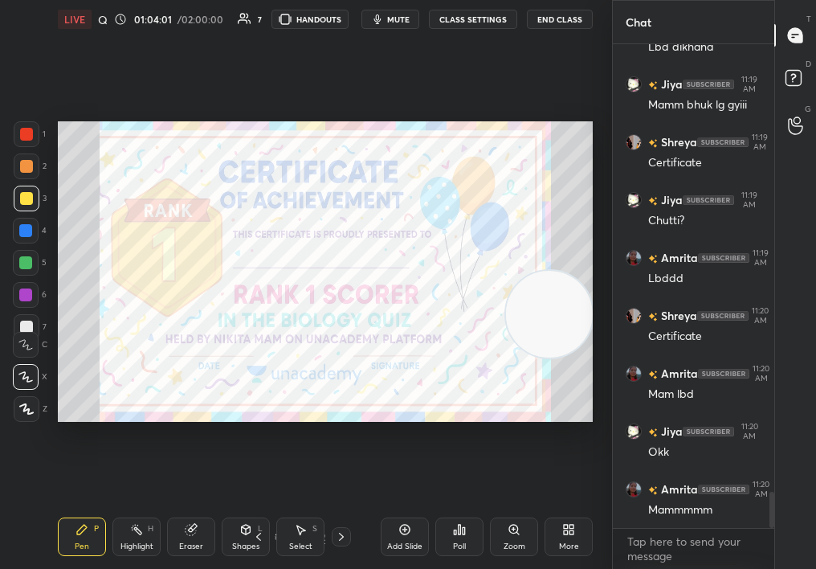
click at [18, 174] on div at bounding box center [27, 166] width 26 height 26
click at [17, 178] on div at bounding box center [27, 166] width 26 height 26
click at [261, 553] on div "Shapes L" at bounding box center [246, 536] width 48 height 39
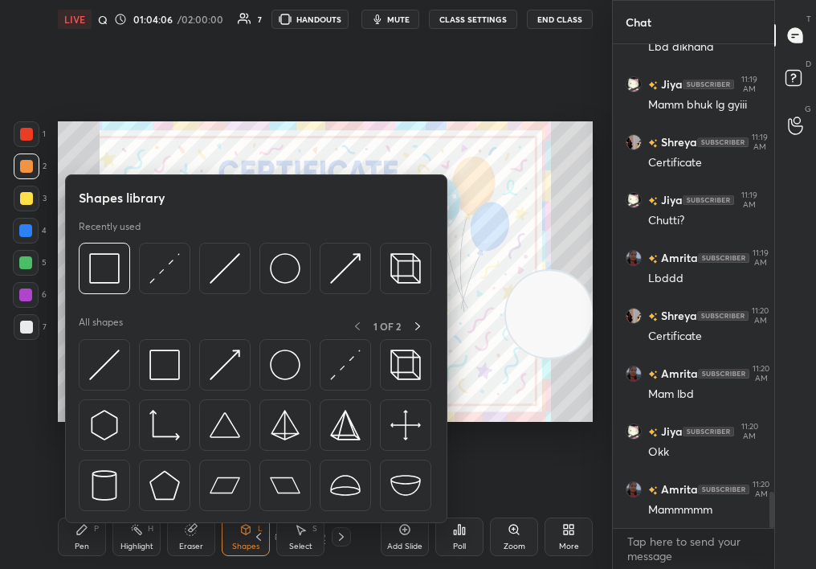
click at [295, 540] on div "Select S" at bounding box center [300, 536] width 48 height 39
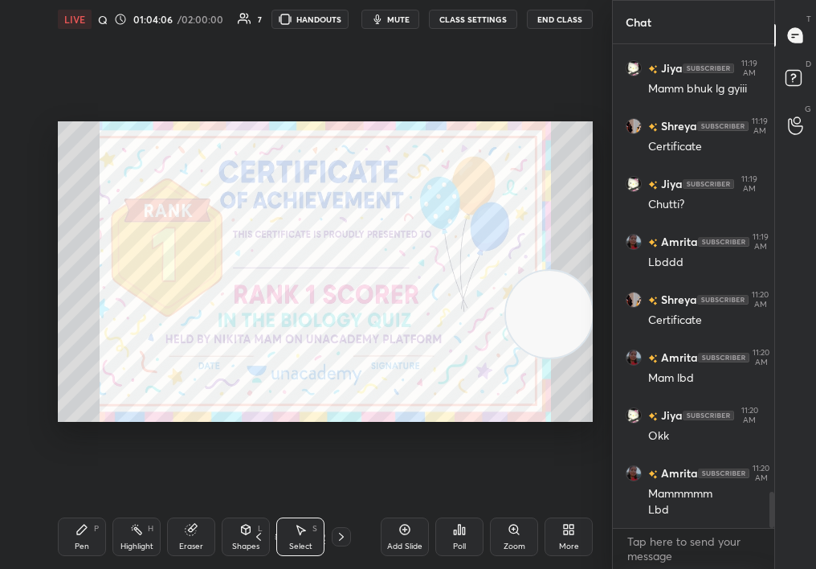
click at [295, 542] on div "Select" at bounding box center [300, 546] width 23 height 8
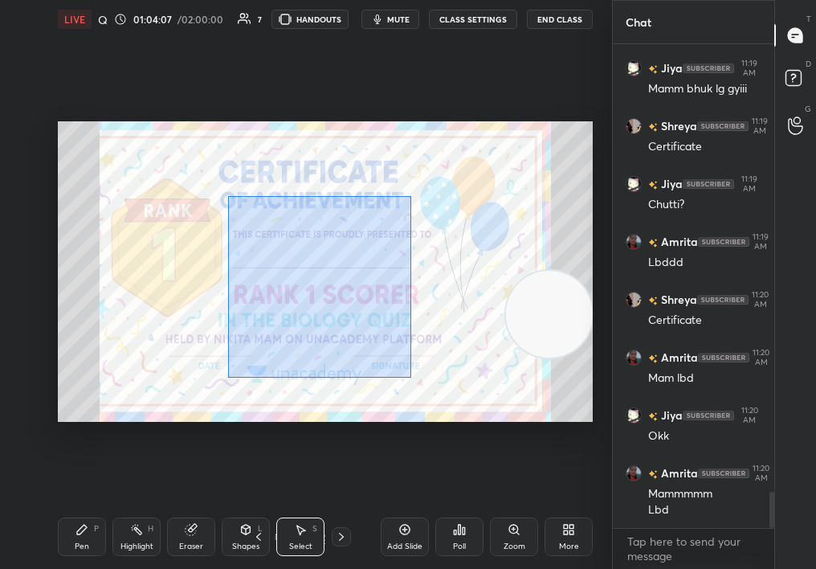
drag, startPoint x: 227, startPoint y: 193, endPoint x: 426, endPoint y: 389, distance: 278.9
click at [428, 390] on div "0 ° Undo Copy Duplicate Duplicate to new slide Delete" at bounding box center [325, 271] width 535 height 301
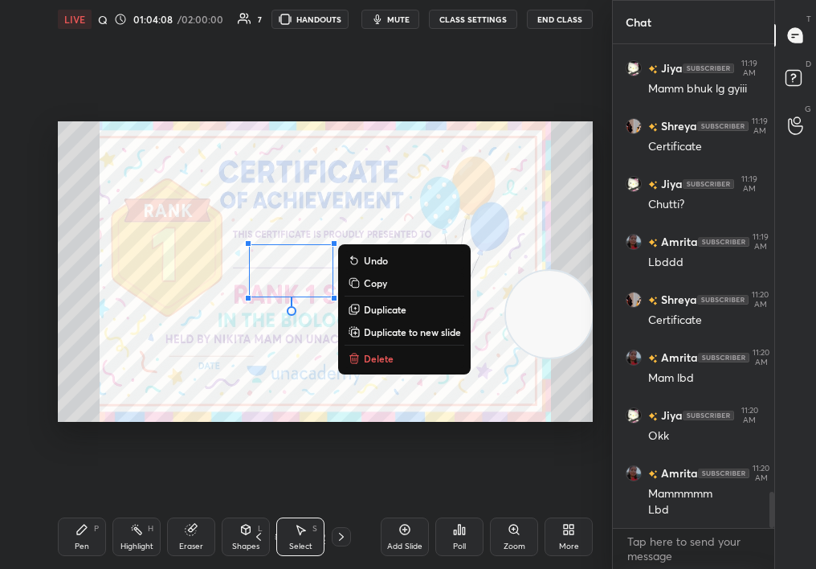
click at [402, 362] on button "Delete" at bounding box center [405, 358] width 120 height 19
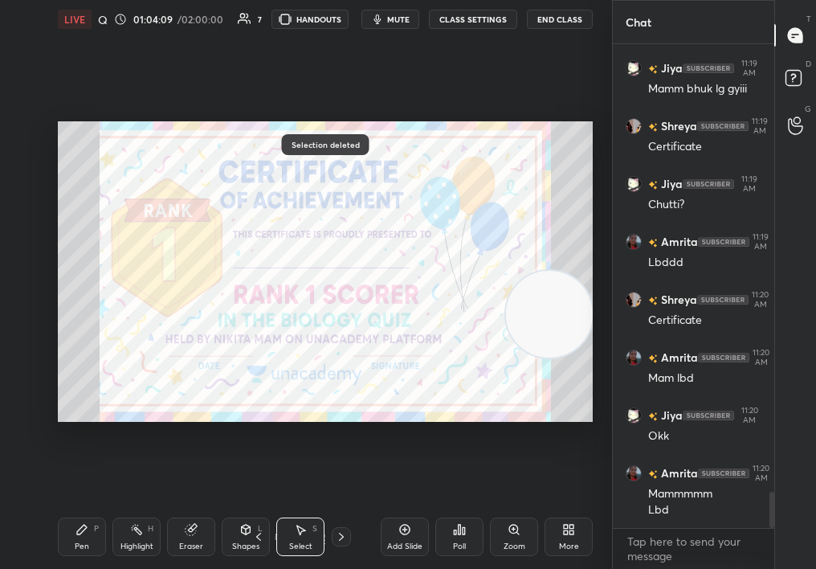
click at [770, 456] on div at bounding box center [770, 286] width 10 height 484
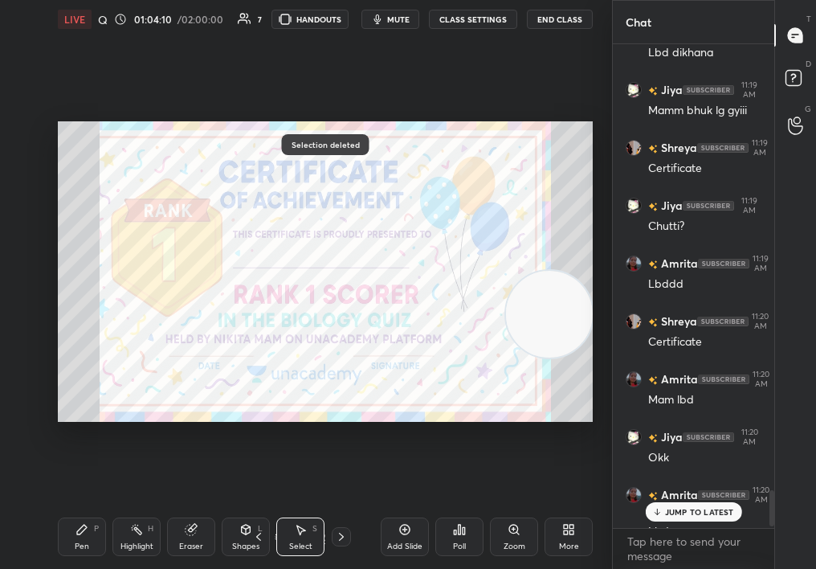
scroll to position [5968, 0]
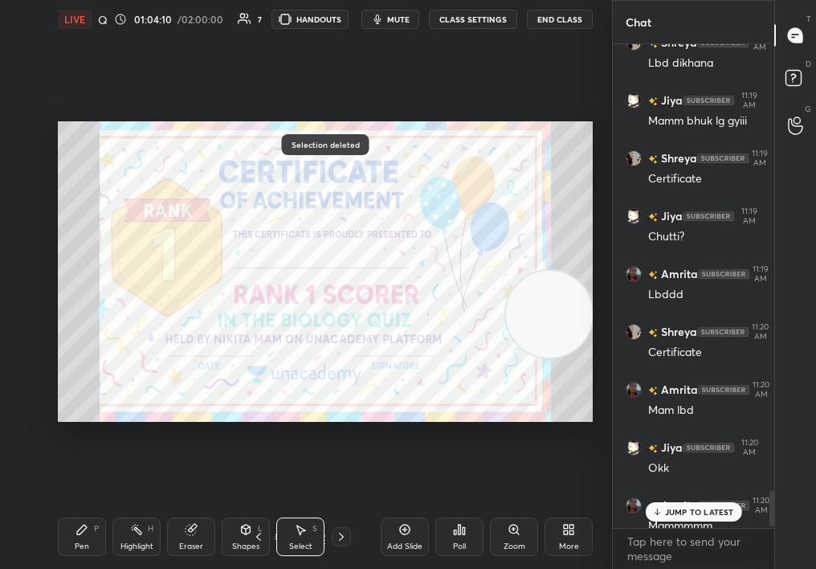
click at [770, 500] on div at bounding box center [772, 508] width 5 height 36
click at [63, 534] on div "Pen P" at bounding box center [82, 536] width 48 height 39
click at [74, 537] on div "Pen P" at bounding box center [82, 536] width 48 height 39
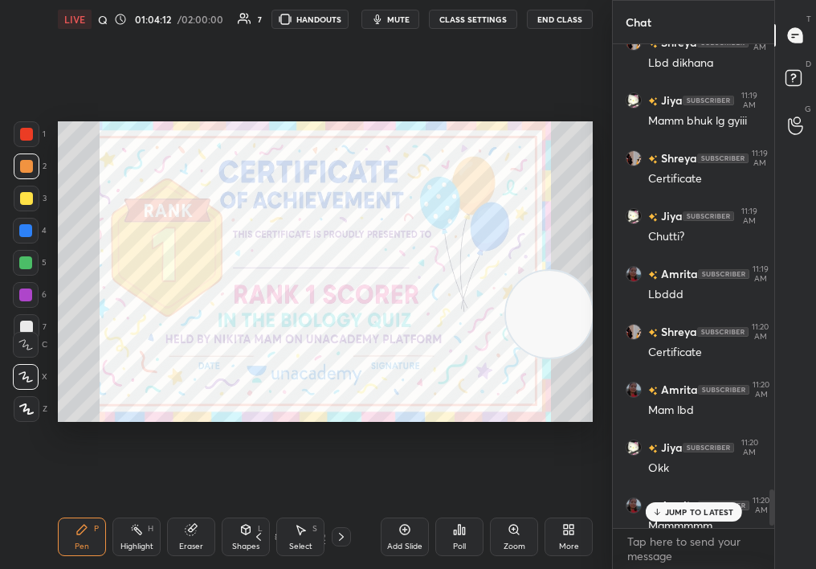
click at [28, 407] on icon at bounding box center [26, 408] width 14 height 11
click at [25, 408] on icon at bounding box center [26, 408] width 14 height 11
click at [27, 405] on icon at bounding box center [26, 408] width 14 height 11
click at [22, 129] on div at bounding box center [26, 134] width 13 height 13
click at [22, 130] on div at bounding box center [26, 134] width 13 height 13
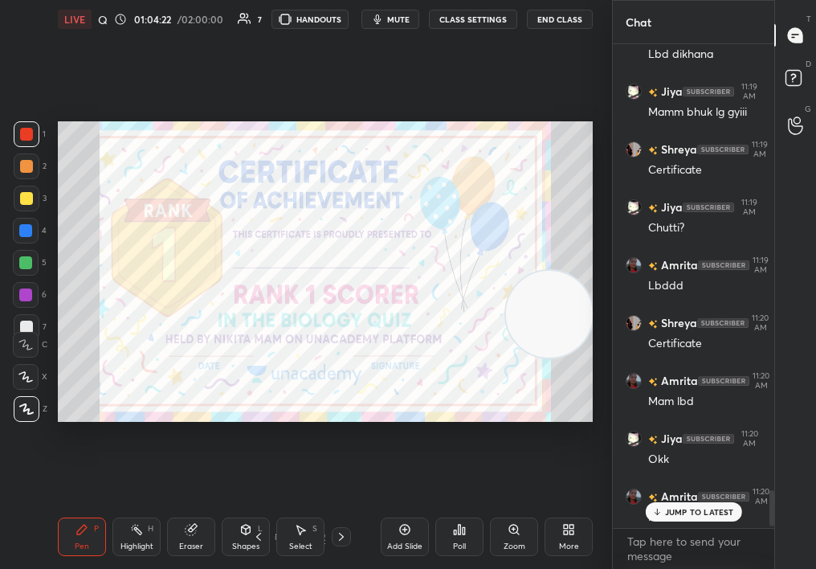
scroll to position [5980, 0]
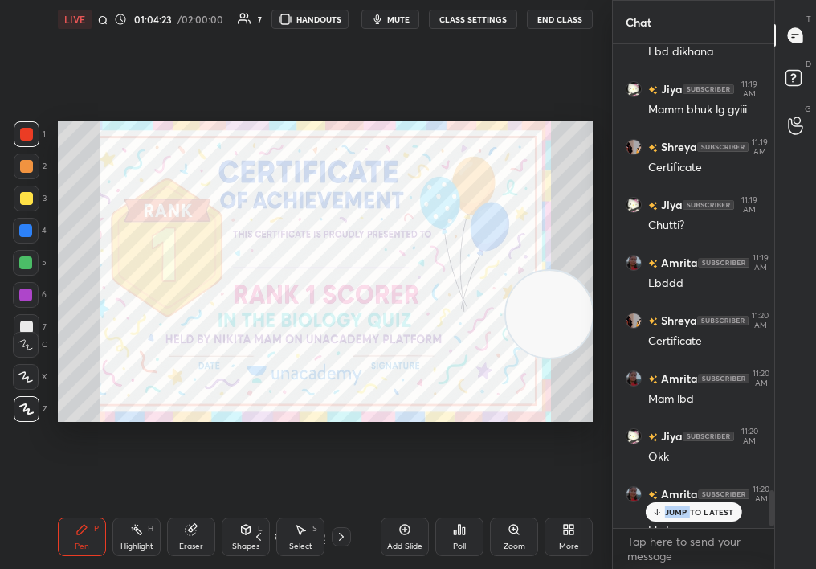
click at [692, 509] on p "JUMP TO LATEST" at bounding box center [699, 512] width 69 height 10
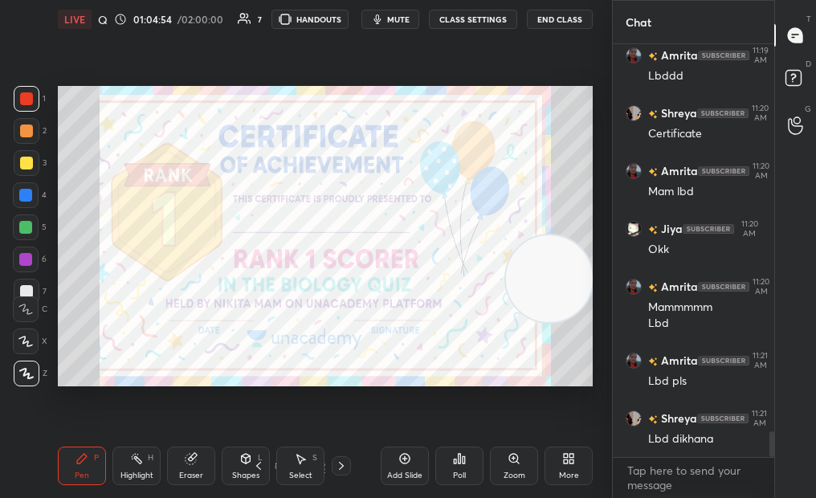
scroll to position [6245, 0]
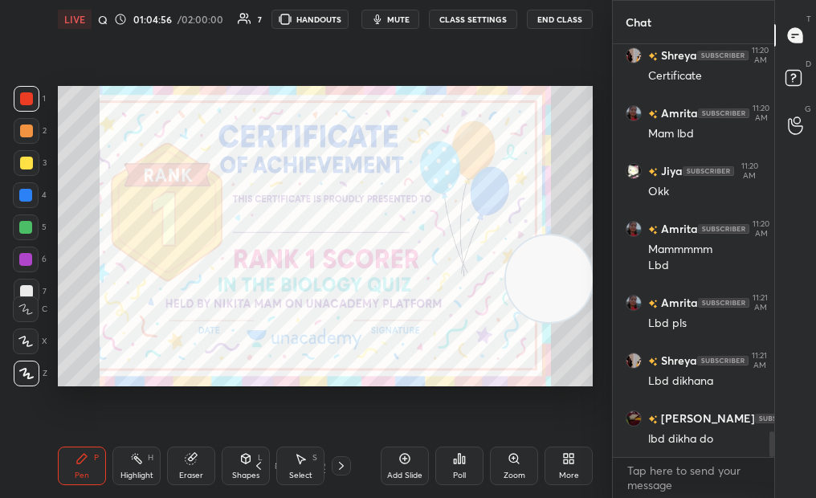
click at [572, 464] on icon at bounding box center [572, 462] width 4 height 4
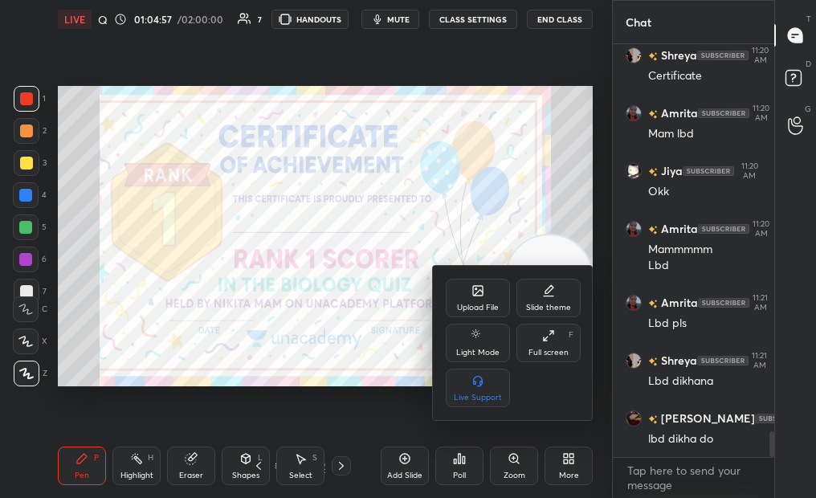
scroll to position [6303, 0]
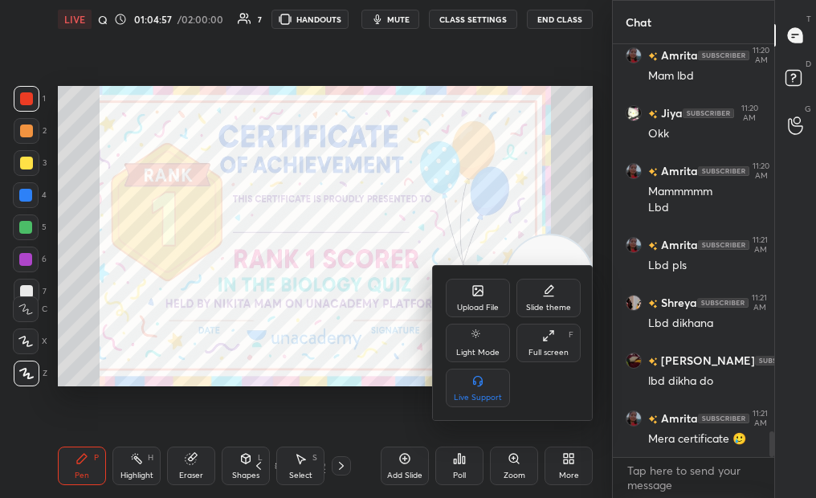
click at [462, 292] on div "Upload File" at bounding box center [478, 298] width 64 height 39
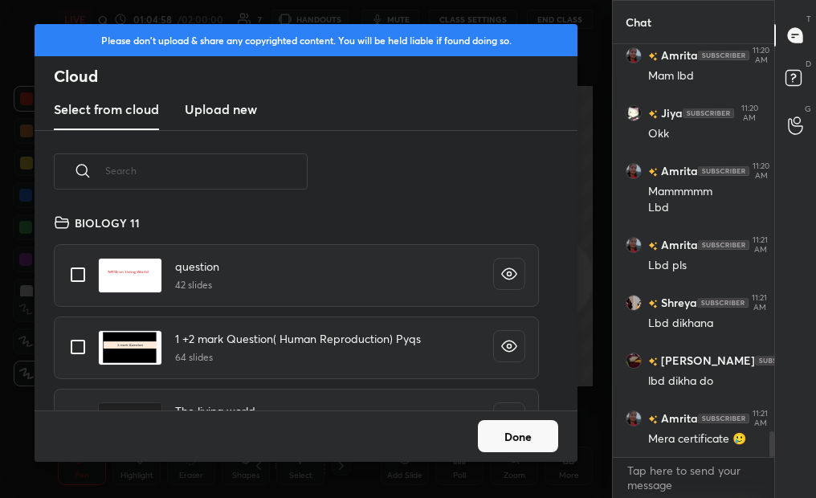
click at [205, 108] on h3 "Upload new" at bounding box center [221, 109] width 72 height 19
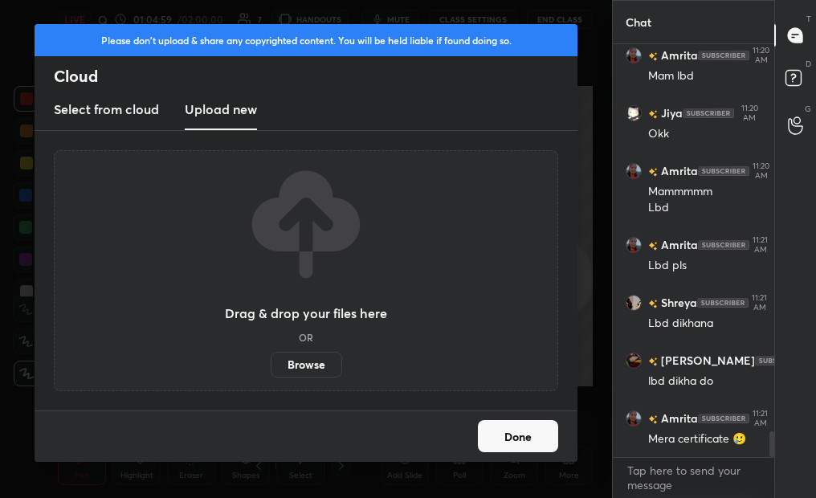
click at [309, 367] on label "Browse" at bounding box center [307, 365] width 72 height 26
click at [271, 367] on input "Browse" at bounding box center [271, 365] width 0 height 26
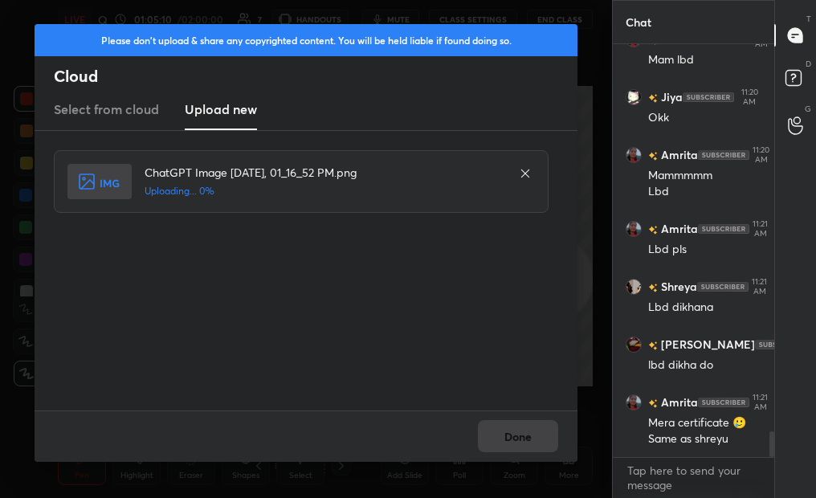
click at [476, 458] on div "Done" at bounding box center [306, 436] width 543 height 51
click at [488, 439] on div "Done" at bounding box center [306, 436] width 543 height 51
click at [494, 439] on div "Done" at bounding box center [306, 436] width 543 height 51
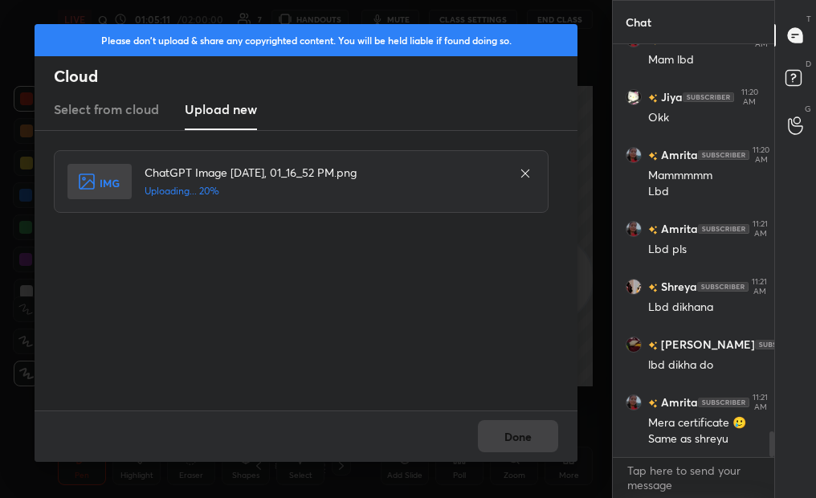
click at [493, 439] on div "Done" at bounding box center [306, 436] width 543 height 51
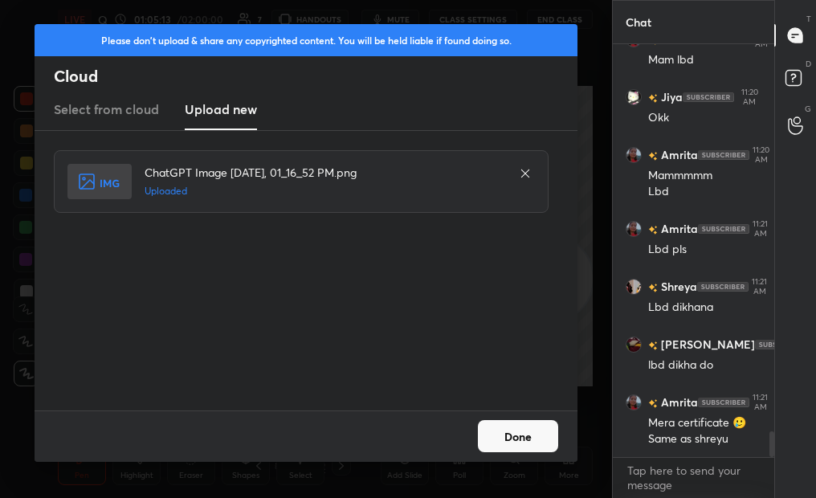
click at [493, 439] on button "Done" at bounding box center [518, 436] width 80 height 32
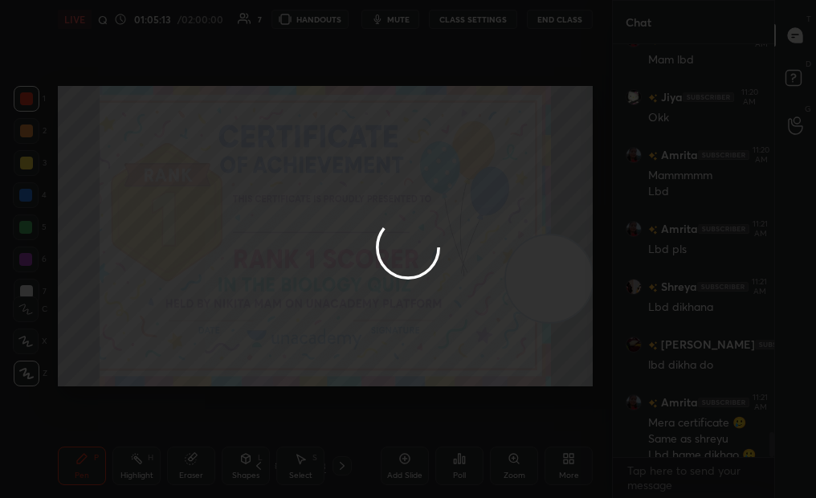
scroll to position [6335, 0]
click at [577, 479] on div "More" at bounding box center [569, 476] width 20 height 8
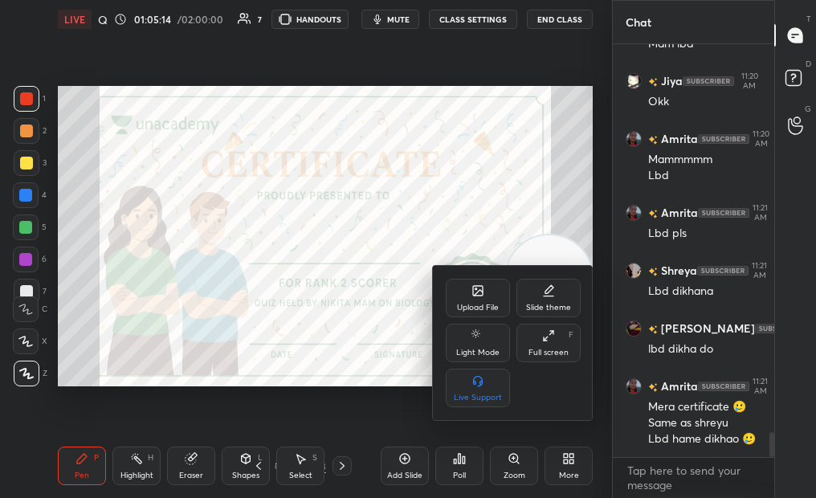
click at [472, 299] on div "Upload File" at bounding box center [478, 298] width 64 height 39
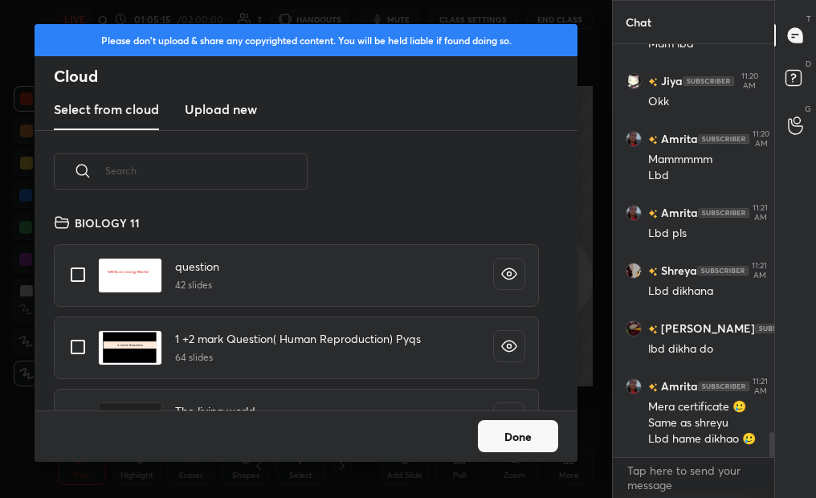
scroll to position [198, 516]
click at [185, 121] on new "Upload new" at bounding box center [221, 110] width 72 height 40
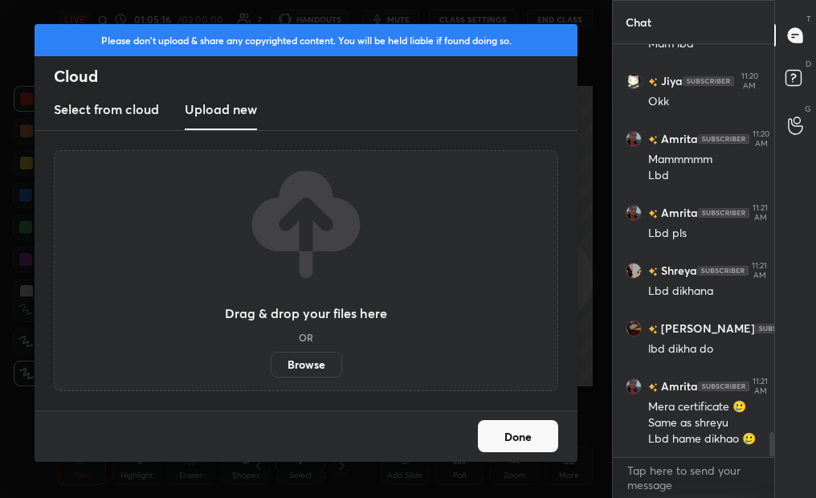
click at [301, 367] on label "Browse" at bounding box center [307, 365] width 72 height 26
click at [271, 367] on input "Browse" at bounding box center [271, 365] width 0 height 26
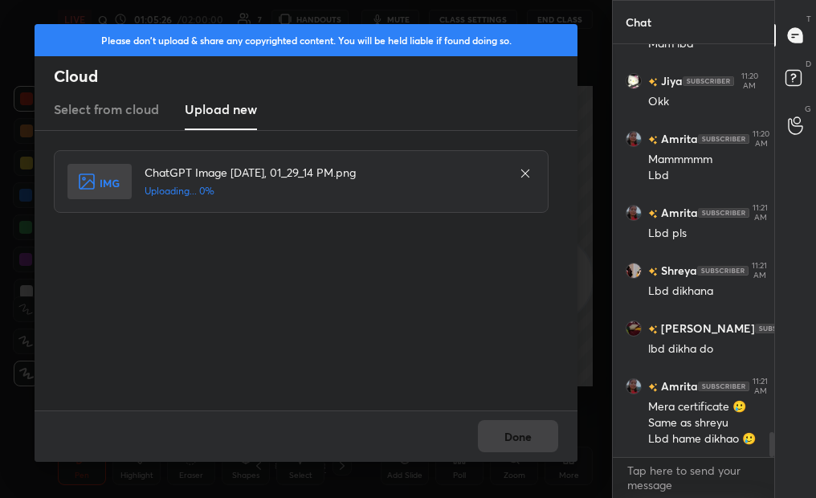
click at [496, 466] on div "Please don't upload & share any copyrighted content. You will be held liable if…" at bounding box center [306, 249] width 612 height 498
click at [497, 447] on div "Done" at bounding box center [306, 436] width 543 height 51
click at [501, 441] on div "Done" at bounding box center [306, 436] width 543 height 51
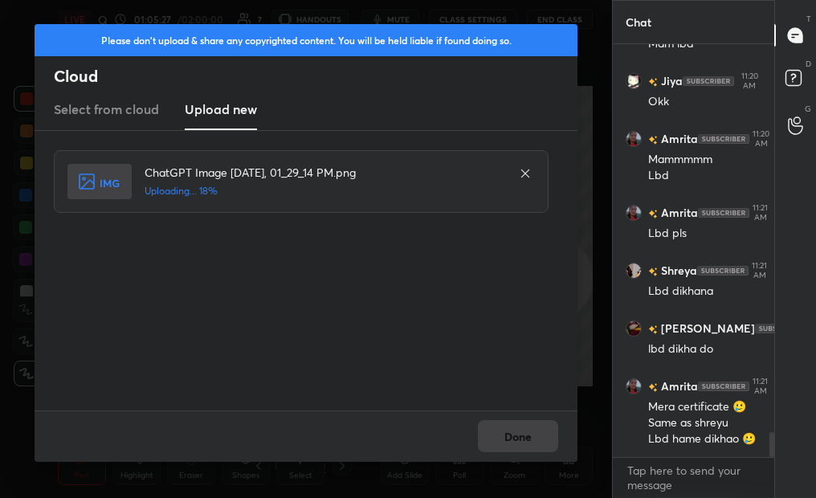
click at [501, 441] on div "Done" at bounding box center [306, 436] width 543 height 51
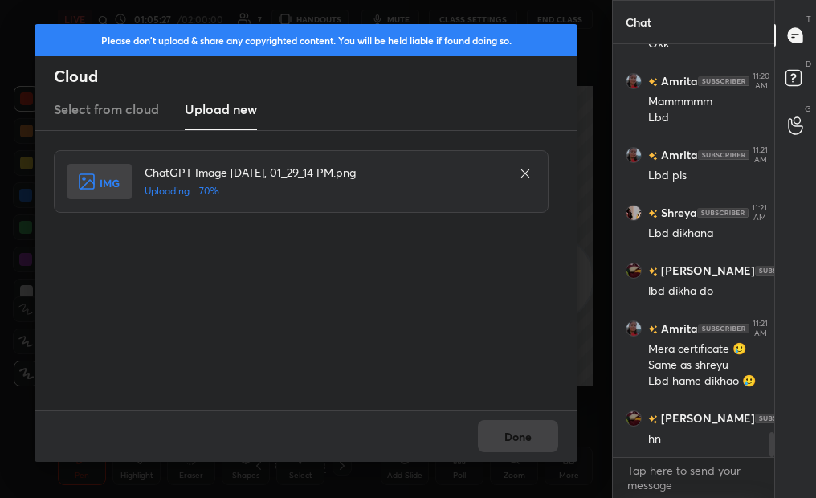
click at [501, 441] on div "Done" at bounding box center [306, 436] width 543 height 51
click at [516, 439] on button "Done" at bounding box center [518, 436] width 80 height 32
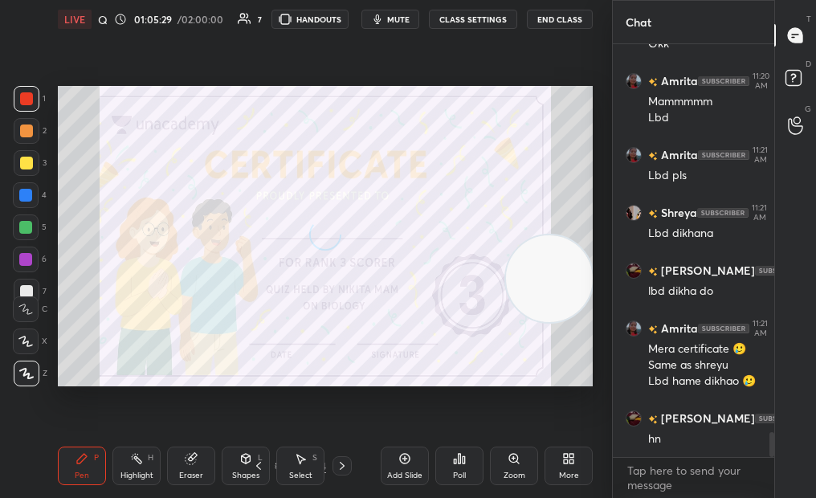
click at [554, 454] on div "More" at bounding box center [569, 466] width 48 height 39
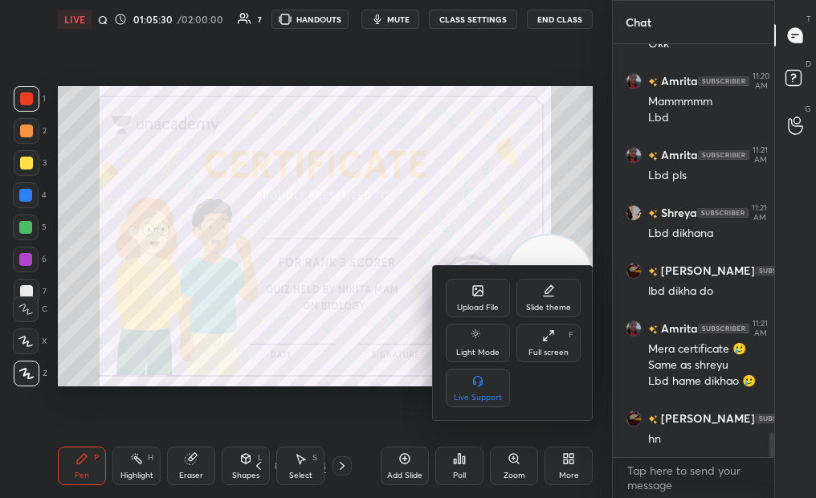
click at [480, 283] on div "Upload File" at bounding box center [478, 298] width 64 height 39
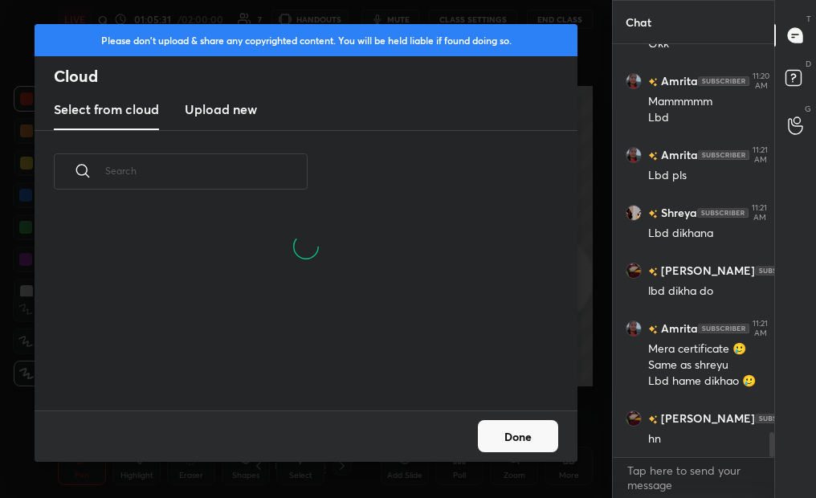
click at [229, 115] on h3 "Upload new" at bounding box center [221, 109] width 72 height 19
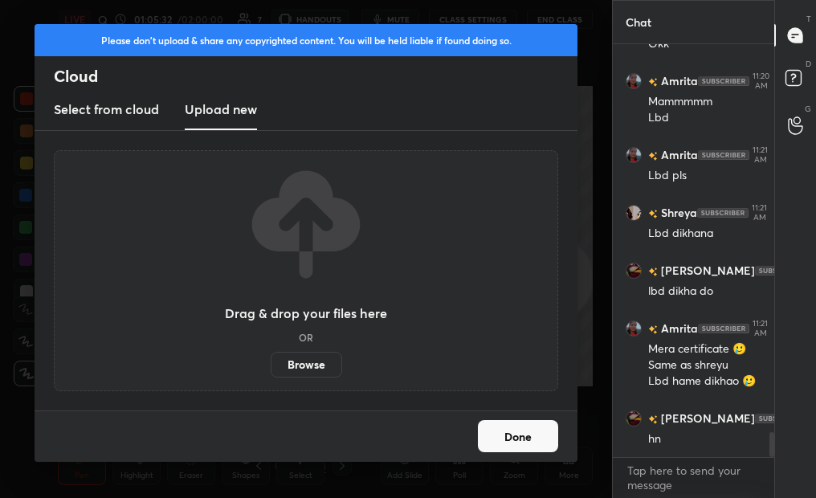
click at [286, 358] on label "Browse" at bounding box center [307, 365] width 72 height 26
click at [271, 358] on input "Browse" at bounding box center [271, 365] width 0 height 26
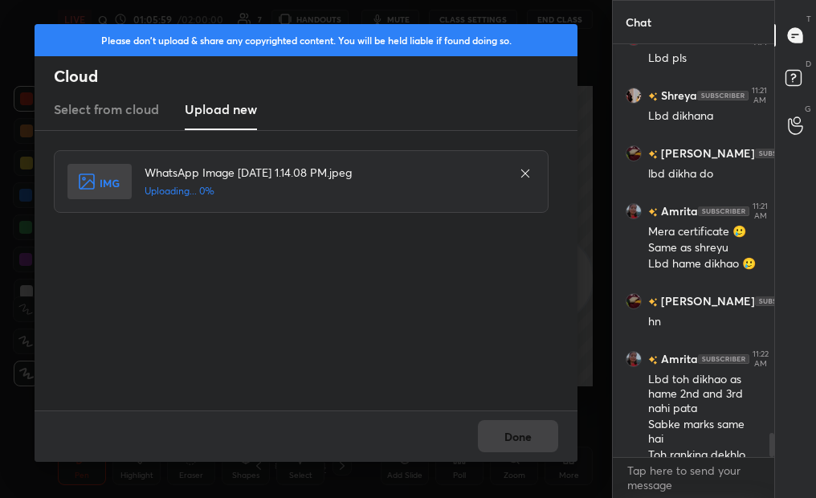
scroll to position [6555, 0]
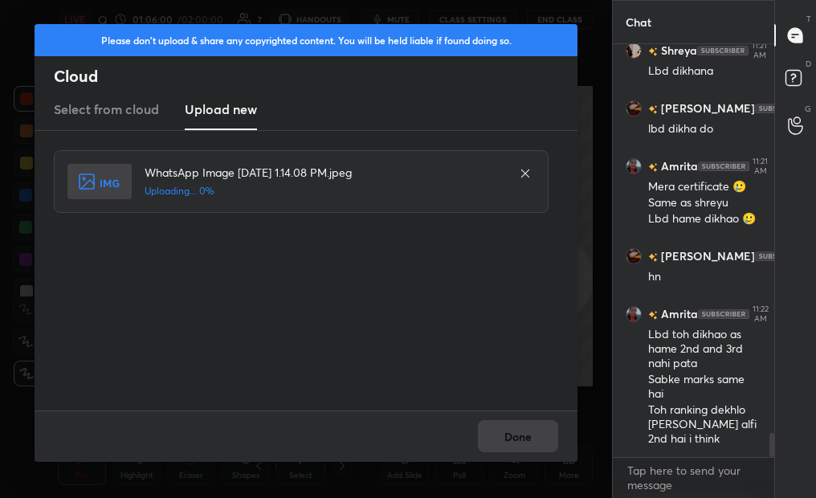
click at [548, 415] on div "Done" at bounding box center [306, 436] width 543 height 51
click at [524, 431] on div "Done" at bounding box center [306, 436] width 543 height 51
click at [524, 431] on button "Done" at bounding box center [518, 436] width 80 height 32
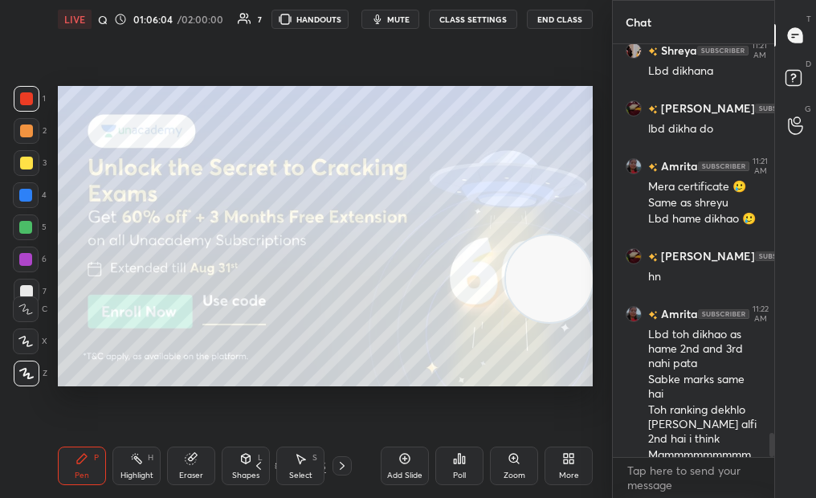
scroll to position [6571, 0]
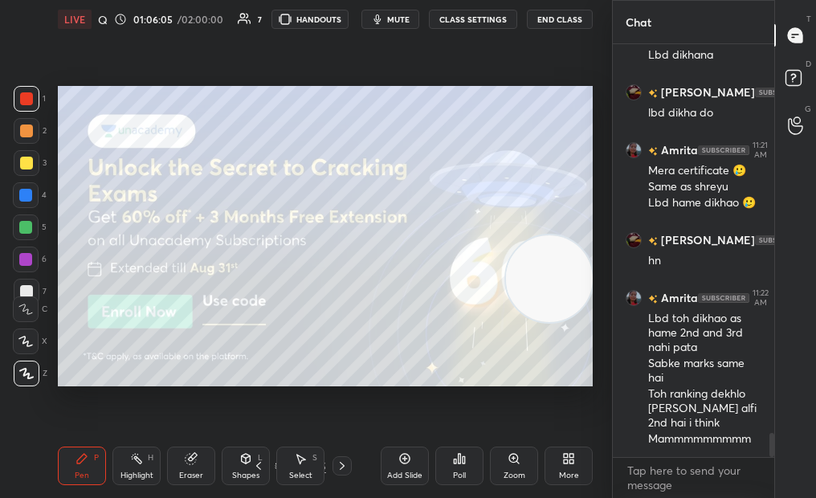
click at [440, 470] on div "Poll" at bounding box center [459, 466] width 48 height 39
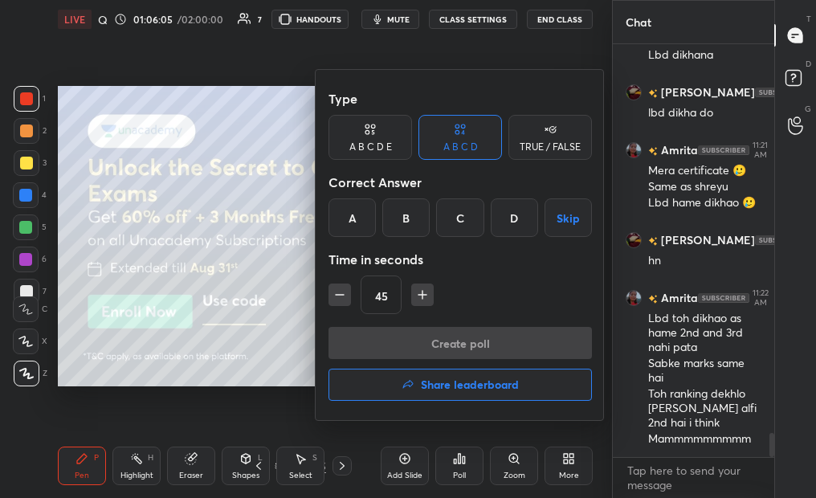
click at [426, 382] on h4 "Share leaderboard" at bounding box center [470, 384] width 98 height 11
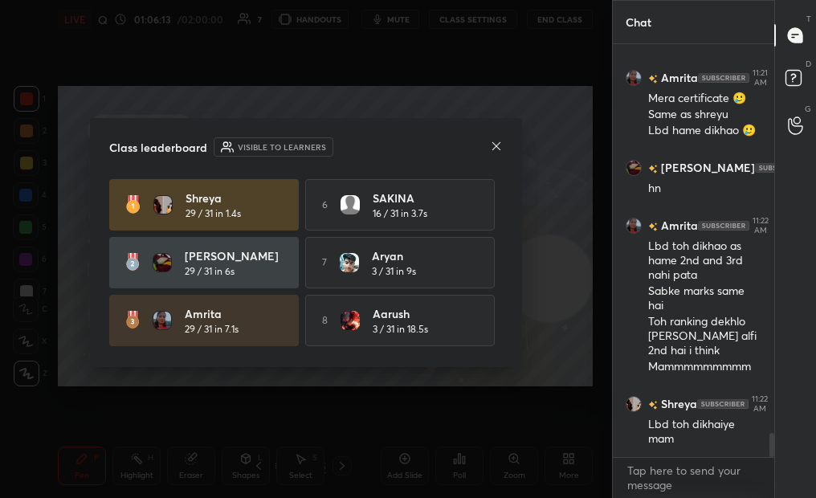
scroll to position [119, 0]
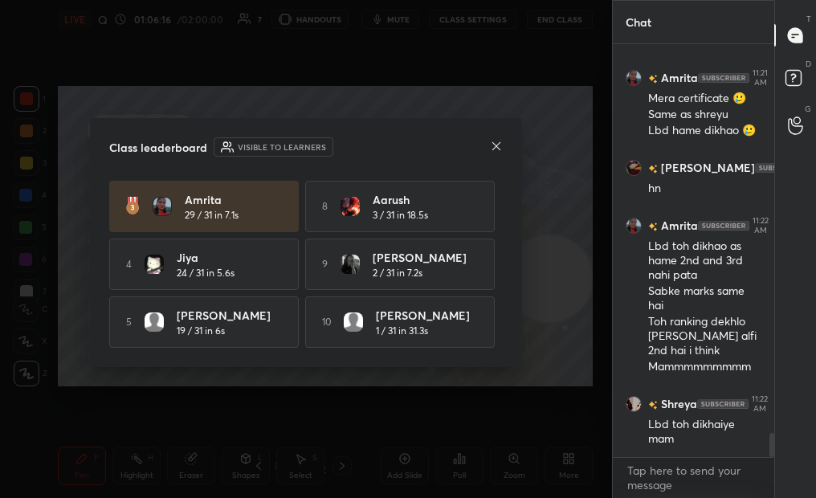
drag, startPoint x: 514, startPoint y: 366, endPoint x: 411, endPoint y: 215, distance: 183.8
click at [411, 215] on div "Class leaderboard Visible to learners Shreya 29 / 31 in 1.4s 6 SAKINA 16 / 31 i…" at bounding box center [306, 242] width 432 height 249
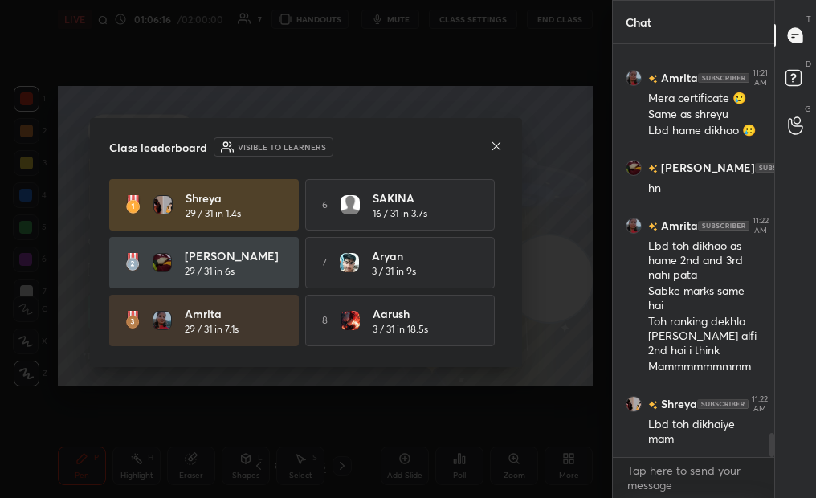
scroll to position [6701, 0]
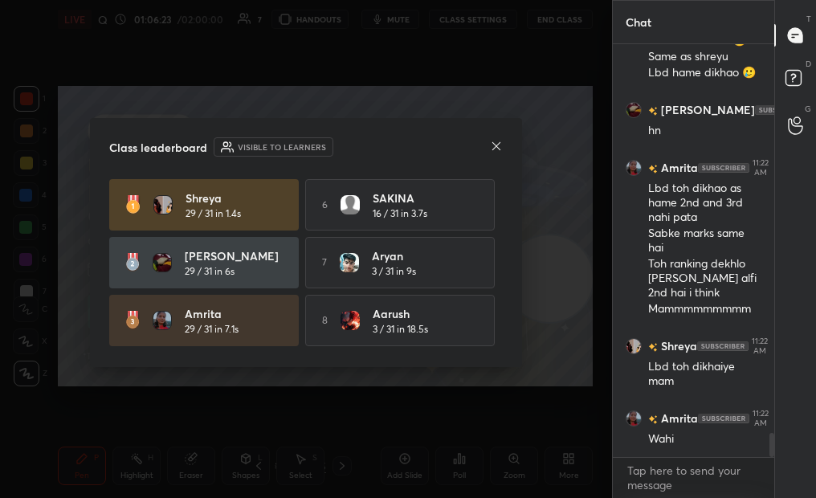
click at [500, 141] on icon at bounding box center [496, 146] width 13 height 13
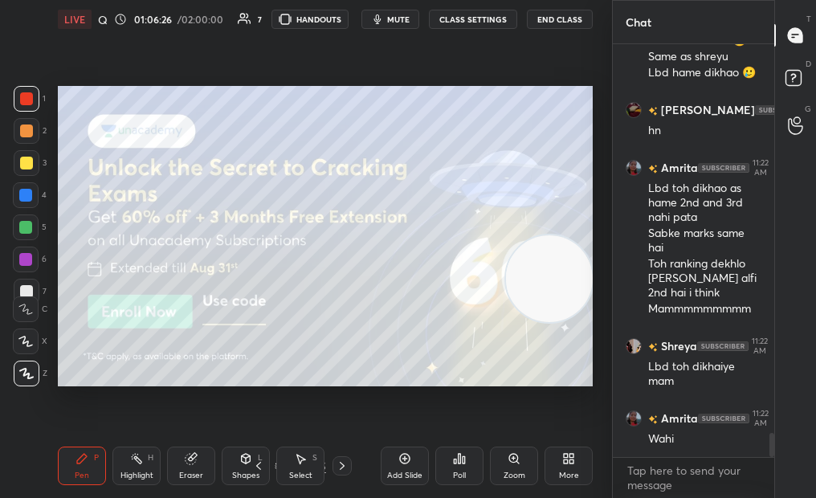
click at [27, 126] on div at bounding box center [26, 131] width 13 height 13
click at [26, 130] on div at bounding box center [26, 131] width 13 height 13
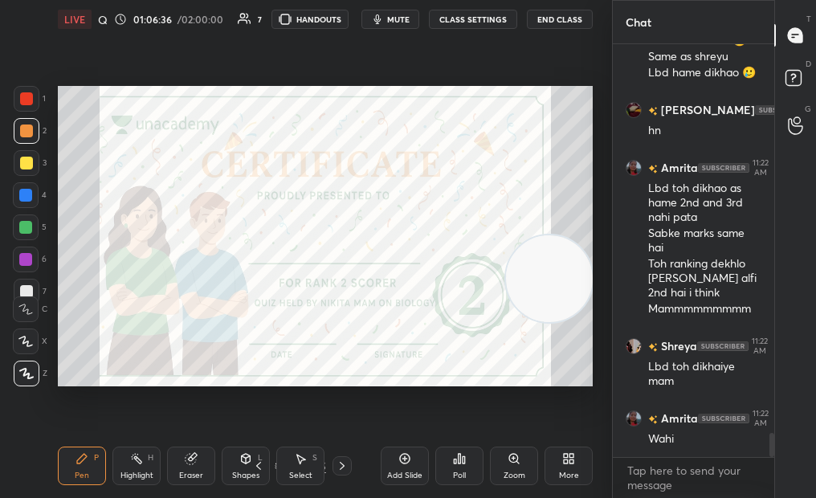
click at [27, 222] on div at bounding box center [25, 227] width 13 height 13
click at [27, 221] on div at bounding box center [25, 227] width 13 height 13
click at [29, 194] on div at bounding box center [25, 195] width 13 height 13
click at [29, 190] on div at bounding box center [25, 195] width 13 height 13
click at [32, 261] on div at bounding box center [26, 260] width 26 height 26
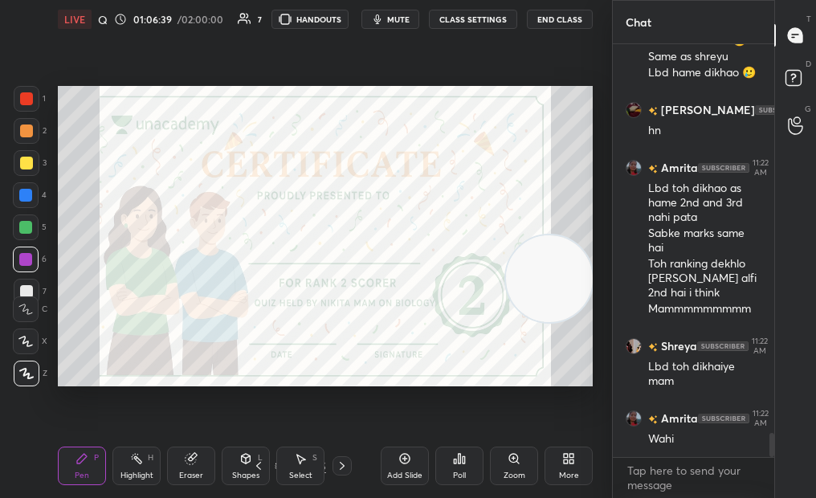
click at [30, 251] on div at bounding box center [26, 260] width 26 height 26
click at [28, 255] on div at bounding box center [25, 259] width 13 height 13
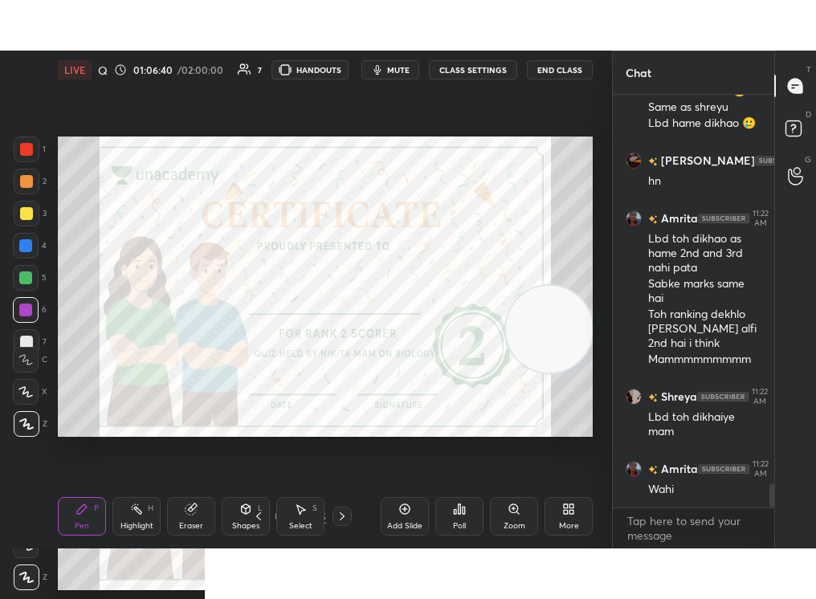
scroll to position [6802, 0]
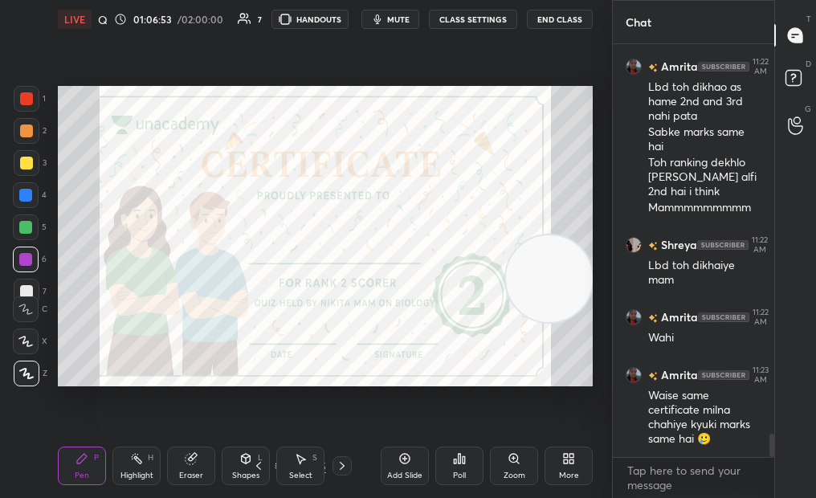
click at [341, 467] on icon at bounding box center [342, 466] width 13 height 13
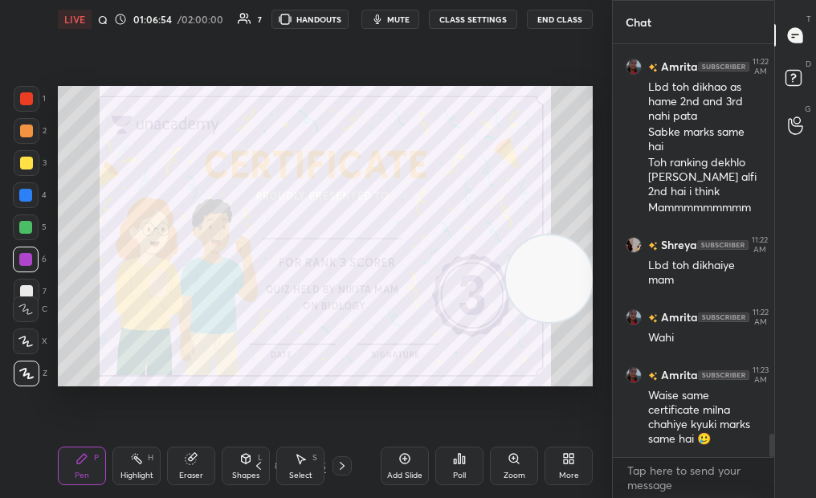
click at [564, 472] on div "More" at bounding box center [569, 476] width 20 height 8
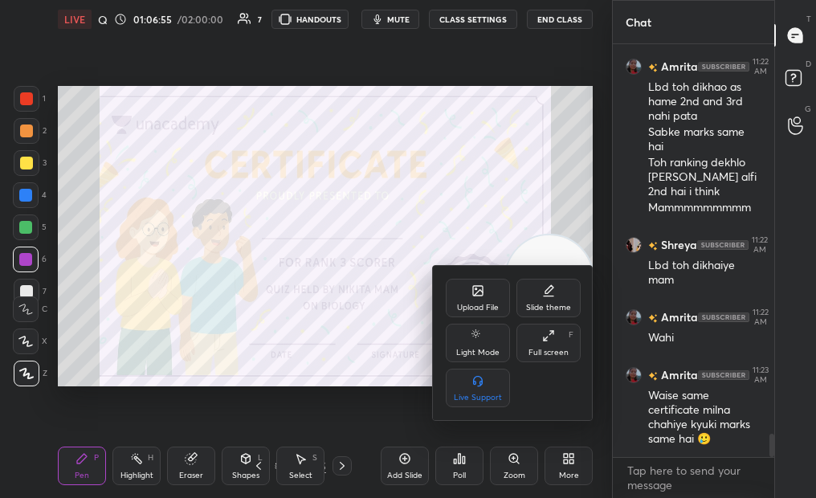
click at [533, 349] on div "Full screen" at bounding box center [549, 353] width 40 height 8
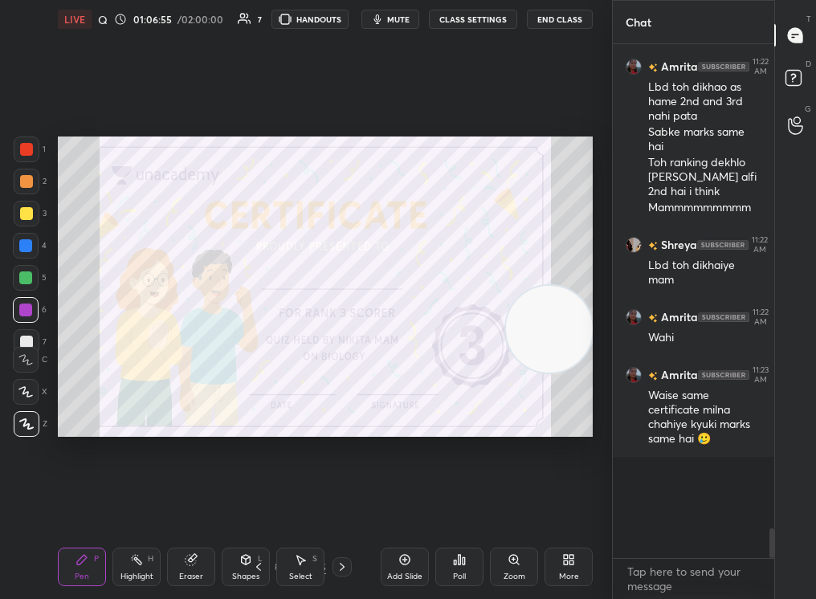
scroll to position [6701, 0]
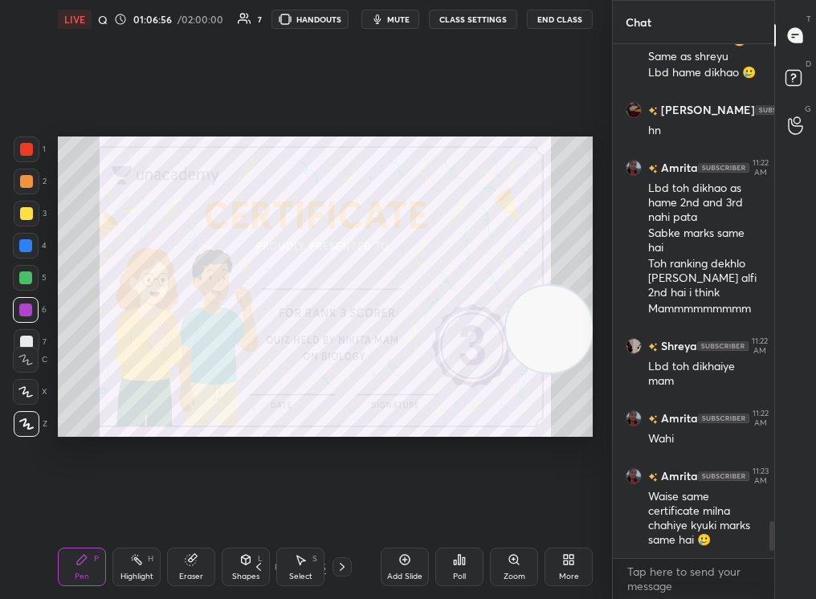
click at [28, 436] on div at bounding box center [27, 424] width 26 height 26
click at [27, 194] on div "1 2 3 4 5 6 7" at bounding box center [30, 249] width 34 height 225
click at [24, 182] on div at bounding box center [26, 181] width 13 height 13
click at [22, 184] on div at bounding box center [26, 181] width 13 height 13
click at [502, 568] on div "Zoom" at bounding box center [514, 567] width 48 height 39
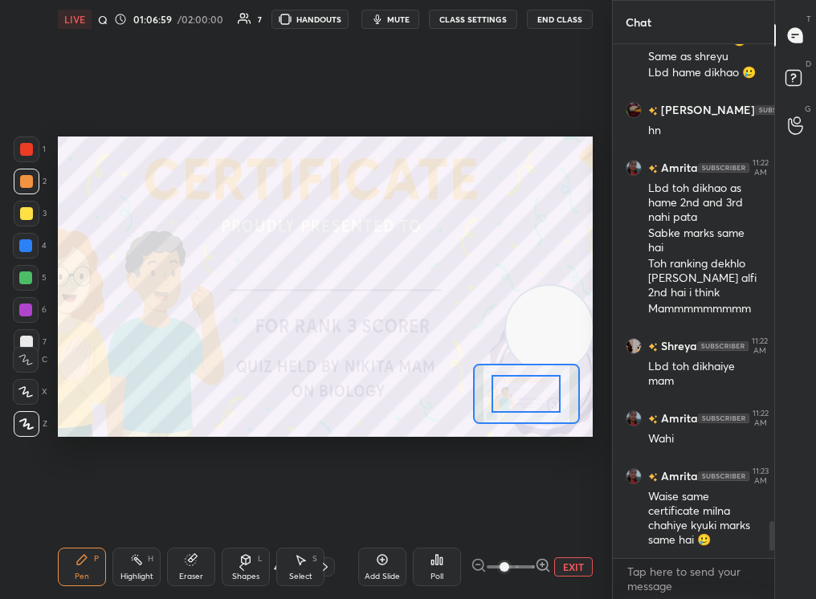
click at [578, 565] on button "EXIT" at bounding box center [573, 567] width 39 height 19
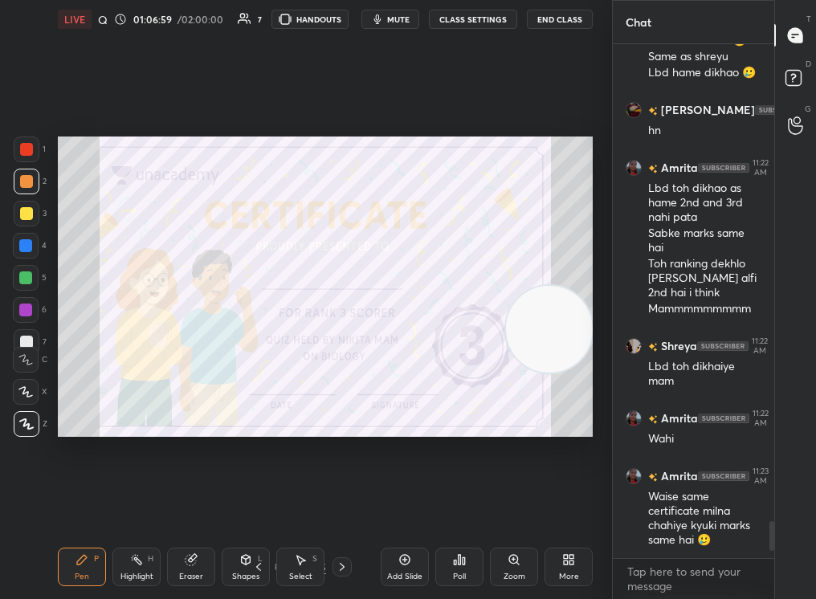
click at [457, 563] on icon at bounding box center [459, 560] width 13 height 13
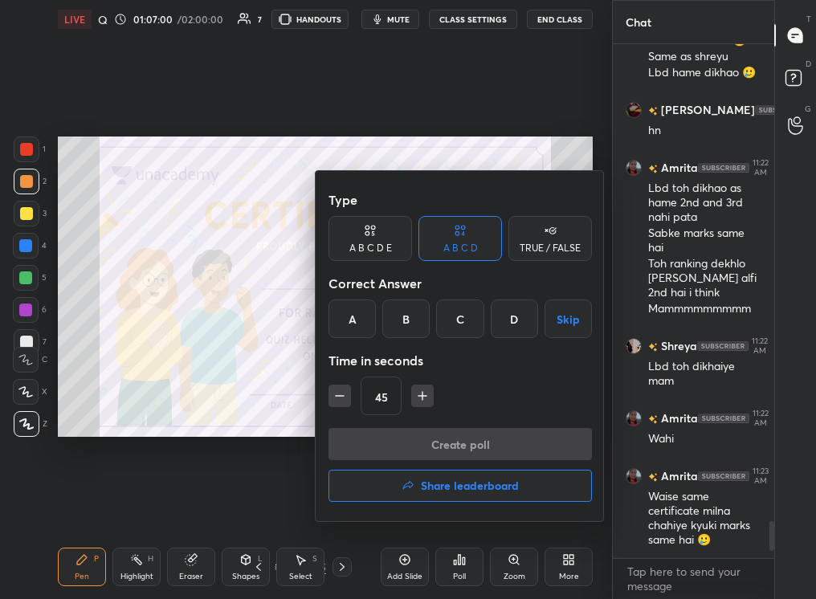
click at [517, 488] on button "Share leaderboard" at bounding box center [461, 486] width 264 height 32
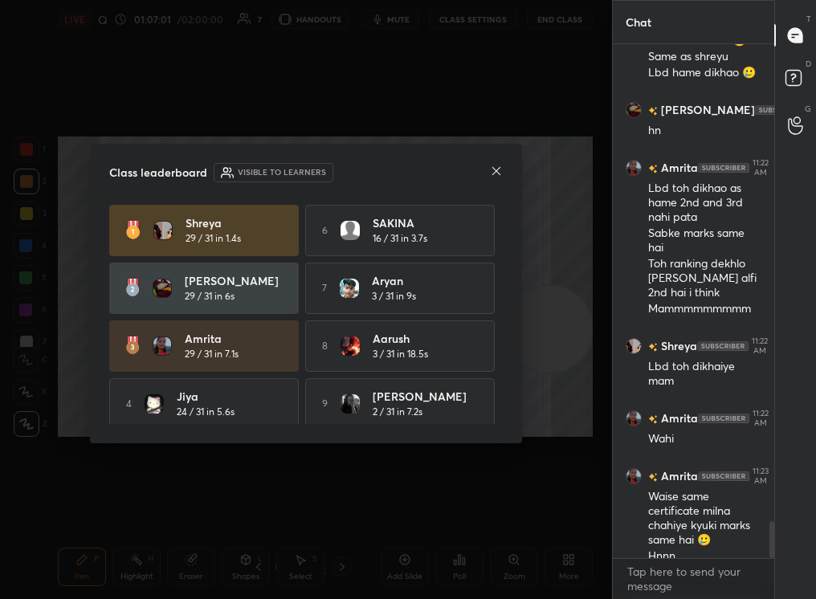
scroll to position [6717, 0]
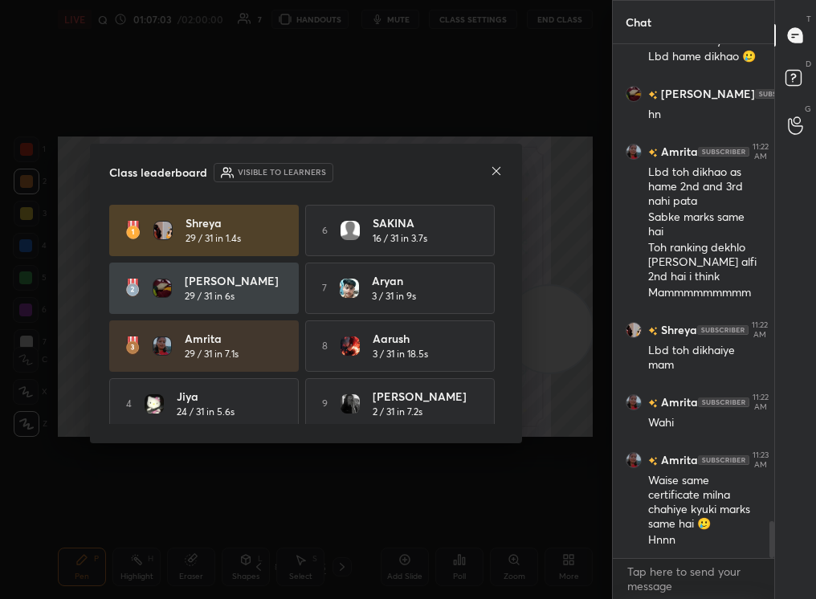
click at [488, 167] on div "Class leaderboard Visible to learners" at bounding box center [306, 172] width 394 height 19
click at [501, 172] on icon at bounding box center [496, 171] width 13 height 13
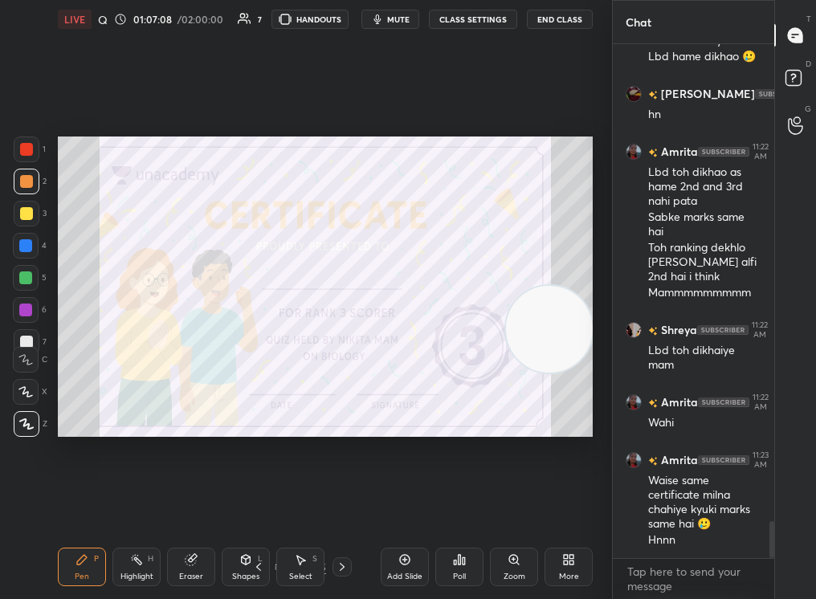
click at [24, 278] on div at bounding box center [25, 278] width 13 height 13
click at [24, 274] on div at bounding box center [25, 278] width 13 height 13
click at [14, 434] on div at bounding box center [27, 424] width 26 height 26
click at [25, 426] on div at bounding box center [27, 424] width 26 height 26
click at [186, 568] on div "Eraser" at bounding box center [191, 567] width 48 height 39
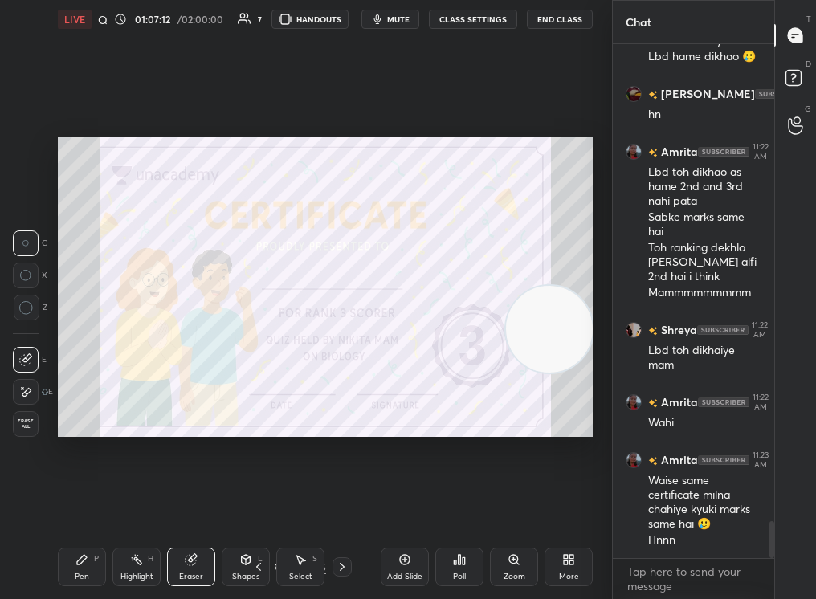
click at [83, 565] on div "Pen P Highlight H Eraser Shapes L Select S 41 / 55 Add Slide Poll Zoom More" at bounding box center [325, 567] width 535 height 64
click at [80, 553] on div "Pen P" at bounding box center [82, 567] width 48 height 39
click at [79, 559] on icon at bounding box center [82, 560] width 13 height 13
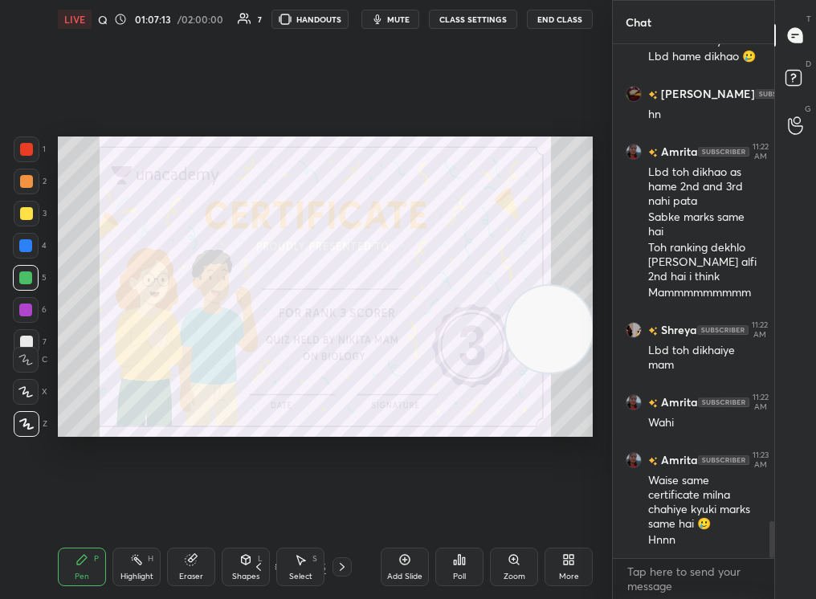
click at [39, 149] on div "1" at bounding box center [30, 150] width 32 height 26
click at [35, 145] on div at bounding box center [27, 150] width 26 height 26
click at [191, 569] on div "Eraser" at bounding box center [191, 567] width 48 height 39
click at [198, 570] on div "Eraser" at bounding box center [191, 567] width 48 height 39
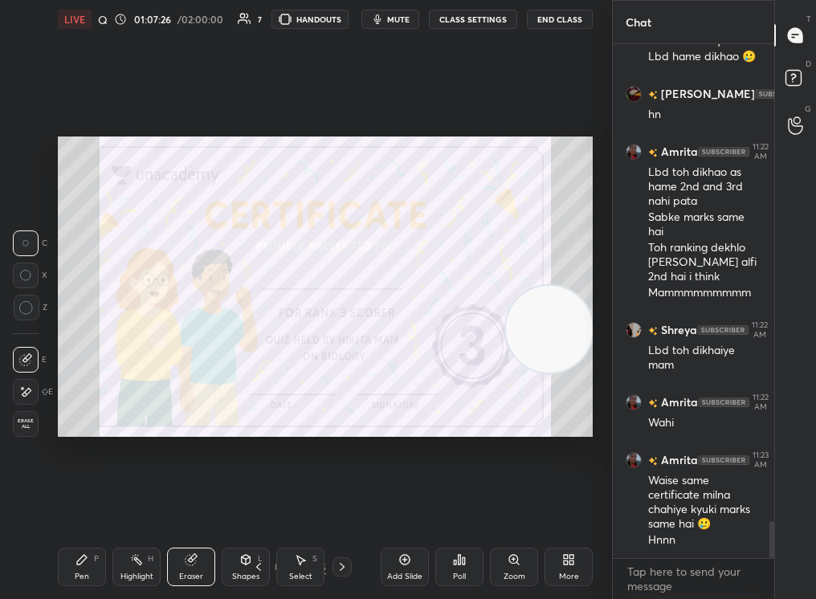
click at [74, 578] on div "Pen P" at bounding box center [82, 567] width 48 height 39
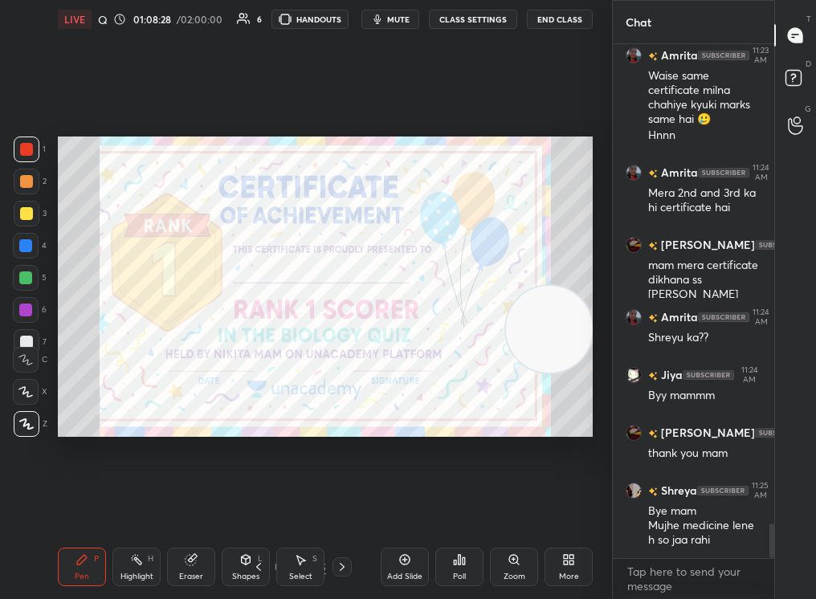
scroll to position [7194, 0]
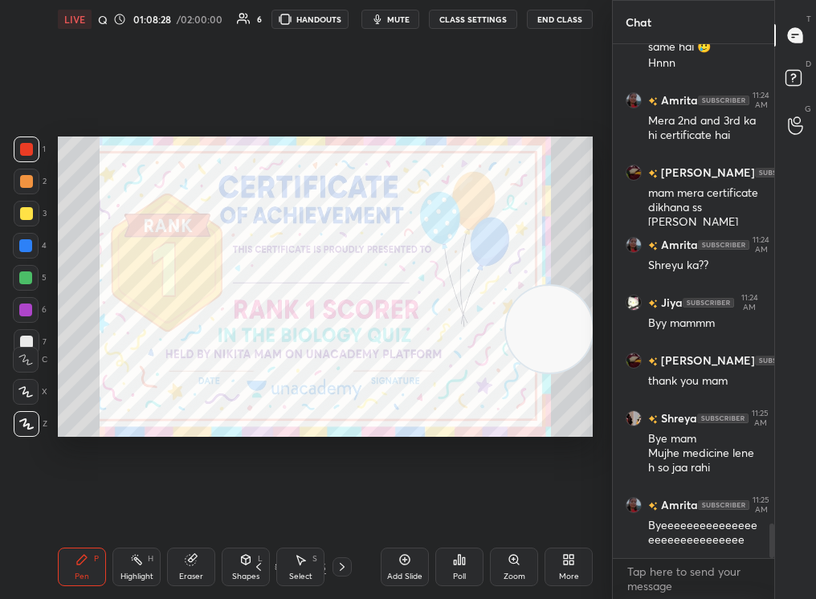
click at [544, 19] on button "End Class" at bounding box center [560, 19] width 66 height 19
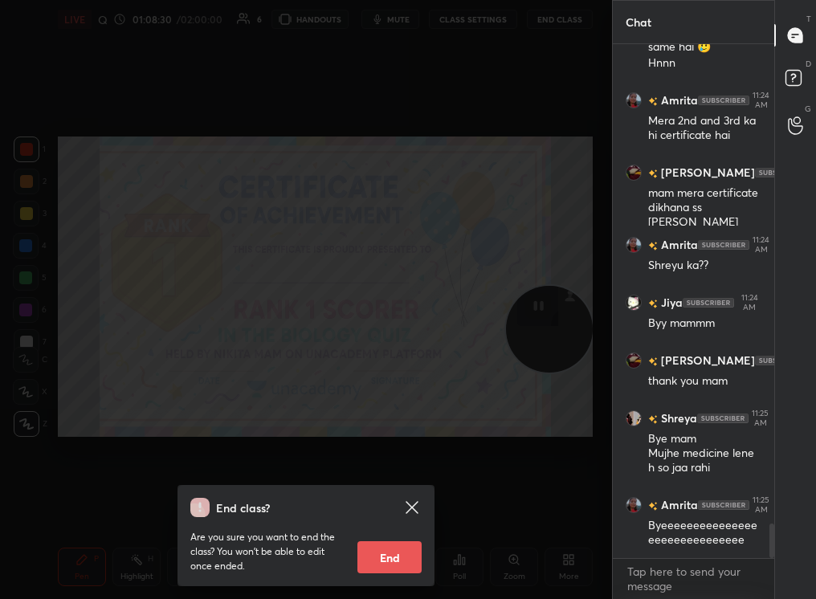
click at [390, 548] on button "End" at bounding box center [390, 557] width 64 height 32
type textarea "x"
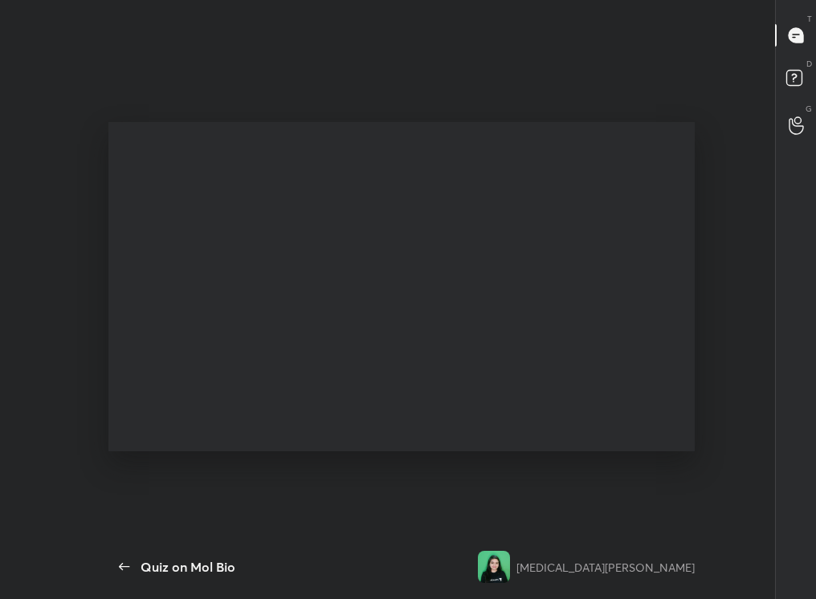
scroll to position [0, 0]
